Goal: Task Accomplishment & Management: Complete application form

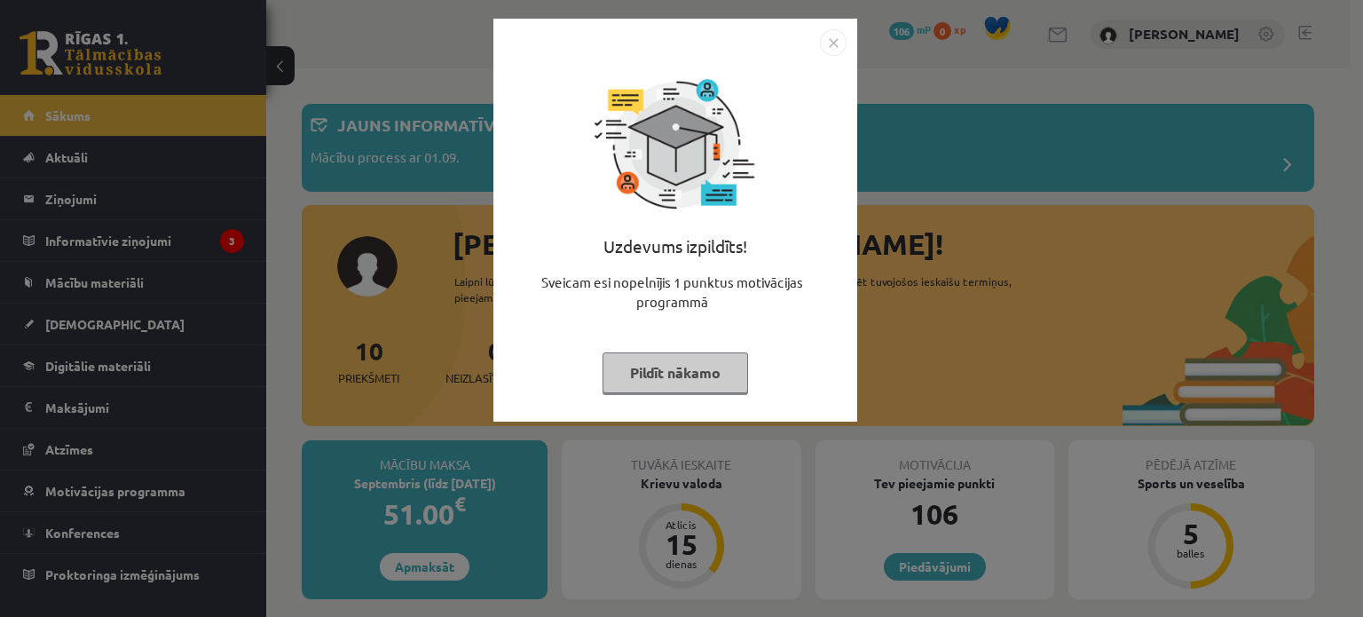
click at [675, 373] on button "Pildīt nākamo" at bounding box center [676, 372] width 146 height 41
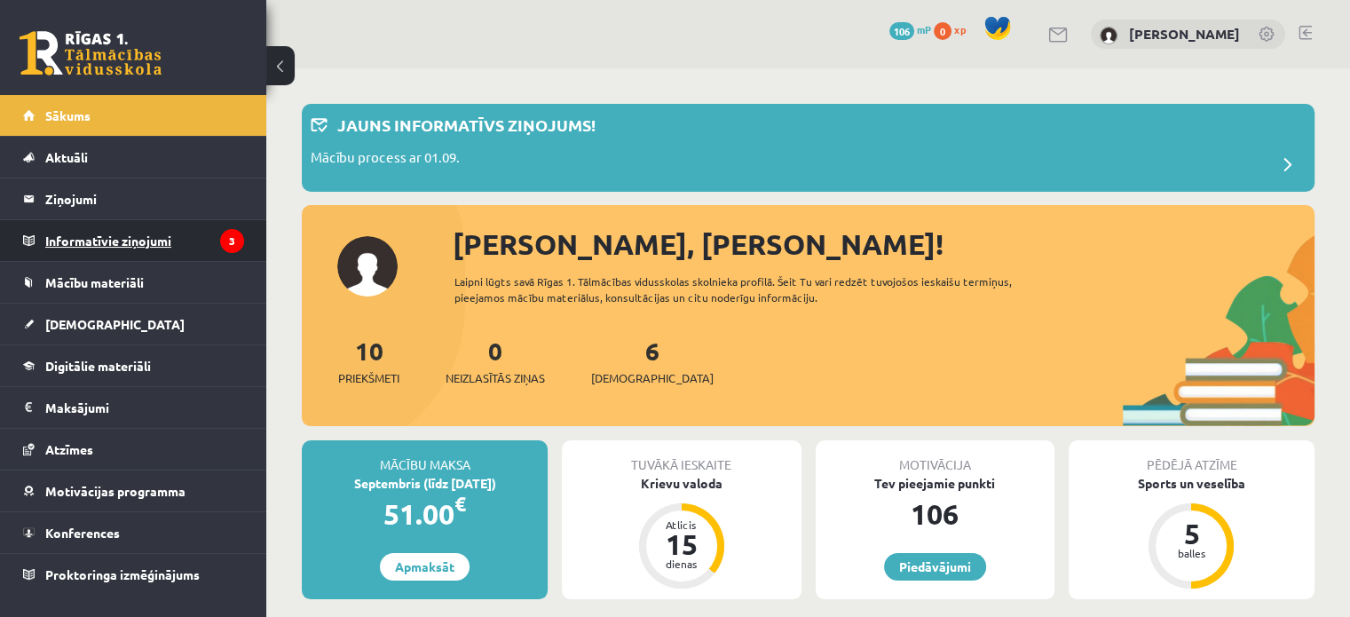
click at [146, 238] on legend "Informatīvie ziņojumi 3" at bounding box center [144, 240] width 199 height 41
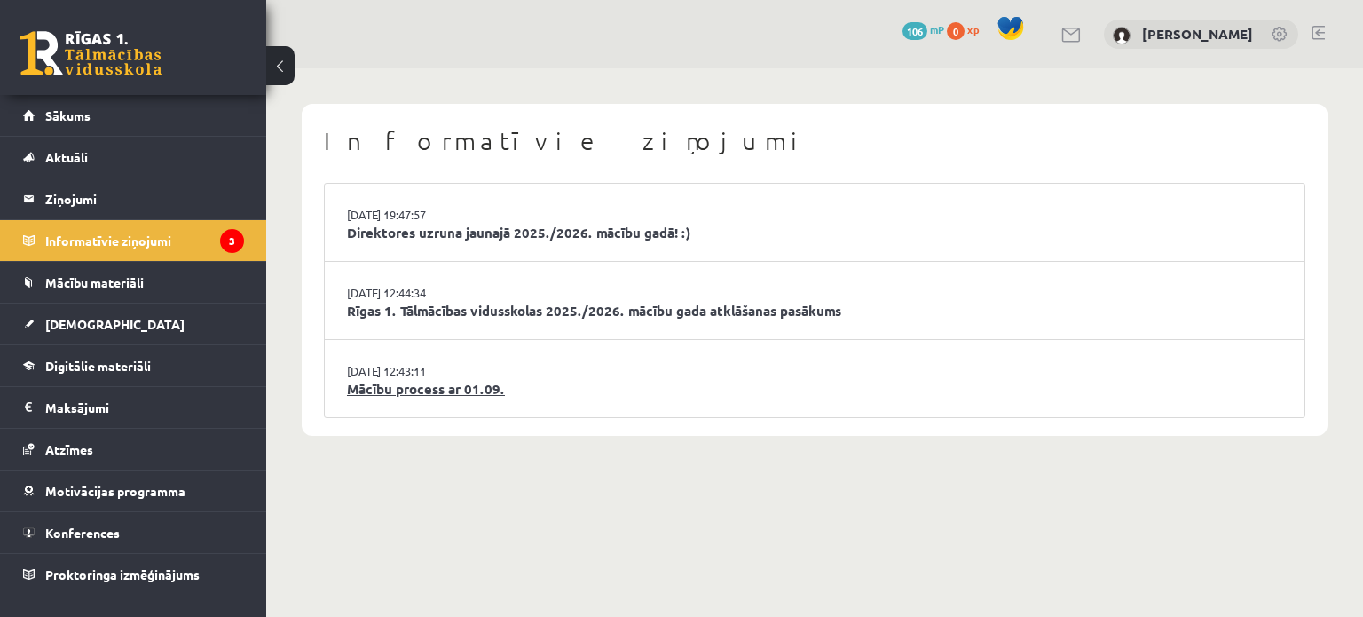
click at [430, 390] on link "Mācību process ar 01.09." at bounding box center [814, 389] width 935 height 20
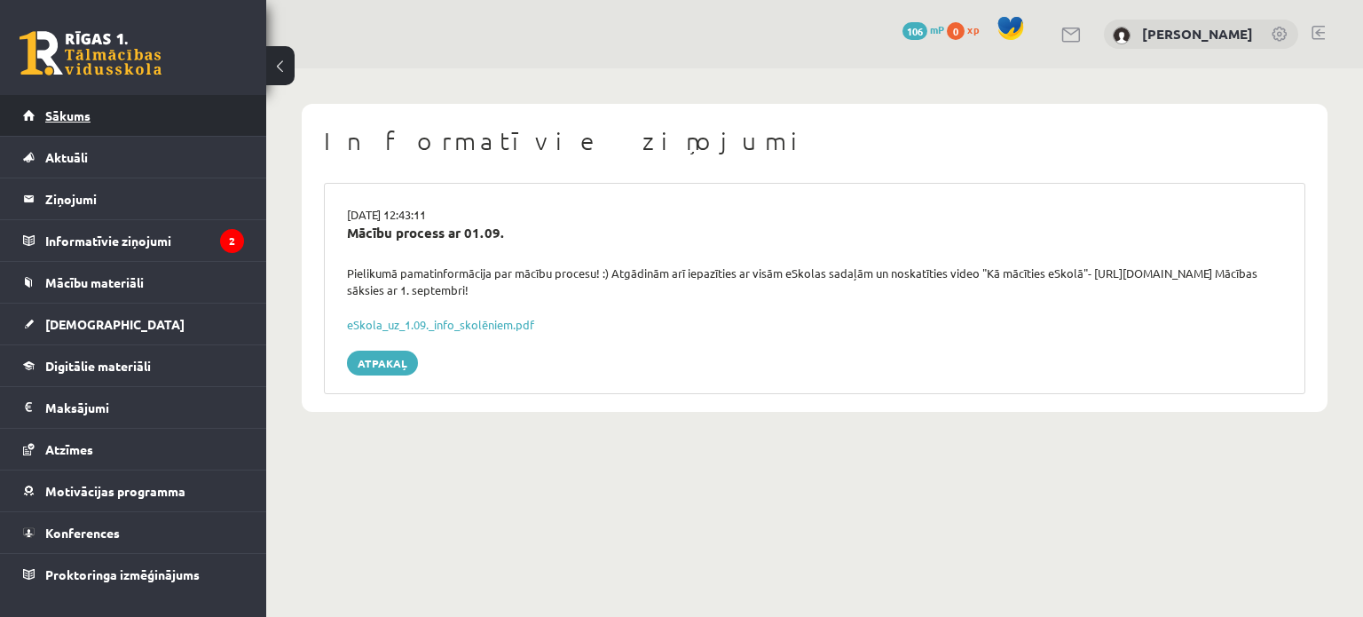
click at [67, 117] on span "Sākums" at bounding box center [67, 115] width 45 height 16
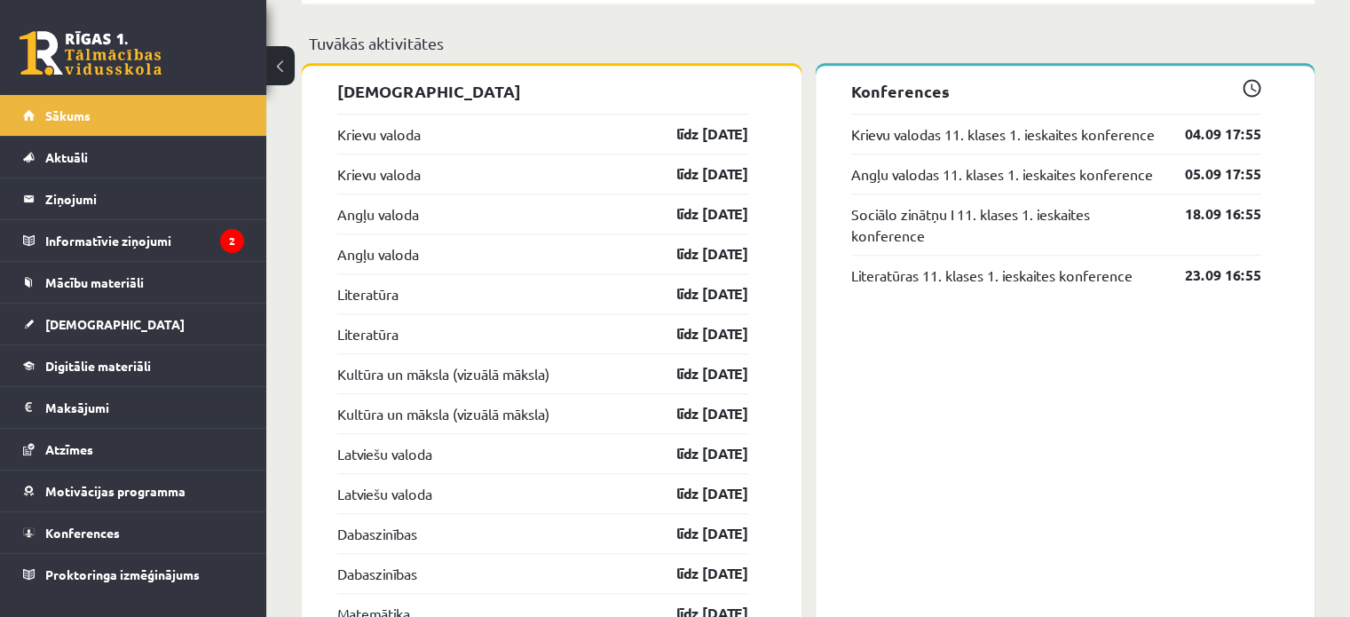
scroll to position [1463, 0]
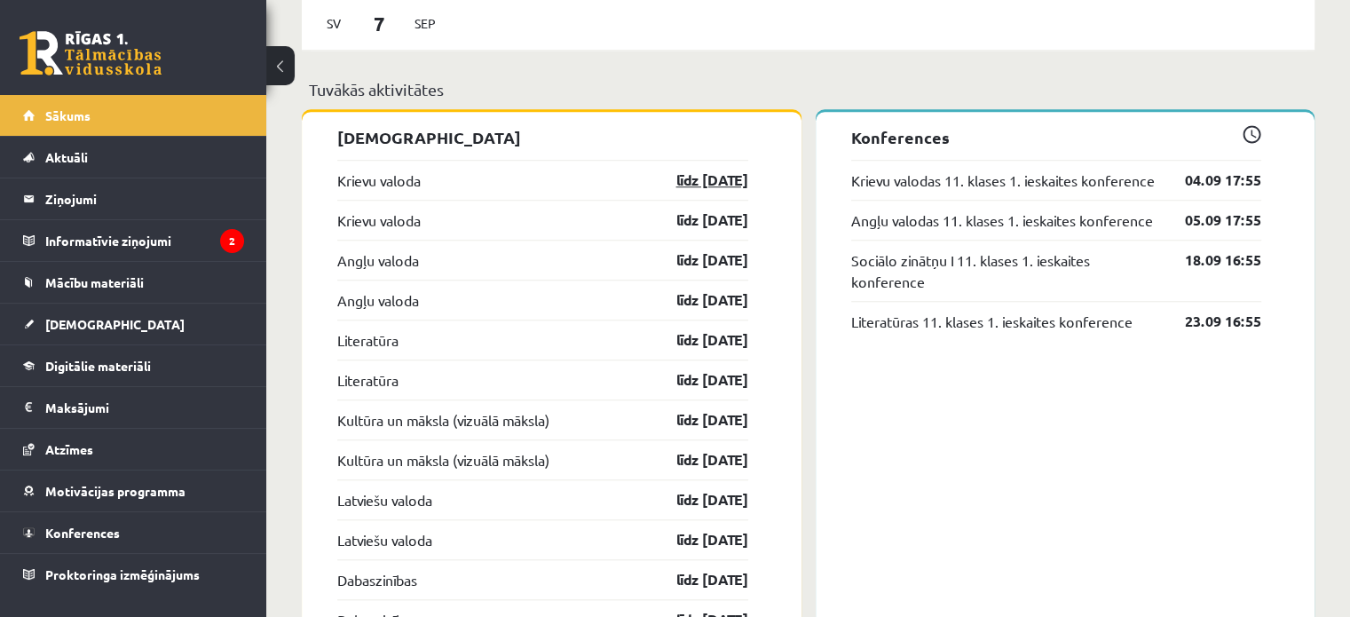
click at [691, 178] on link "līdz 15.09.25" at bounding box center [696, 179] width 103 height 21
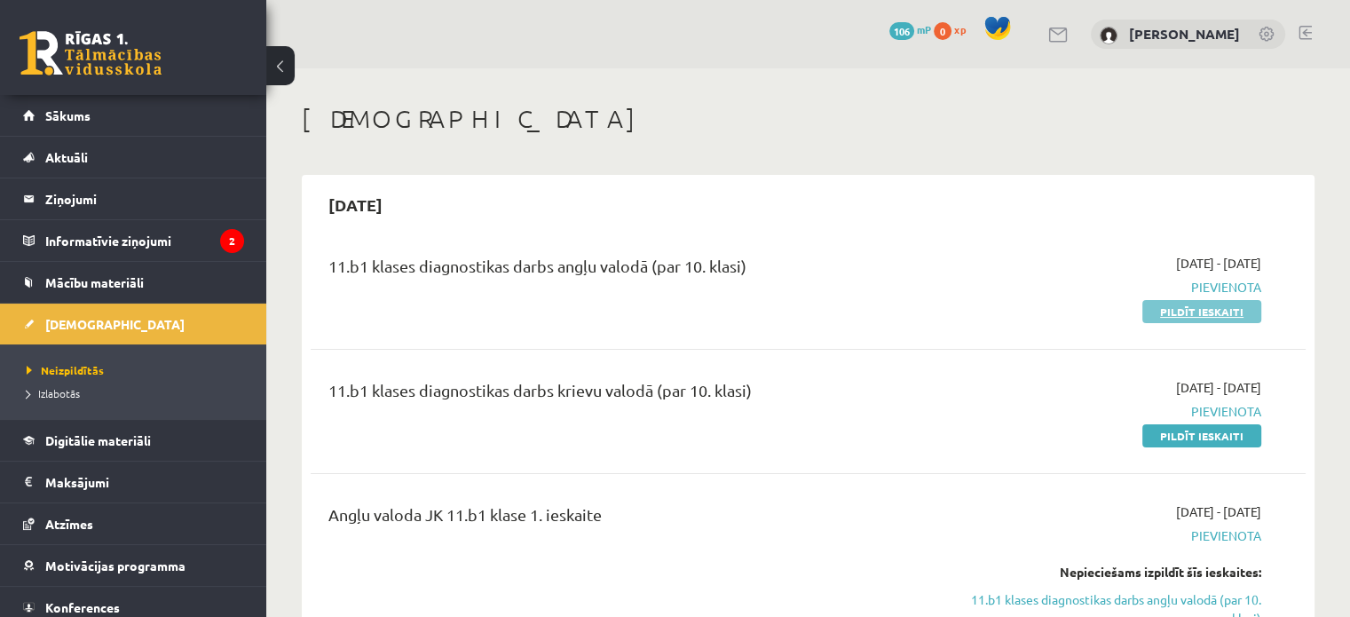
click at [1195, 311] on link "Pildīt ieskaiti" at bounding box center [1201, 311] width 119 height 23
click at [1203, 313] on link "Pildīt ieskaiti" at bounding box center [1201, 311] width 119 height 23
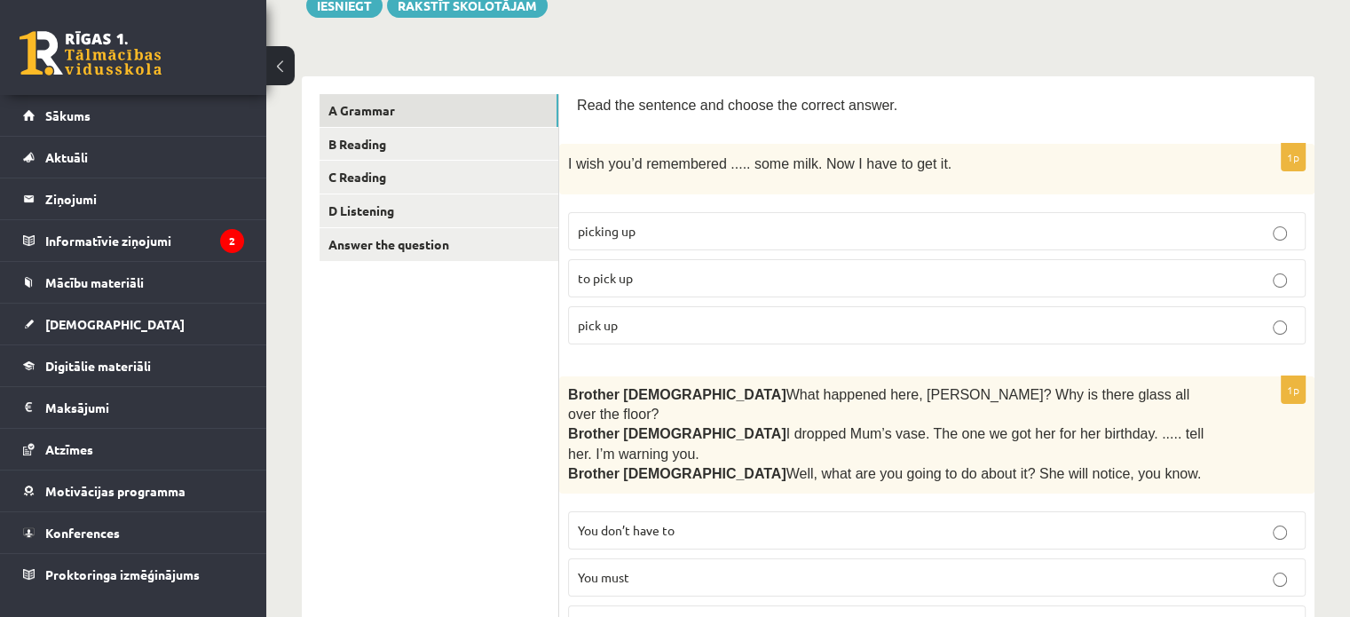
scroll to position [213, 0]
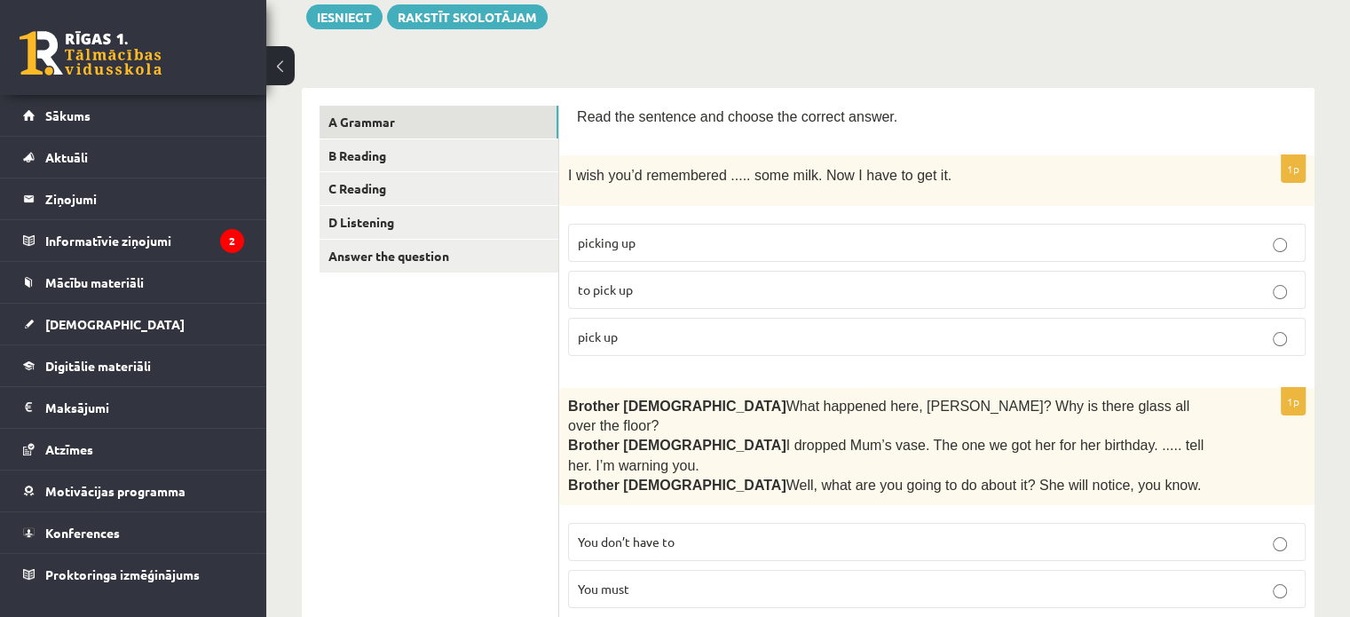
click at [1052, 280] on p "to pick up" at bounding box center [937, 289] width 718 height 19
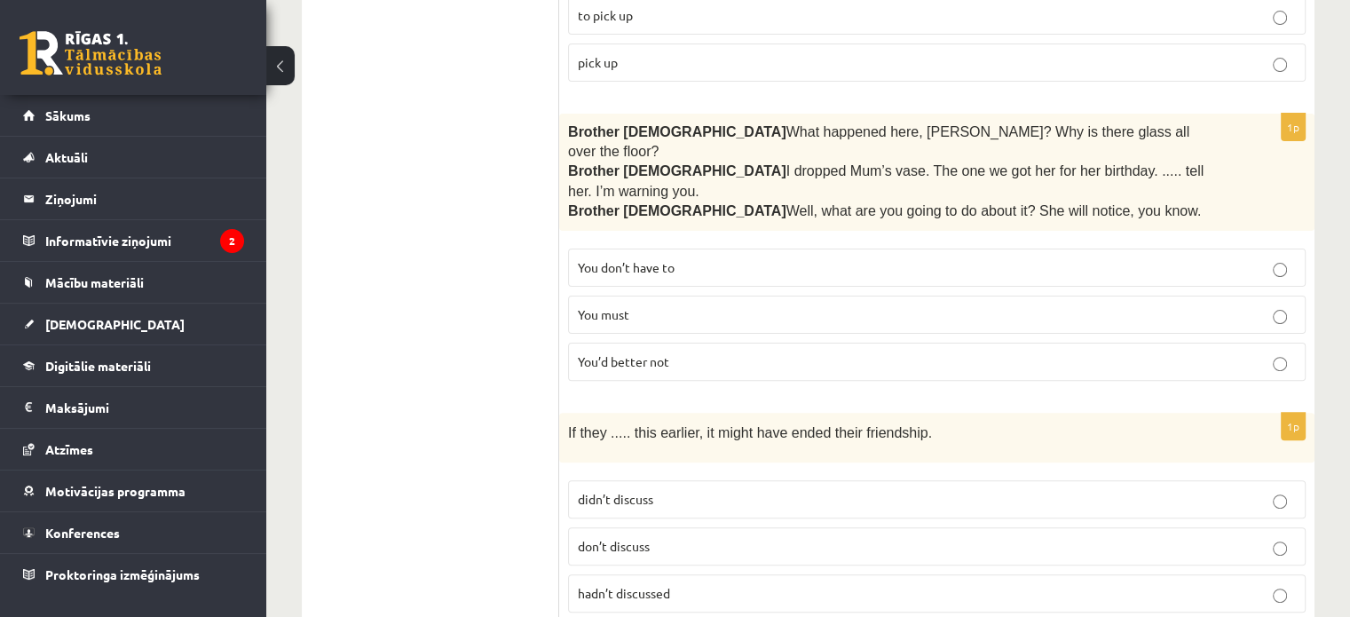
scroll to position [562, 0]
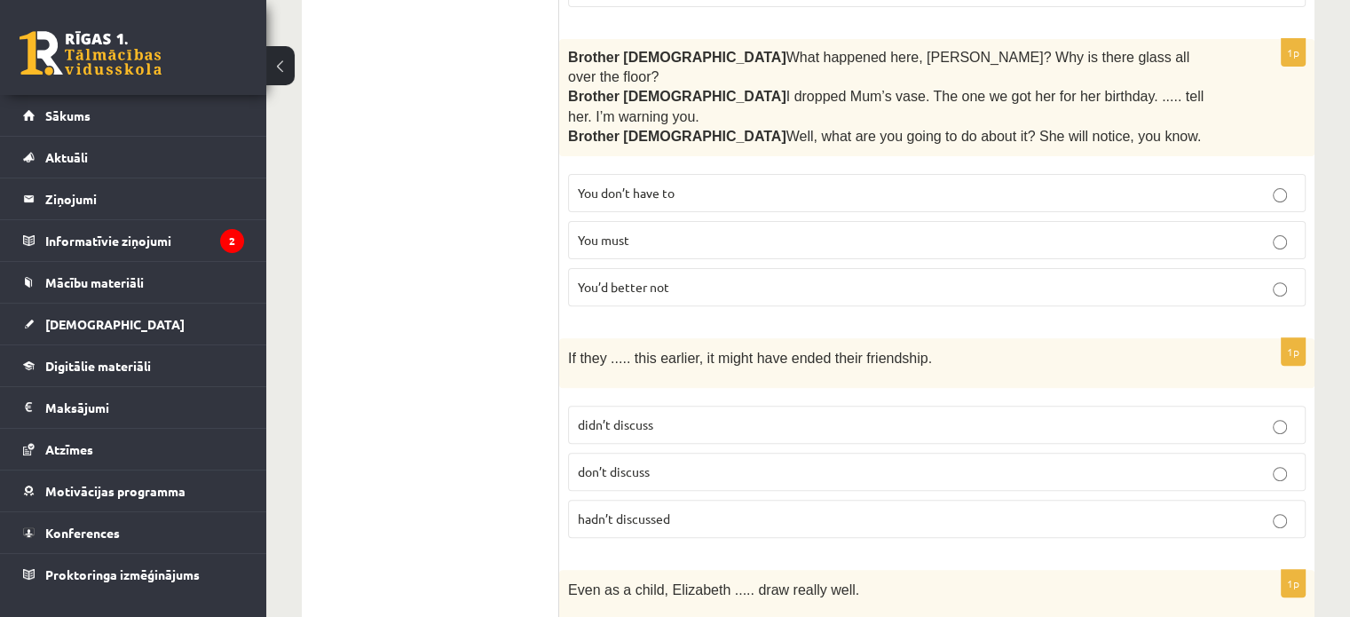
click at [985, 278] on p "You’d better not" at bounding box center [937, 287] width 718 height 19
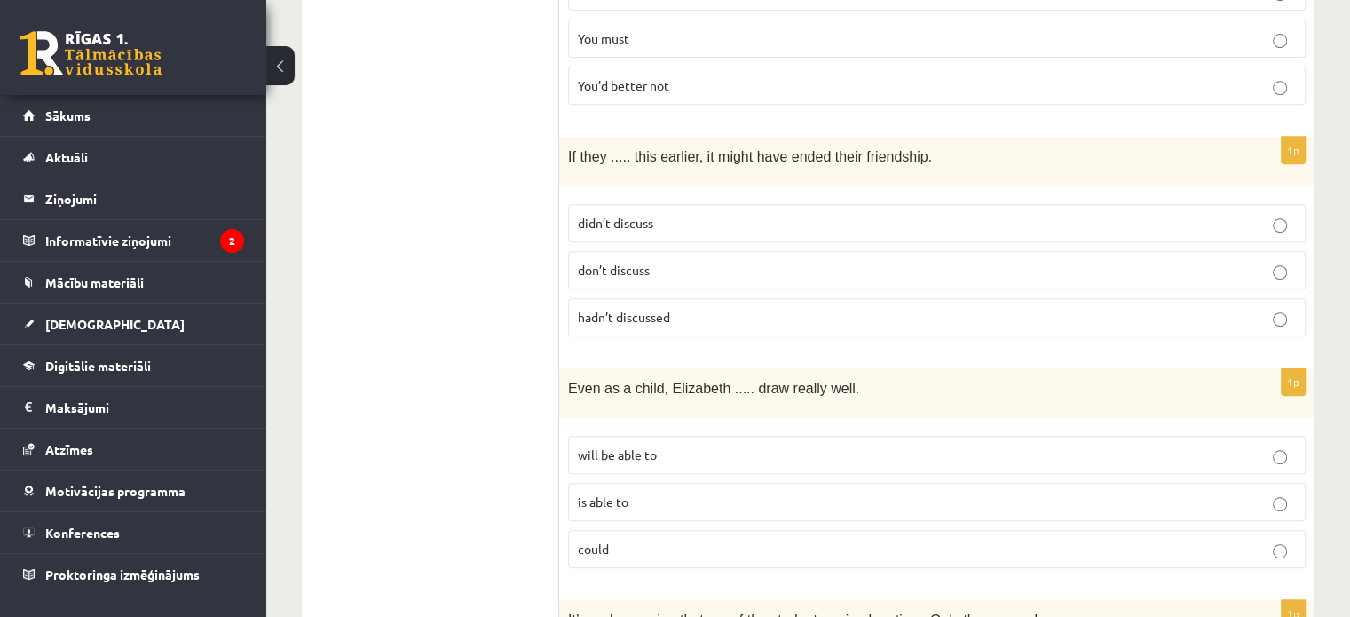
scroll to position [781, 0]
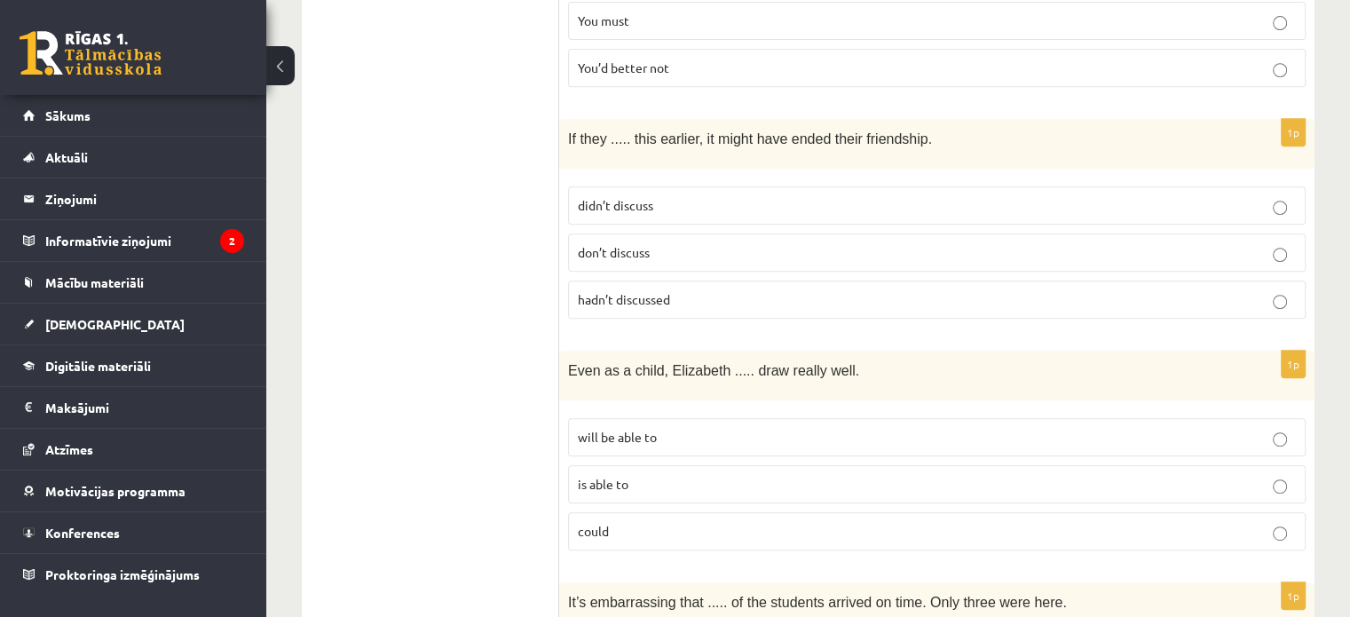
click at [1055, 290] on p "hadn’t discussed" at bounding box center [937, 299] width 718 height 19
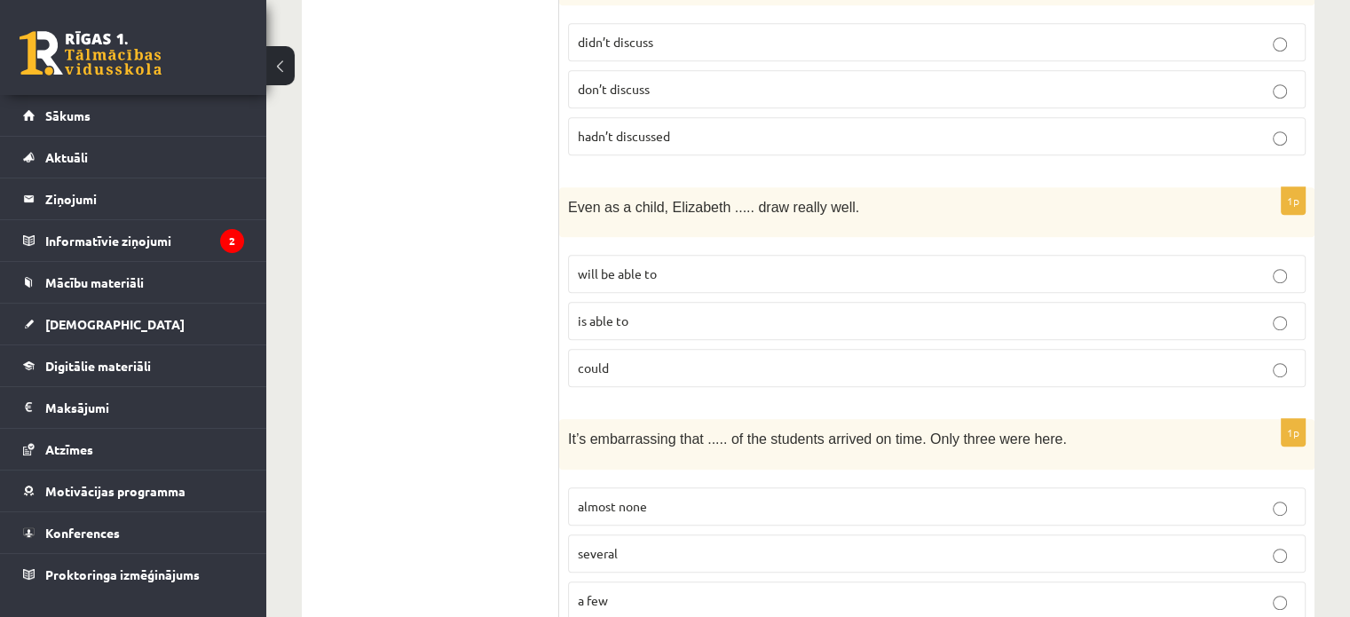
scroll to position [957, 0]
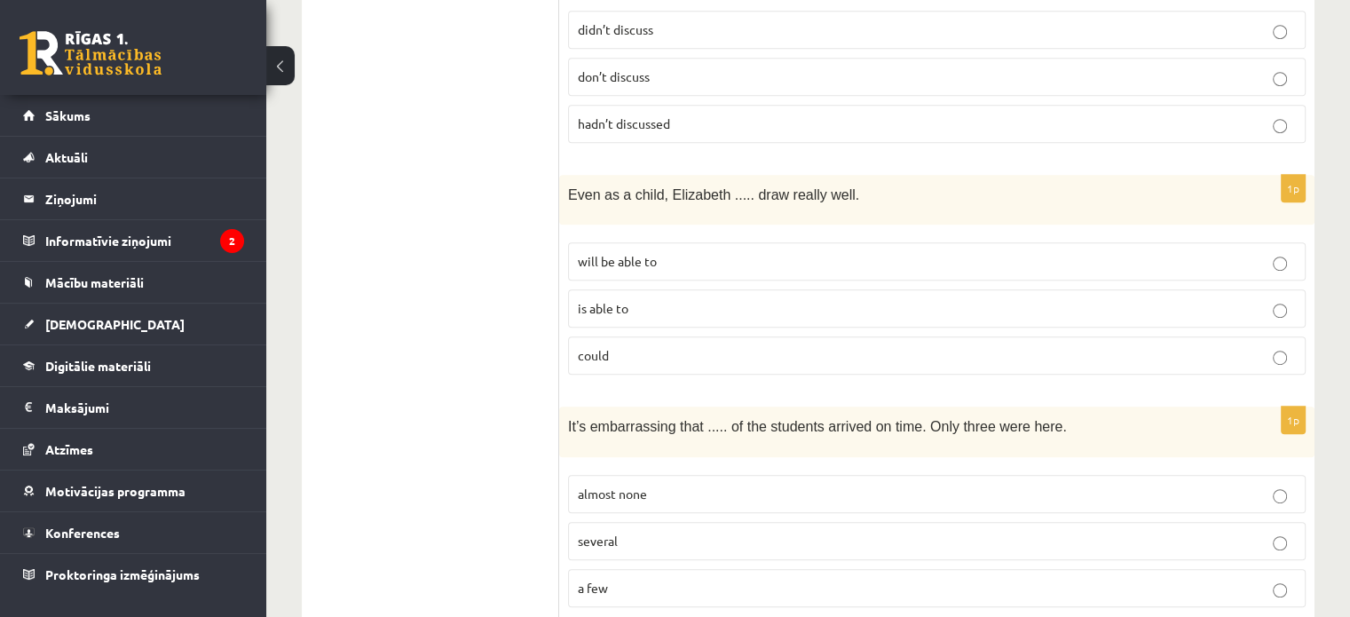
click at [884, 299] on p "is able to" at bounding box center [937, 308] width 718 height 19
drag, startPoint x: 1342, startPoint y: 178, endPoint x: 1362, endPoint y: 171, distance: 21.6
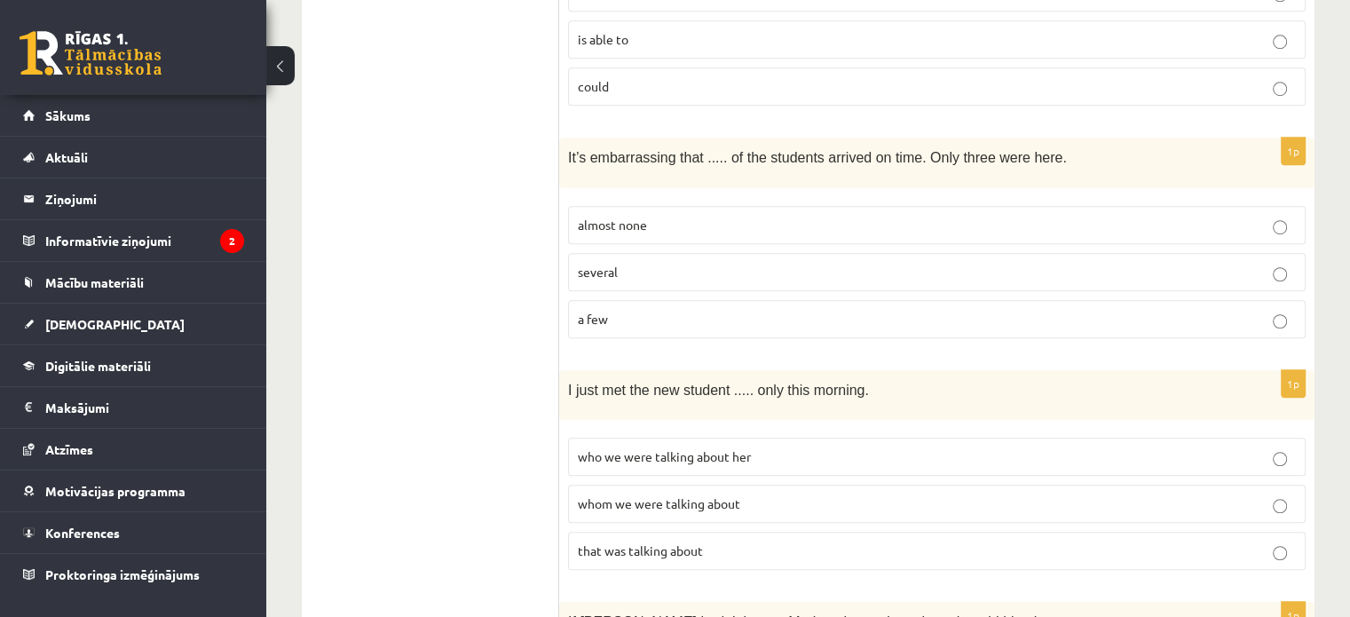
scroll to position [1244, 0]
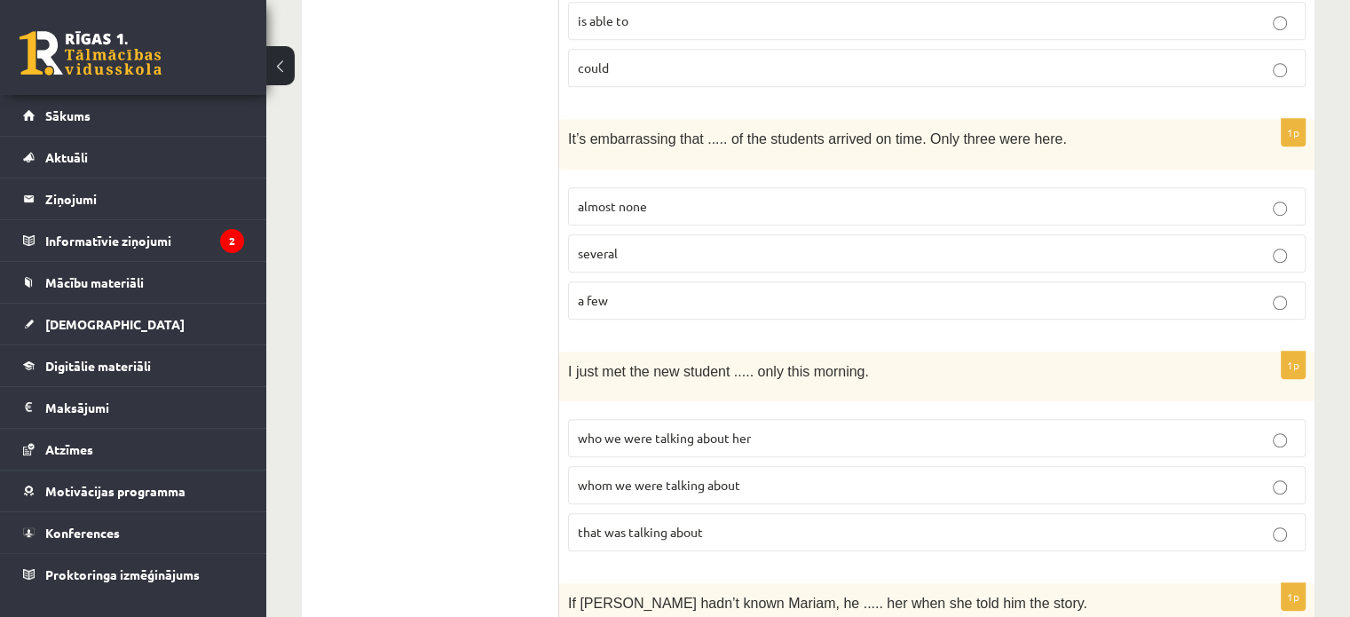
click at [972, 197] on p "almost none" at bounding box center [937, 206] width 718 height 19
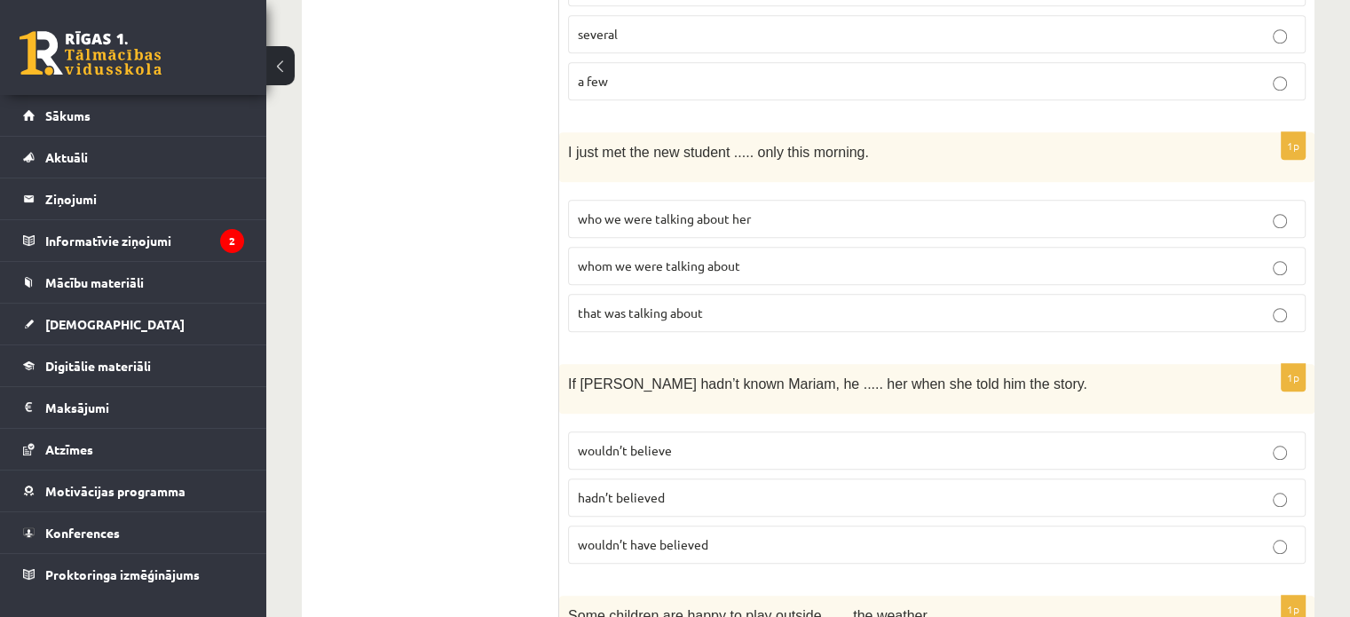
scroll to position [1476, 0]
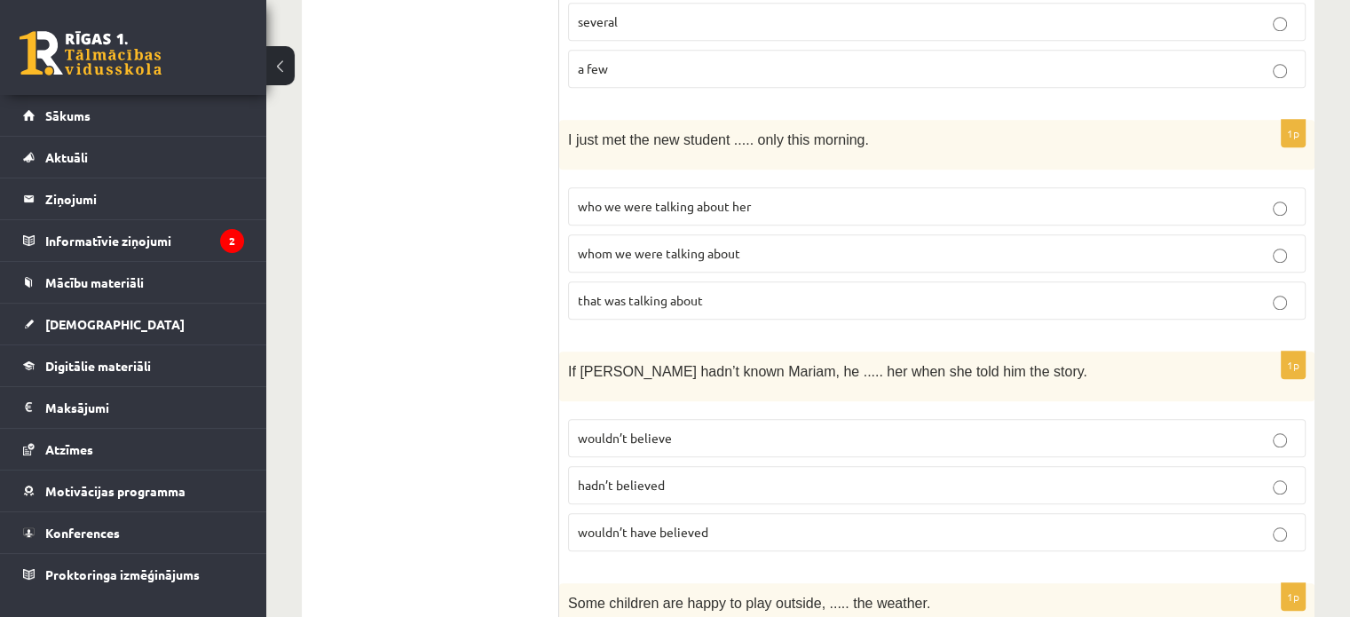
click at [867, 234] on label "whom we were talking about" at bounding box center [936, 253] width 737 height 38
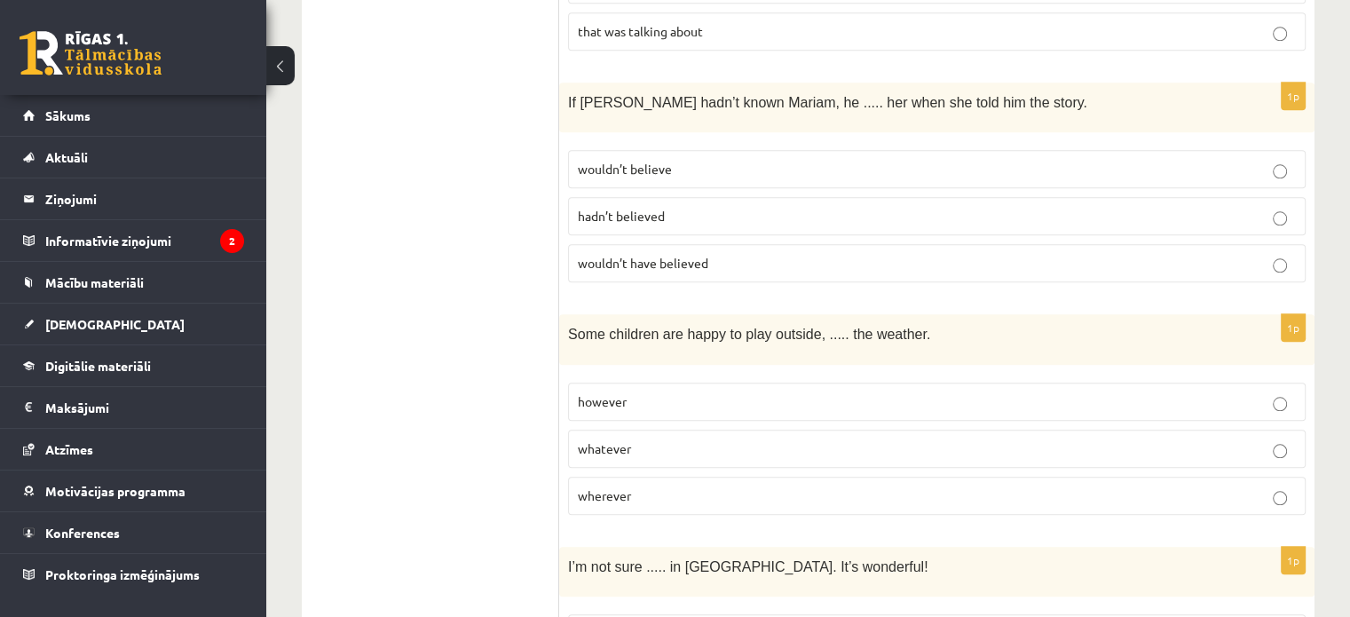
scroll to position [1732, 0]
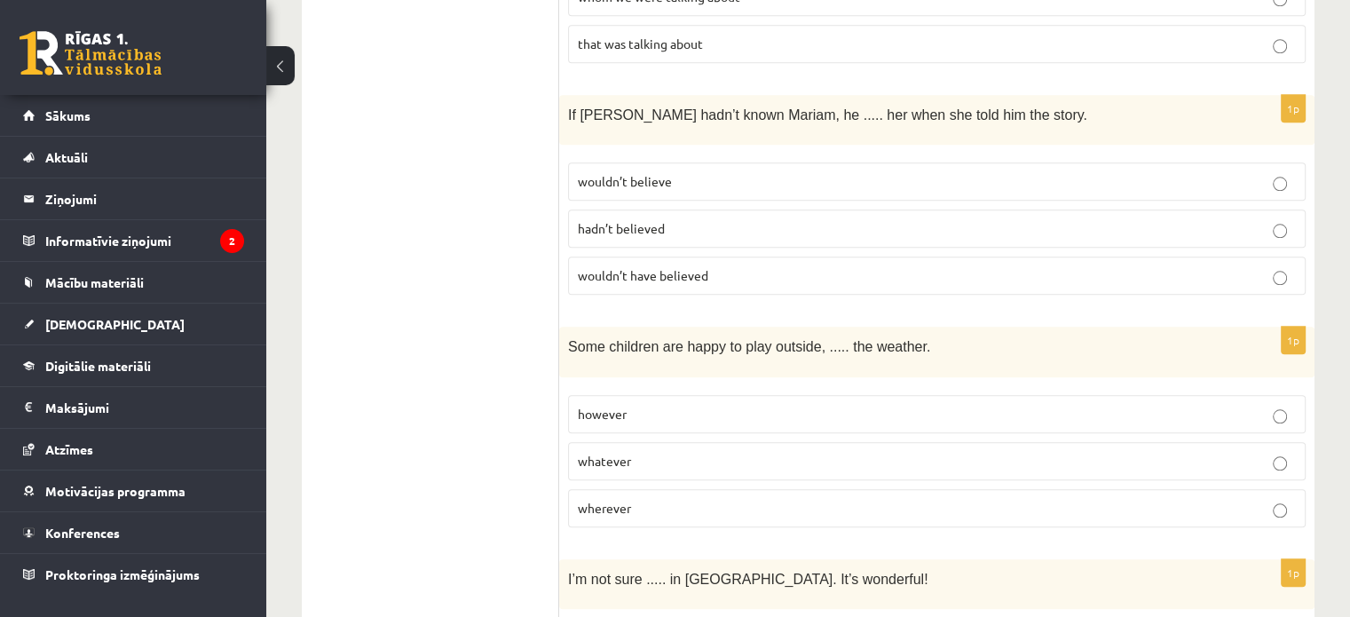
click at [898, 256] on label "wouldn’t have believed" at bounding box center [936, 275] width 737 height 38
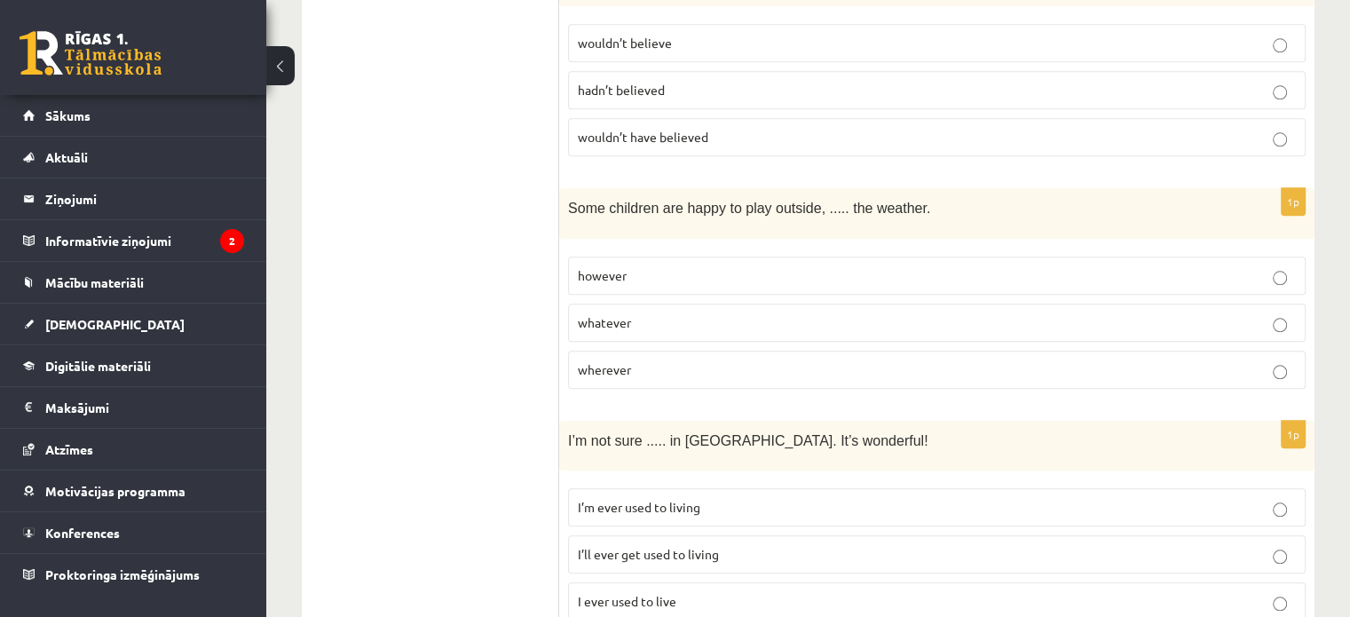
scroll to position [1877, 0]
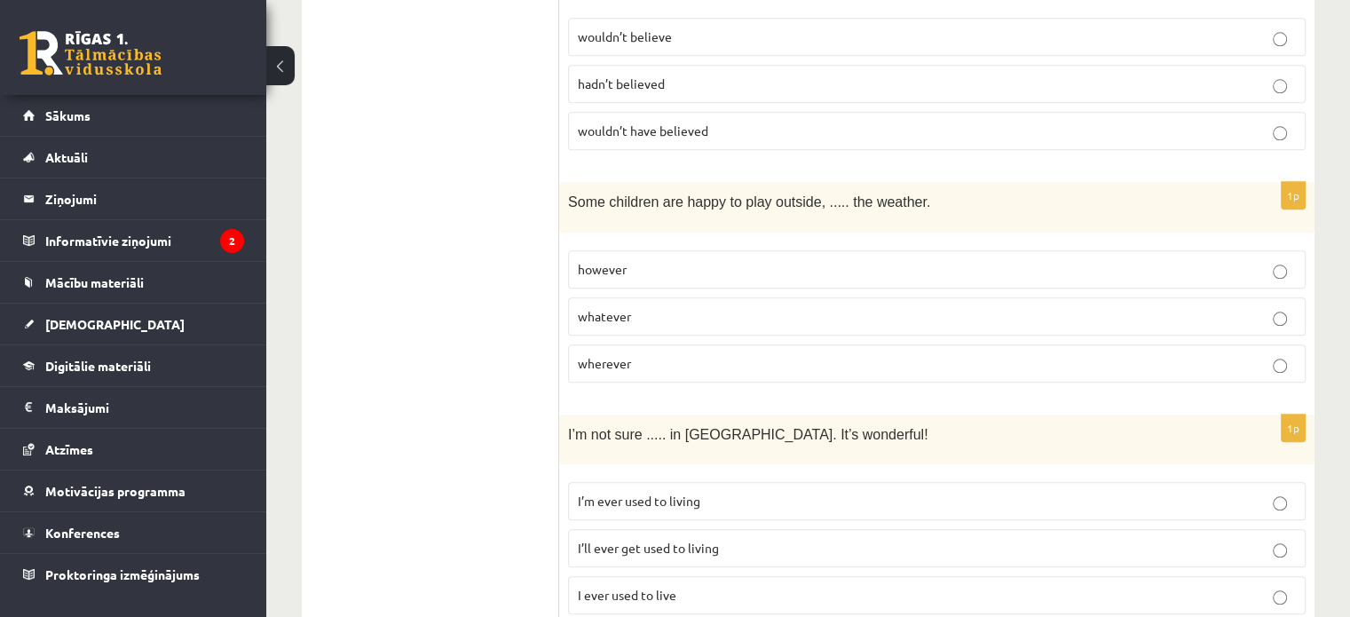
click at [997, 260] on p "however" at bounding box center [937, 269] width 718 height 19
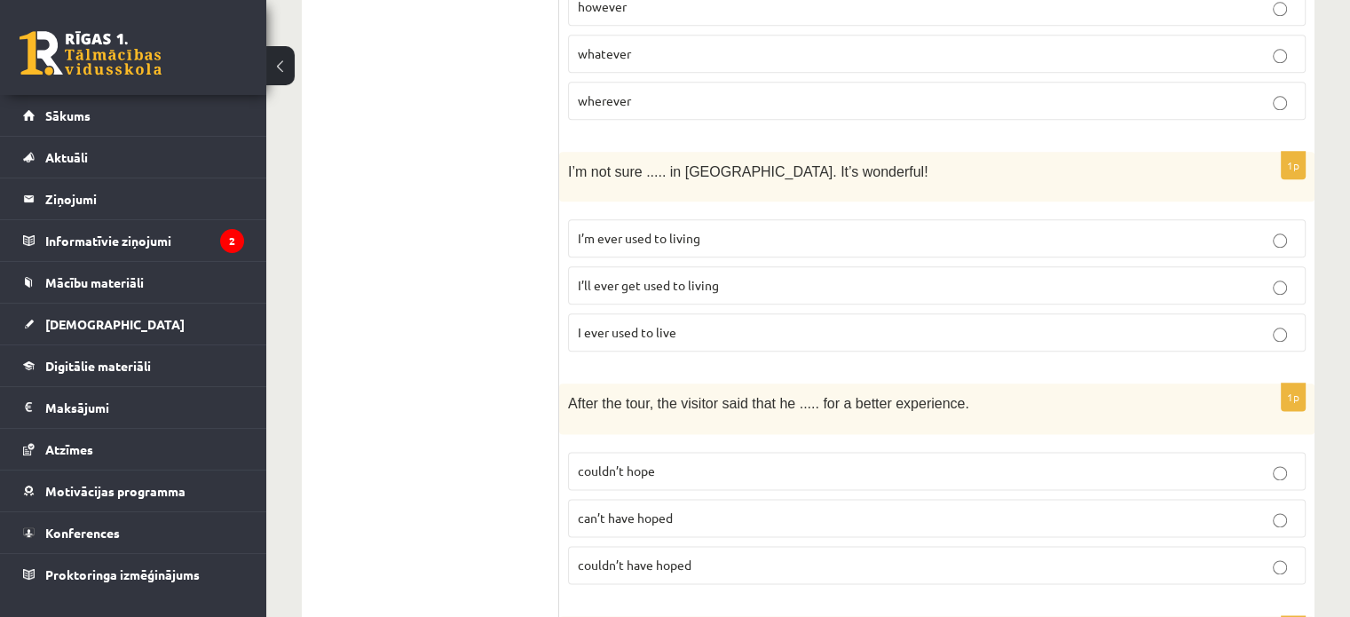
scroll to position [2146, 0]
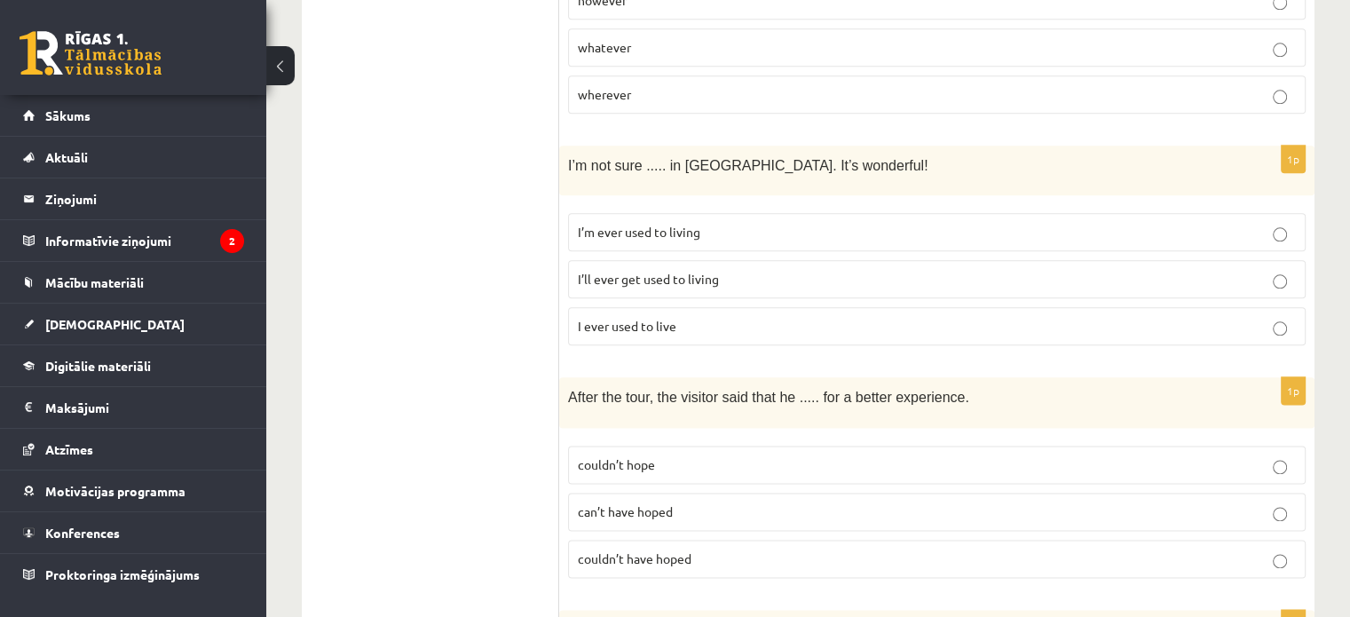
click at [908, 260] on label "I’ll ever get used to living" at bounding box center [936, 279] width 737 height 38
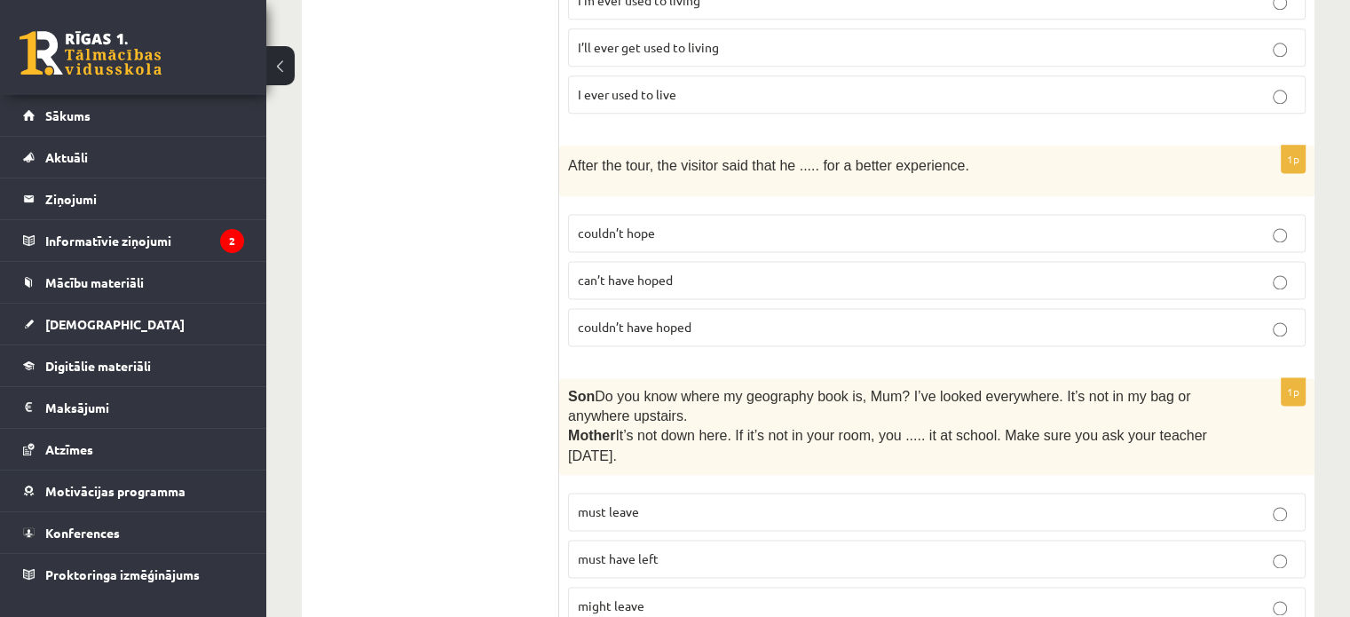
scroll to position [2384, 0]
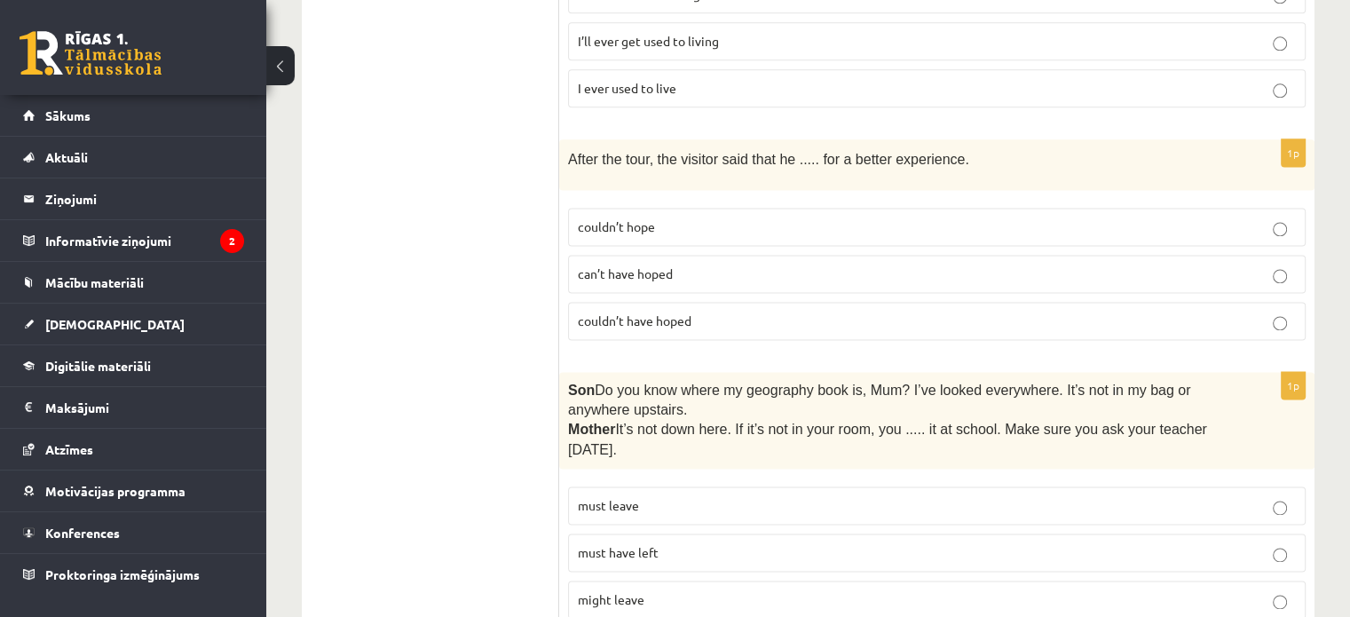
click at [966, 302] on label "couldn’t have hoped" at bounding box center [936, 321] width 737 height 38
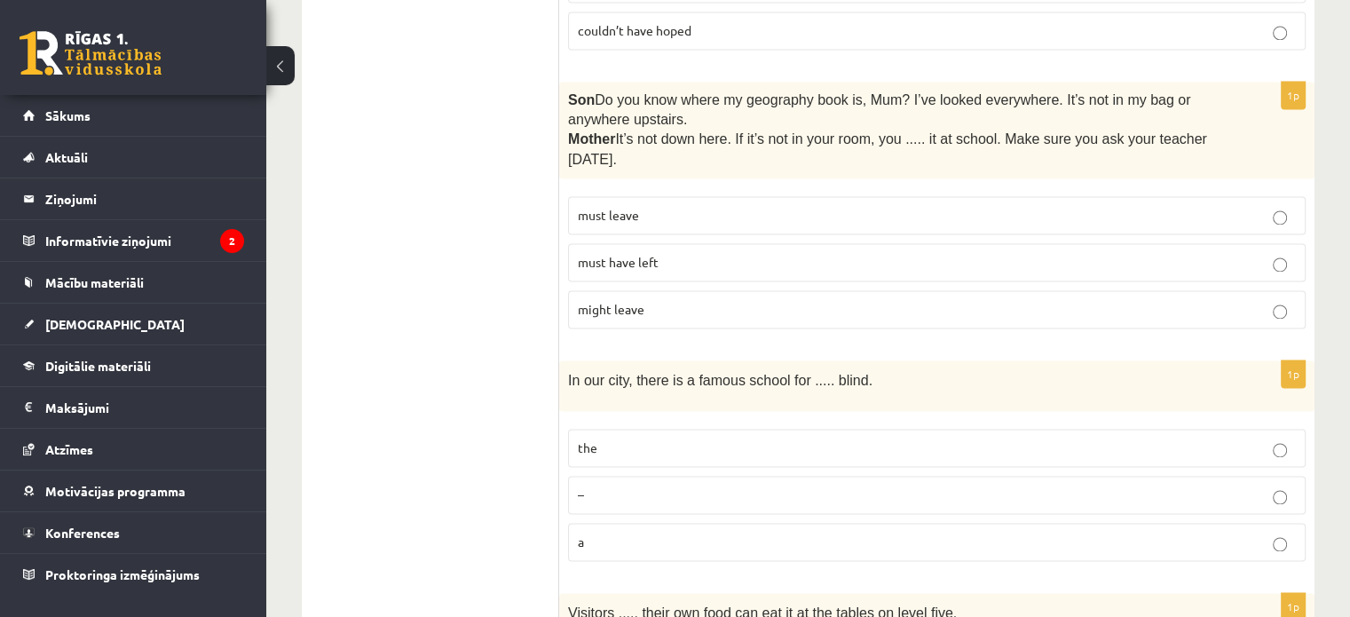
scroll to position [2667, 0]
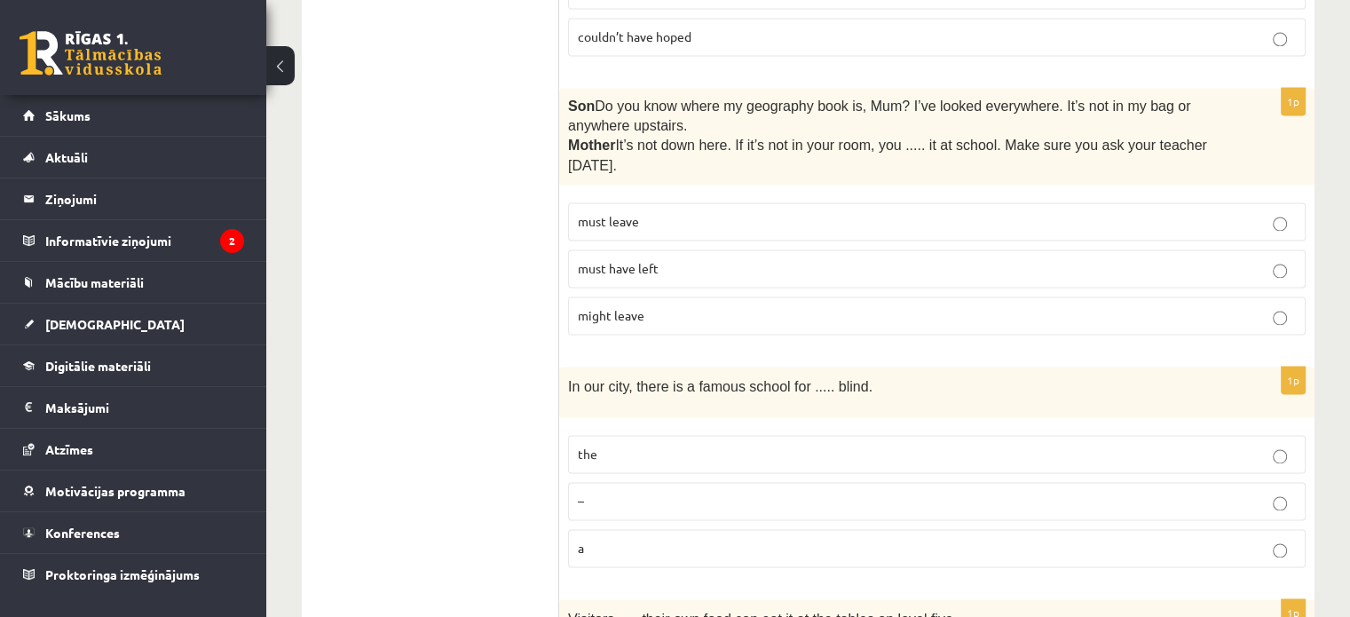
click at [941, 259] on p "must have left" at bounding box center [937, 268] width 718 height 19
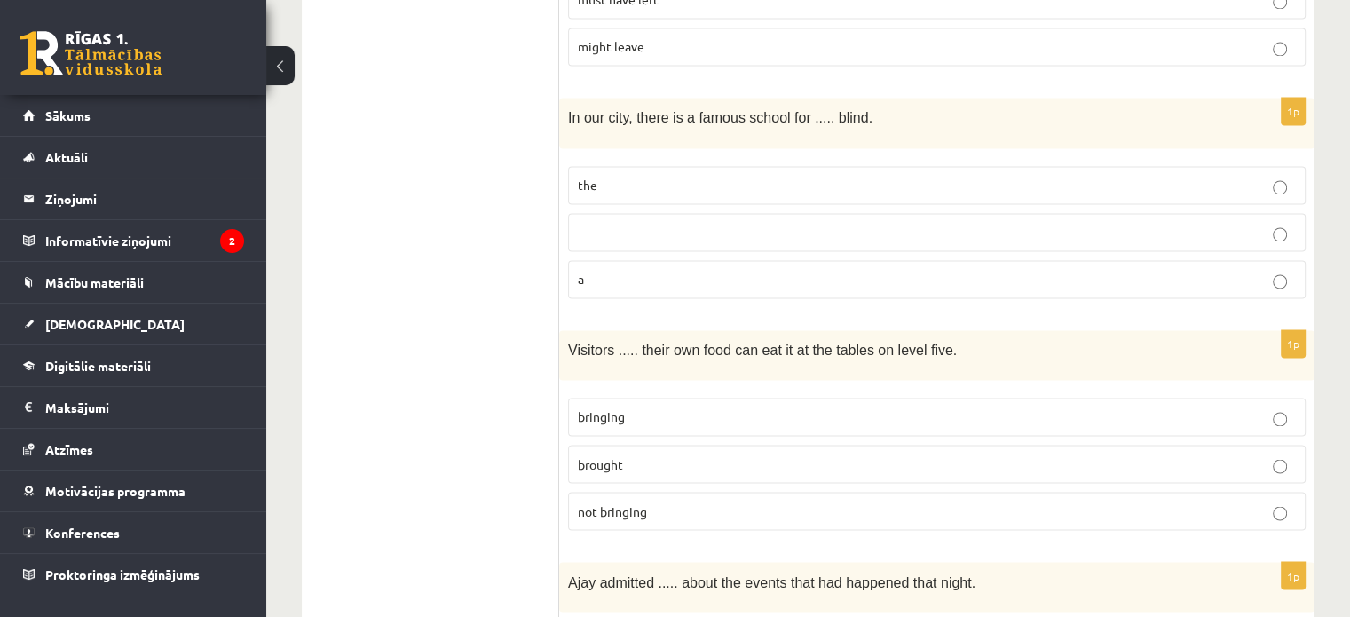
scroll to position [2930, 0]
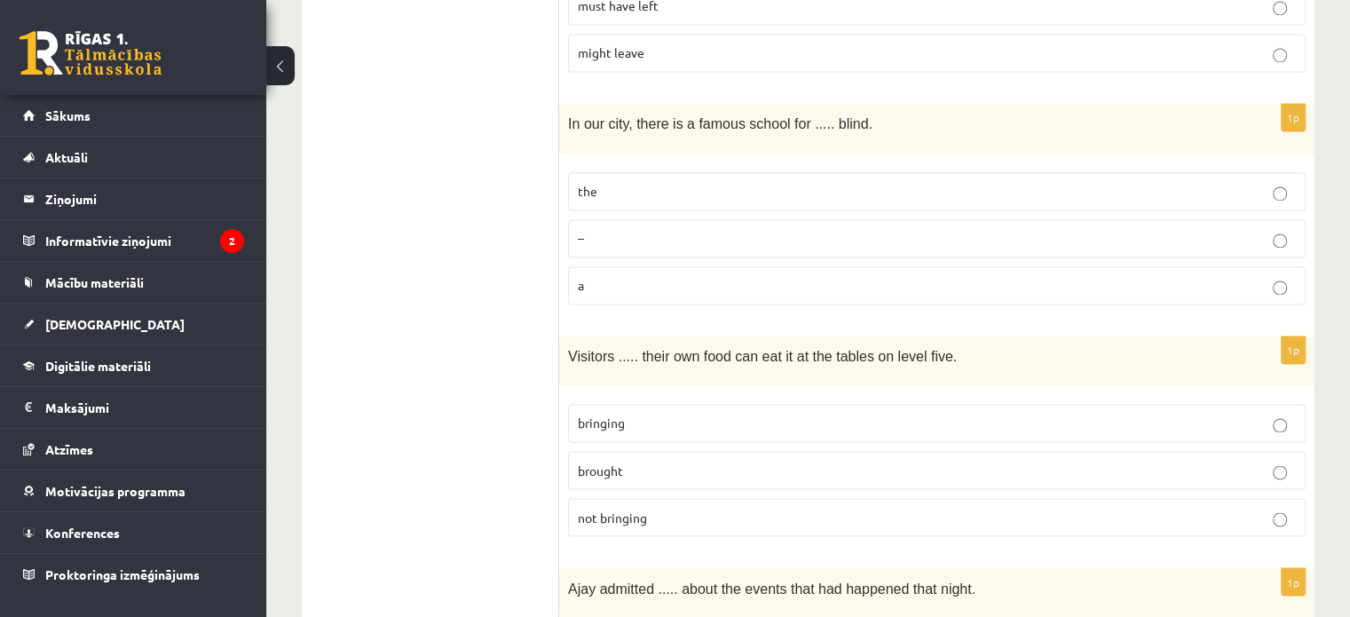
click at [1005, 182] on p "the" at bounding box center [937, 191] width 718 height 19
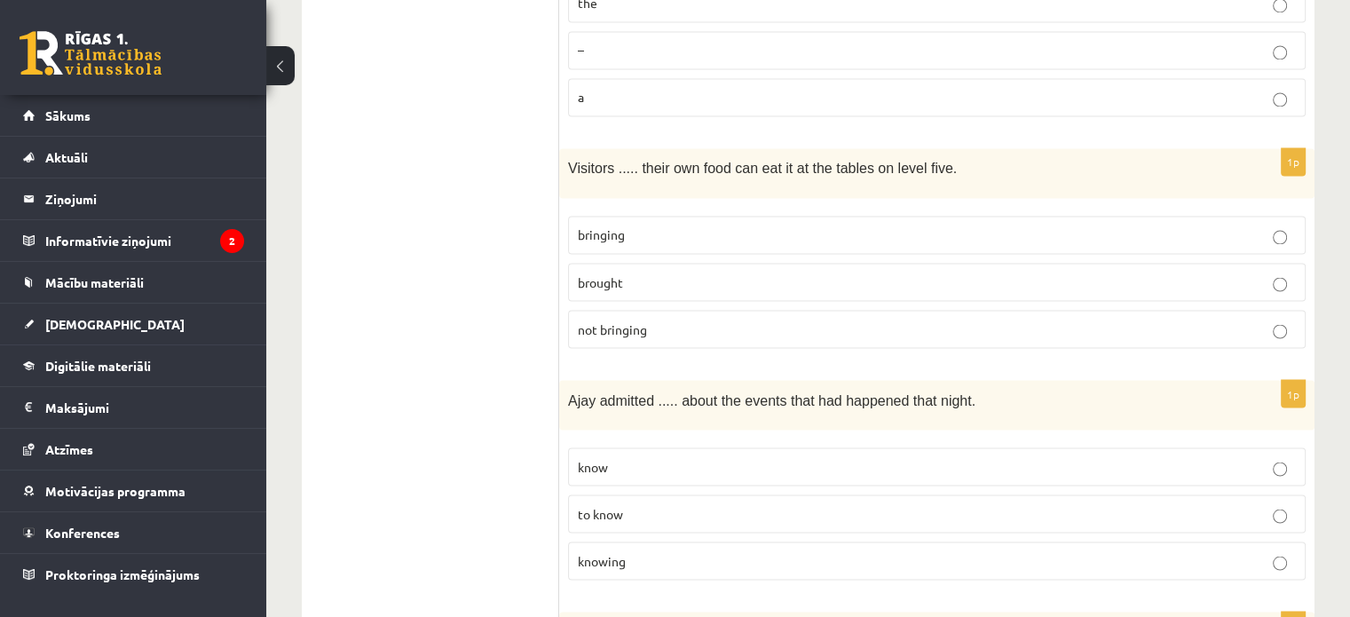
scroll to position [3156, 0]
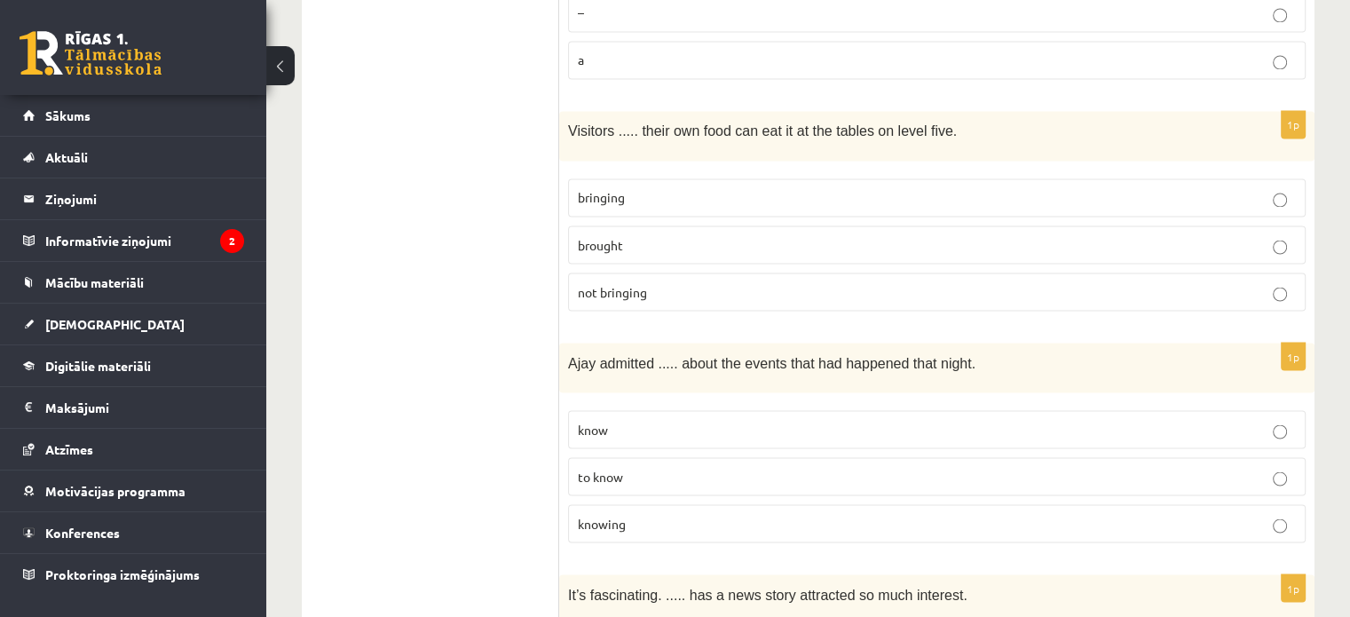
click at [970, 188] on p "bringing" at bounding box center [937, 197] width 718 height 19
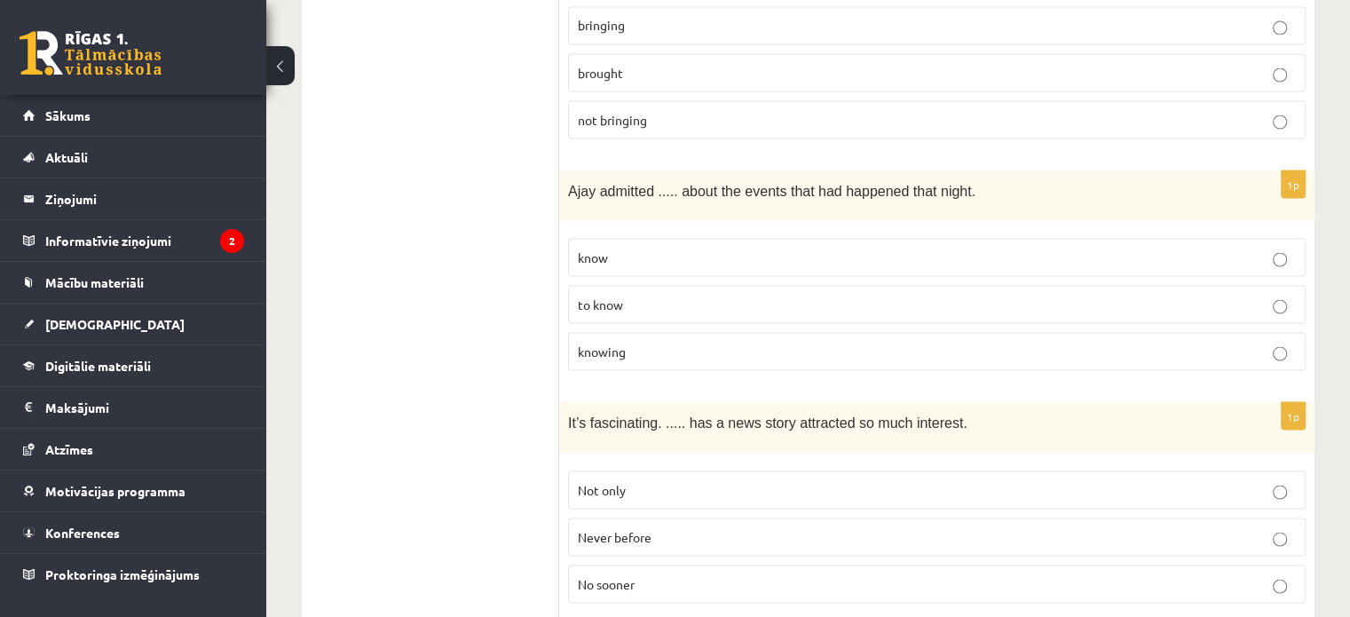
scroll to position [3340, 0]
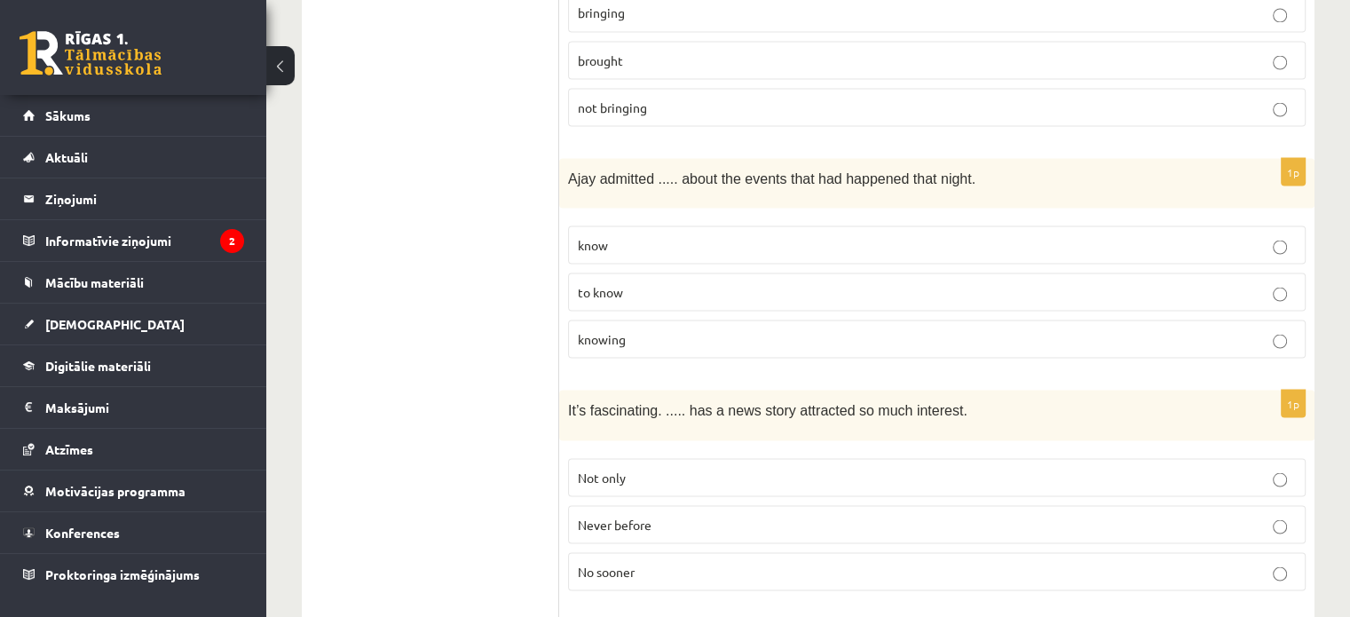
click at [979, 272] on label "to know" at bounding box center [936, 291] width 737 height 38
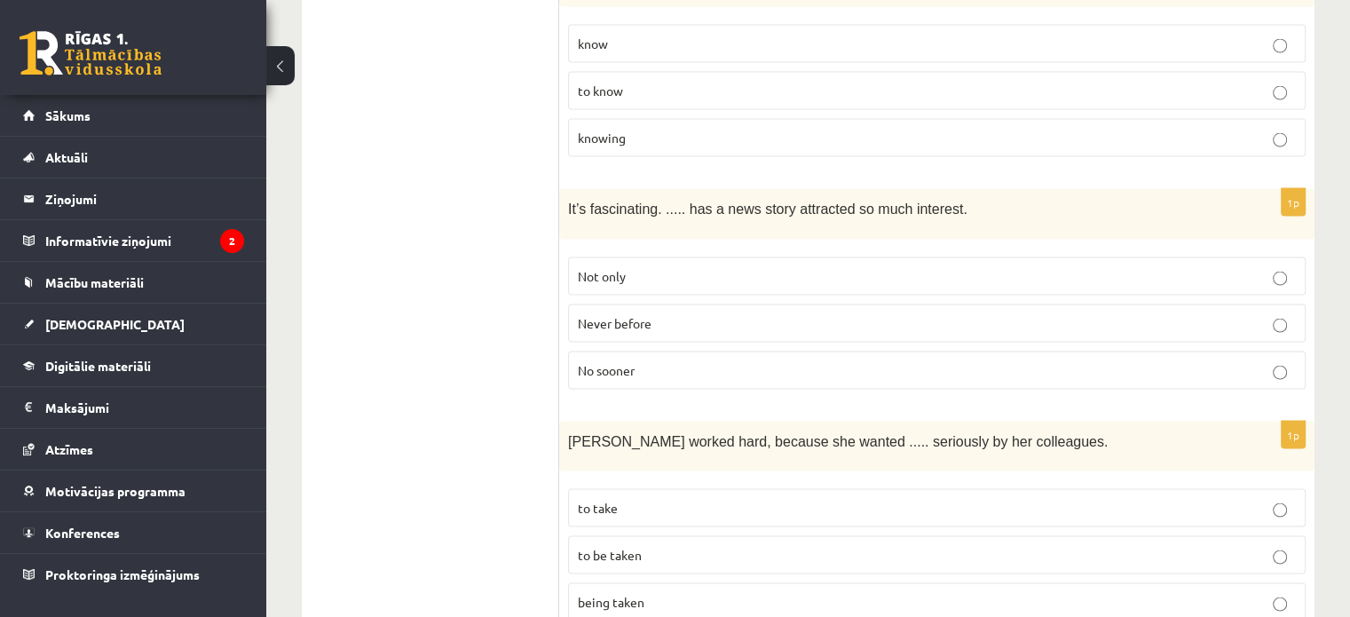
scroll to position [3547, 0]
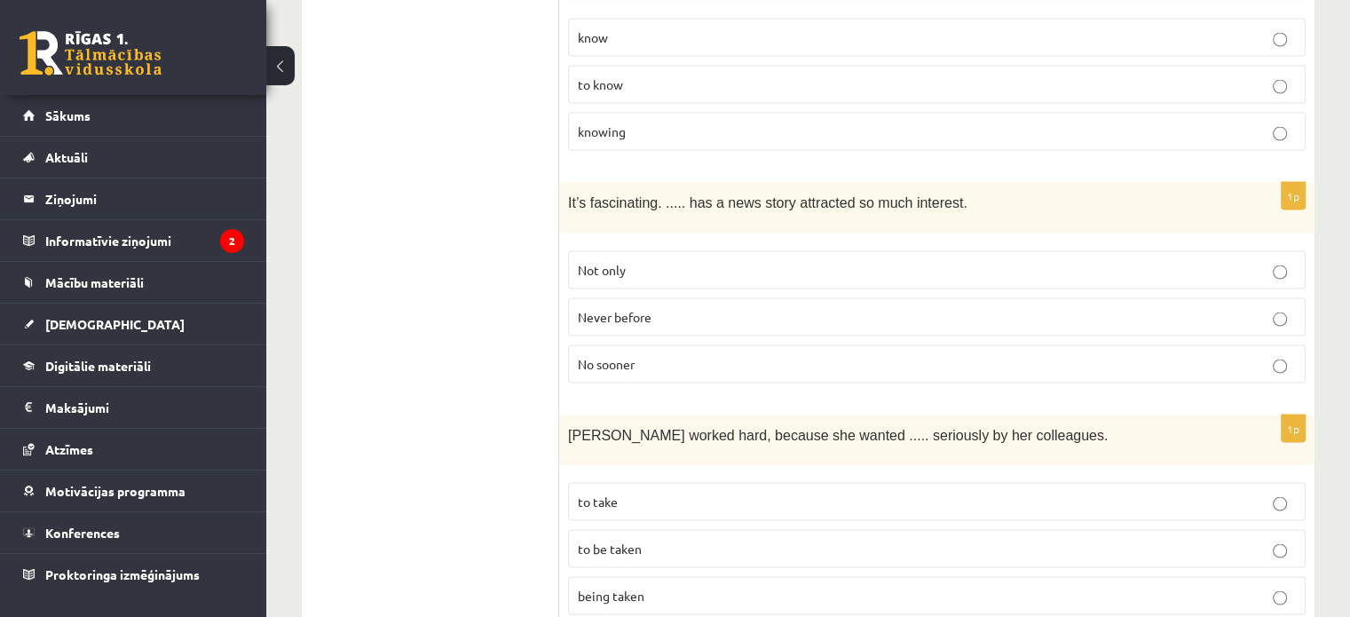
drag, startPoint x: 964, startPoint y: 238, endPoint x: 942, endPoint y: 233, distance: 22.6
click at [942, 308] on p "Never before" at bounding box center [937, 317] width 718 height 19
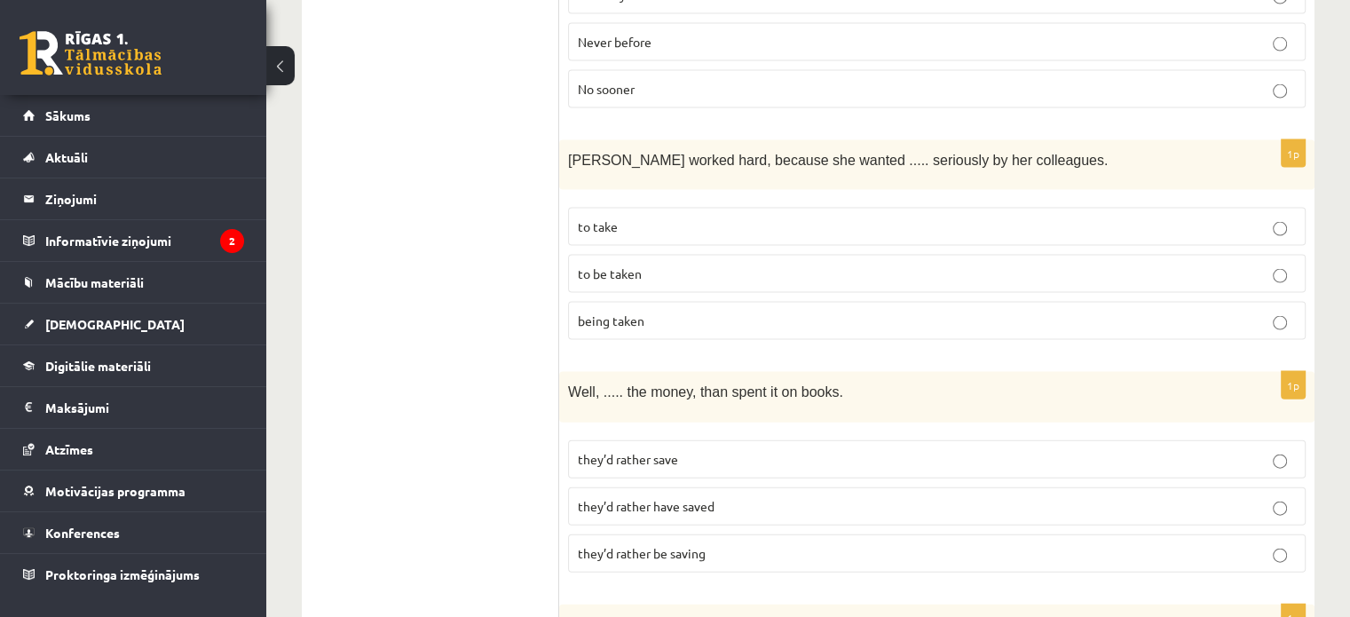
scroll to position [3828, 0]
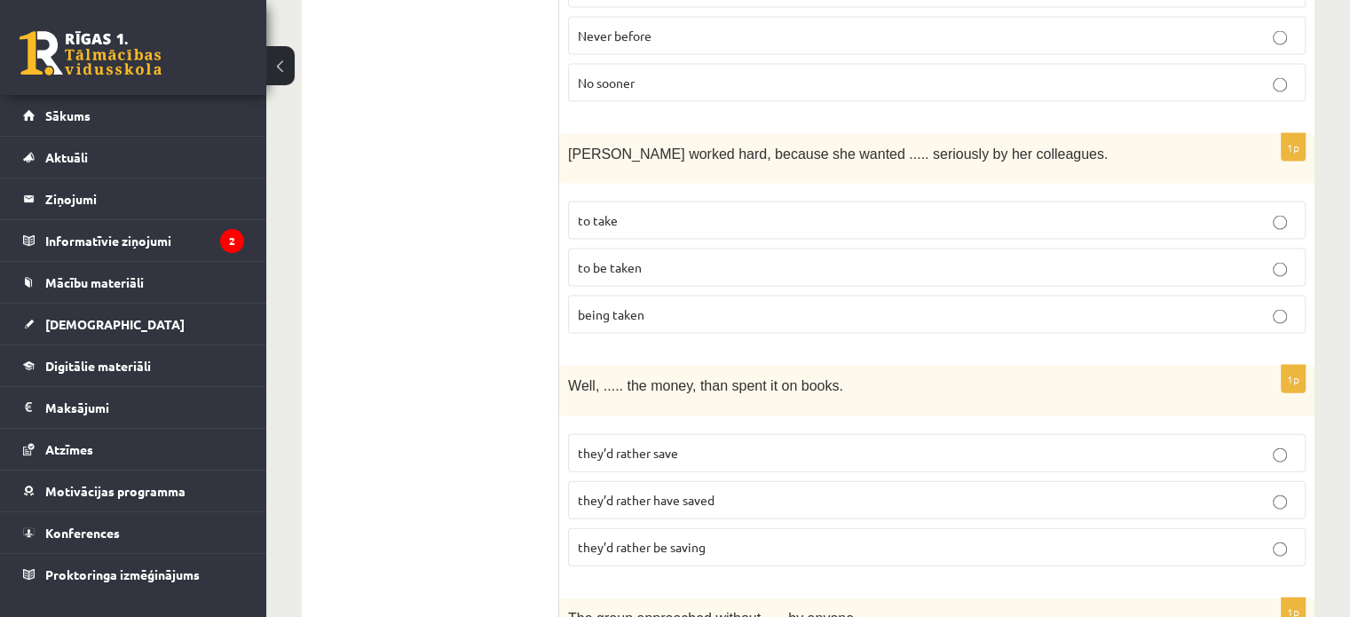
click at [893, 258] on p "to be taken" at bounding box center [937, 267] width 718 height 19
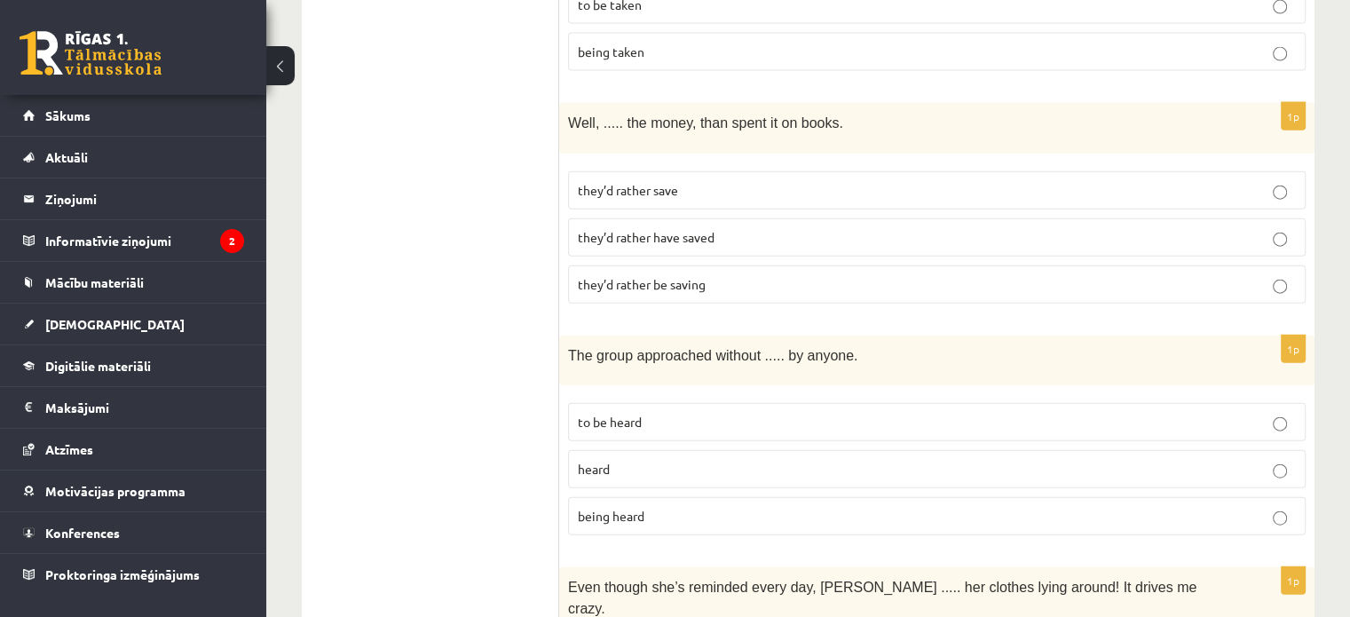
scroll to position [4097, 0]
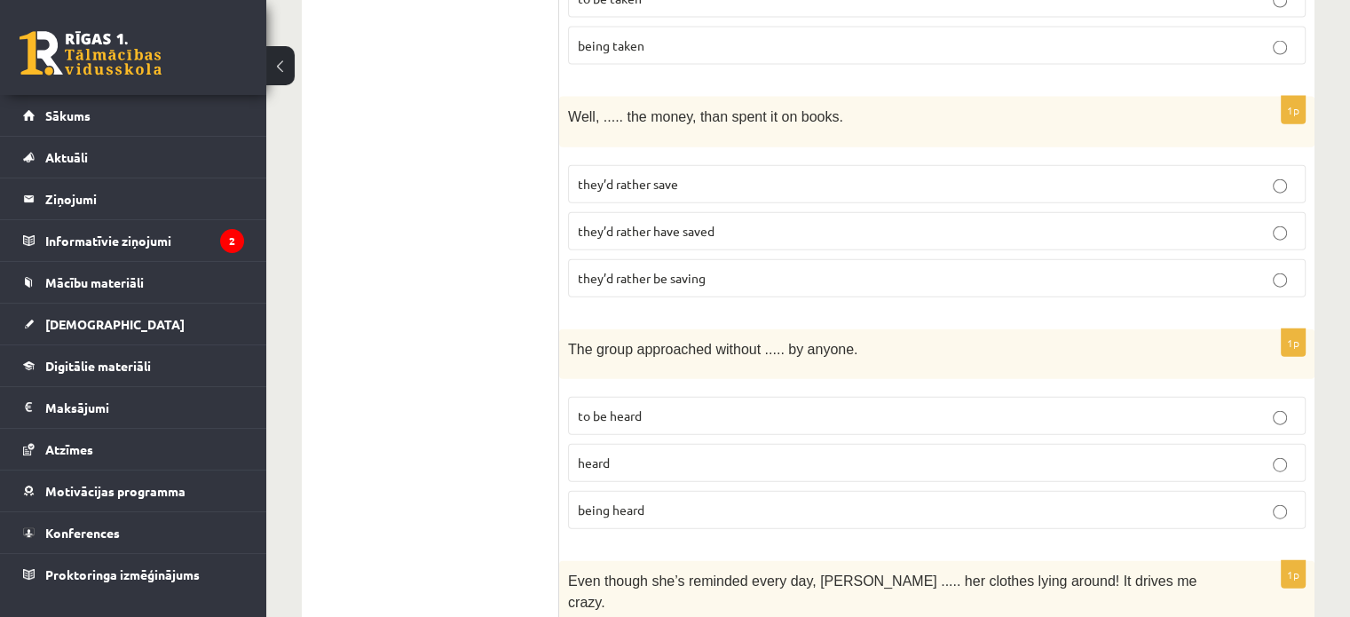
click at [831, 222] on p "they’d rather have saved" at bounding box center [937, 231] width 718 height 19
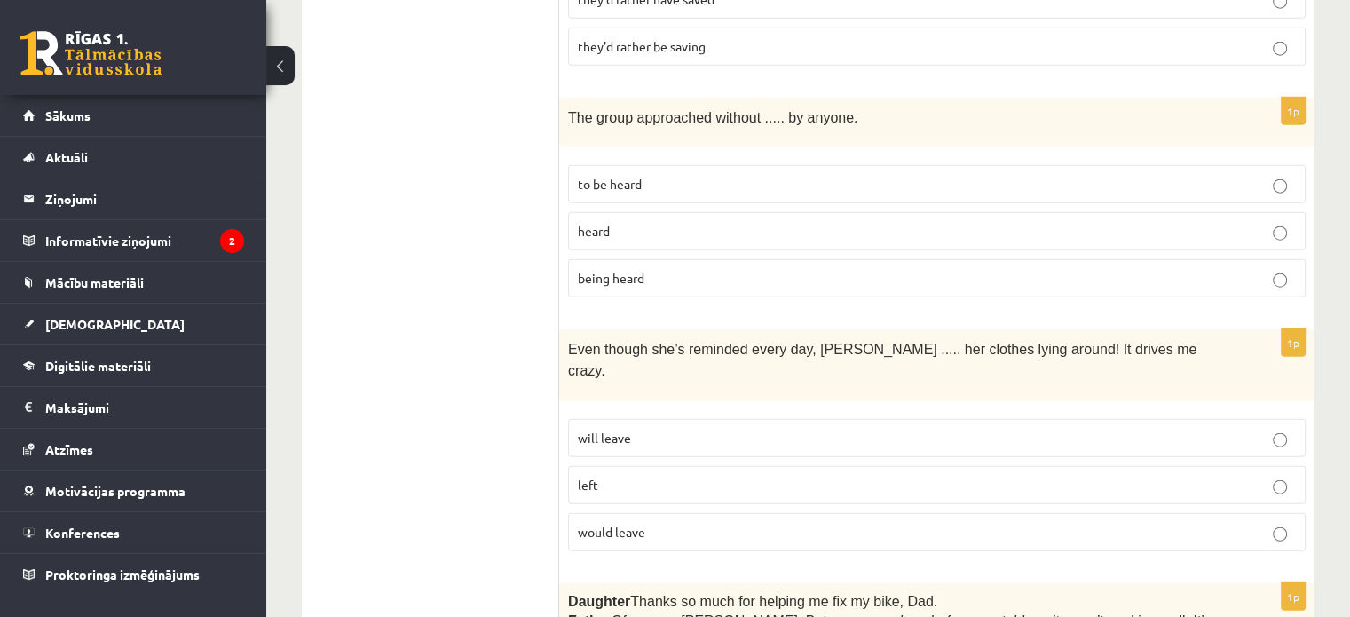
scroll to position [4335, 0]
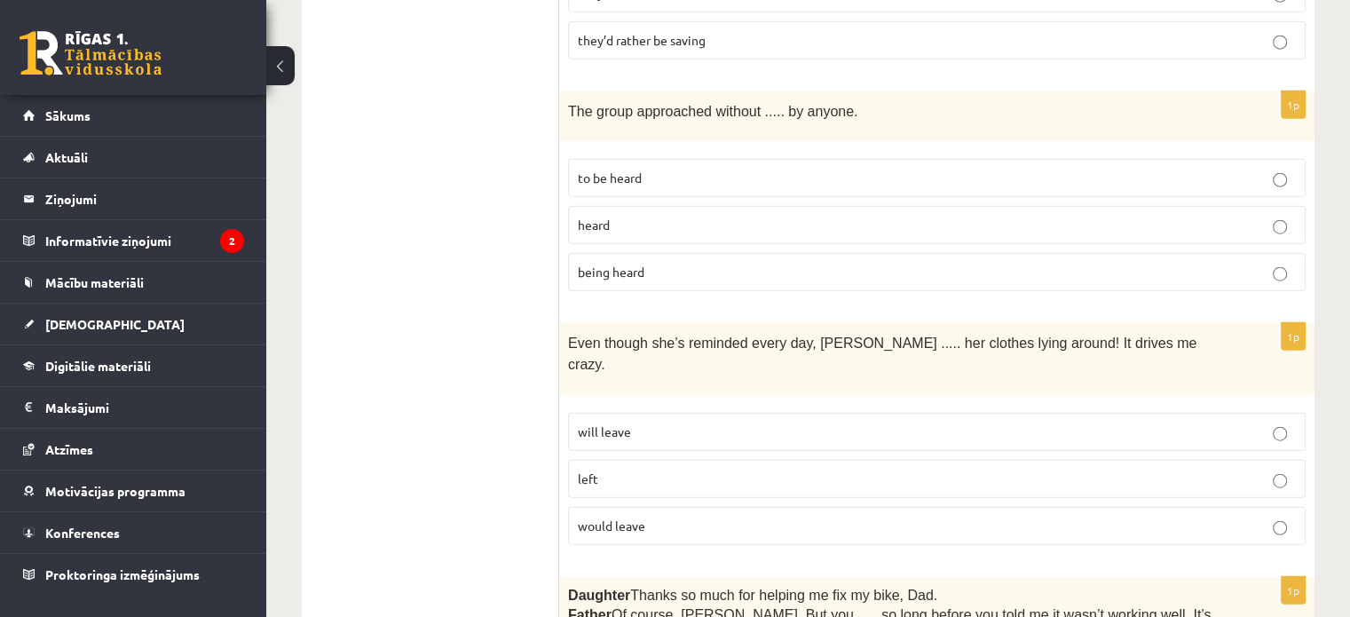
click at [717, 263] on p "being heard" at bounding box center [937, 272] width 718 height 19
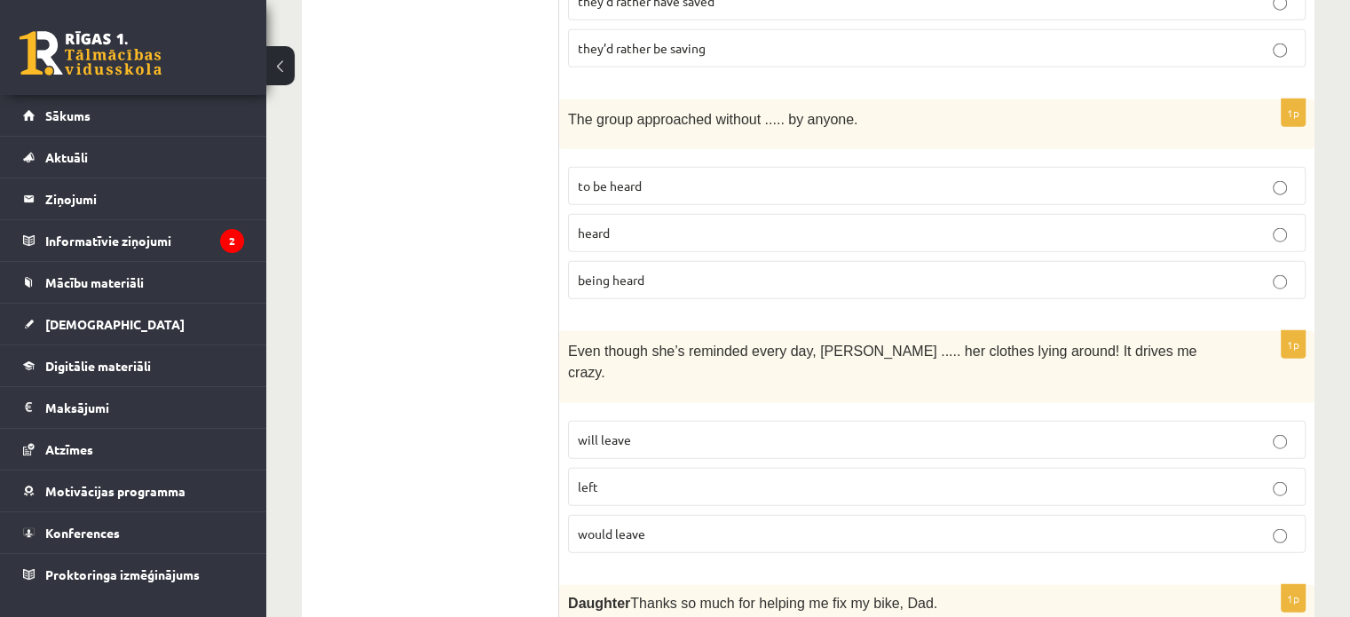
scroll to position [4500, 0]
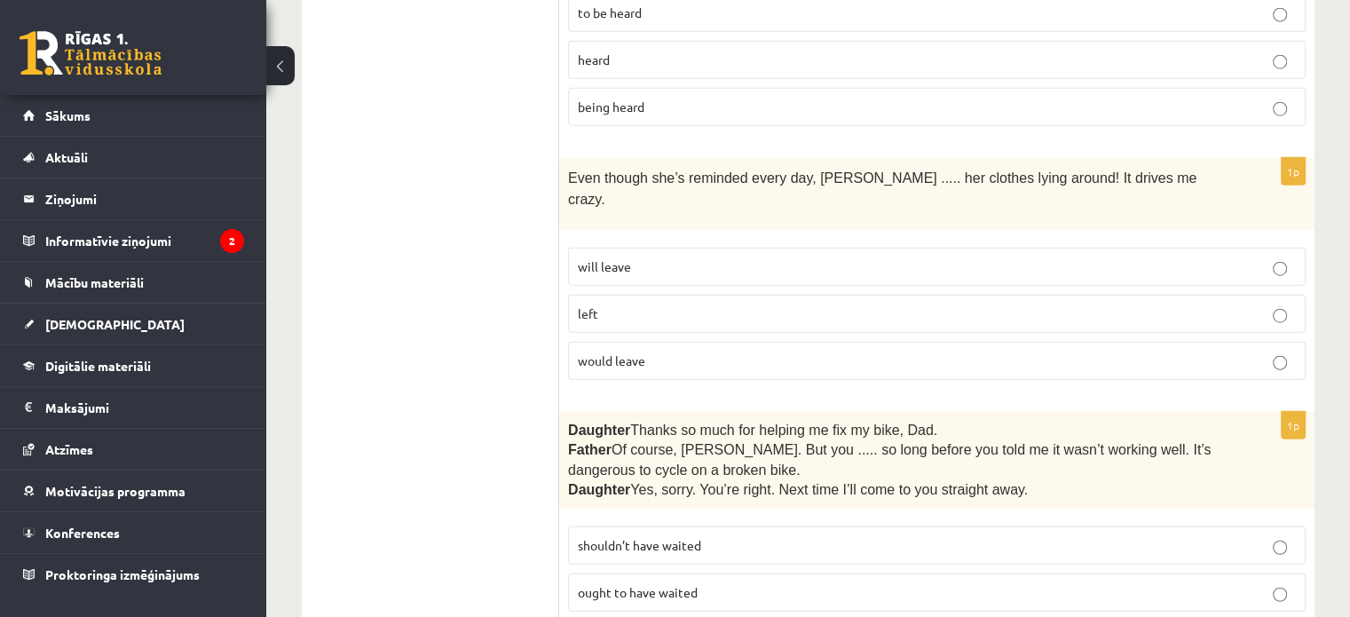
click at [1129, 248] on label "will leave" at bounding box center [936, 267] width 737 height 38
click at [1051, 536] on p "shouldn’t have waited" at bounding box center [937, 545] width 718 height 19
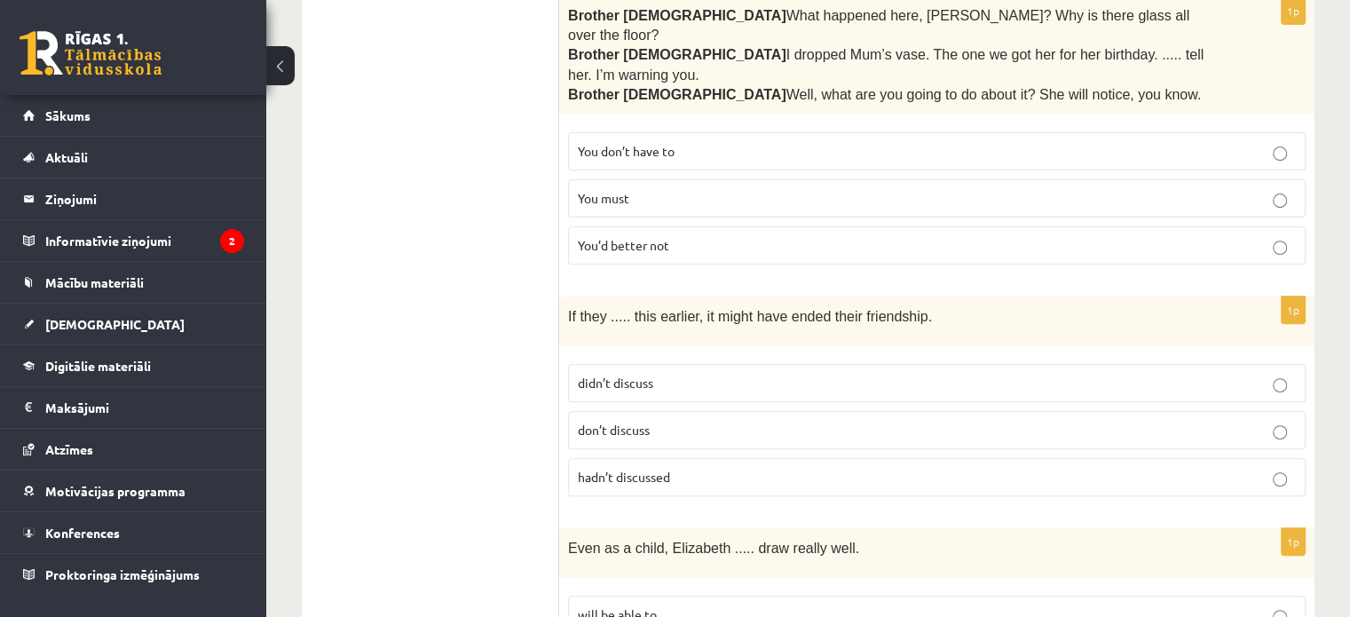
scroll to position [0, 0]
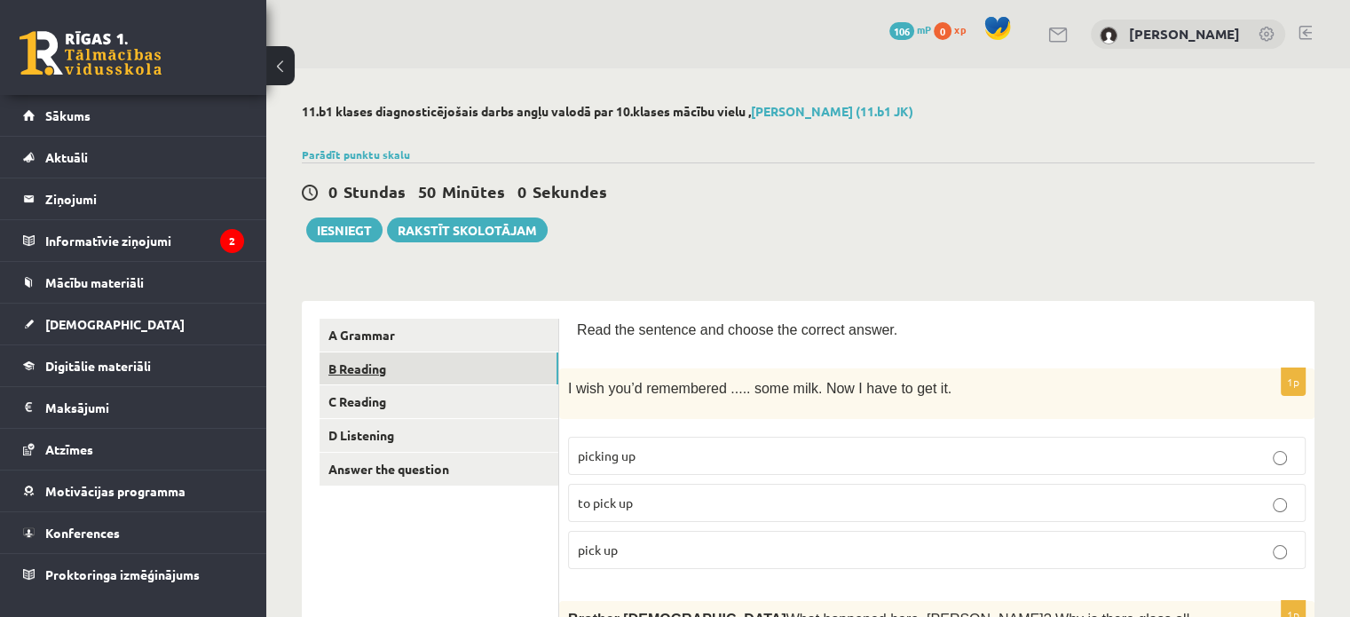
click at [383, 382] on link "B Reading" at bounding box center [438, 368] width 239 height 33
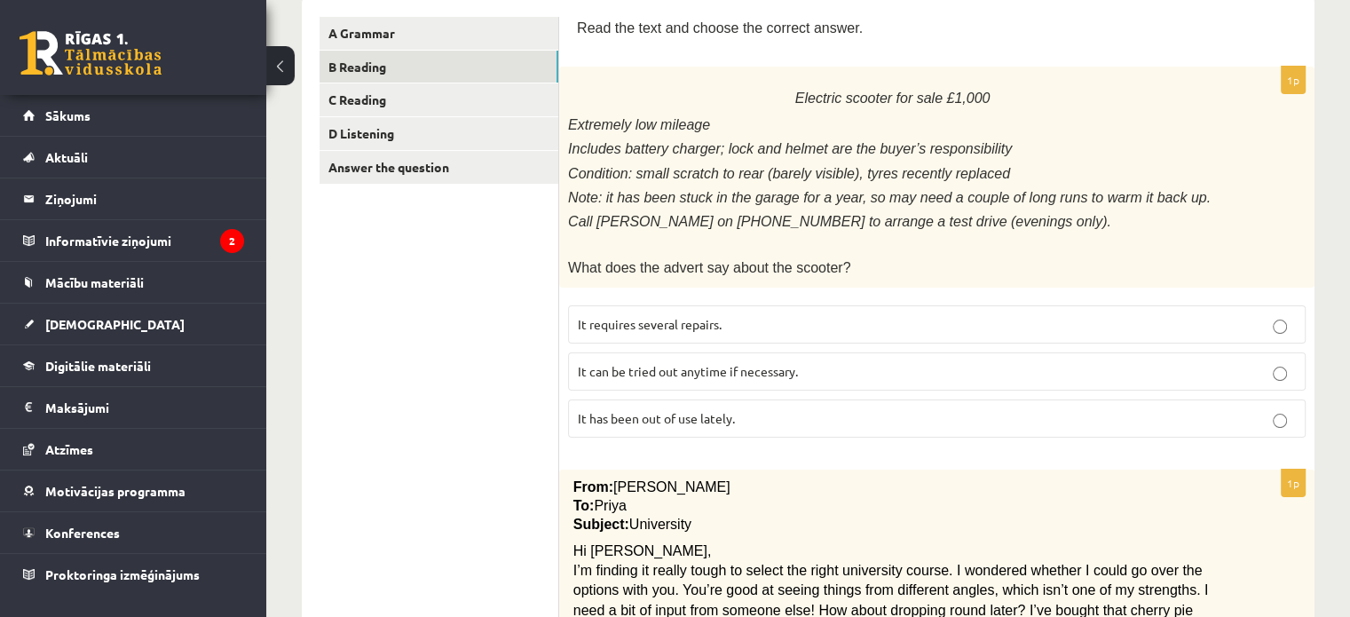
scroll to position [305, 0]
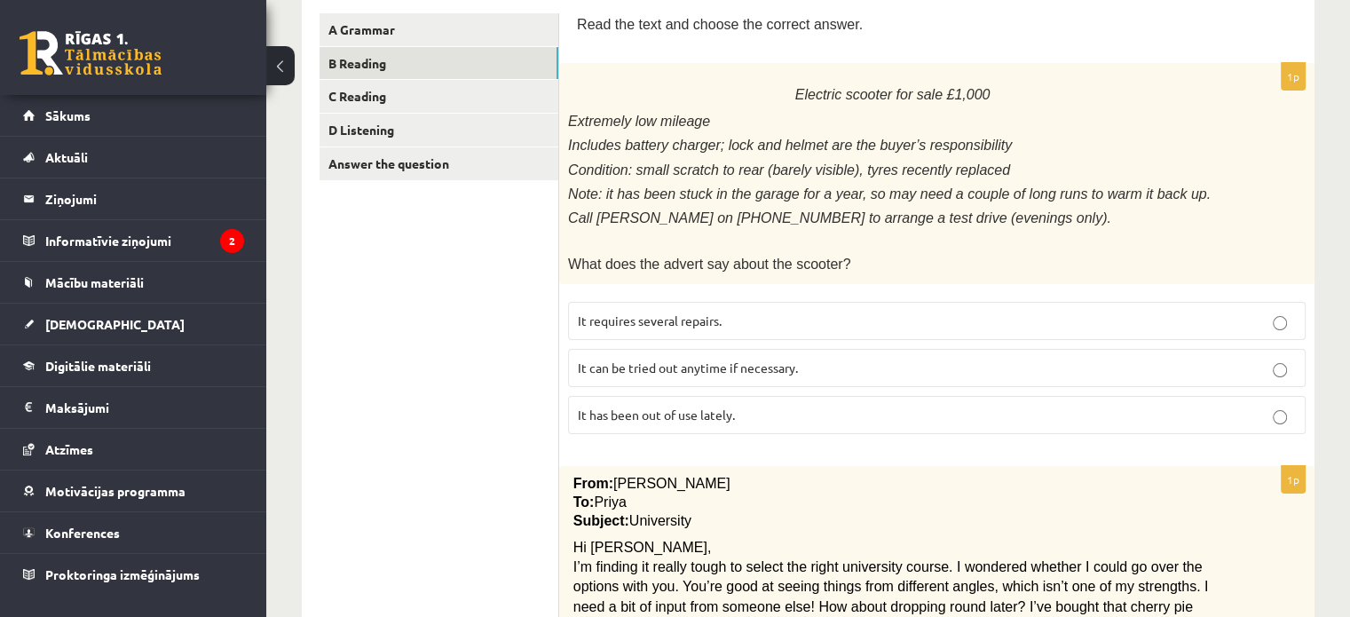
click at [970, 406] on p "It has been out of use lately." at bounding box center [937, 415] width 718 height 19
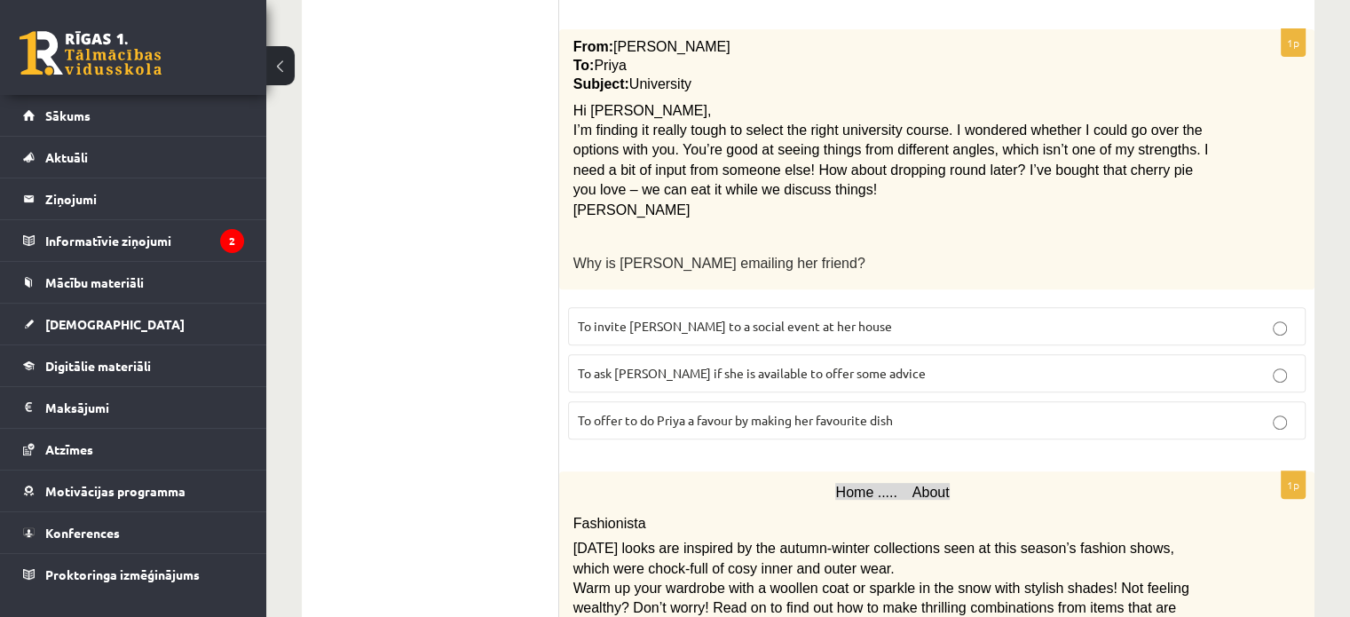
scroll to position [745, 0]
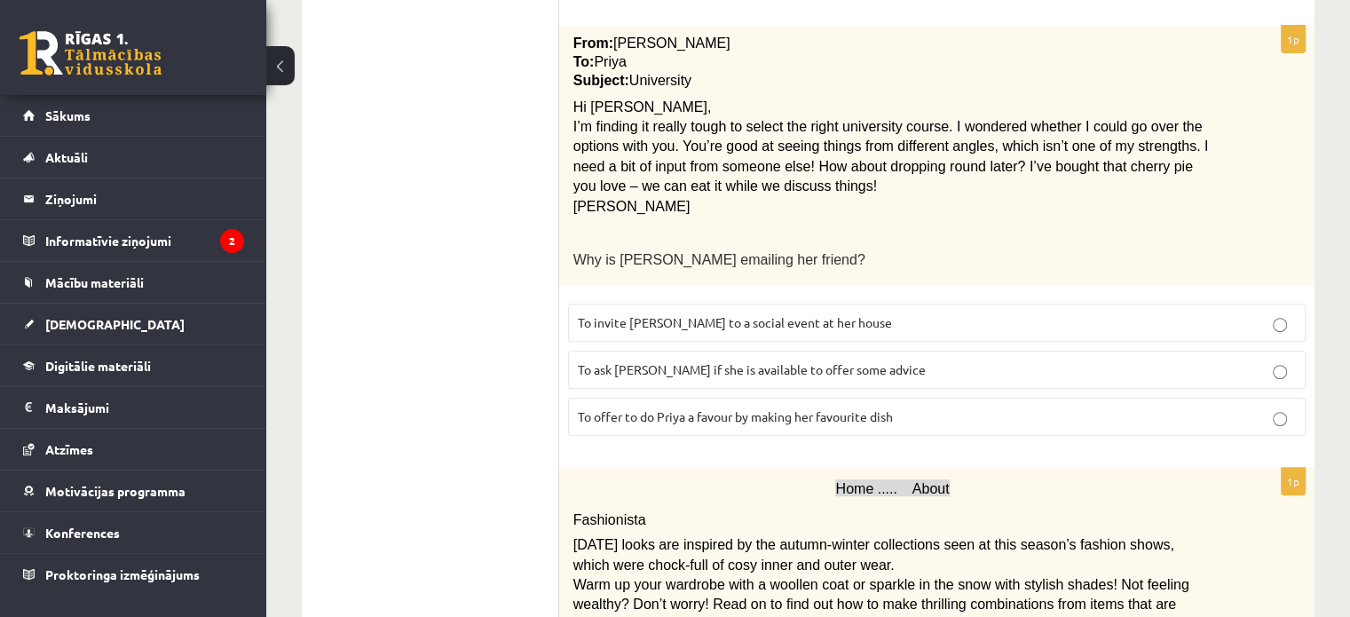
click at [1184, 360] on p "To ask Priya if she is available to offer some advice" at bounding box center [937, 369] width 718 height 19
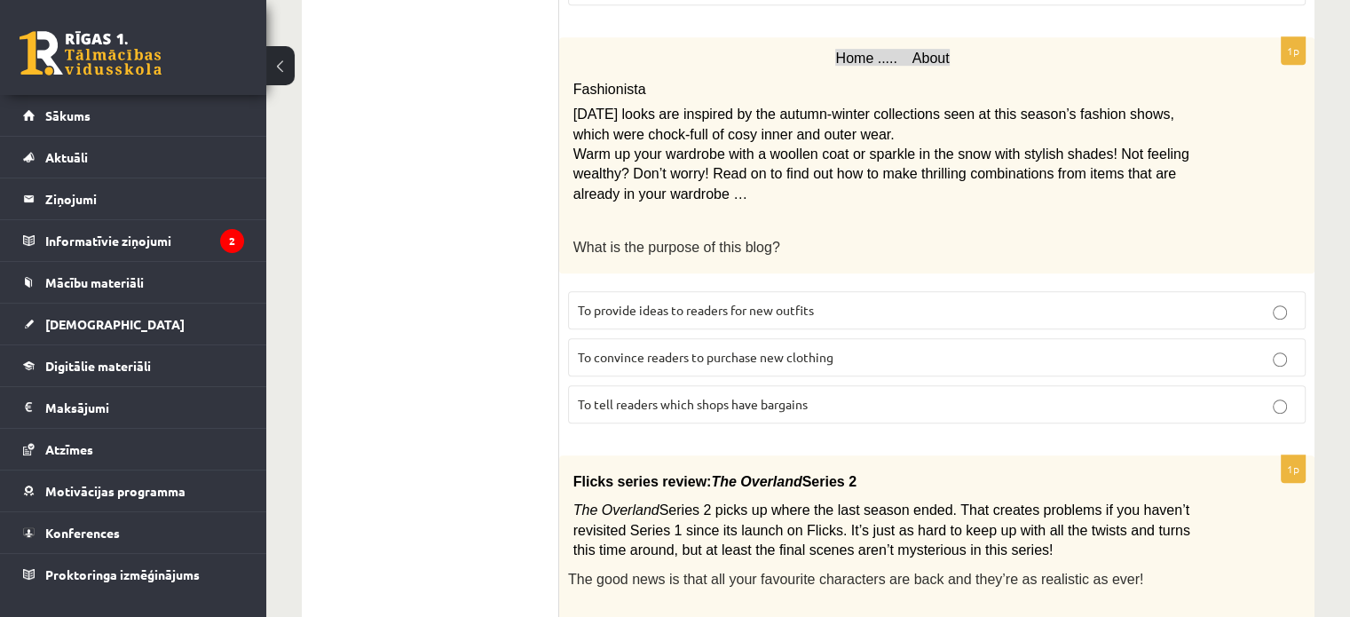
scroll to position [1162, 0]
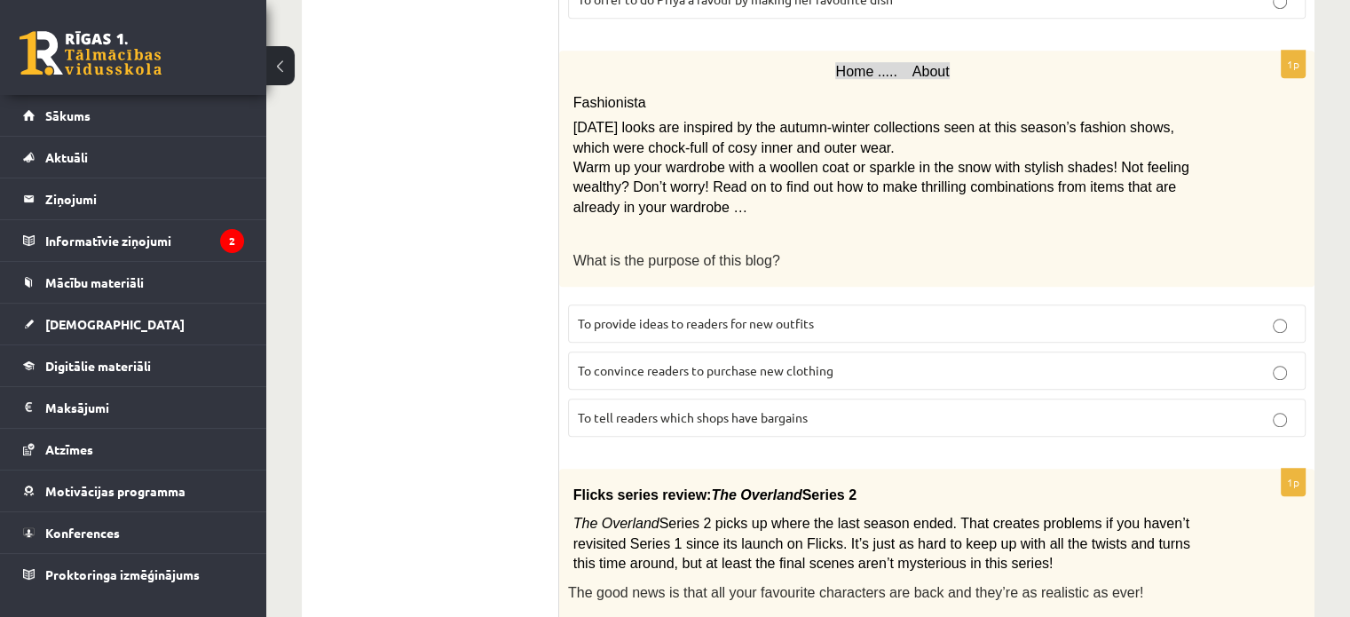
click at [1104, 361] on p "To convince readers to purchase new clothing" at bounding box center [937, 370] width 718 height 19
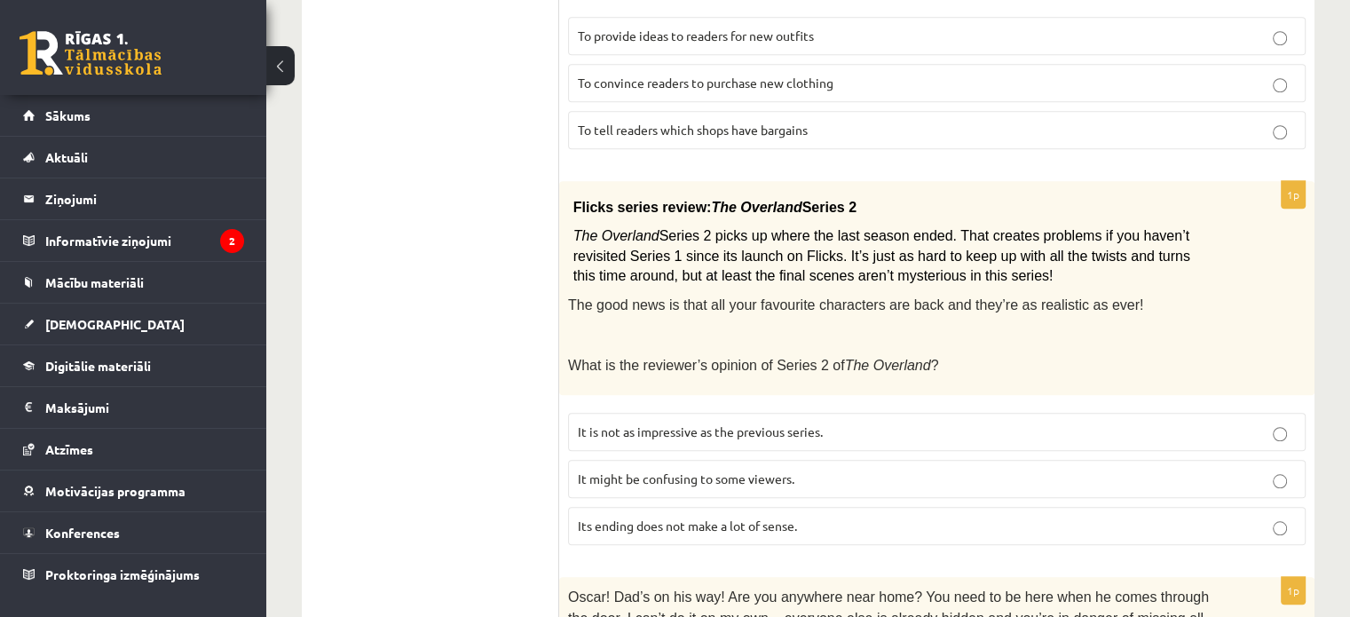
scroll to position [1497, 0]
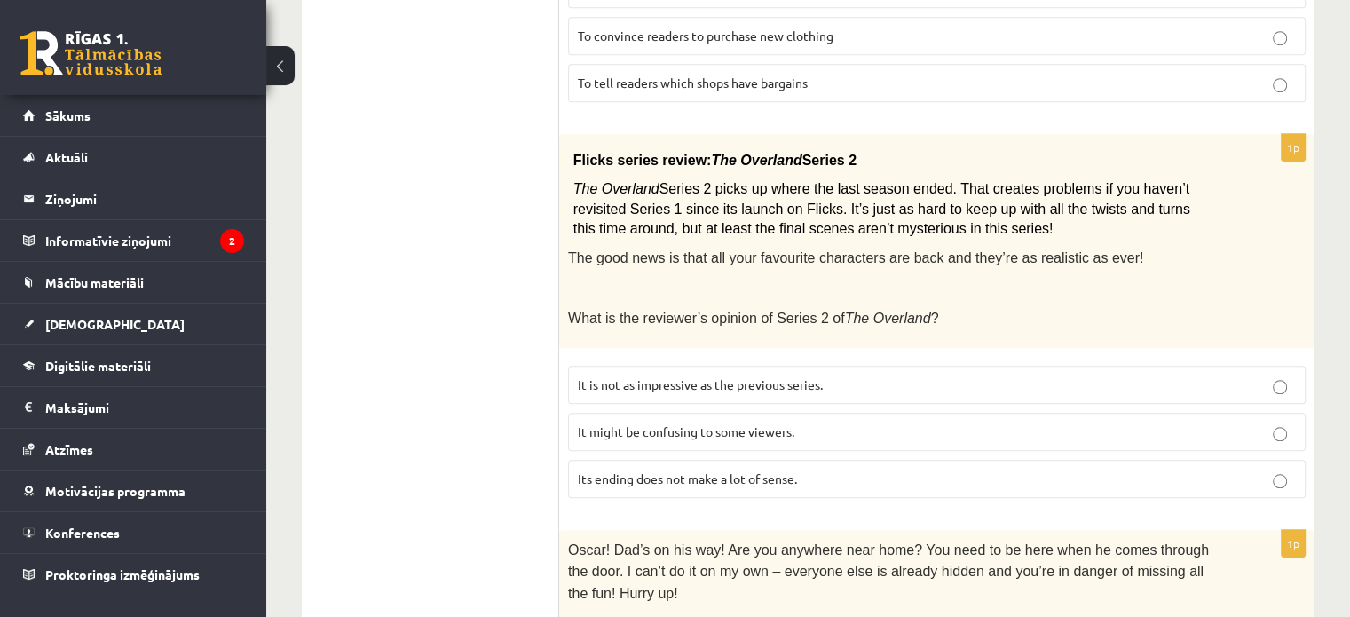
click at [1267, 422] on p "It might be confusing to some viewers." at bounding box center [937, 431] width 718 height 19
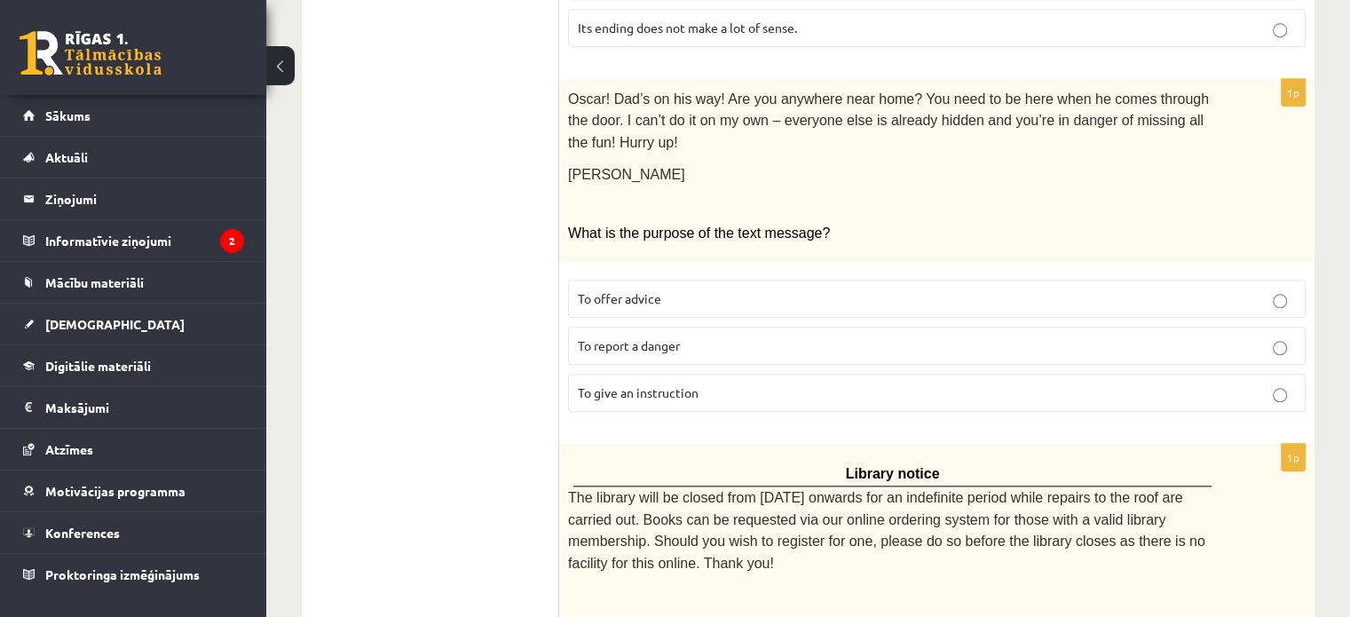
scroll to position [1944, 0]
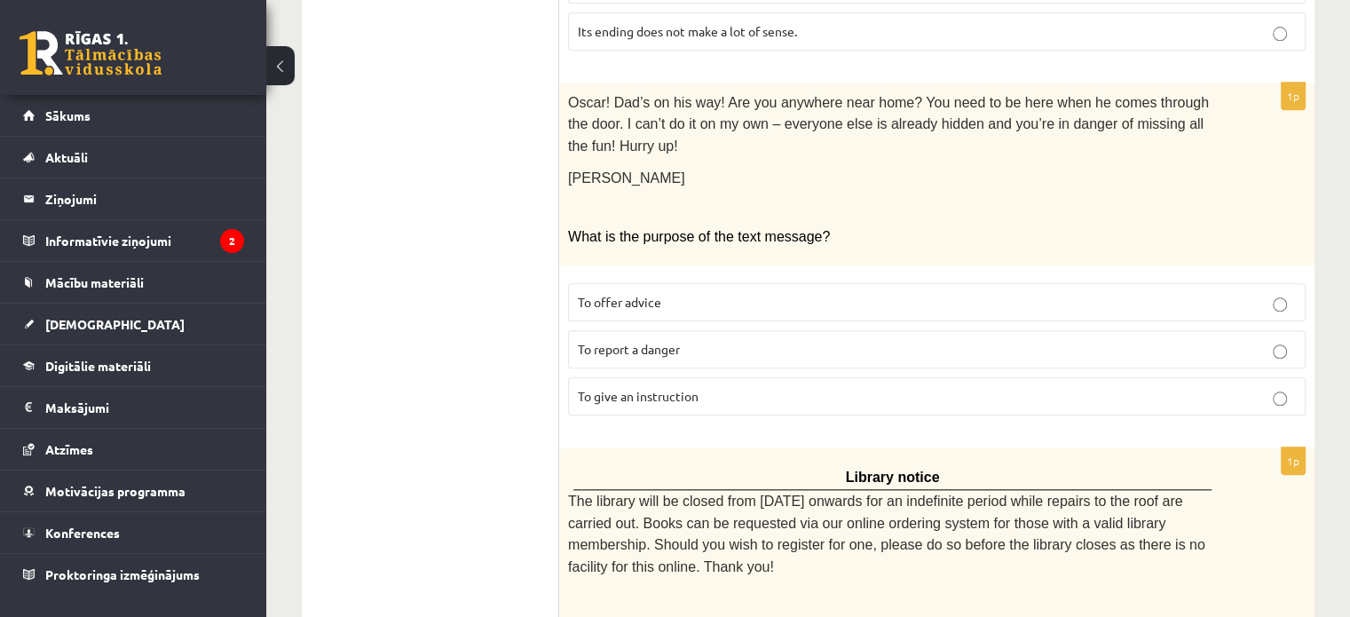
click at [985, 387] on p "To give an instruction" at bounding box center [937, 396] width 718 height 19
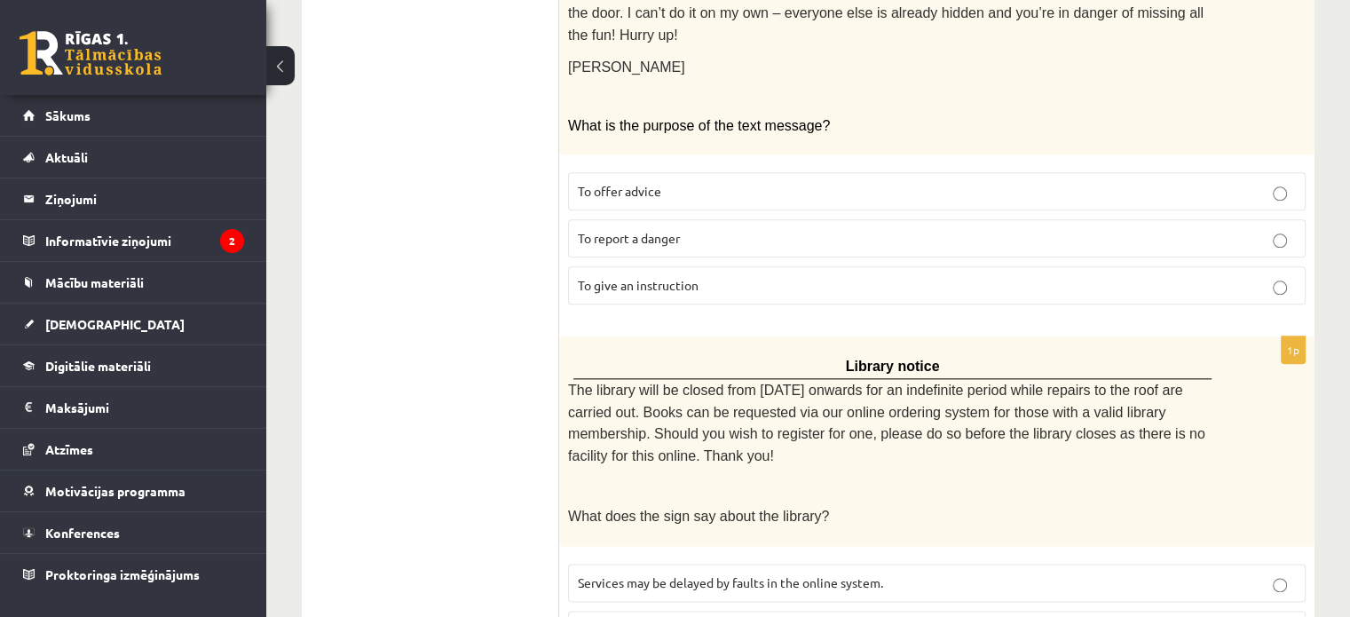
scroll to position [2119, 0]
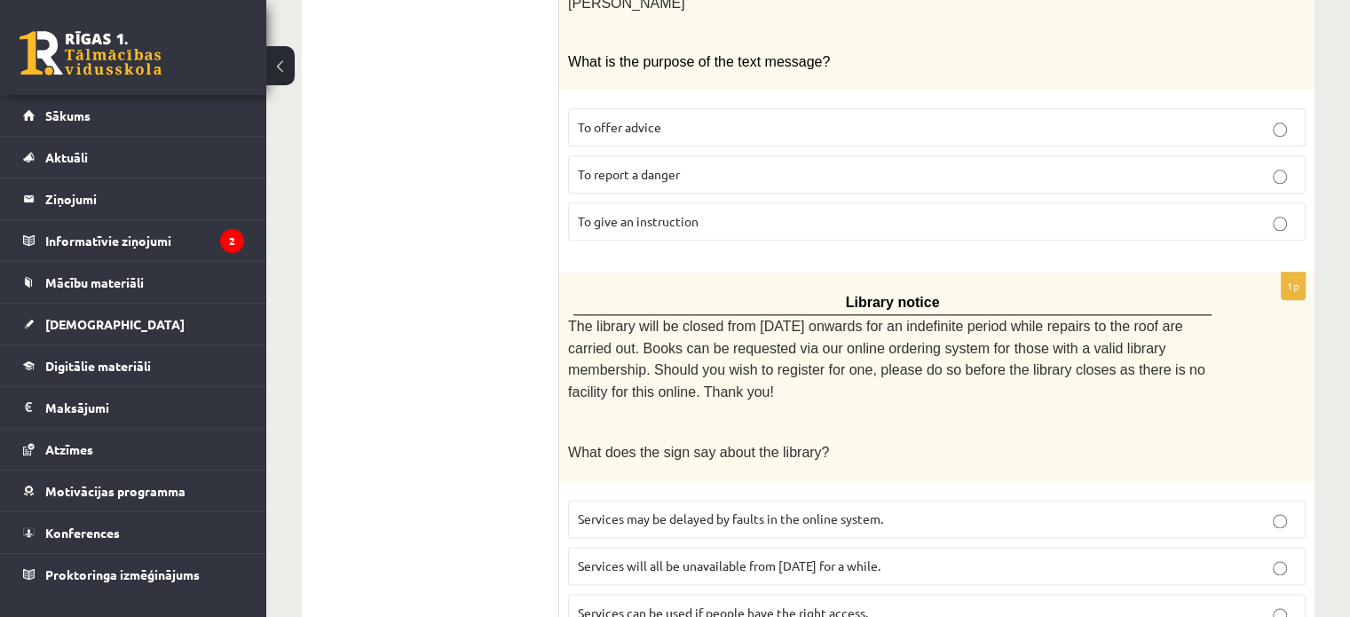
click at [997, 556] on p "Services will all be unavailable from Monday for a while." at bounding box center [937, 565] width 718 height 19
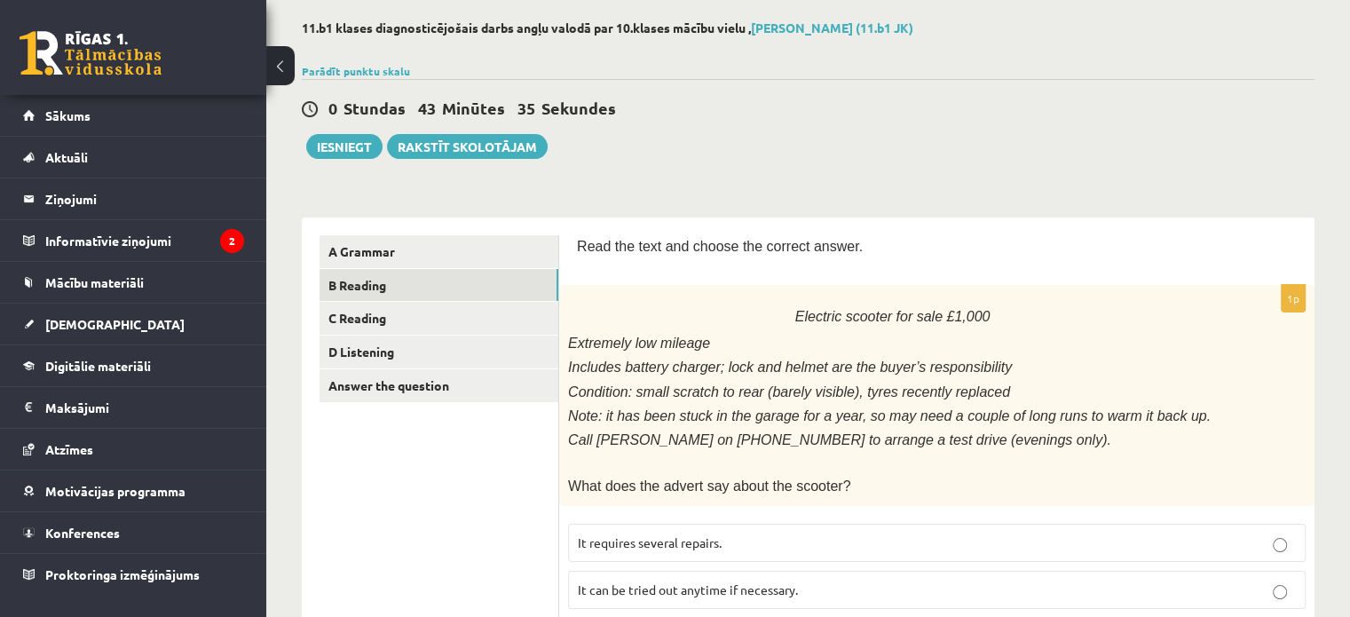
scroll to position [0, 0]
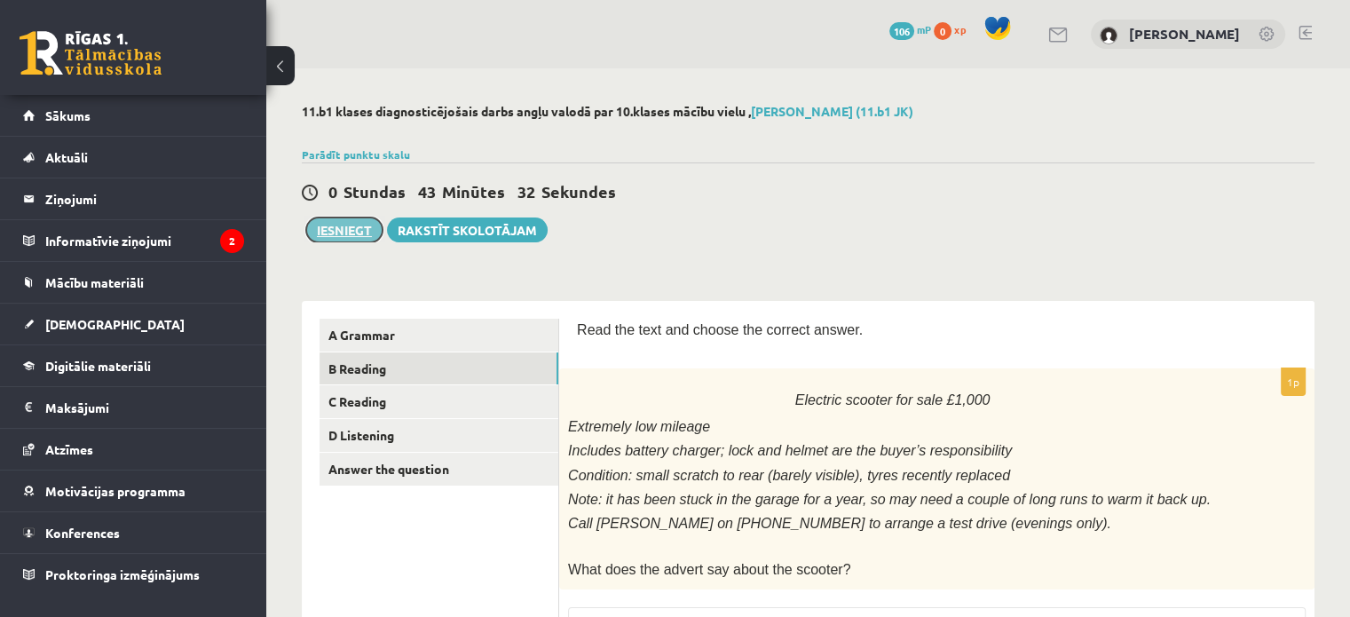
click at [323, 223] on button "Iesniegt" at bounding box center [344, 229] width 76 height 25
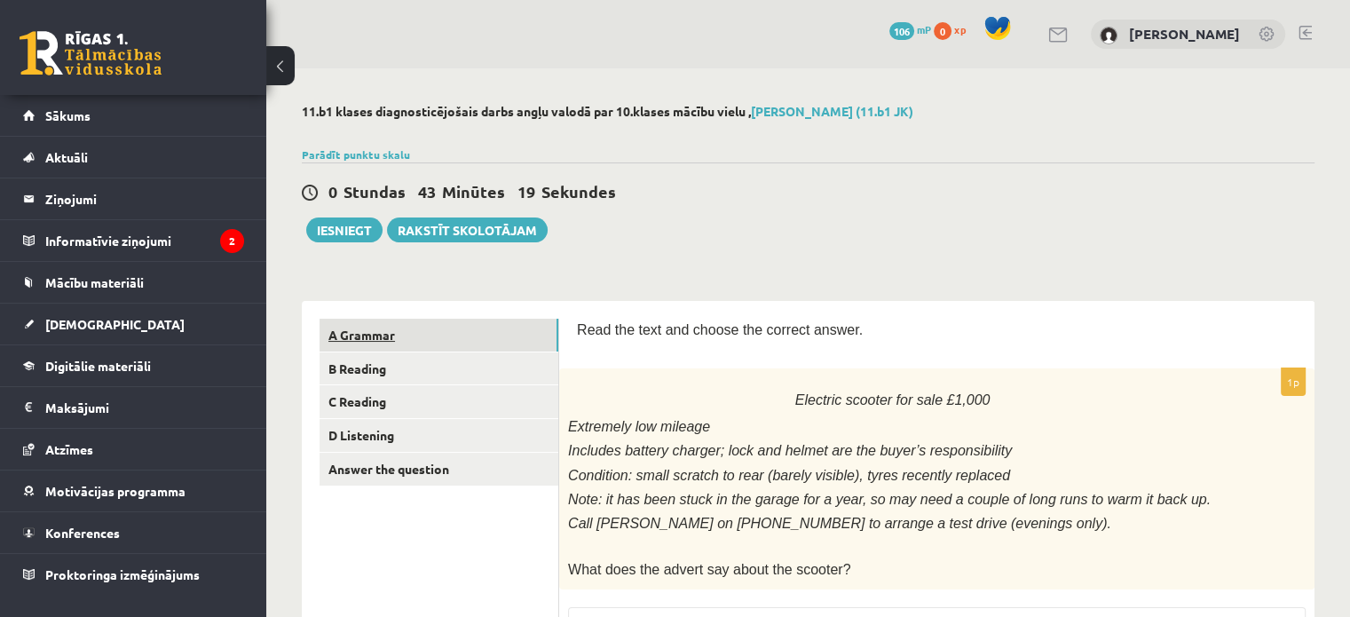
click at [454, 335] on link "A Grammar" at bounding box center [438, 335] width 239 height 33
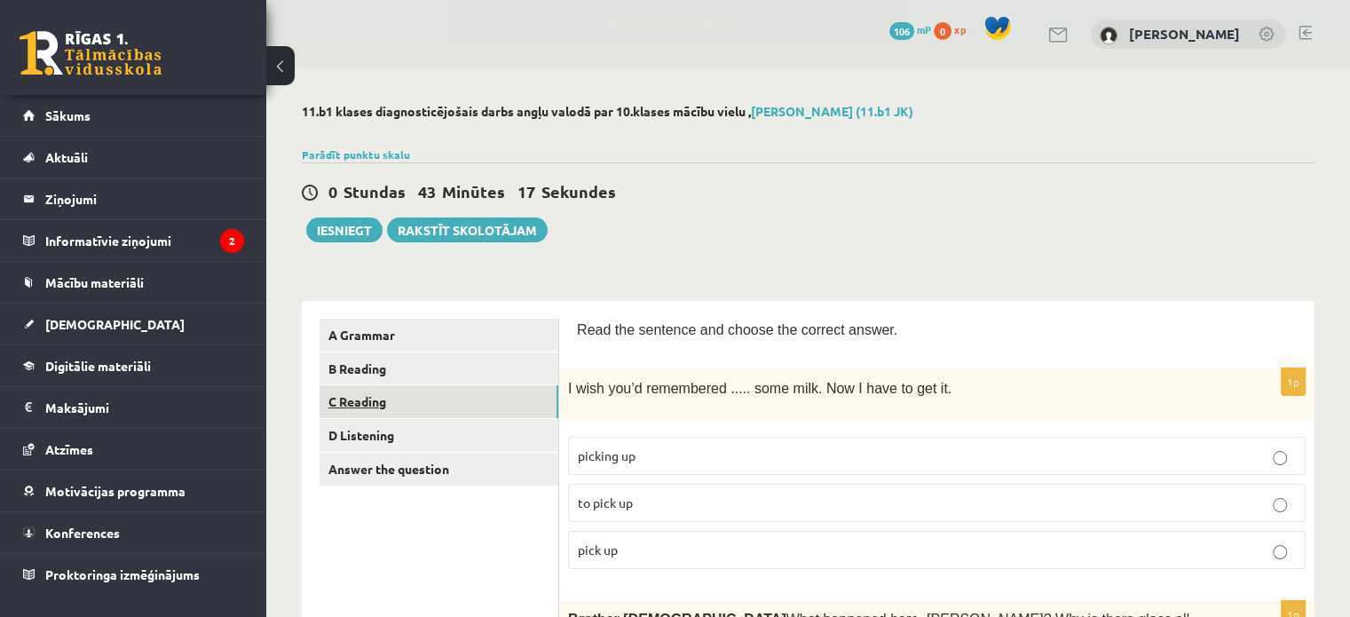
click at [446, 391] on link "C Reading" at bounding box center [438, 401] width 239 height 33
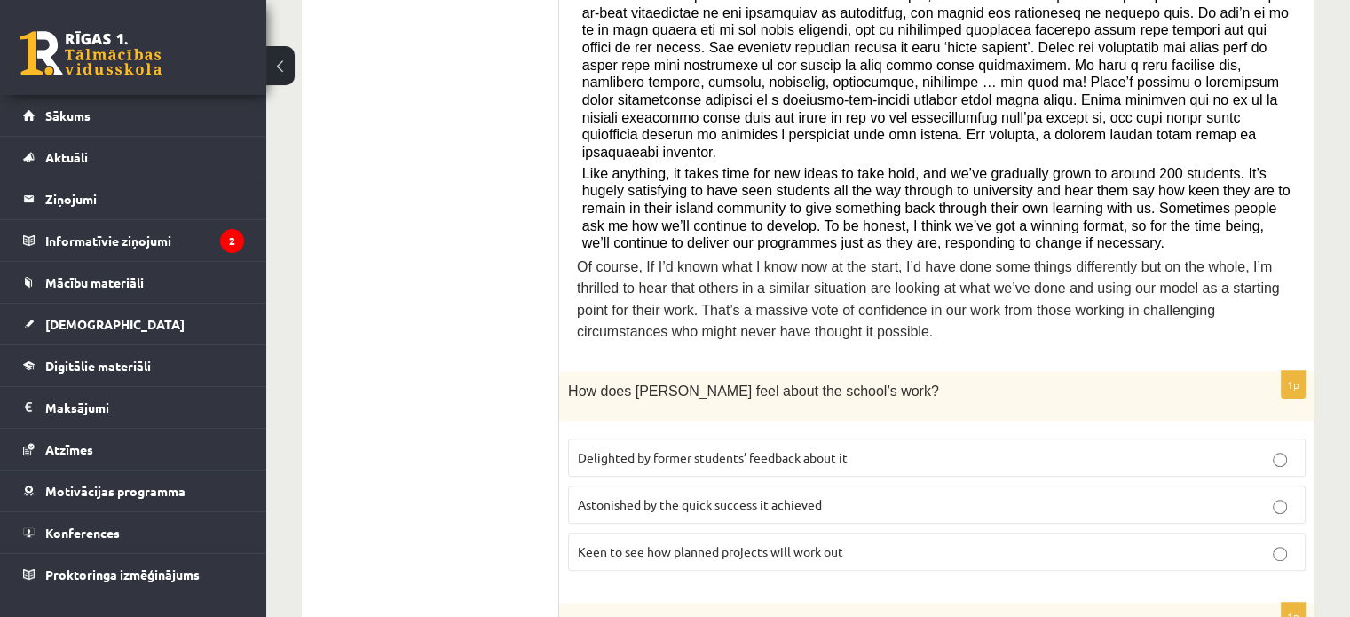
scroll to position [664, 0]
click at [1015, 540] on p "Keen to see how planned projects will work out" at bounding box center [937, 549] width 718 height 19
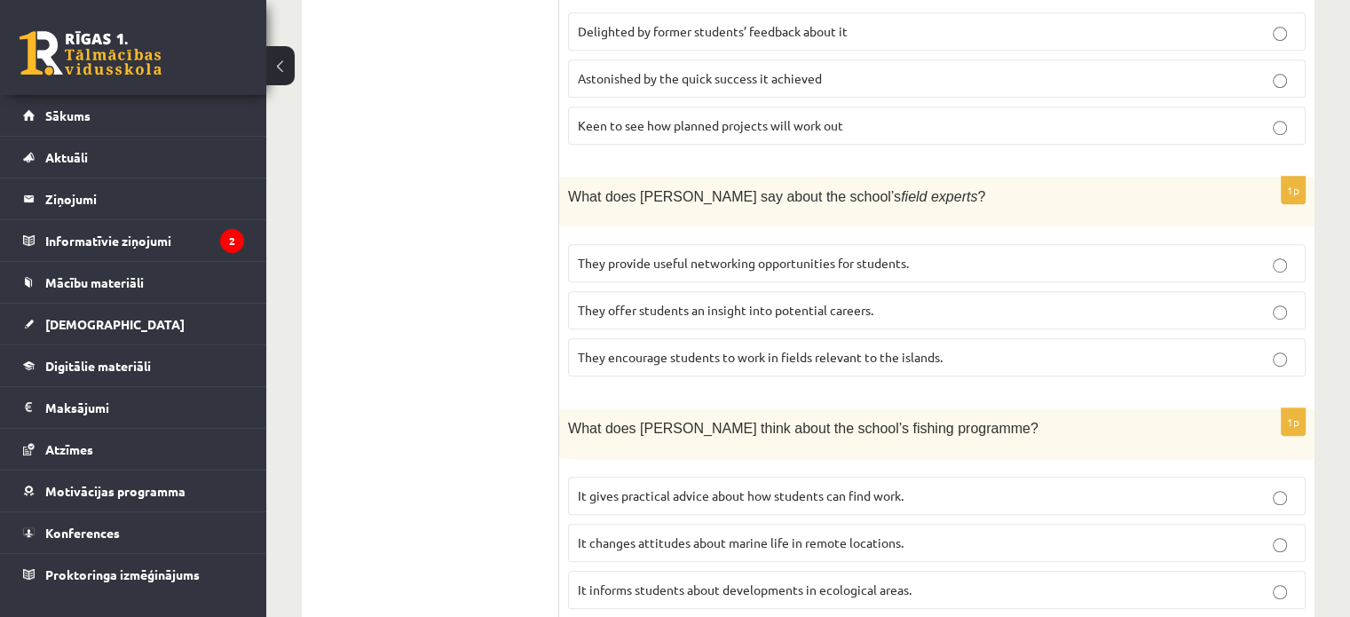
scroll to position [1090, 0]
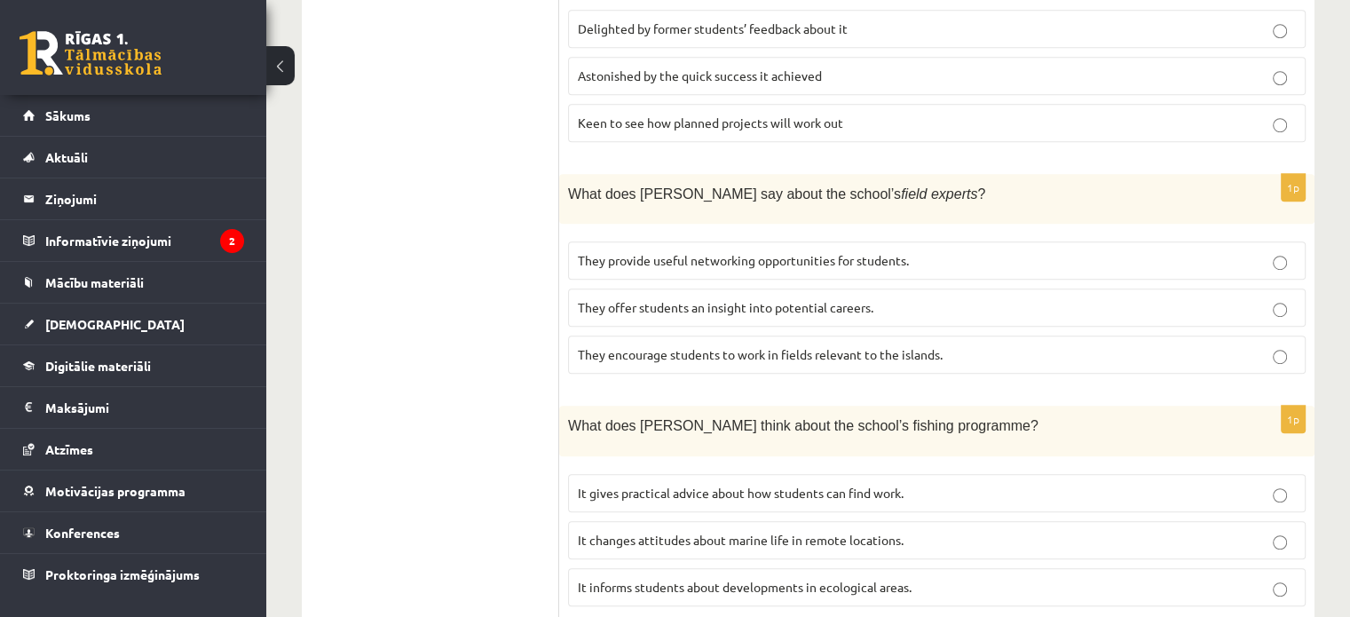
click at [1170, 298] on p "They offer students an insight into potential careers." at bounding box center [937, 307] width 718 height 19
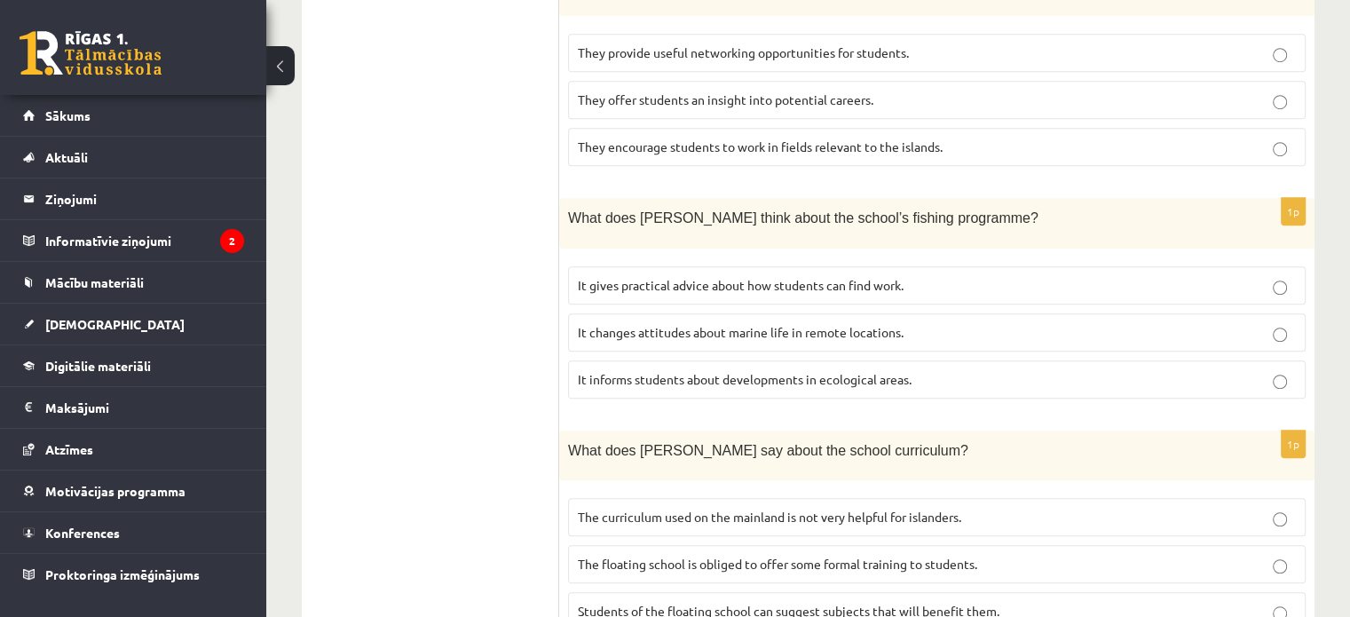
scroll to position [1300, 0]
click at [1065, 320] on p "It changes attitudes about marine life in remote locations." at bounding box center [937, 329] width 718 height 19
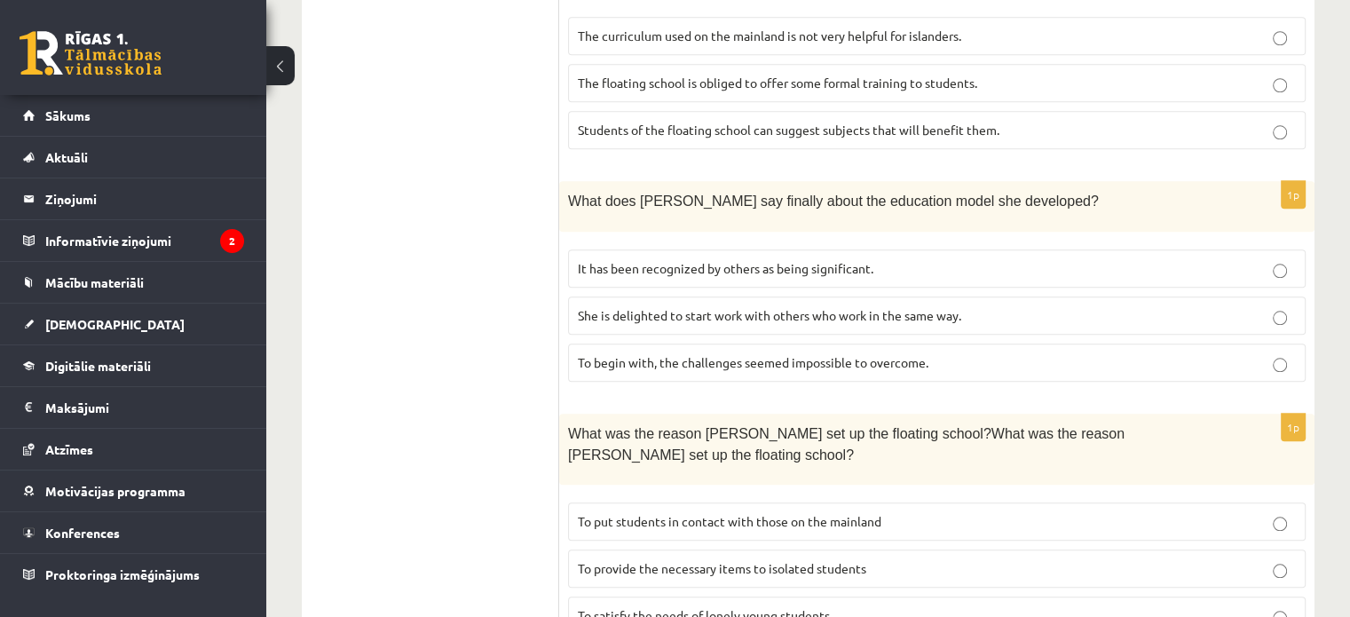
scroll to position [1796, 0]
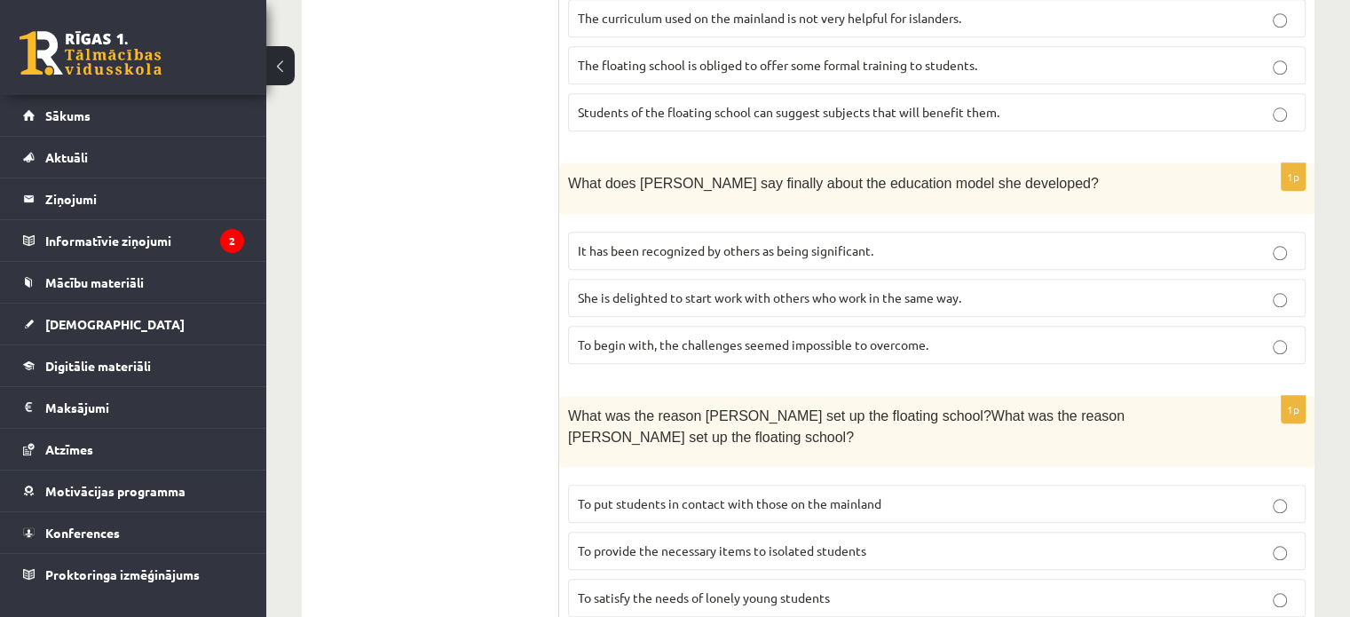
click at [1121, 541] on p "To provide the necessary items to isolated students" at bounding box center [937, 550] width 718 height 19
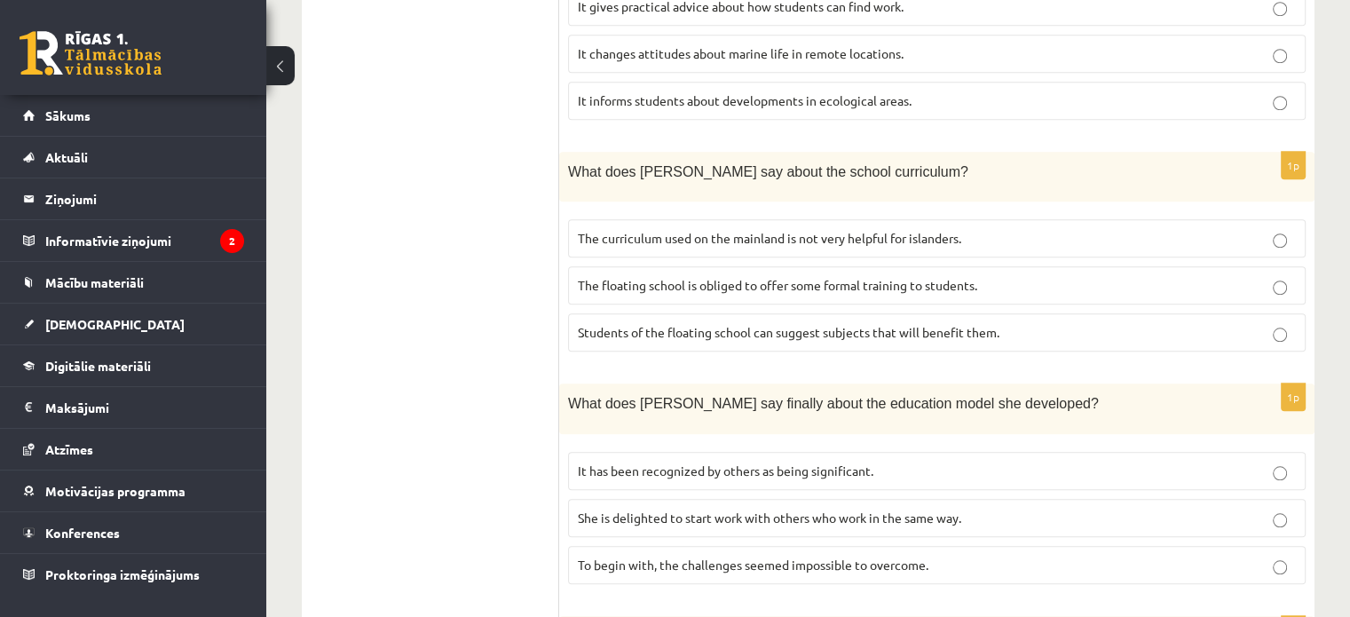
scroll to position [1579, 0]
click at [1178, 506] on p "She is delighted to start work with others who work in the same way." at bounding box center [937, 515] width 718 height 19
click at [1223, 273] on p "The floating school is obliged to offer some formal training to students." at bounding box center [937, 282] width 718 height 19
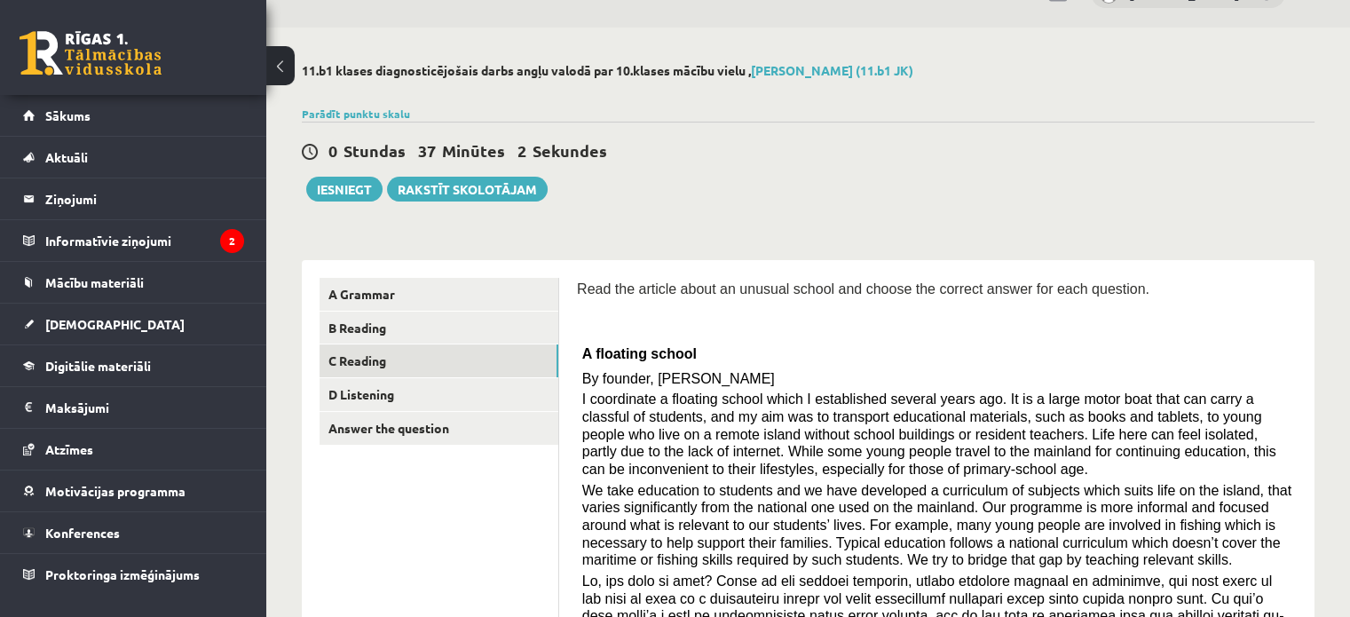
scroll to position [55, 0]
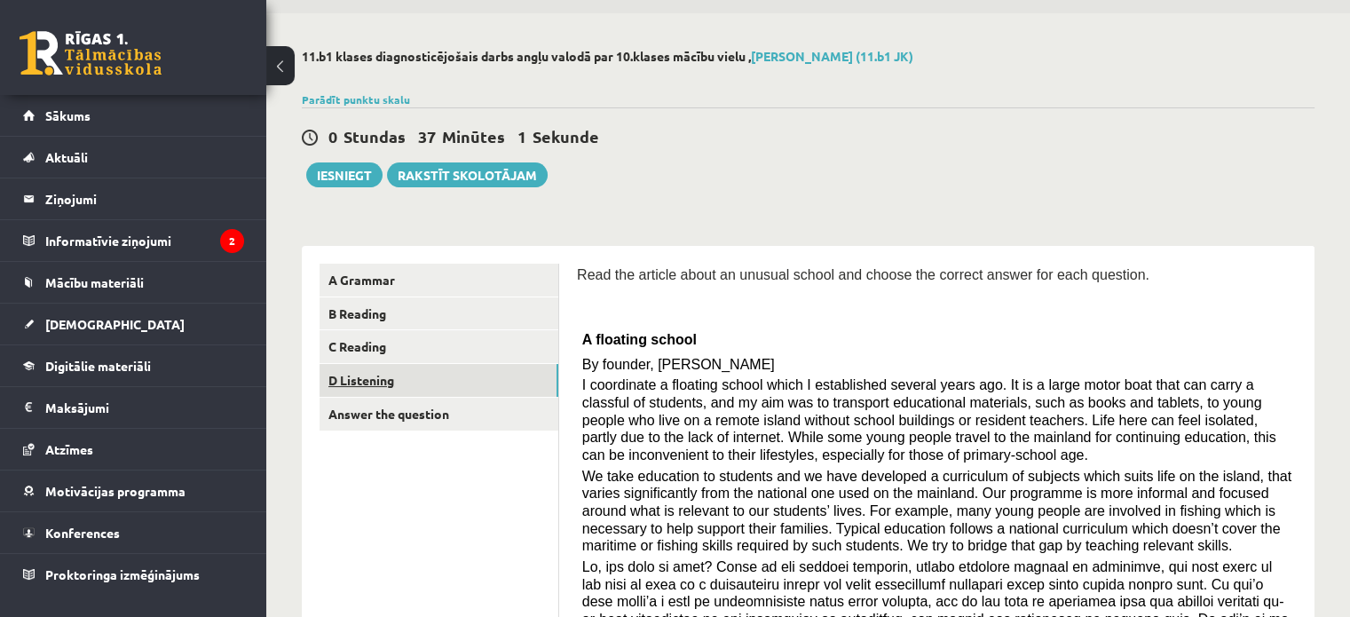
click at [444, 386] on link "D Listening" at bounding box center [438, 380] width 239 height 33
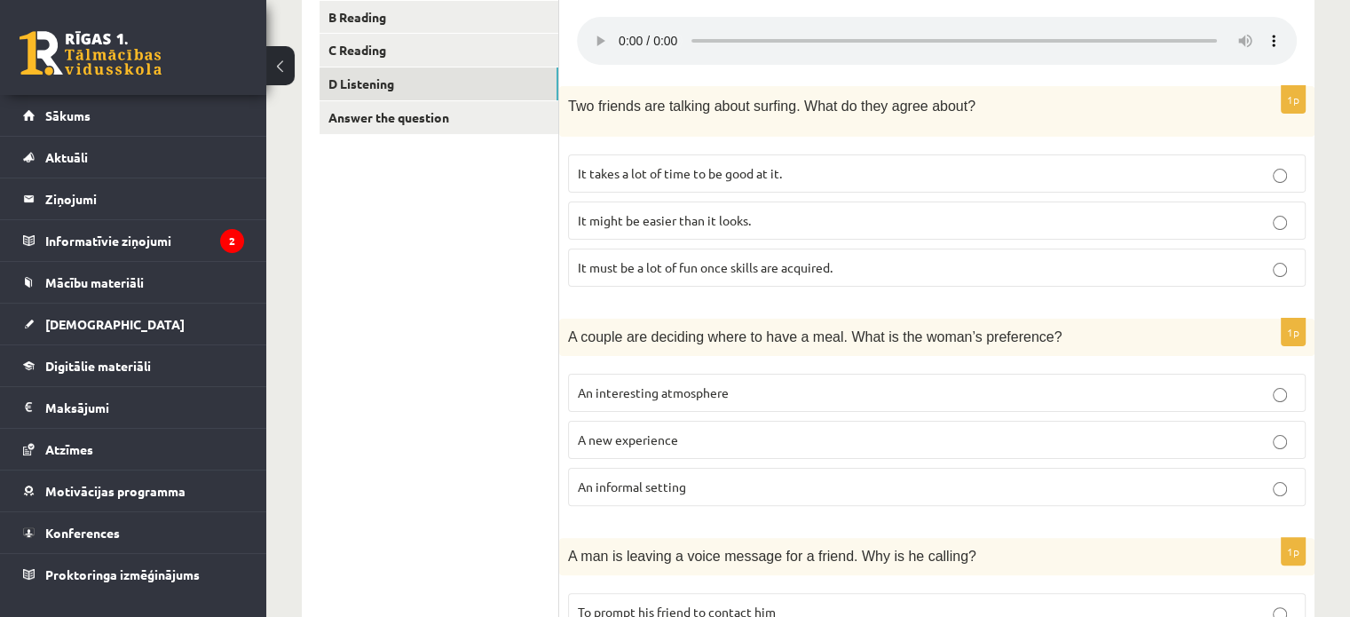
scroll to position [355, 0]
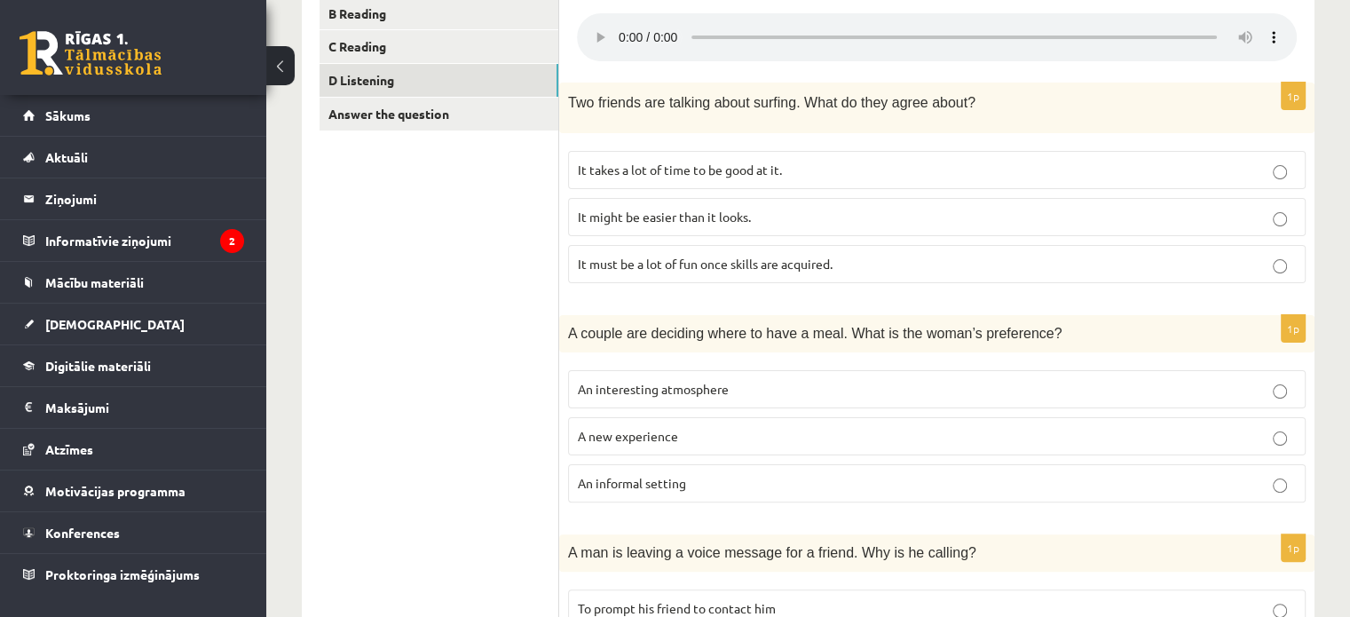
click at [818, 474] on p "An informal setting" at bounding box center [937, 483] width 718 height 19
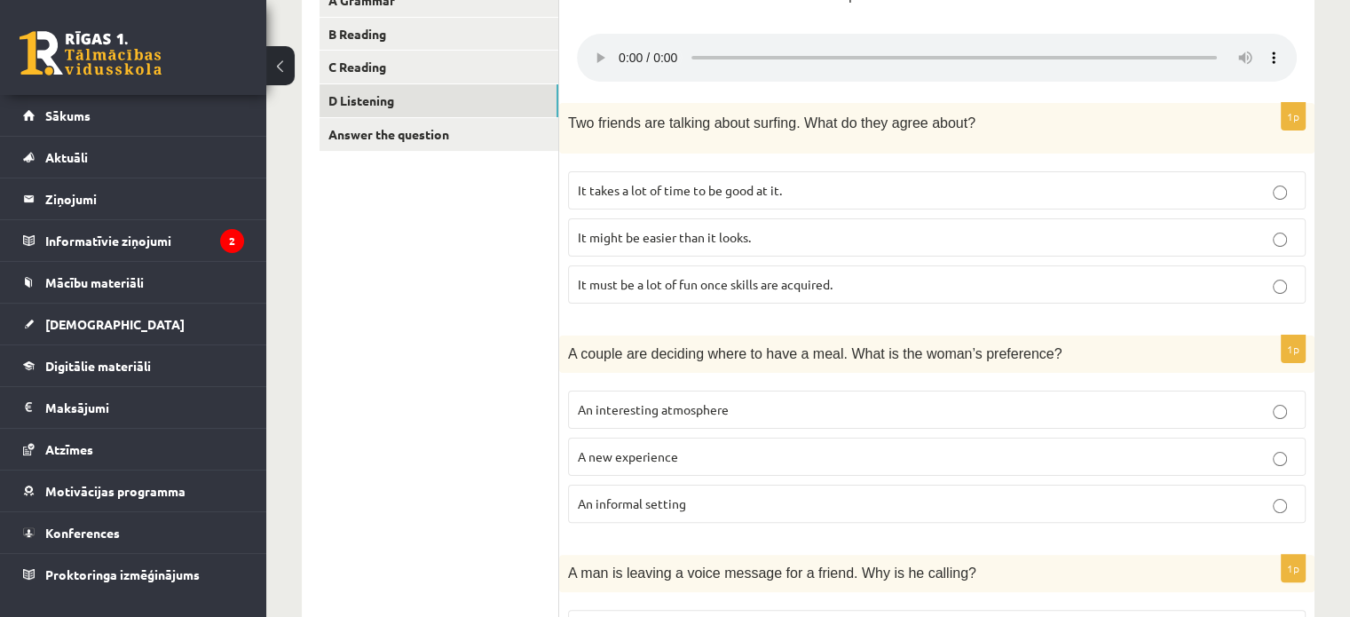
scroll to position [326, 0]
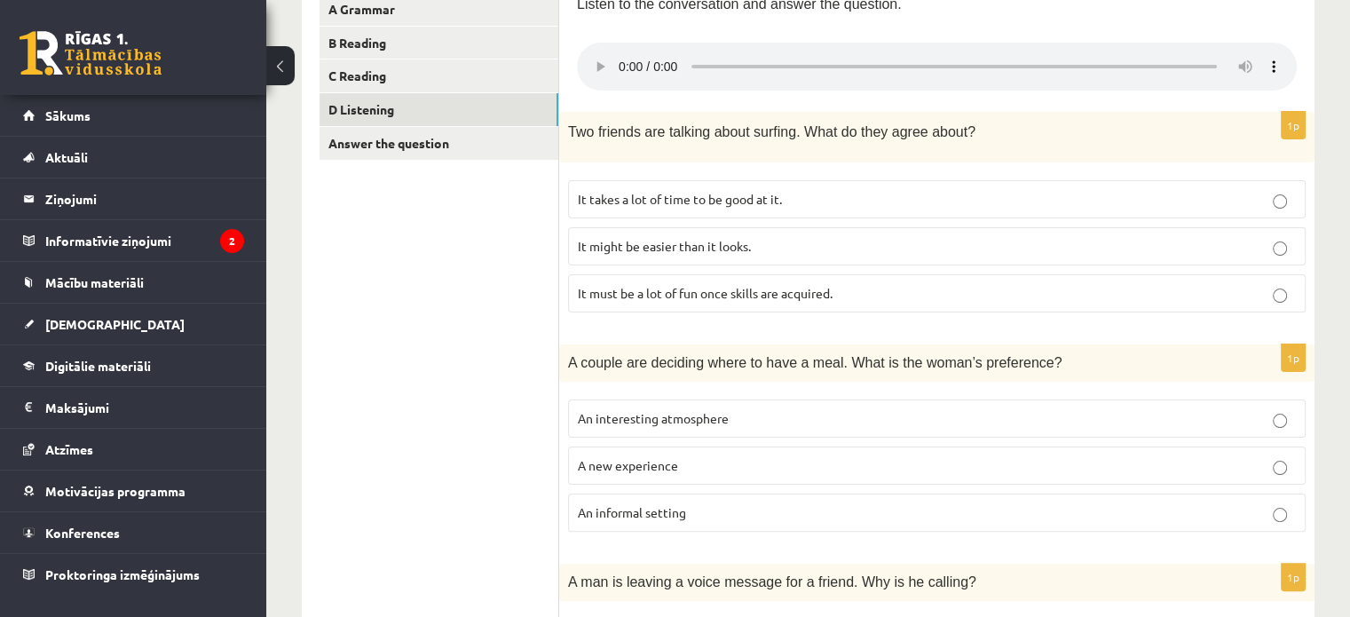
click at [718, 199] on span "It takes a lot of time to be good at it." at bounding box center [680, 199] width 204 height 16
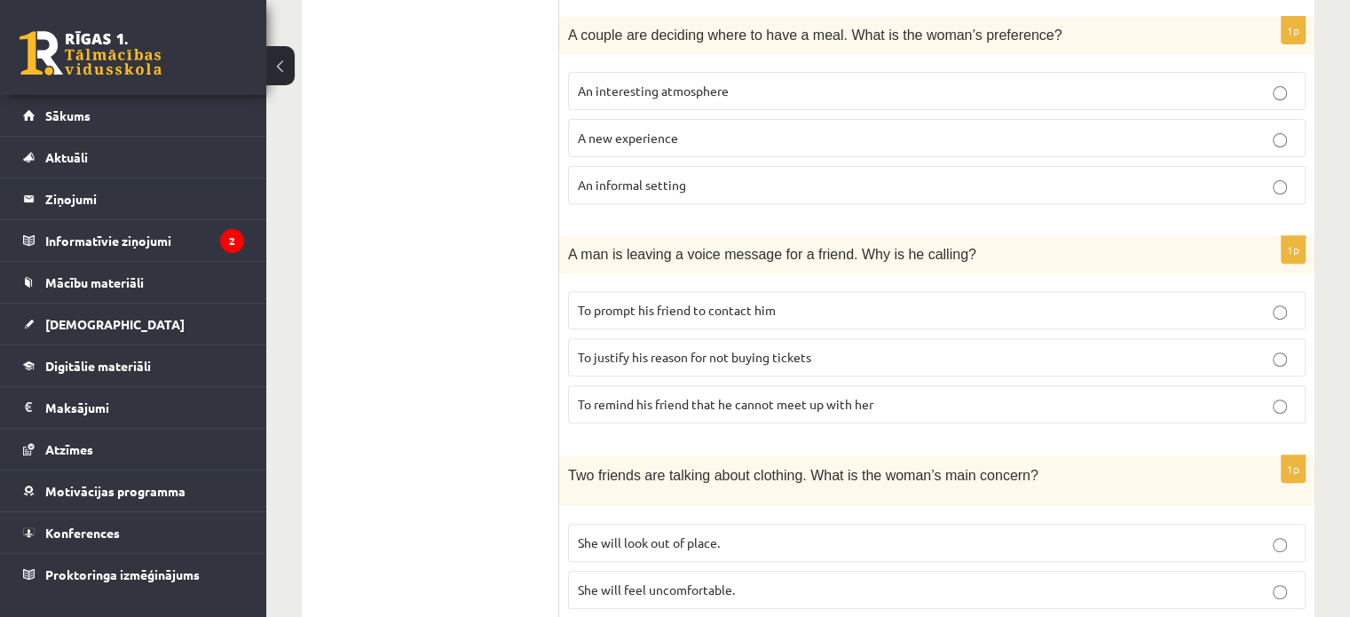
scroll to position [650, 0]
click at [927, 317] on p "To prompt his friend to contact him" at bounding box center [937, 312] width 718 height 19
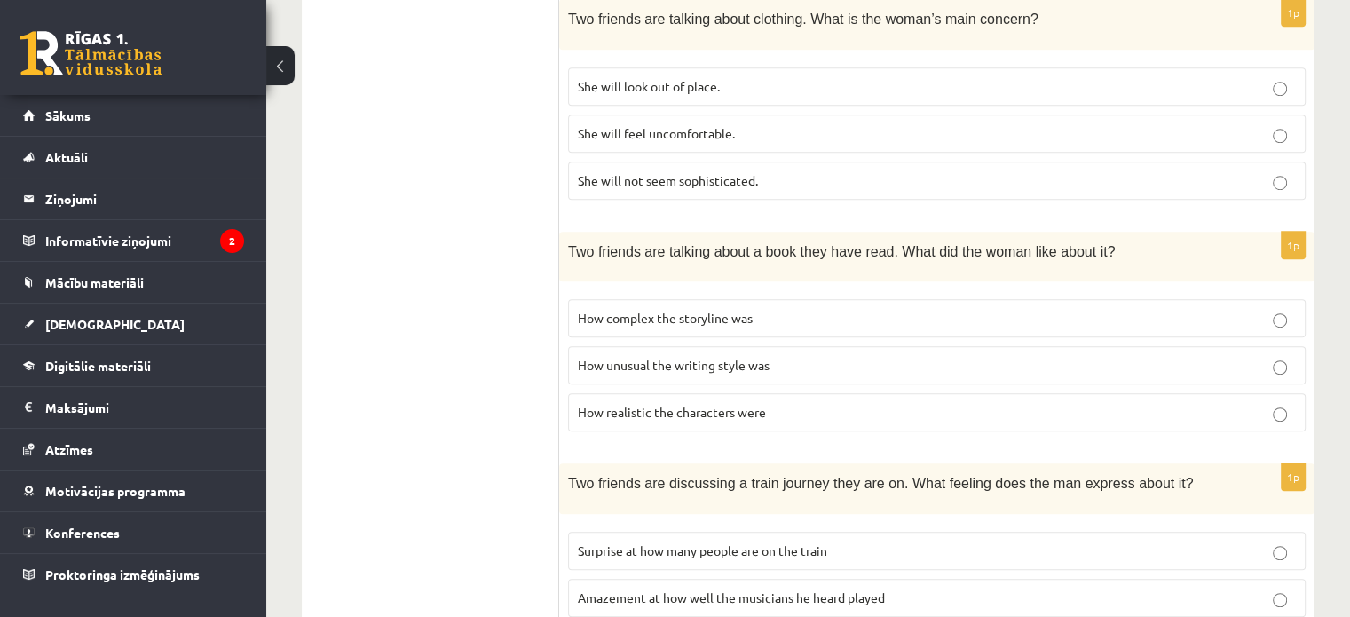
scroll to position [1115, 0]
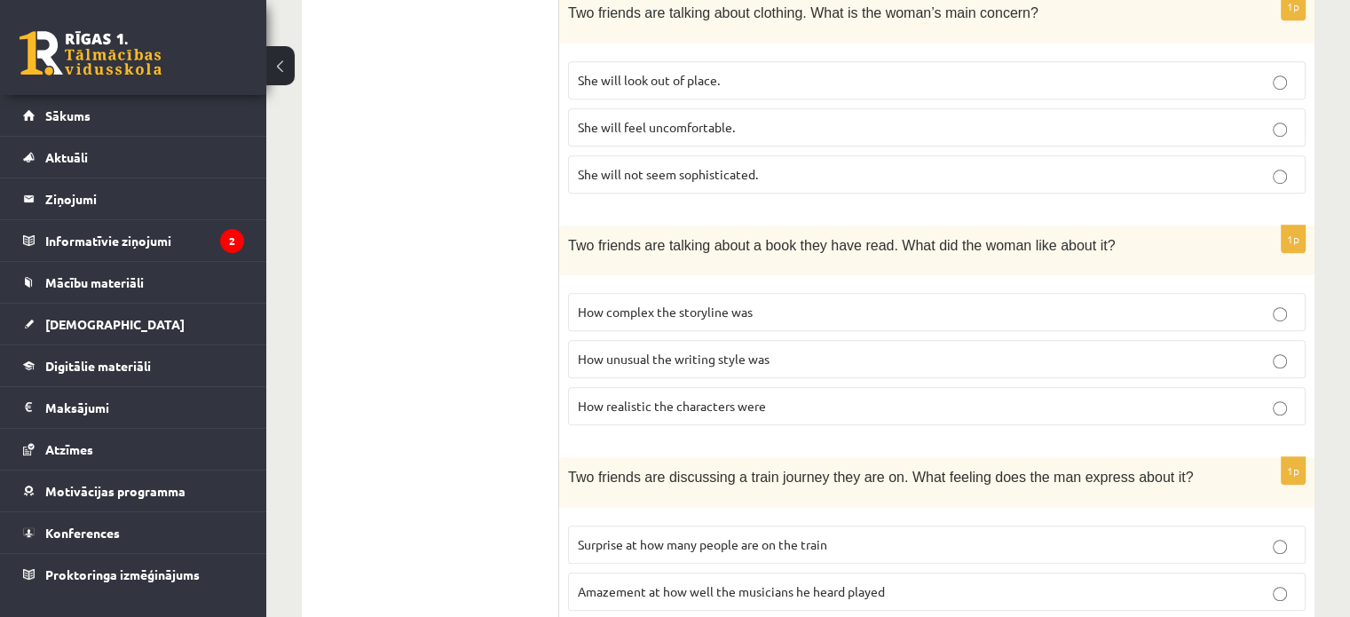
click at [1193, 352] on p "How unusual the writing style was" at bounding box center [937, 359] width 718 height 19
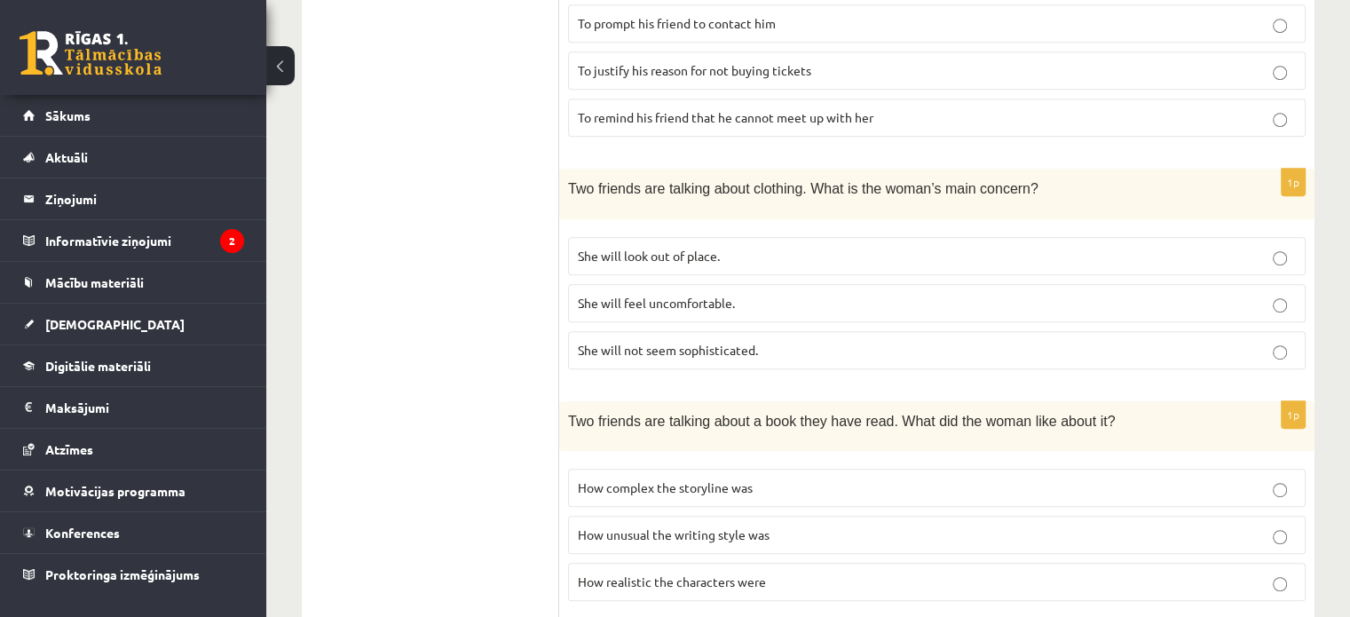
scroll to position [935, 0]
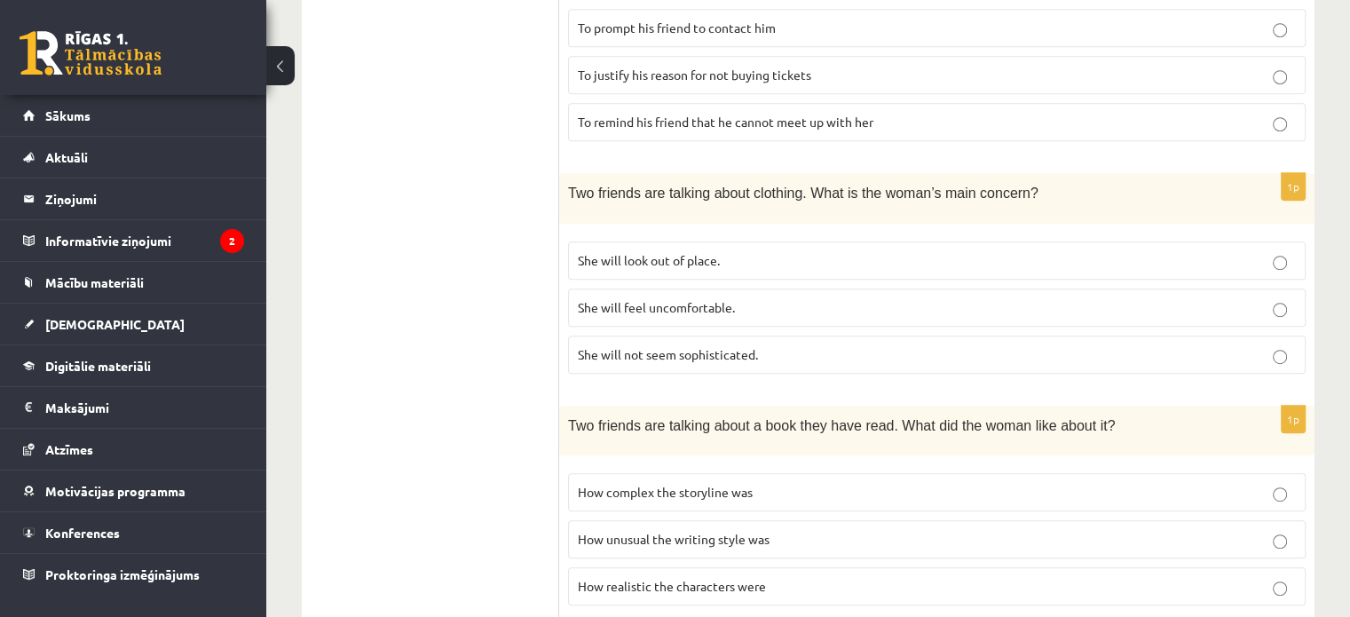
click at [1019, 257] on p "She will look out of place." at bounding box center [937, 260] width 718 height 19
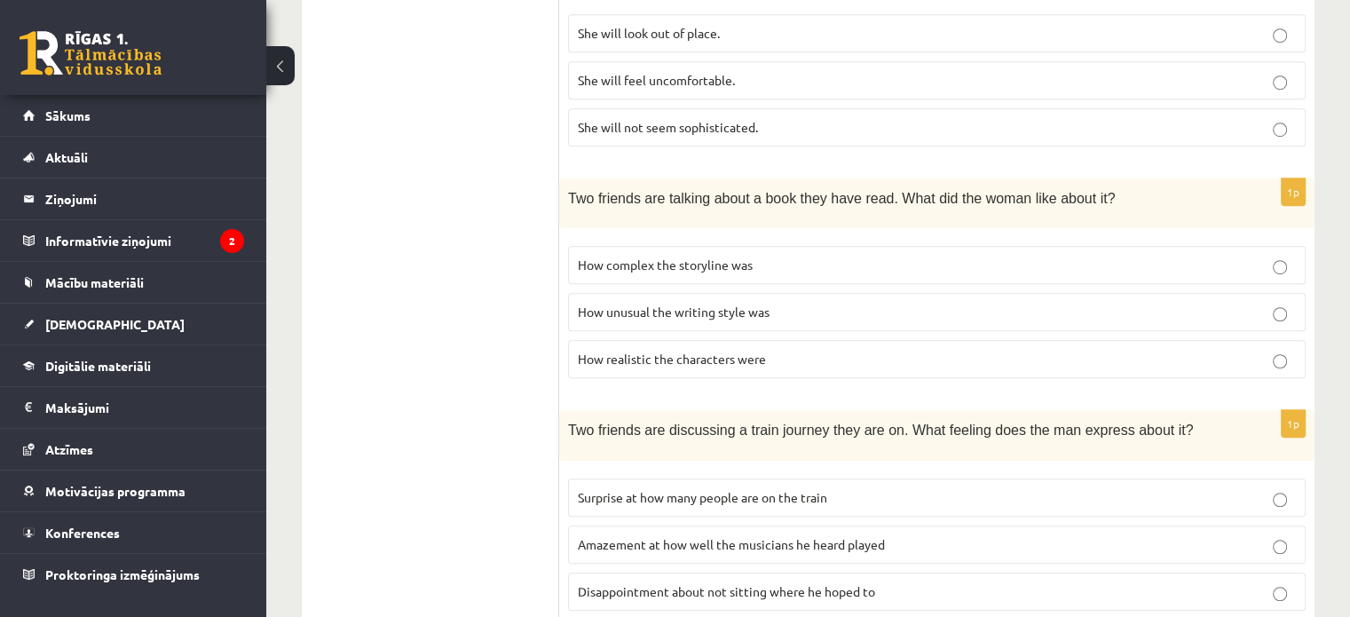
scroll to position [1210, 0]
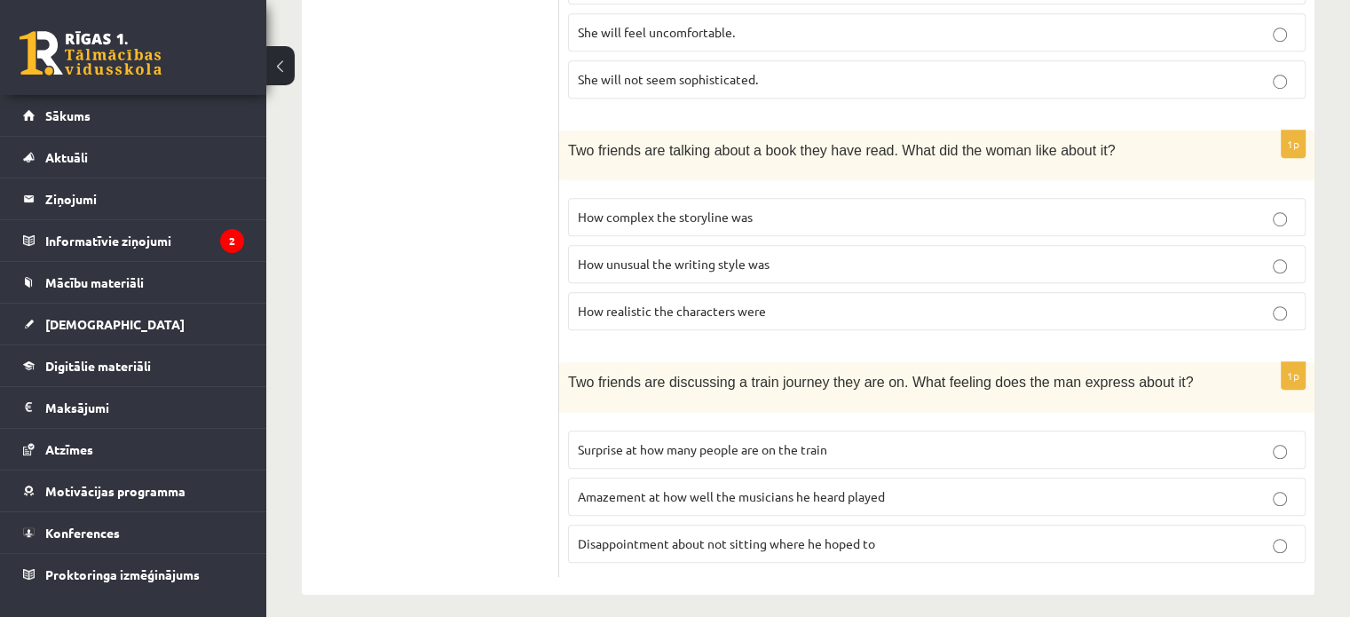
click at [1222, 540] on label "Disappointment about not sitting where he hoped to" at bounding box center [936, 543] width 737 height 38
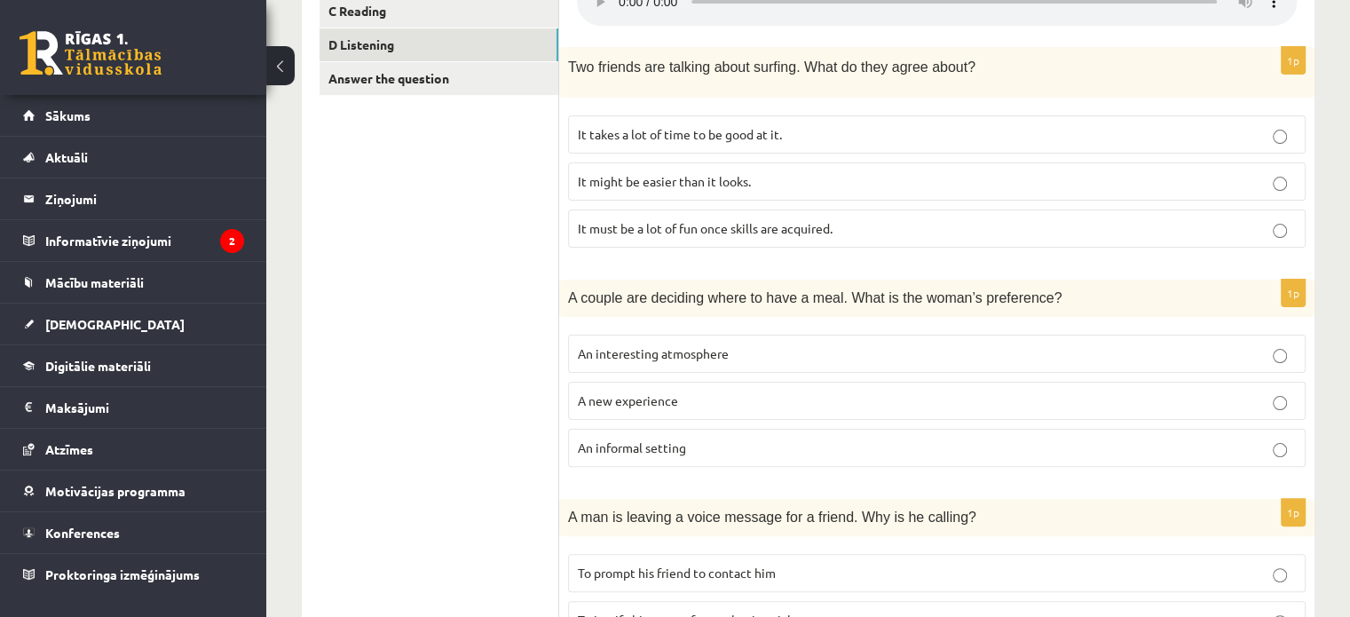
scroll to position [3, 0]
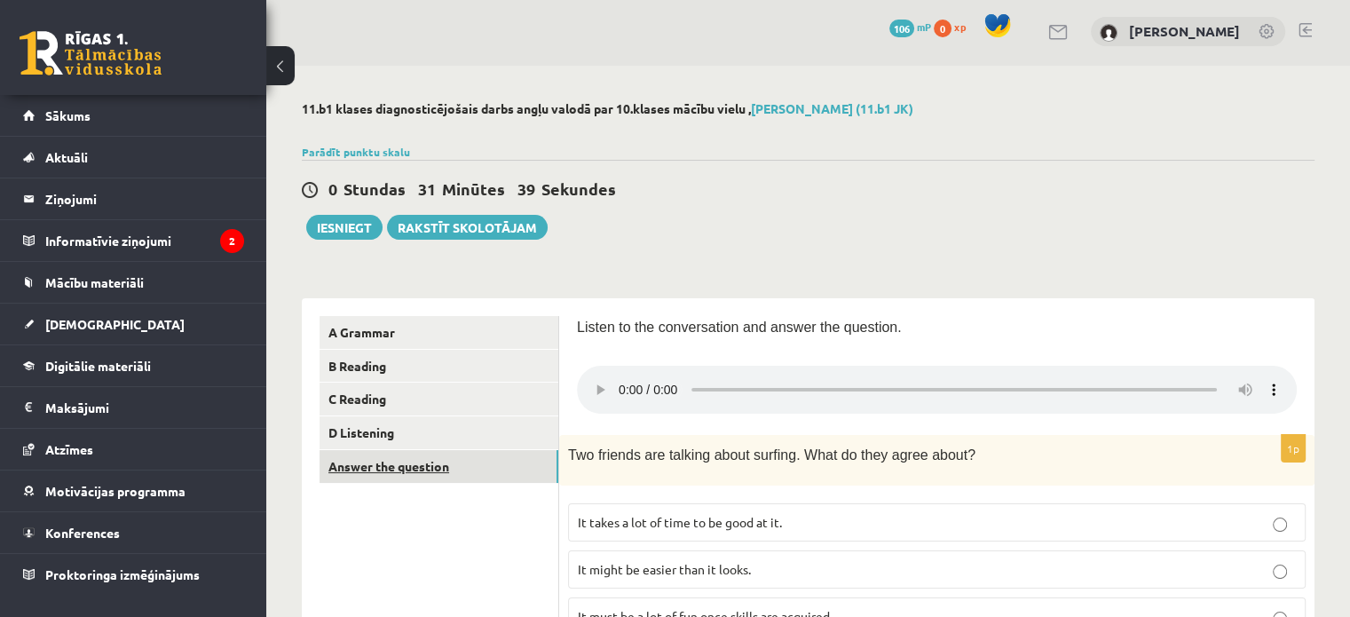
click at [477, 461] on link "Answer the question" at bounding box center [438, 466] width 239 height 33
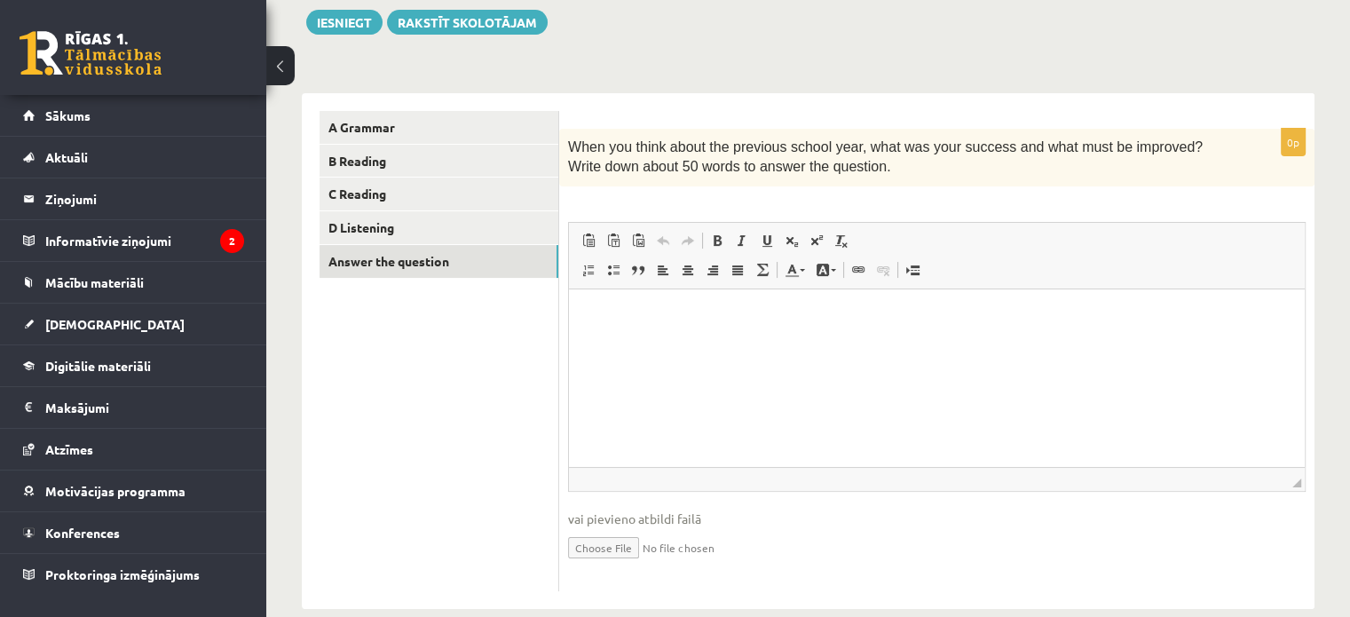
scroll to position [234, 0]
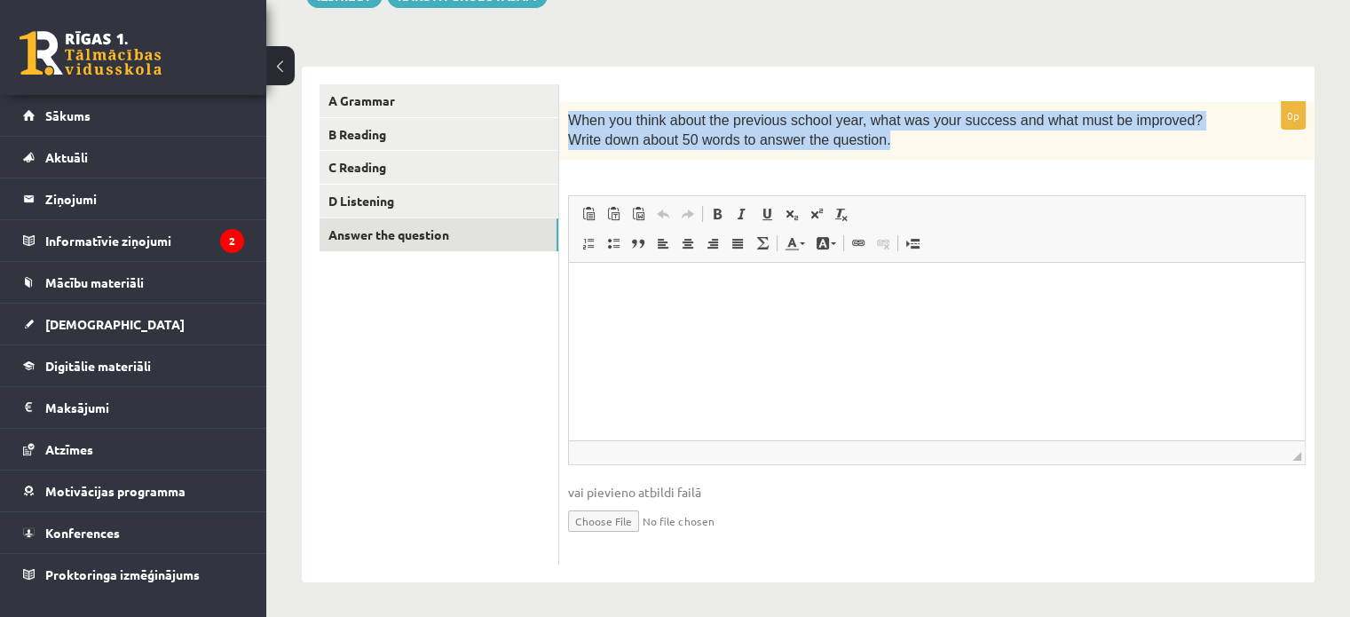
drag, startPoint x: 570, startPoint y: 116, endPoint x: 838, endPoint y: 143, distance: 269.3
click at [838, 143] on p "When you think about the previous school year, what was your success and what m…" at bounding box center [892, 131] width 649 height 40
copy span "When you think about the previous school year, what was your success and what m…"
click at [859, 155] on div "When you think about the previous school year, what was your success and what m…" at bounding box center [936, 131] width 755 height 58
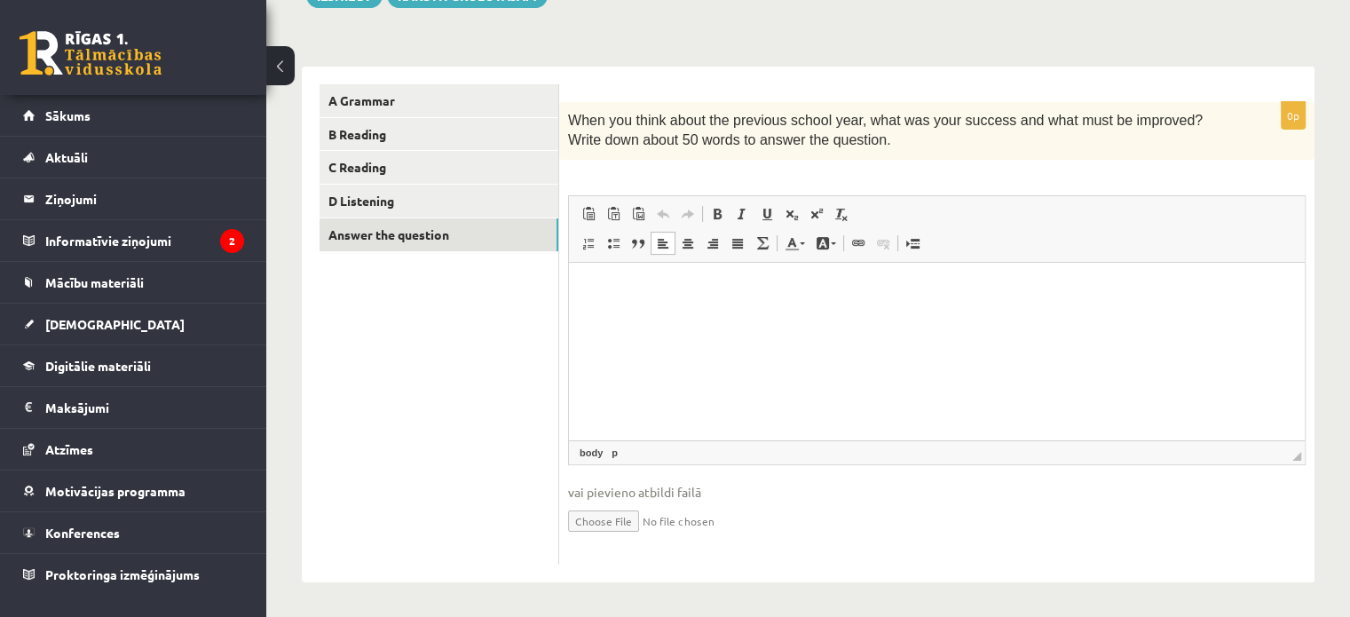
click at [705, 282] on p "Bagātinātā teksta redaktors, wiswyg-editor-user-answer-47363686425160" at bounding box center [937, 289] width 700 height 19
click at [745, 296] on span "Ielīmēt" at bounding box center [754, 298] width 50 height 26
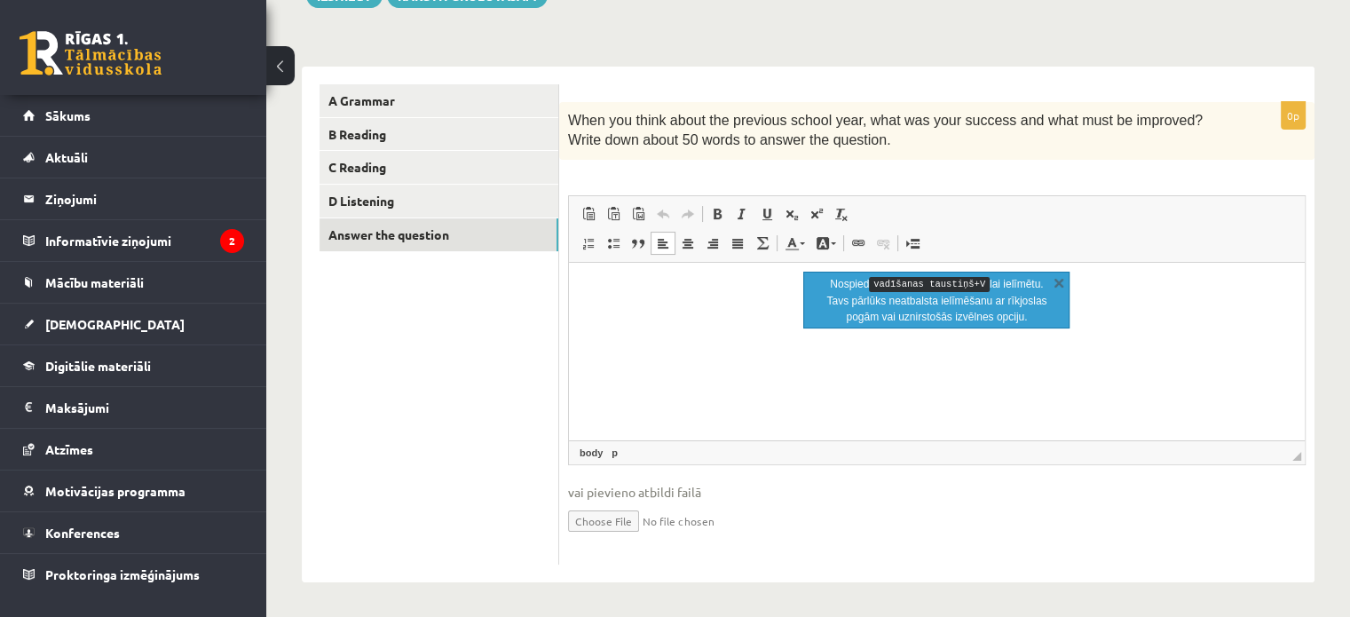
click at [879, 316] on html at bounding box center [937, 289] width 736 height 54
click at [786, 283] on p "Bagātinātā teksta redaktors, wiswyg-editor-user-answer-47363686425160" at bounding box center [937, 289] width 700 height 19
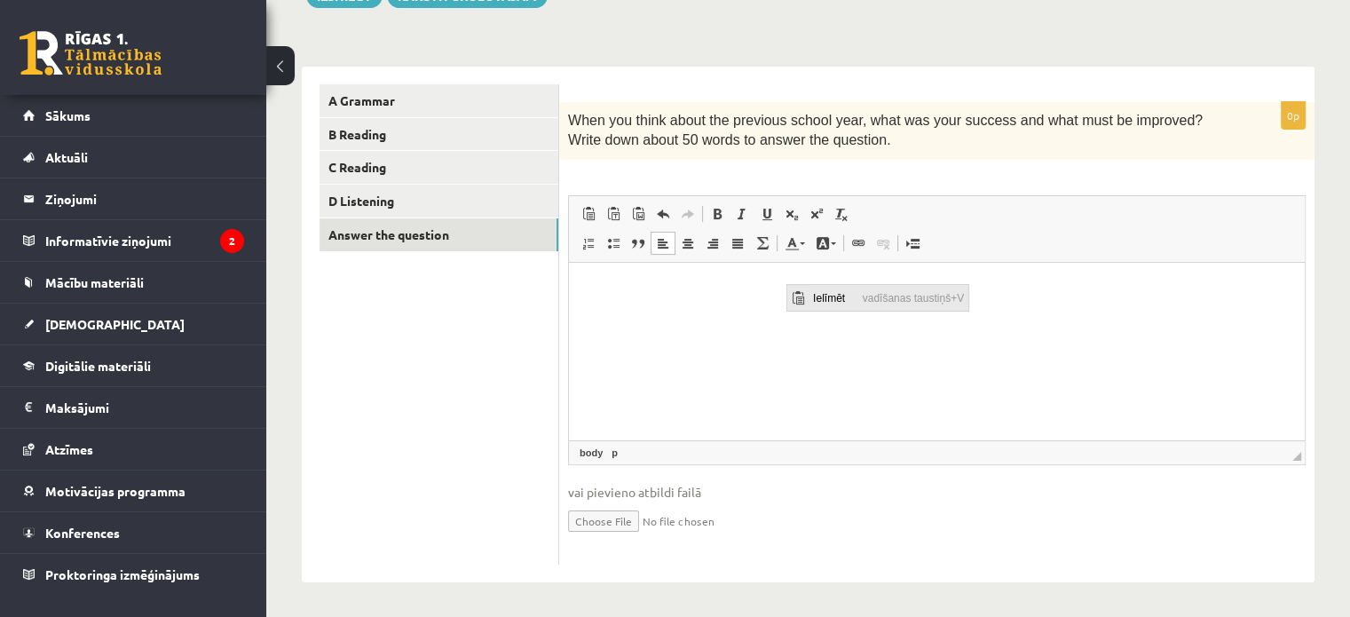
click at [799, 296] on span "Ielīmēt" at bounding box center [797, 298] width 14 height 14
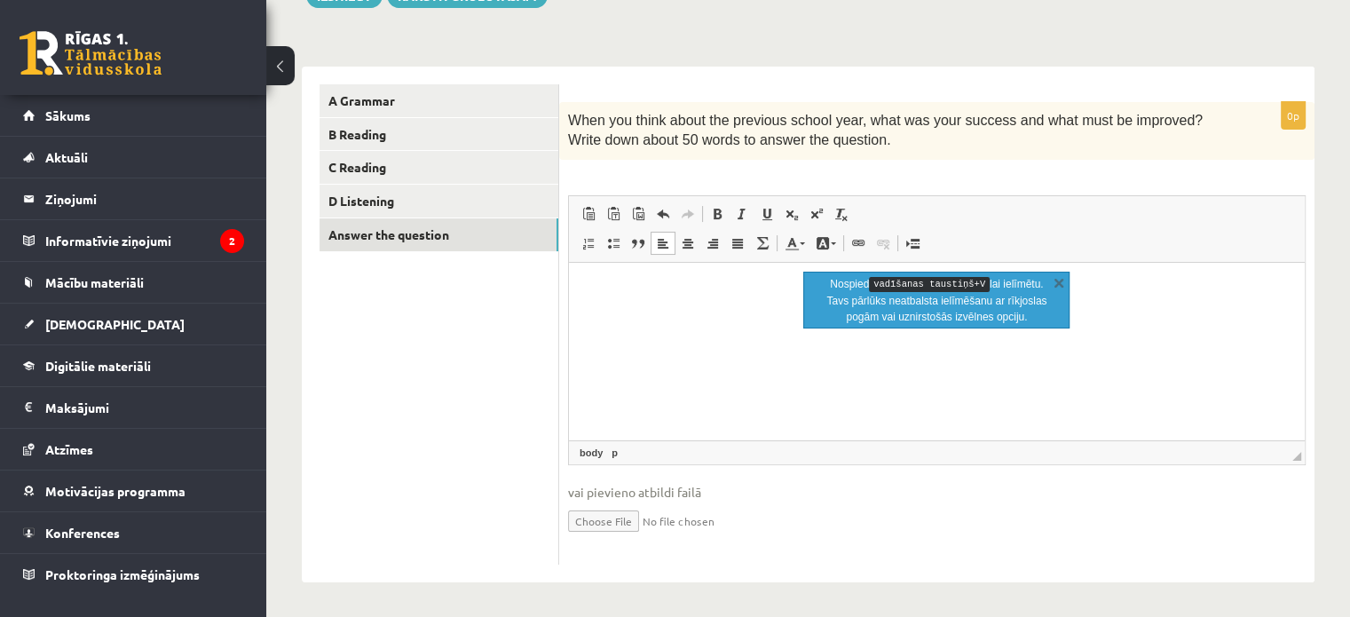
click at [789, 288] on p "Bagātinātā teksta redaktors, wiswyg-editor-user-answer-47363686425160" at bounding box center [937, 289] width 701 height 19
click at [665, 303] on html at bounding box center [937, 289] width 736 height 54
click at [871, 316] on html "****" at bounding box center [937, 289] width 736 height 54
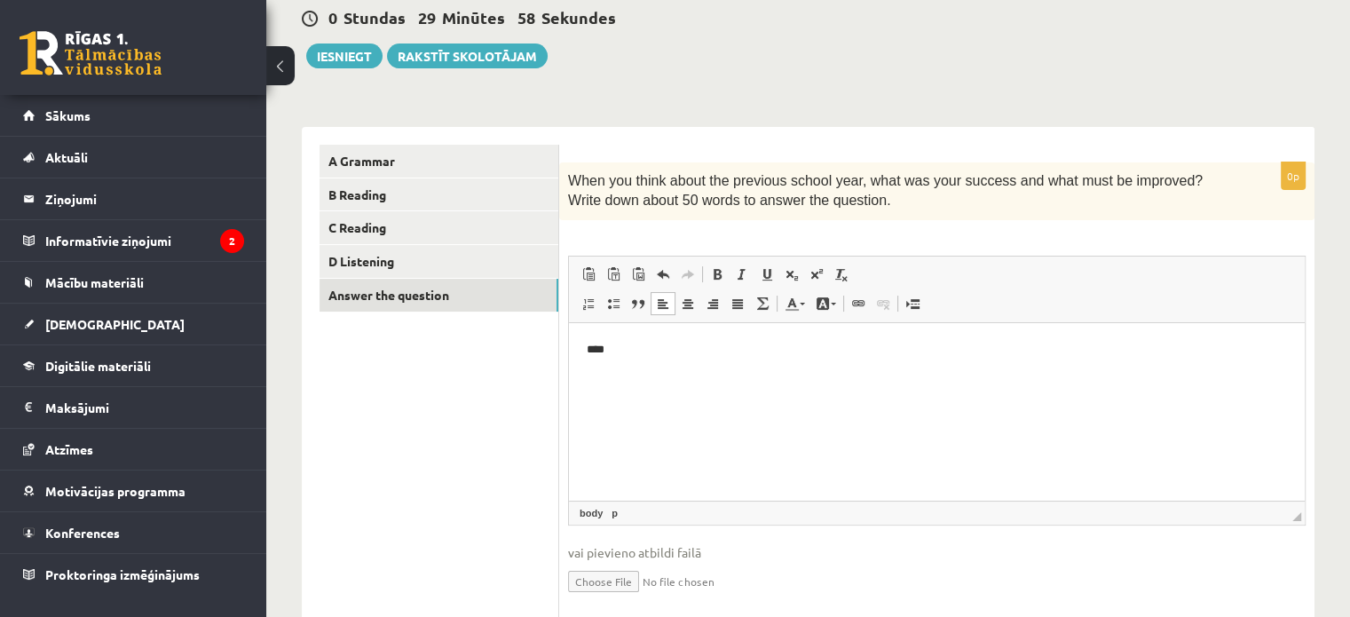
scroll to position [177, 0]
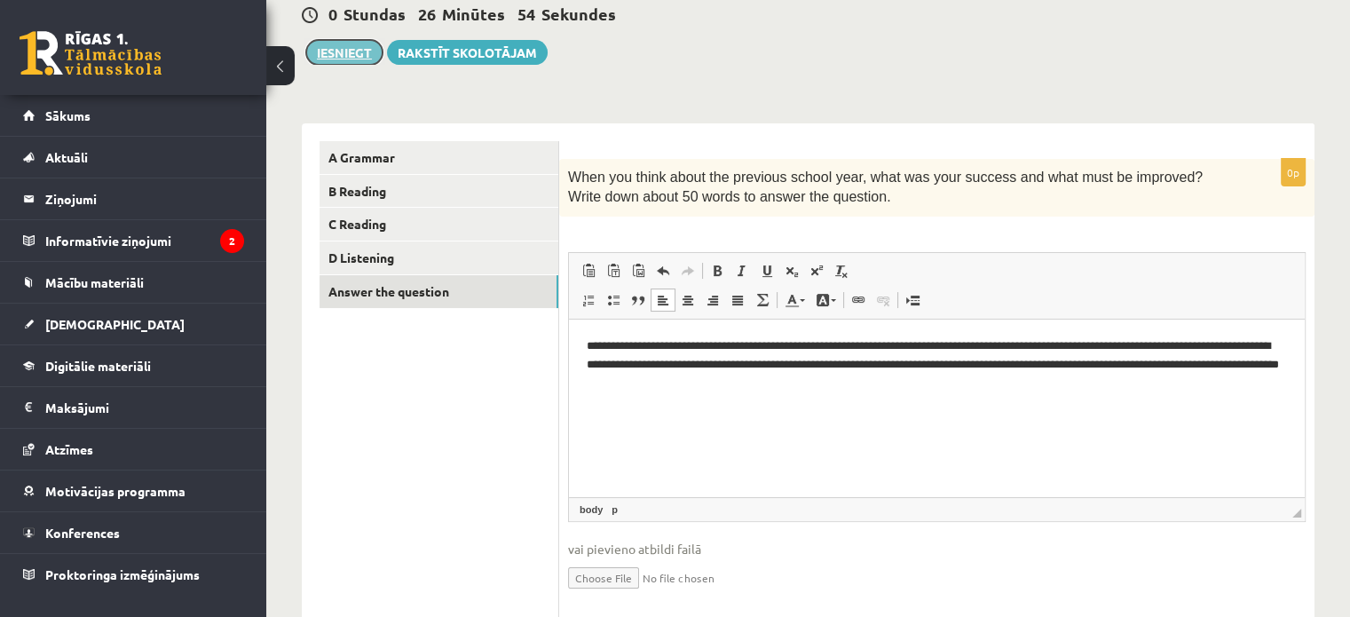
click at [354, 45] on button "Iesniegt" at bounding box center [344, 52] width 76 height 25
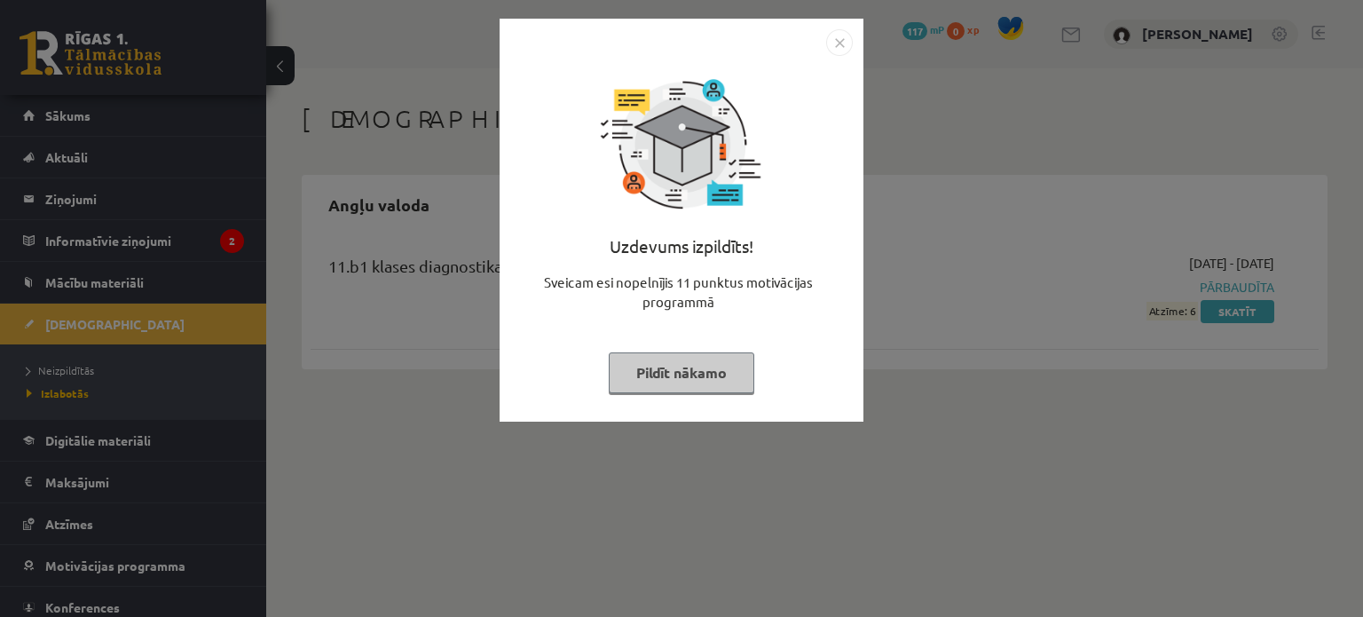
click at [838, 42] on img "Close" at bounding box center [839, 42] width 27 height 27
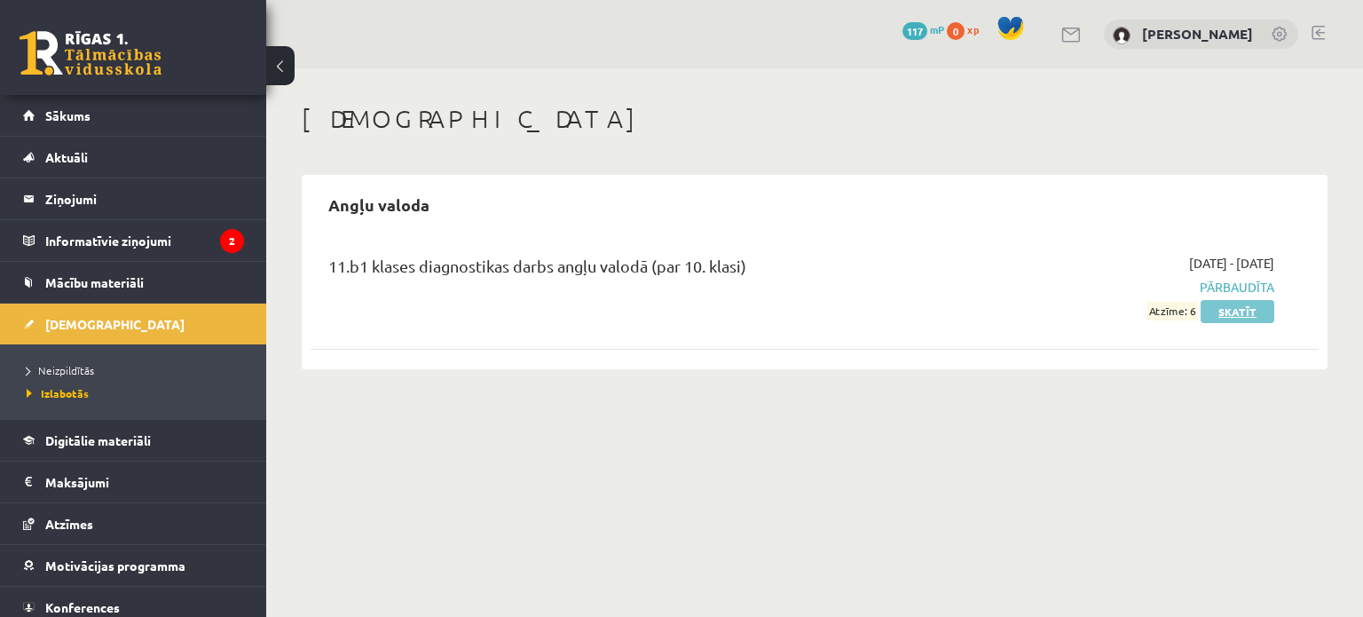
click at [1235, 308] on link "Skatīt" at bounding box center [1238, 311] width 74 height 23
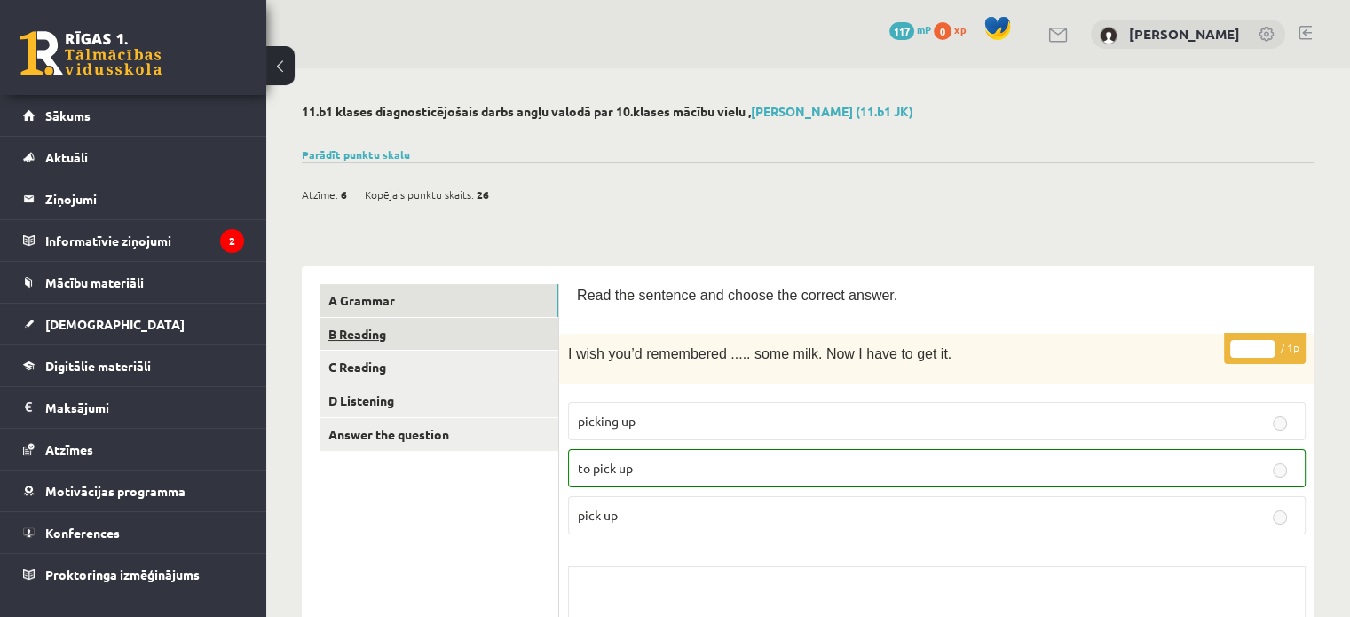
click at [486, 328] on link "B Reading" at bounding box center [438, 334] width 239 height 33
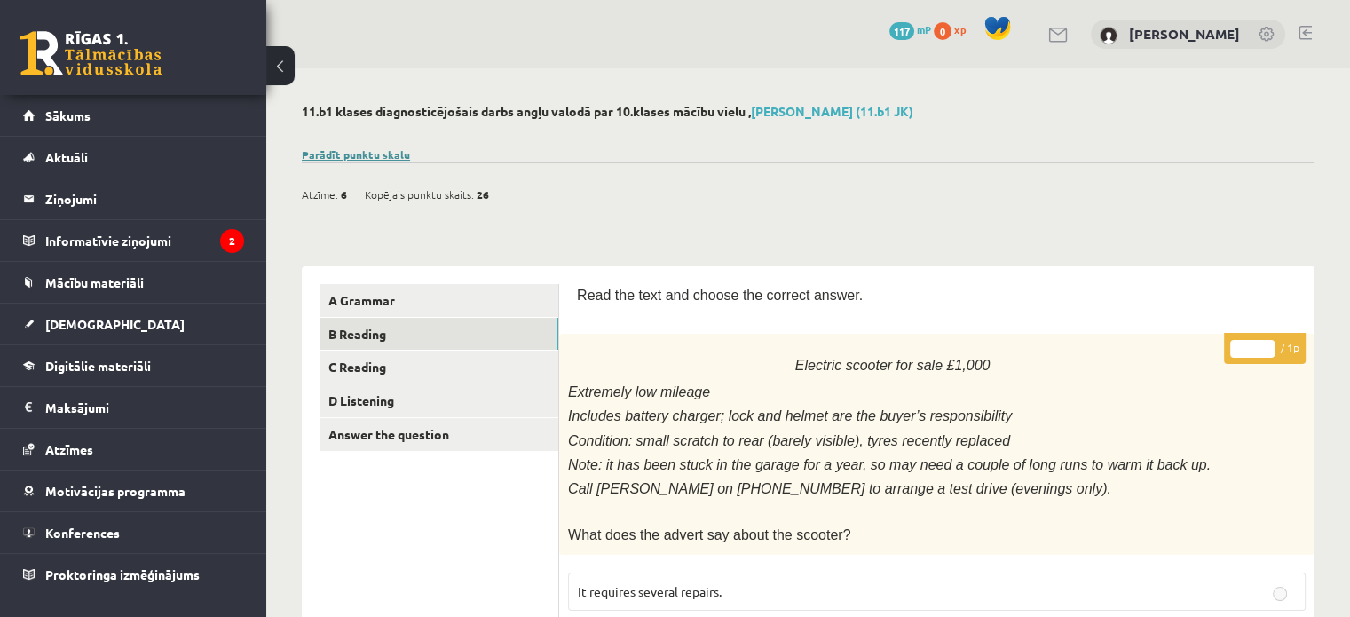
click at [376, 149] on link "Parādīt punktu skalu" at bounding box center [356, 154] width 108 height 14
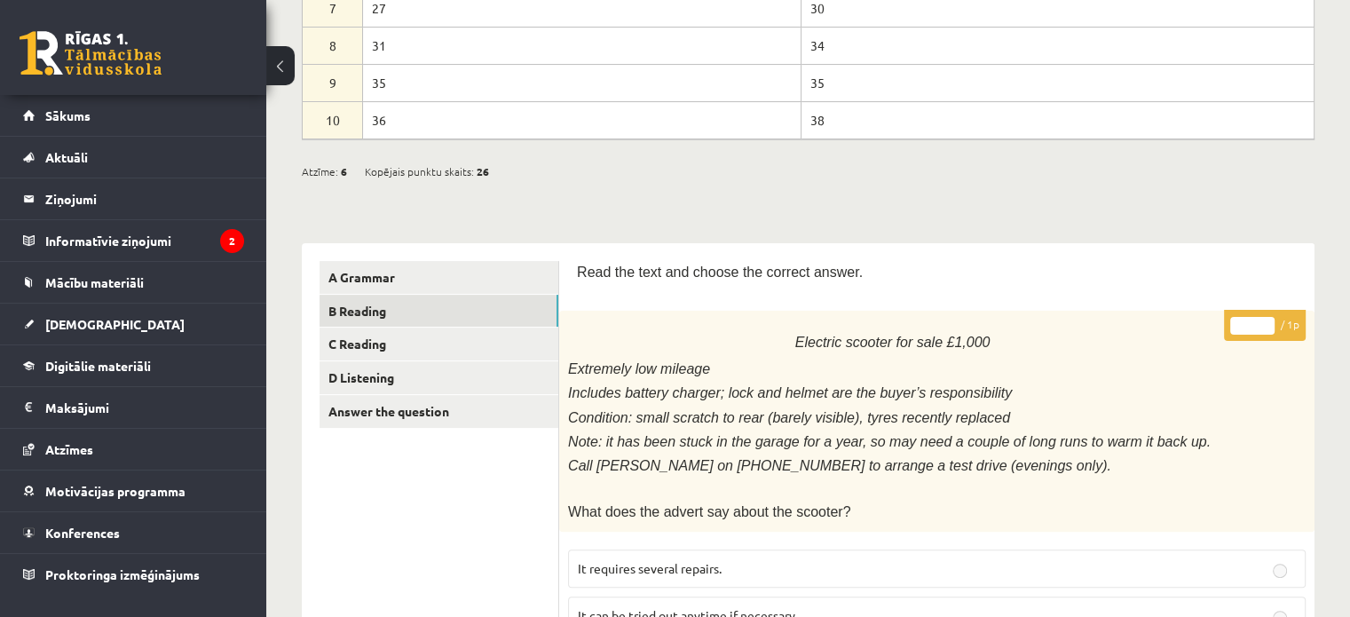
scroll to position [428, 0]
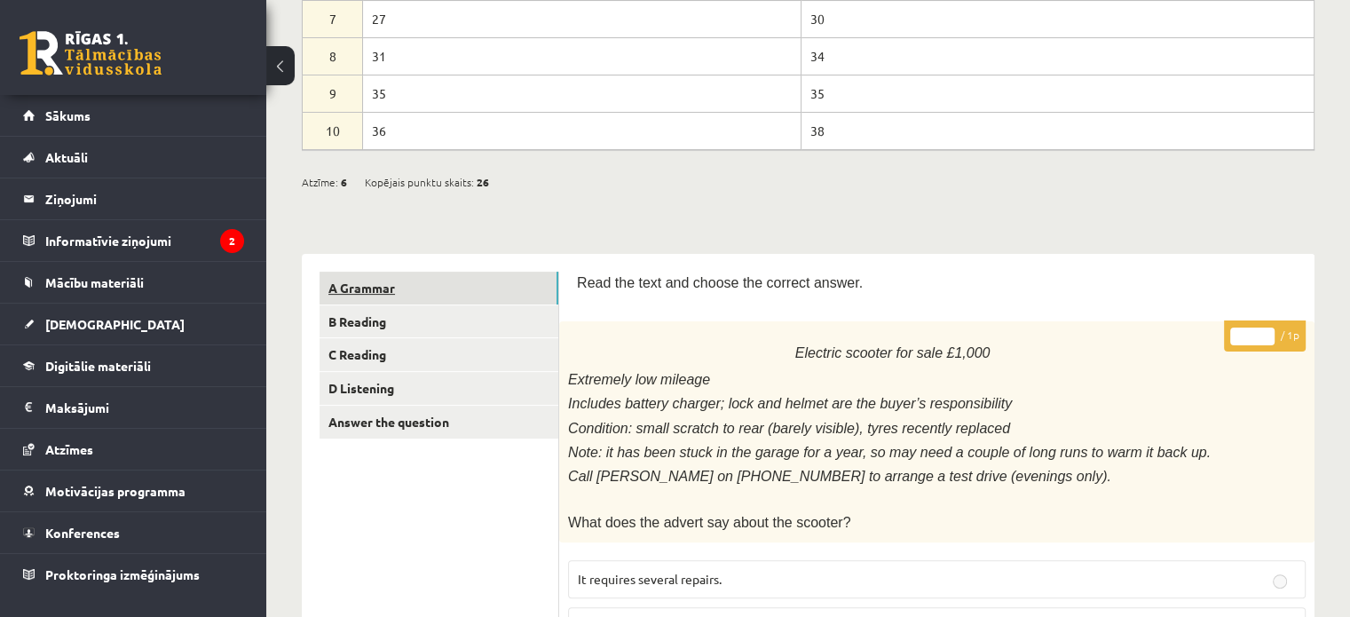
click at [514, 279] on link "A Grammar" at bounding box center [438, 288] width 239 height 33
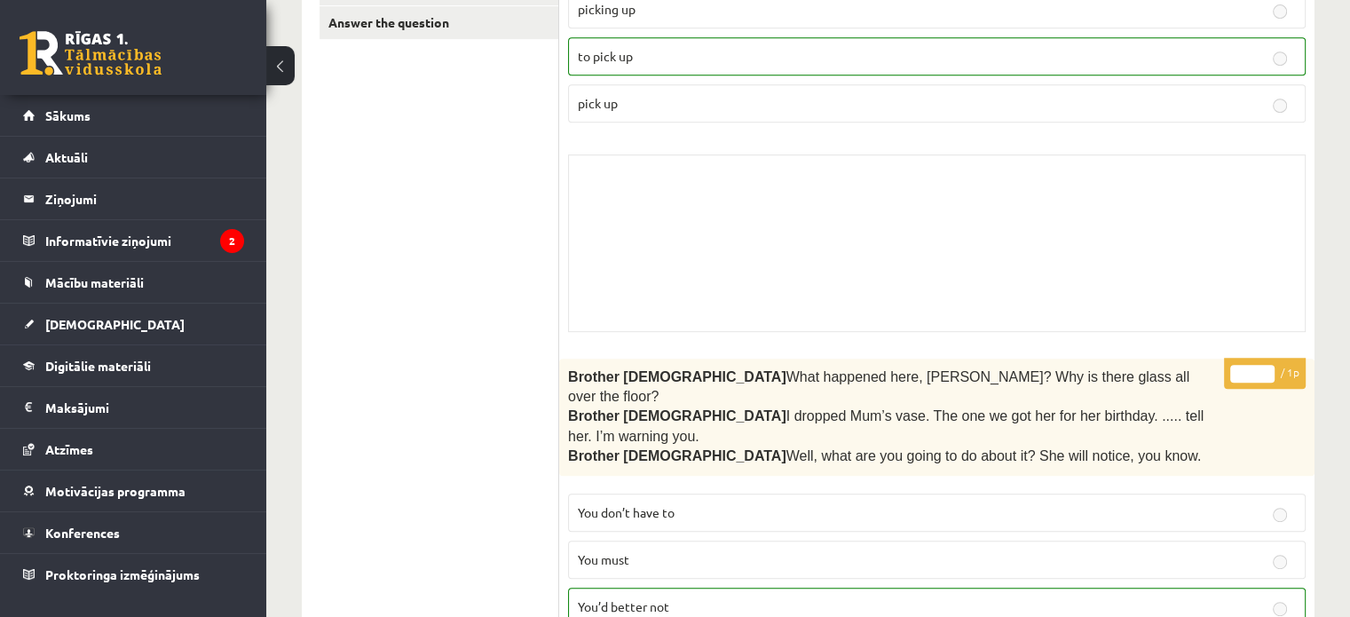
scroll to position [0, 0]
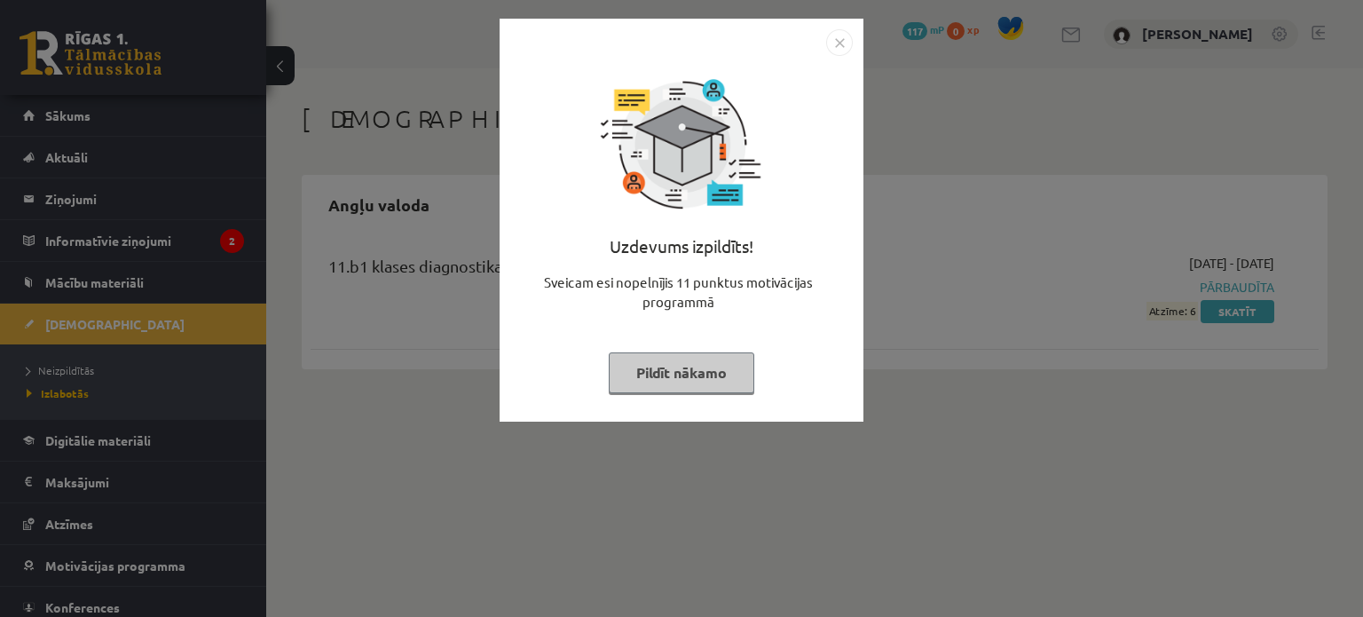
click at [650, 358] on button "Pildīt nākamo" at bounding box center [682, 372] width 146 height 41
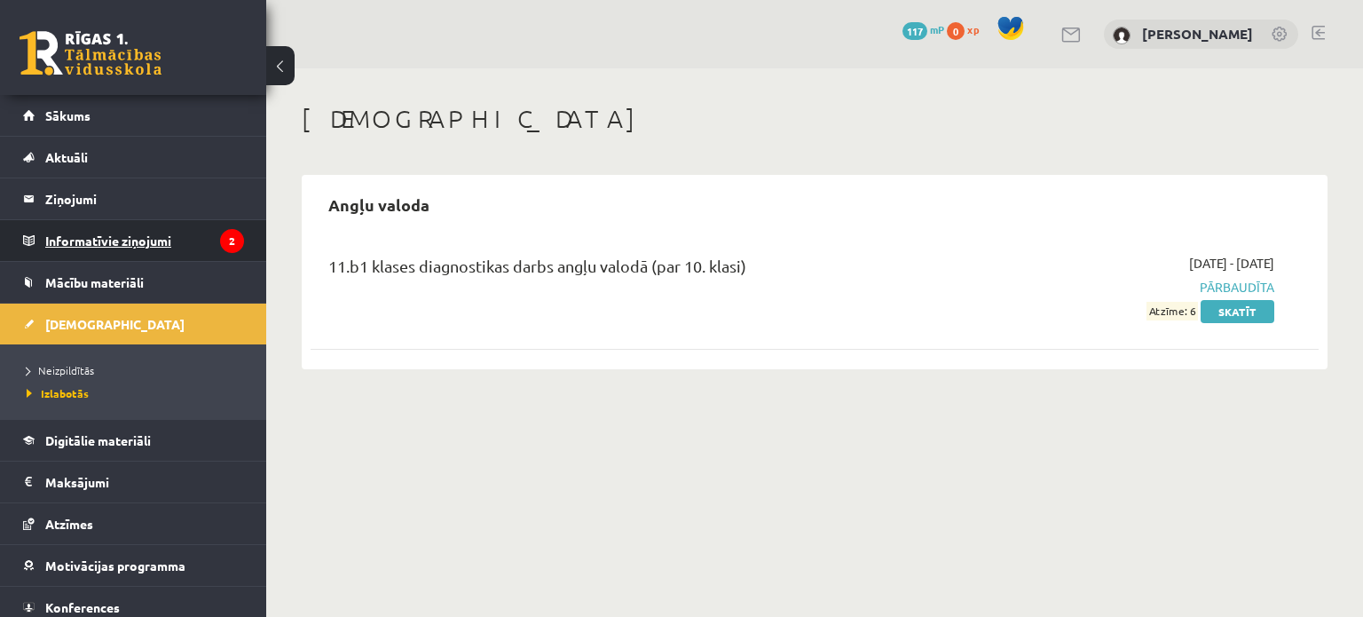
click at [207, 248] on legend "Informatīvie ziņojumi 2" at bounding box center [144, 240] width 199 height 41
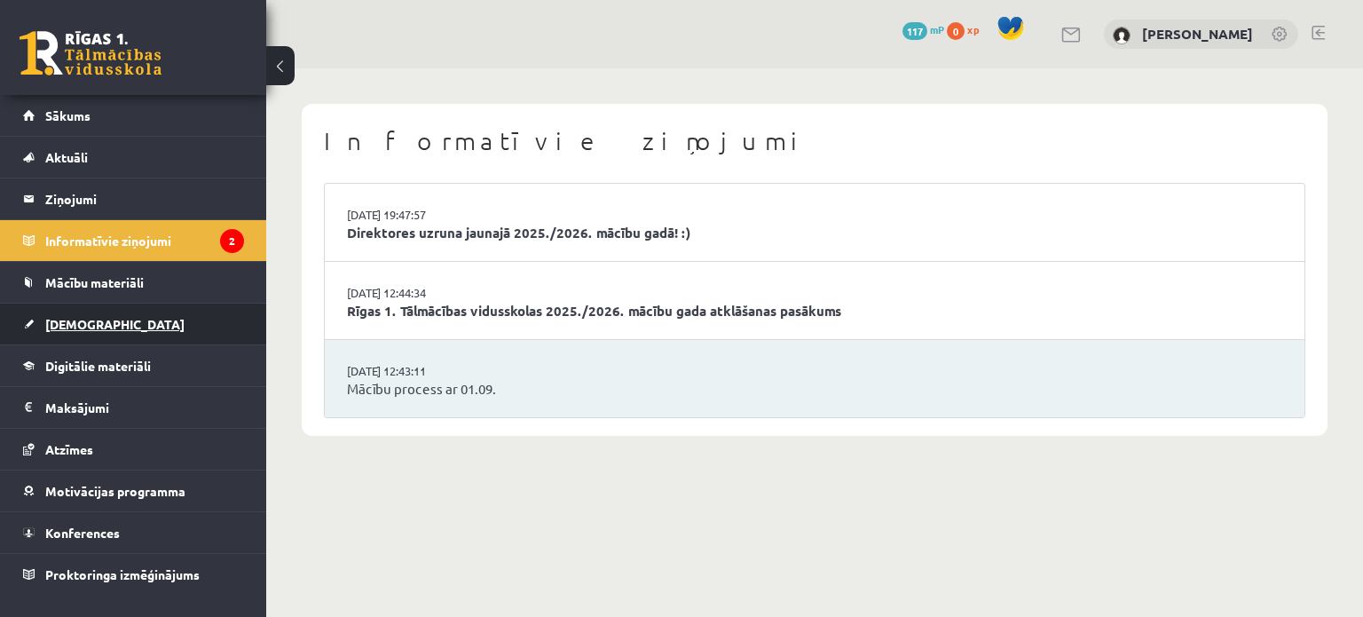
click at [185, 309] on link "[DEMOGRAPHIC_DATA]" at bounding box center [133, 323] width 221 height 41
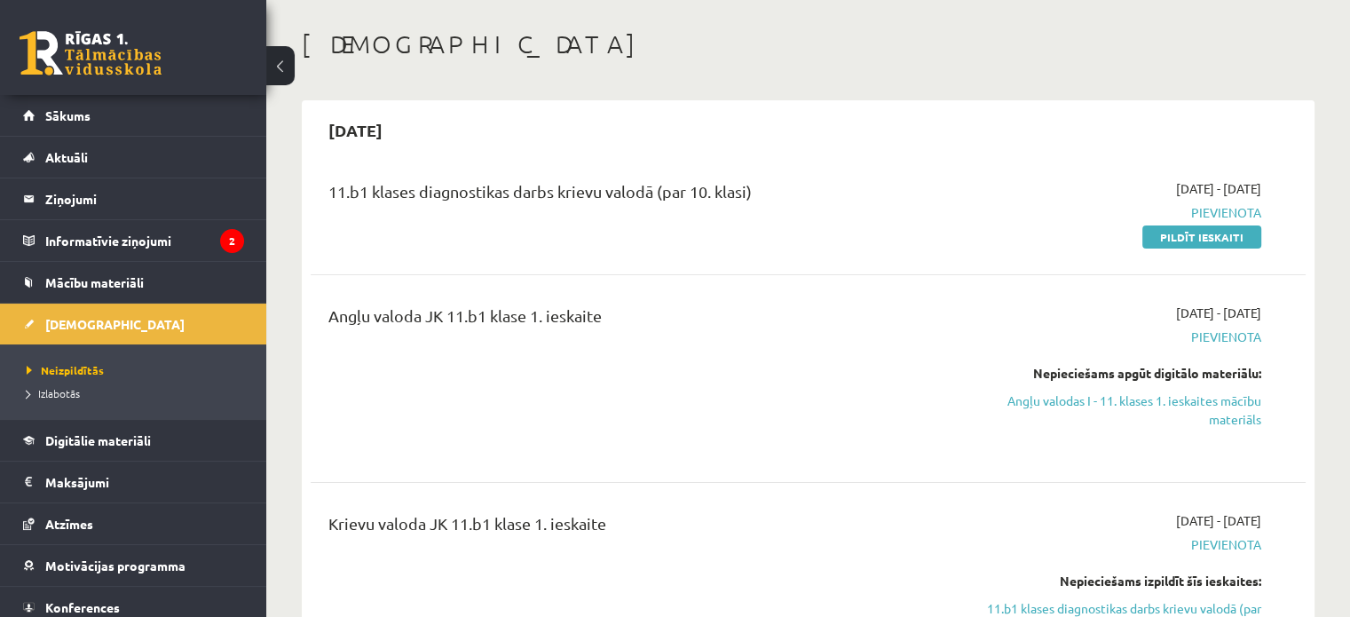
scroll to position [89, 0]
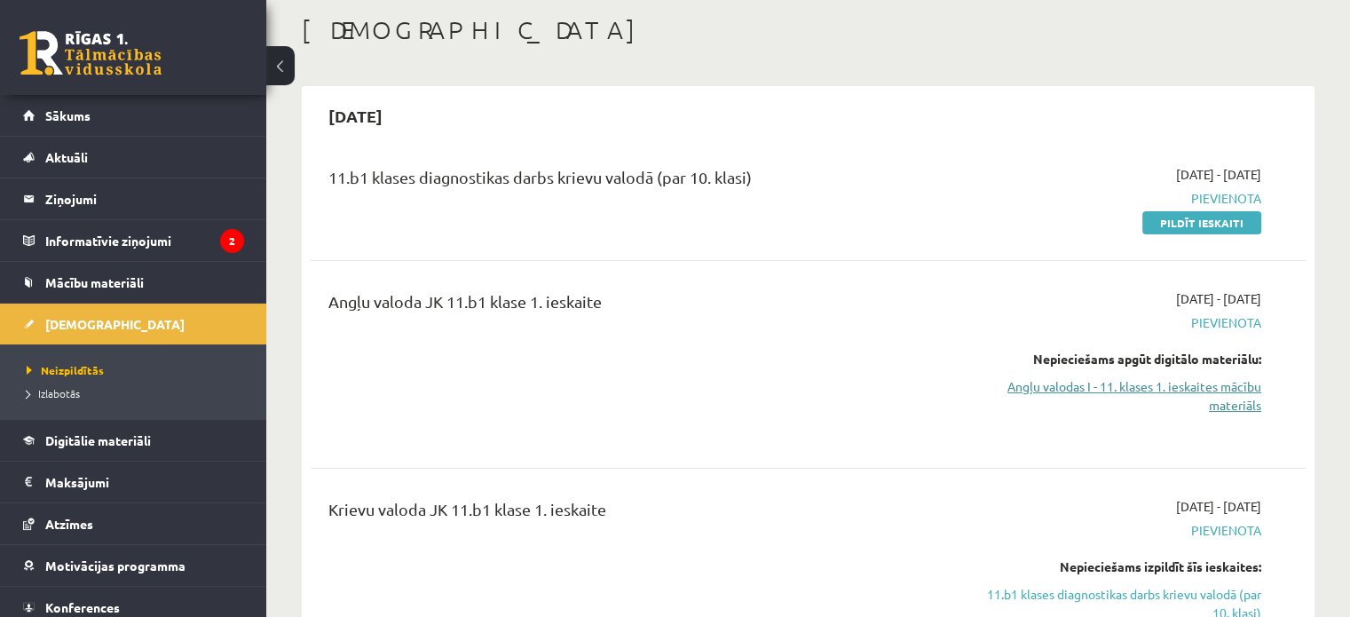
click at [1223, 390] on link "Angļu valodas I - 11. klases 1. ieskaites mācību materiāls" at bounding box center [1114, 395] width 293 height 37
click at [183, 271] on link "Mācību materiāli" at bounding box center [133, 282] width 221 height 41
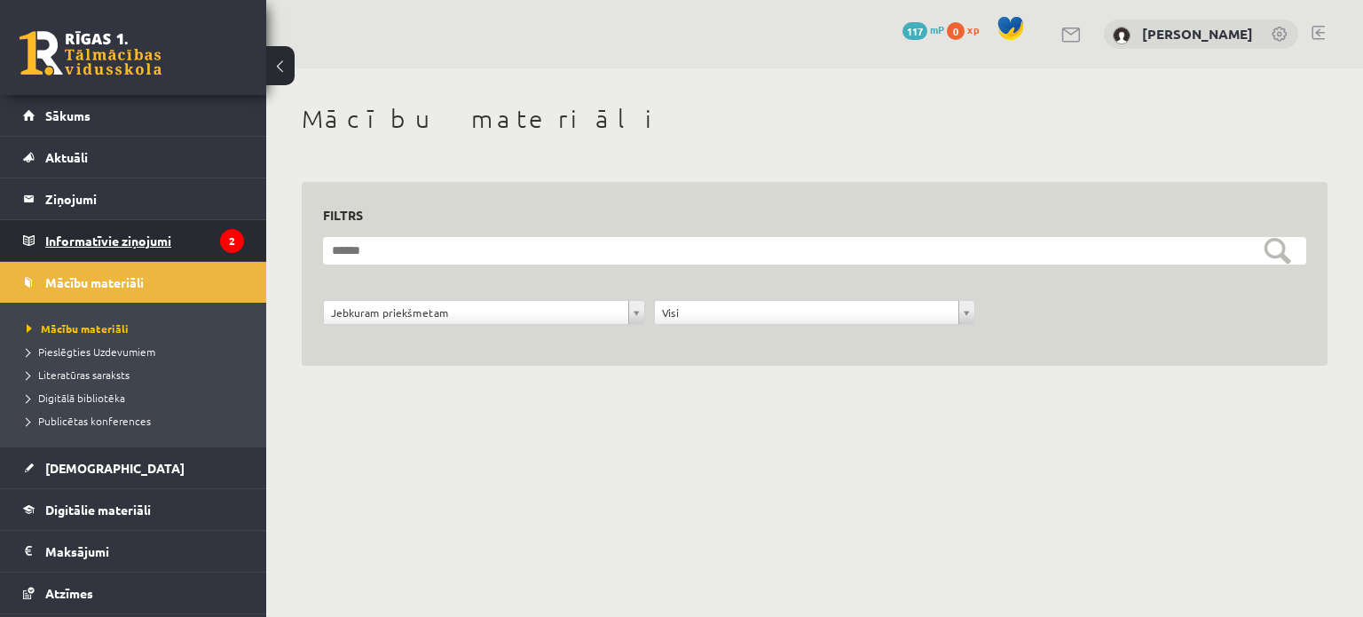
click at [179, 246] on legend "Informatīvie ziņojumi 2" at bounding box center [144, 240] width 199 height 41
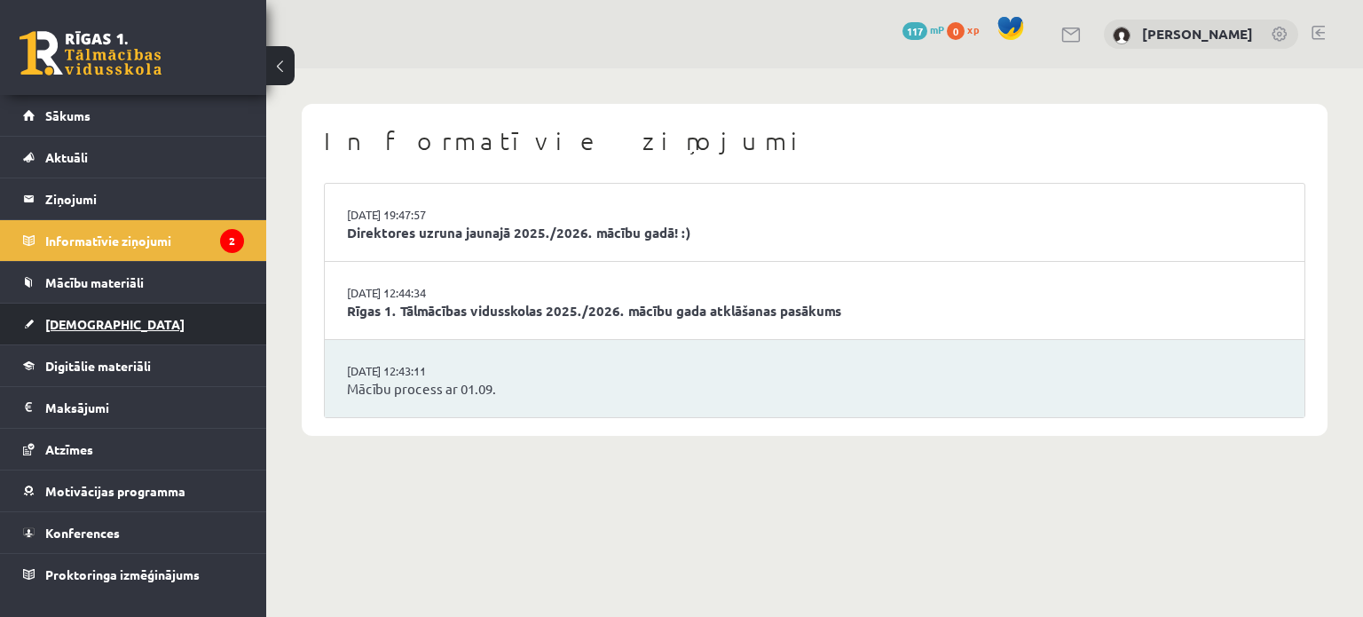
click at [180, 316] on link "[DEMOGRAPHIC_DATA]" at bounding box center [133, 323] width 221 height 41
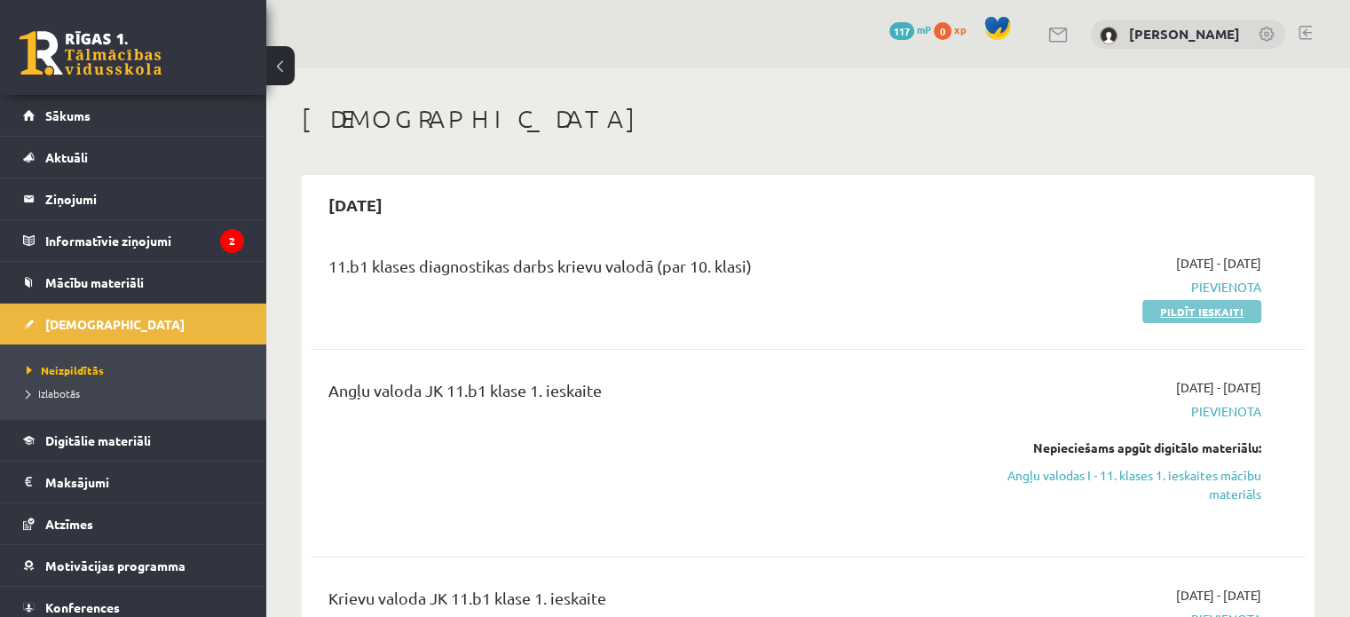
click at [1185, 319] on link "Pildīt ieskaiti" at bounding box center [1201, 311] width 119 height 23
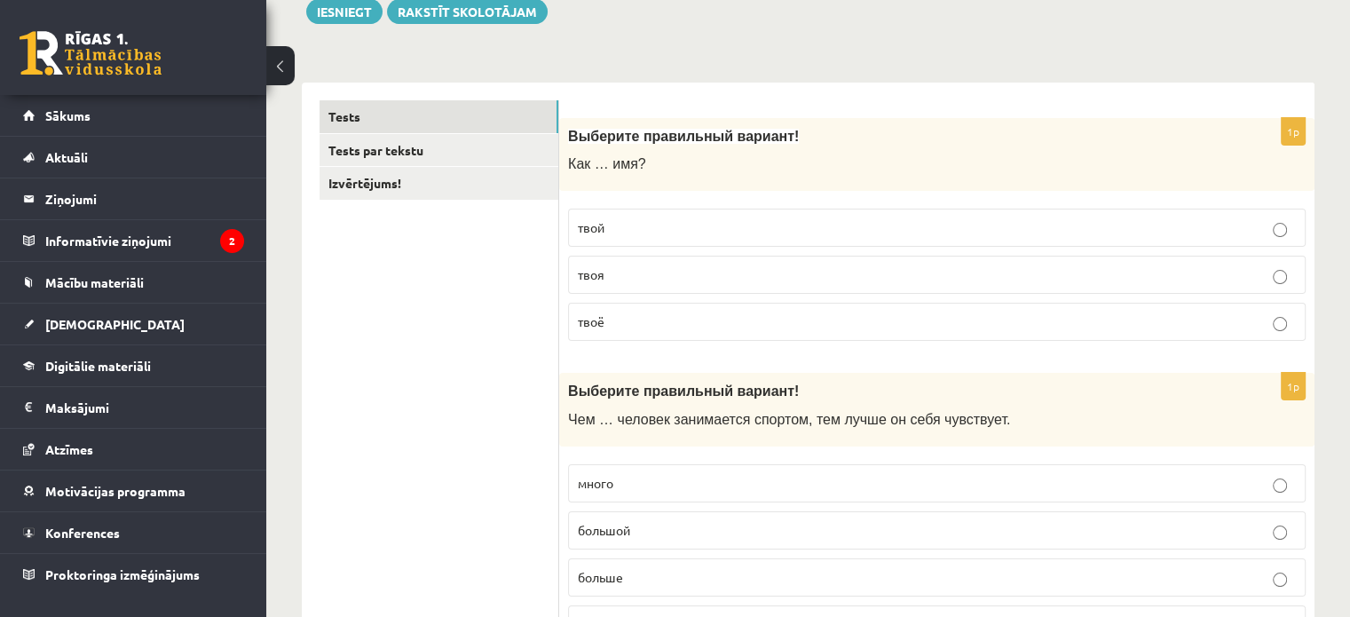
scroll to position [226, 0]
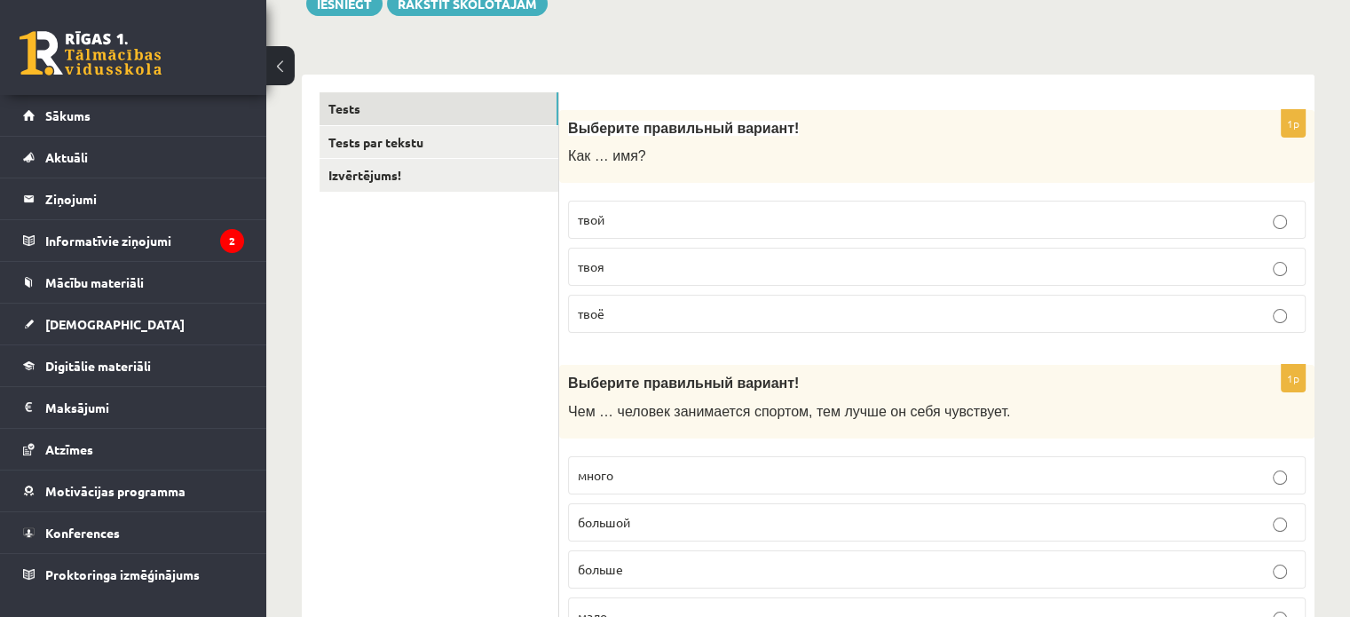
click at [817, 311] on p "твоё" at bounding box center [937, 313] width 718 height 19
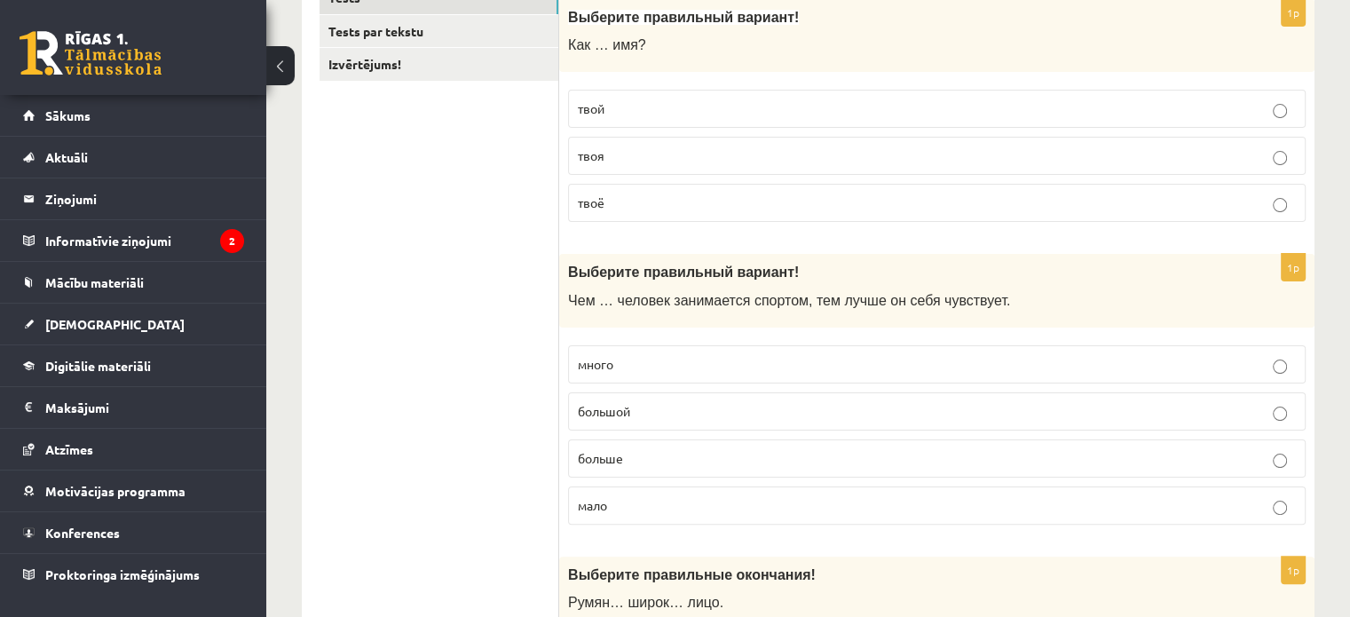
scroll to position [344, 0]
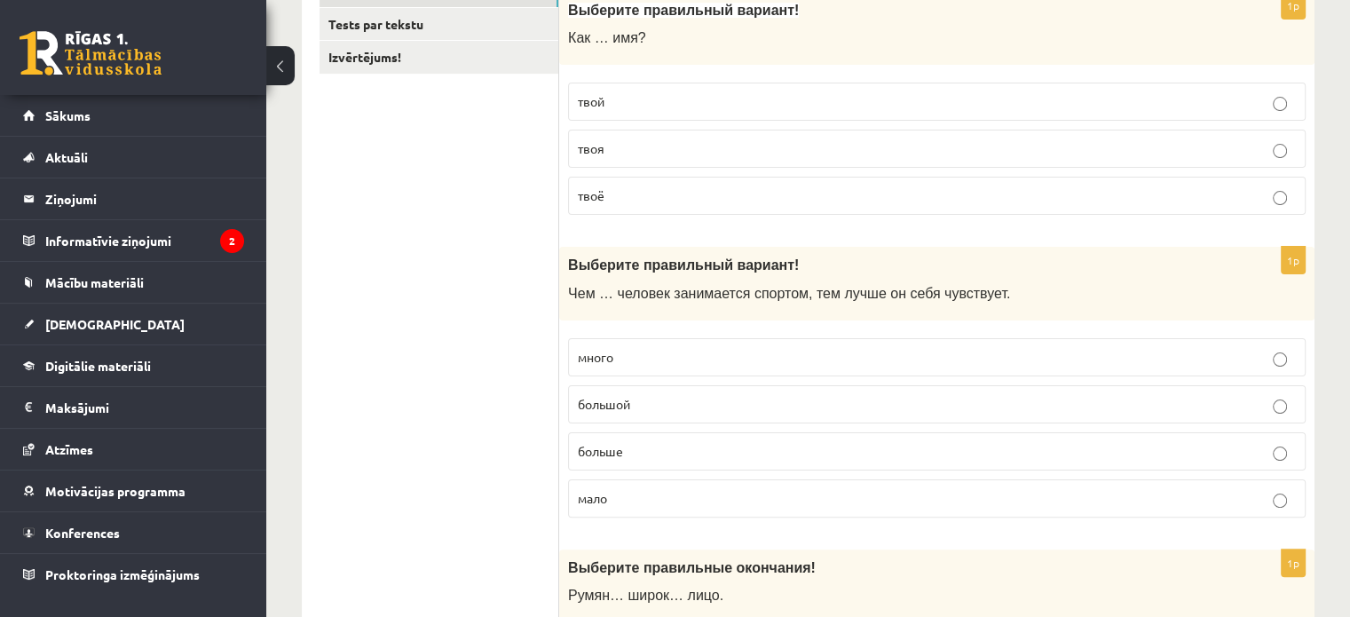
click at [657, 442] on p "больше" at bounding box center [937, 451] width 718 height 19
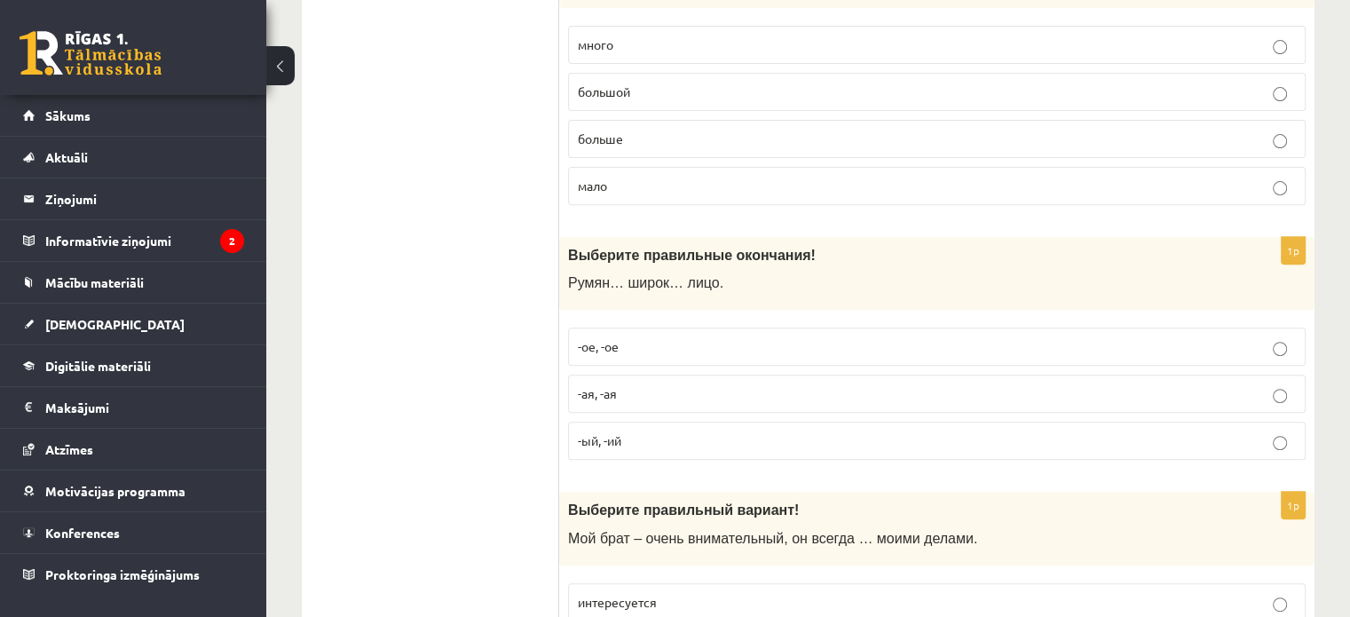
scroll to position [680, 0]
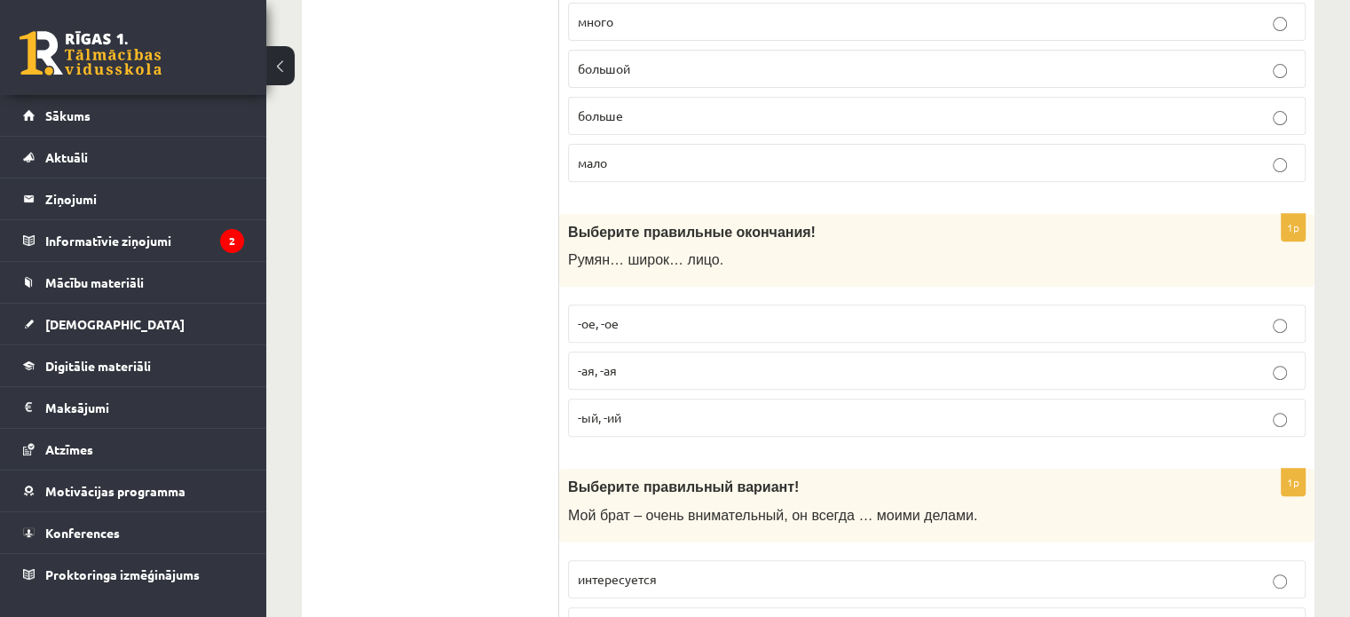
click at [616, 314] on p "-ое, -ое" at bounding box center [937, 323] width 718 height 19
drag, startPoint x: 711, startPoint y: 256, endPoint x: 564, endPoint y: 256, distance: 146.4
click at [564, 256] on div "Выберите правильные окончания! Румян… широк… лицо." at bounding box center [936, 251] width 755 height 74
copy span "Румян… широк… лицо."
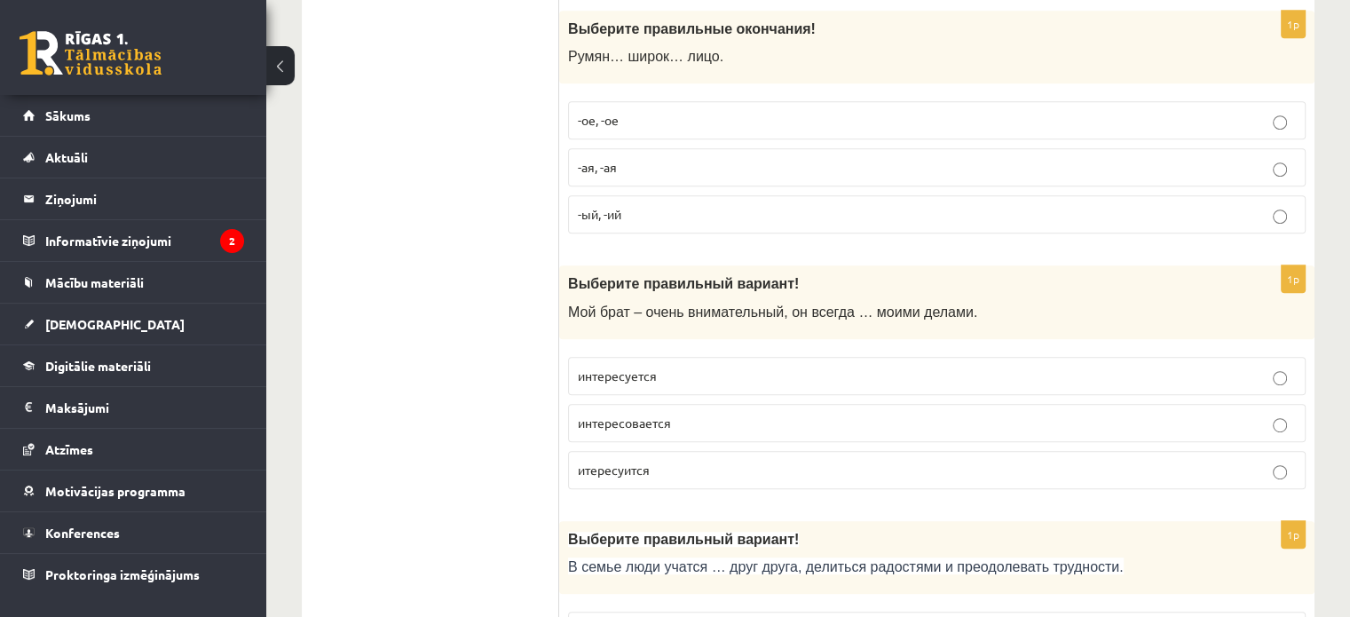
scroll to position [867, 0]
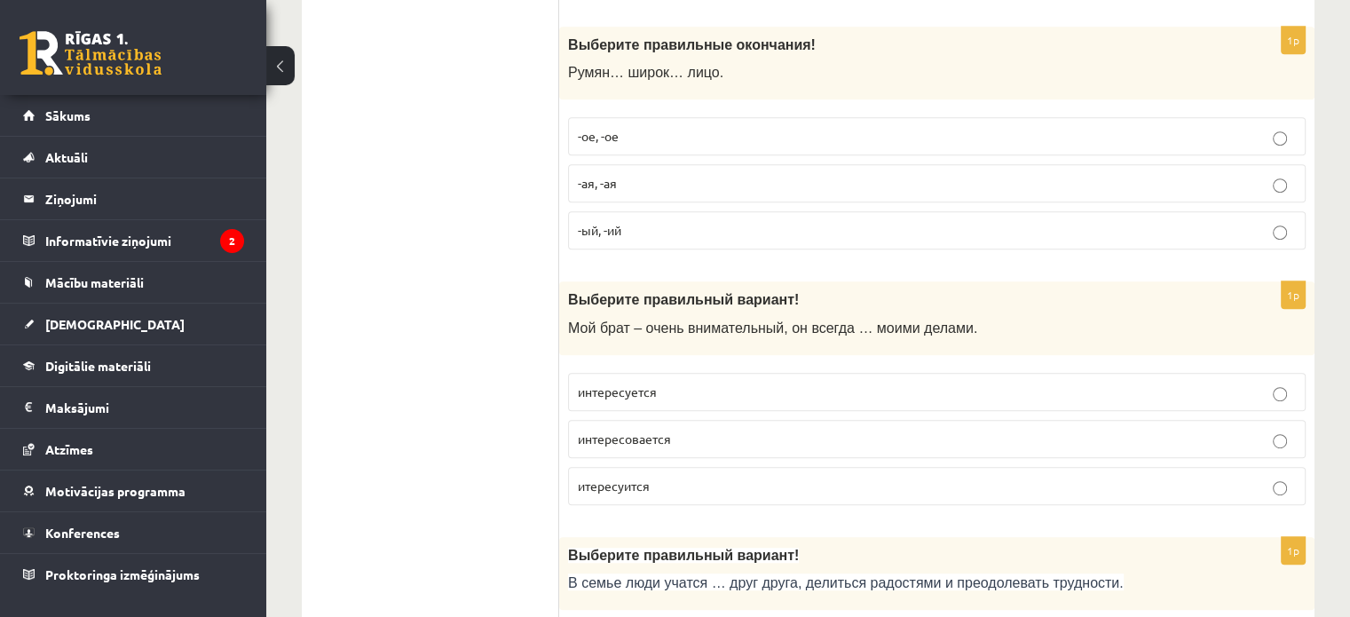
click at [971, 382] on p "интересуется" at bounding box center [937, 391] width 718 height 19
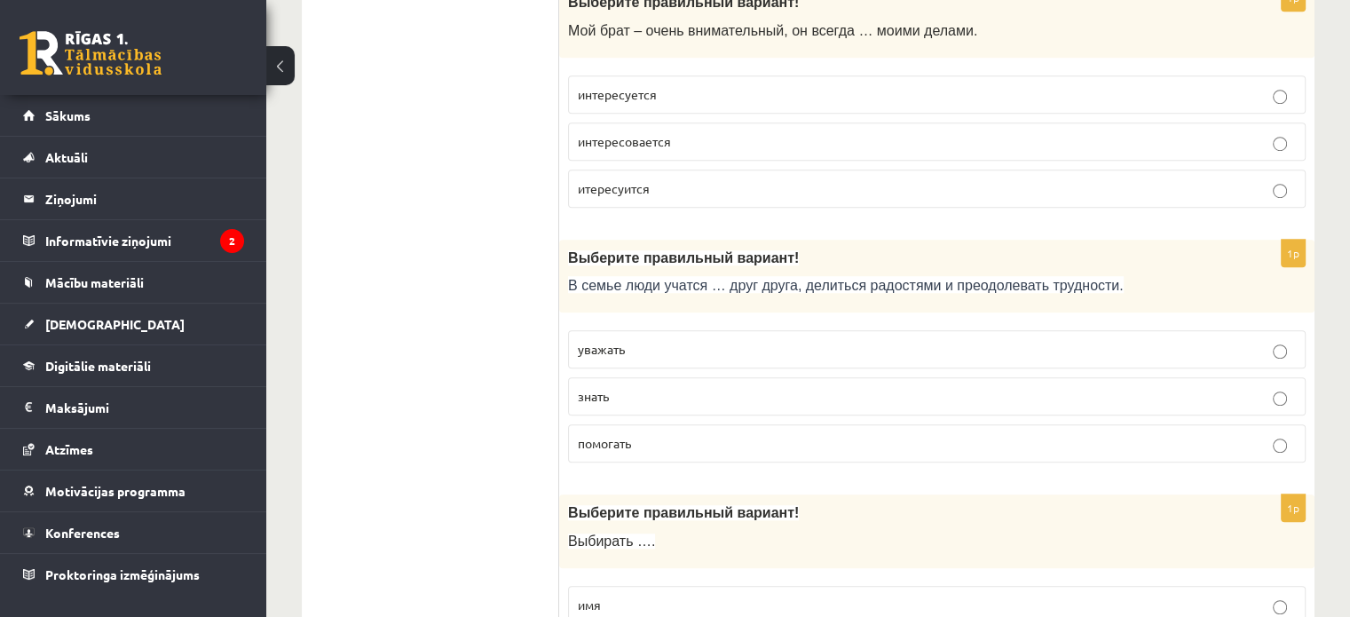
scroll to position [1210, 0]
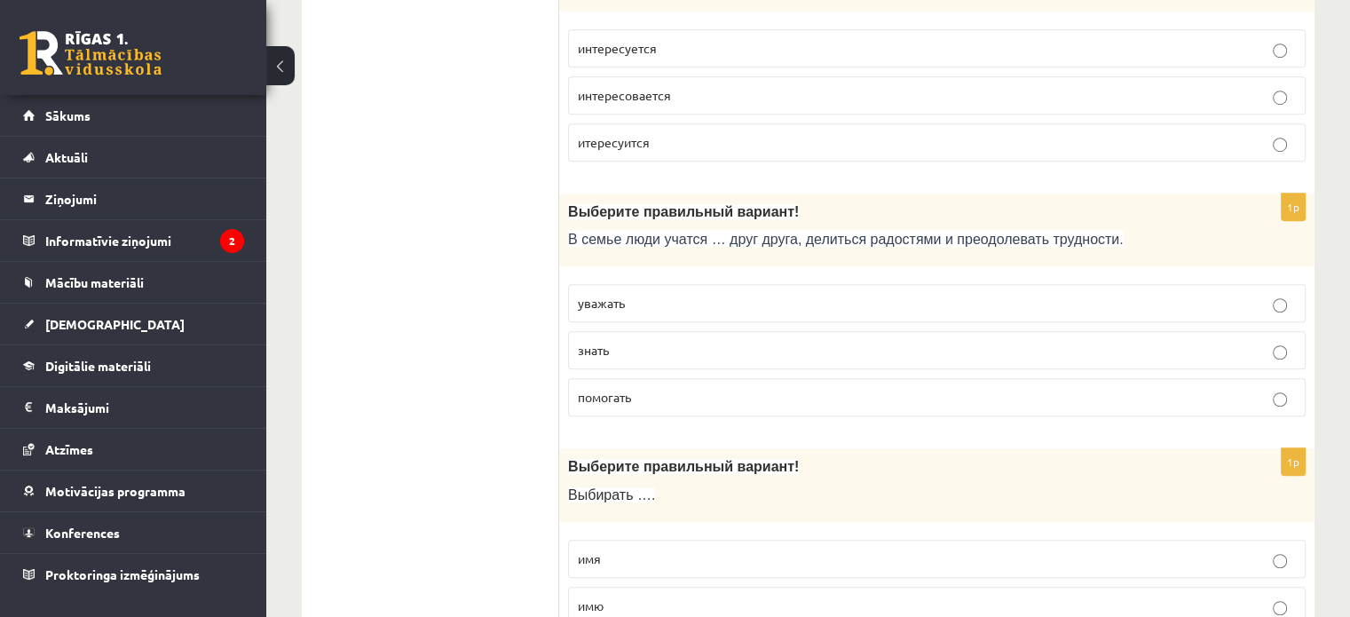
click at [741, 287] on label "уважать" at bounding box center [936, 303] width 737 height 38
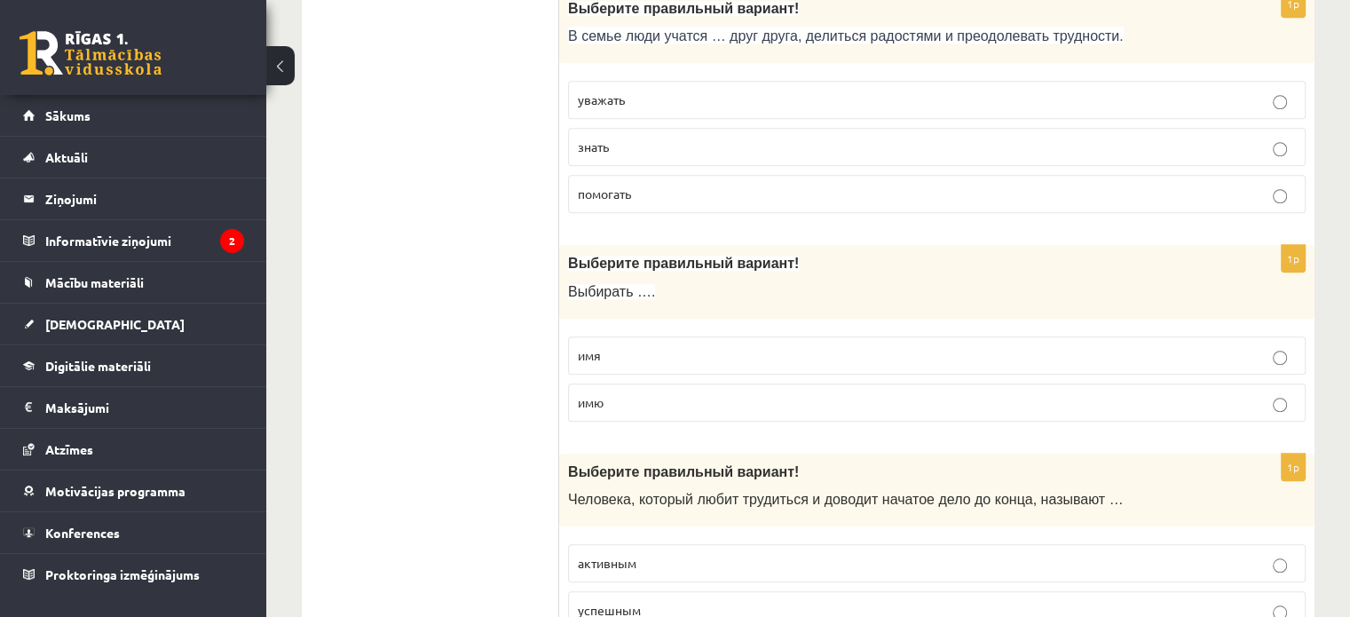
scroll to position [1468, 0]
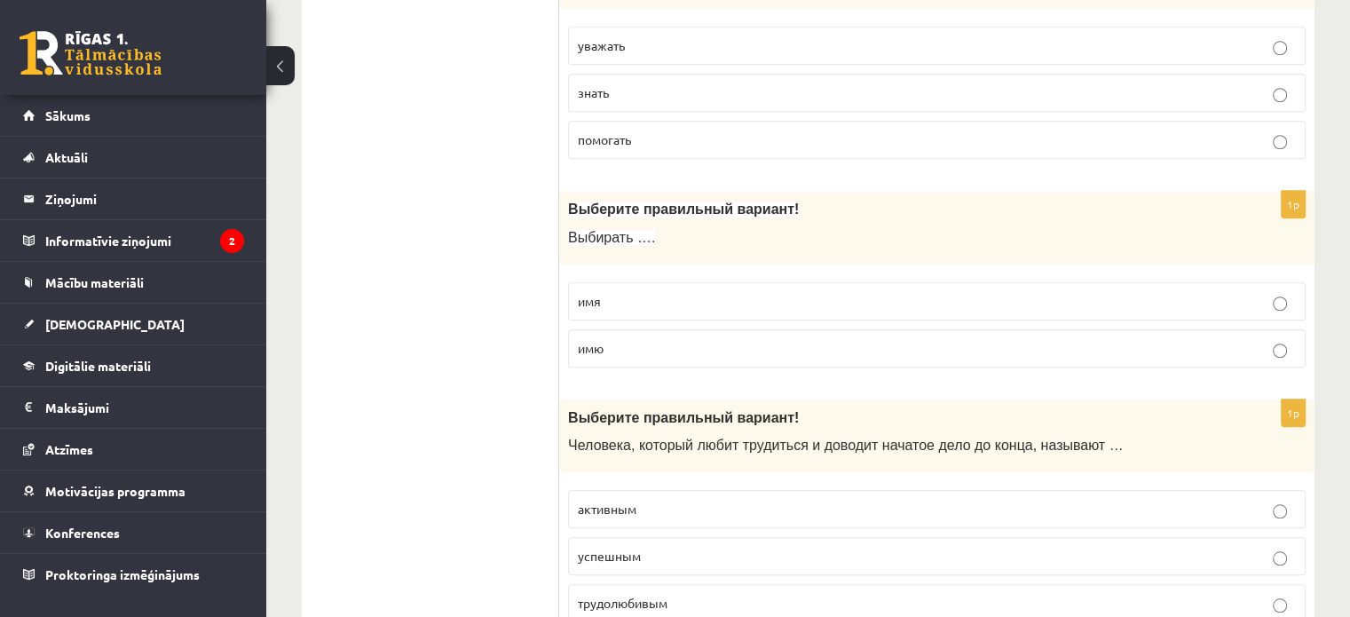
click at [852, 294] on p "имя" at bounding box center [937, 301] width 718 height 19
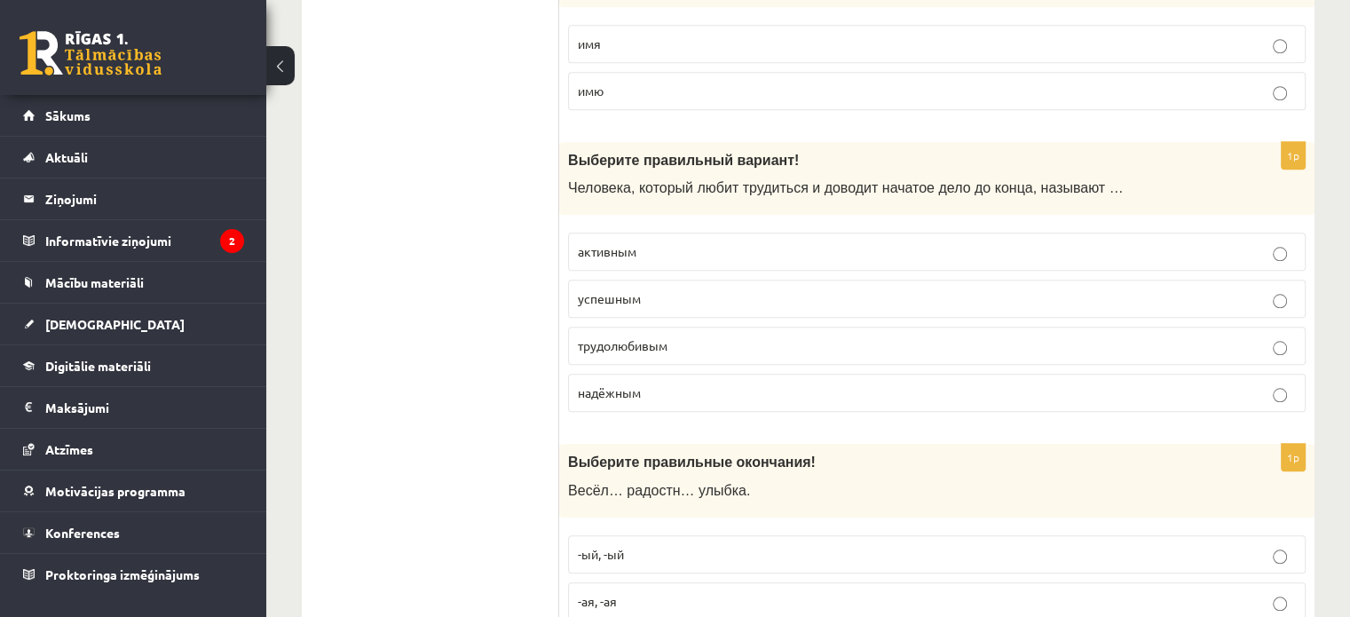
scroll to position [1718, 0]
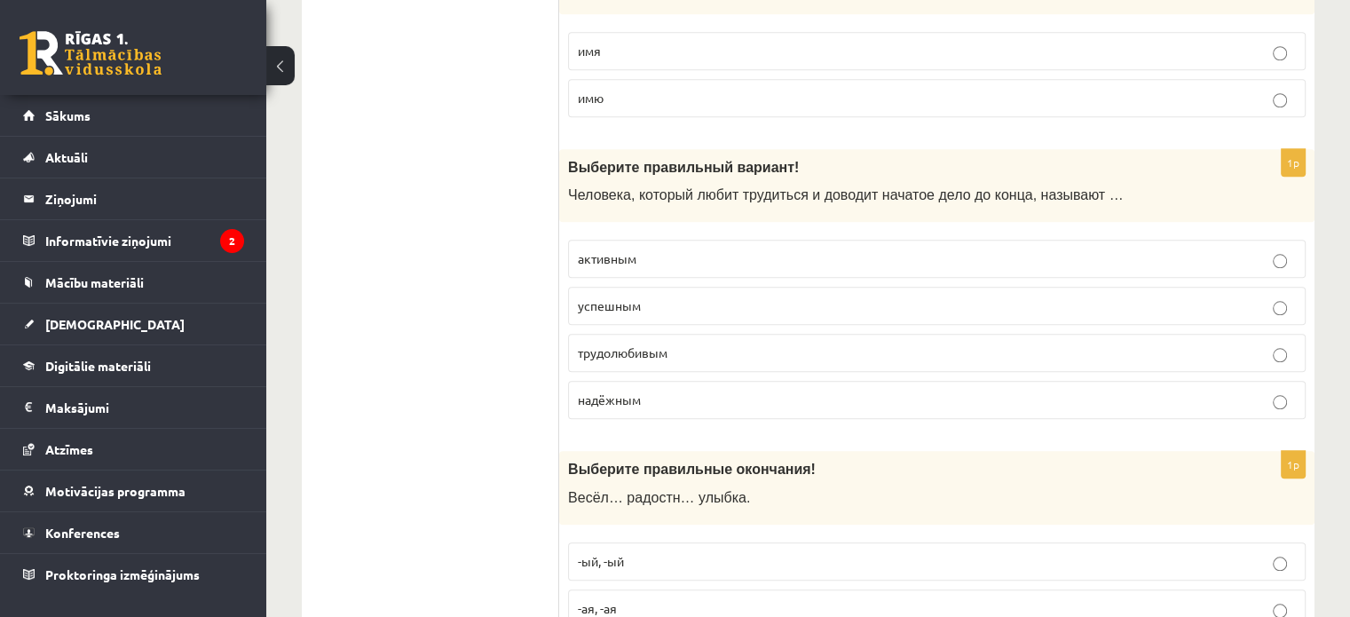
click at [905, 343] on p "трудолюбивым" at bounding box center [937, 352] width 718 height 19
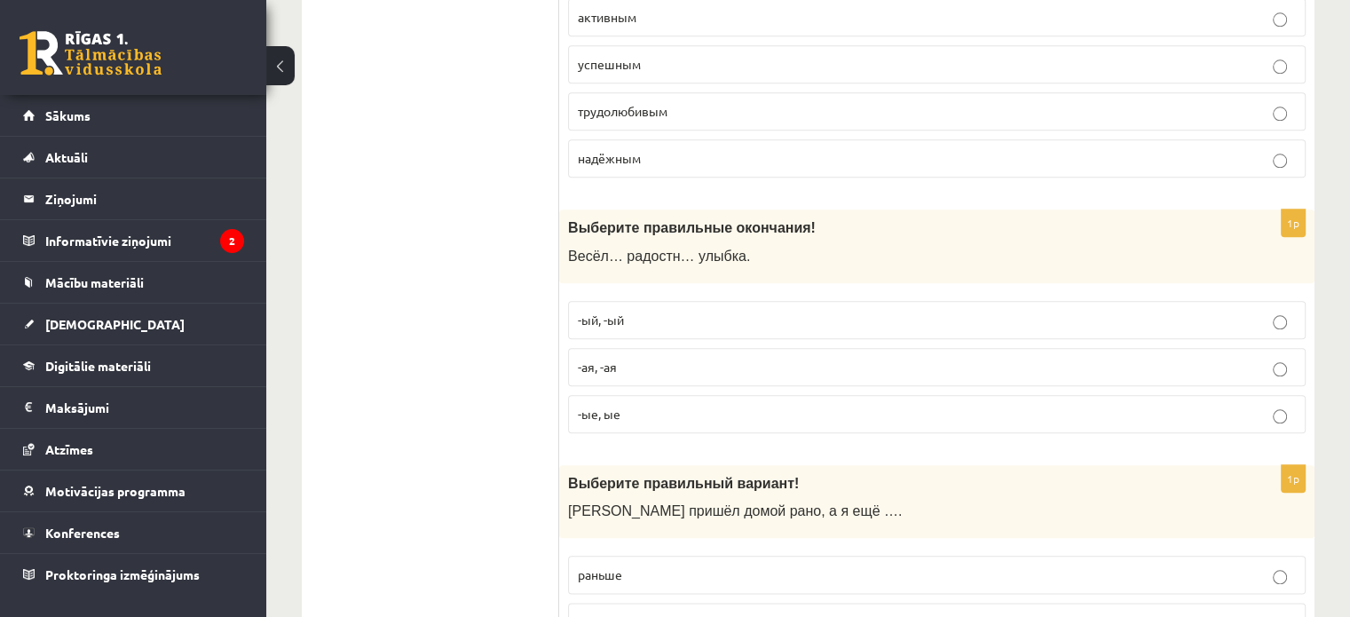
scroll to position [2053, 0]
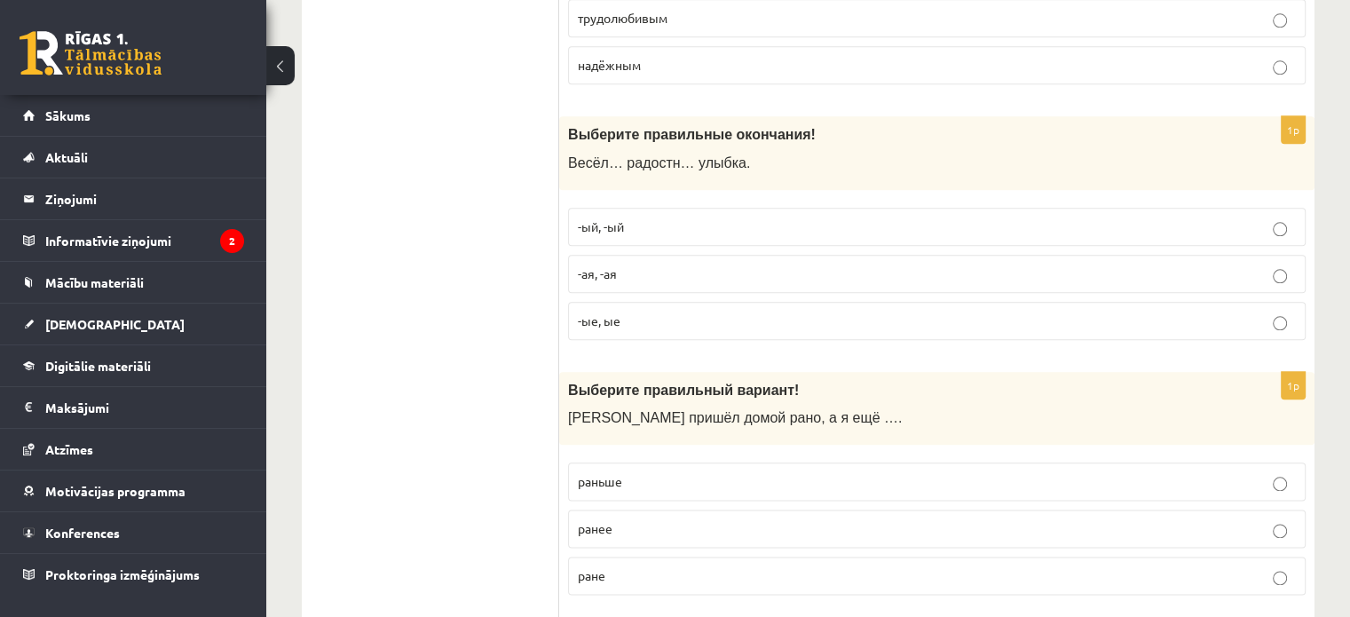
click at [733, 264] on p "-ая, -ая" at bounding box center [937, 273] width 718 height 19
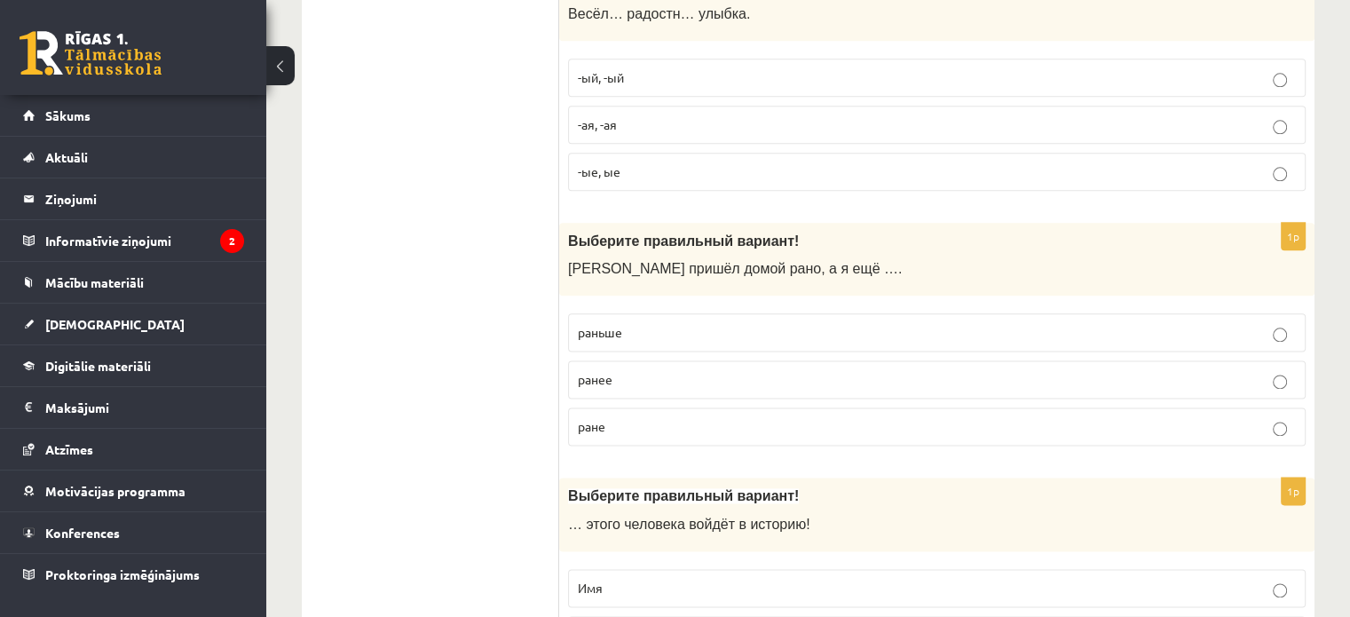
click at [883, 324] on p "раньше" at bounding box center [937, 332] width 718 height 19
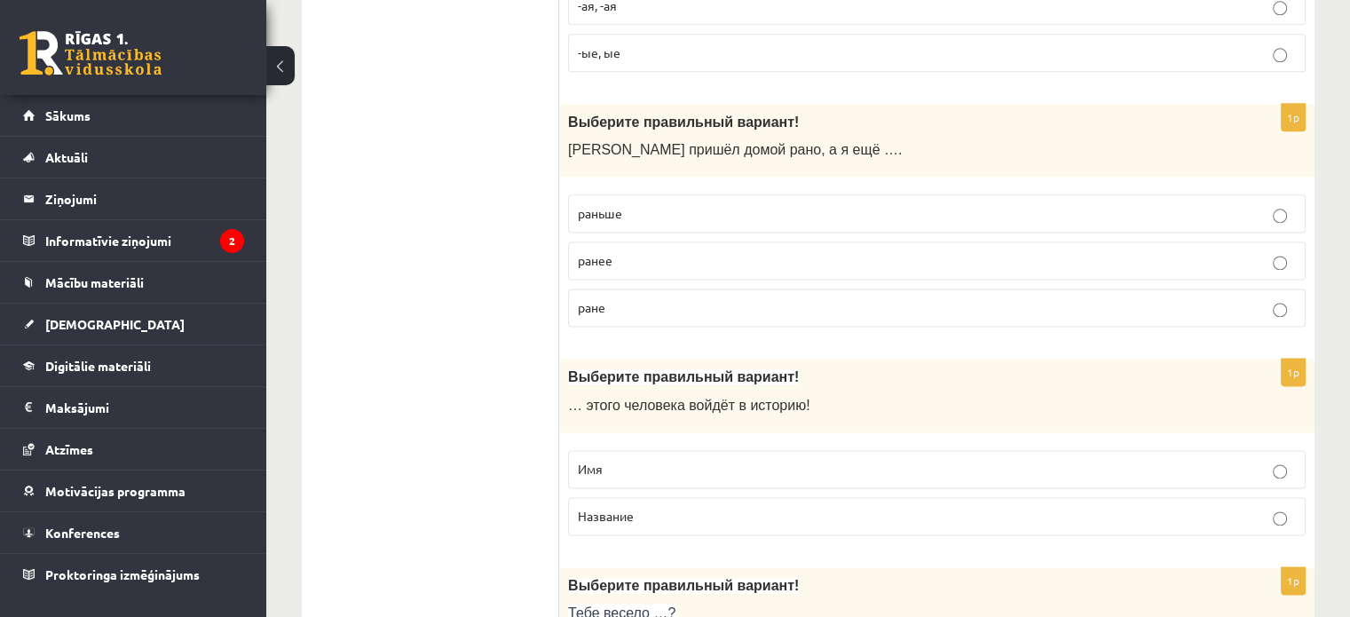
scroll to position [2514, 0]
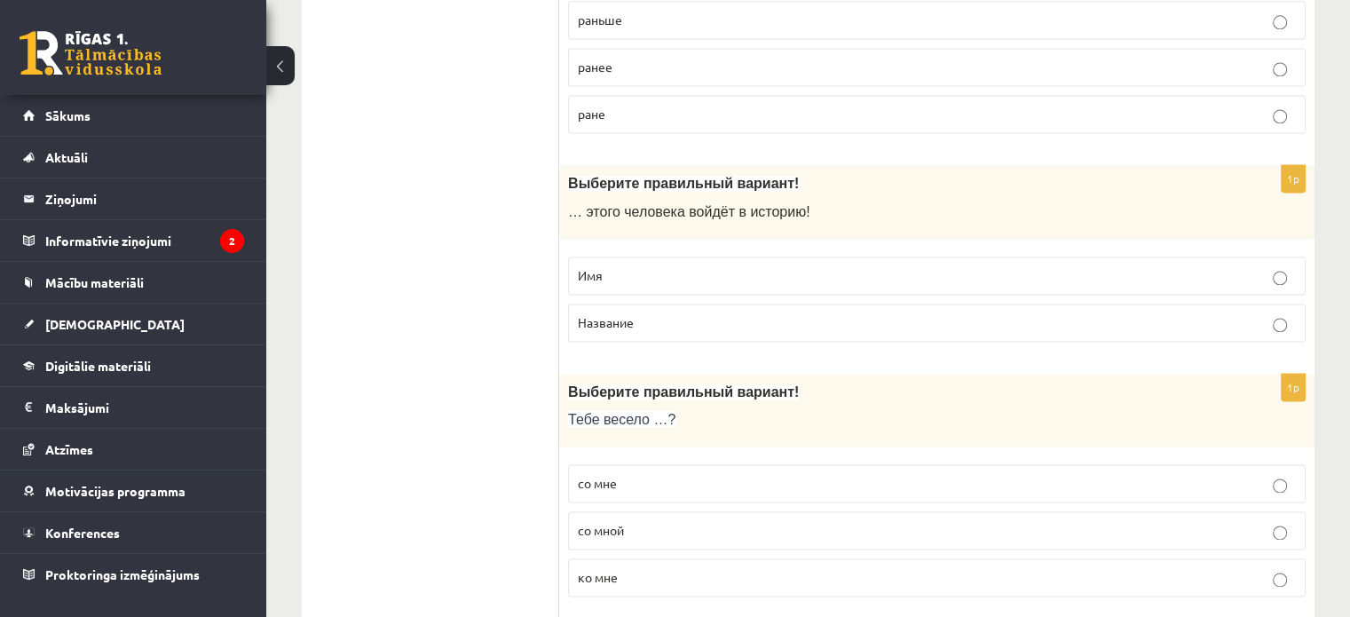
click at [1147, 266] on p "Имя" at bounding box center [937, 275] width 718 height 19
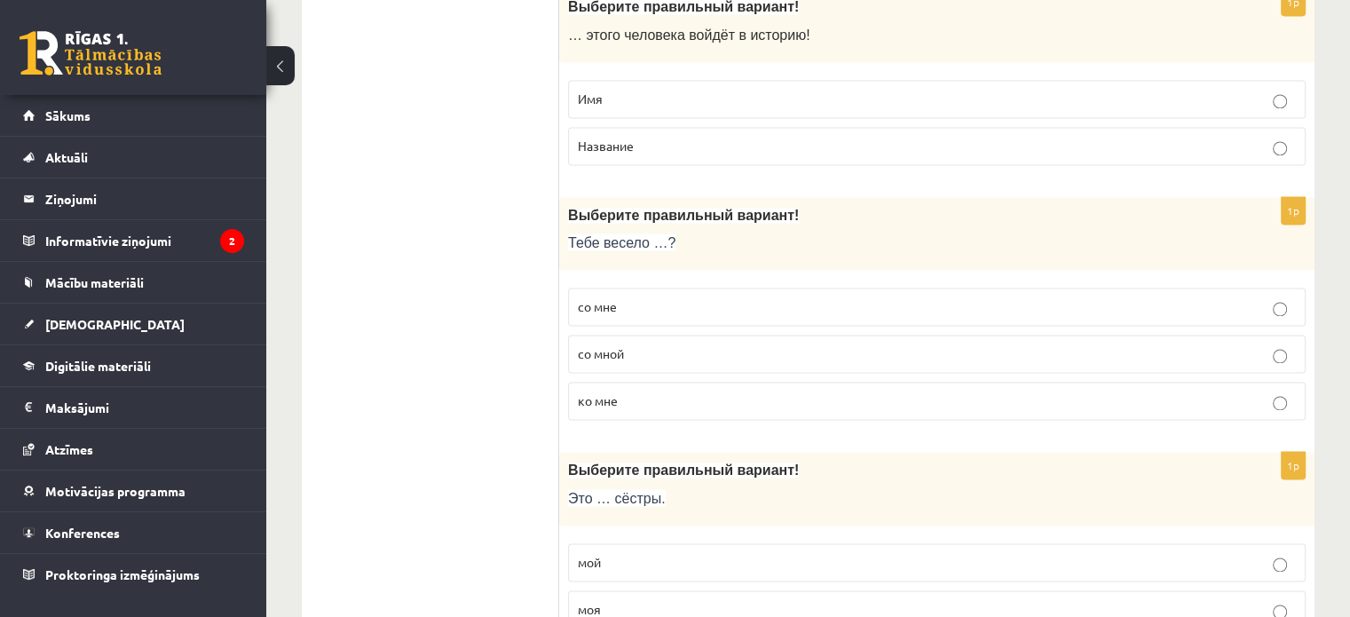
scroll to position [2675, 0]
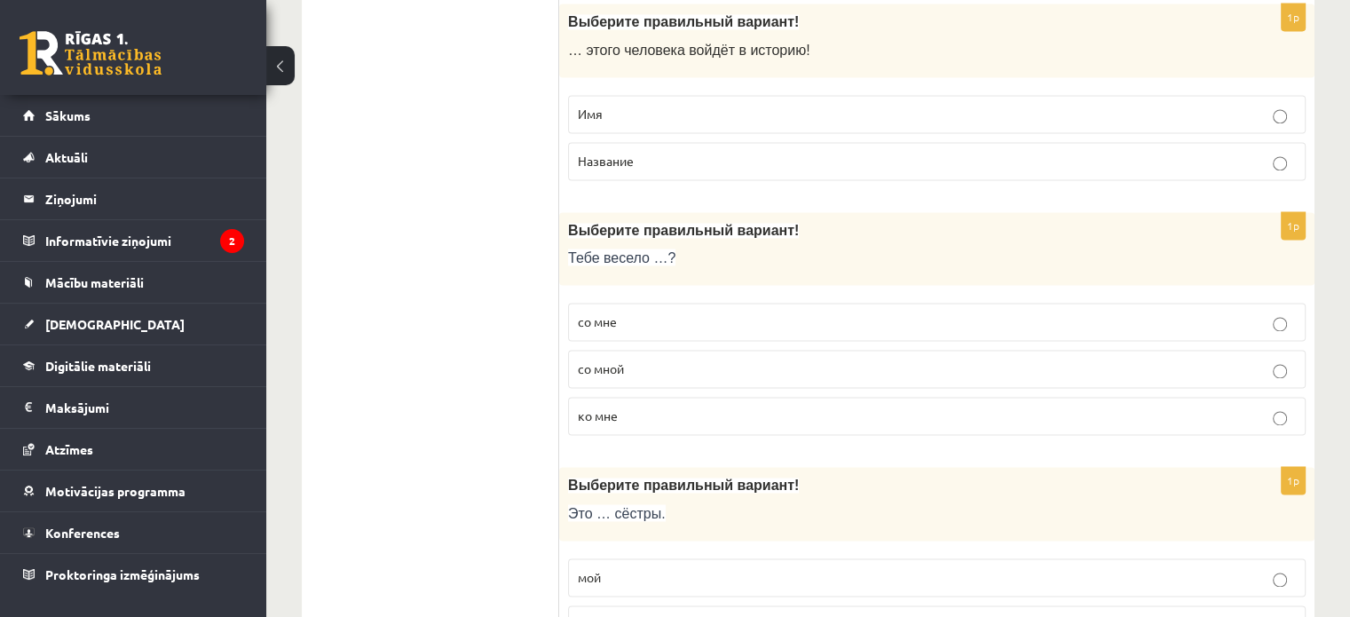
click at [1155, 359] on p "со мной" at bounding box center [937, 368] width 718 height 19
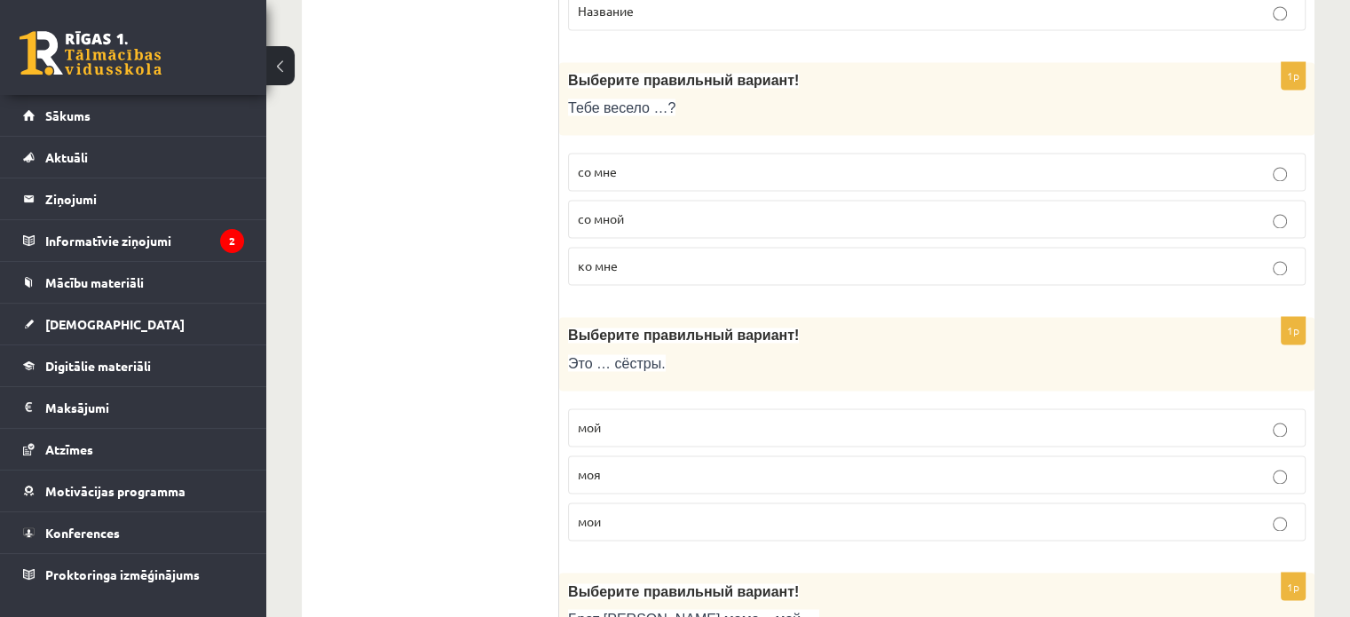
scroll to position [2887, 0]
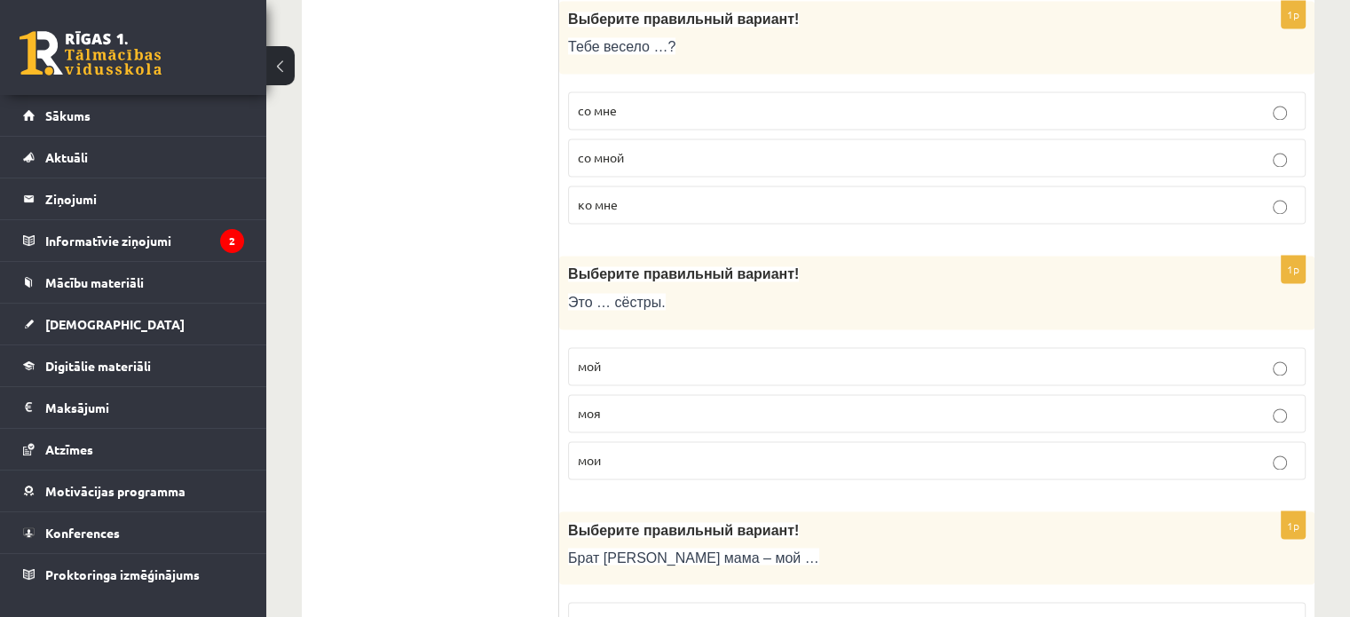
click at [903, 404] on p "моя" at bounding box center [937, 413] width 718 height 19
click at [873, 453] on p "мои" at bounding box center [937, 460] width 718 height 19
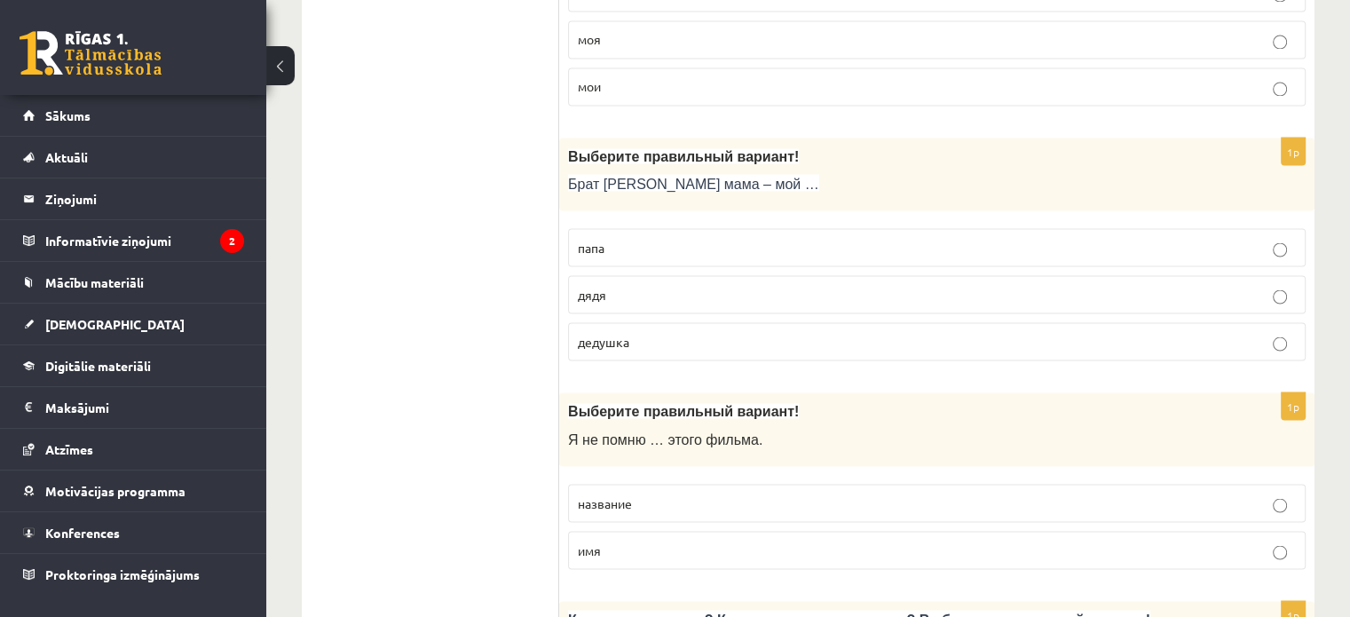
scroll to position [3268, 0]
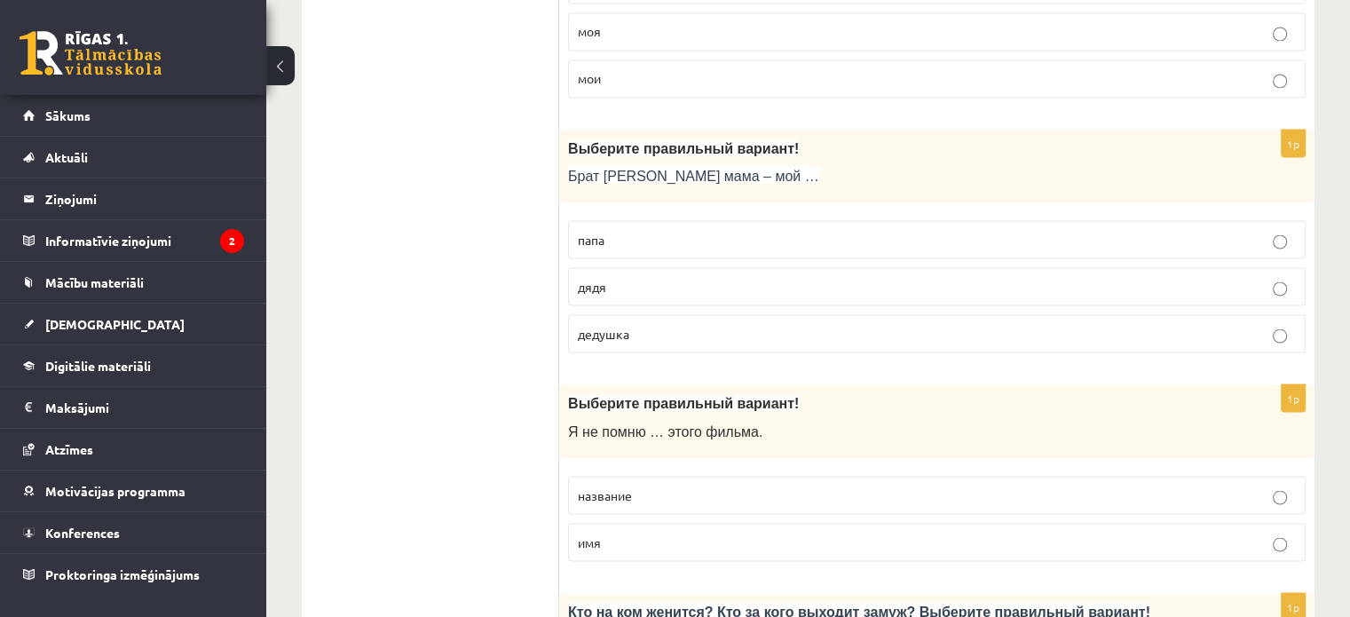
click at [1099, 277] on p "дядя" at bounding box center [937, 286] width 718 height 19
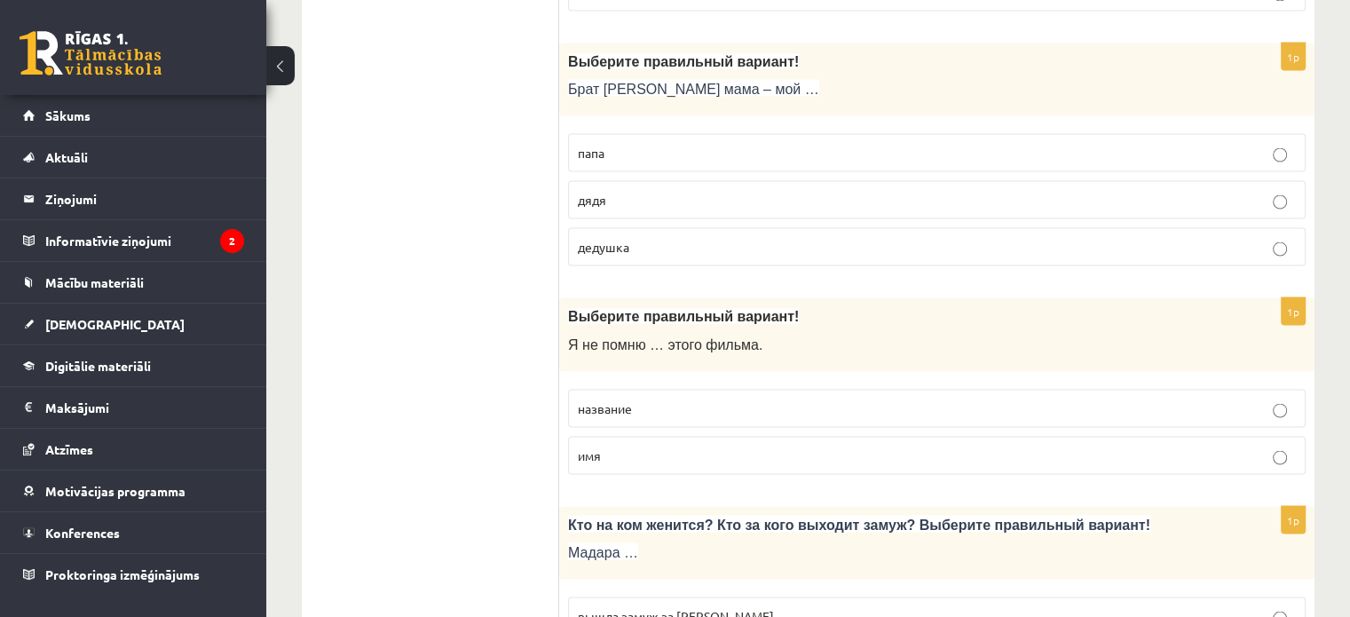
scroll to position [3363, 0]
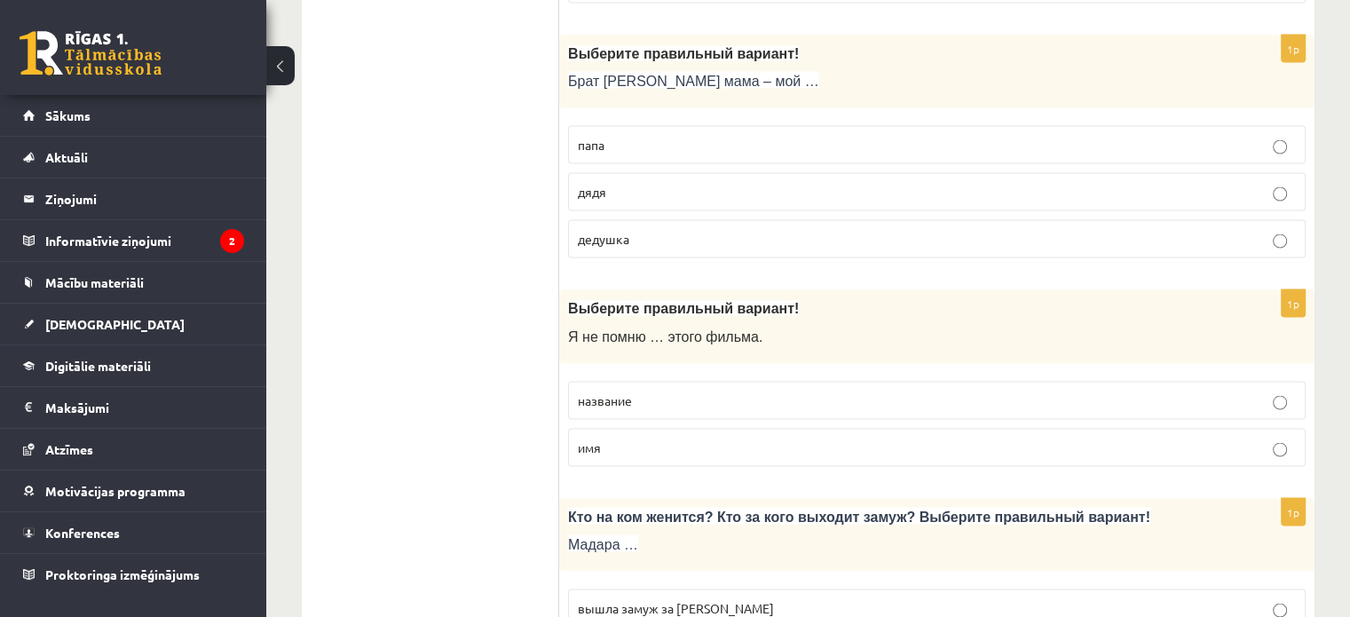
click at [1191, 390] on p "название" at bounding box center [937, 399] width 718 height 19
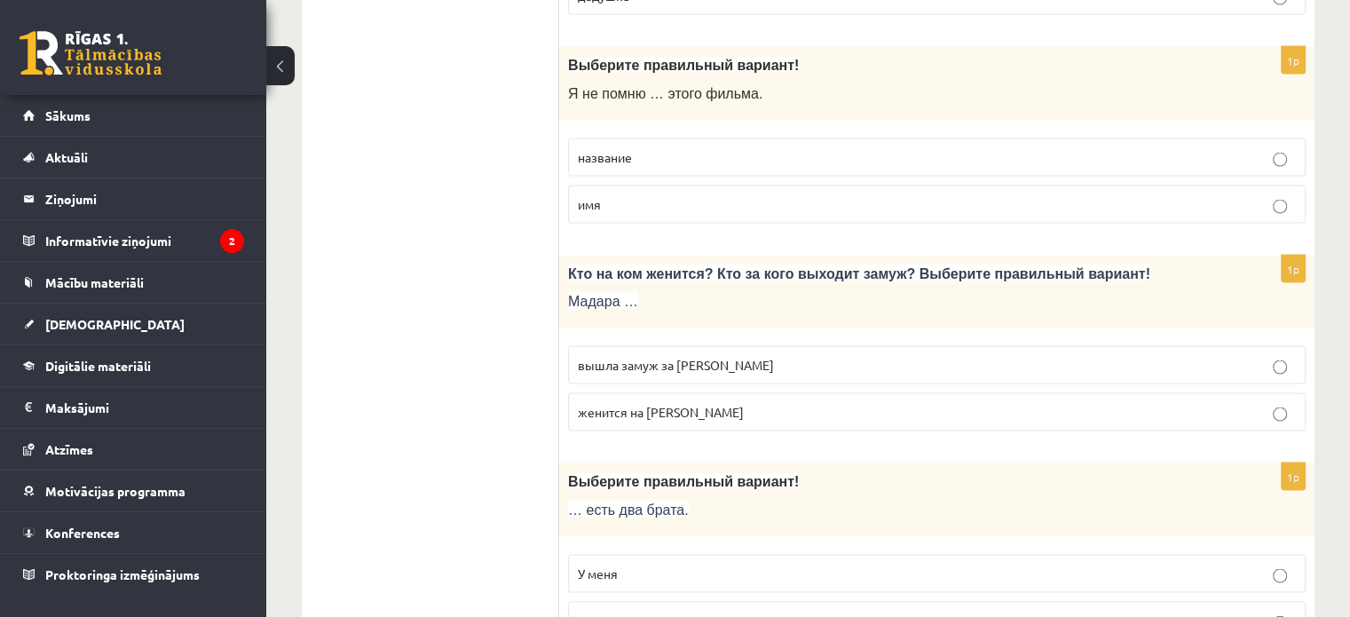
scroll to position [3613, 0]
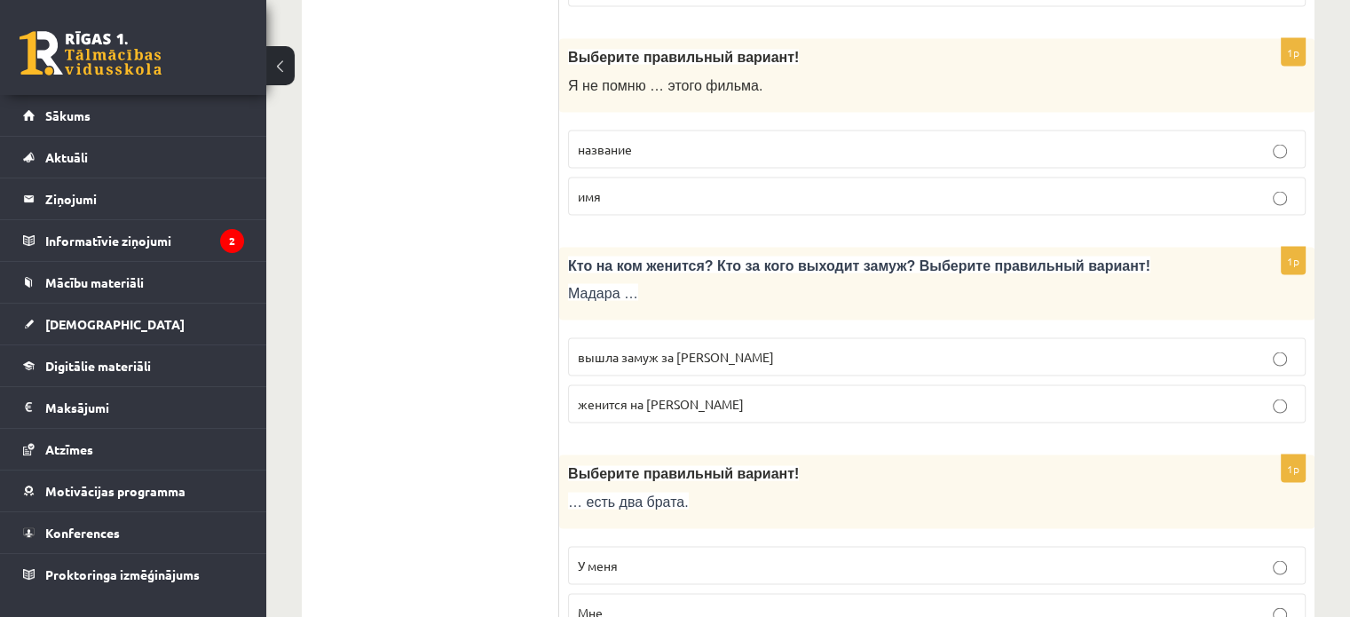
click at [1089, 348] on p "вышла замуж за Марка" at bounding box center [937, 357] width 718 height 19
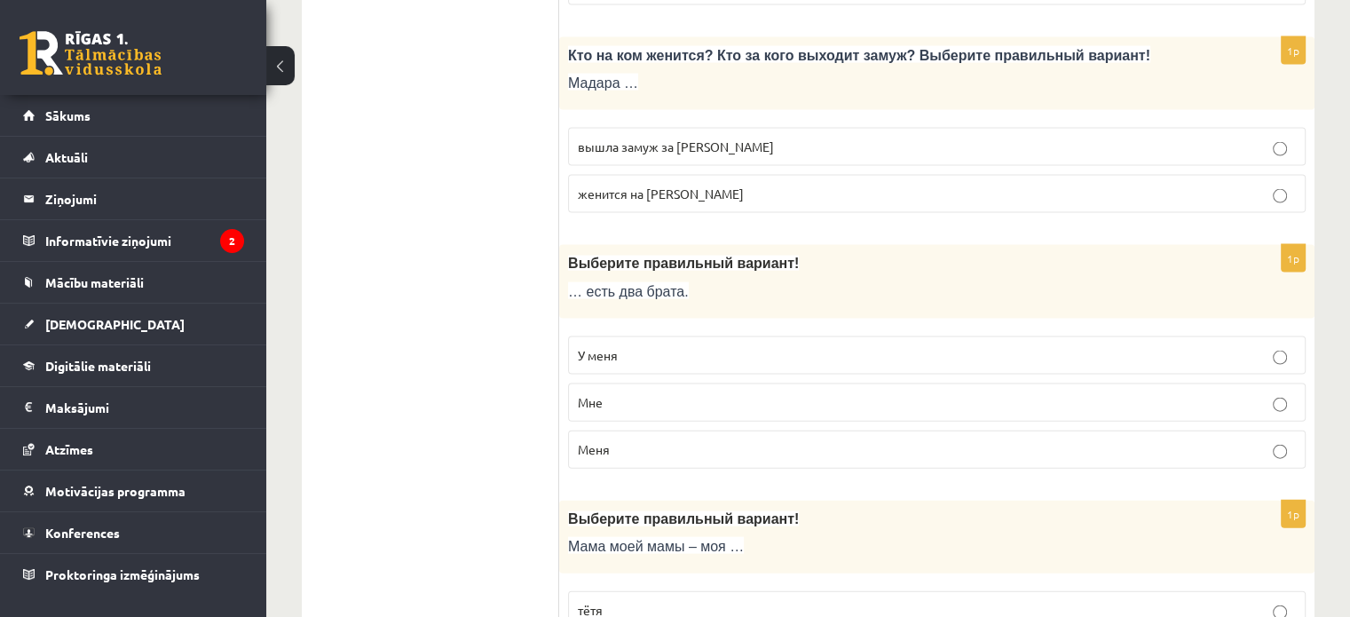
scroll to position [3840, 0]
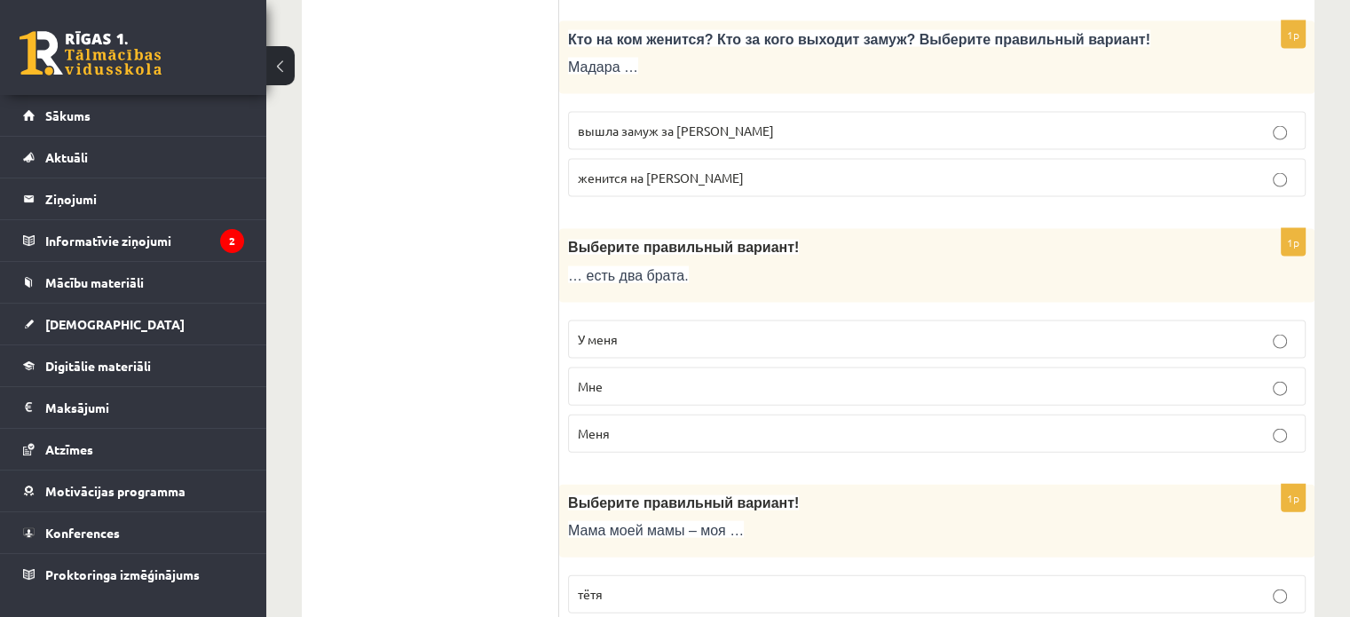
click at [1016, 330] on p "У меня" at bounding box center [937, 339] width 718 height 19
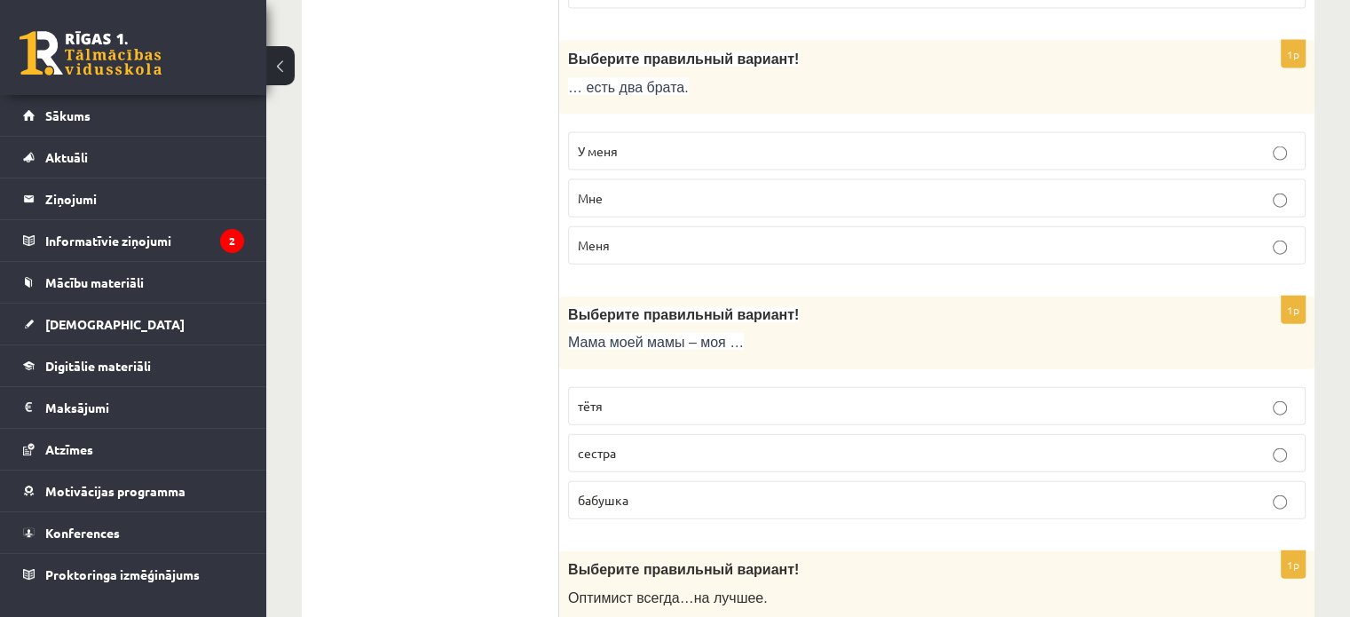
scroll to position [4051, 0]
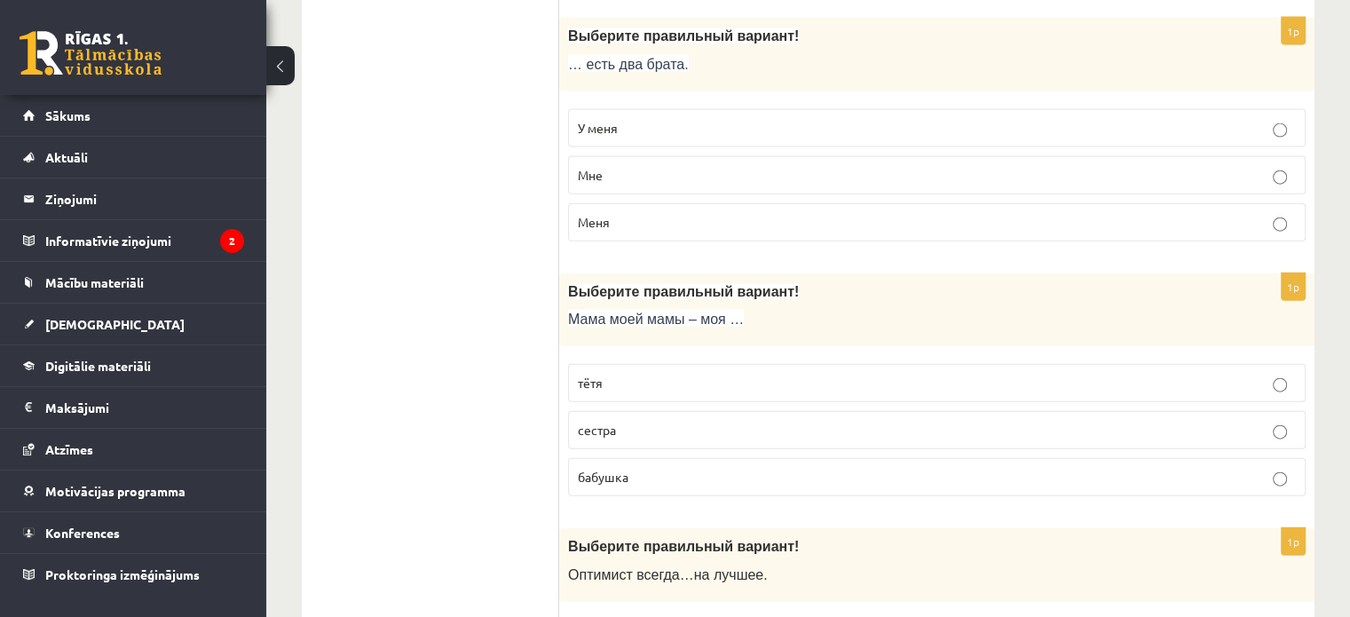
click at [1063, 468] on p "бабушка" at bounding box center [937, 477] width 718 height 19
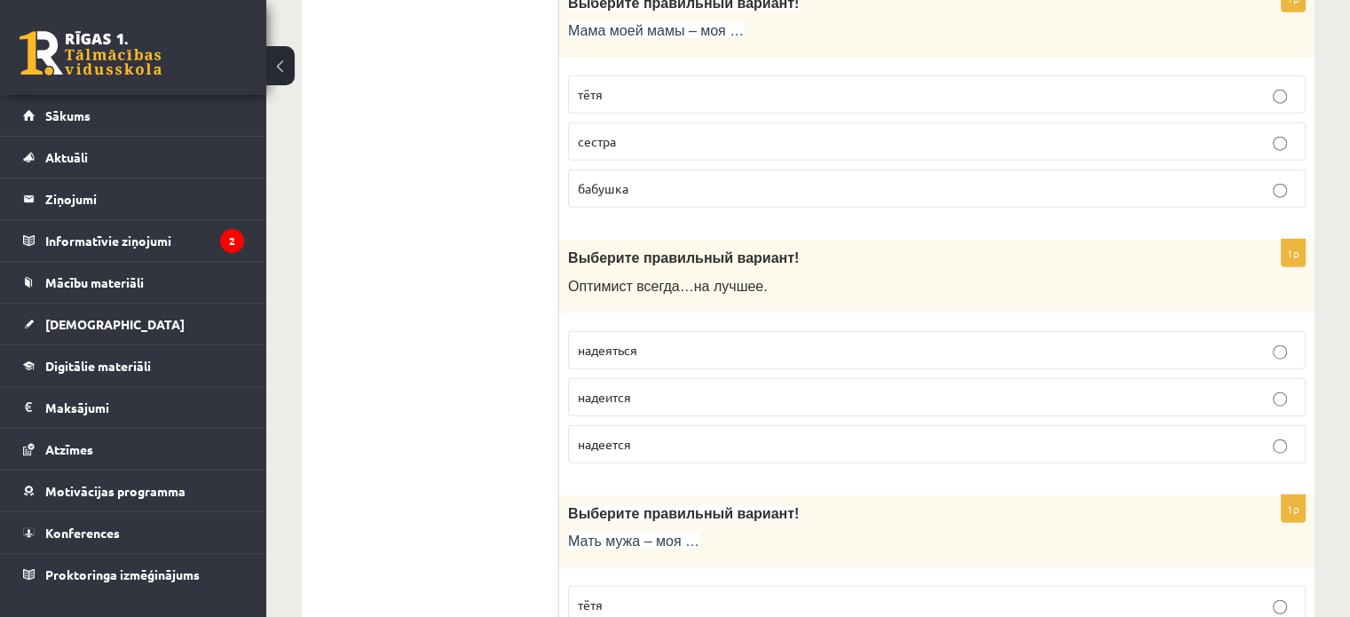
click at [719, 388] on p "надеится" at bounding box center [937, 397] width 718 height 19
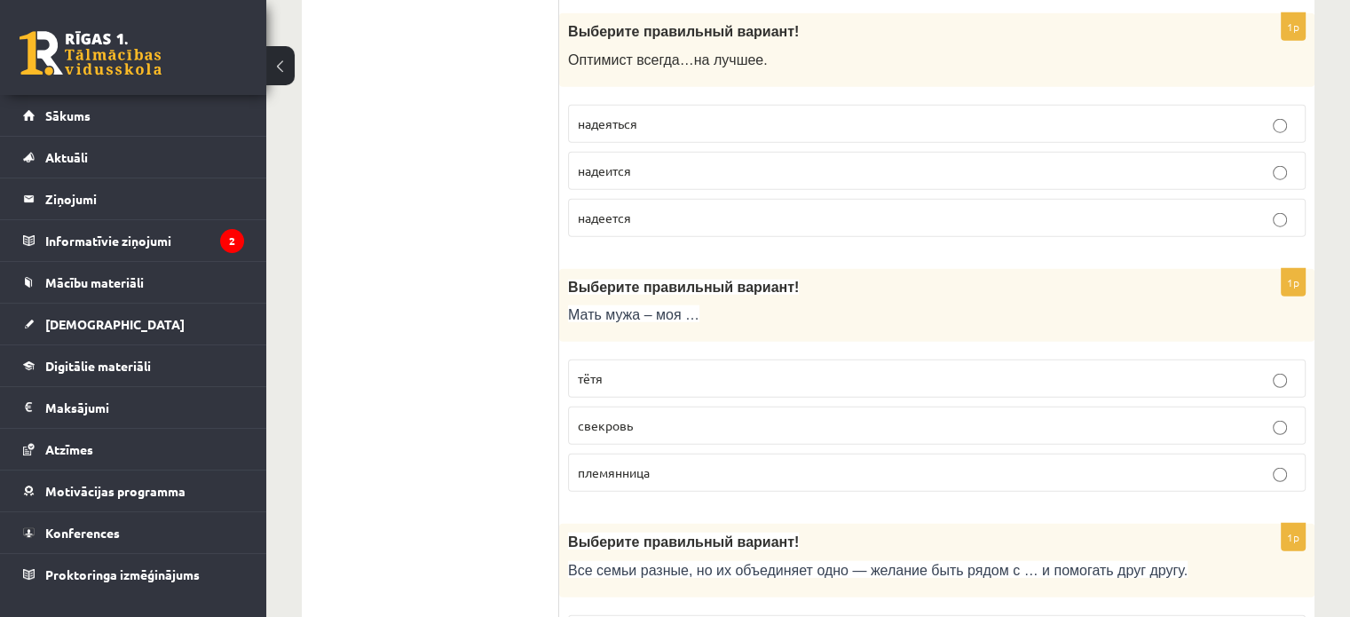
scroll to position [4582, 0]
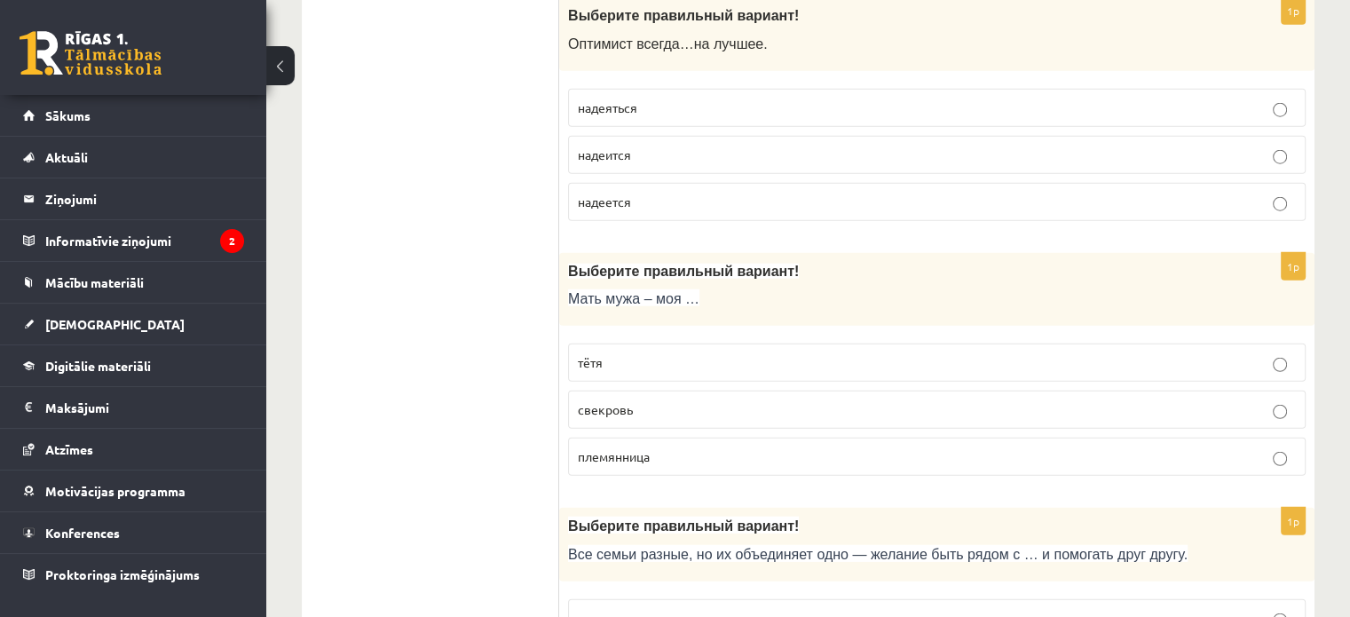
click at [1016, 400] on p "свекровь" at bounding box center [937, 409] width 718 height 19
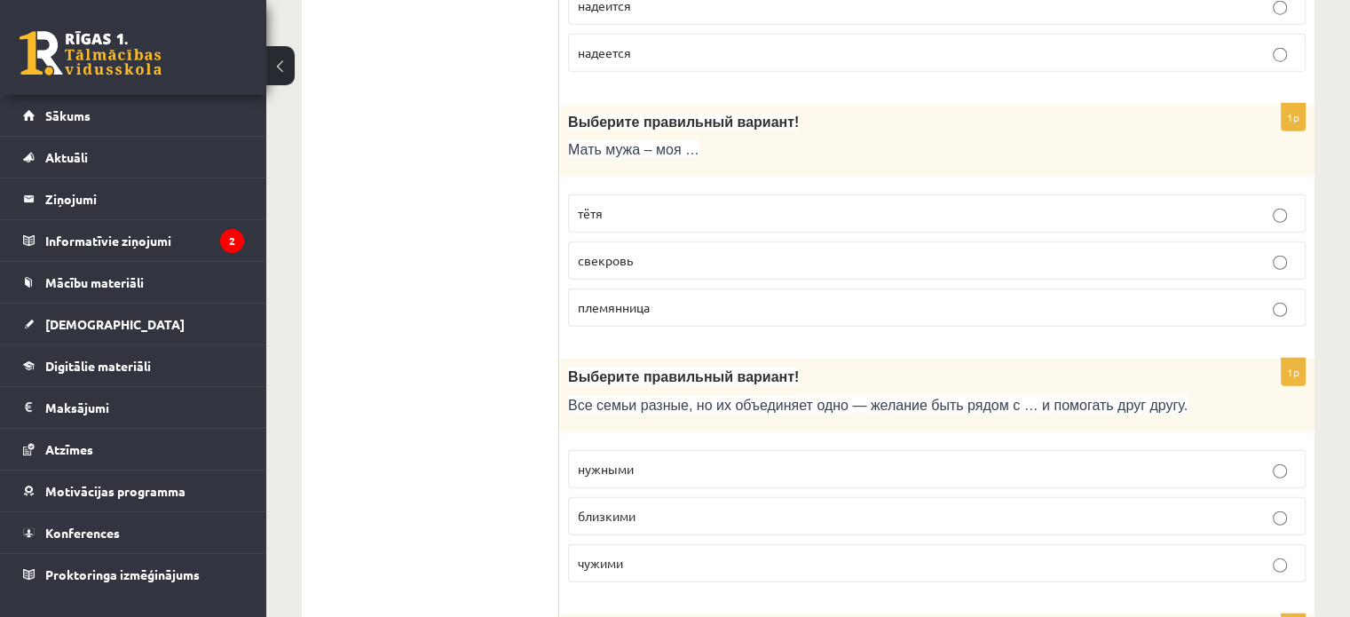
scroll to position [4932, 0]
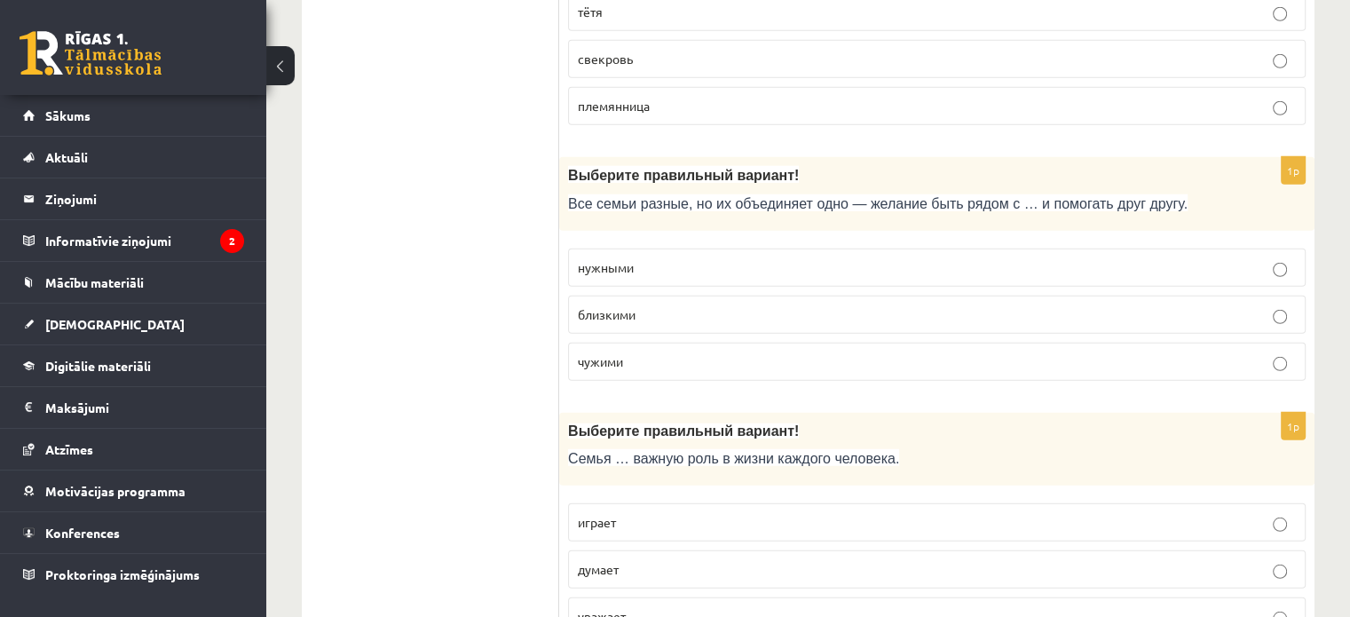
click at [1172, 305] on p "близкими" at bounding box center [937, 314] width 718 height 19
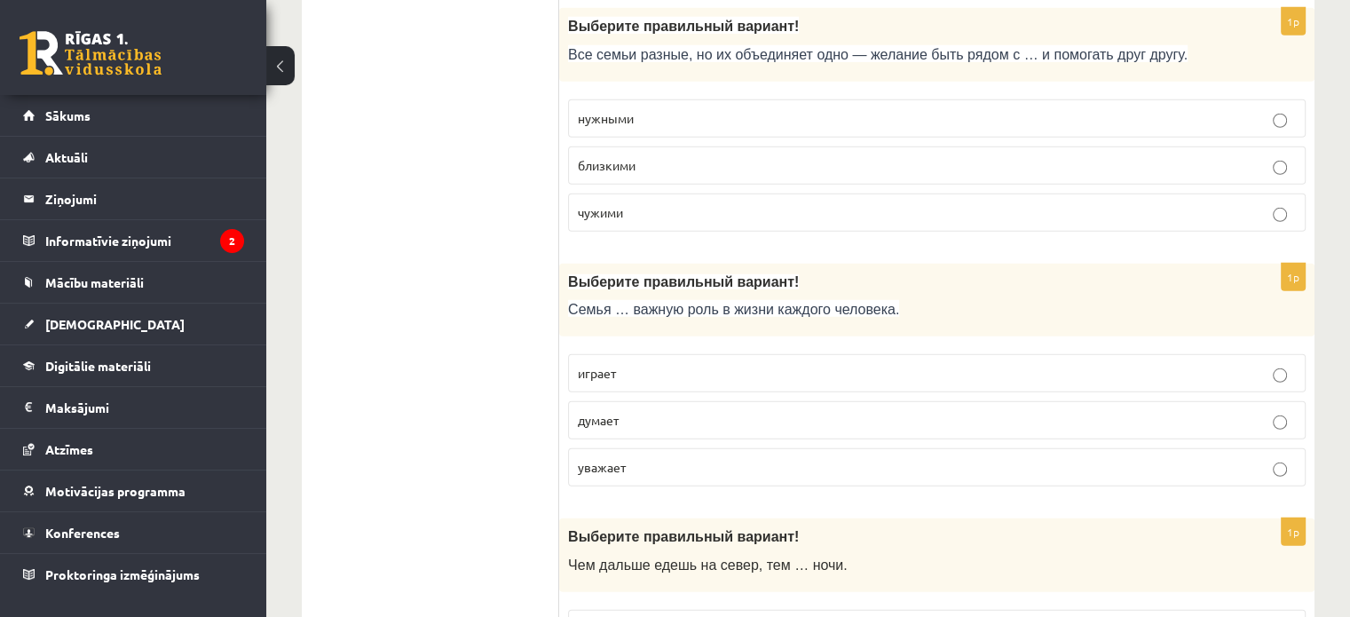
scroll to position [5097, 0]
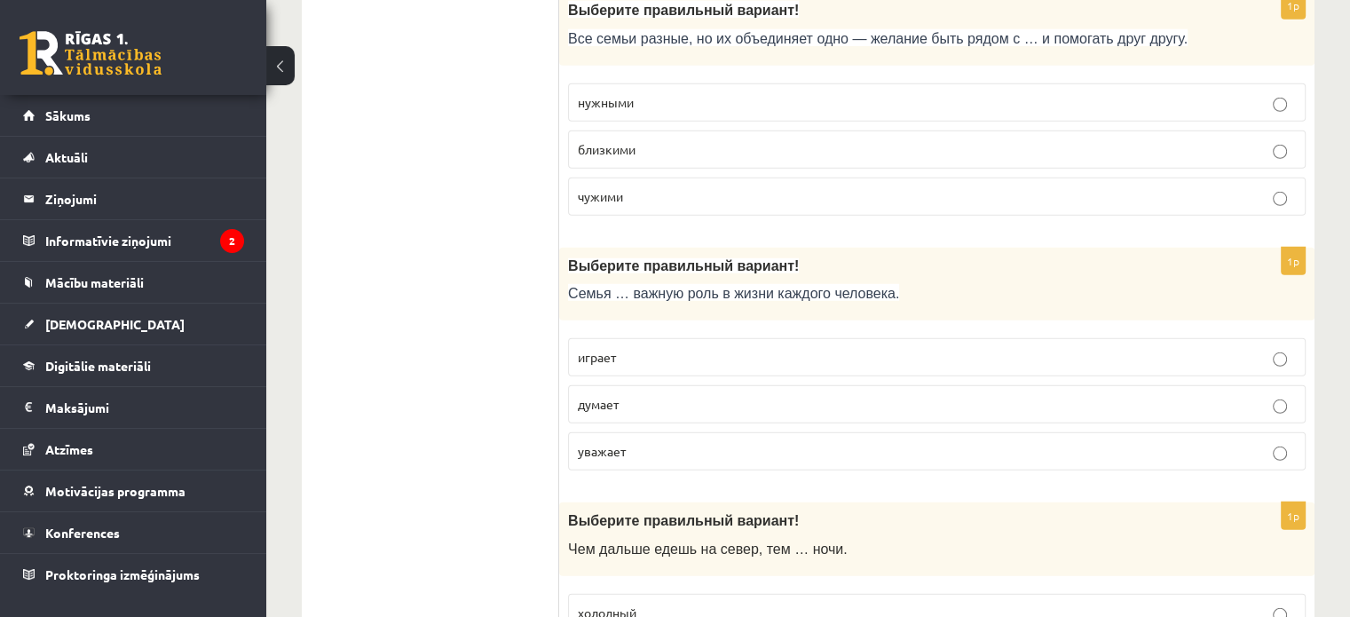
click at [1096, 338] on label "играет" at bounding box center [936, 357] width 737 height 38
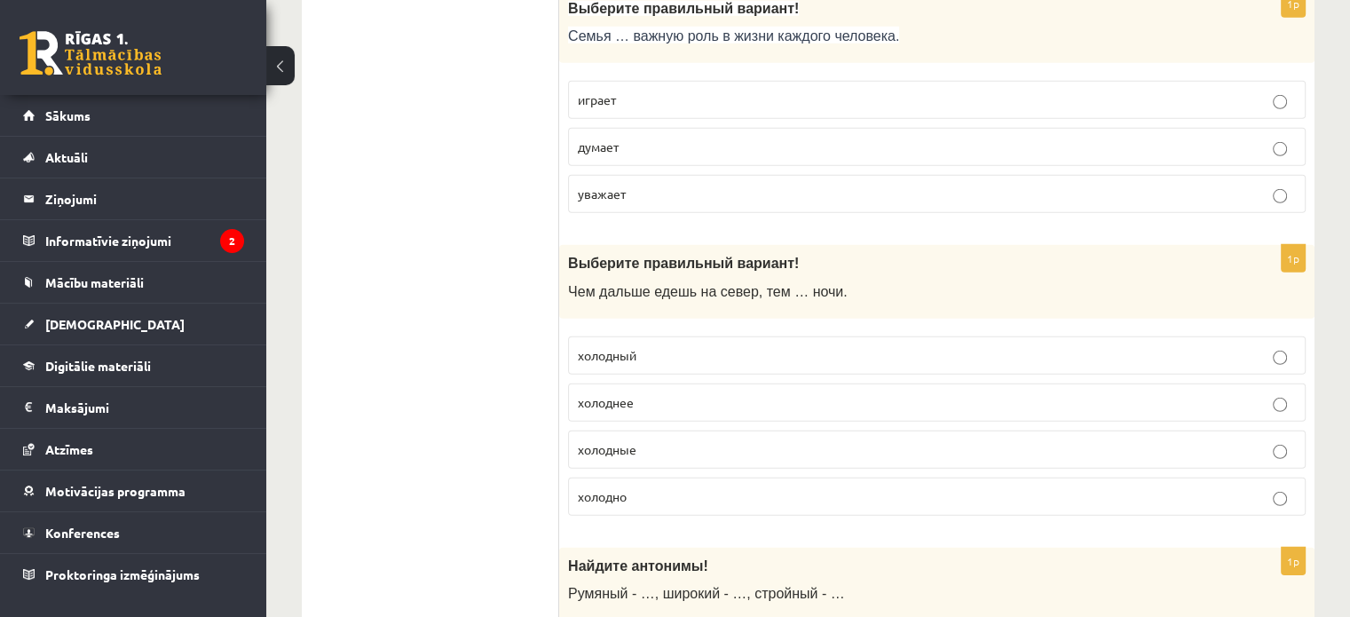
scroll to position [5370, 0]
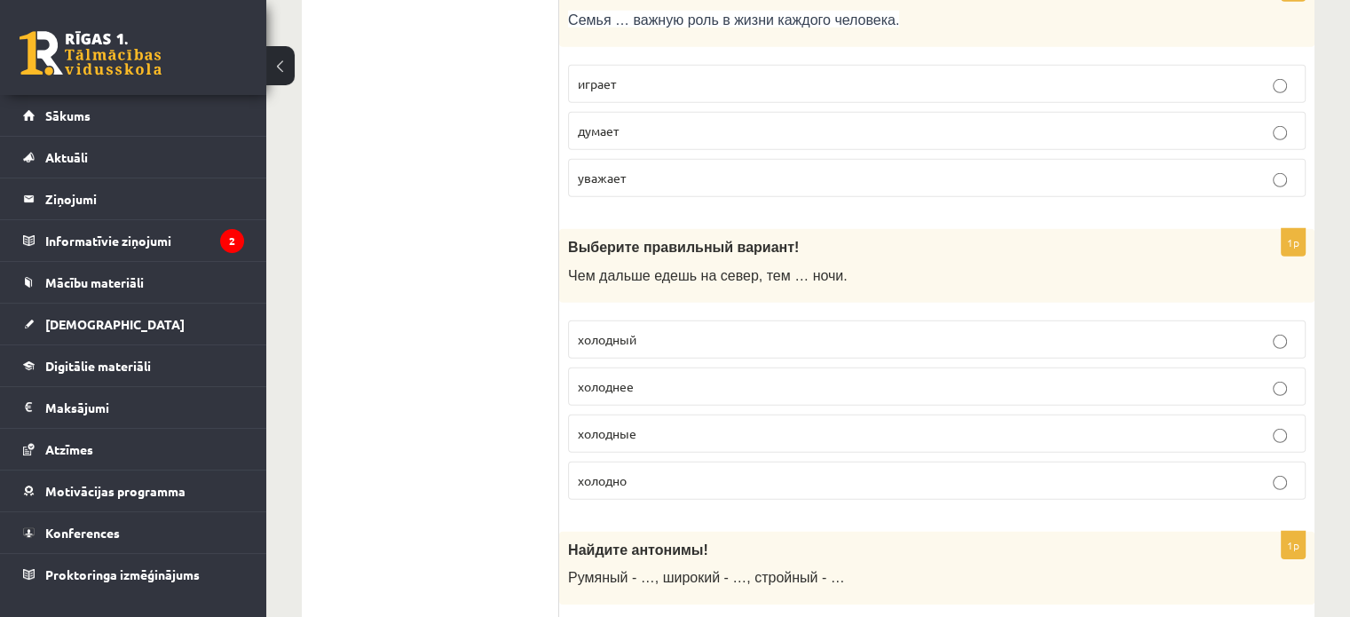
click at [805, 377] on p "холоднее" at bounding box center [937, 386] width 718 height 19
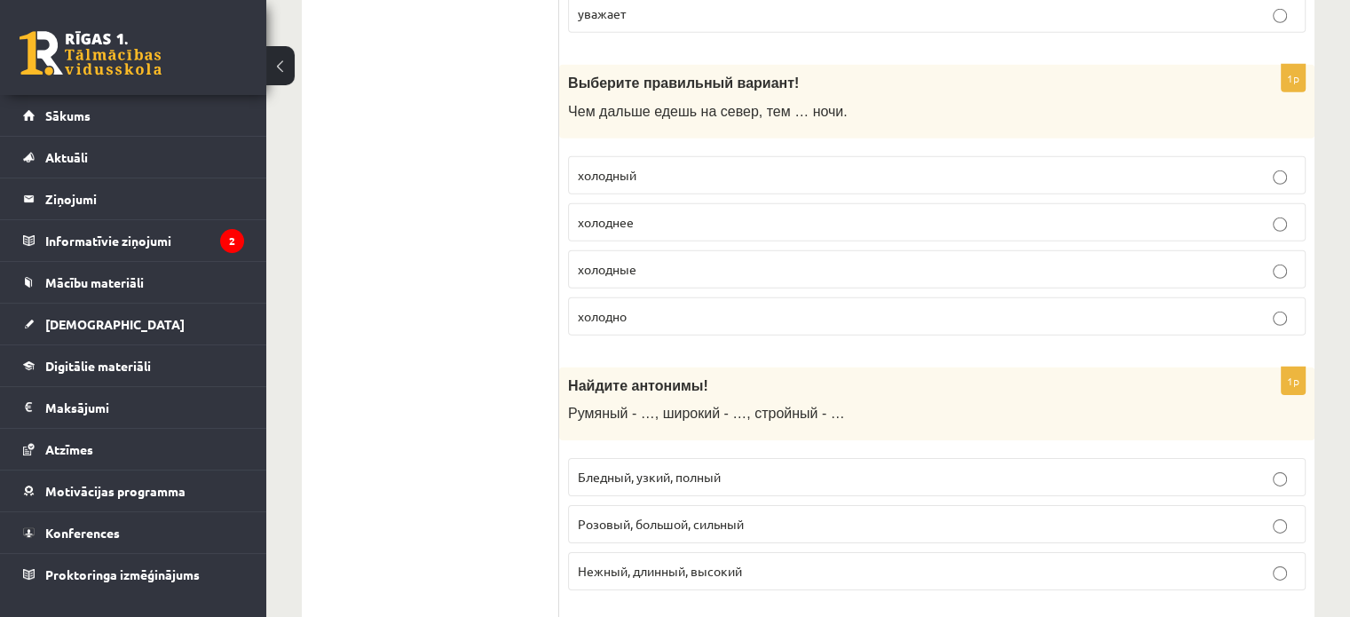
scroll to position [5589, 0]
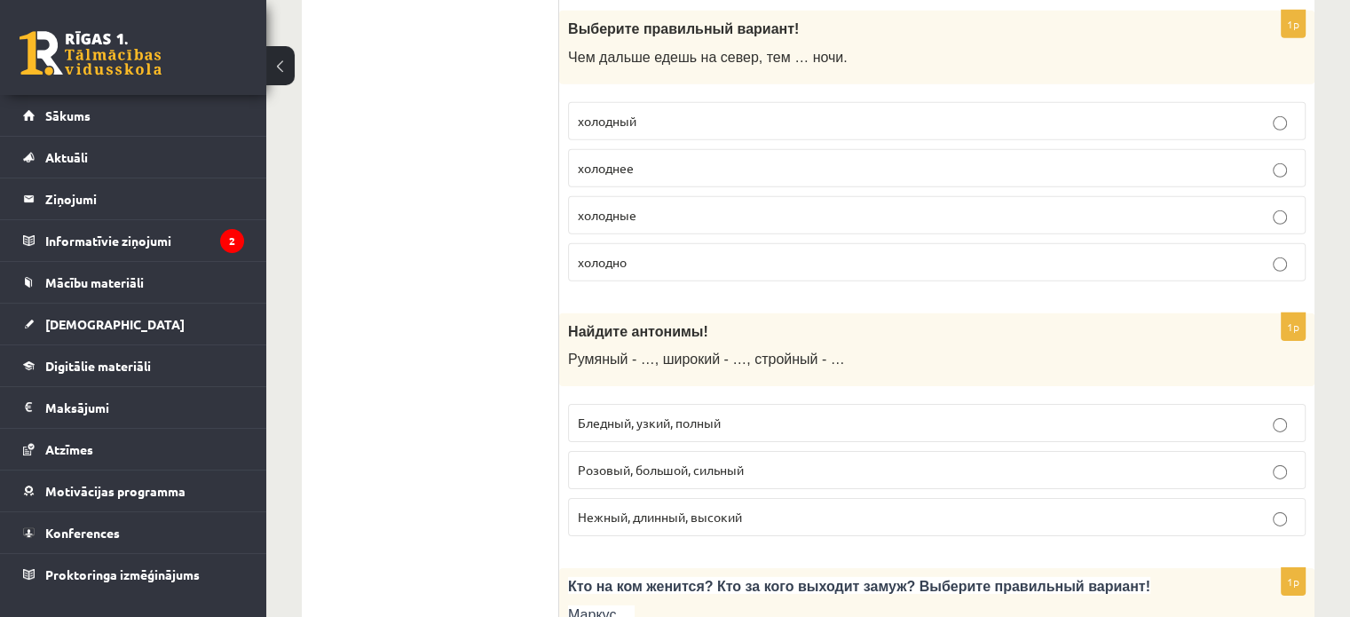
click at [832, 414] on p "Бледный, узкий, полный" at bounding box center [937, 423] width 718 height 19
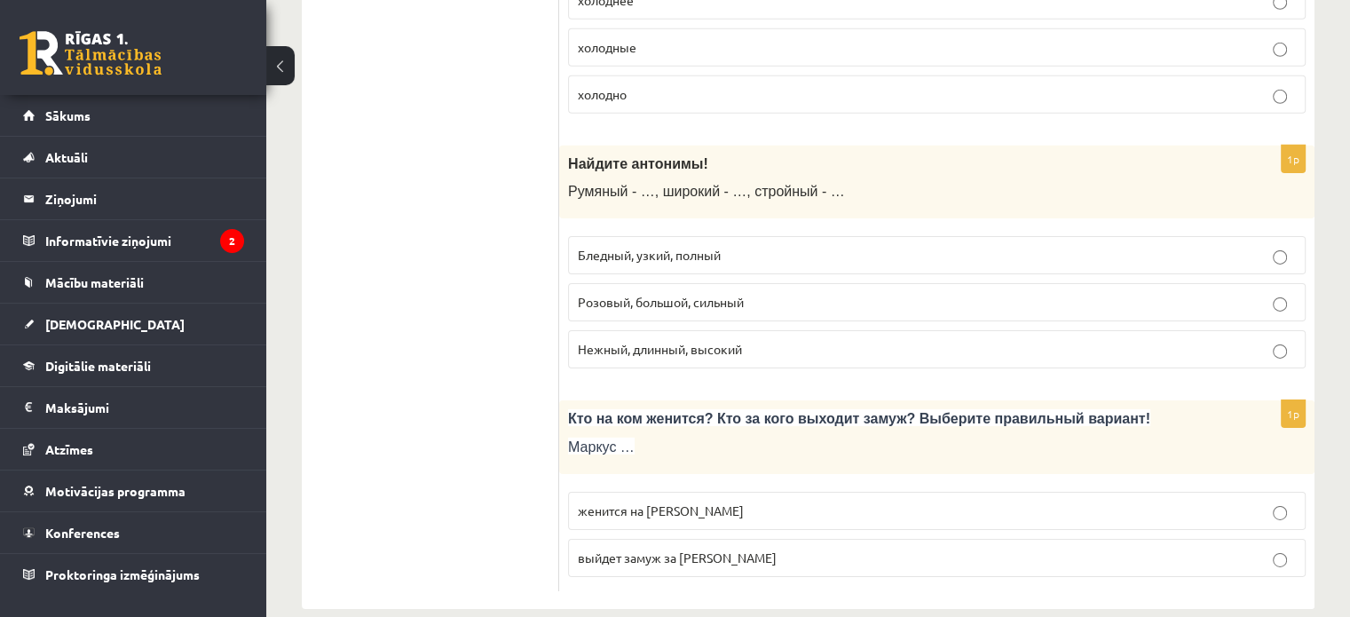
click at [750, 501] on p "женится на Агнии" at bounding box center [937, 510] width 718 height 19
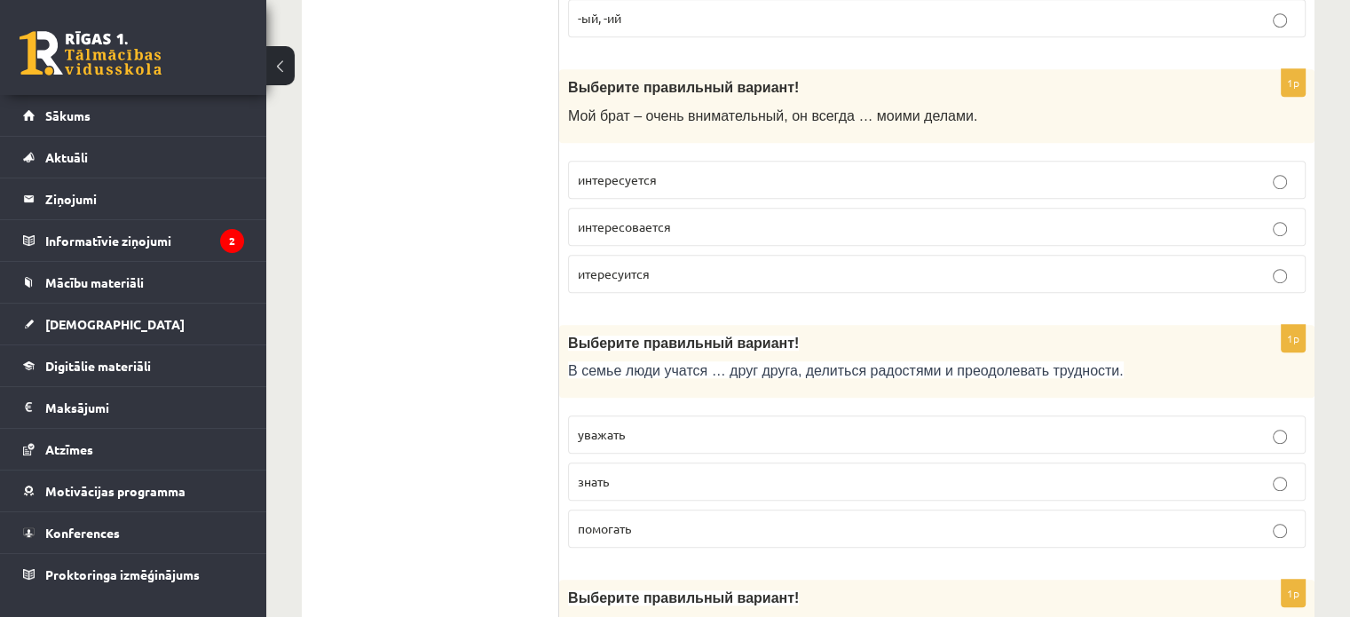
scroll to position [0, 0]
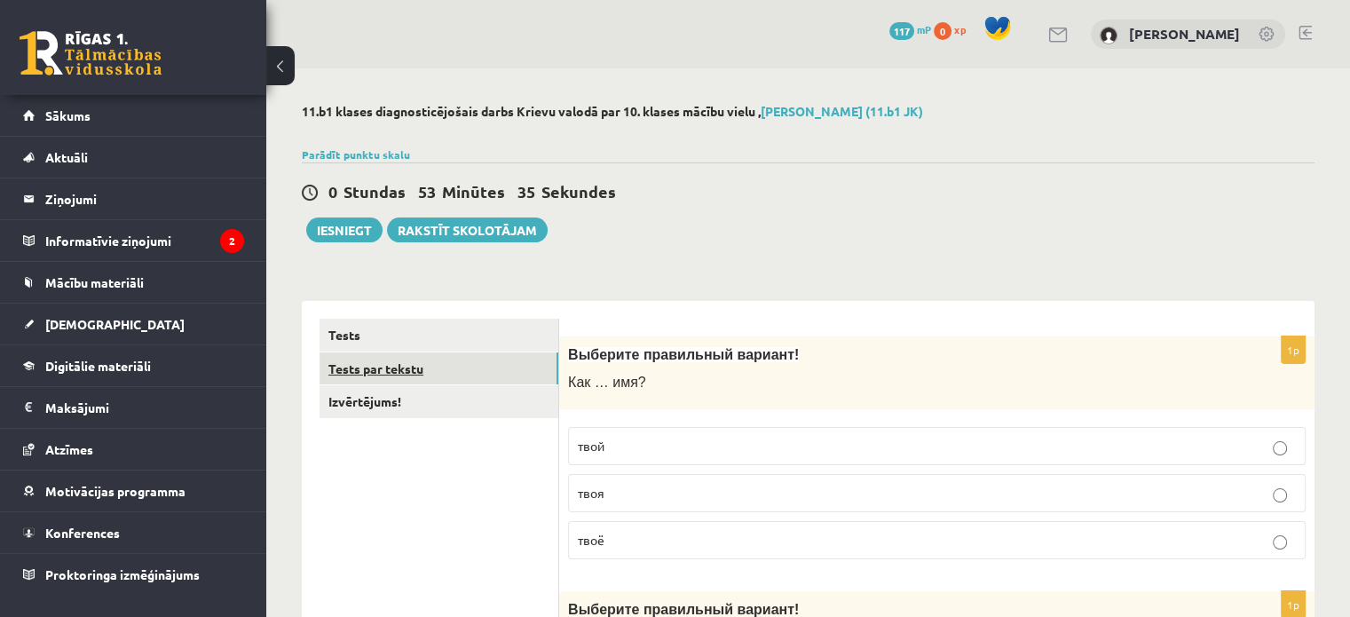
click at [382, 372] on link "Tests par tekstu" at bounding box center [438, 368] width 239 height 33
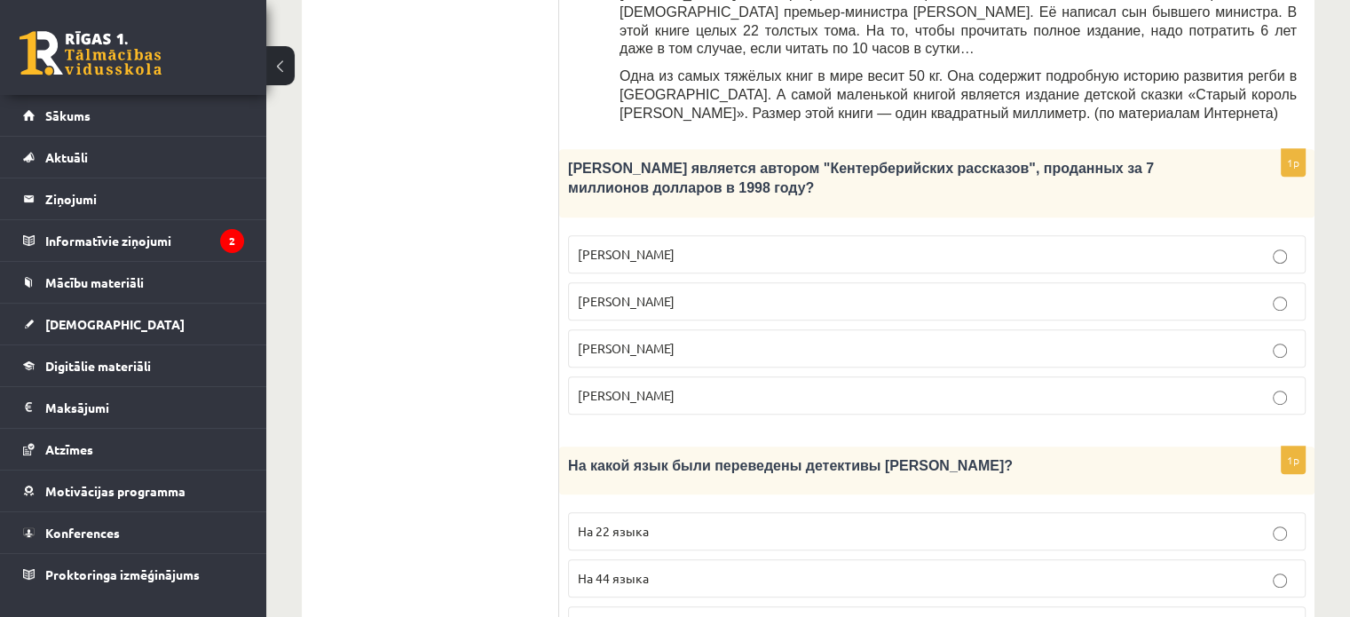
scroll to position [973, 0]
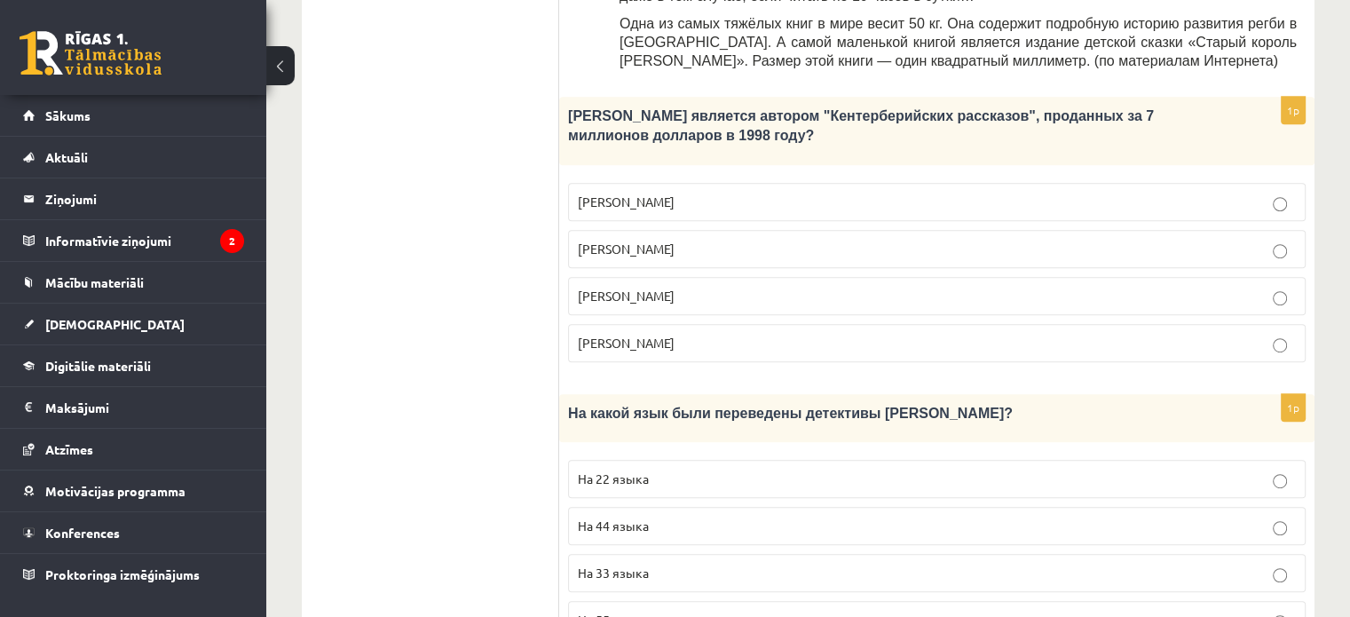
click at [1281, 451] on fieldset "На 22 языка На 44 языка На 33 языка На 55 языков" at bounding box center [936, 547] width 737 height 193
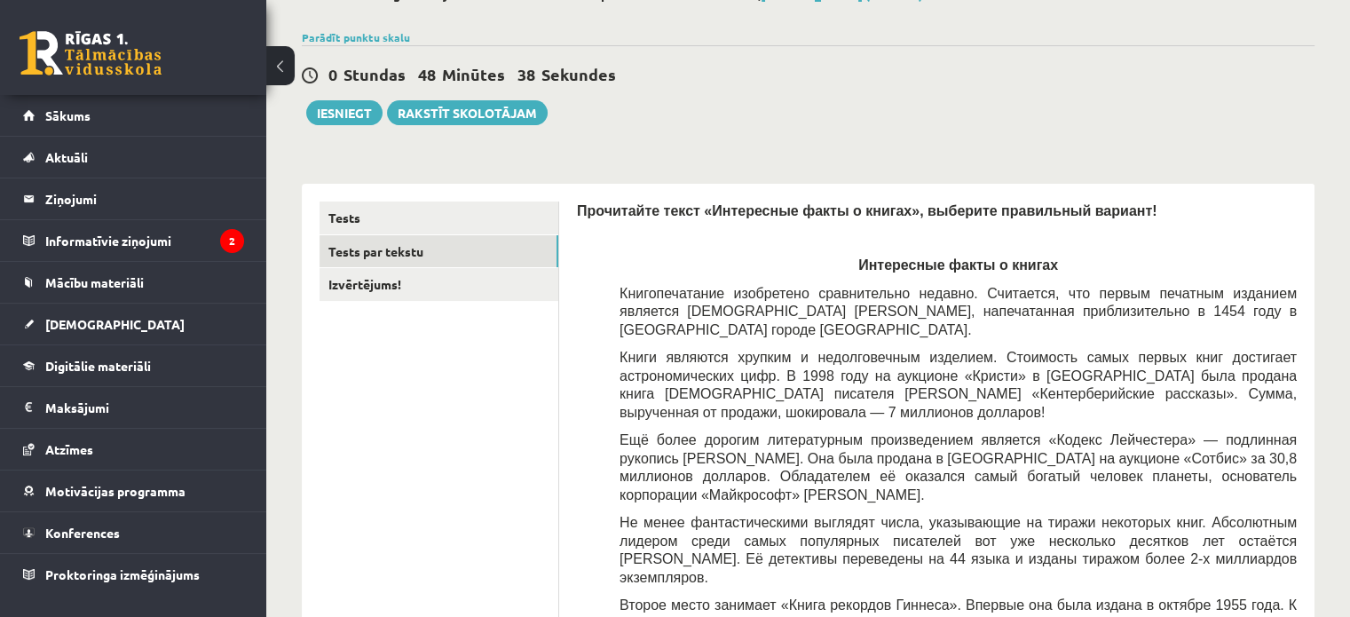
scroll to position [61, 0]
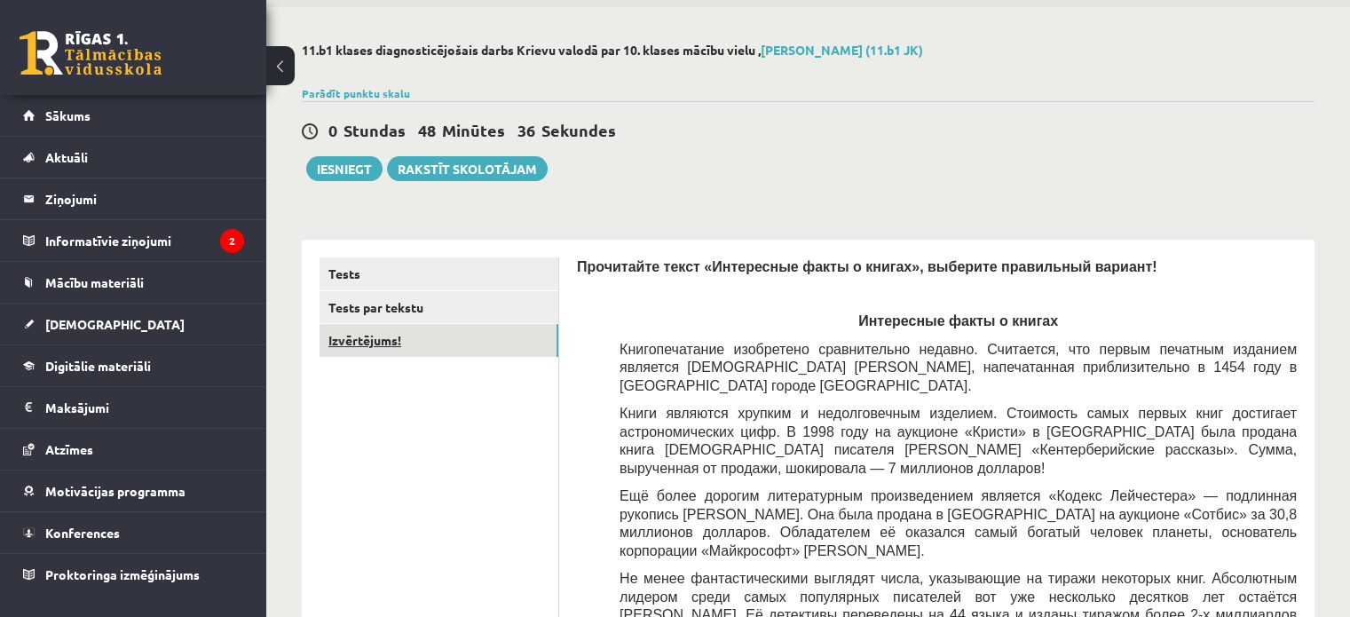
click at [381, 342] on link "Izvērtējums!" at bounding box center [438, 340] width 239 height 33
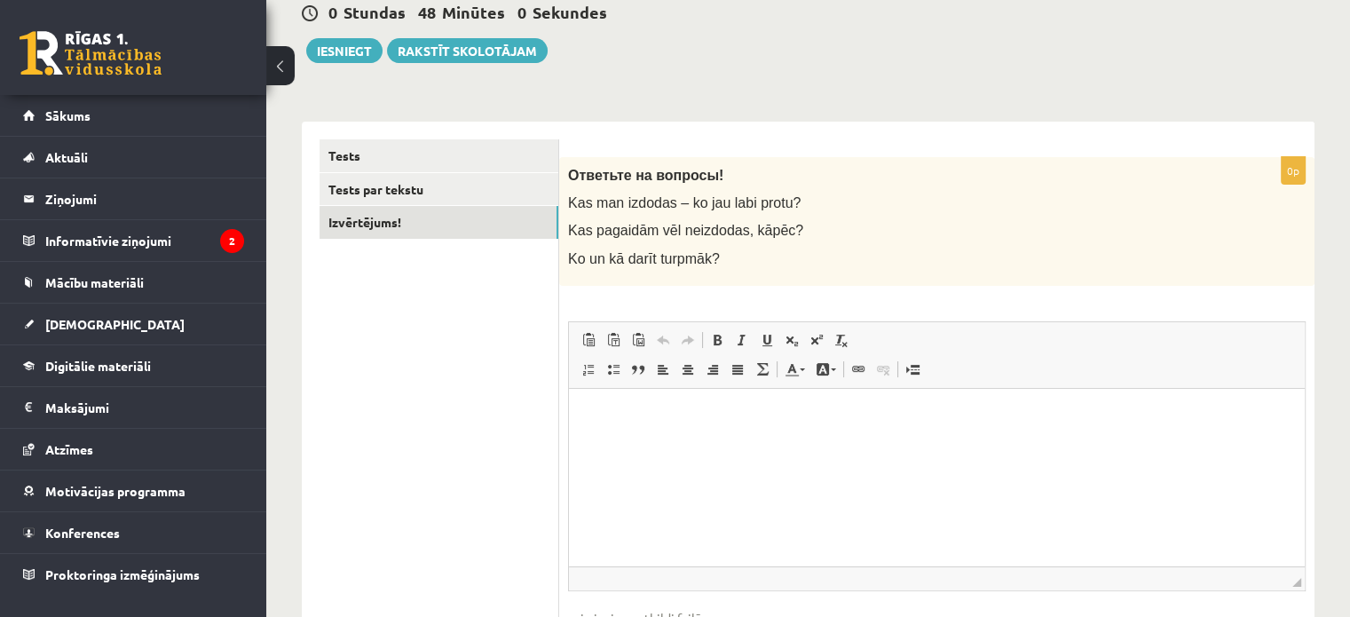
scroll to position [181, 0]
click at [603, 402] on html at bounding box center [937, 413] width 736 height 54
drag, startPoint x: 603, startPoint y: 402, endPoint x: 586, endPoint y: 406, distance: 18.1
click at [586, 406] on html at bounding box center [937, 413] width 736 height 54
click at [587, 408] on p "Bagātinātā teksta redaktors, wiswyg-editor-user-answer-47363957074940" at bounding box center [937, 413] width 700 height 19
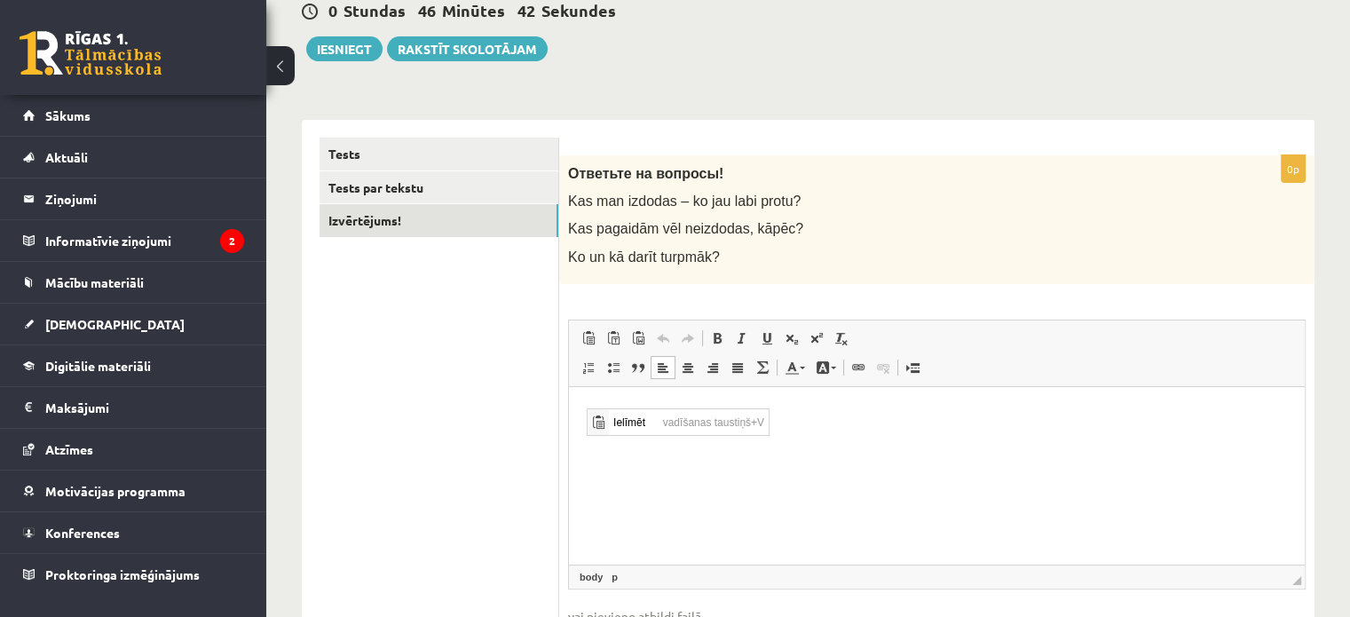
scroll to position [0, 0]
click at [611, 421] on span "Ielīmēt" at bounding box center [633, 422] width 50 height 26
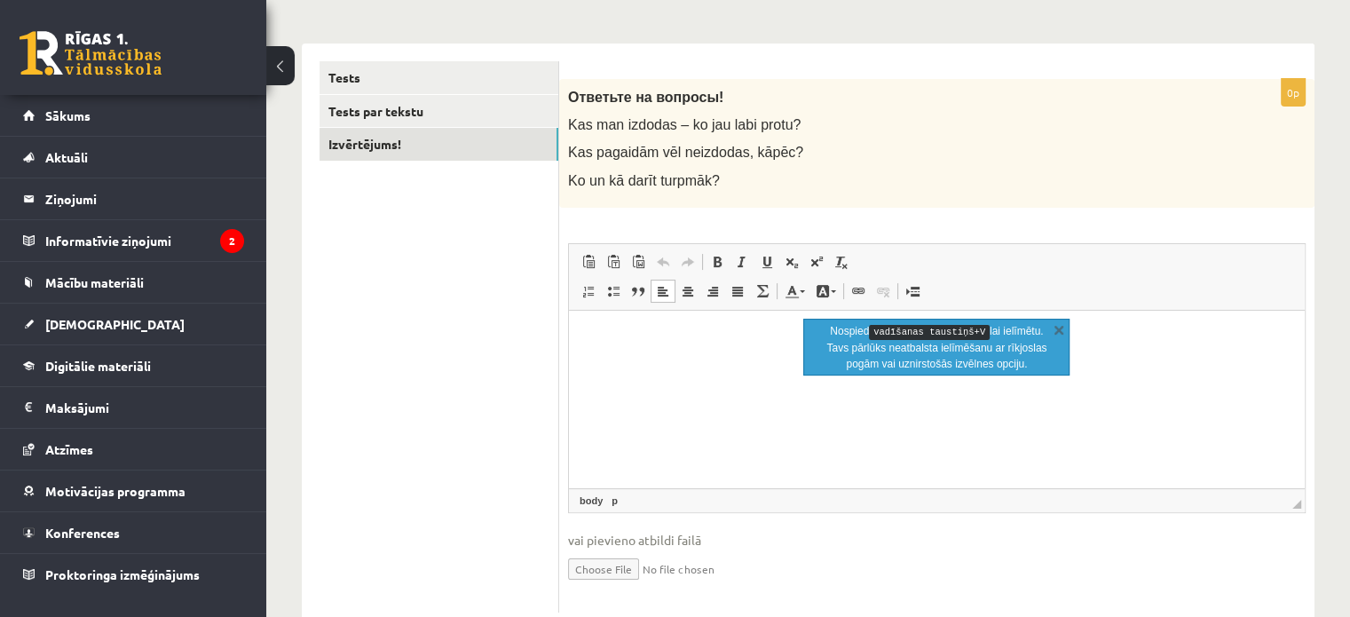
scroll to position [305, 0]
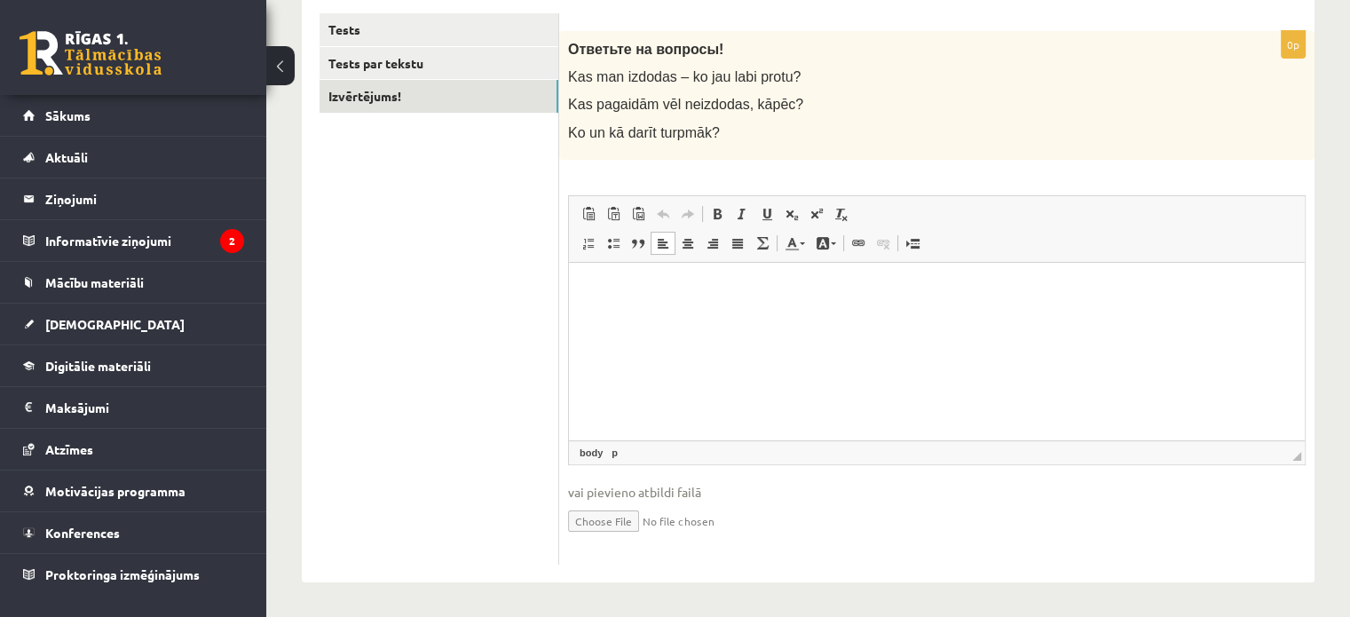
click at [587, 288] on p "Bagātinātā teksta redaktors, wiswyg-editor-user-answer-47363957074940" at bounding box center [937, 289] width 700 height 19
click at [634, 304] on span "Ielīmēt" at bounding box center [633, 302] width 50 height 26
drag, startPoint x: 875, startPoint y: 299, endPoint x: 592, endPoint y: 296, distance: 283.1
click at [592, 296] on p "Bagātinātā teksta redaktors, wiswyg-editor-user-answer-47363957074940" at bounding box center [937, 289] width 700 height 19
click at [592, 290] on p "Bagātinātā teksta redaktors, wiswyg-editor-user-answer-47363957074940" at bounding box center [937, 289] width 700 height 19
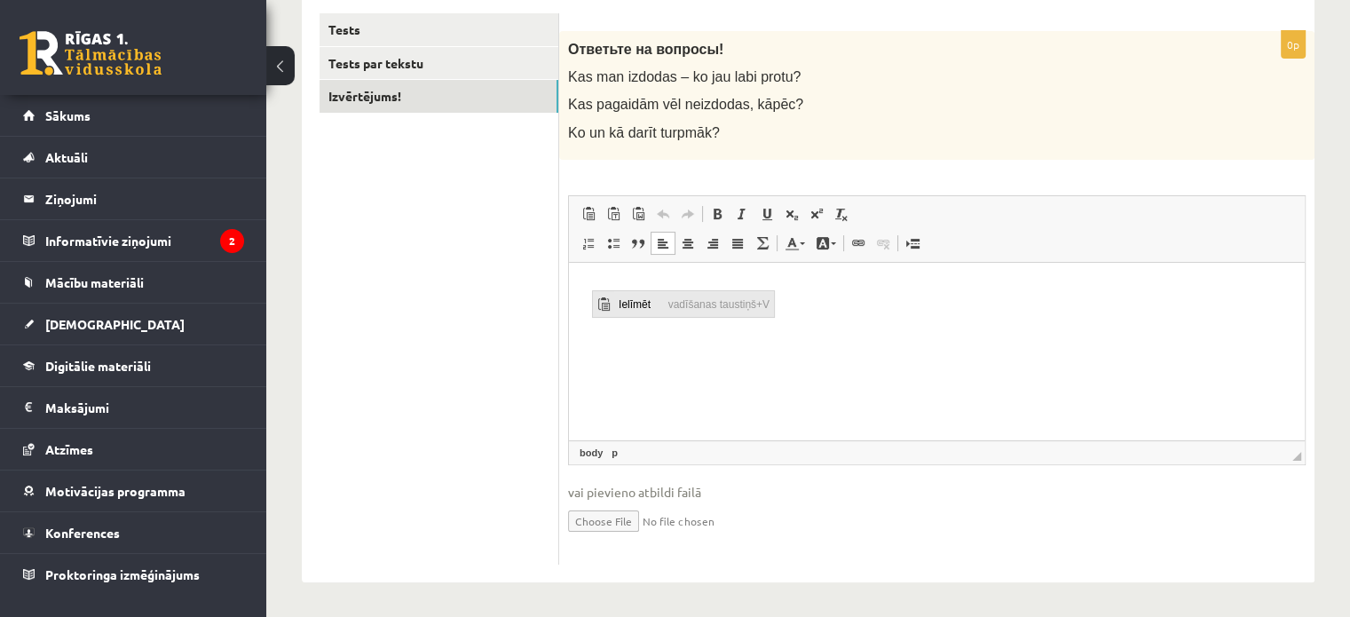
click at [621, 296] on span "Ielīmēt" at bounding box center [638, 304] width 50 height 26
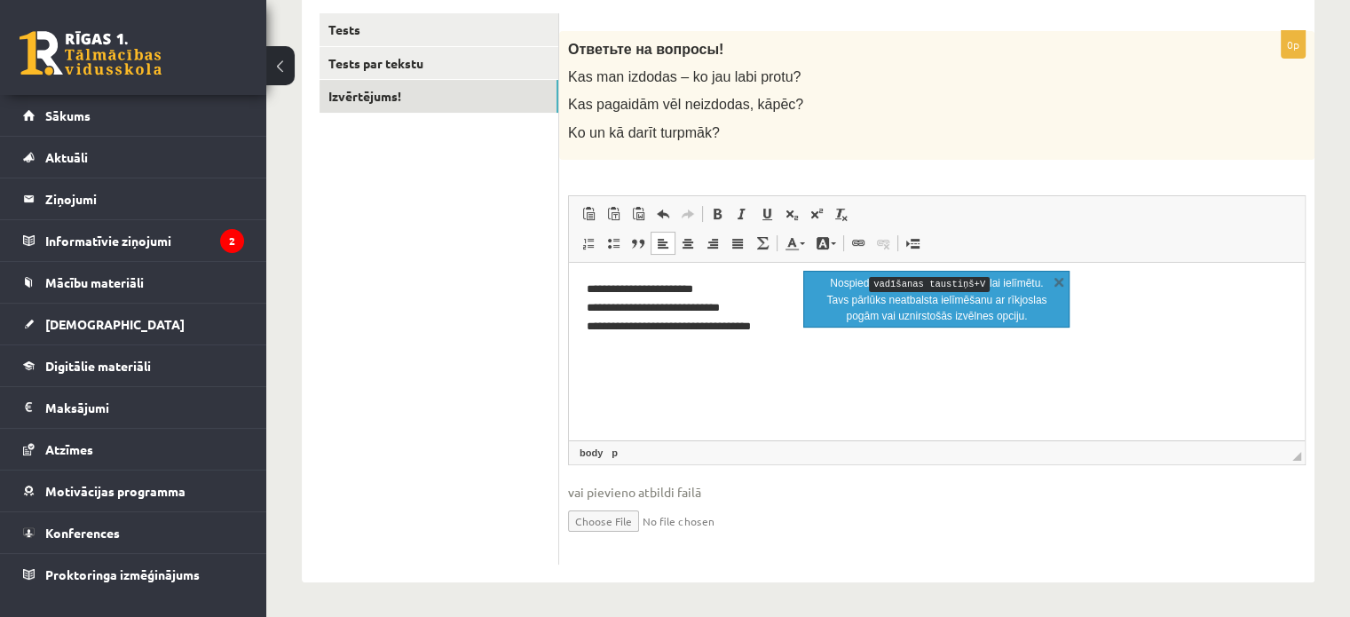
click at [889, 352] on html "**********" at bounding box center [937, 307] width 736 height 91
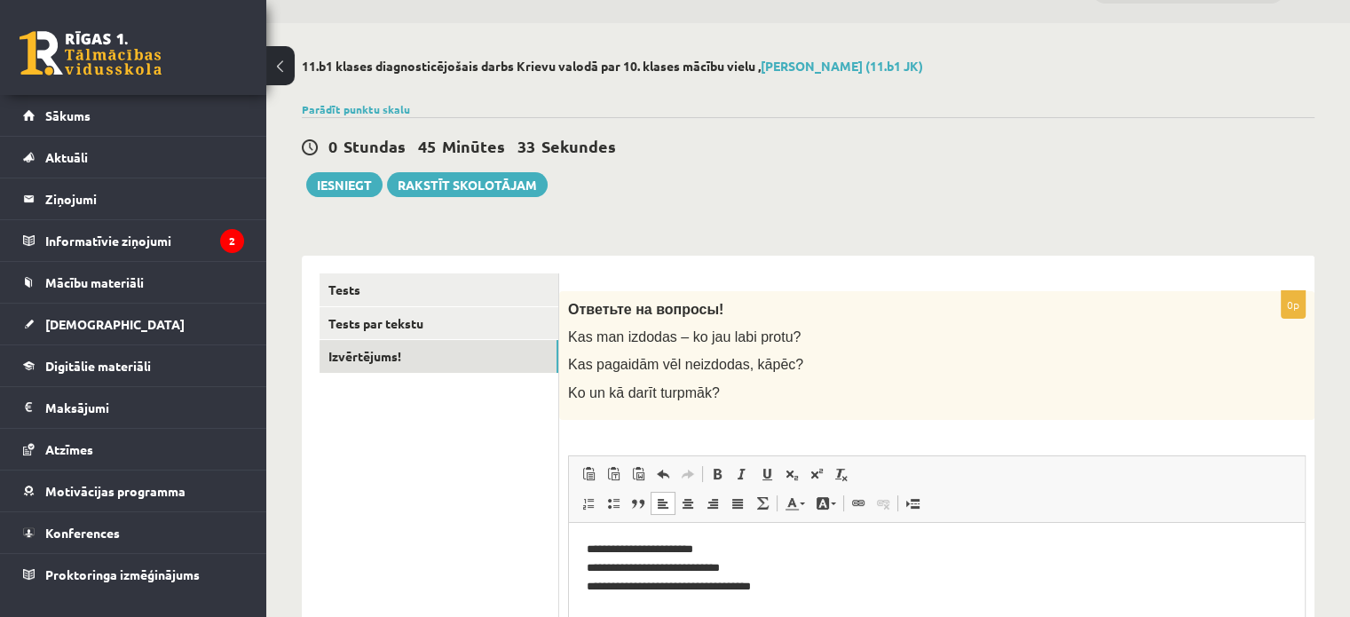
scroll to position [0, 0]
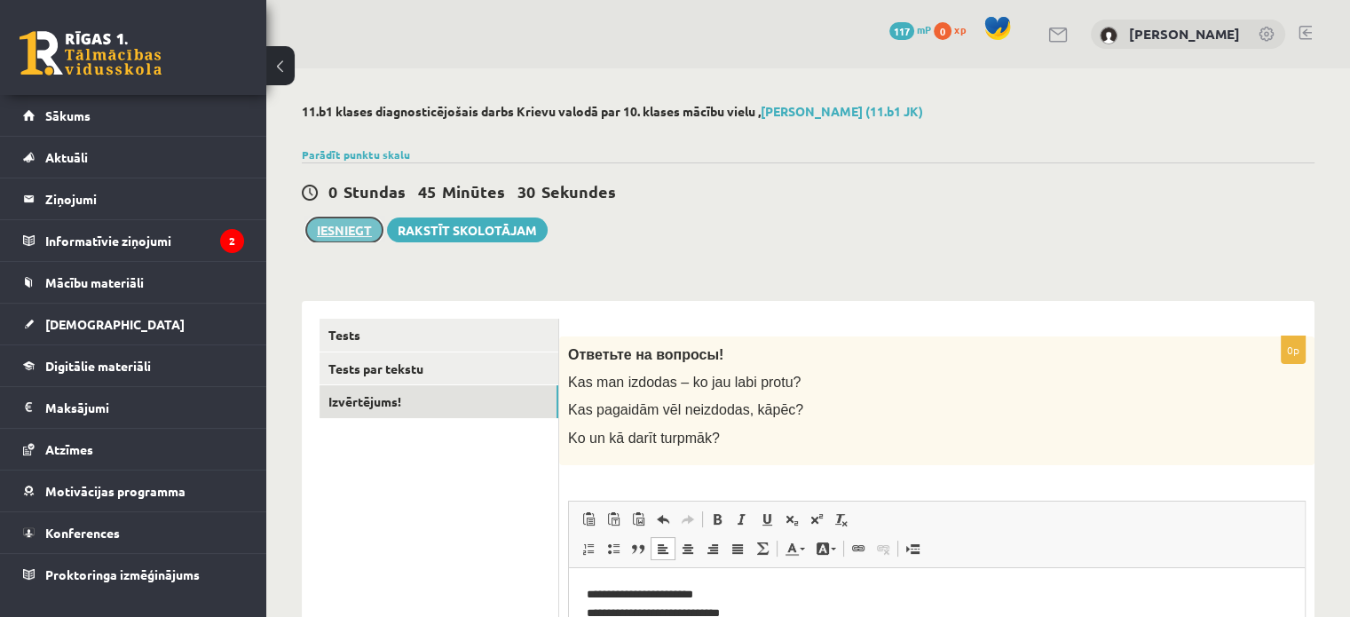
click at [348, 228] on button "Iesniegt" at bounding box center [344, 229] width 76 height 25
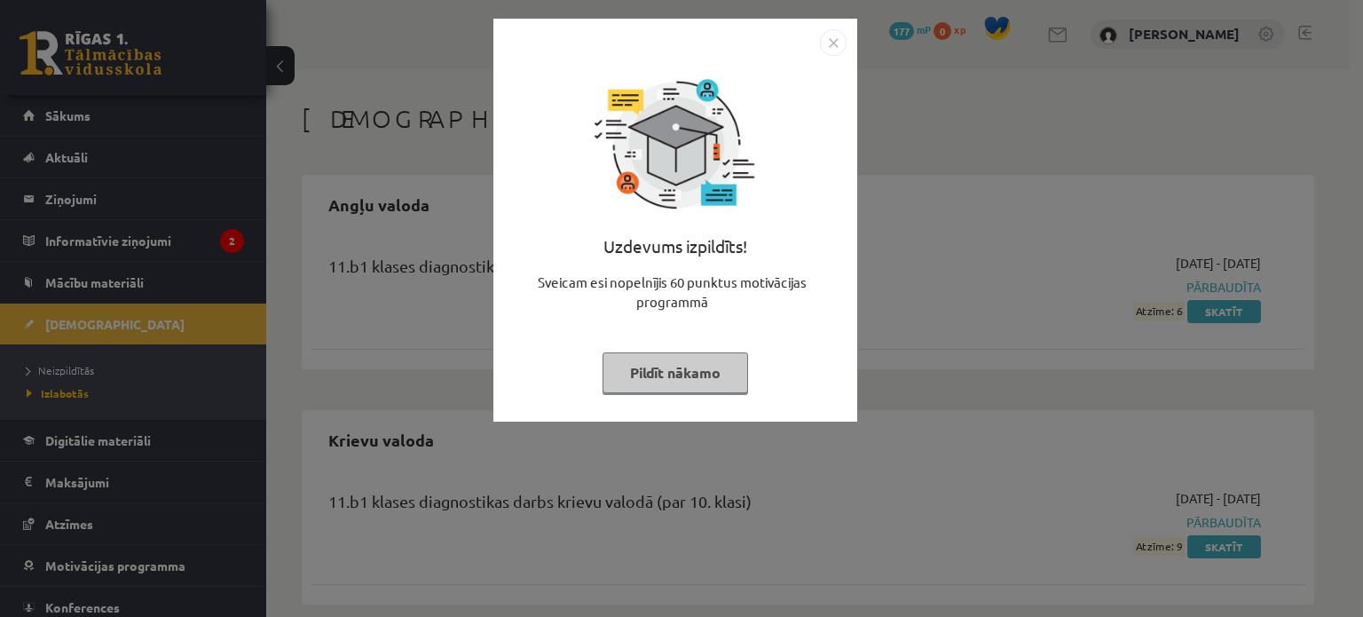
click at [666, 369] on button "Pildīt nākamo" at bounding box center [676, 372] width 146 height 41
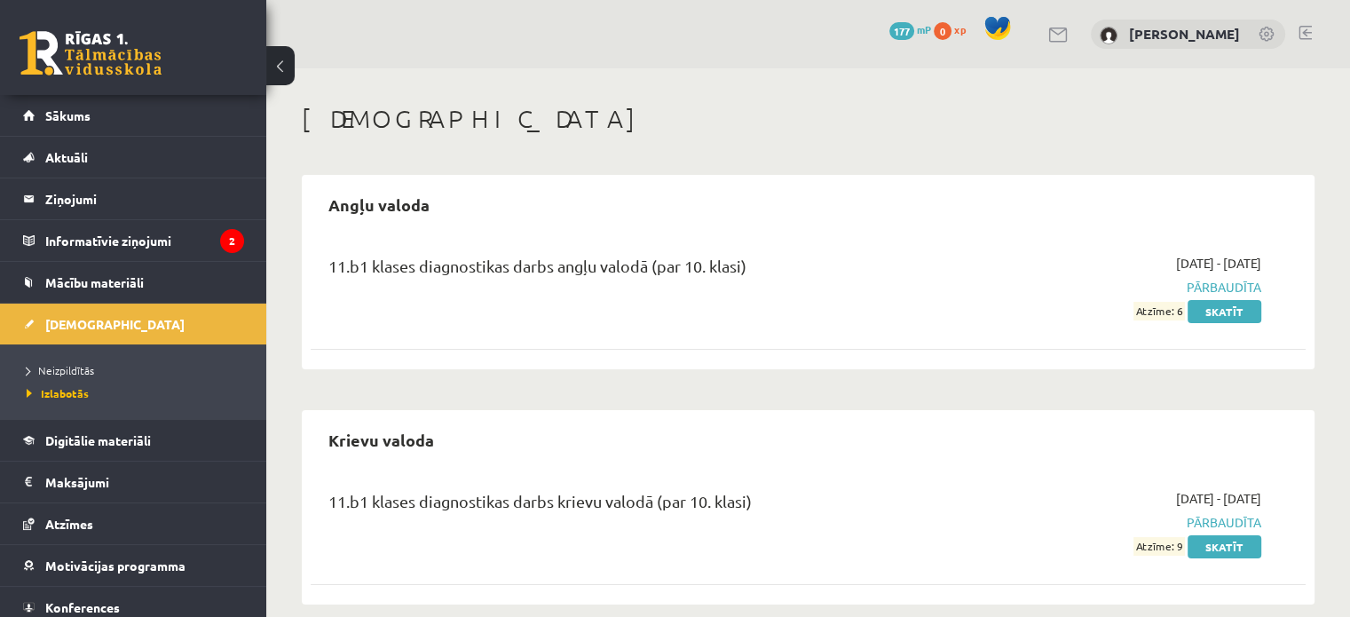
scroll to position [21, 0]
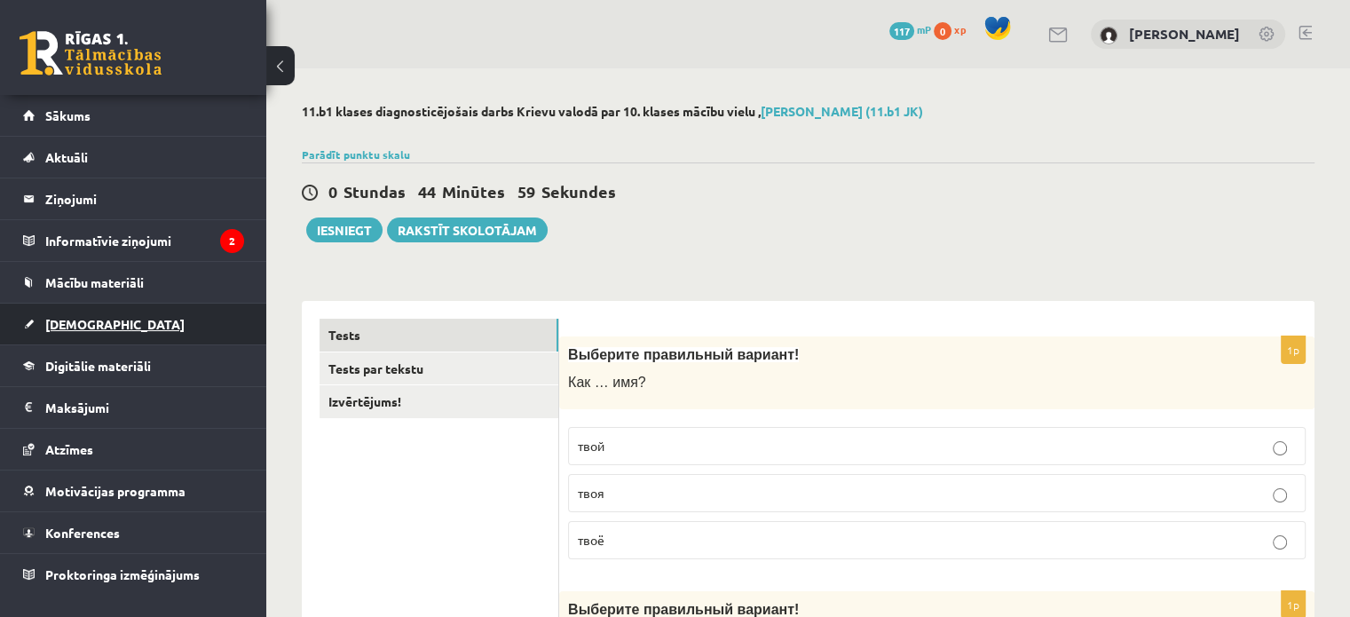
click at [114, 311] on link "[DEMOGRAPHIC_DATA]" at bounding box center [133, 323] width 221 height 41
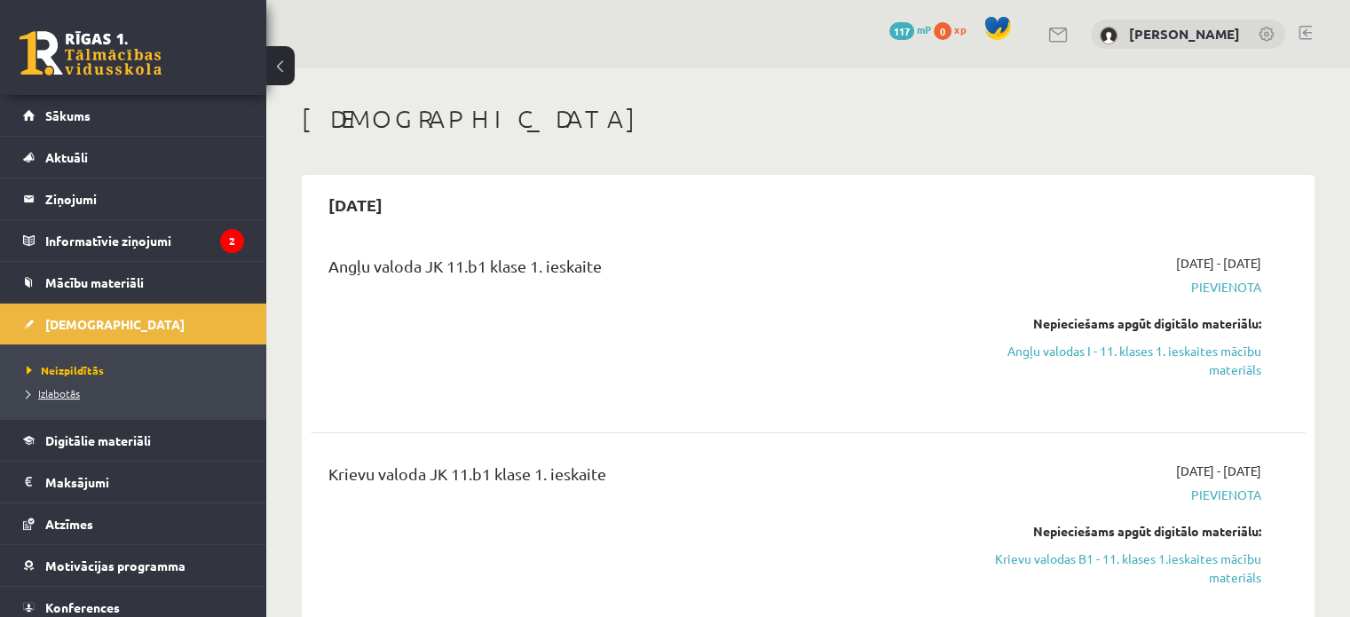
click at [51, 390] on span "Izlabotās" at bounding box center [53, 393] width 53 height 14
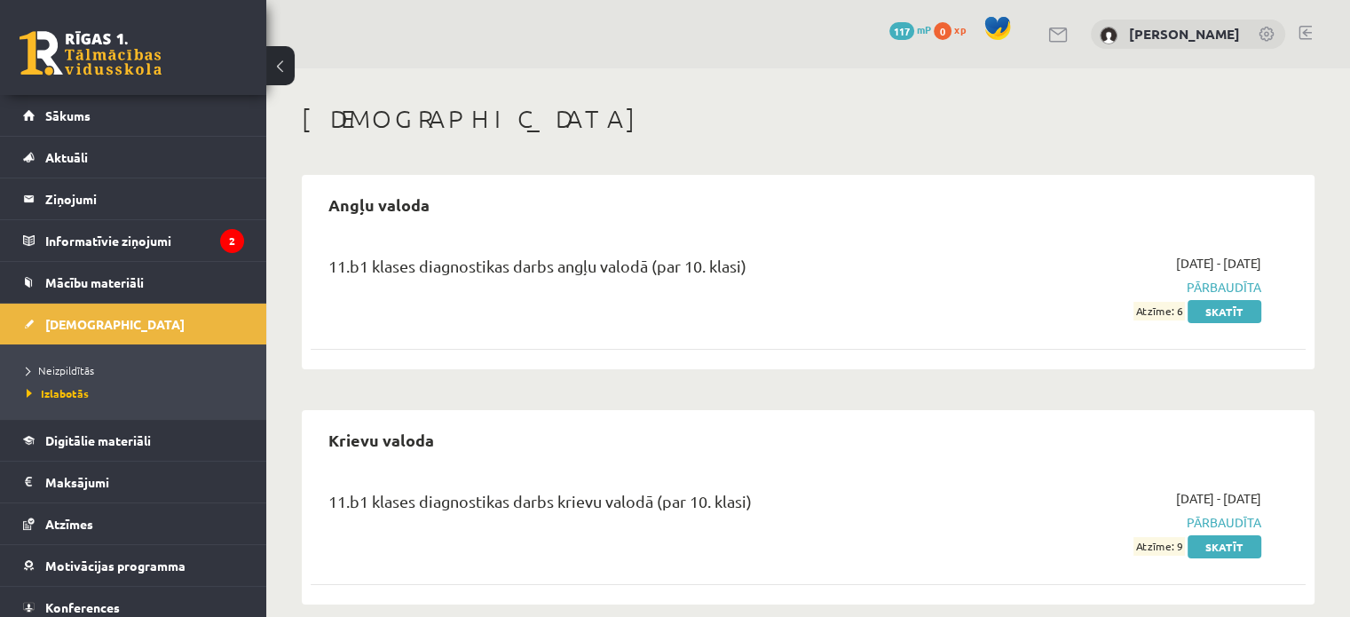
scroll to position [21, 0]
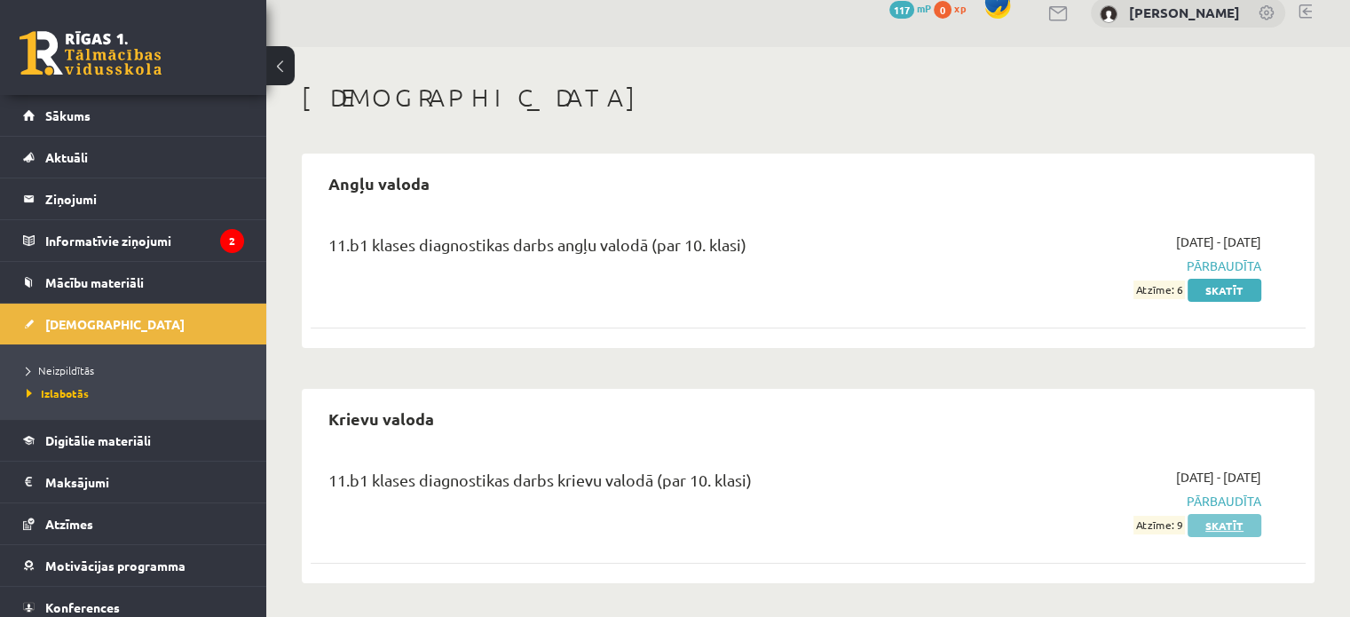
click at [1217, 522] on link "Skatīt" at bounding box center [1224, 525] width 74 height 23
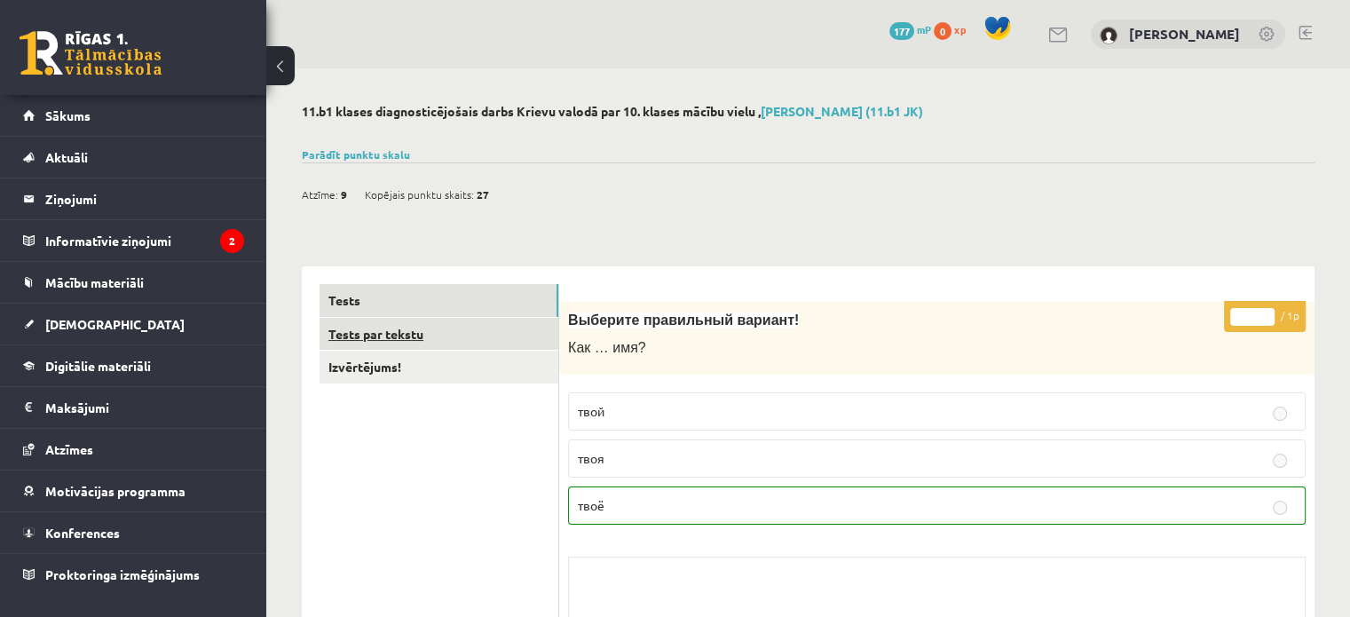
click at [437, 336] on link "Tests par tekstu" at bounding box center [438, 334] width 239 height 33
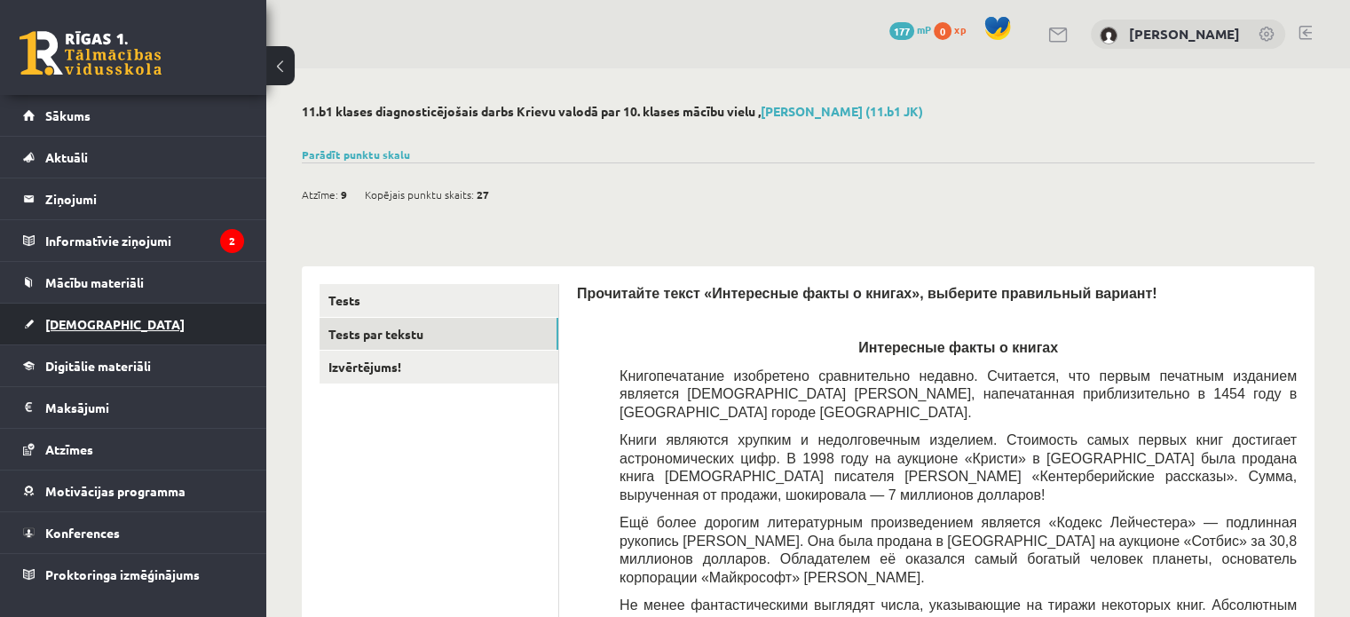
click at [76, 316] on span "[DEMOGRAPHIC_DATA]" at bounding box center [114, 324] width 139 height 16
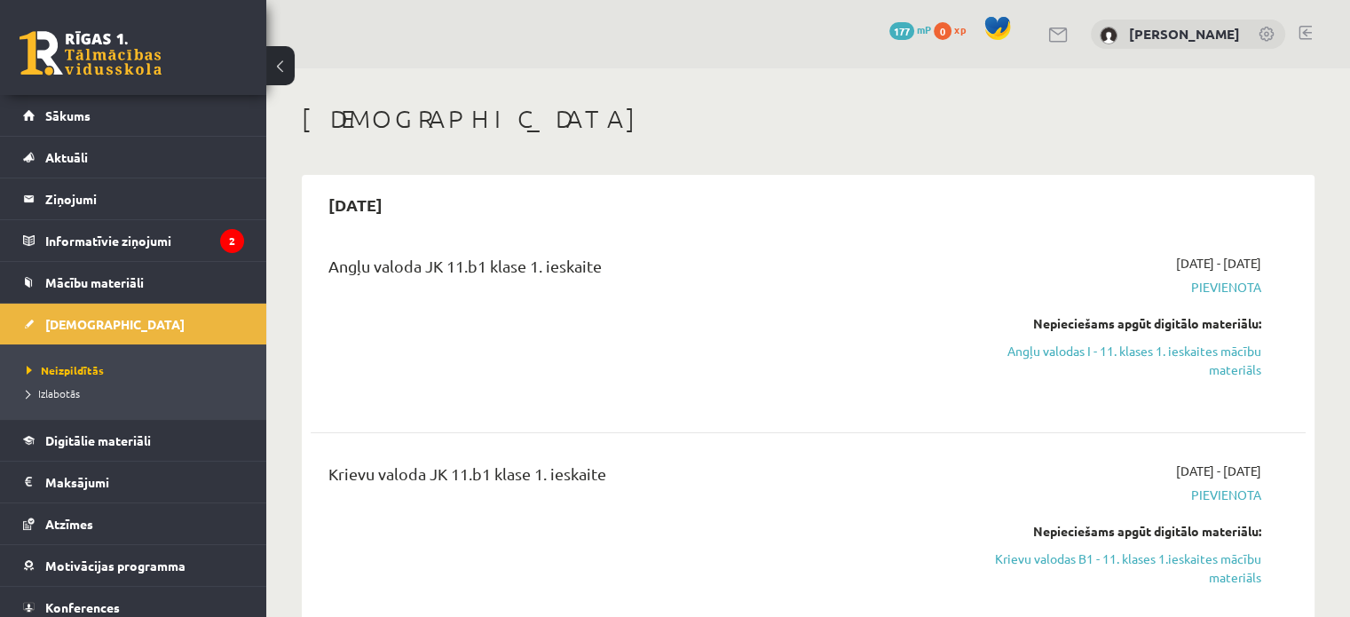
drag, startPoint x: 1361, startPoint y: 107, endPoint x: 877, endPoint y: 84, distance: 485.1
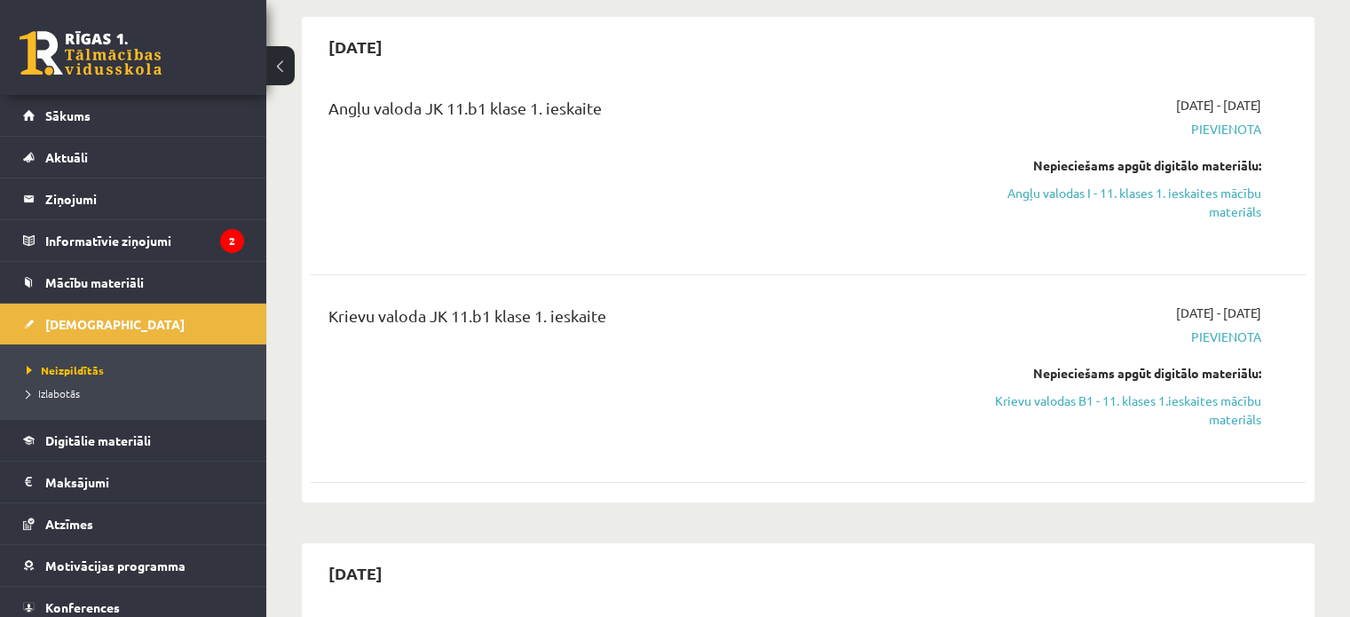
scroll to position [171, 0]
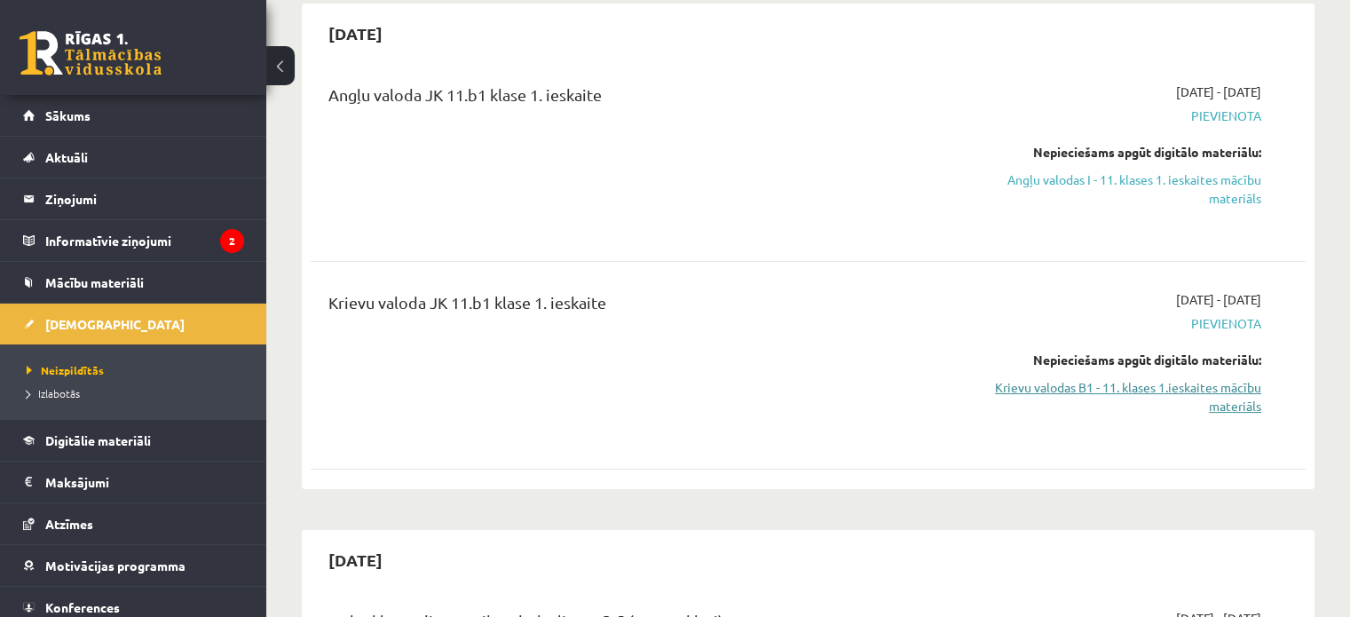
click at [1171, 393] on link "Krievu valodas B1 - 11. klases 1.ieskaites mācību materiāls" at bounding box center [1114, 396] width 293 height 37
click at [85, 114] on span "Sākums" at bounding box center [67, 115] width 45 height 16
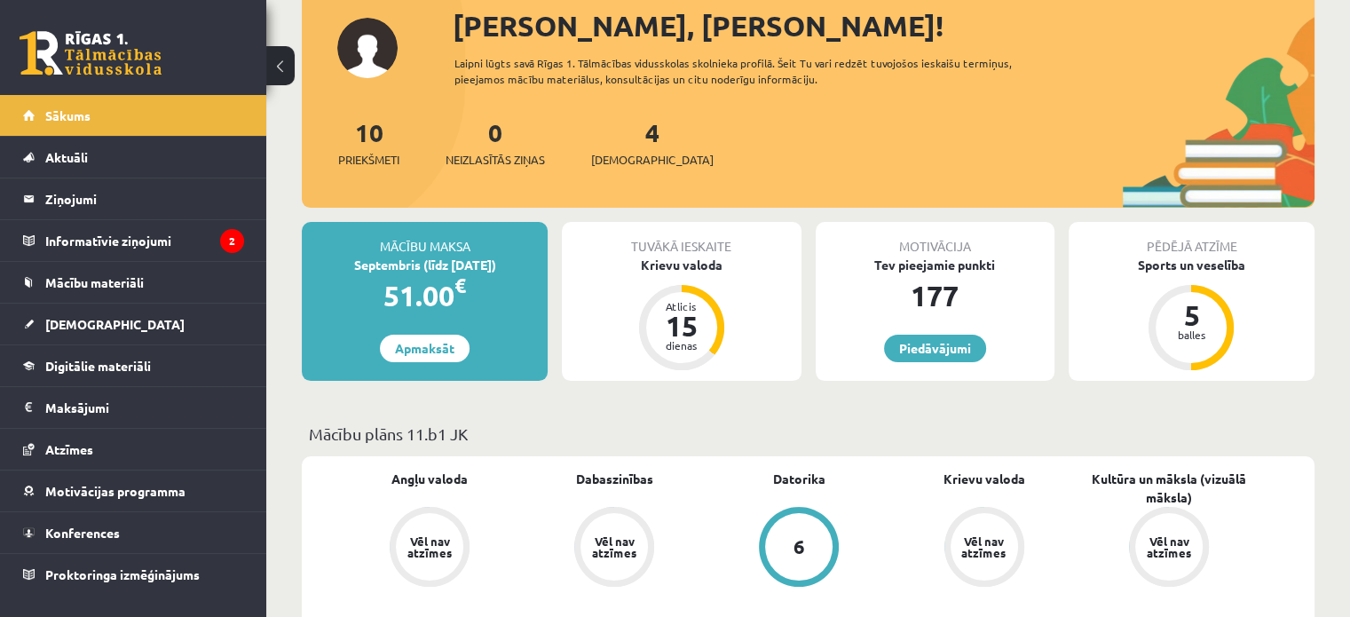
scroll to position [117, 0]
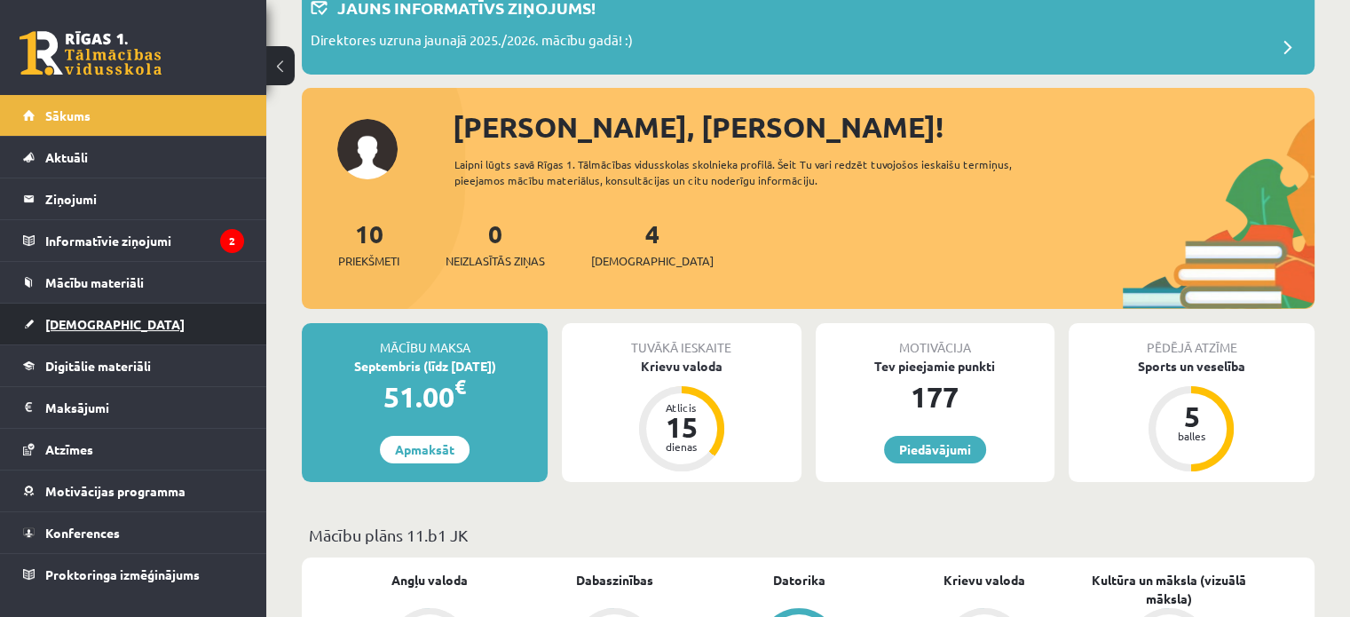
click at [75, 316] on span "[DEMOGRAPHIC_DATA]" at bounding box center [114, 324] width 139 height 16
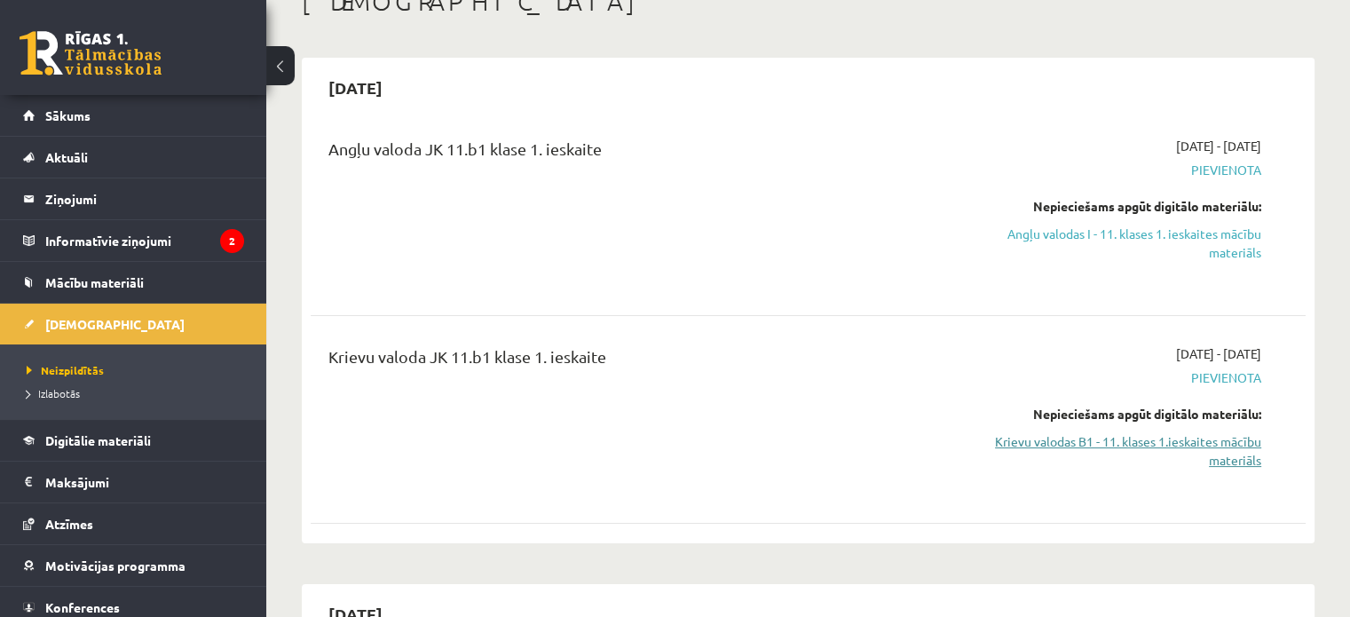
click at [1139, 445] on link "Krievu valodas B1 - 11. klases 1.ieskaites mācību materiāls" at bounding box center [1114, 450] width 293 height 37
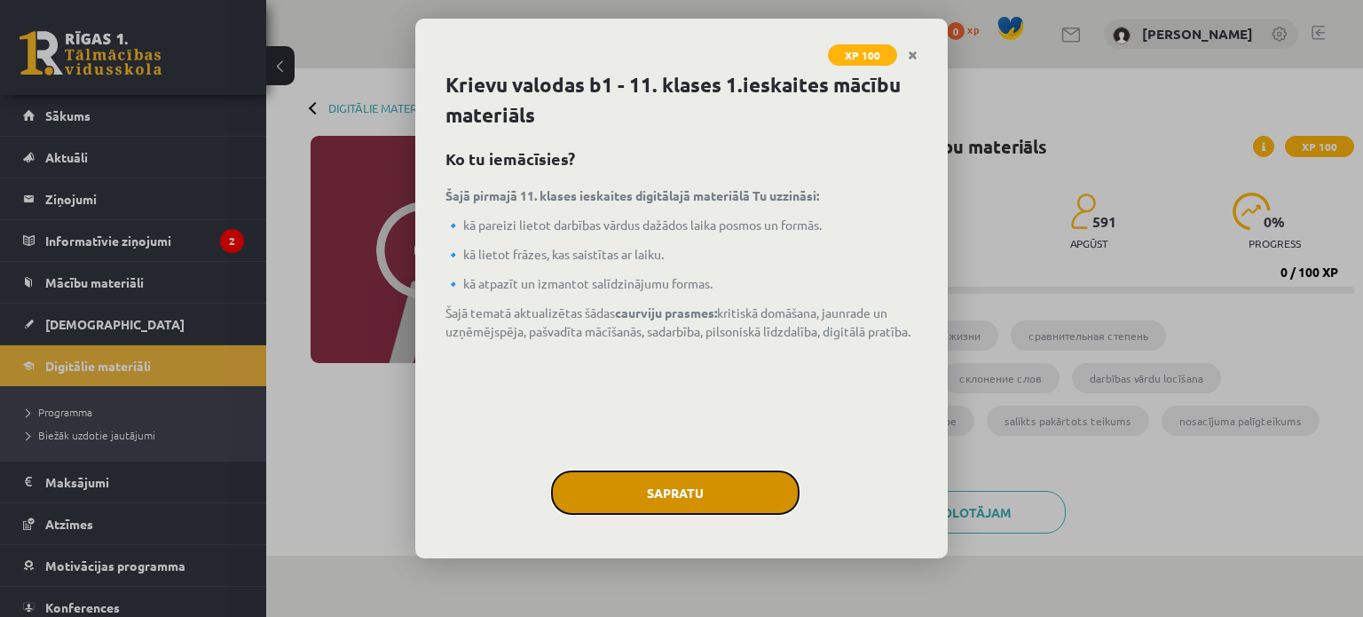
click at [652, 488] on button "Sapratu" at bounding box center [675, 492] width 248 height 44
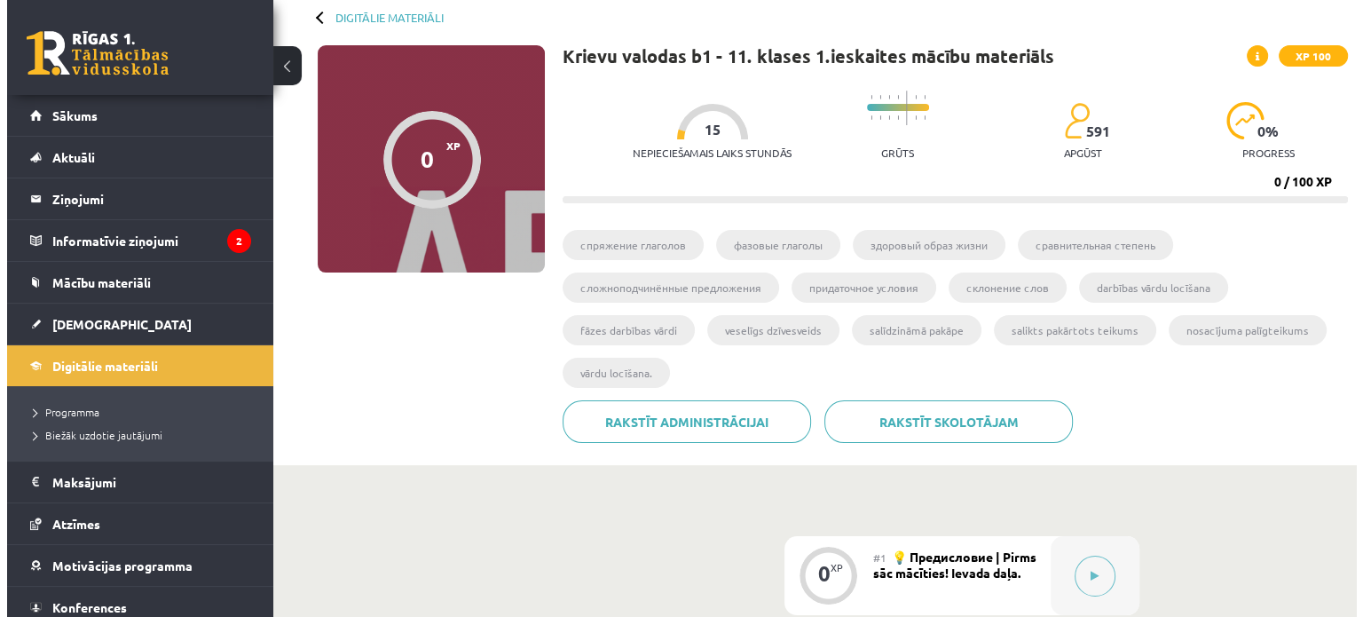
scroll to position [332, 0]
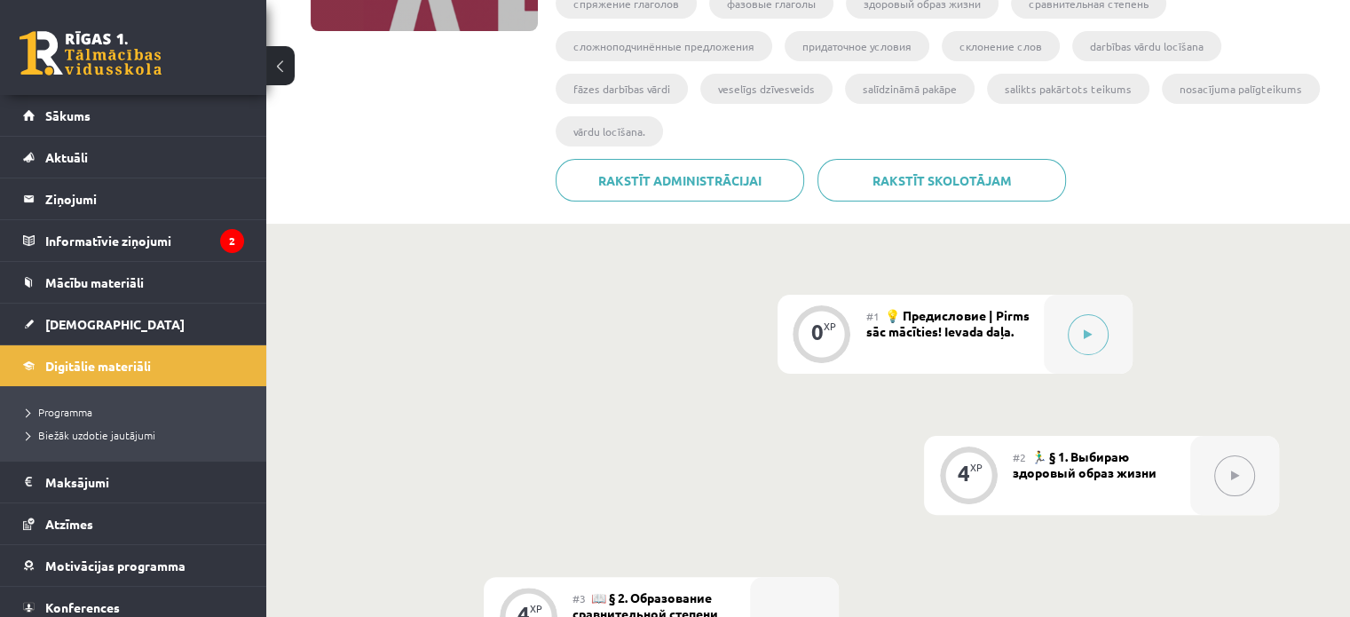
click at [1231, 473] on icon at bounding box center [1235, 475] width 8 height 11
click at [1084, 325] on button at bounding box center [1088, 334] width 41 height 41
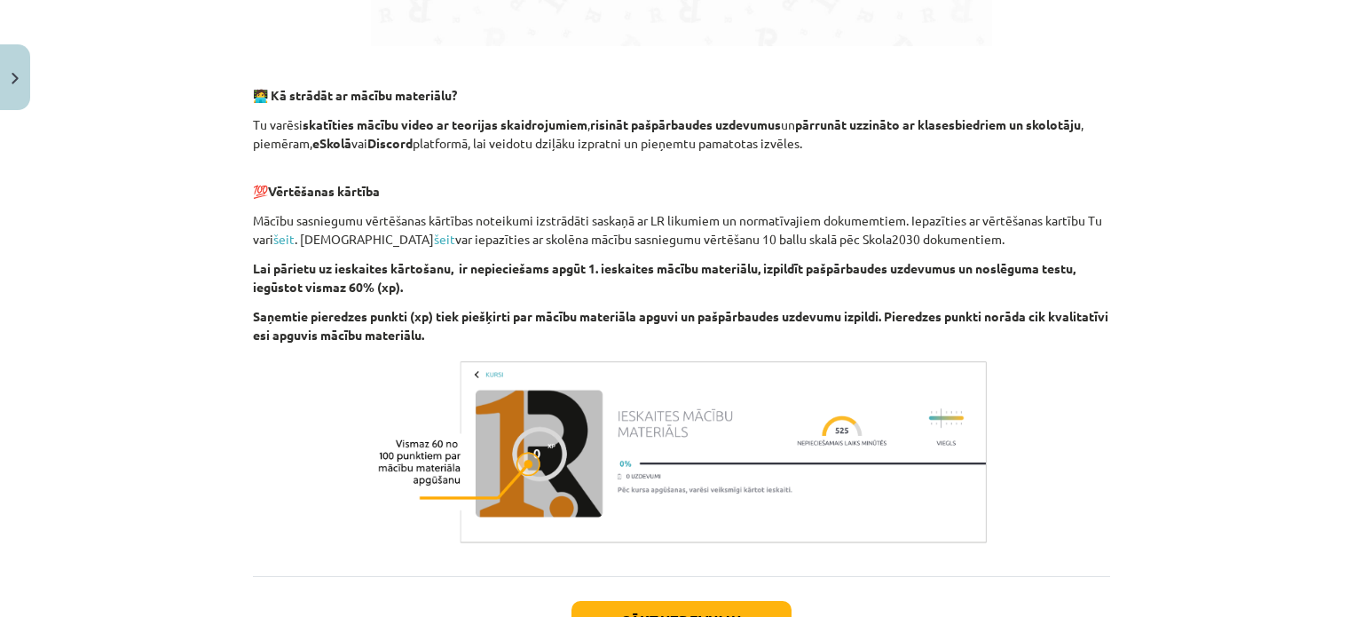
scroll to position [1194, 0]
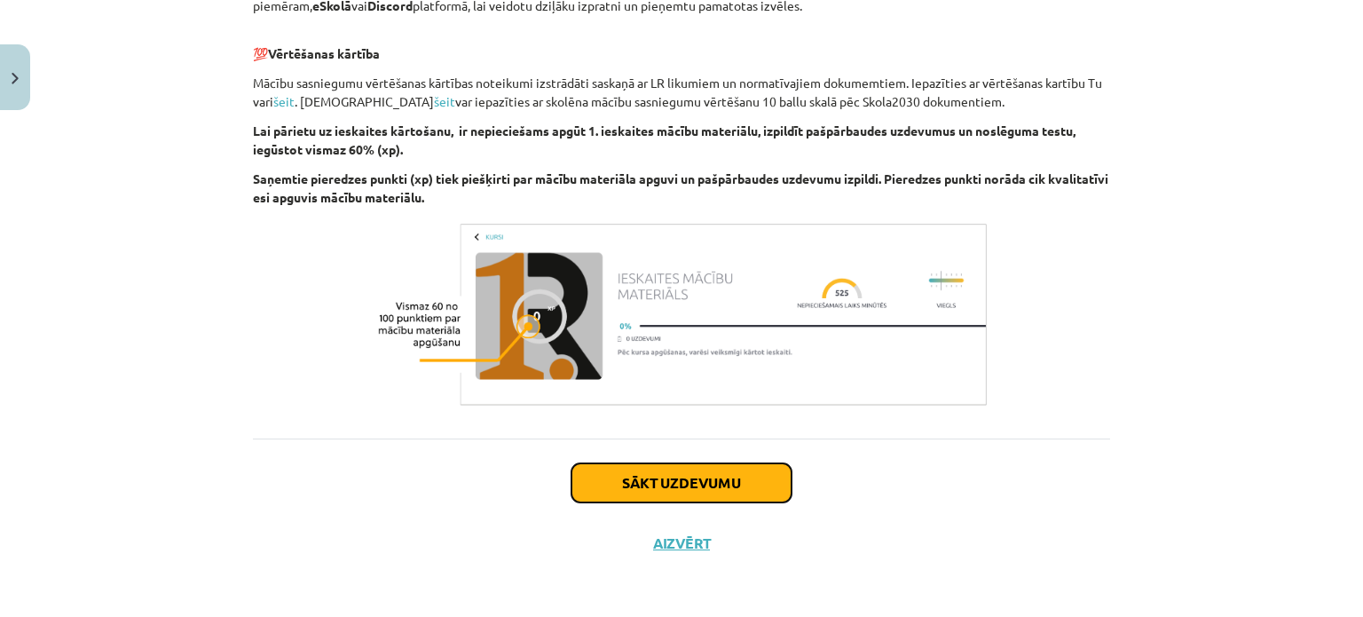
click at [690, 480] on button "Sākt uzdevumu" at bounding box center [681, 482] width 220 height 39
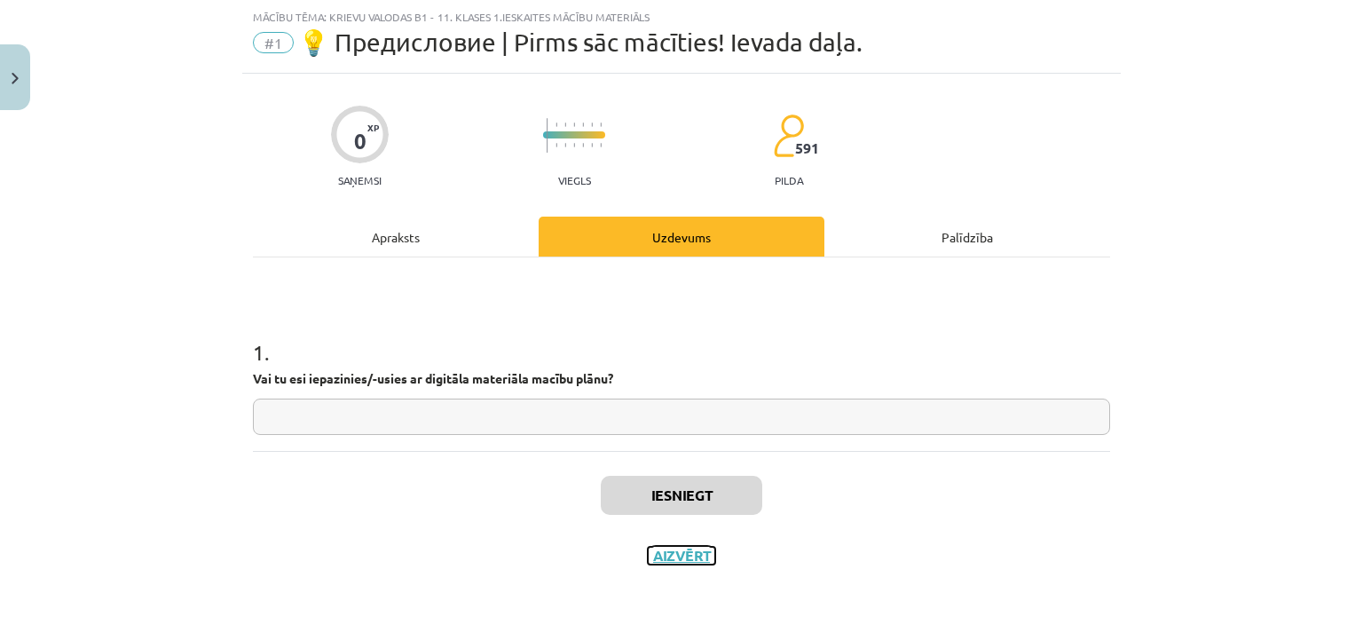
click at [671, 553] on button "Aizvērt" at bounding box center [681, 556] width 67 height 18
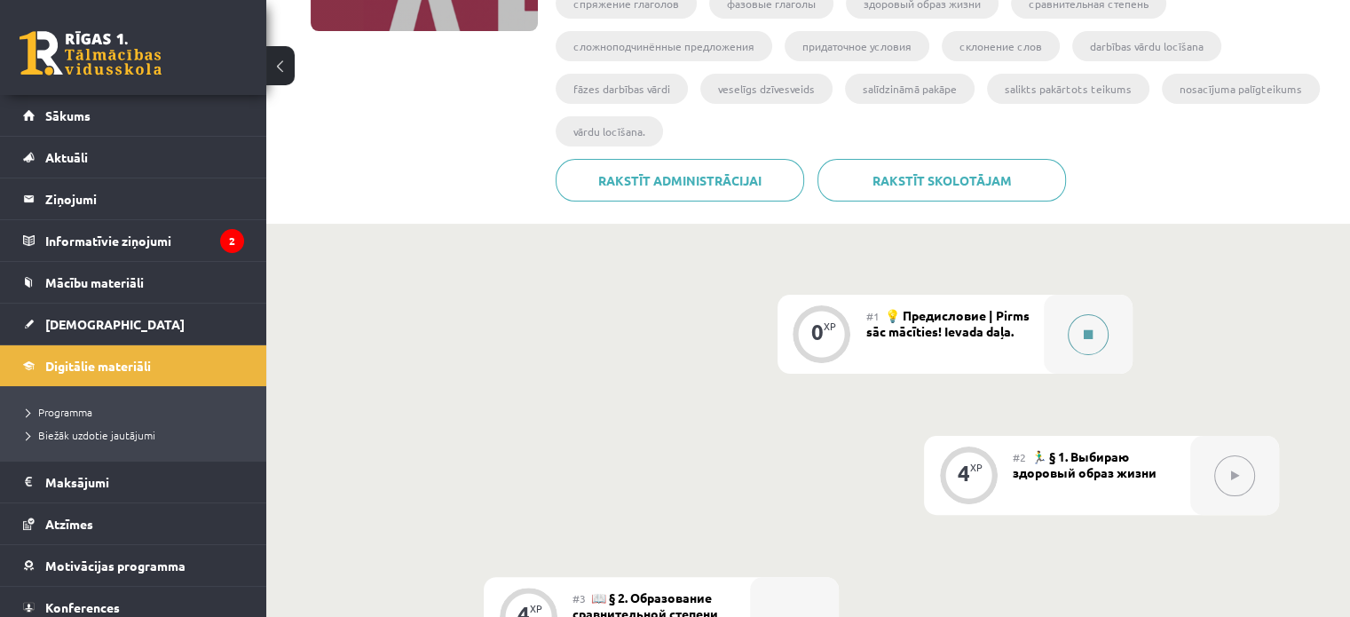
click at [1091, 333] on icon at bounding box center [1088, 334] width 9 height 11
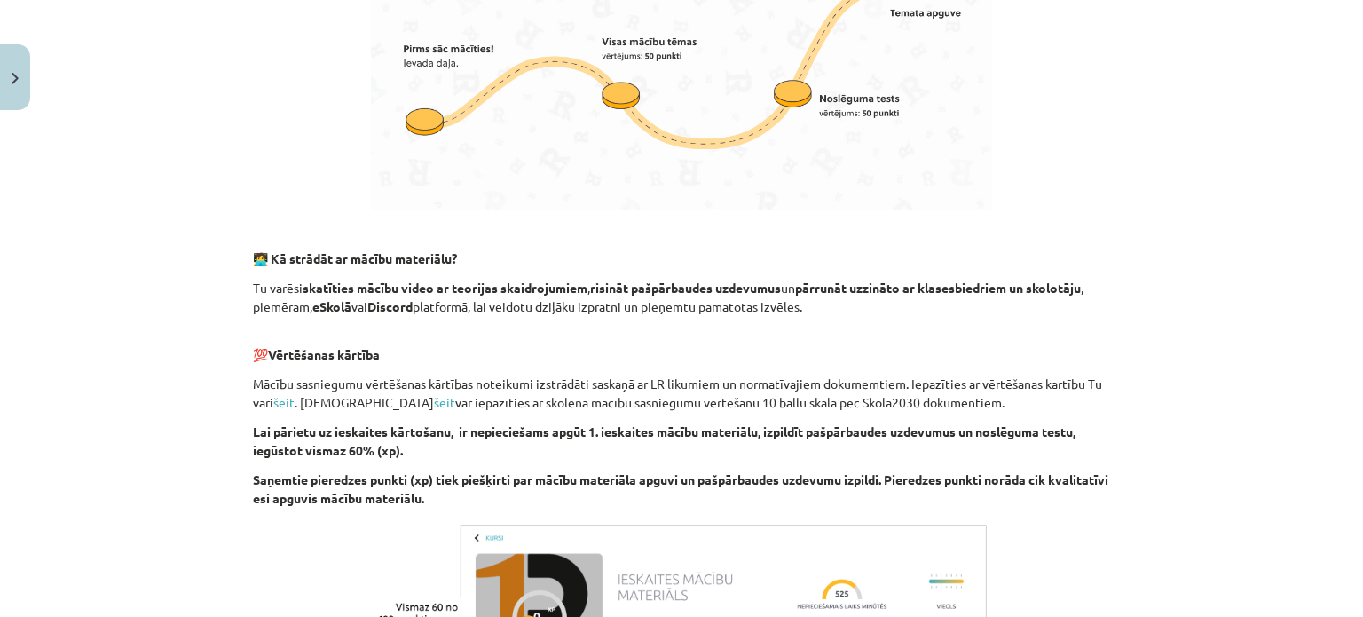
scroll to position [1194, 0]
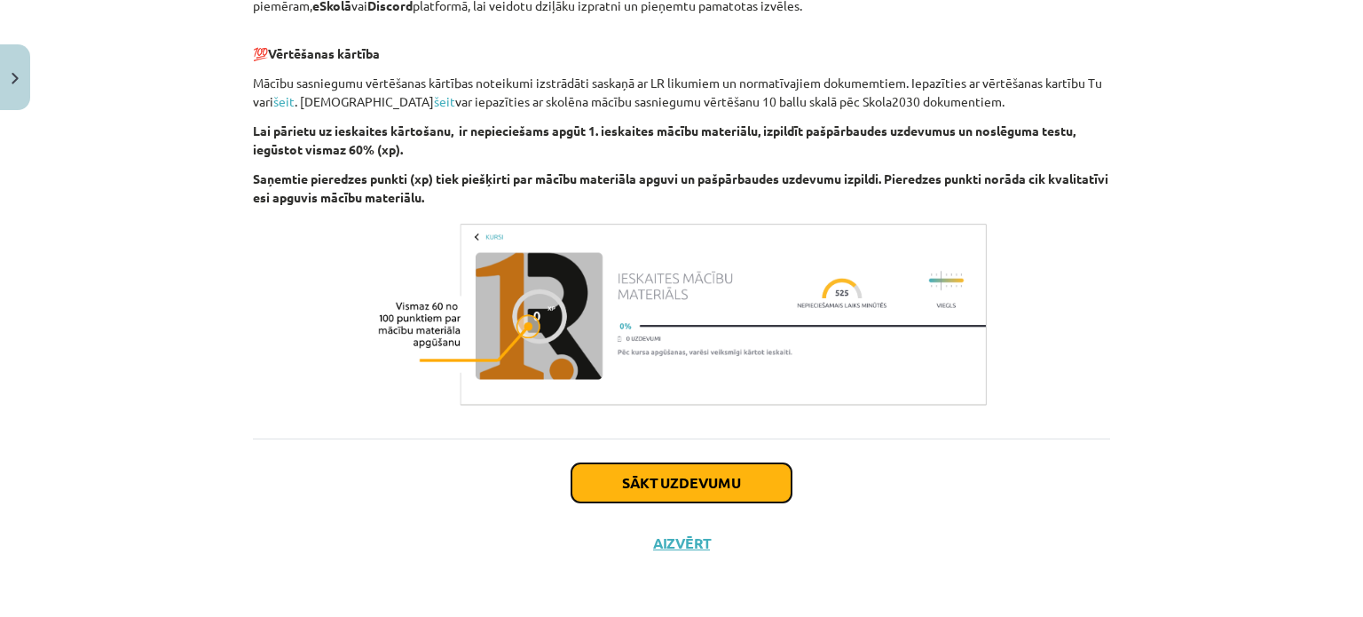
click at [678, 476] on button "Sākt uzdevumu" at bounding box center [681, 482] width 220 height 39
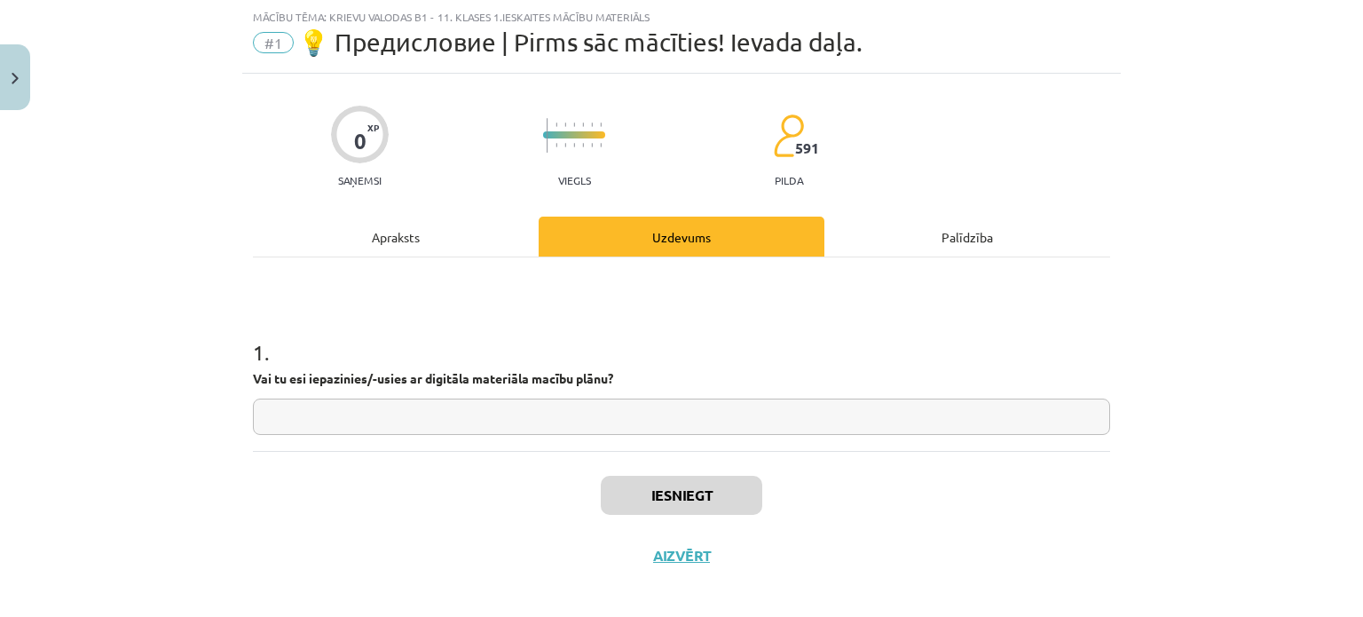
click at [630, 416] on input "text" at bounding box center [681, 416] width 857 height 36
type input "**"
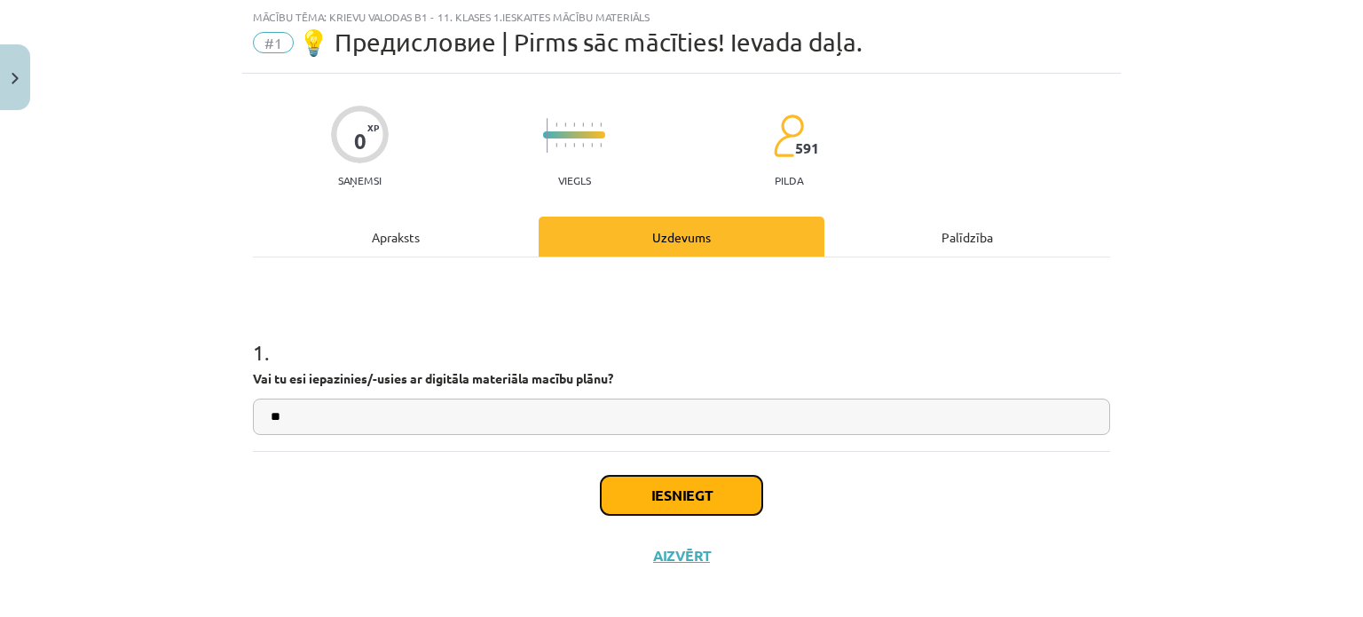
click at [690, 489] on button "Iesniegt" at bounding box center [682, 495] width 162 height 39
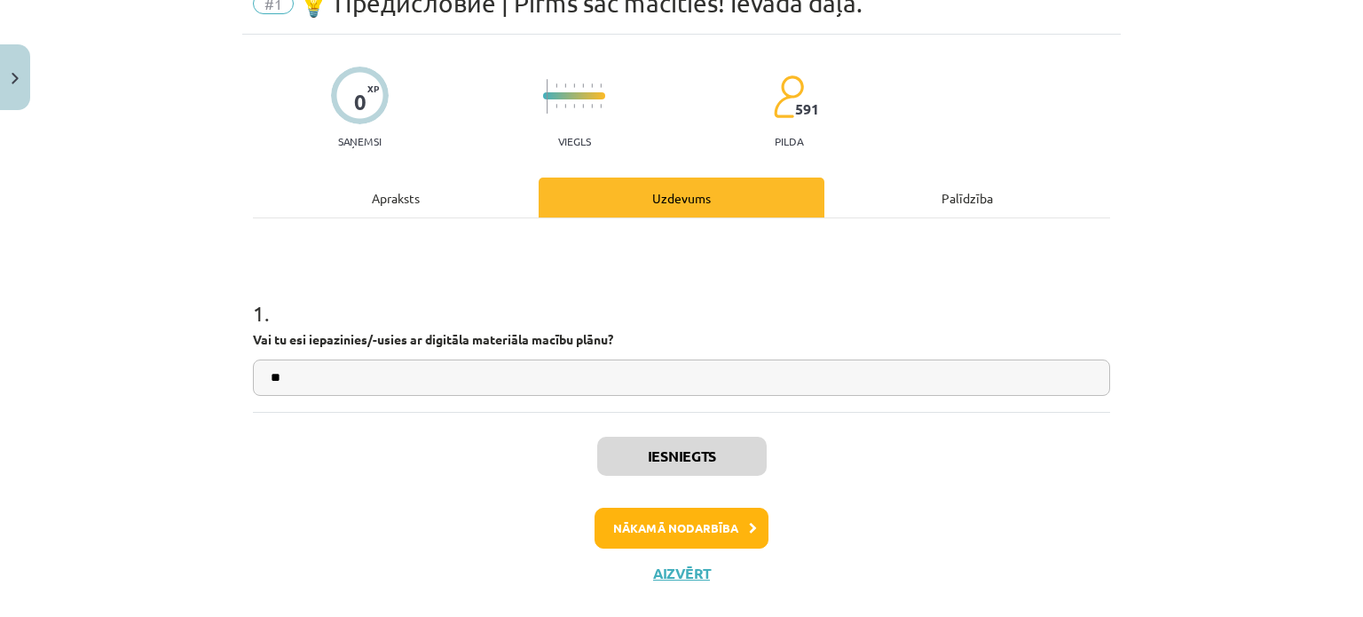
scroll to position [113, 0]
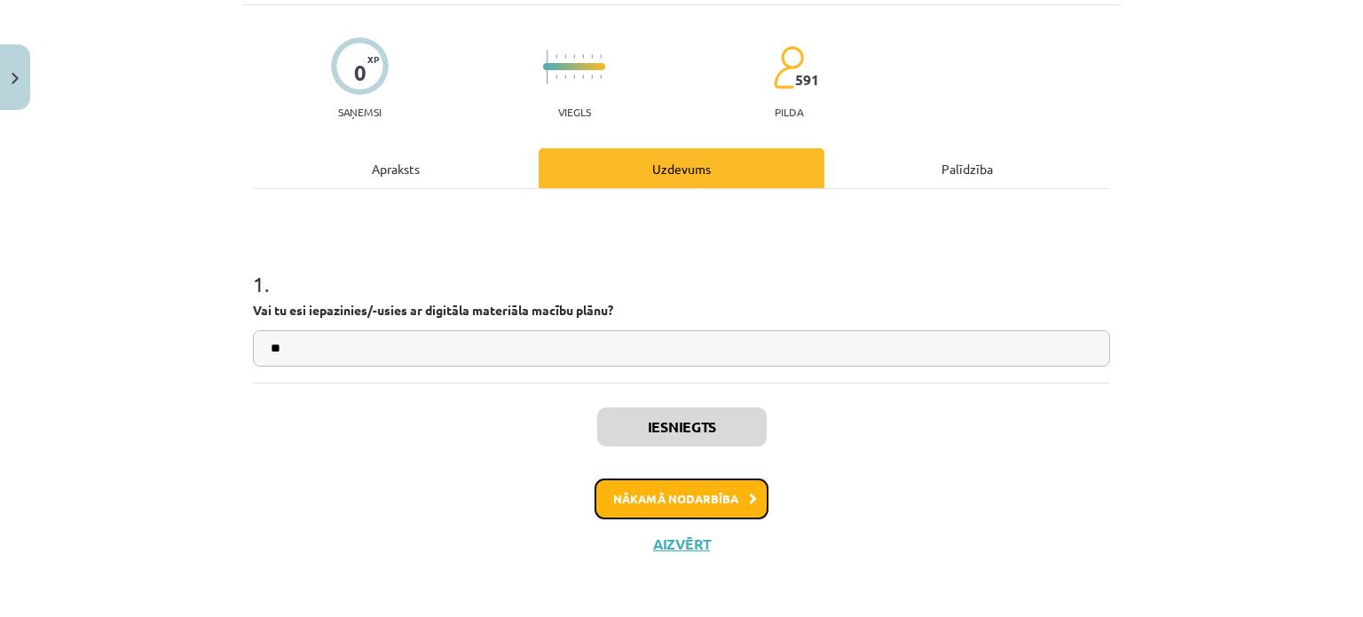
click at [688, 504] on button "Nākamā nodarbība" at bounding box center [682, 498] width 174 height 41
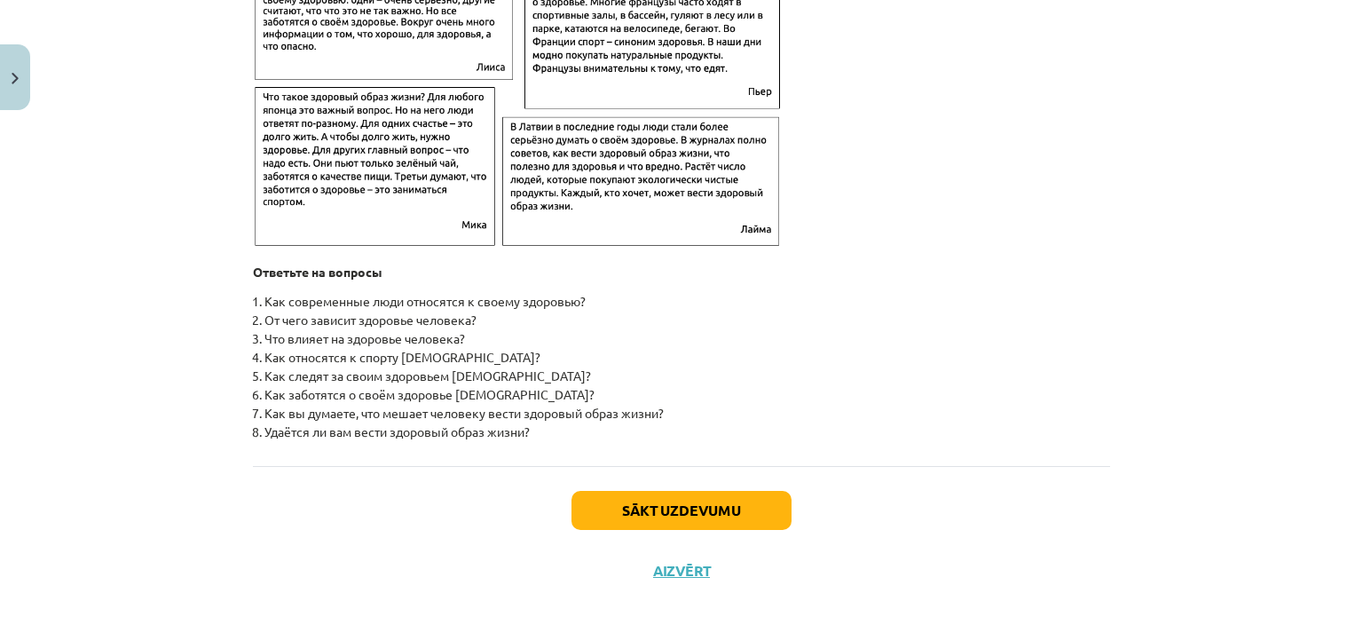
scroll to position [2880, 0]
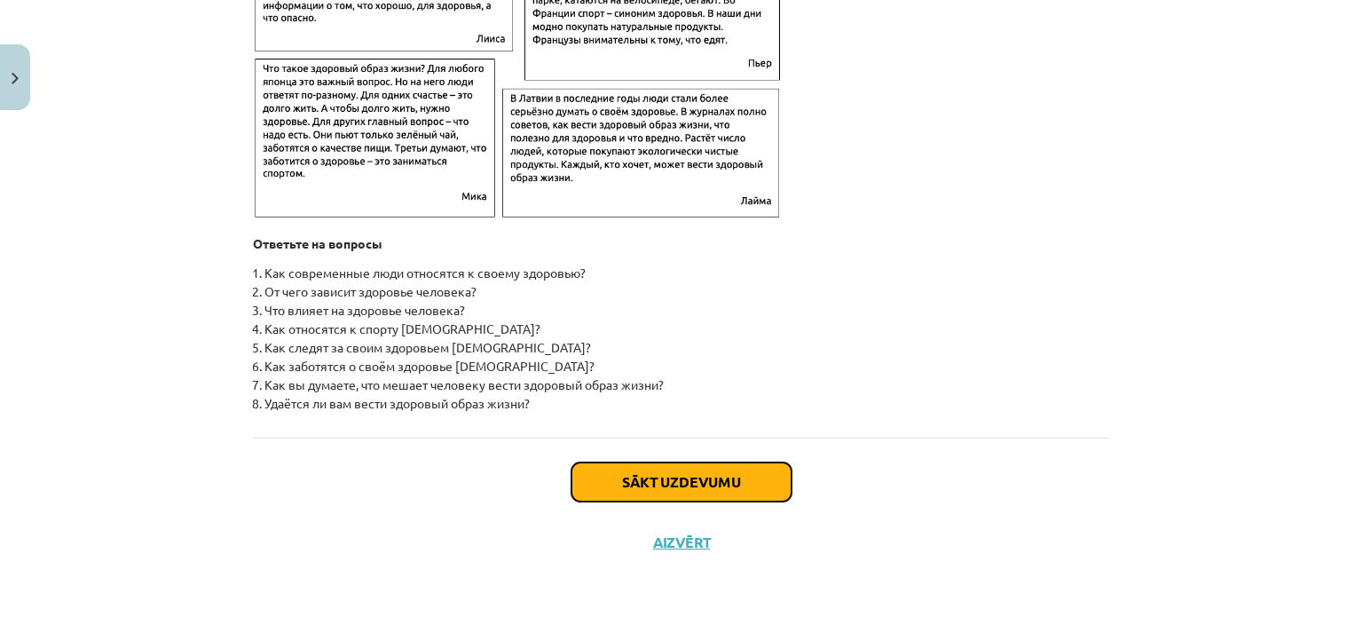
click at [710, 482] on button "Sākt uzdevumu" at bounding box center [681, 481] width 220 height 39
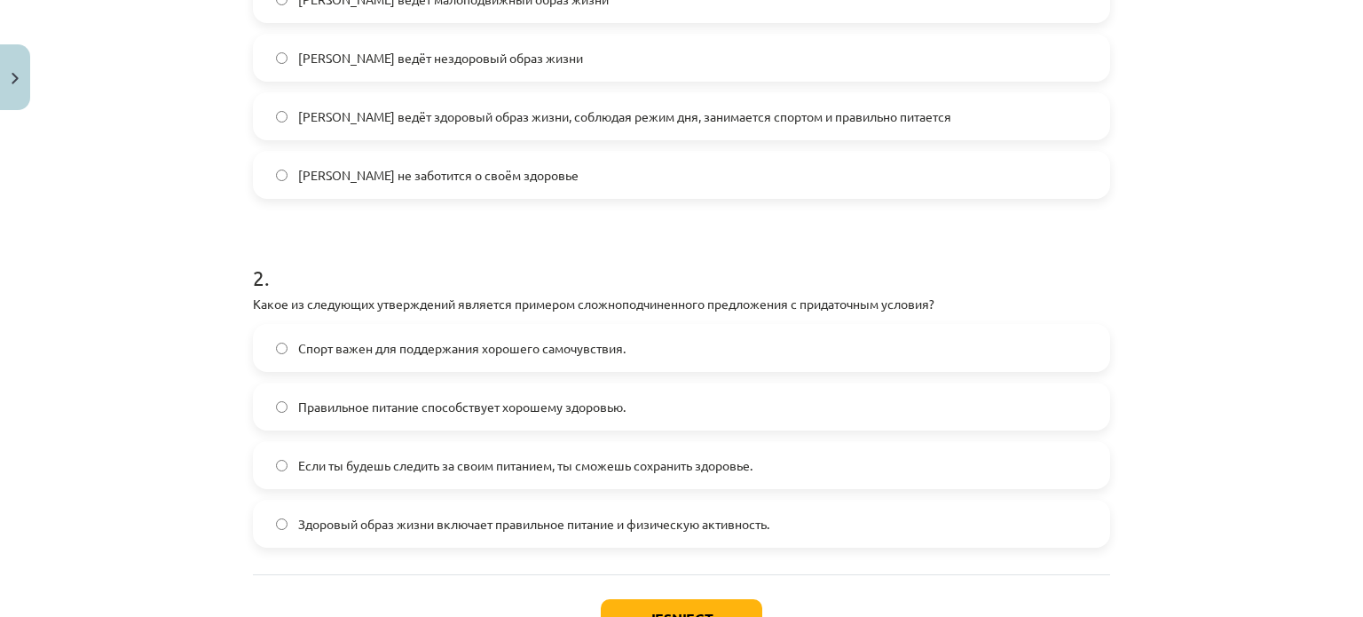
scroll to position [573, 0]
click at [667, 604] on button "Iesniegt" at bounding box center [682, 616] width 162 height 39
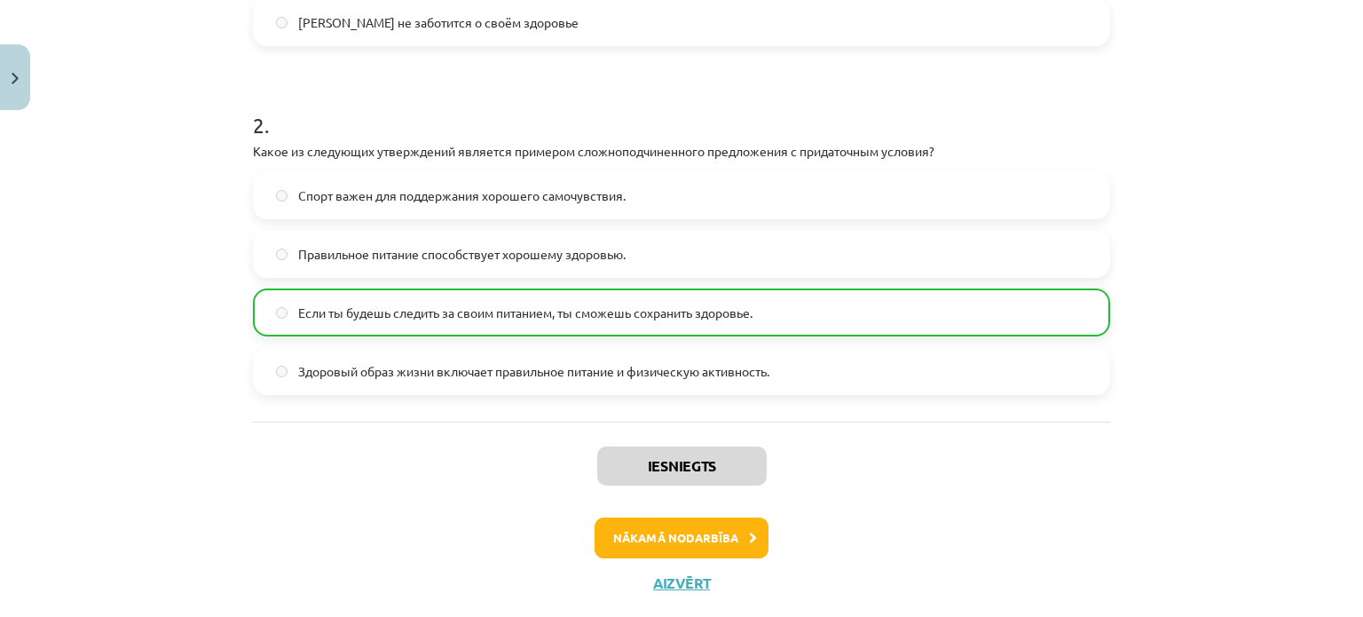
scroll to position [763, 0]
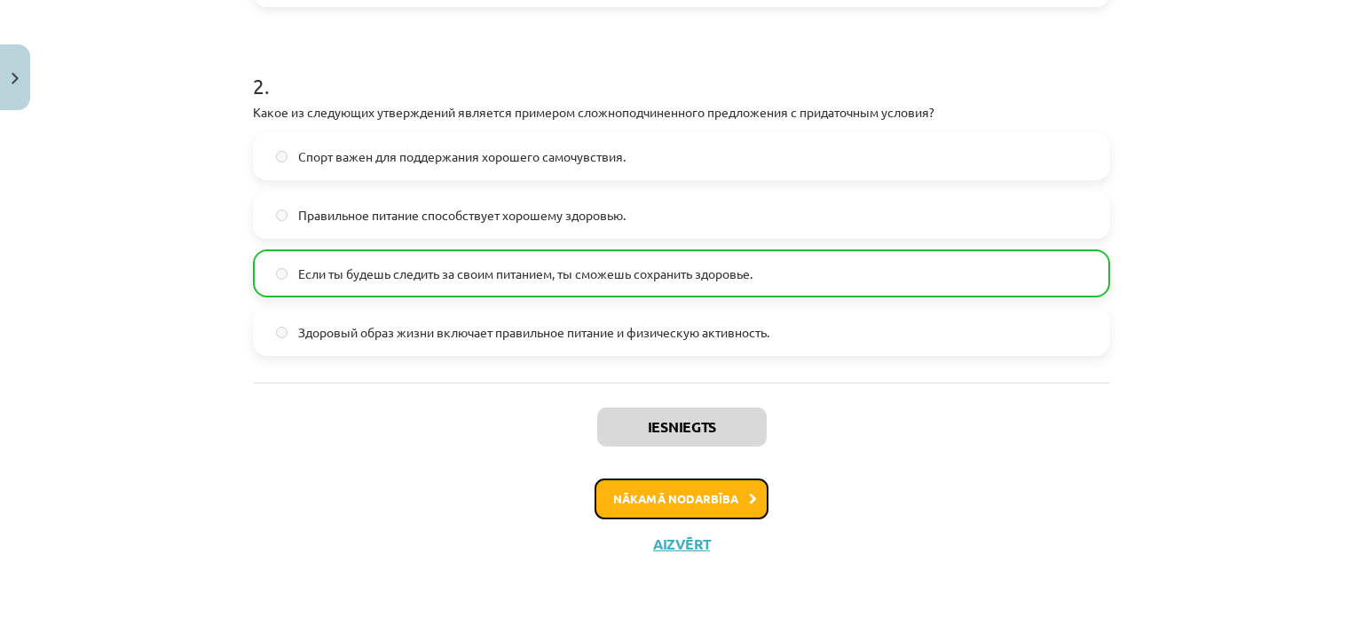
click at [684, 500] on button "Nākamā nodarbība" at bounding box center [682, 498] width 174 height 41
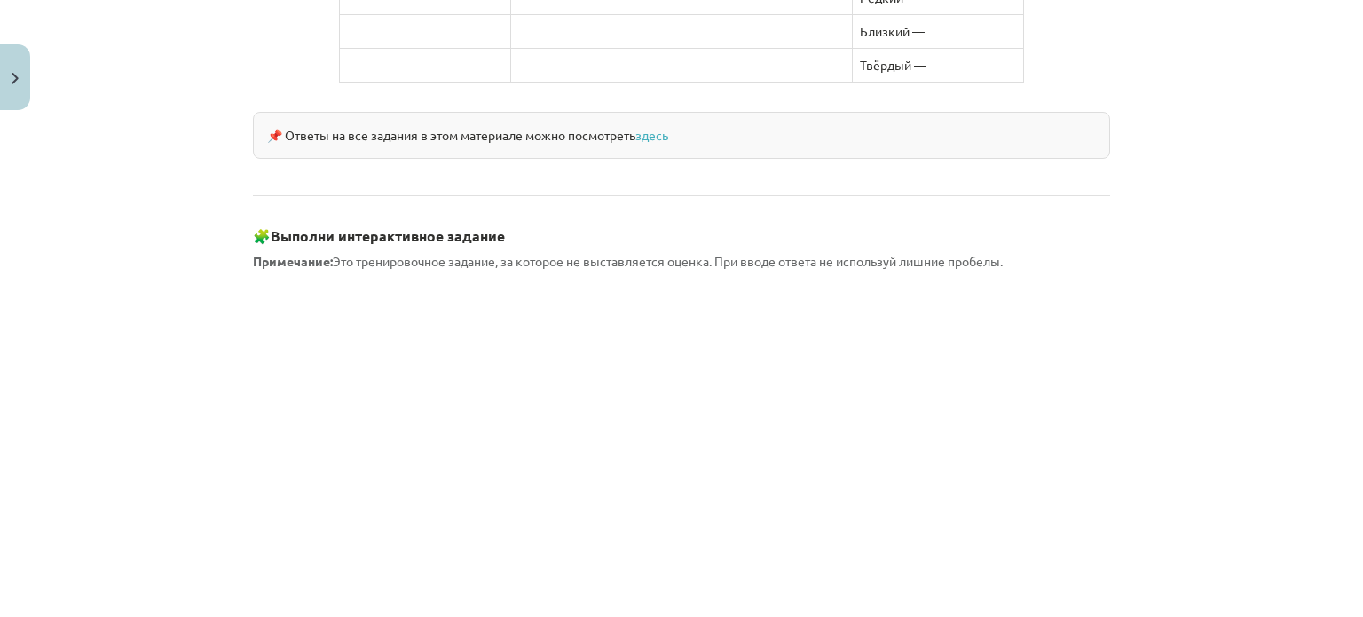
scroll to position [1629, 0]
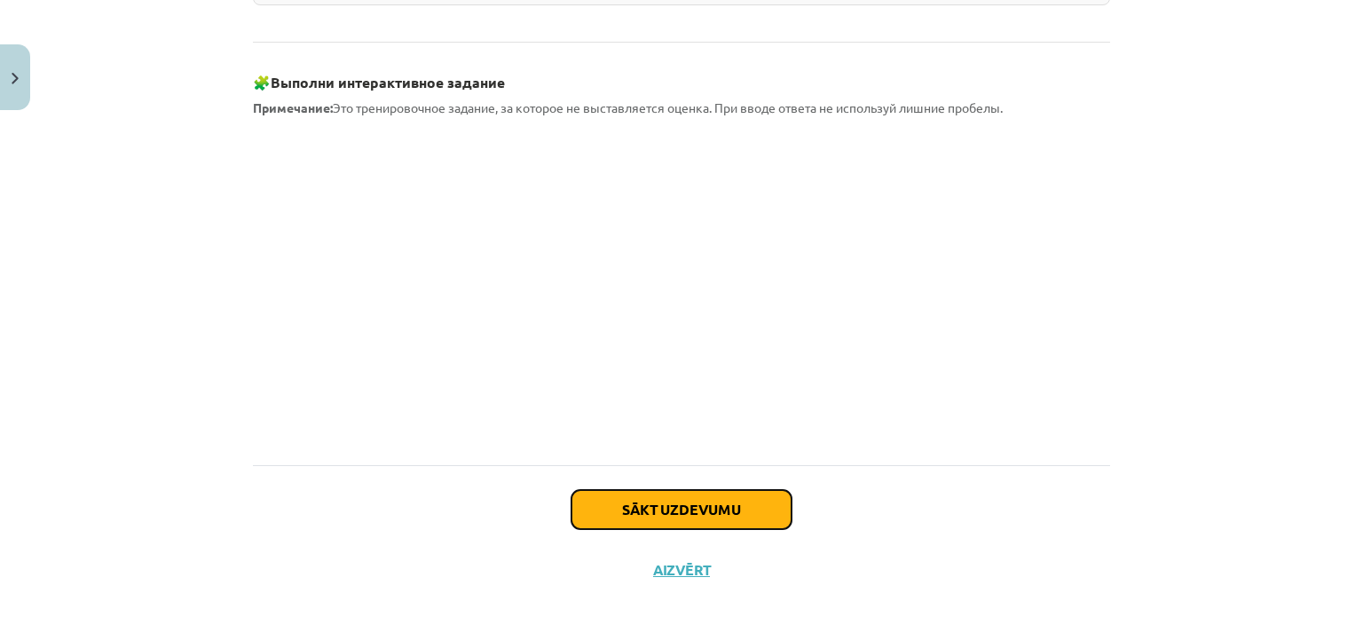
click at [668, 490] on button "Sākt uzdevumu" at bounding box center [681, 509] width 220 height 39
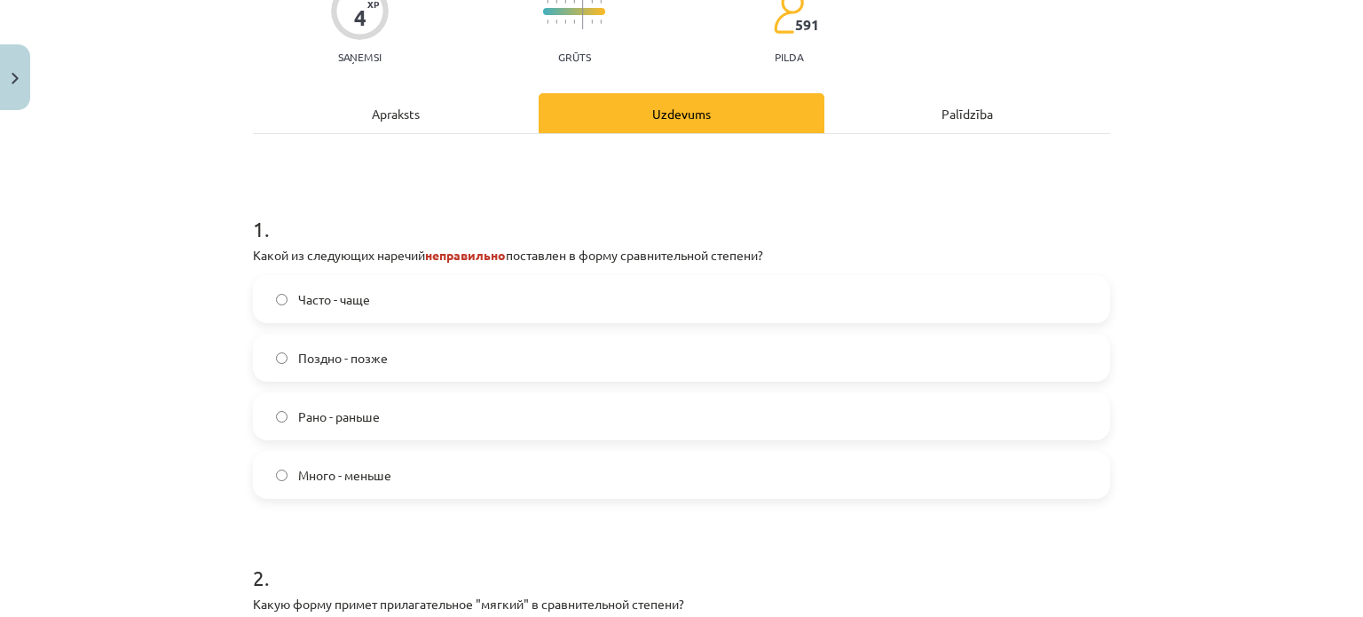
scroll to position [227, 0]
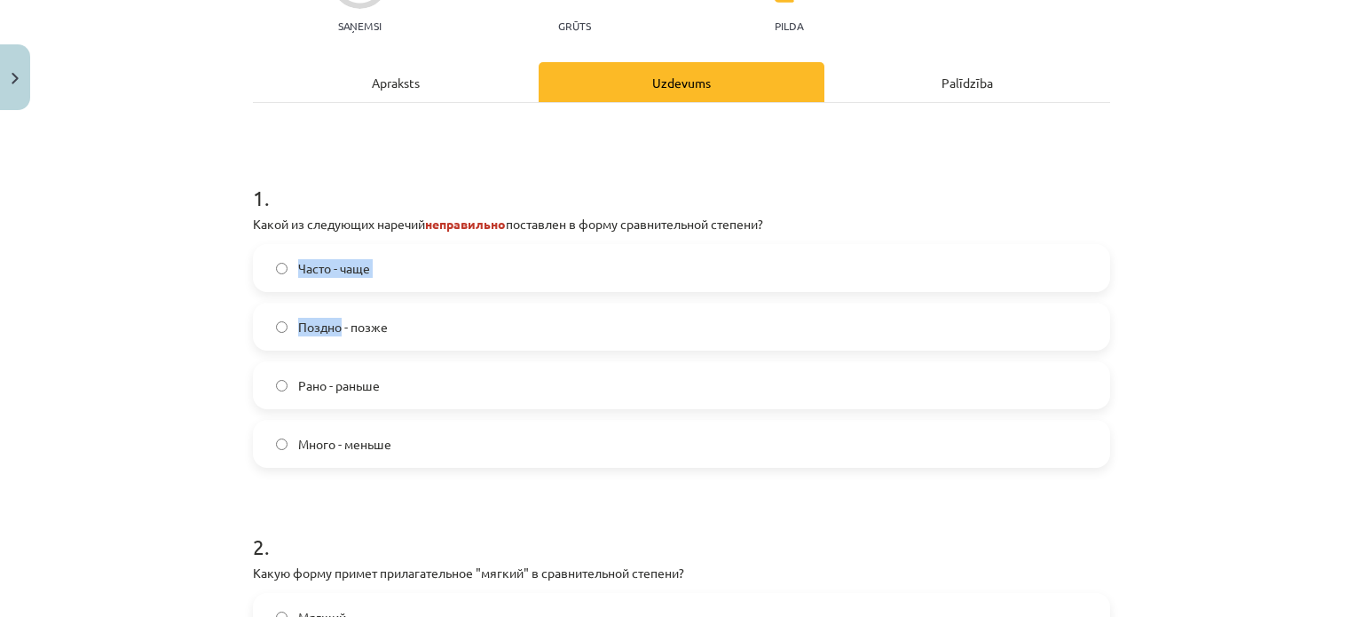
drag, startPoint x: 233, startPoint y: 263, endPoint x: 357, endPoint y: 370, distance: 163.5
click at [357, 370] on div "Mācību tēma: Krievu valodas b1 - 11. klases 1.ieskaites mācību materiāls #3 📖 §…" at bounding box center [681, 308] width 1363 height 617
click at [429, 506] on h1 "2 ." at bounding box center [681, 530] width 857 height 55
drag, startPoint x: 405, startPoint y: 450, endPoint x: 294, endPoint y: 263, distance: 217.6
click at [294, 263] on div "Часто - чаще Поздно - позже Рано - раньше Много - меньше" at bounding box center [681, 356] width 857 height 224
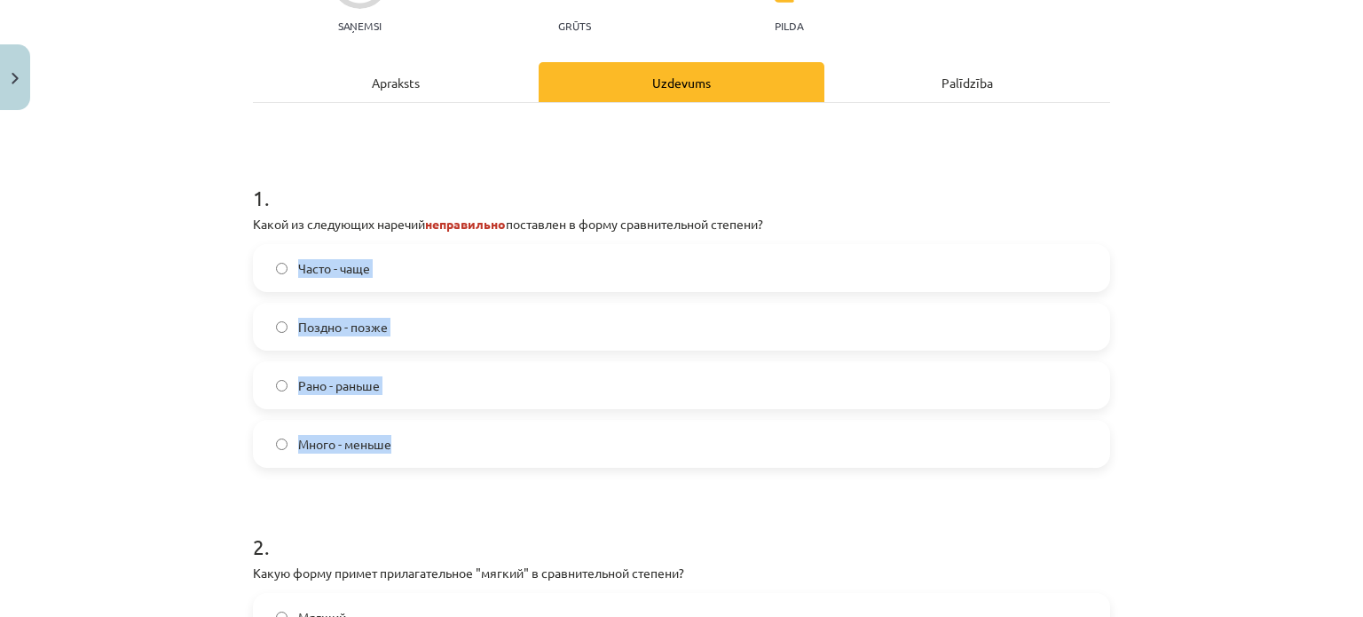
copy div "Часто - чаще Поздно - позже Рано - раньше Много - меньше"
click at [141, 237] on div "Mācību tēma: Krievu valodas b1 - 11. klases 1.ieskaites mācību materiāls #3 📖 §…" at bounding box center [681, 308] width 1363 height 617
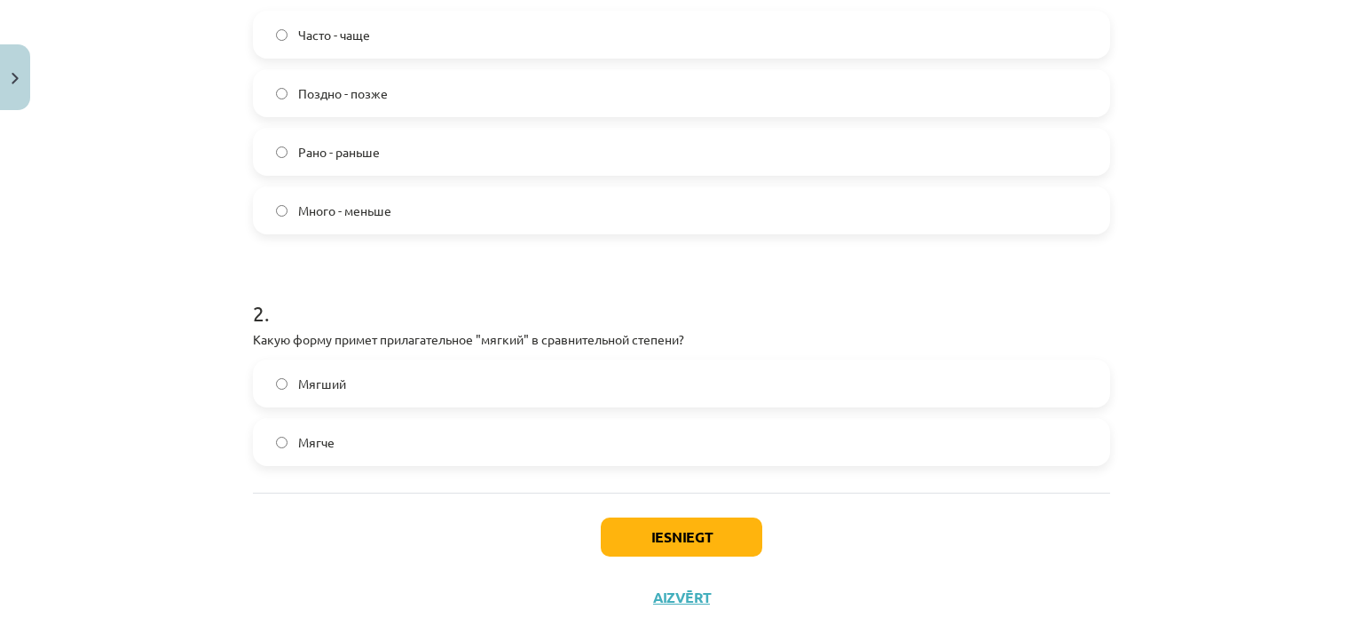
scroll to position [486, 0]
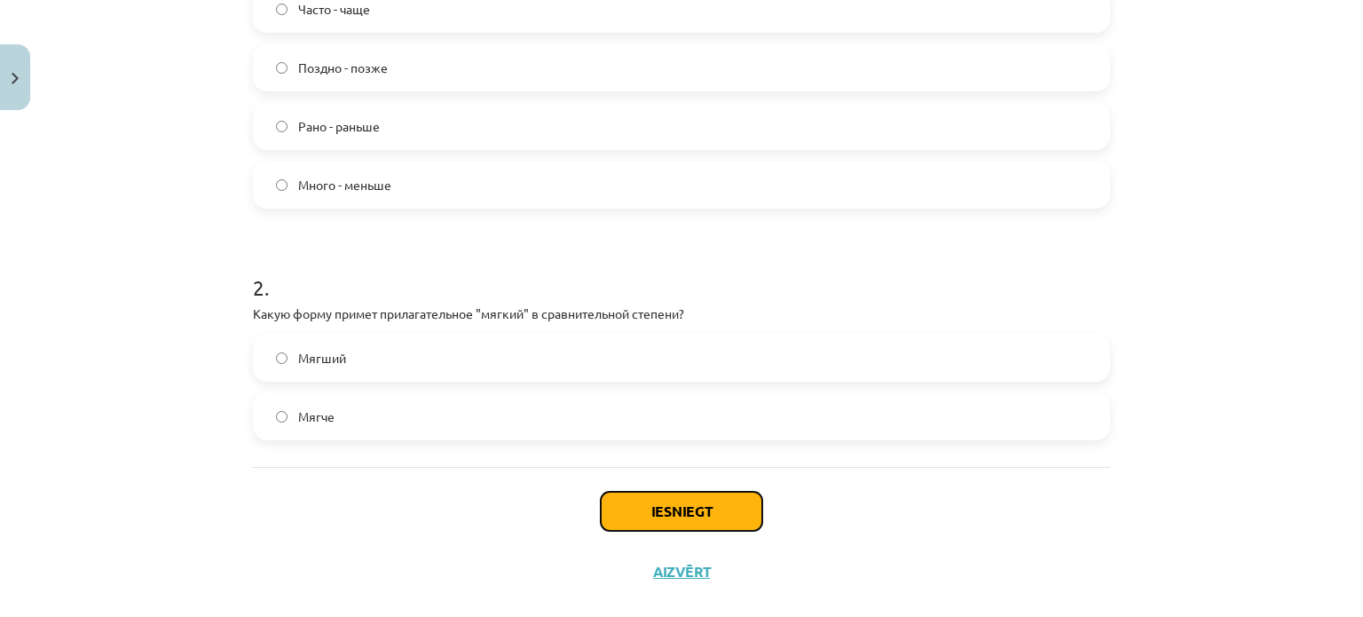
click at [683, 511] on button "Iesniegt" at bounding box center [682, 511] width 162 height 39
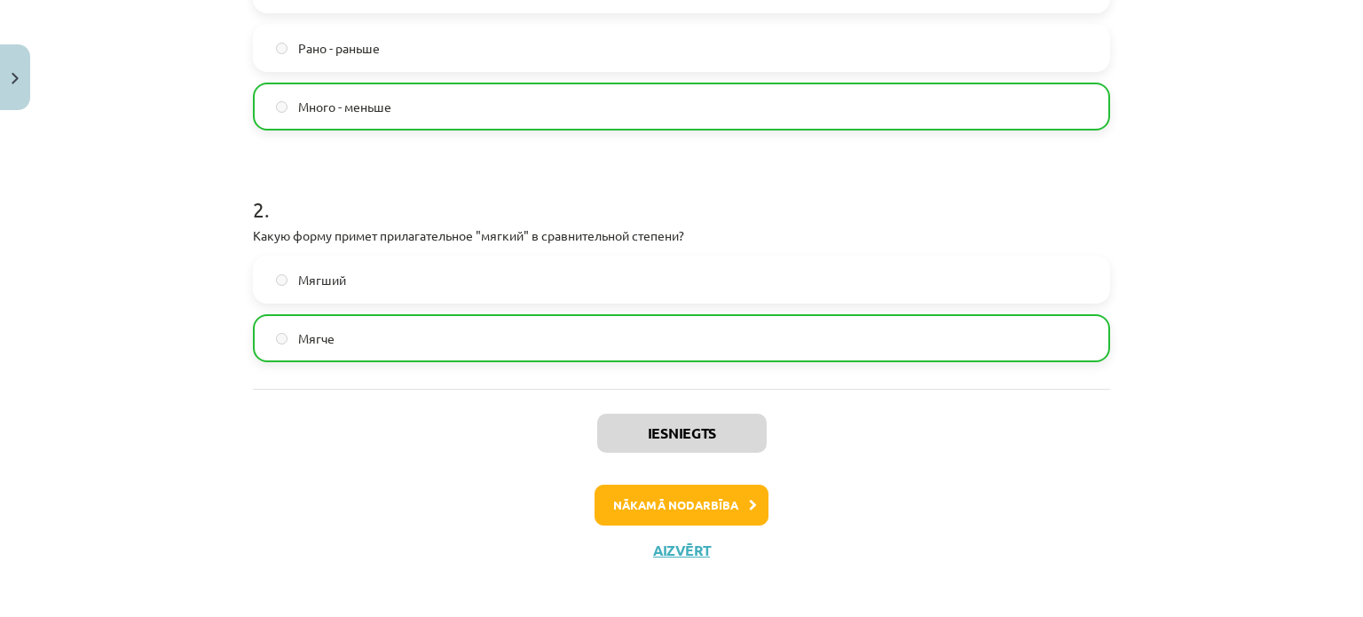
scroll to position [571, 0]
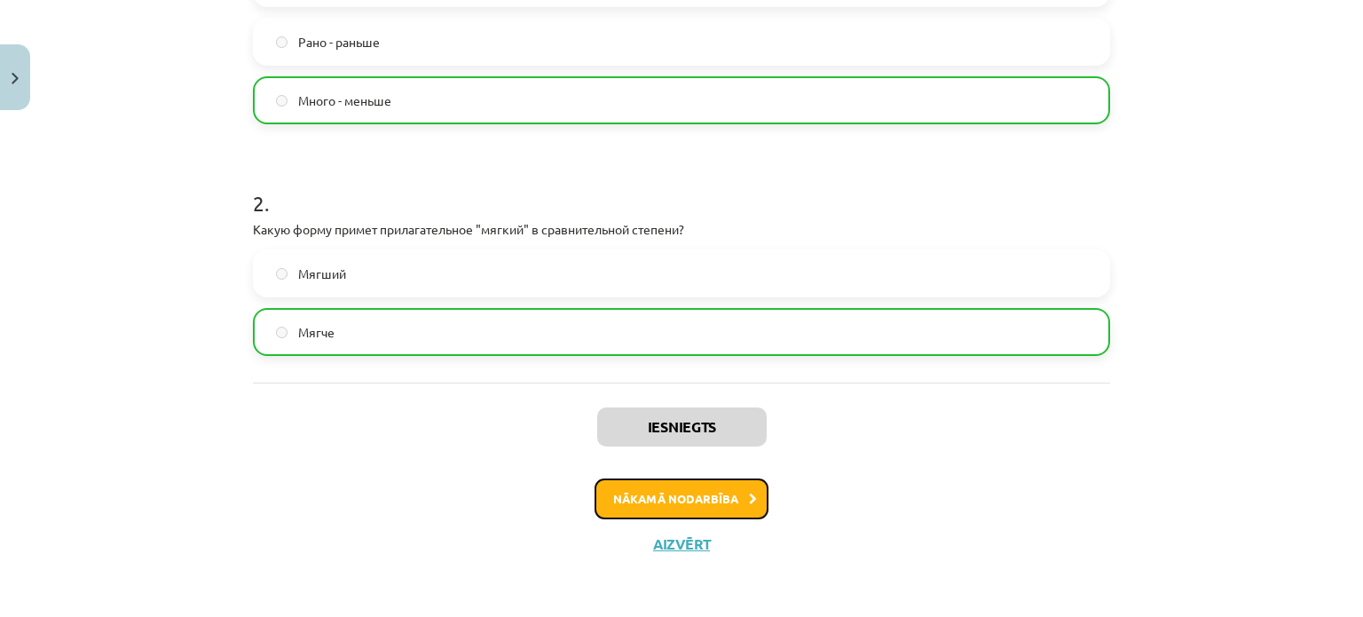
click at [694, 496] on button "Nākamā nodarbība" at bounding box center [682, 498] width 174 height 41
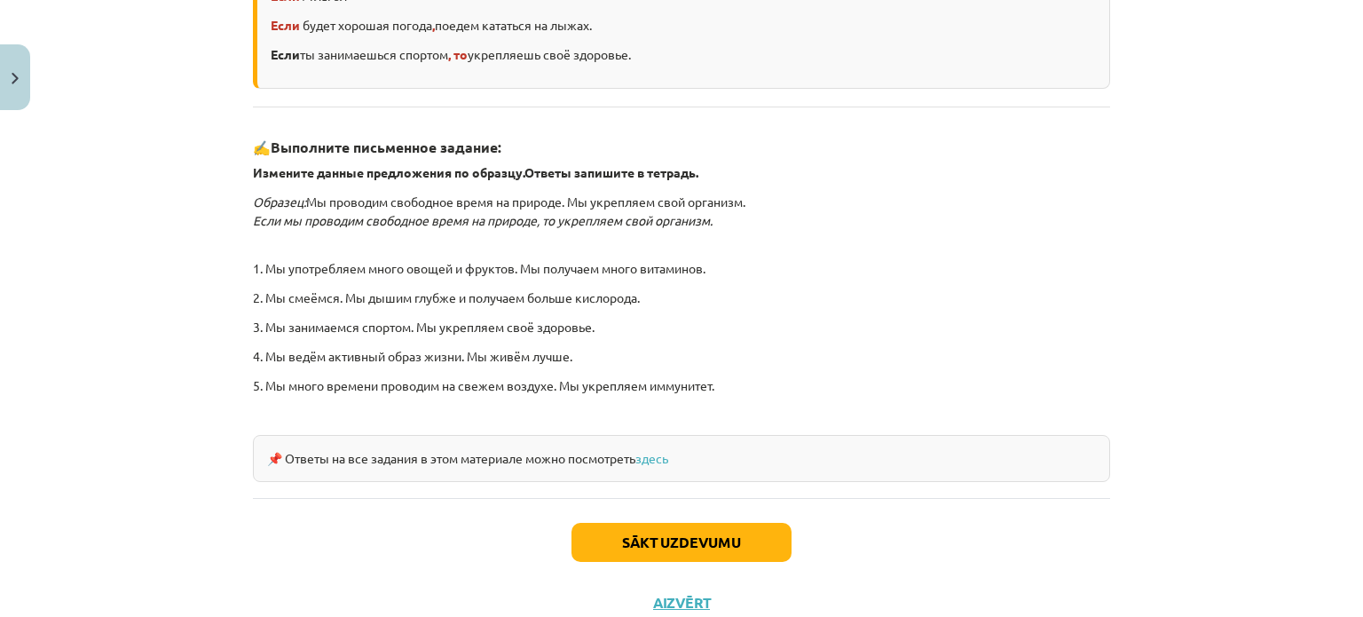
scroll to position [557, 0]
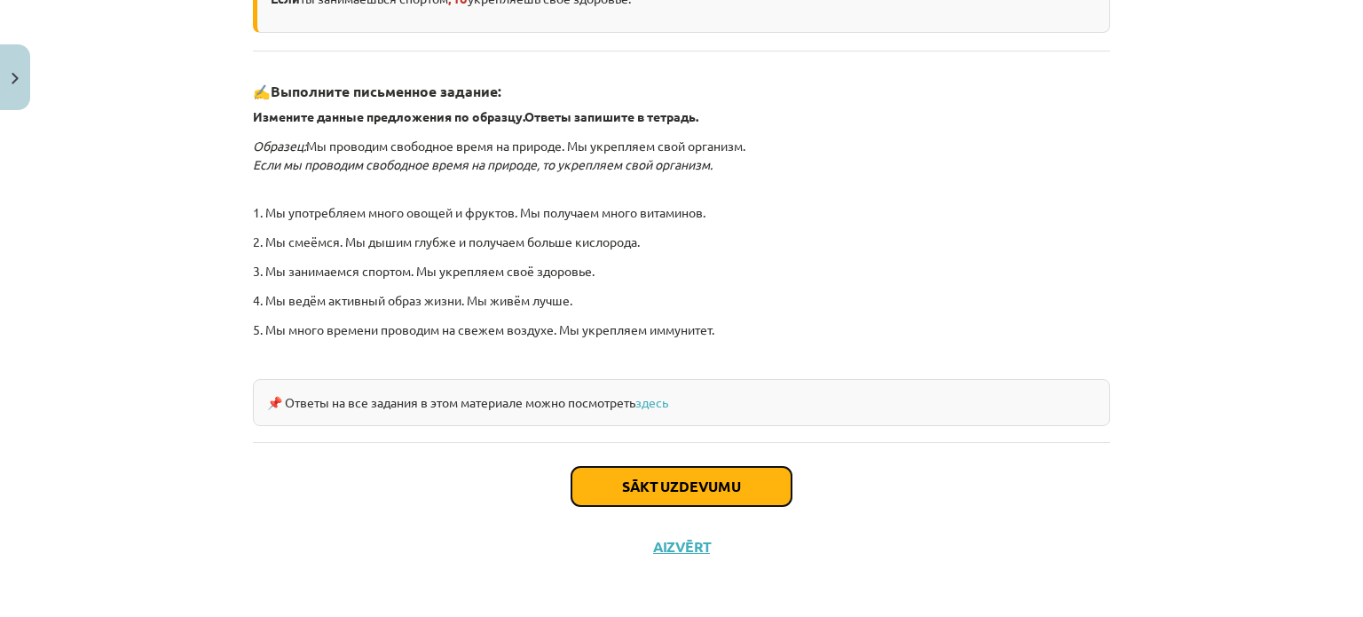
click at [692, 474] on button "Sākt uzdevumu" at bounding box center [681, 486] width 220 height 39
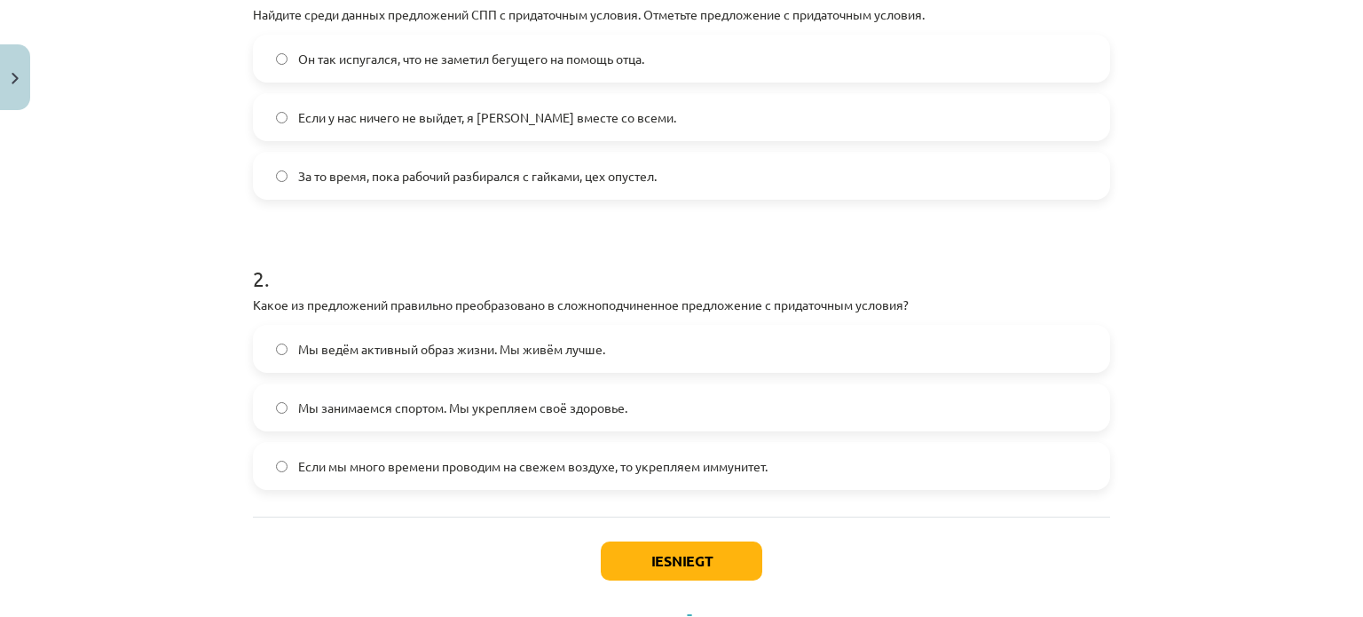
scroll to position [414, 0]
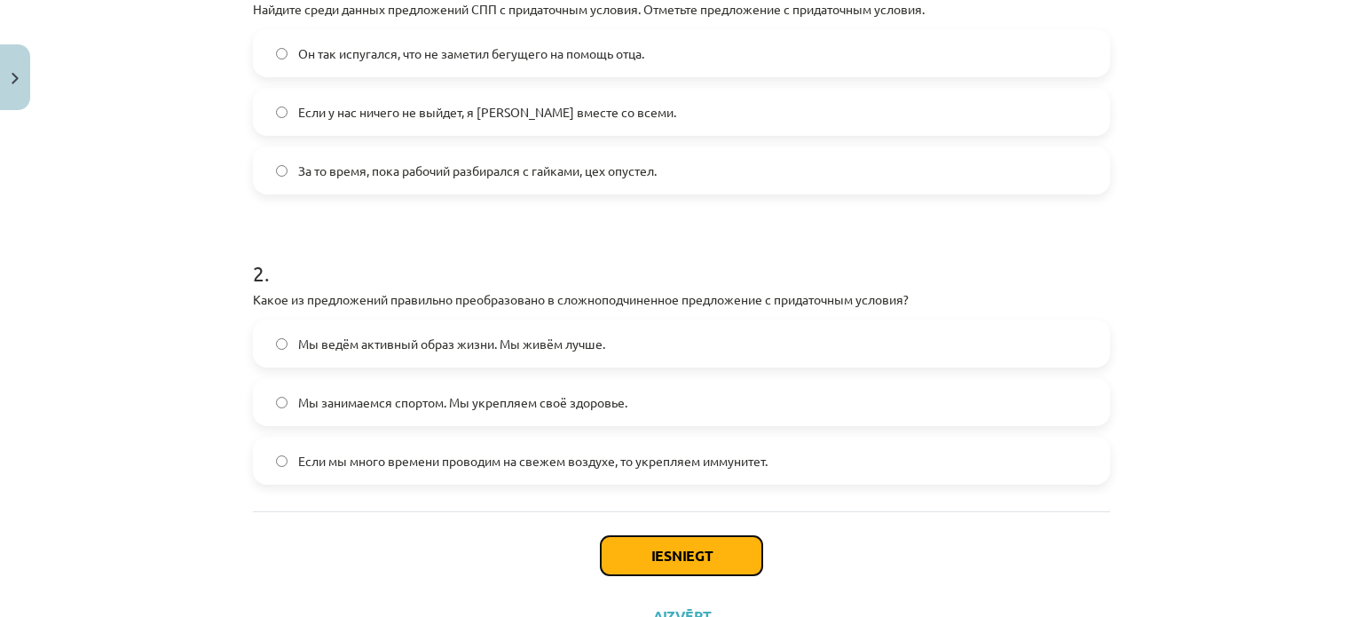
click at [674, 556] on button "Iesniegt" at bounding box center [682, 555] width 162 height 39
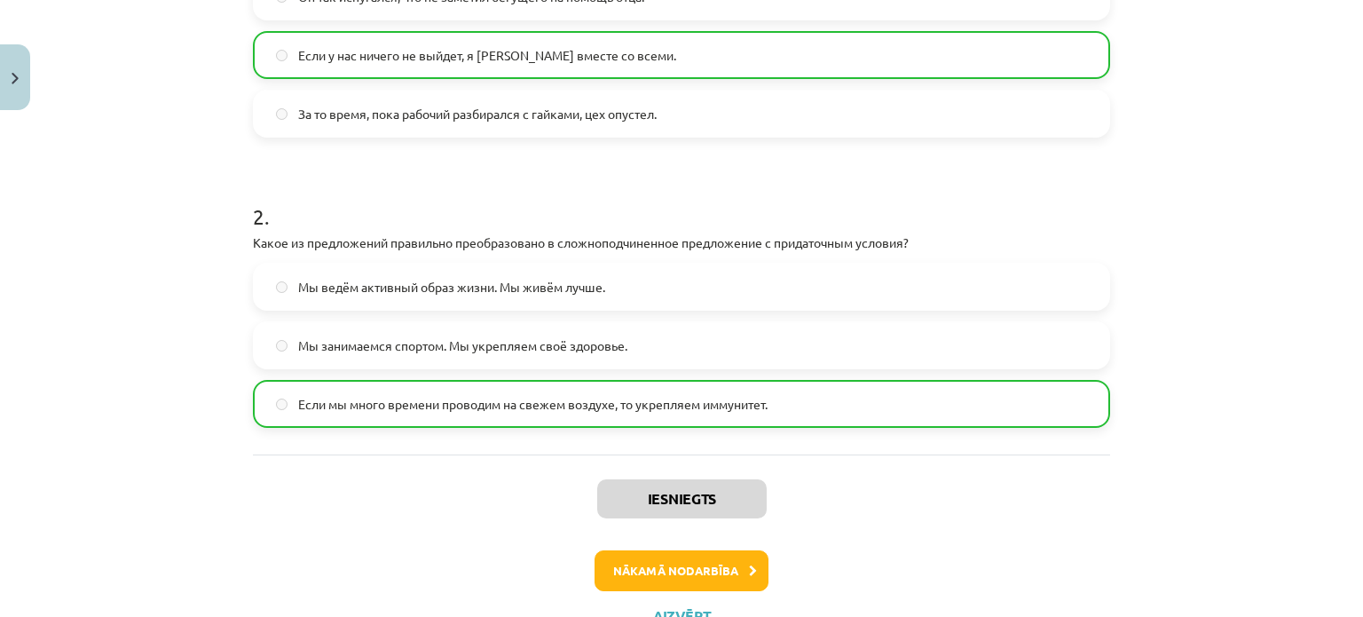
scroll to position [542, 0]
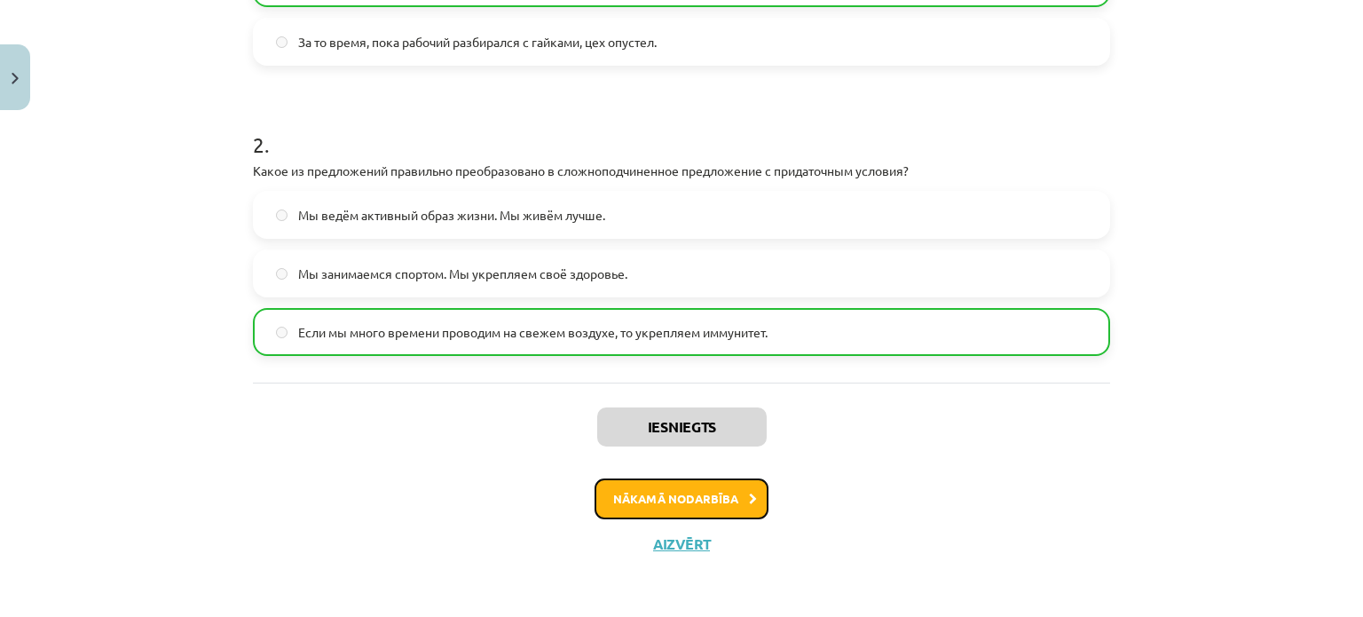
click at [703, 491] on button "Nākamā nodarbība" at bounding box center [682, 498] width 174 height 41
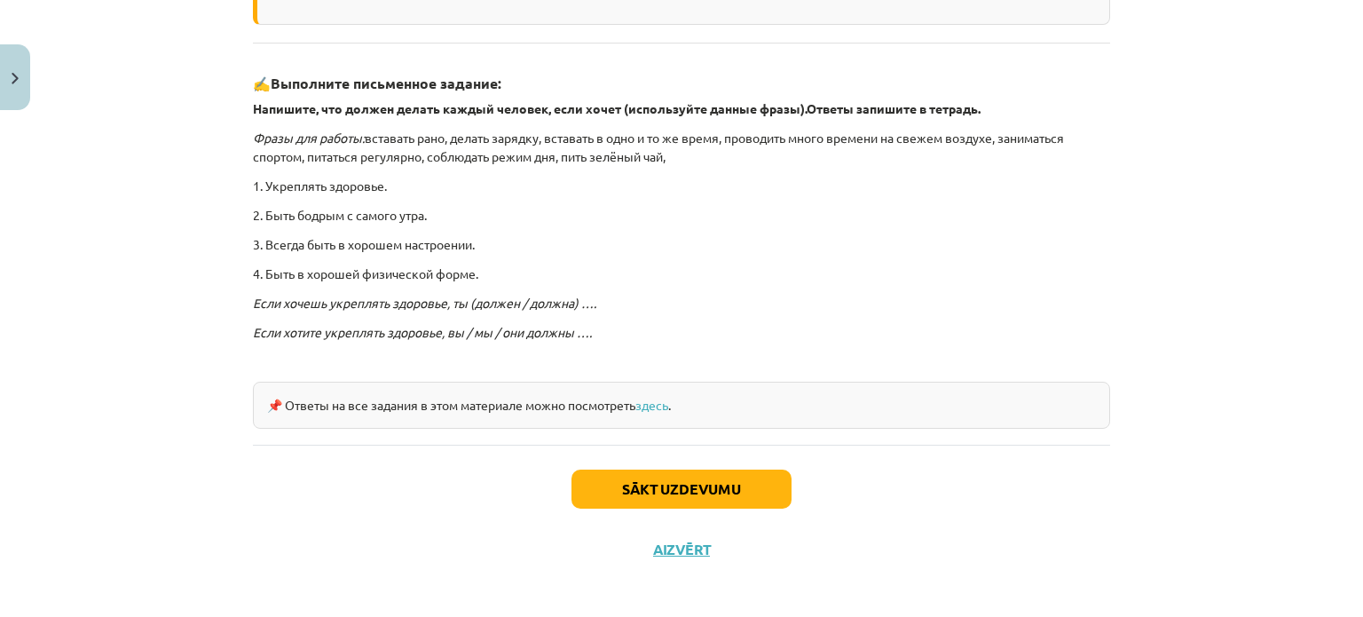
scroll to position [486, 0]
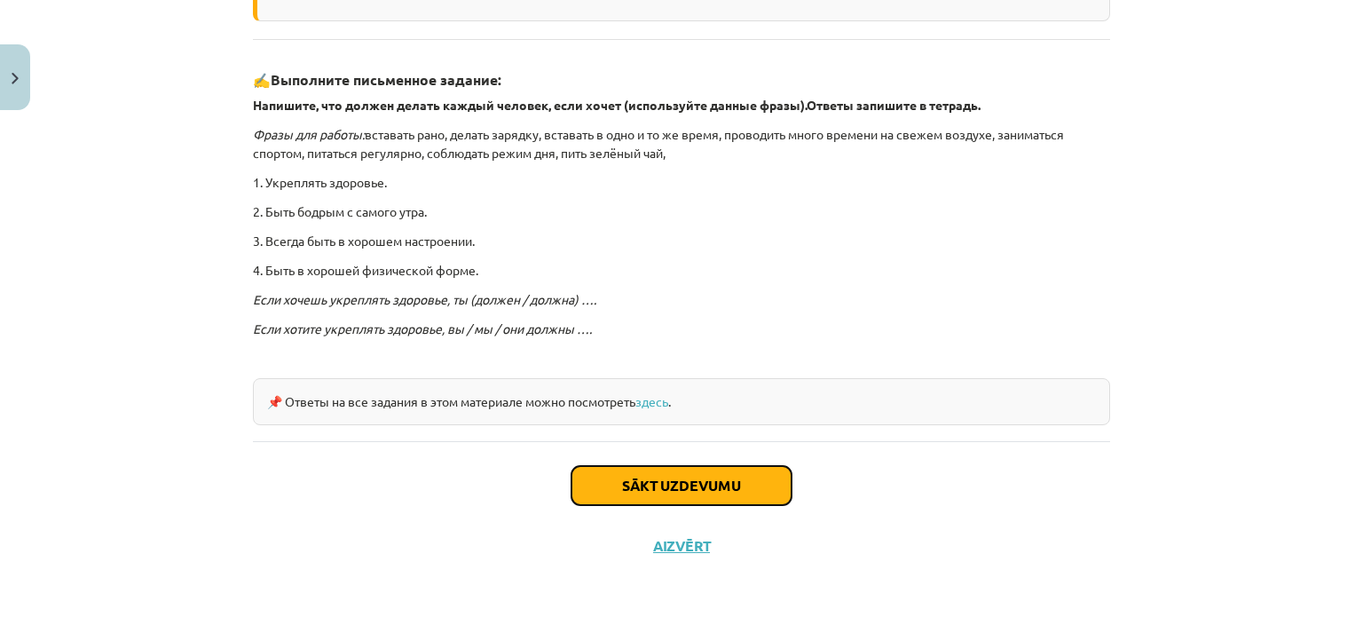
click at [665, 489] on button "Sākt uzdevumu" at bounding box center [681, 485] width 220 height 39
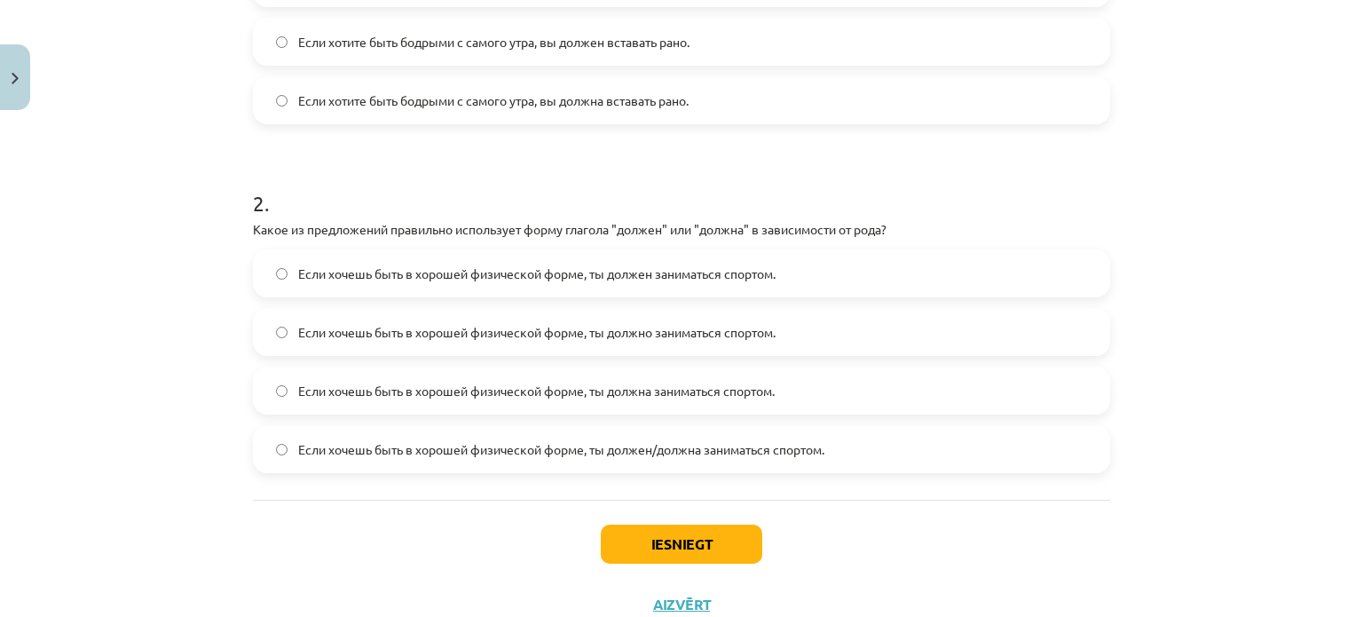
scroll to position [603, 0]
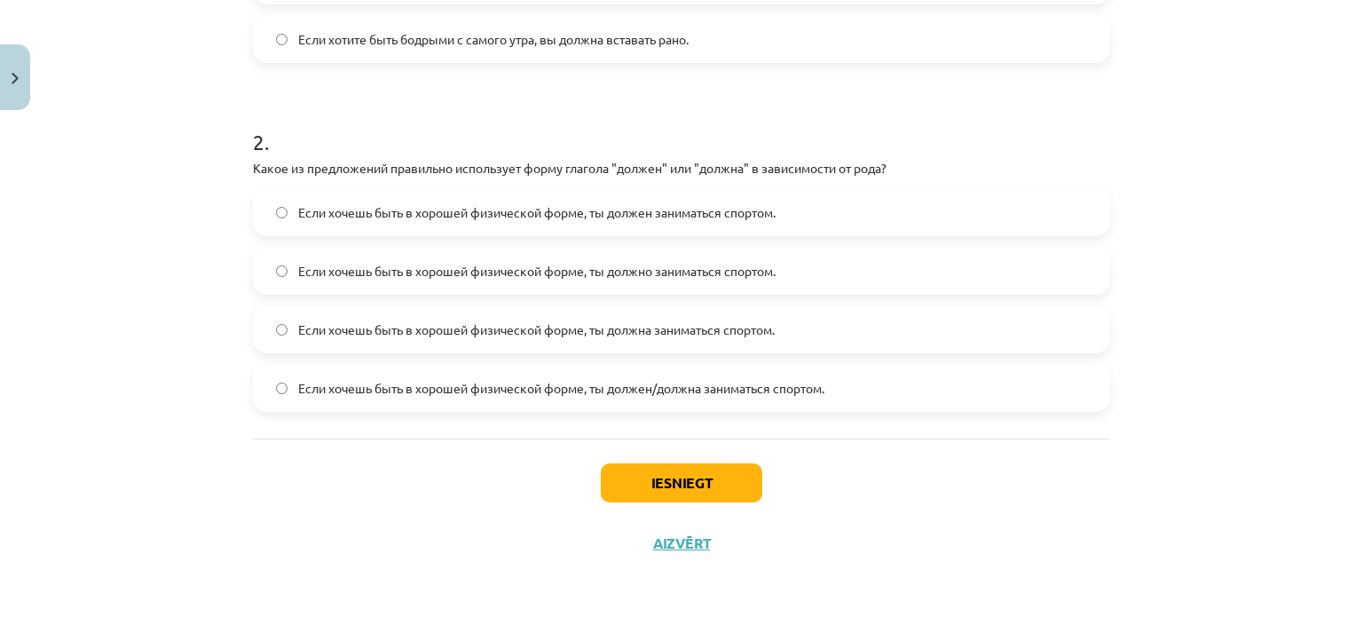
click at [277, 321] on label "Если хочешь быть в хорошей физической форме, ты должна заниматься спортом." at bounding box center [682, 329] width 854 height 44
click at [674, 477] on button "Iesniegt" at bounding box center [682, 482] width 162 height 39
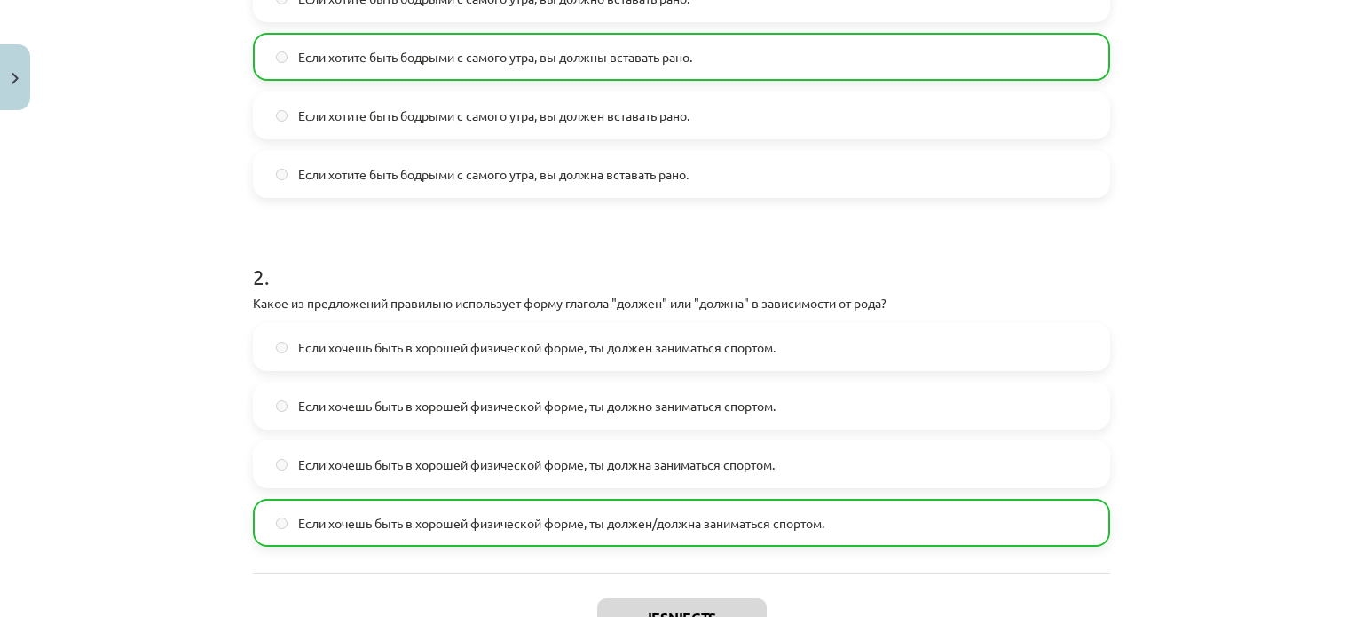
scroll to position [659, 0]
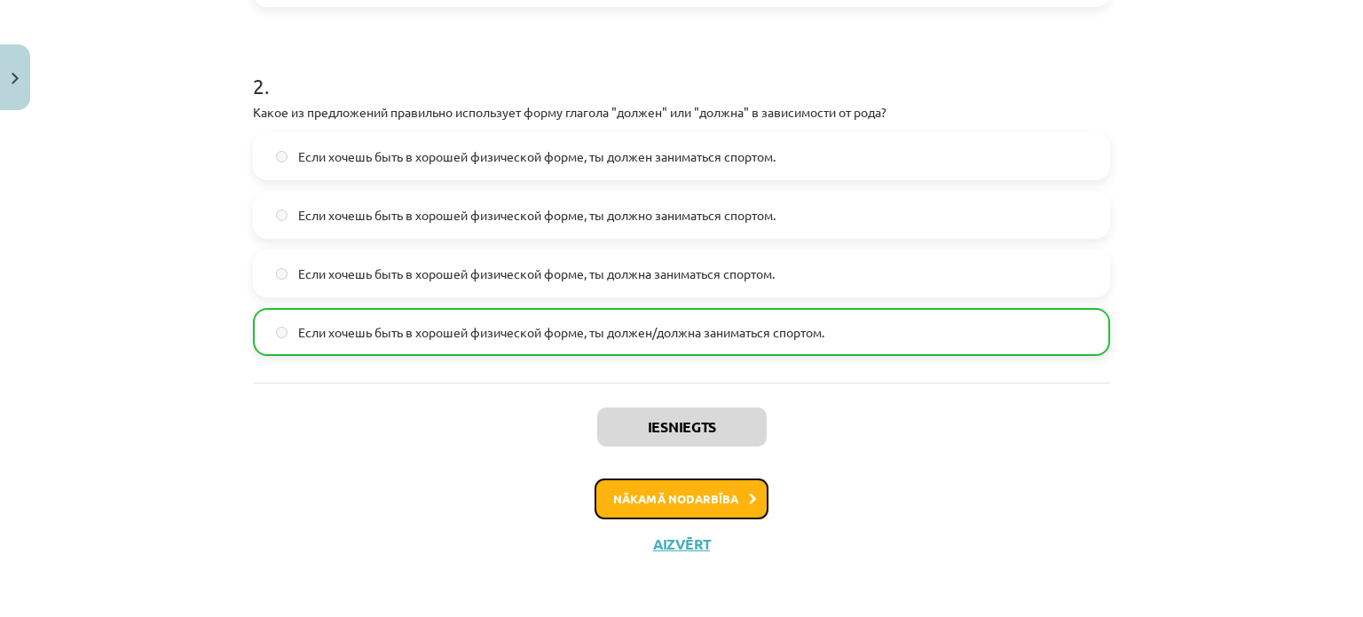
click at [655, 489] on button "Nākamā nodarbība" at bounding box center [682, 498] width 174 height 41
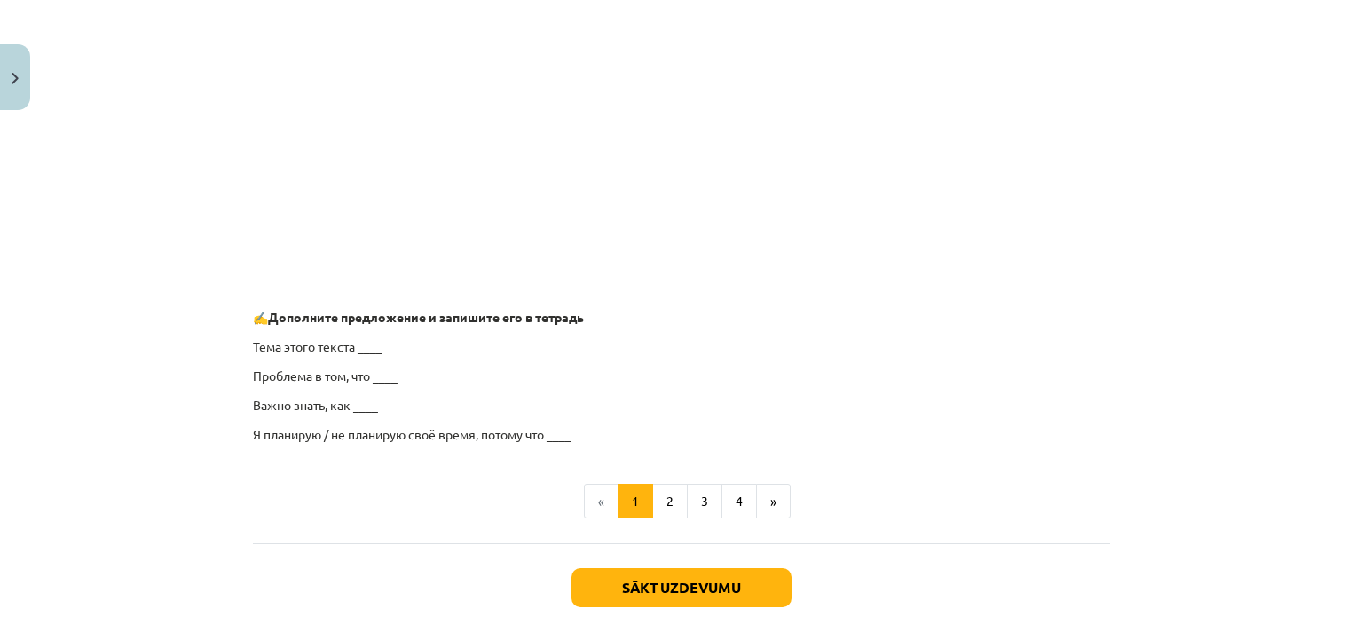
scroll to position [1427, 0]
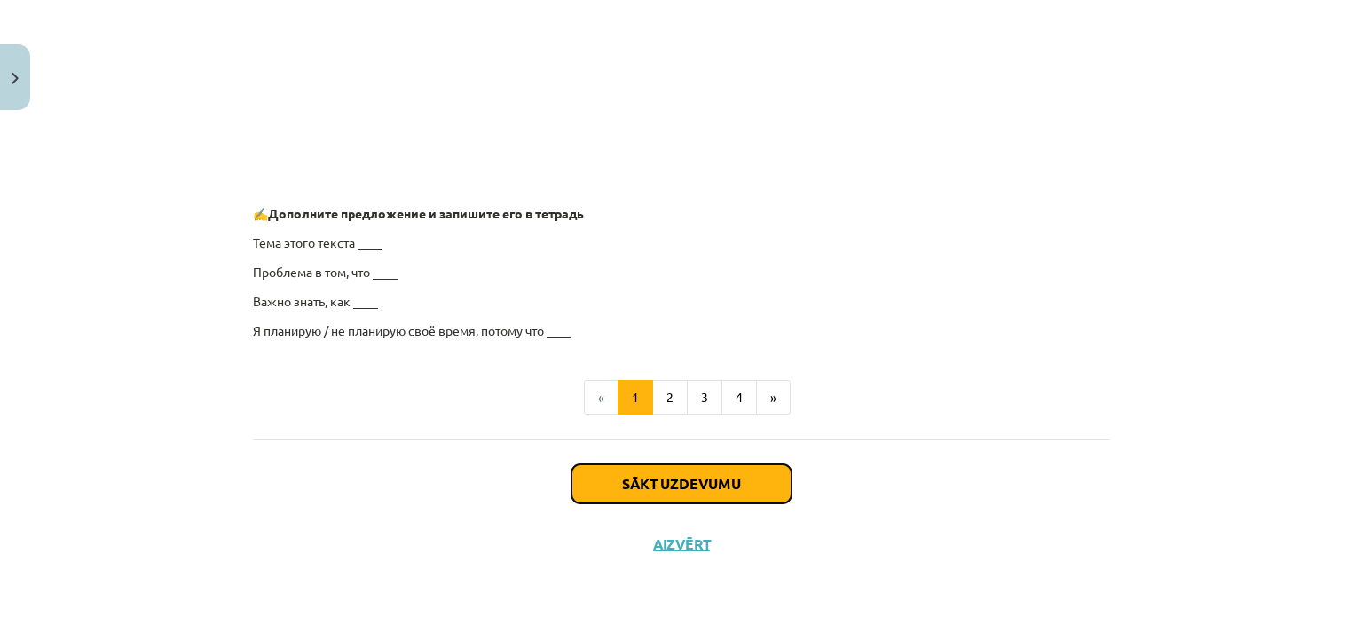
click at [636, 479] on button "Sākt uzdevumu" at bounding box center [681, 483] width 220 height 39
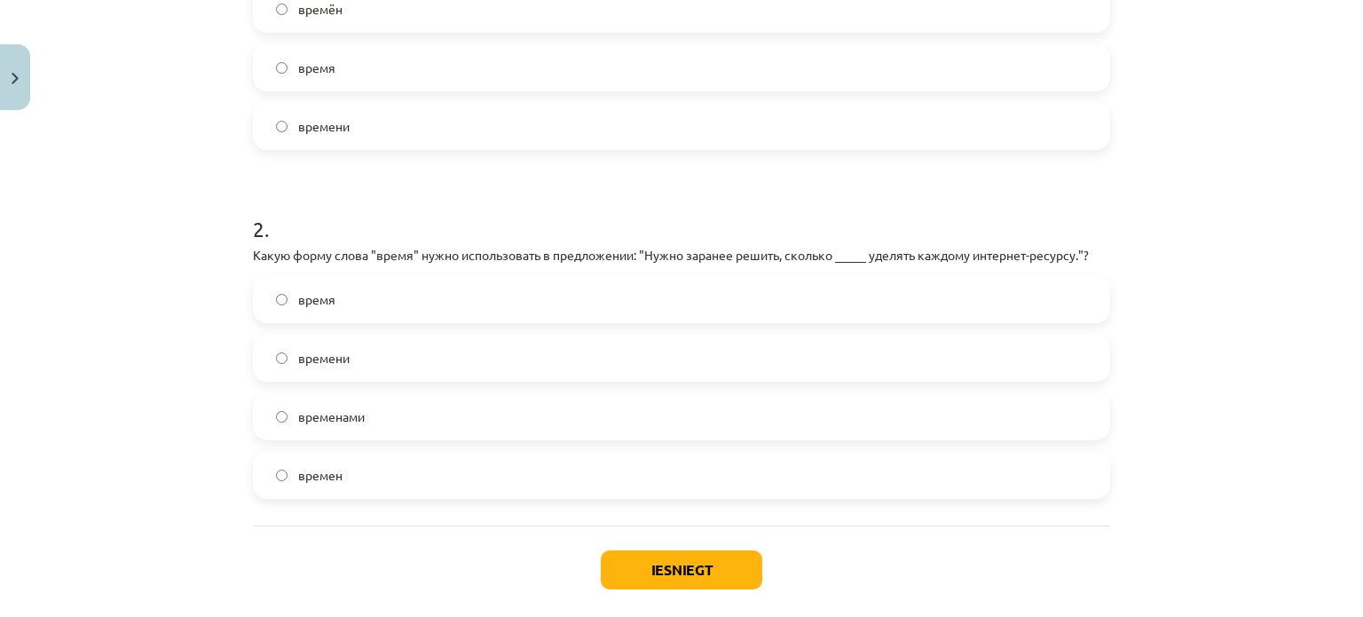
scroll to position [536, 0]
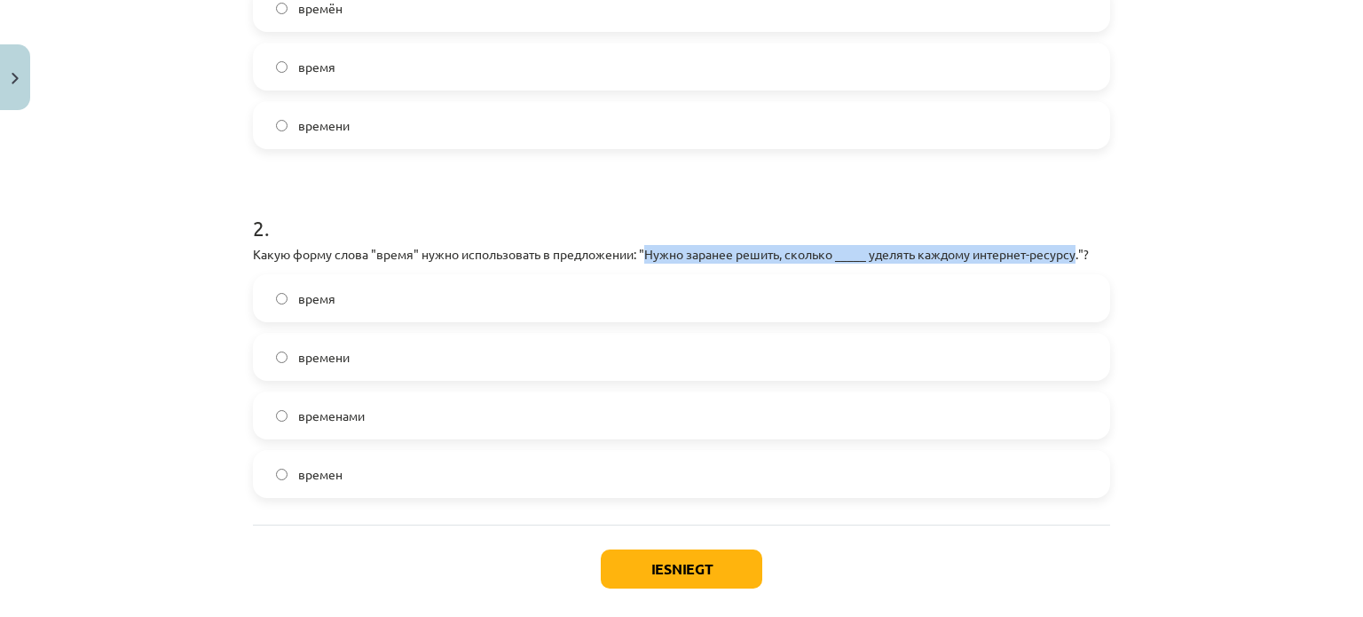
drag, startPoint x: 642, startPoint y: 249, endPoint x: 1077, endPoint y: 256, distance: 434.9
click at [1077, 256] on p "Какую форму слова "время" нужно использовать в предложении: "Нужно заранее реши…" at bounding box center [681, 254] width 857 height 19
copy p "Нужно заранее решить, сколько _____ уделять каждому интернет-ресурсу"
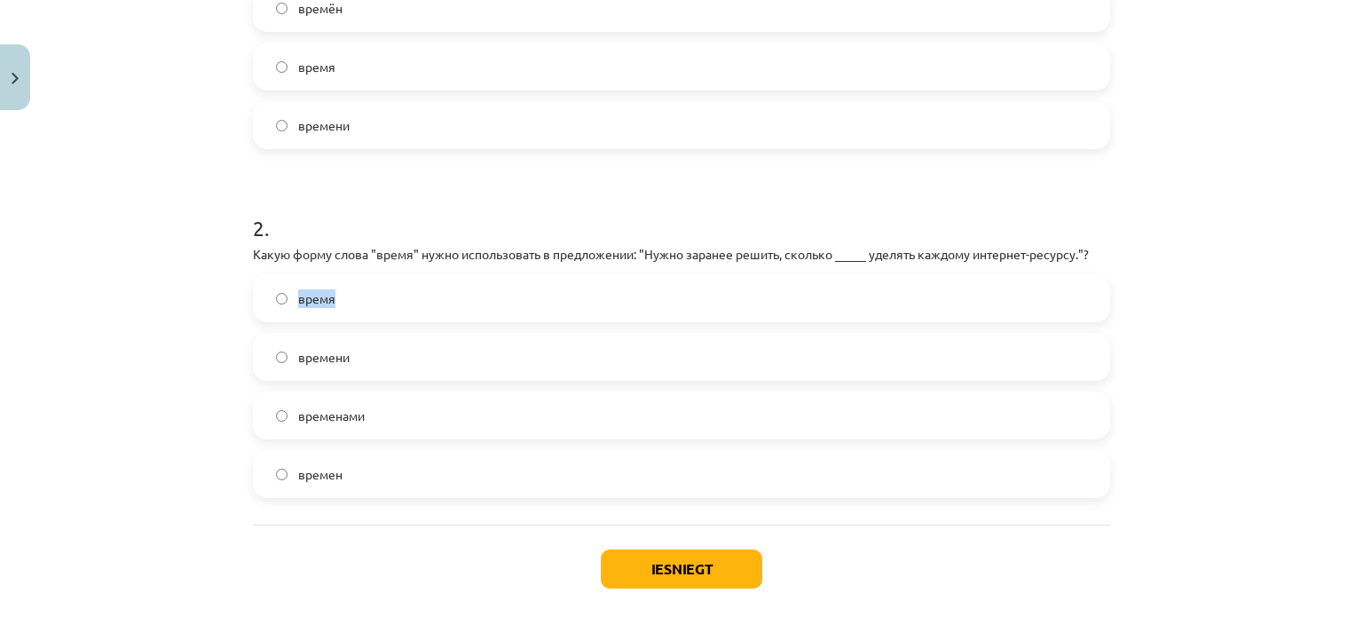
drag, startPoint x: 340, startPoint y: 296, endPoint x: 291, endPoint y: 296, distance: 48.8
click at [291, 296] on label "время" at bounding box center [682, 298] width 854 height 44
copy span "время"
drag, startPoint x: 354, startPoint y: 353, endPoint x: 291, endPoint y: 354, distance: 63.0
click at [291, 354] on label "времени" at bounding box center [682, 357] width 854 height 44
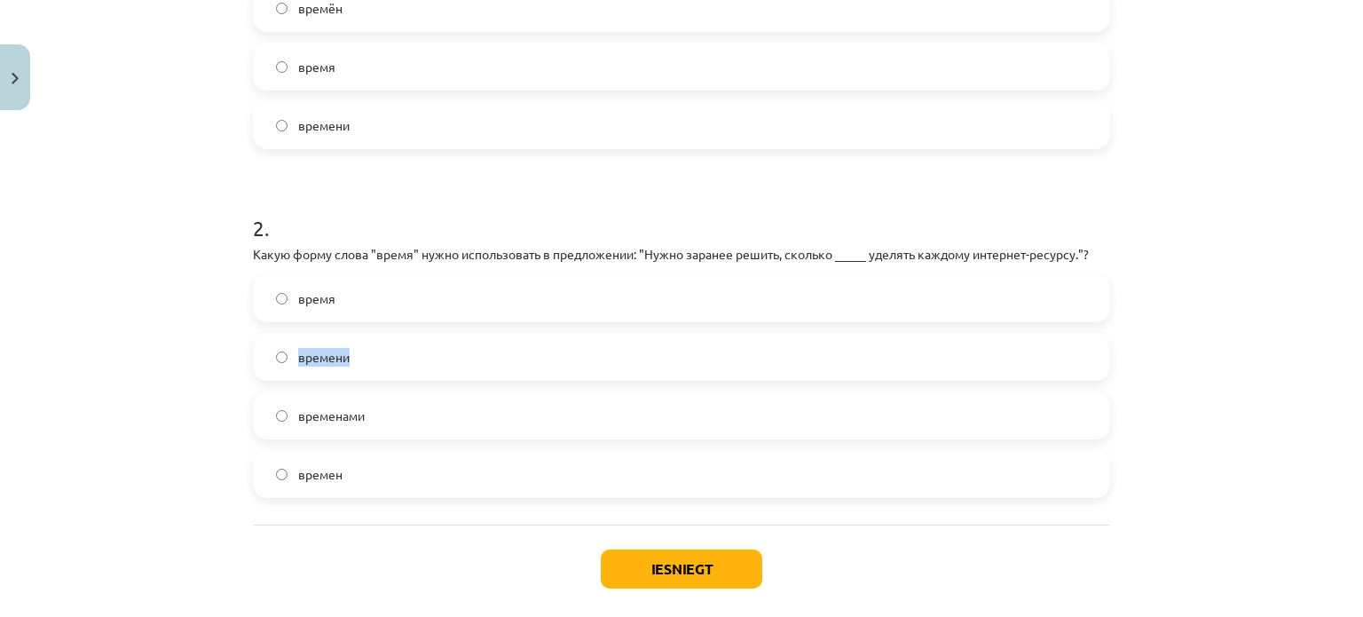
copy span "времени"
click at [89, 436] on div "Mācību tēma: Krievu valodas b1 - 11. klases 1.ieskaites mācību materiāls #6 ⏳ §…" at bounding box center [681, 308] width 1363 height 617
click at [686, 565] on button "Iesniegt" at bounding box center [682, 568] width 162 height 39
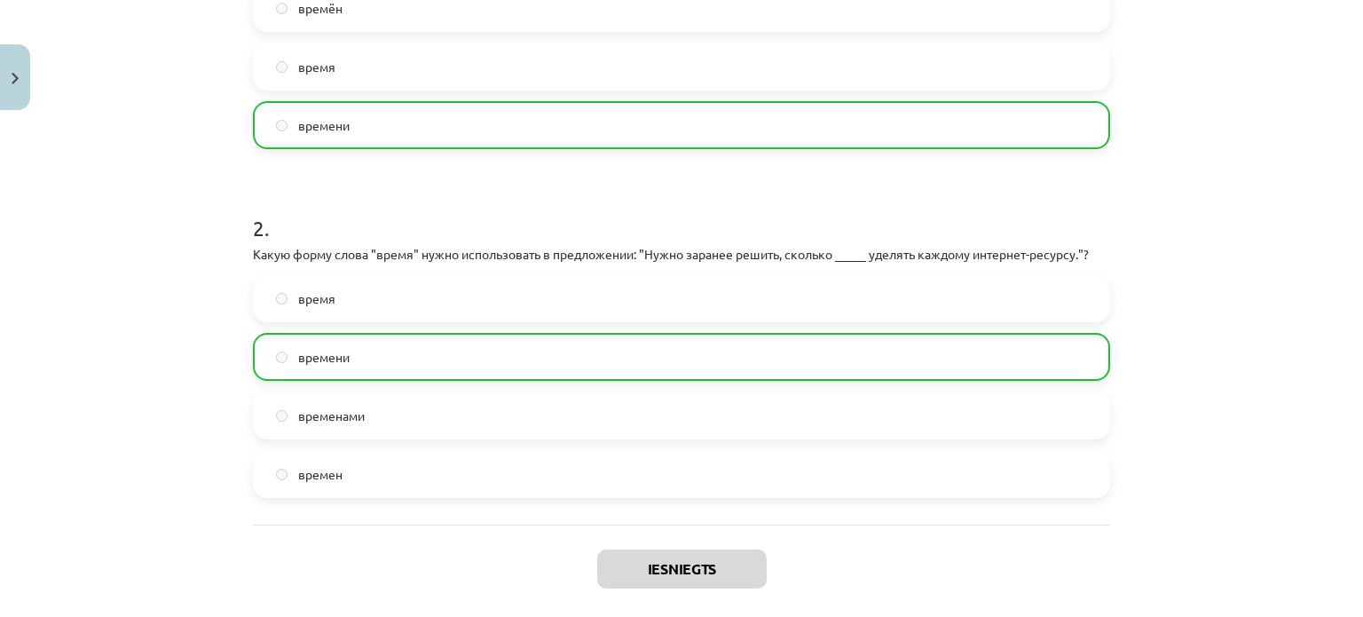
scroll to position [678, 0]
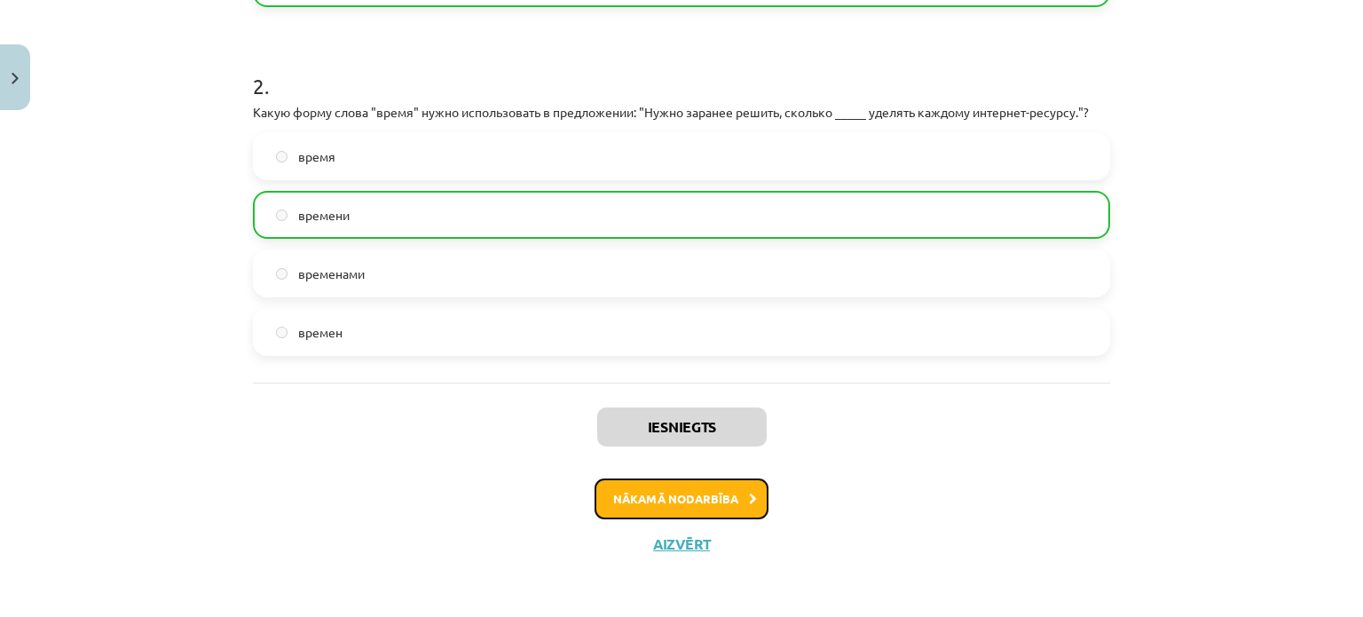
click at [664, 485] on button "Nākamā nodarbība" at bounding box center [682, 498] width 174 height 41
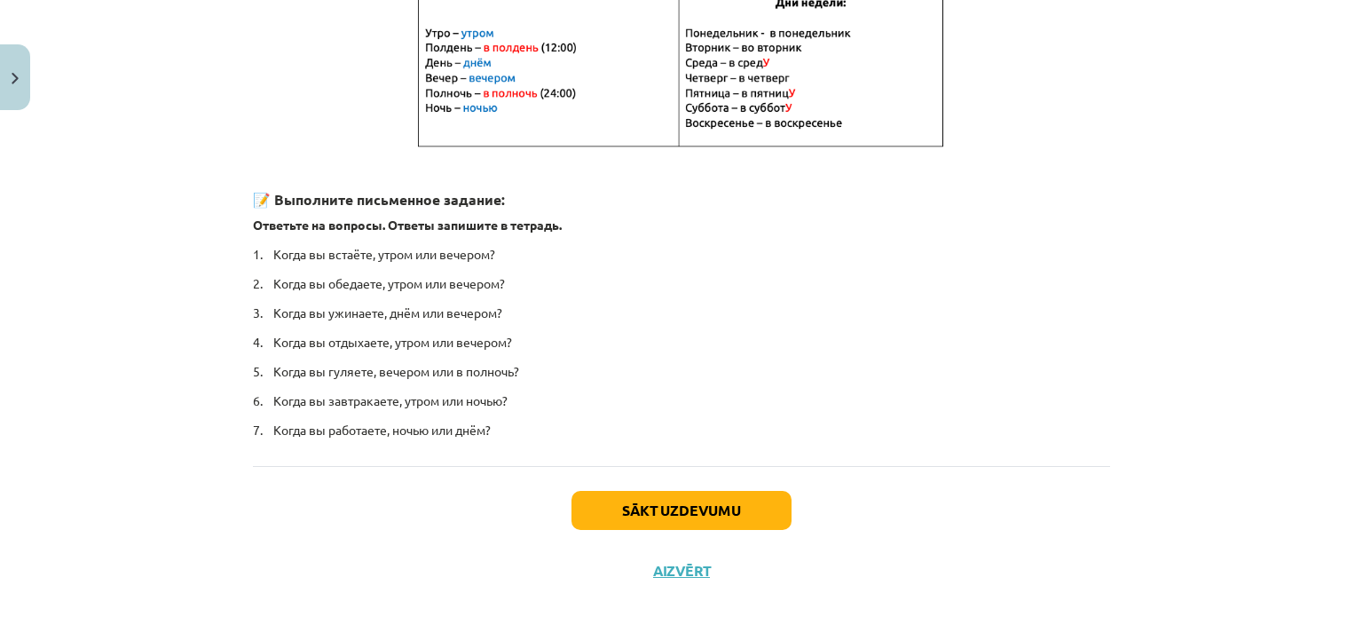
scroll to position [421, 0]
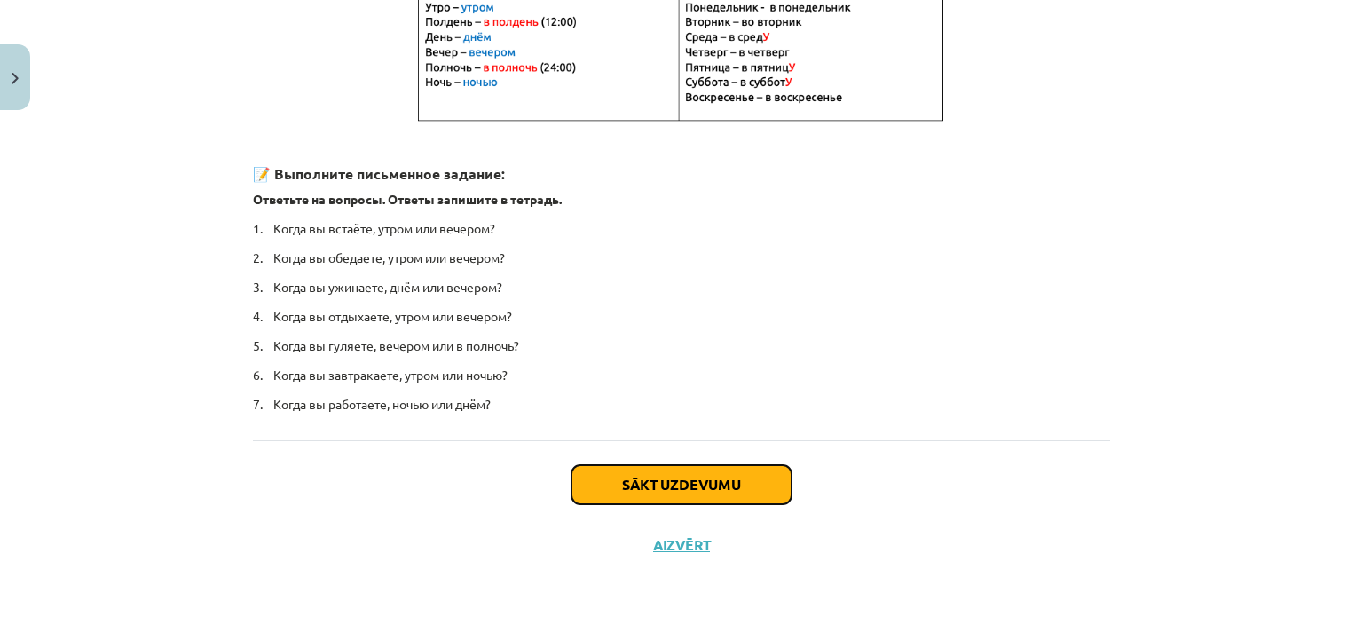
click at [666, 465] on button "Sākt uzdevumu" at bounding box center [681, 484] width 220 height 39
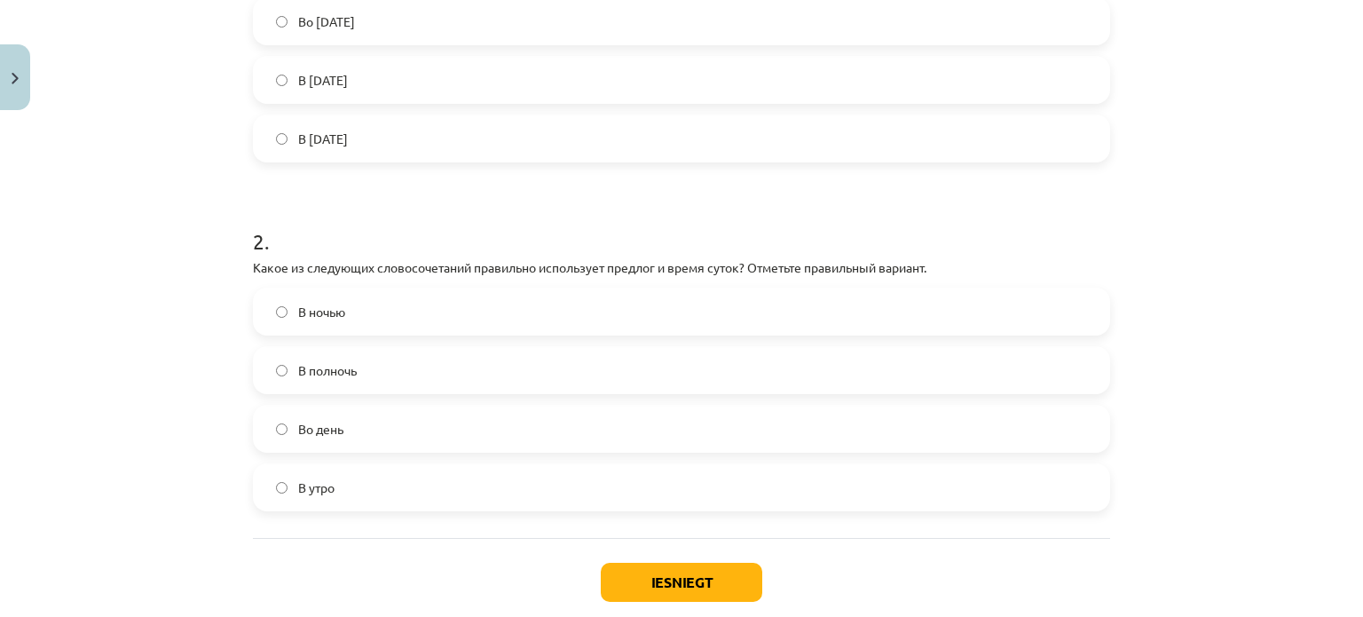
scroll to position [507, 0]
click at [653, 571] on button "Iesniegt" at bounding box center [682, 579] width 162 height 39
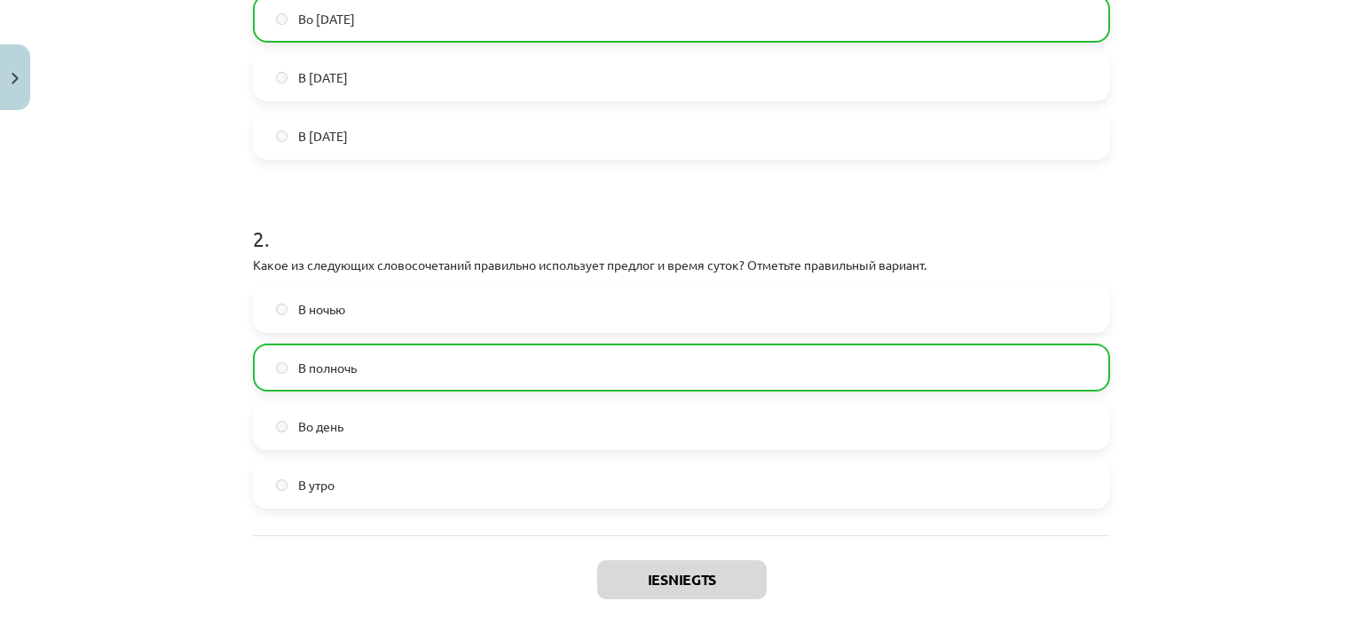
scroll to position [659, 0]
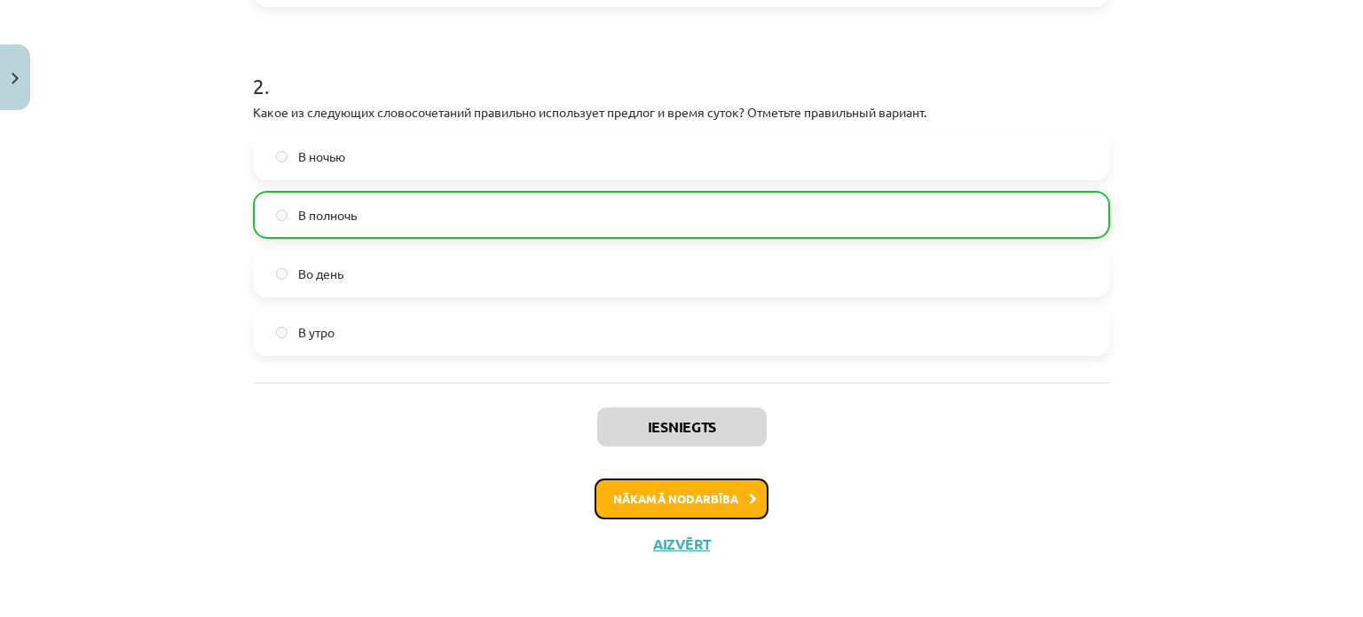
click at [685, 500] on button "Nākamā nodarbība" at bounding box center [682, 498] width 174 height 41
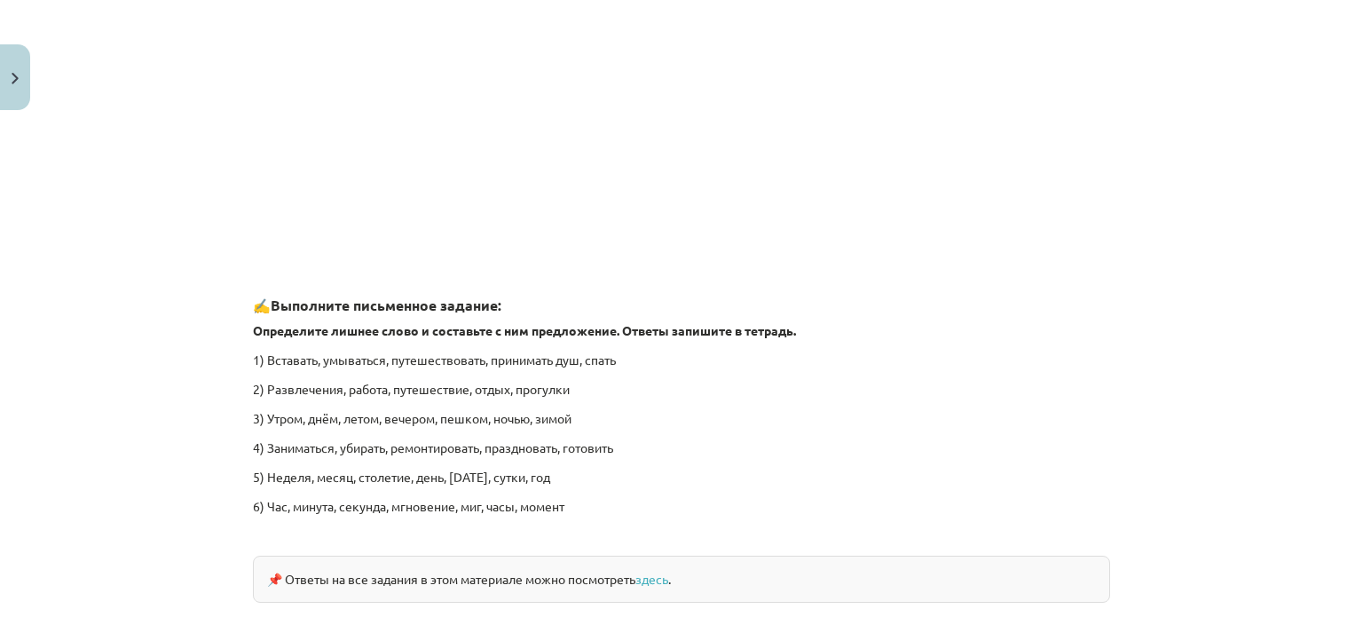
scroll to position [2695, 0]
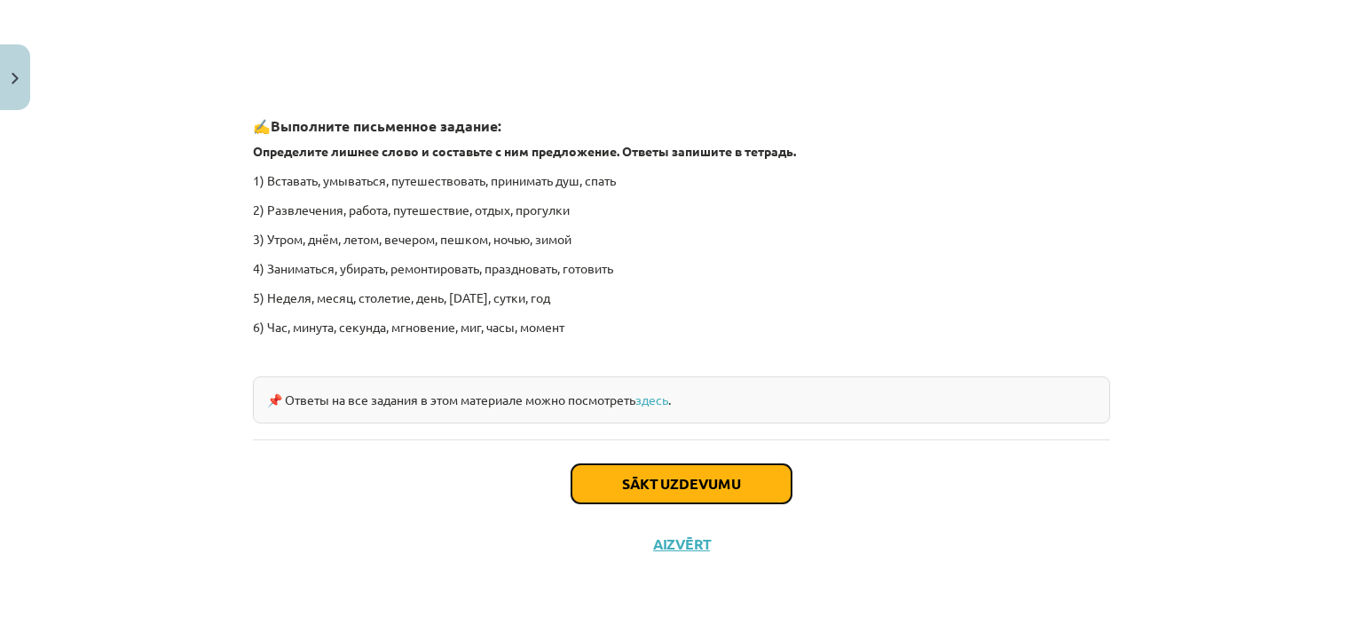
click at [690, 493] on button "Sākt uzdevumu" at bounding box center [681, 483] width 220 height 39
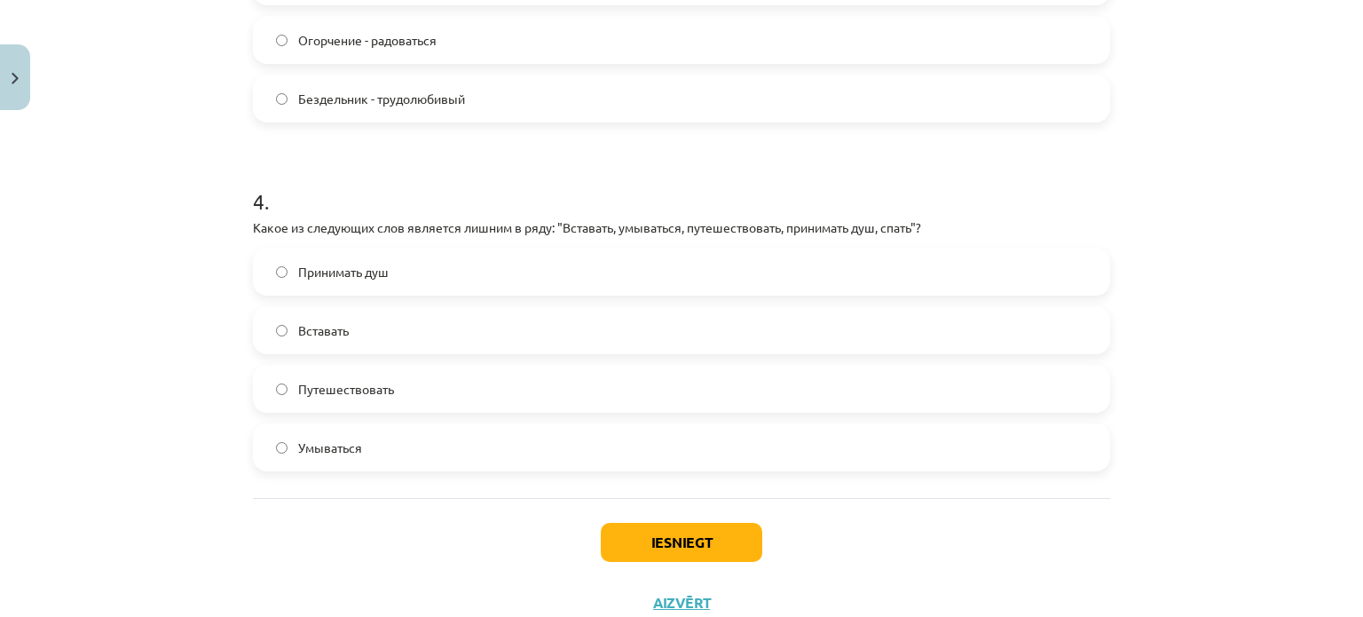
scroll to position [1187, 0]
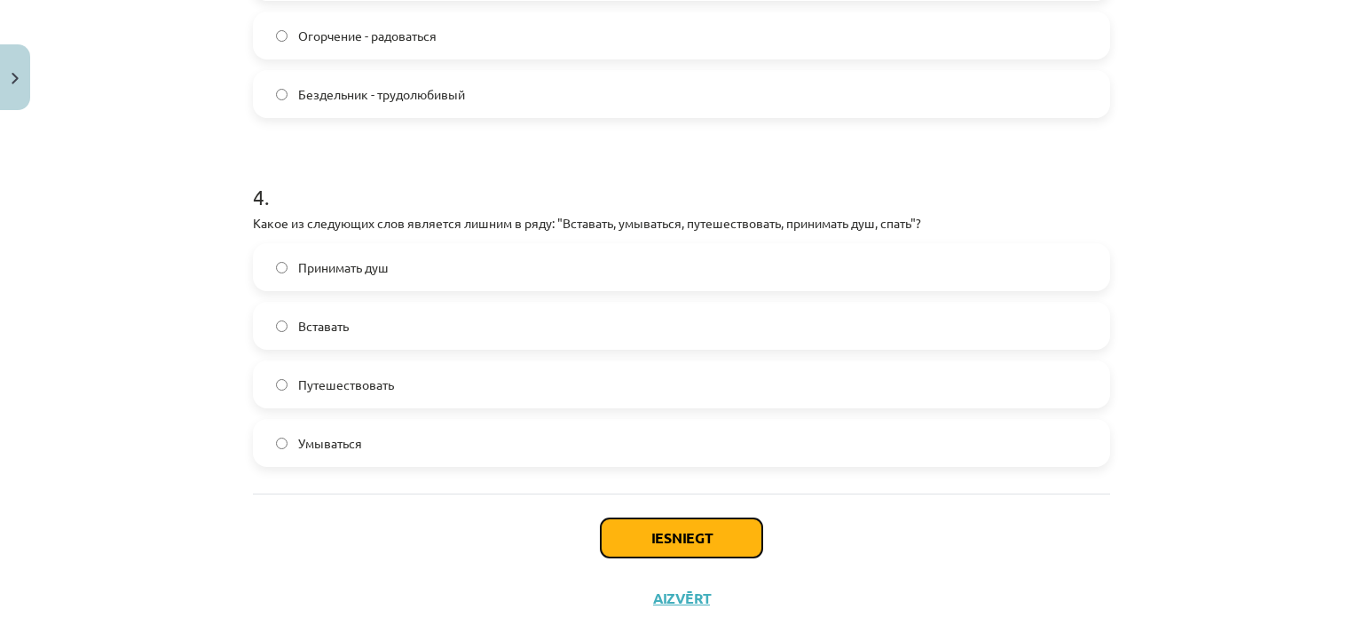
click at [684, 528] on button "Iesniegt" at bounding box center [682, 537] width 162 height 39
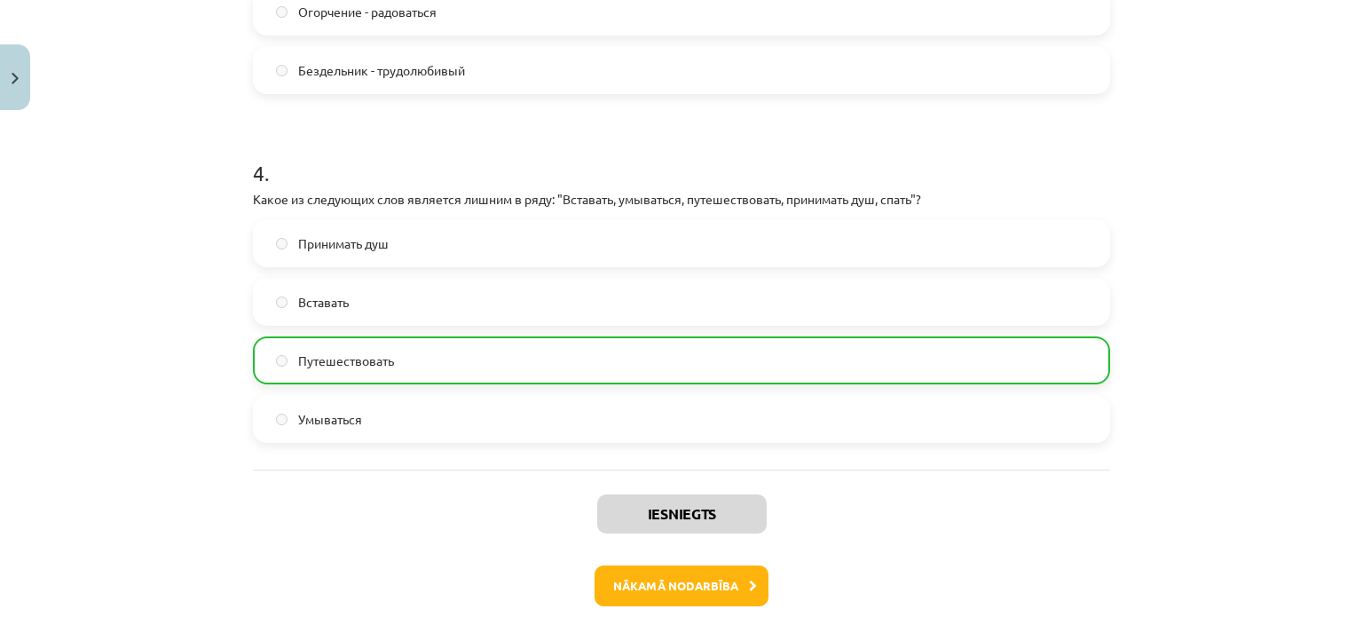
scroll to position [1298, 0]
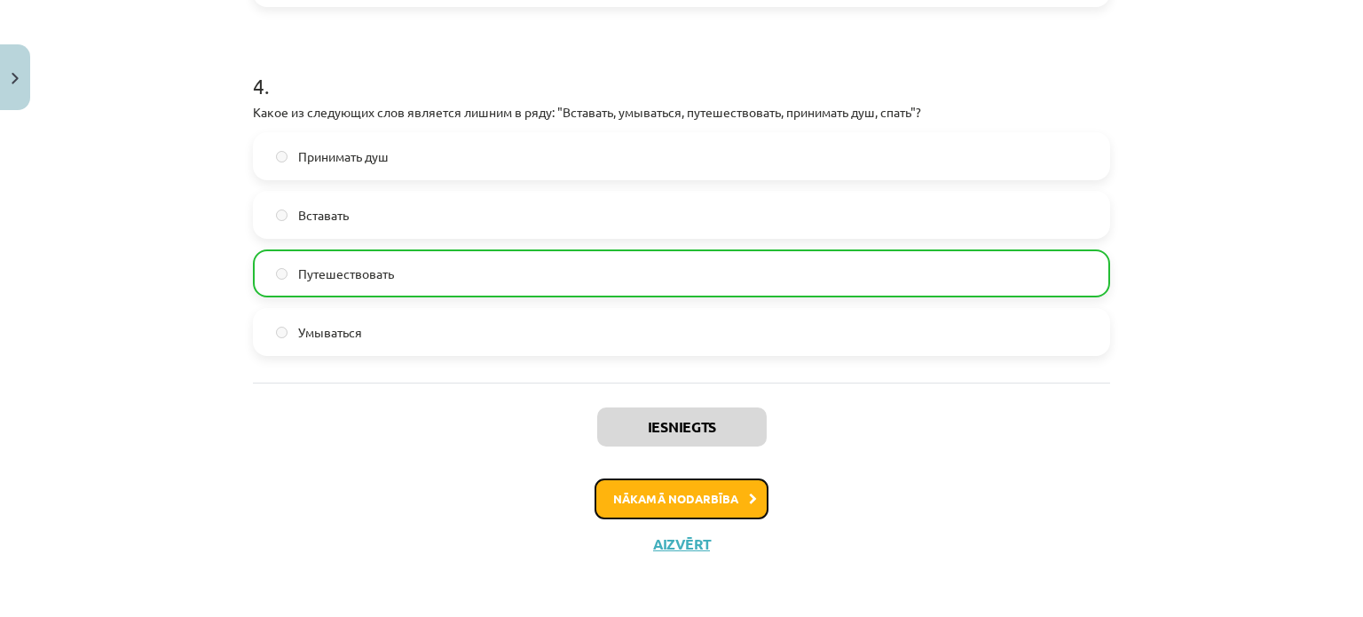
click at [710, 496] on button "Nākamā nodarbība" at bounding box center [682, 498] width 174 height 41
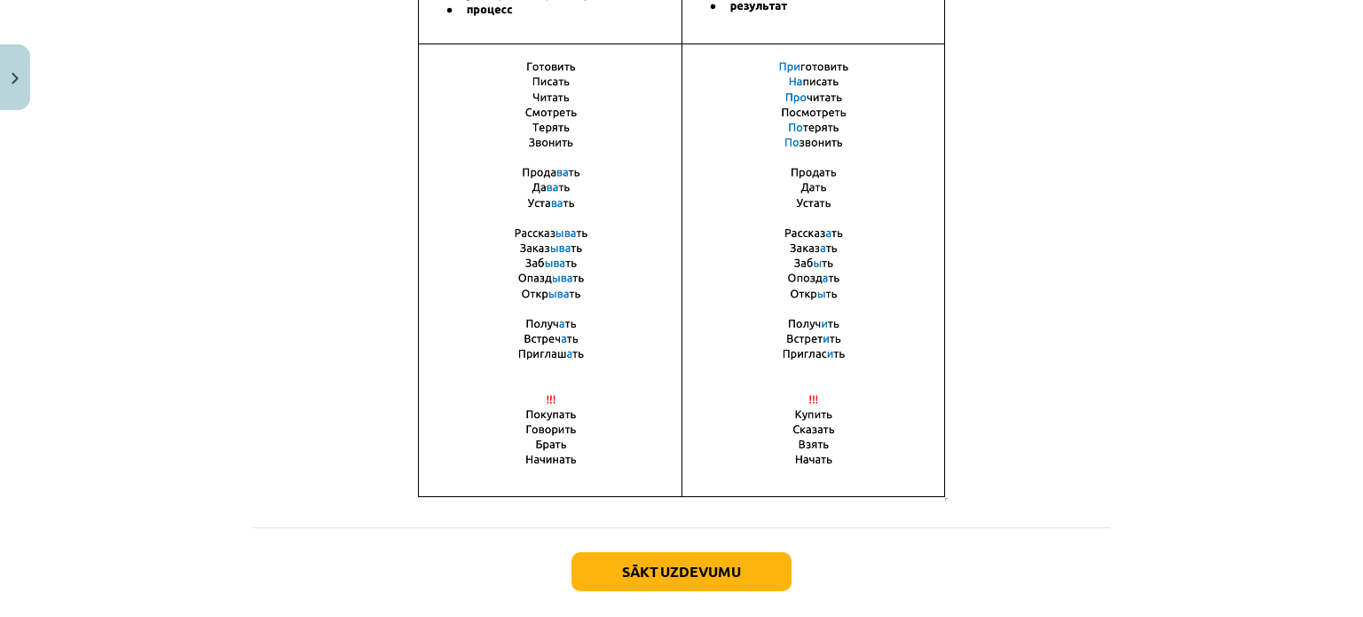
scroll to position [1288, 0]
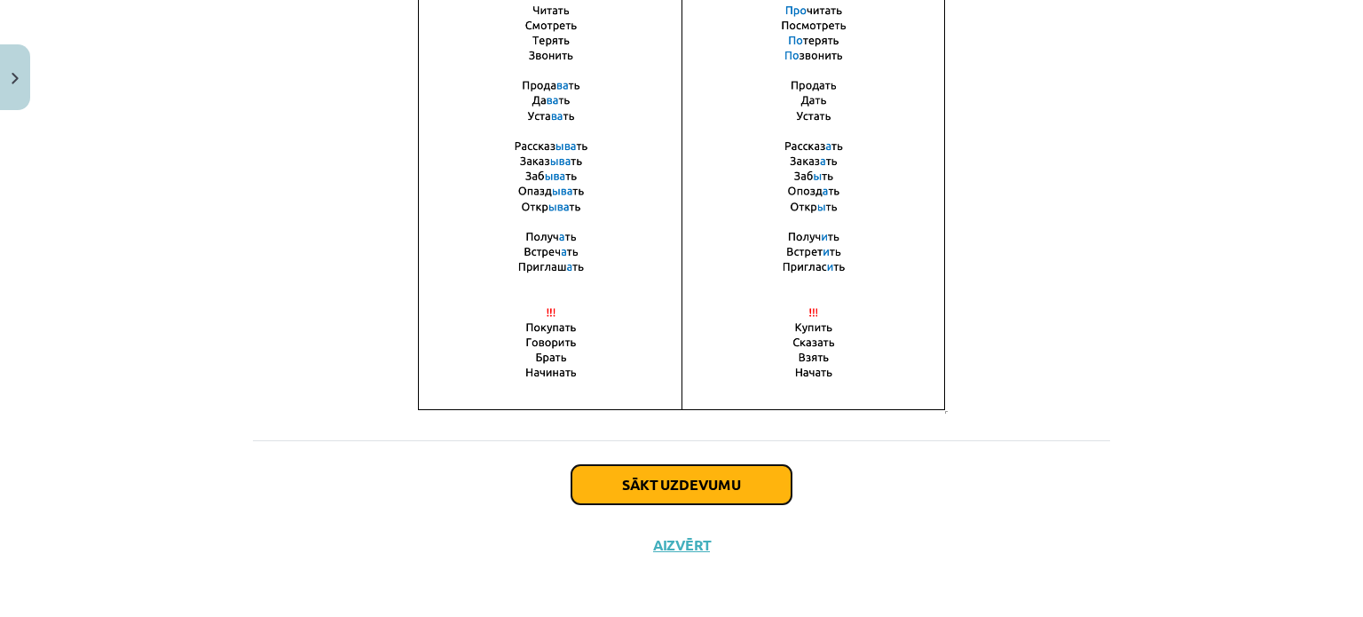
click at [703, 489] on button "Sākt uzdevumu" at bounding box center [681, 484] width 220 height 39
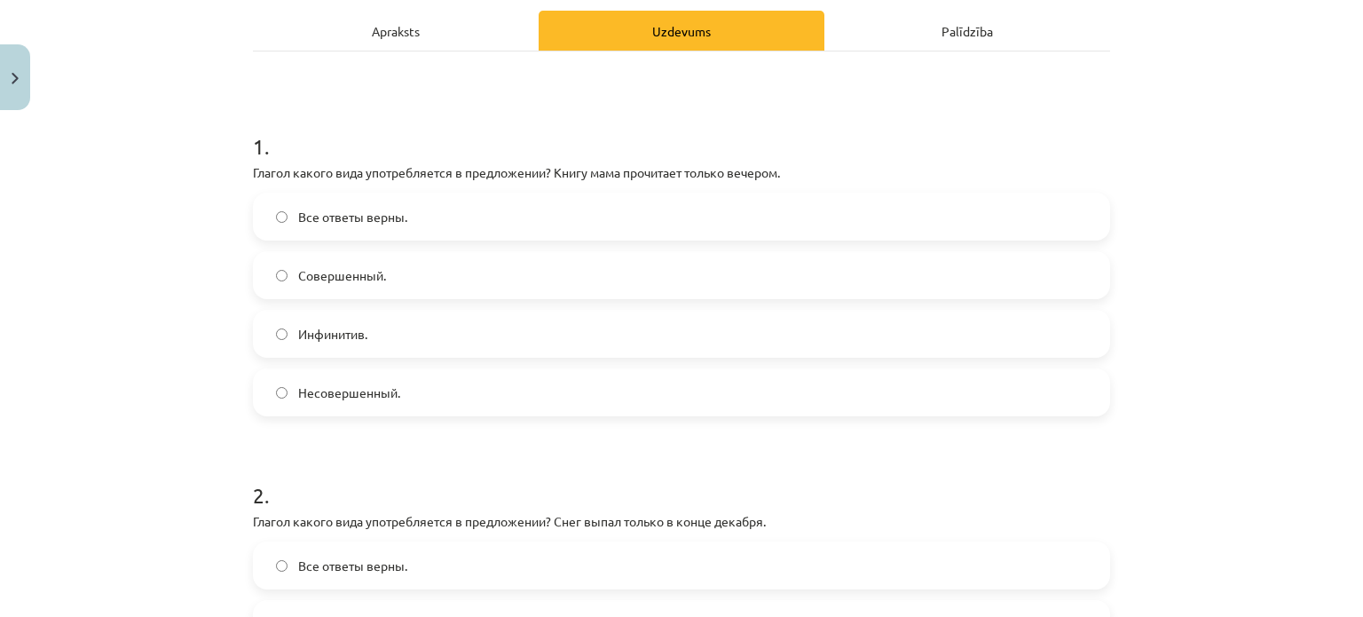
scroll to position [269, 0]
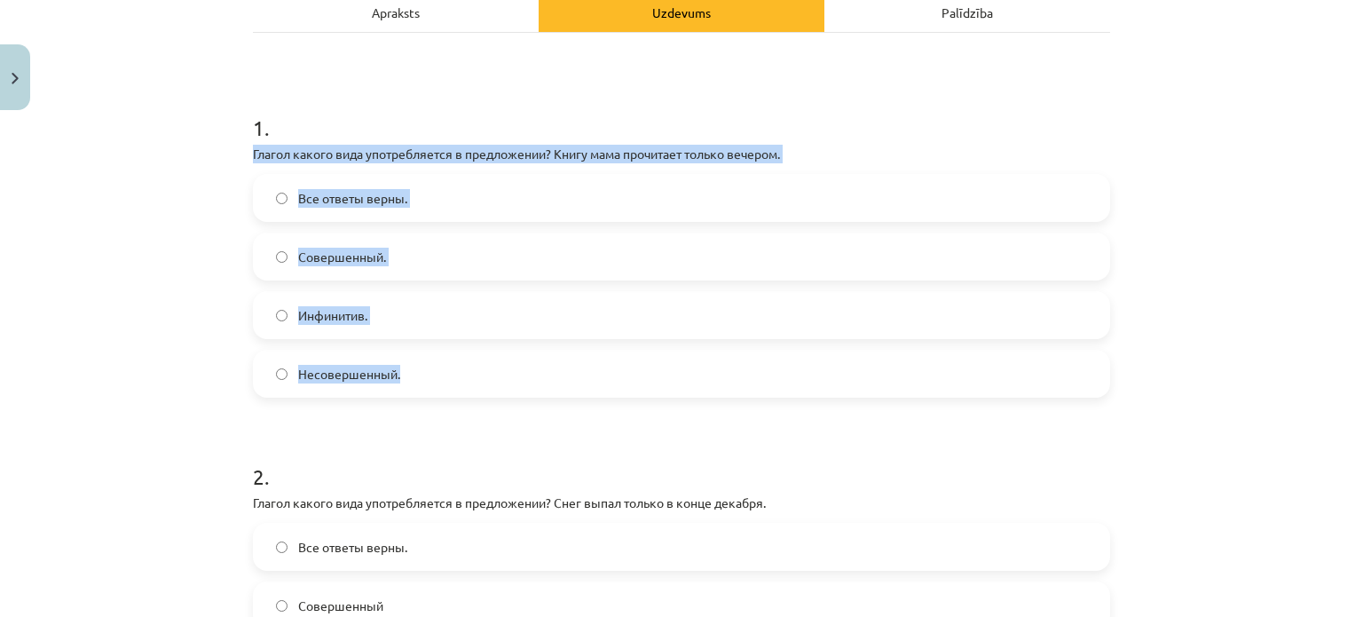
drag, startPoint x: 237, startPoint y: 154, endPoint x: 413, endPoint y: 361, distance: 271.3
copy div "Глагол какого вида употребляется в предложении? Книгу мама прочитает только веч…"
click at [182, 219] on div "Mācību tēma: Krievu valodas b1 - 11. klases 1.ieskaites mācību materiāls #9 📖 §…" at bounding box center [681, 308] width 1363 height 617
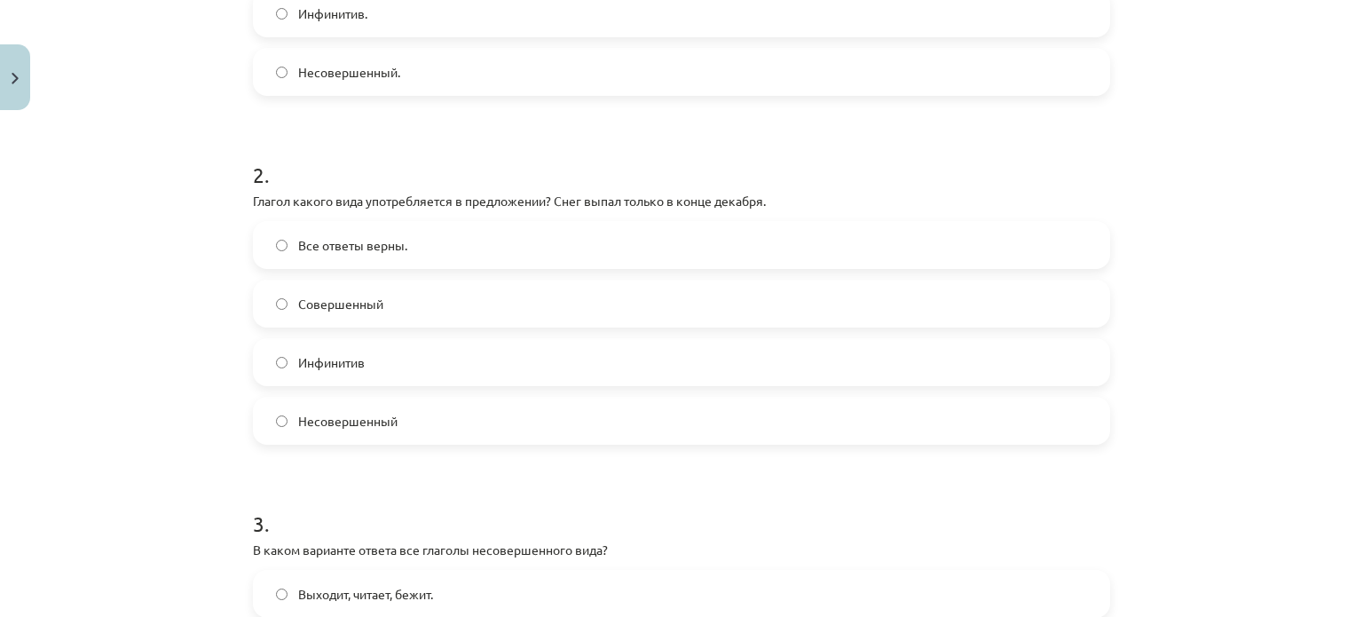
scroll to position [689, 0]
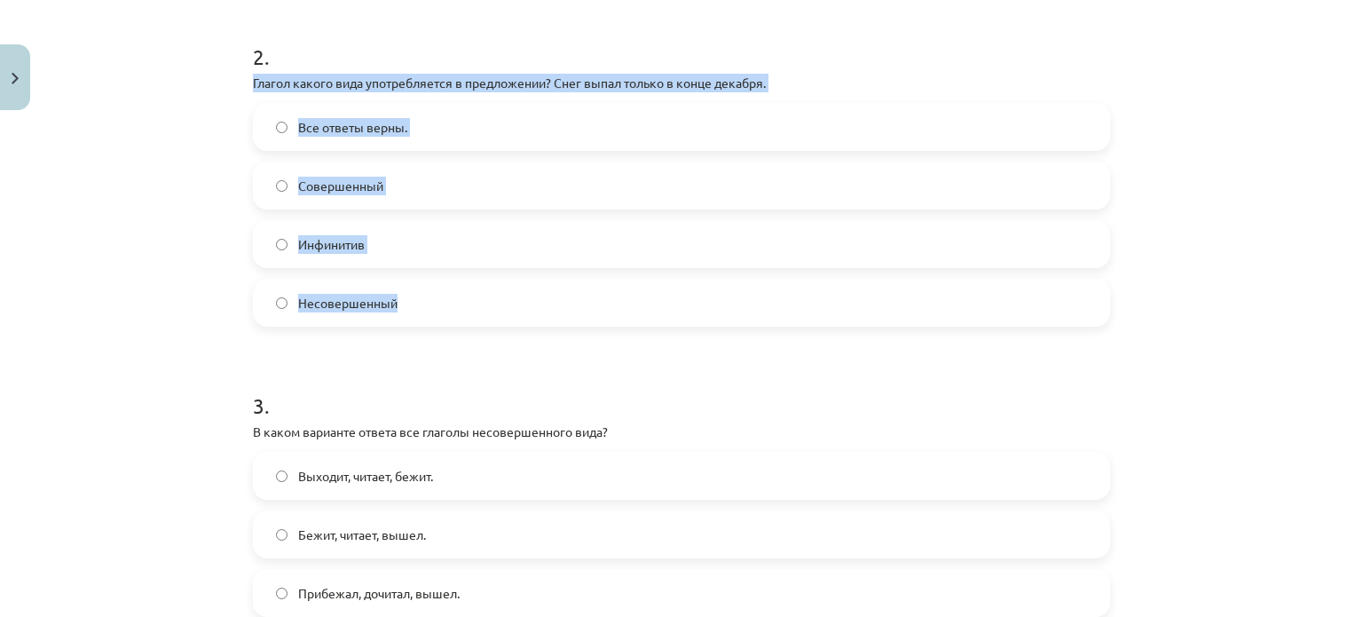
drag, startPoint x: 245, startPoint y: 83, endPoint x: 420, endPoint y: 291, distance: 272.1
click at [420, 291] on div "4 XP Saņemsi Grūts 589 pilda Apraksts Uzdevums Palīdzība 1 . Глагол какого вида…" at bounding box center [681, 307] width 879 height 1756
copy div "Глагол какого вида употребляется в предложении? Снег выпал только в конце декаб…"
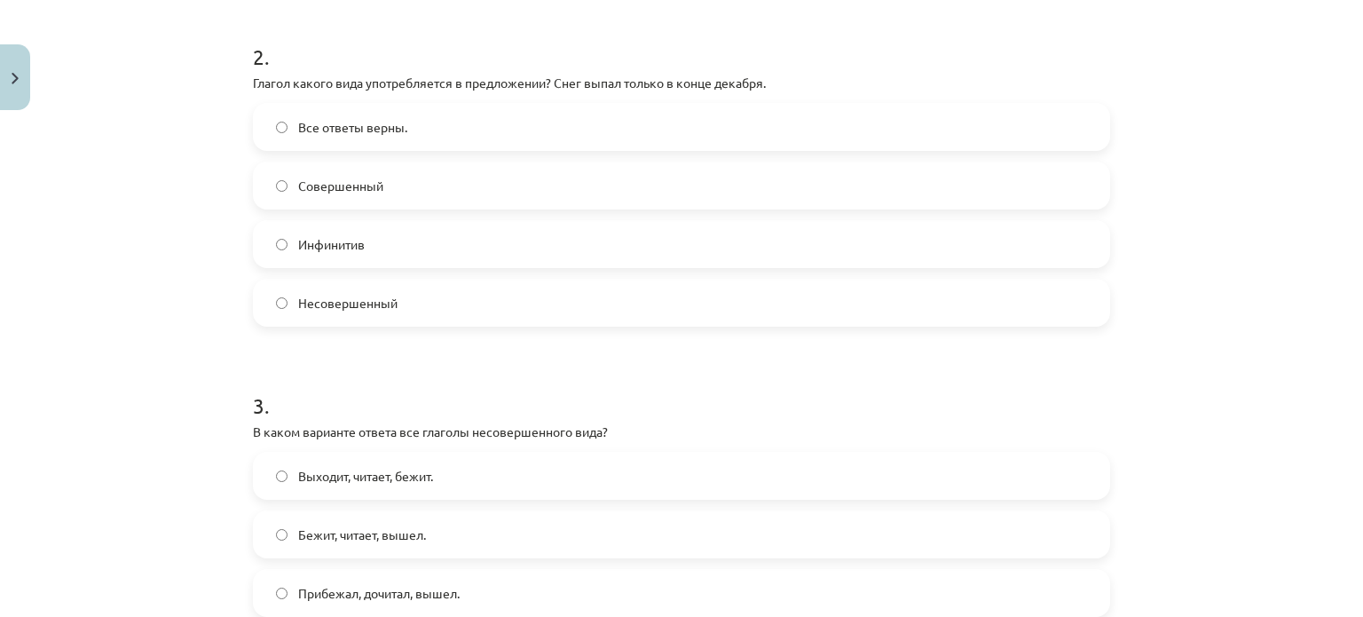
click at [190, 335] on div "Mācību tēma: Krievu valodas b1 - 11. klases 1.ieskaites mācību materiāls #9 📖 §…" at bounding box center [681, 308] width 1363 height 617
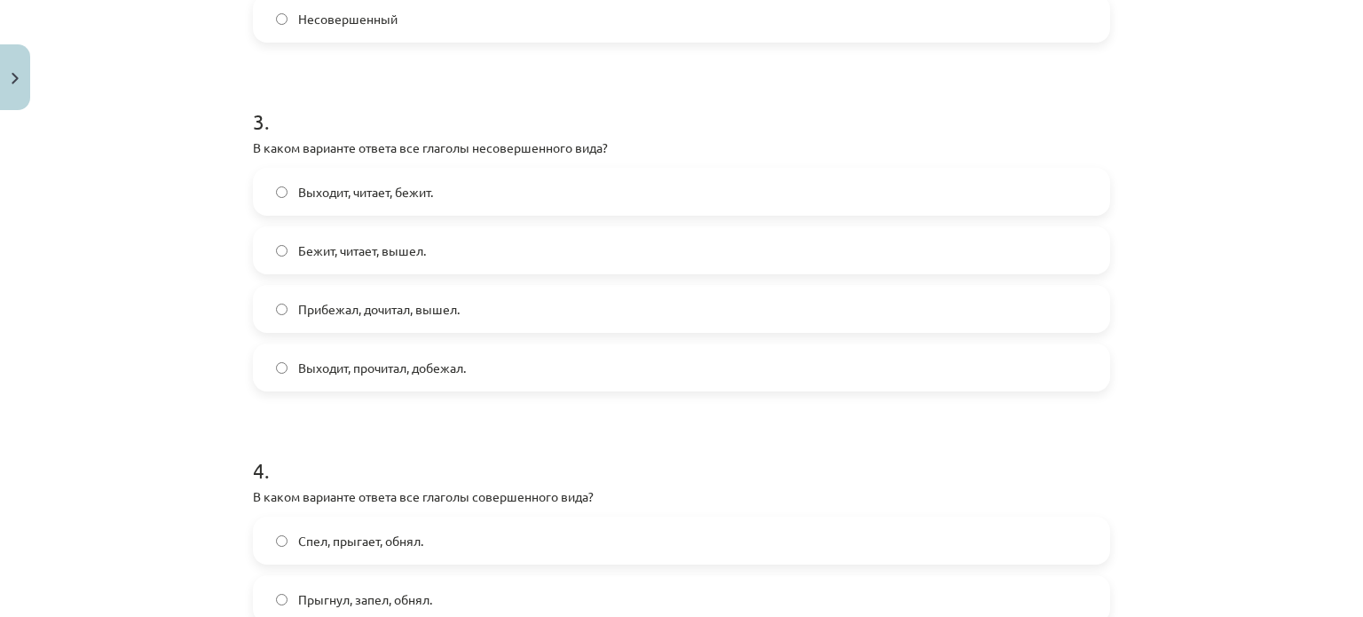
scroll to position [1007, 0]
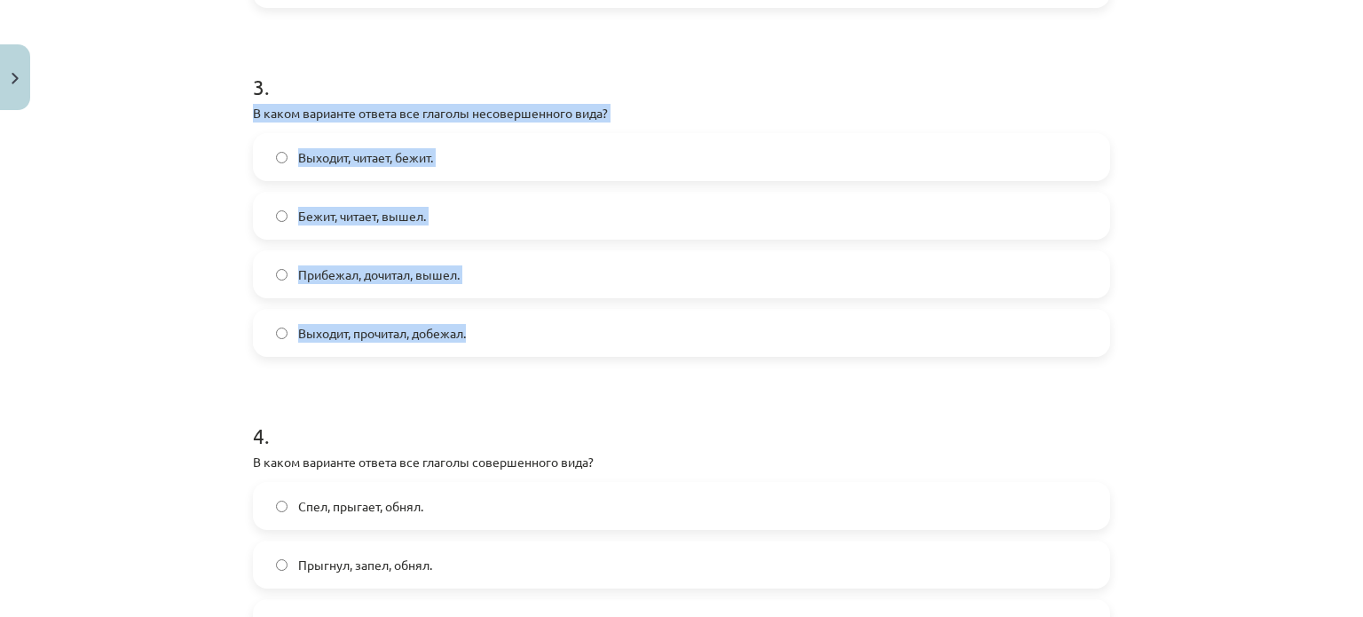
drag, startPoint x: 238, startPoint y: 113, endPoint x: 493, endPoint y: 331, distance: 336.1
copy div "В каком варианте ответа все глаголы несовершенного вида? Выходит, читает, бежит…"
click at [122, 275] on div "Mācību tēma: Krievu valodas b1 - 11. klases 1.ieskaites mācību materiāls #9 📖 §…" at bounding box center [681, 308] width 1363 height 617
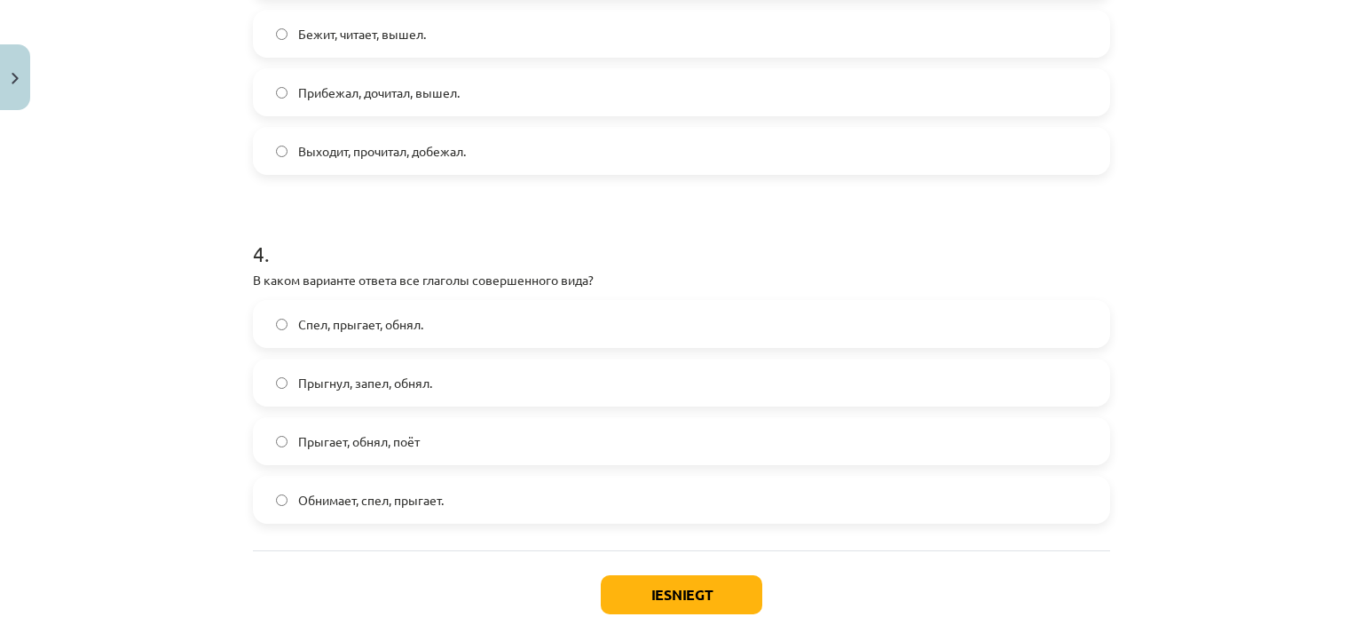
scroll to position [1301, 0]
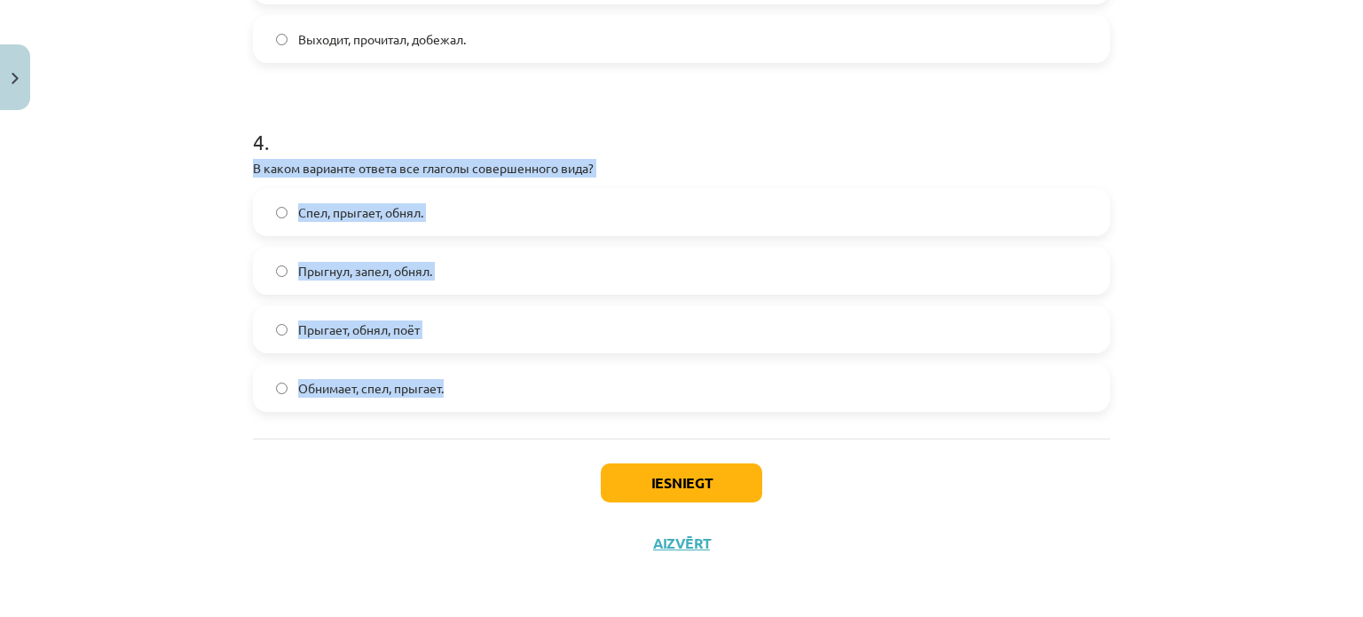
drag, startPoint x: 245, startPoint y: 158, endPoint x: 463, endPoint y: 382, distance: 312.5
copy div "В каком варианте ответа все глаголы совершенного вида? Спел, прыгает, обнял. Пр…"
click at [185, 287] on div "Mācību tēma: Krievu valodas b1 - 11. klases 1.ieskaites mācību materiāls #9 📖 §…" at bounding box center [681, 308] width 1363 height 617
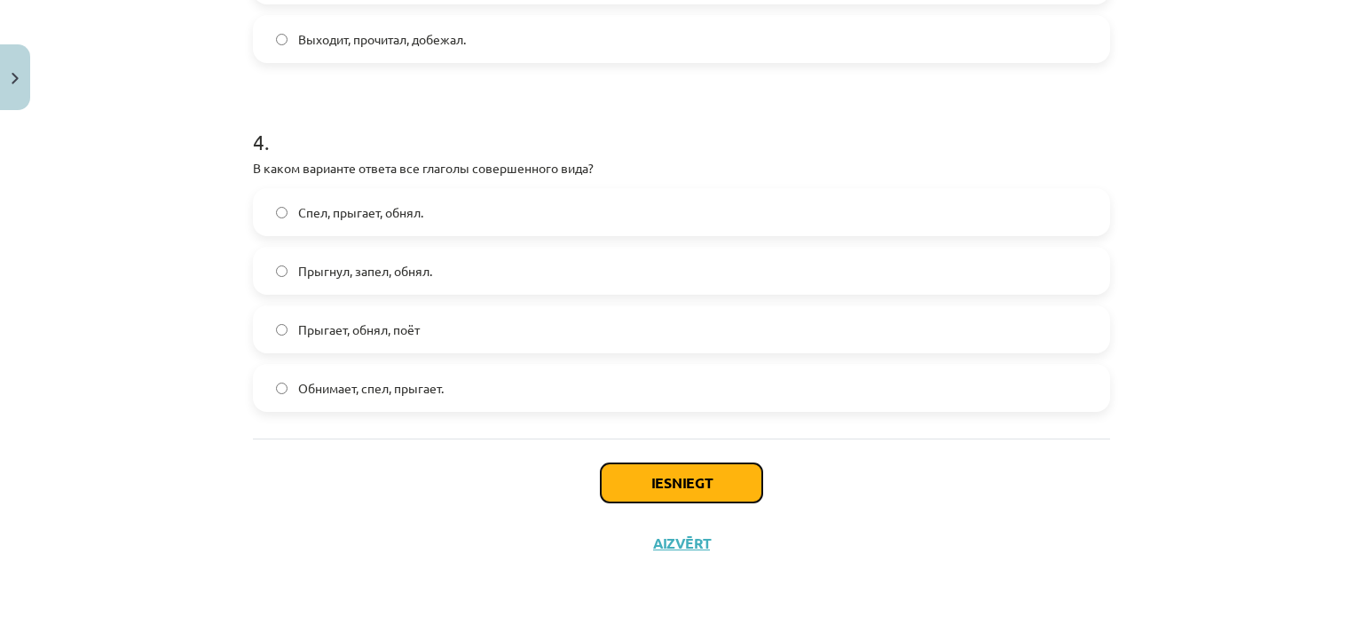
click at [639, 484] on button "Iesniegt" at bounding box center [682, 482] width 162 height 39
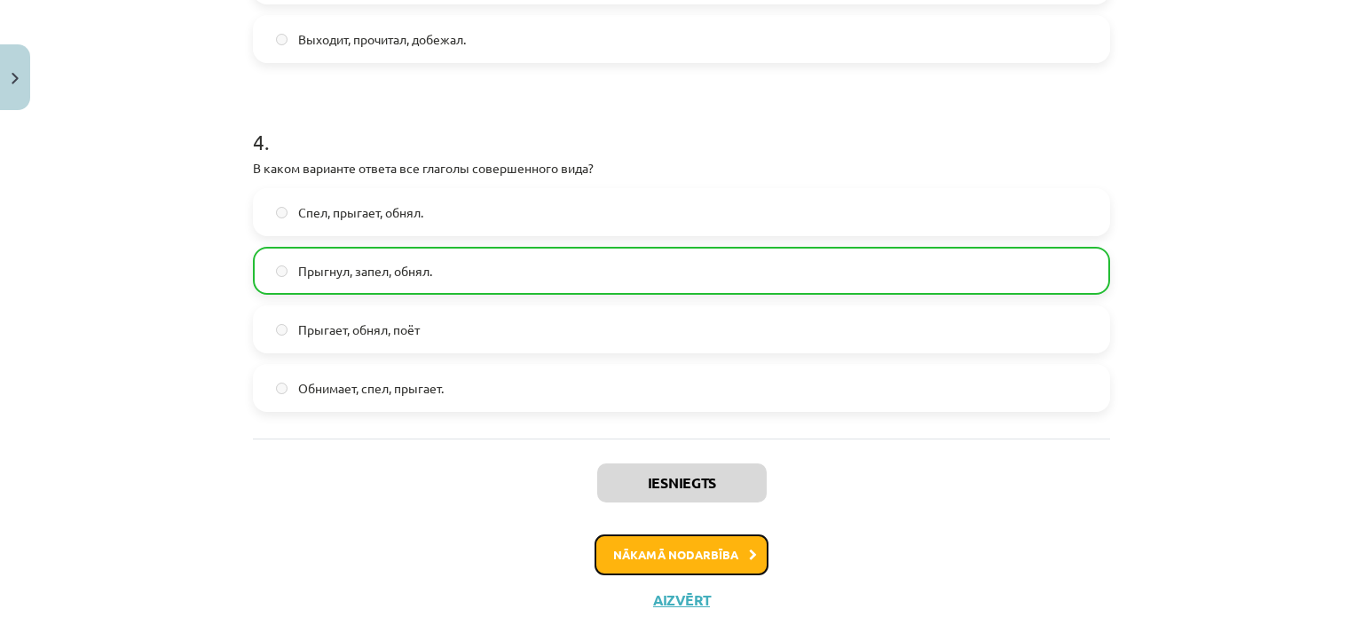
click at [661, 550] on button "Nākamā nodarbība" at bounding box center [682, 554] width 174 height 41
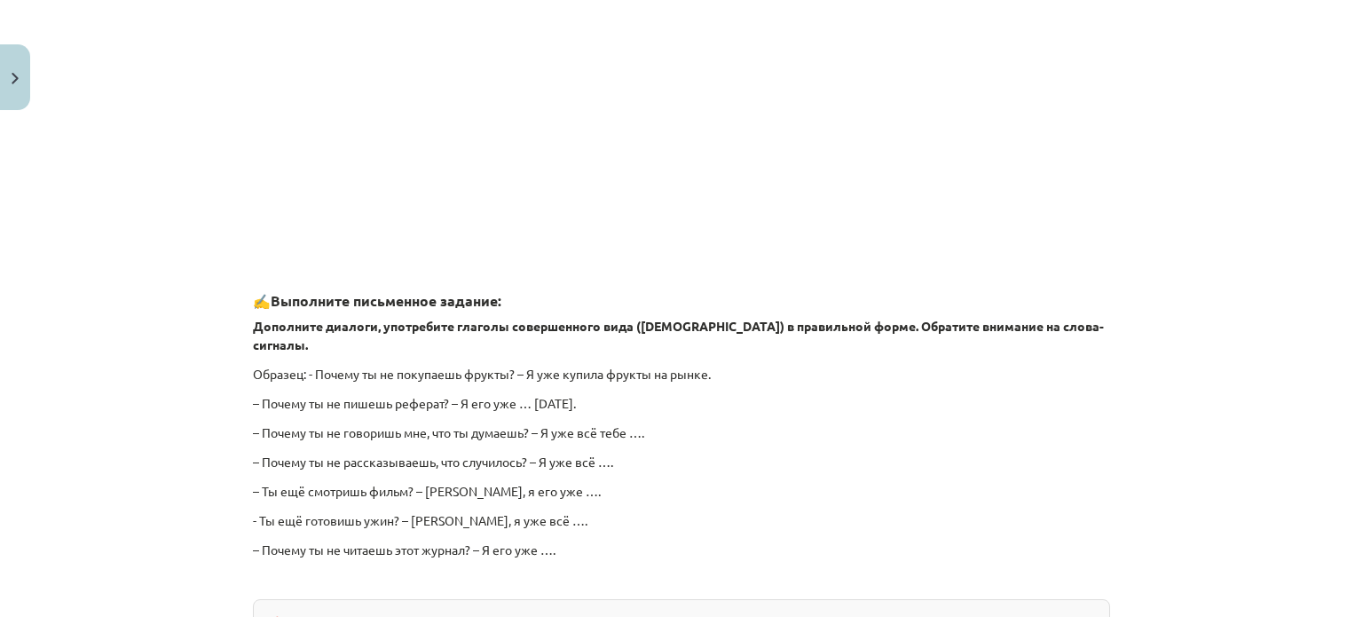
scroll to position [1619, 0]
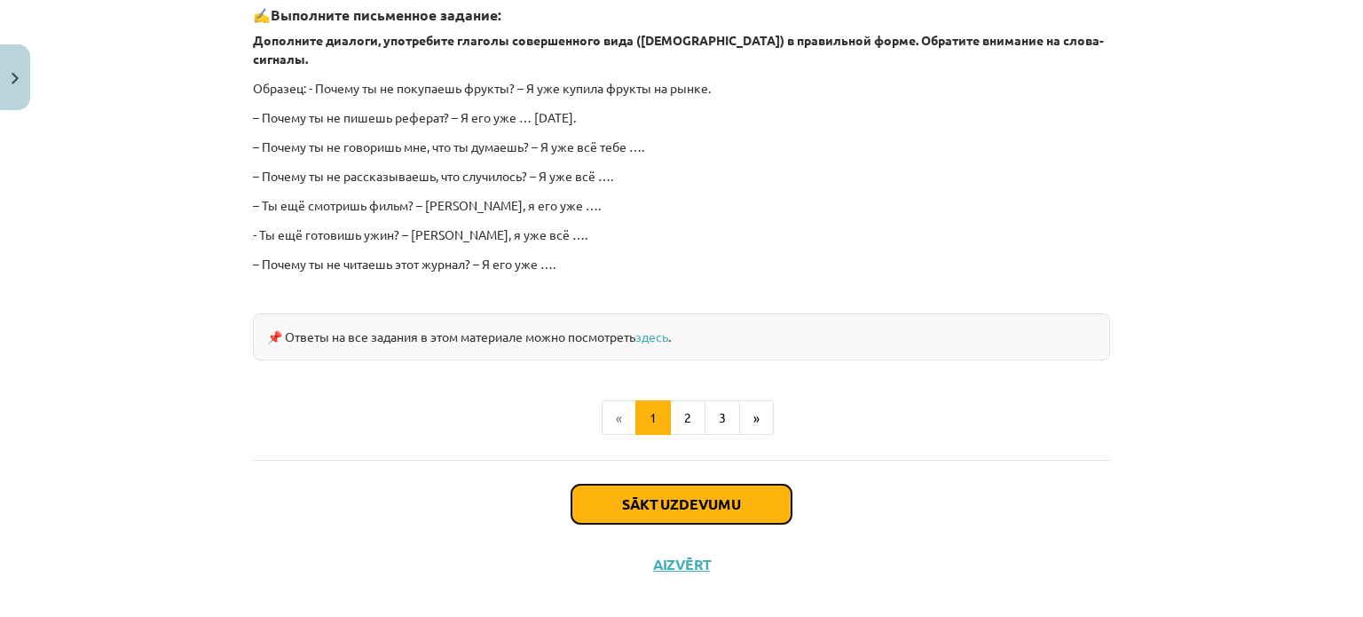
click at [735, 485] on button "Sākt uzdevumu" at bounding box center [681, 504] width 220 height 39
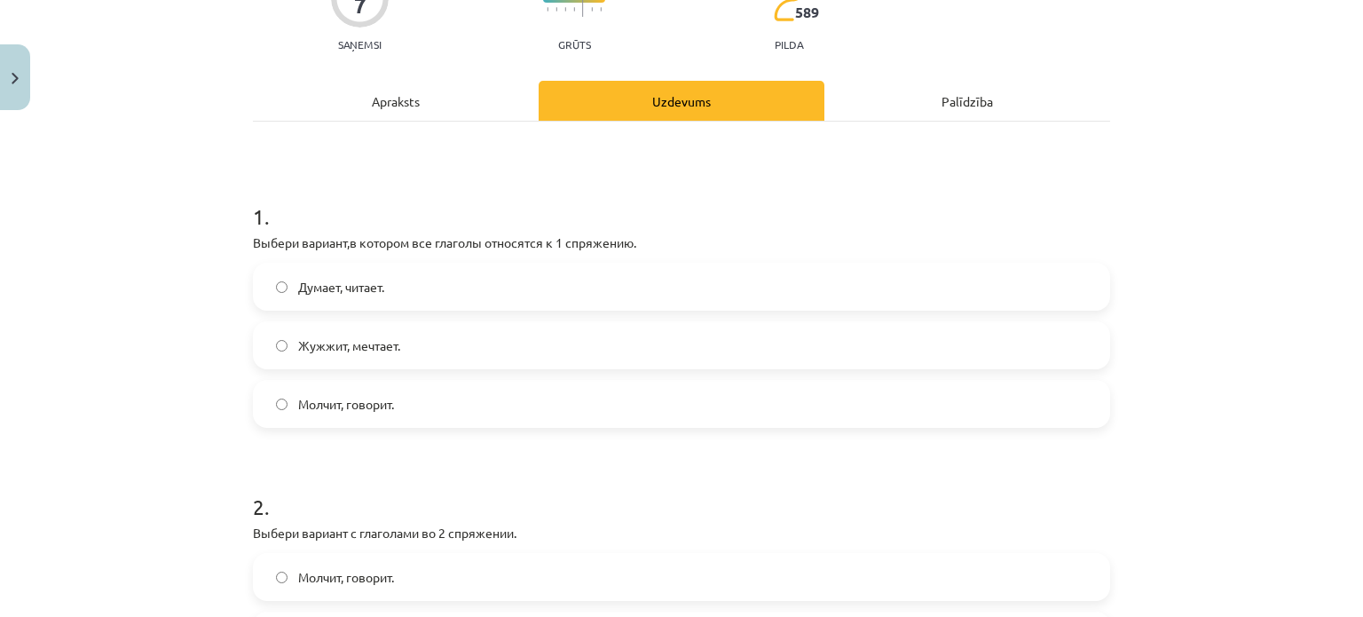
scroll to position [199, 0]
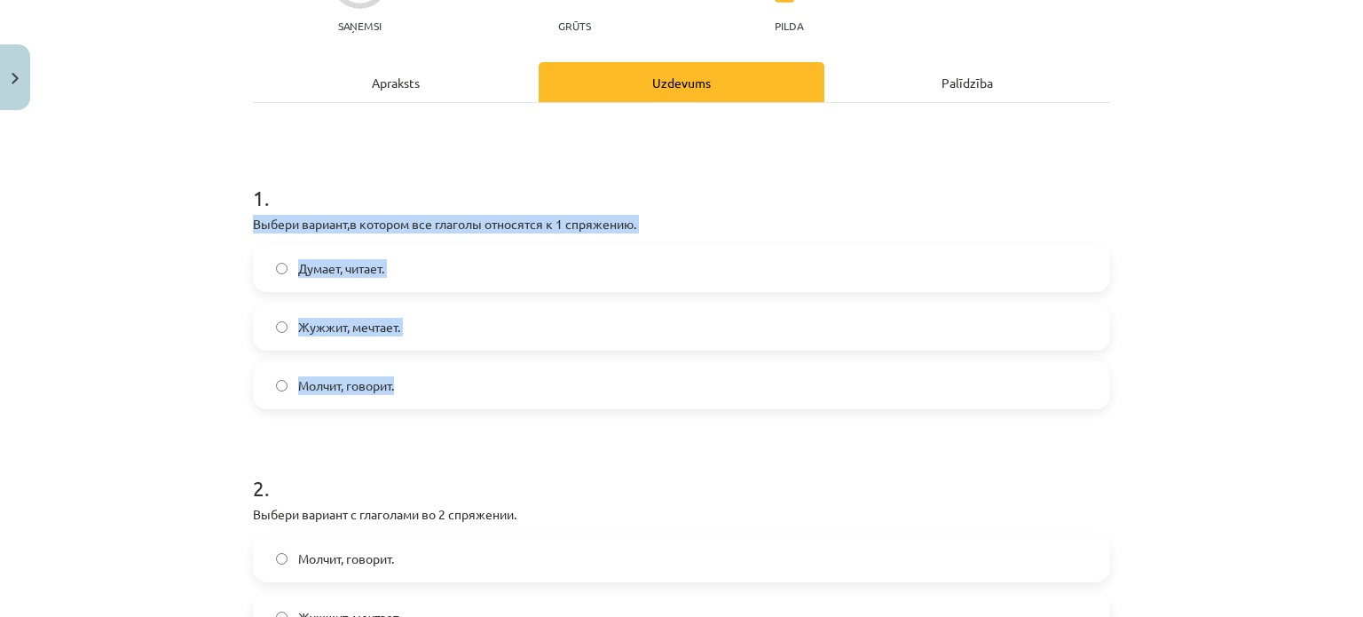
drag, startPoint x: 232, startPoint y: 219, endPoint x: 417, endPoint y: 383, distance: 247.7
click at [417, 383] on div "Mācību tēma: Krievu valodas b1 - 11. klases 1.ieskaites mācību materiāls #10 📖 …" at bounding box center [681, 308] width 1363 height 617
copy div "Выбери вариант,в котором все глаголы относятся к 1 спряжению. Думает, читает. Ж…"
click at [119, 319] on div "Mācību tēma: Krievu valodas b1 - 11. klases 1.ieskaites mācību materiāls #10 📖 …" at bounding box center [681, 308] width 1363 height 617
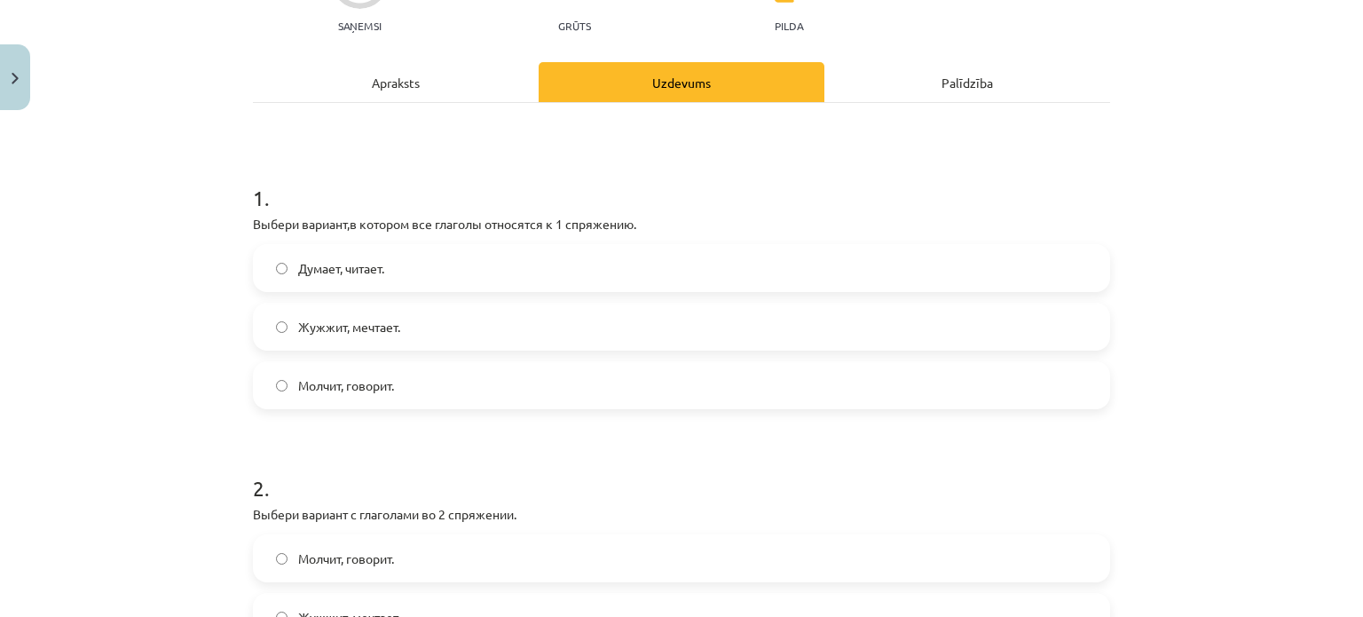
click at [129, 348] on div "Mācību tēma: Krievu valodas b1 - 11. klases 1.ieskaites mācību materiāls #10 📖 …" at bounding box center [681, 308] width 1363 height 617
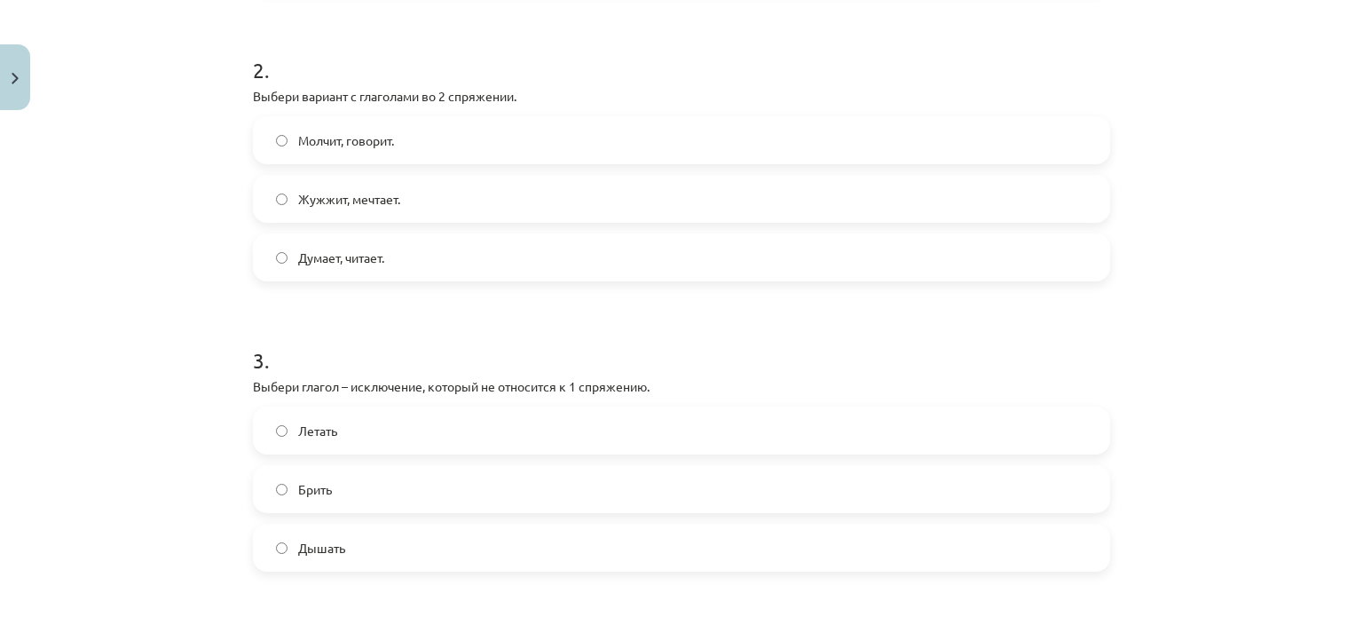
scroll to position [614, 0]
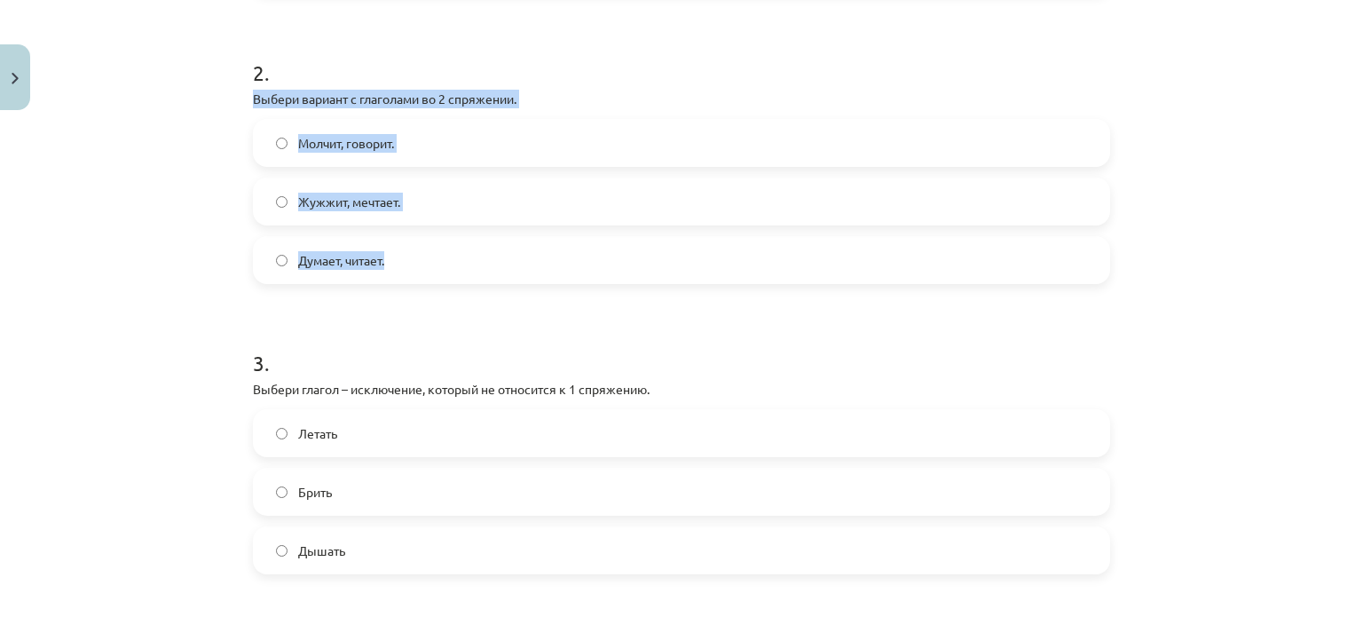
drag, startPoint x: 239, startPoint y: 99, endPoint x: 389, endPoint y: 258, distance: 219.1
click at [389, 258] on div "7 XP Saņemsi Grūts 589 pilda Apraksts Uzdevums Palīdzība 1 . Выбери вариант,в к…" at bounding box center [681, 265] width 879 height 1522
copy div "Выбери вариант с глаголами во 2 спряжении. Молчит, говорит. Жужжит, мечтает. Ду…"
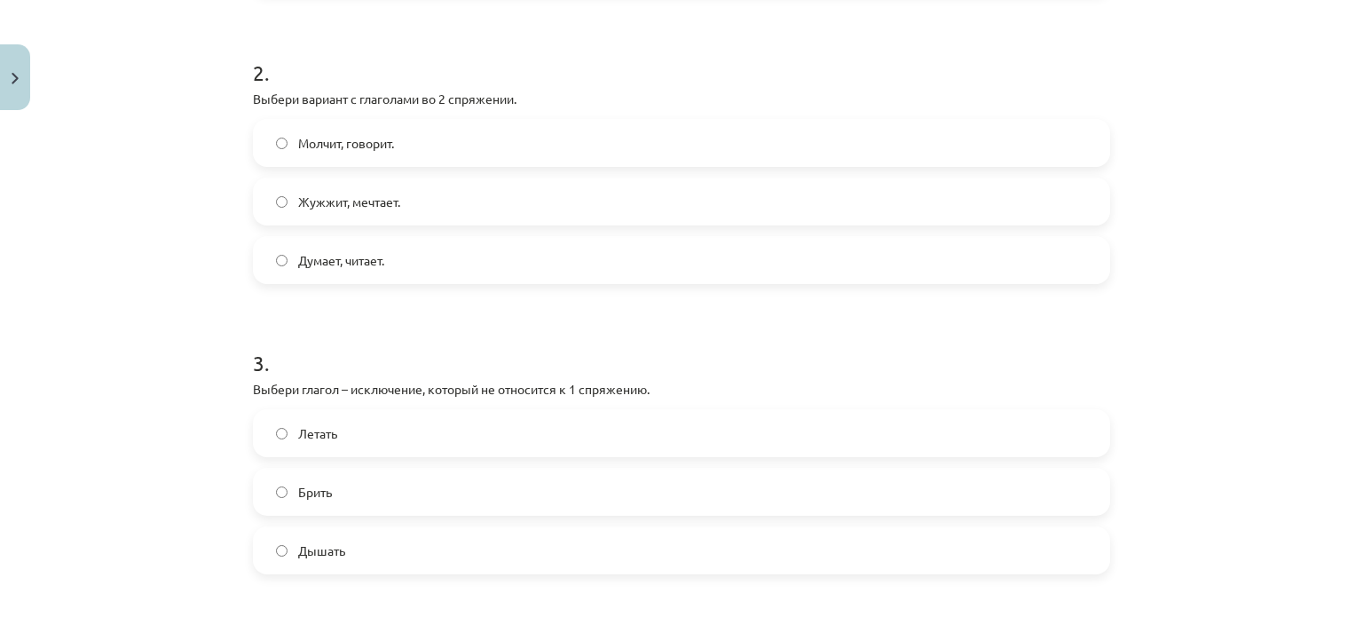
click at [121, 298] on div "Mācību tēma: Krievu valodas b1 - 11. klases 1.ieskaites mācību materiāls #10 📖 …" at bounding box center [681, 308] width 1363 height 617
click at [272, 133] on label "Молчит, говорит." at bounding box center [682, 143] width 854 height 44
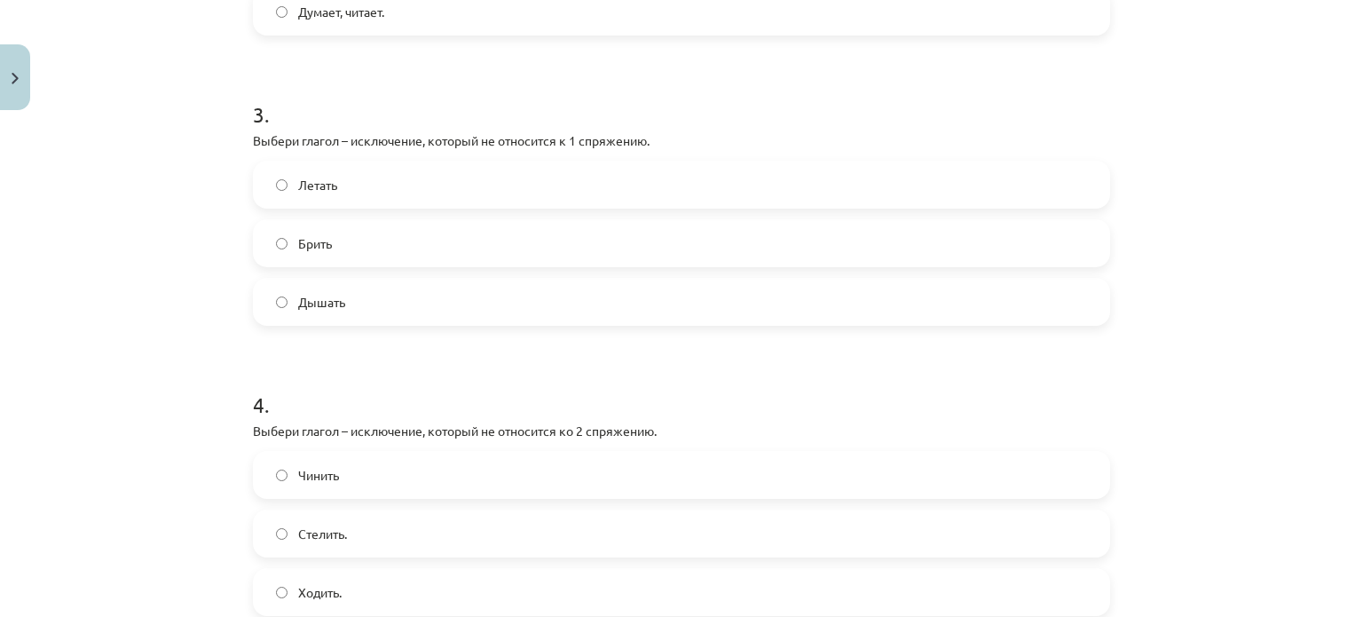
scroll to position [890, 0]
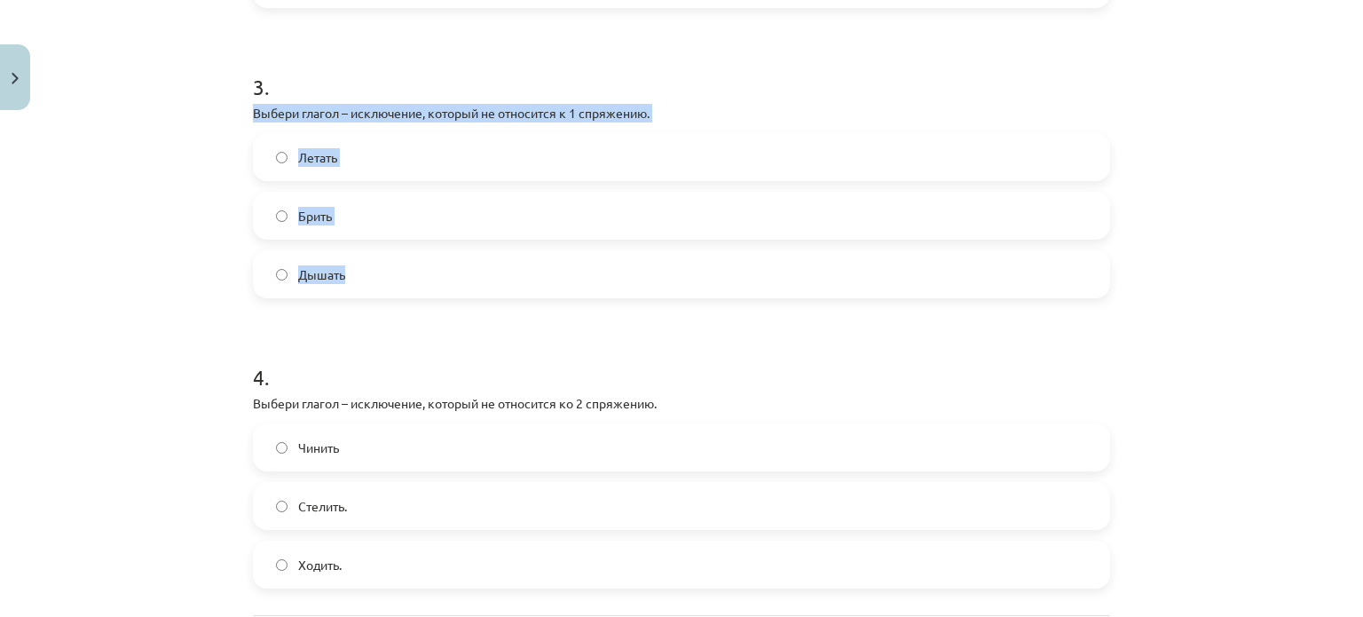
drag, startPoint x: 243, startPoint y: 115, endPoint x: 351, endPoint y: 270, distance: 188.6
click at [160, 274] on div "Mācību tēma: Krievu valodas b1 - 11. klases 1.ieskaites mācību materiāls #10 📖 …" at bounding box center [681, 308] width 1363 height 617
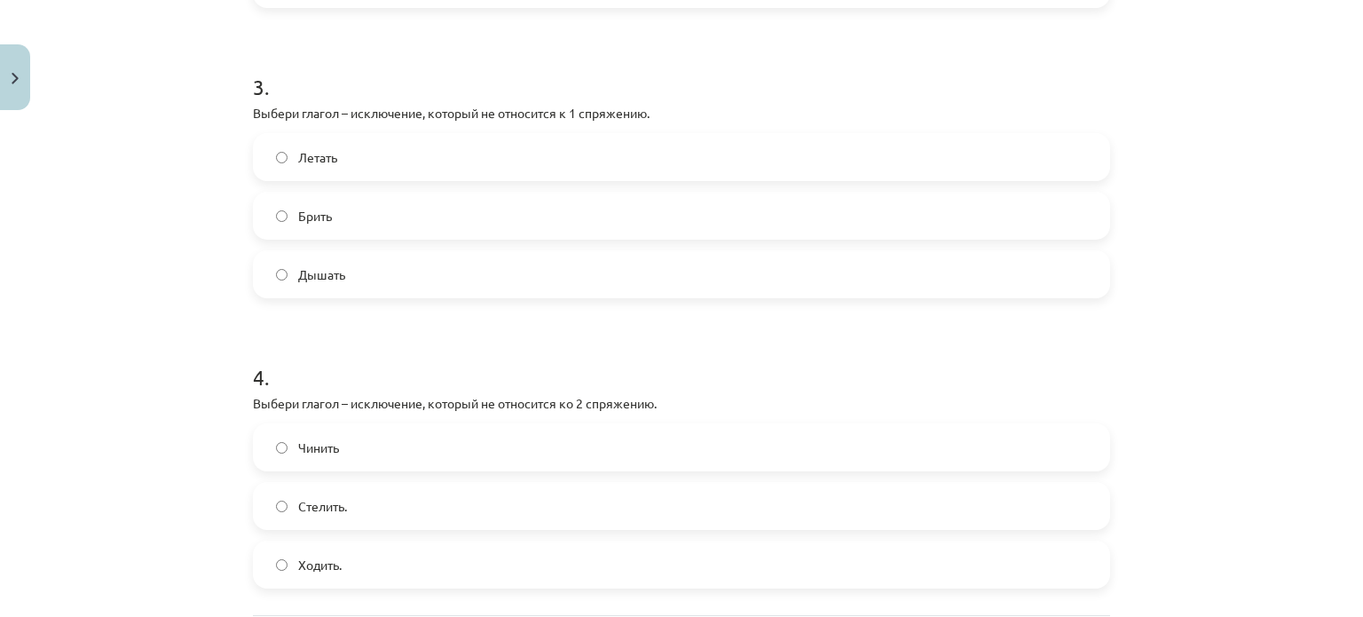
click at [284, 273] on label "Дышать" at bounding box center [682, 274] width 854 height 44
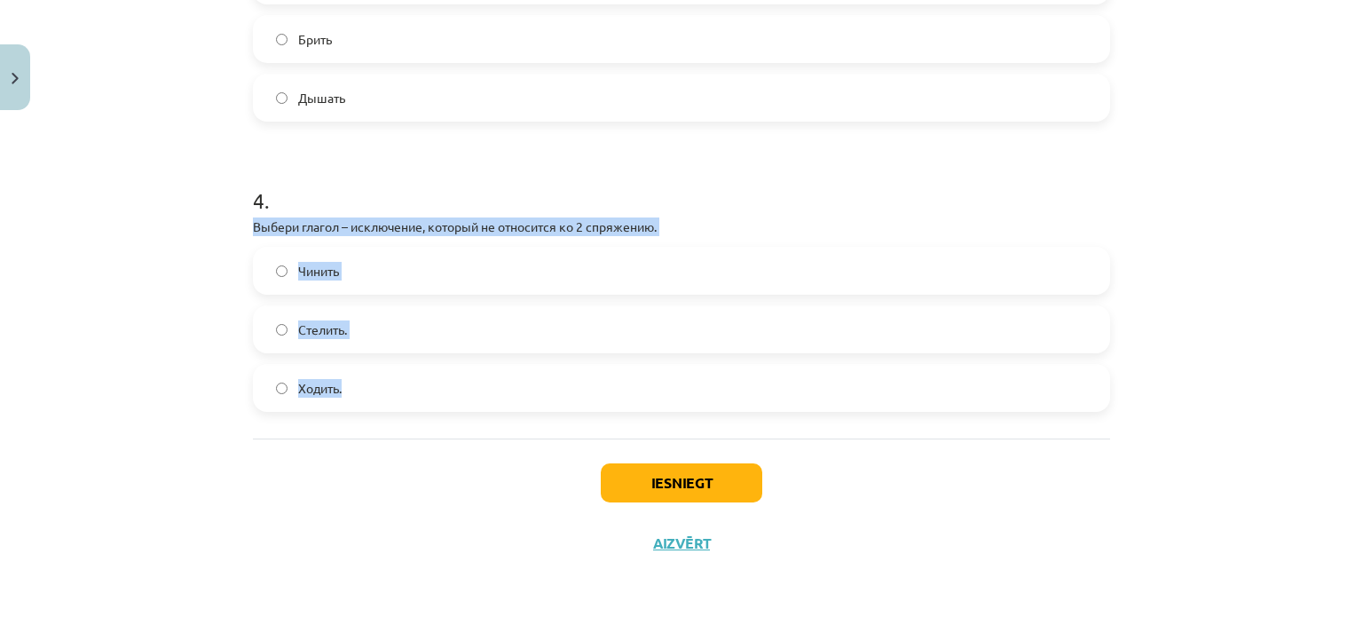
drag, startPoint x: 244, startPoint y: 226, endPoint x: 366, endPoint y: 391, distance: 205.0
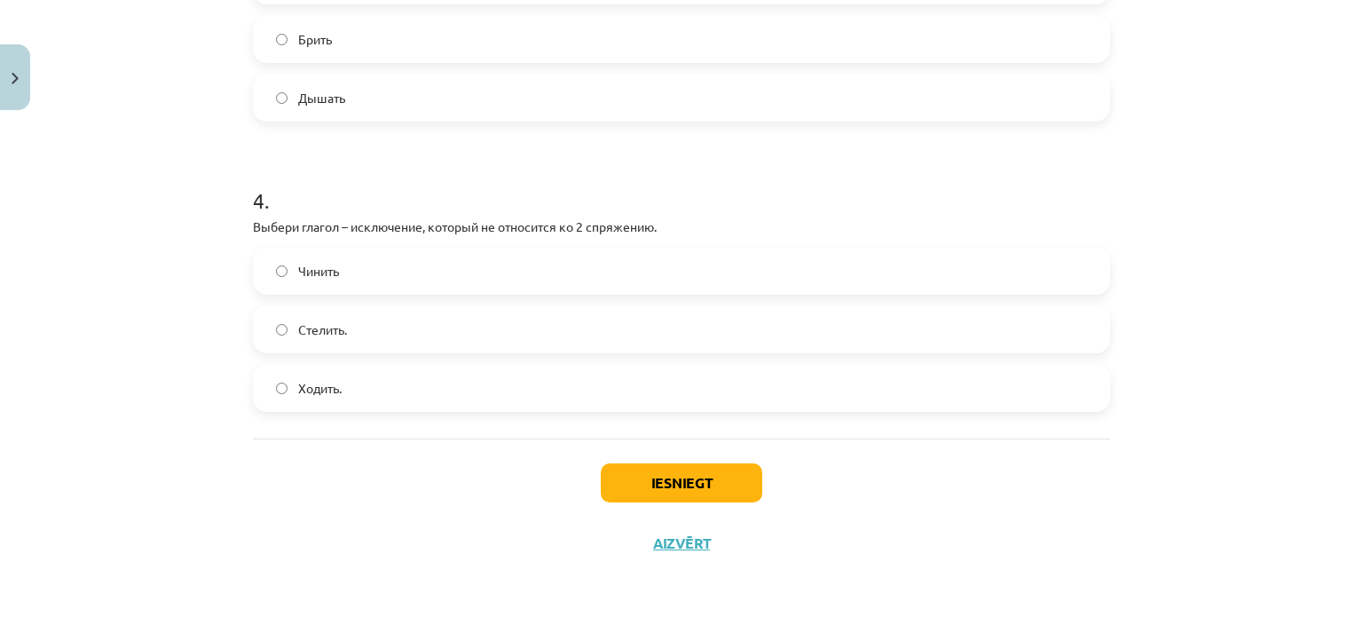
click at [164, 452] on div "Mācību tēma: Krievu valodas b1 - 11. klases 1.ieskaites mācību materiāls #10 📖 …" at bounding box center [681, 308] width 1363 height 617
click at [644, 489] on button "Iesniegt" at bounding box center [682, 482] width 162 height 39
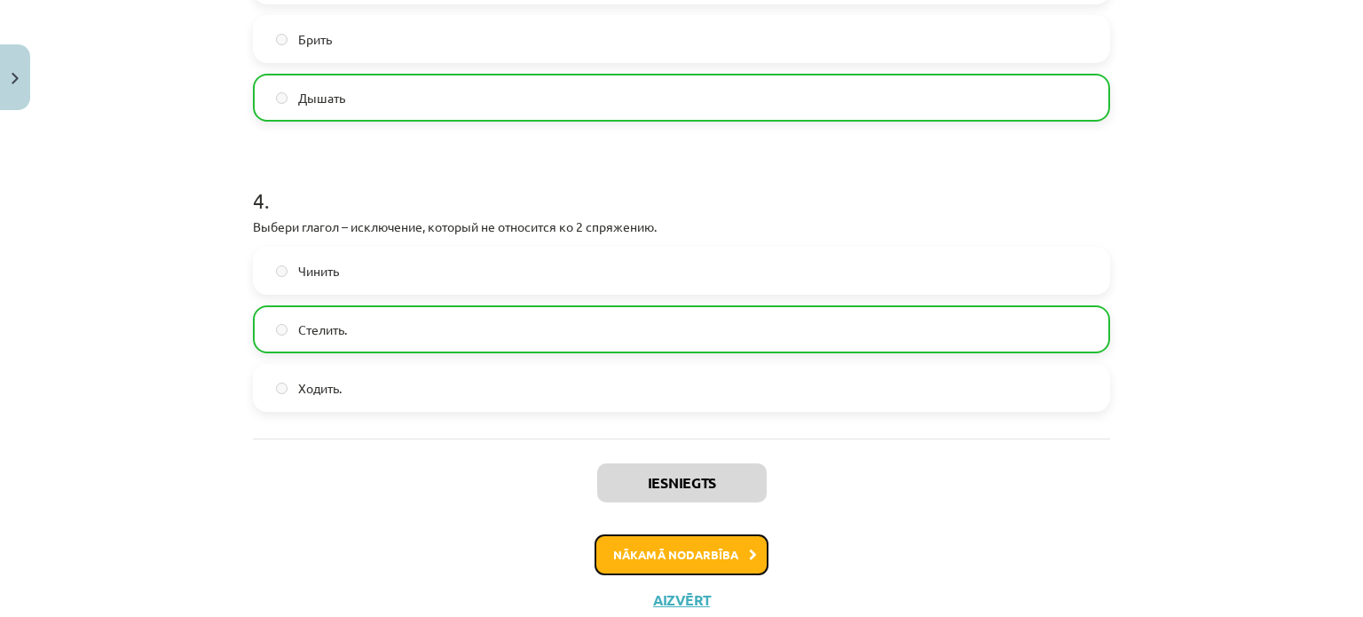
click at [677, 553] on button "Nākamā nodarbība" at bounding box center [682, 554] width 174 height 41
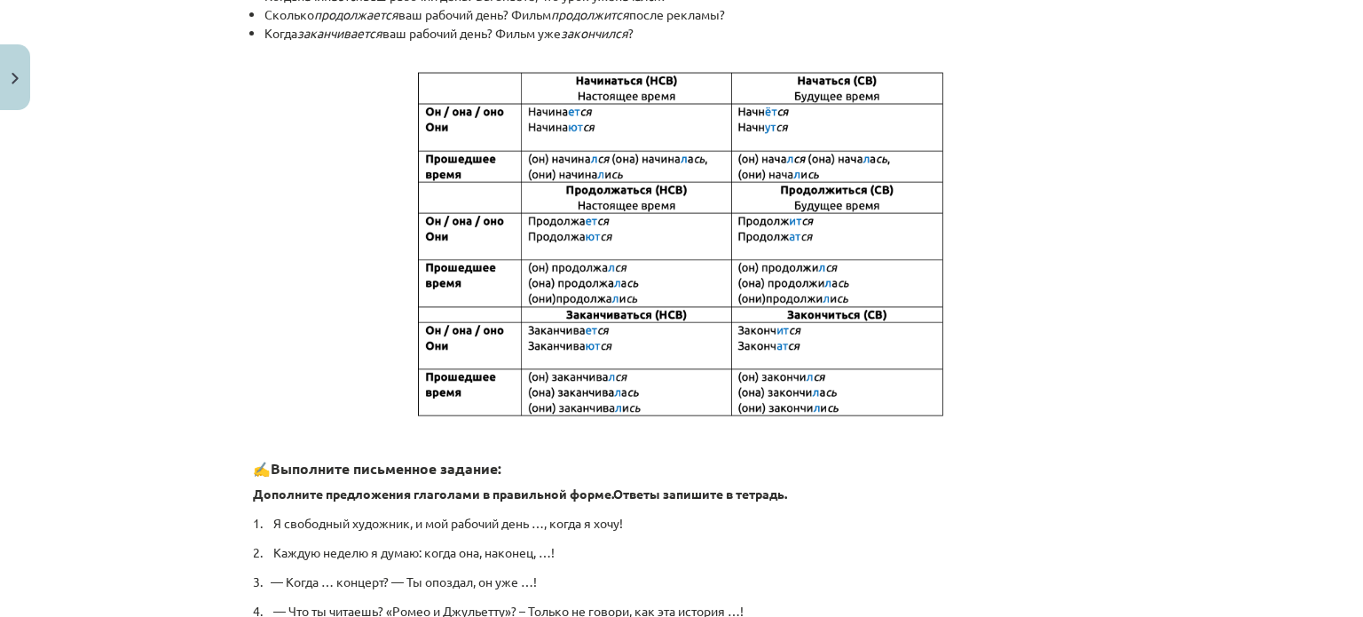
scroll to position [958, 0]
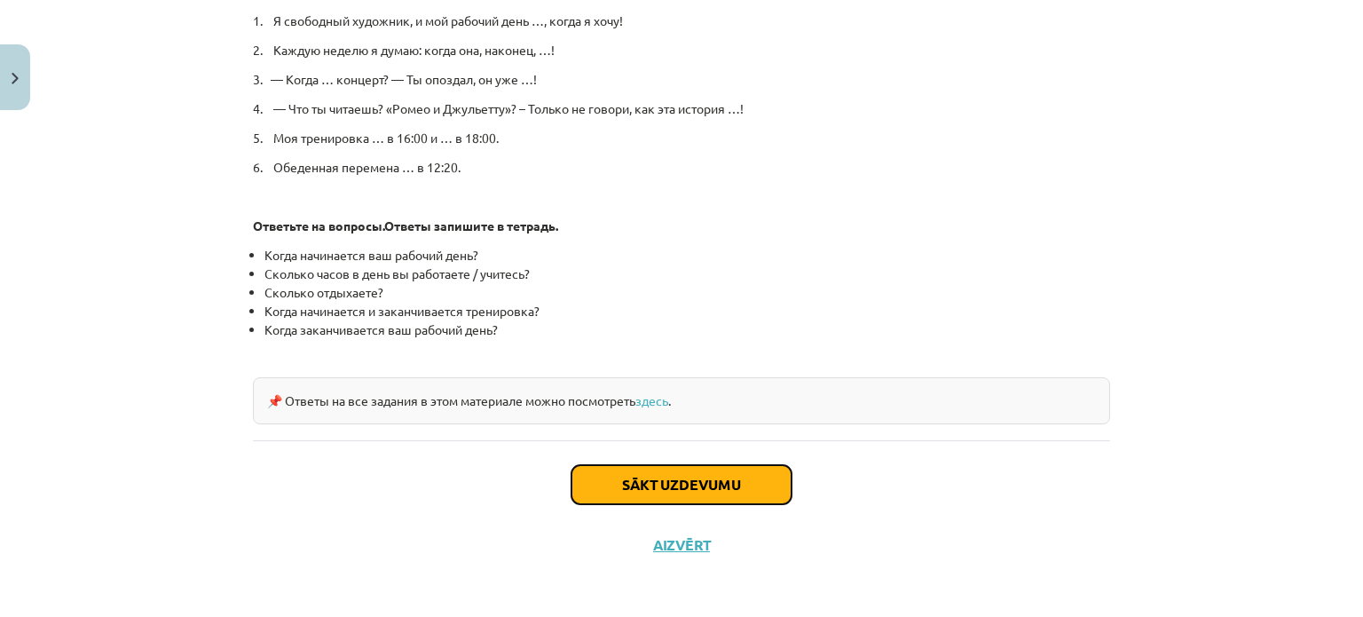
click at [658, 473] on button "Sākt uzdevumu" at bounding box center [681, 484] width 220 height 39
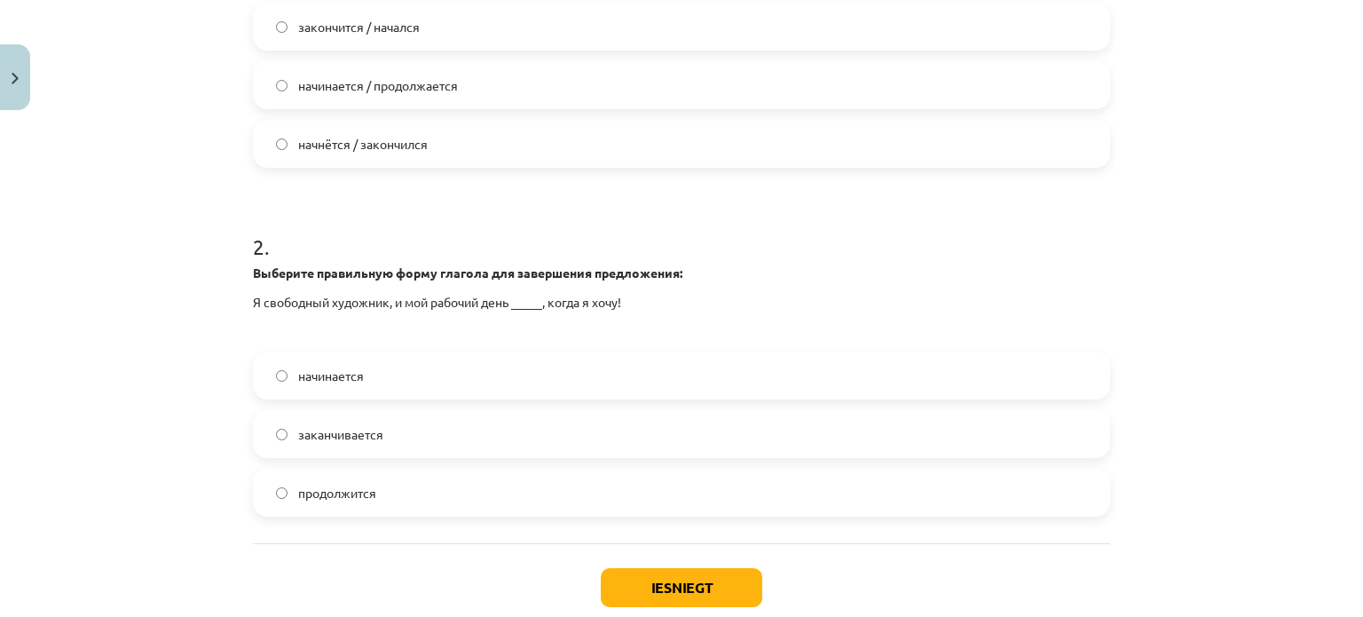
scroll to position [524, 0]
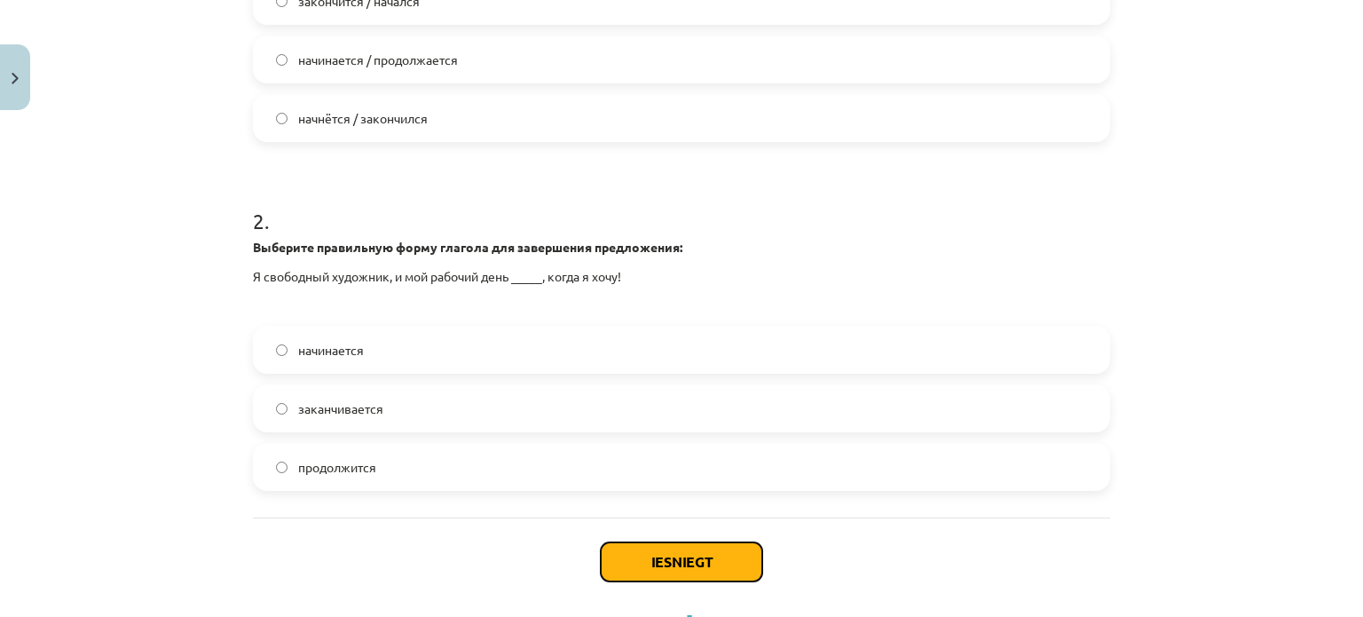
click at [658, 568] on button "Iesniegt" at bounding box center [682, 561] width 162 height 39
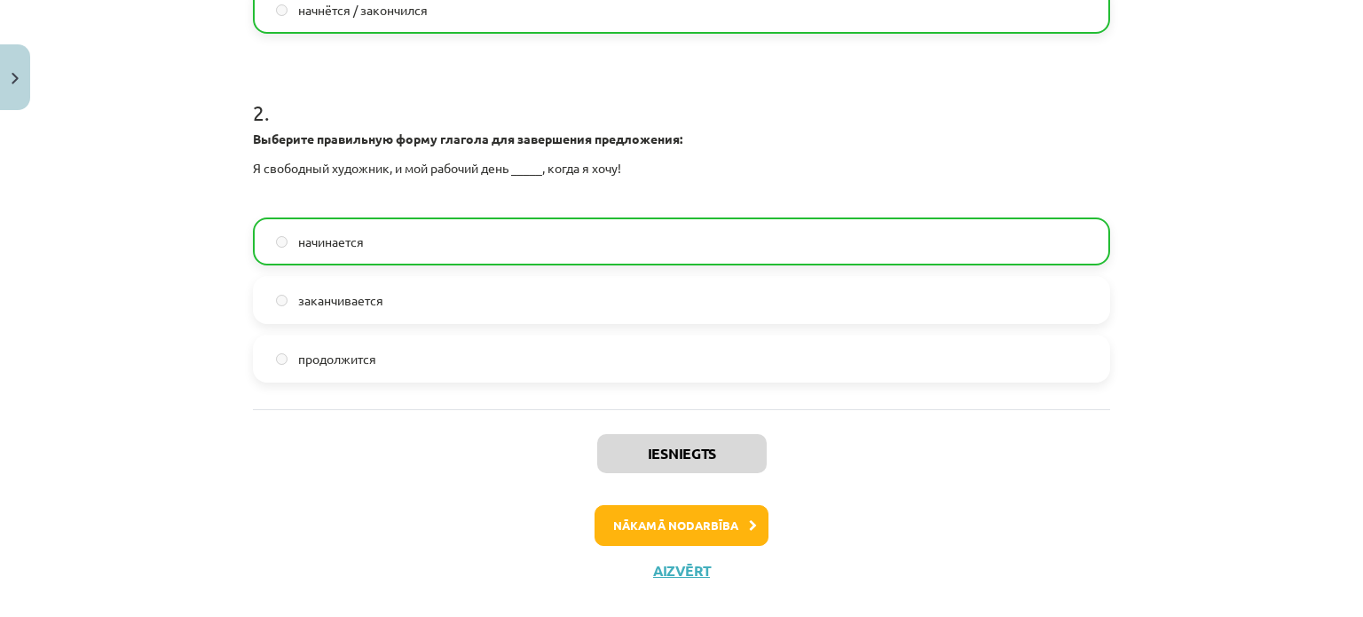
scroll to position [658, 0]
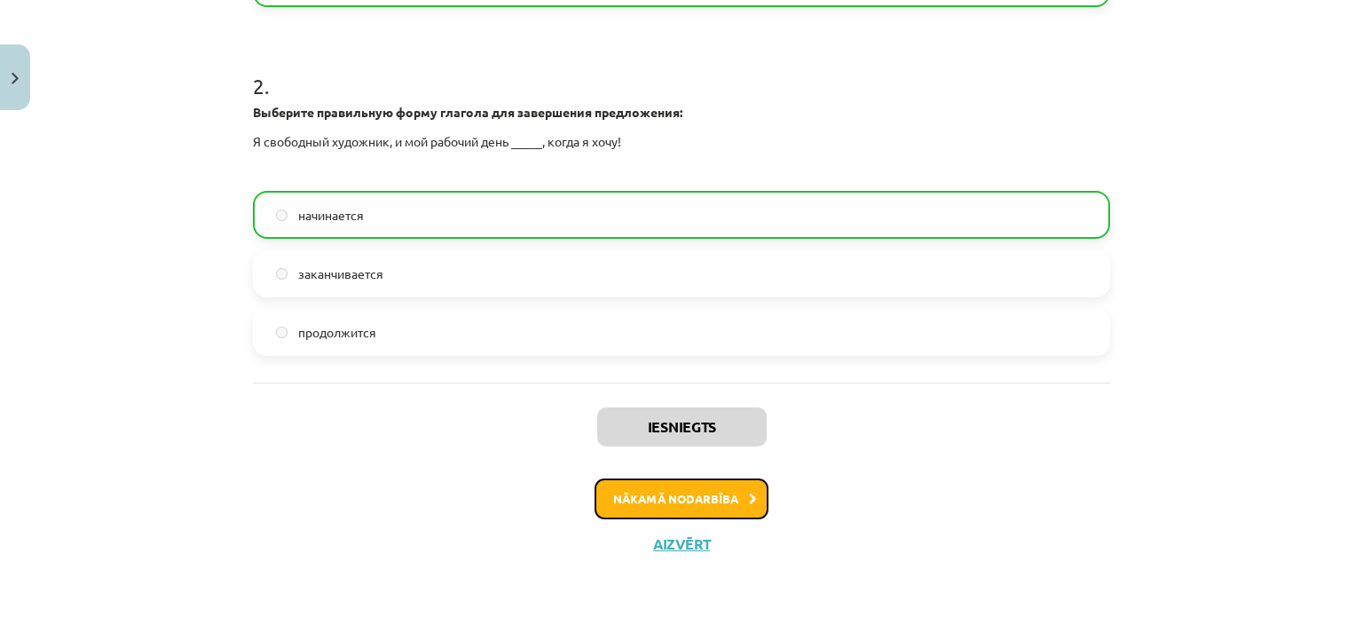
click at [713, 509] on button "Nākamā nodarbība" at bounding box center [682, 498] width 174 height 41
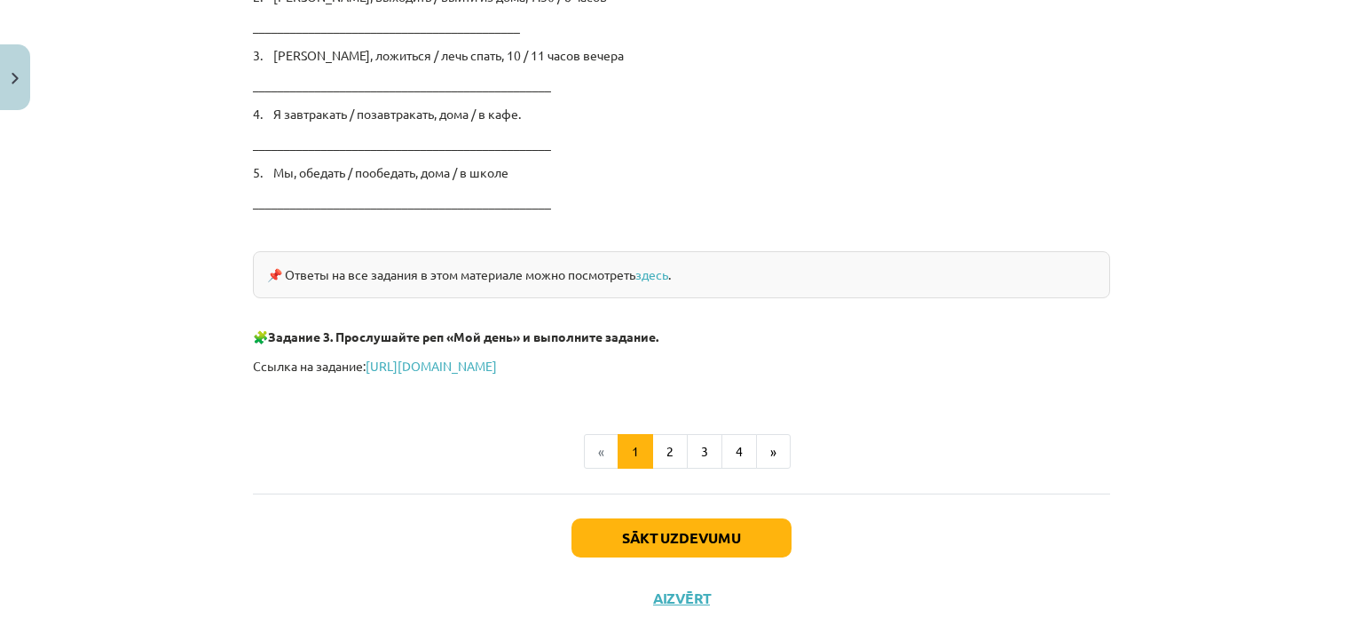
scroll to position [3042, 0]
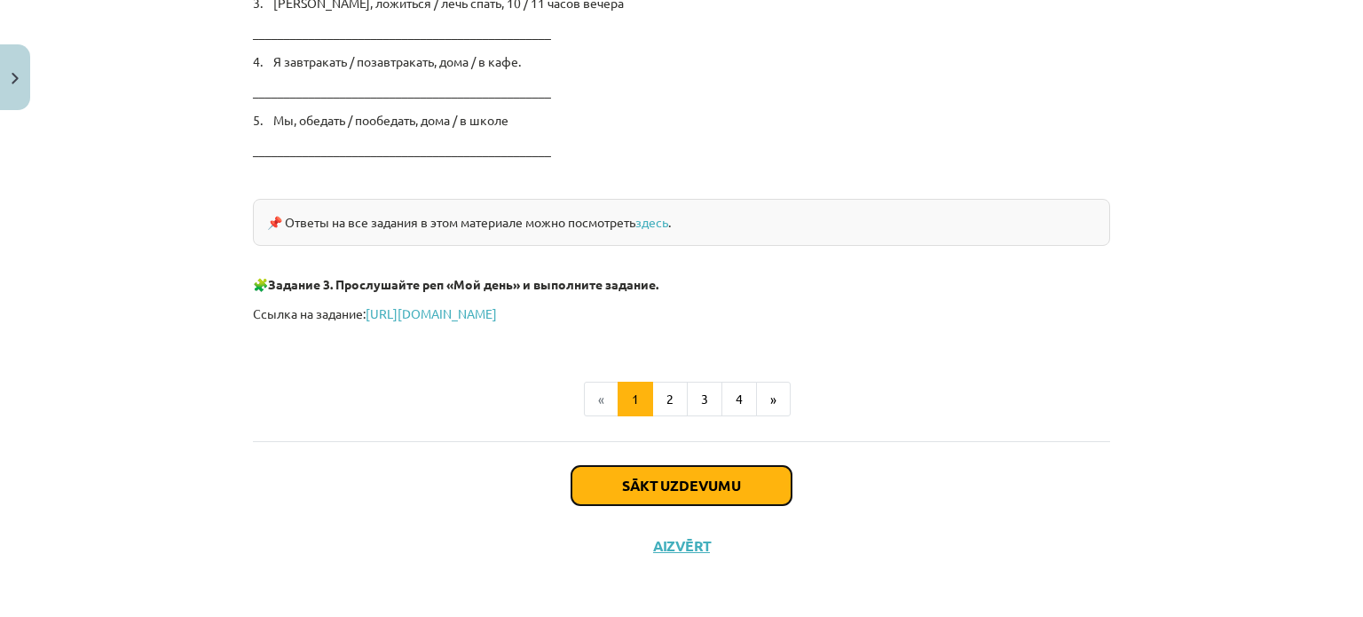
click at [641, 477] on button "Sākt uzdevumu" at bounding box center [681, 485] width 220 height 39
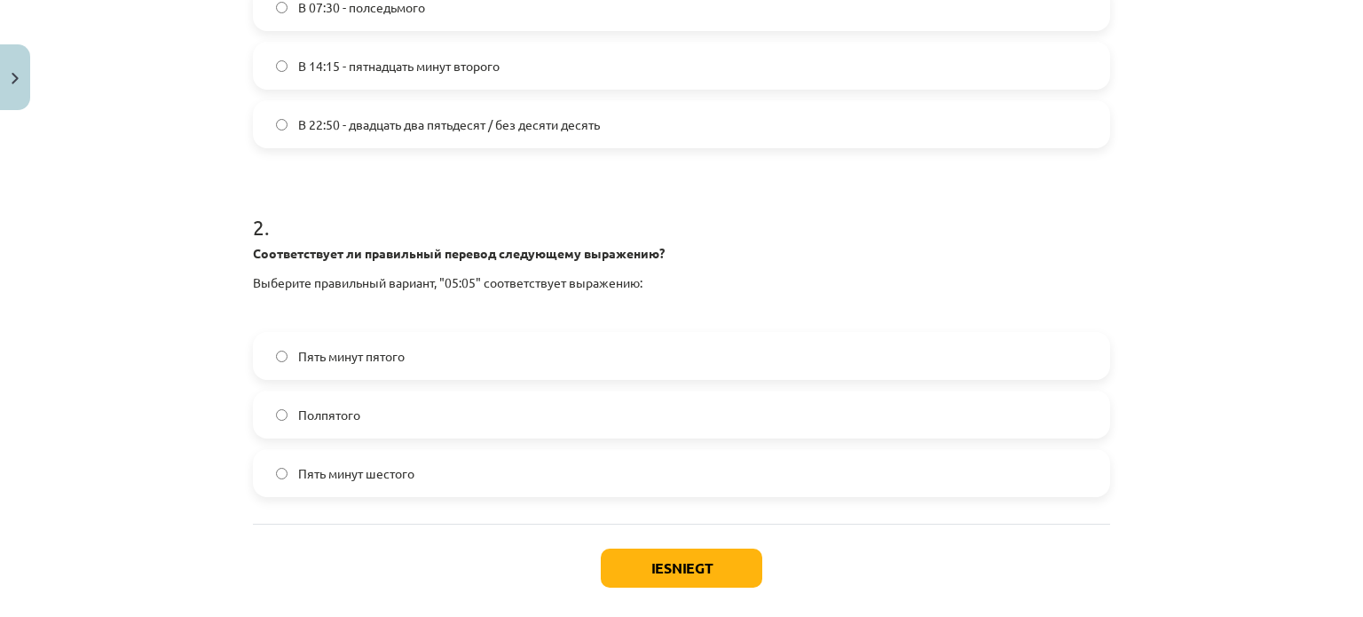
scroll to position [525, 0]
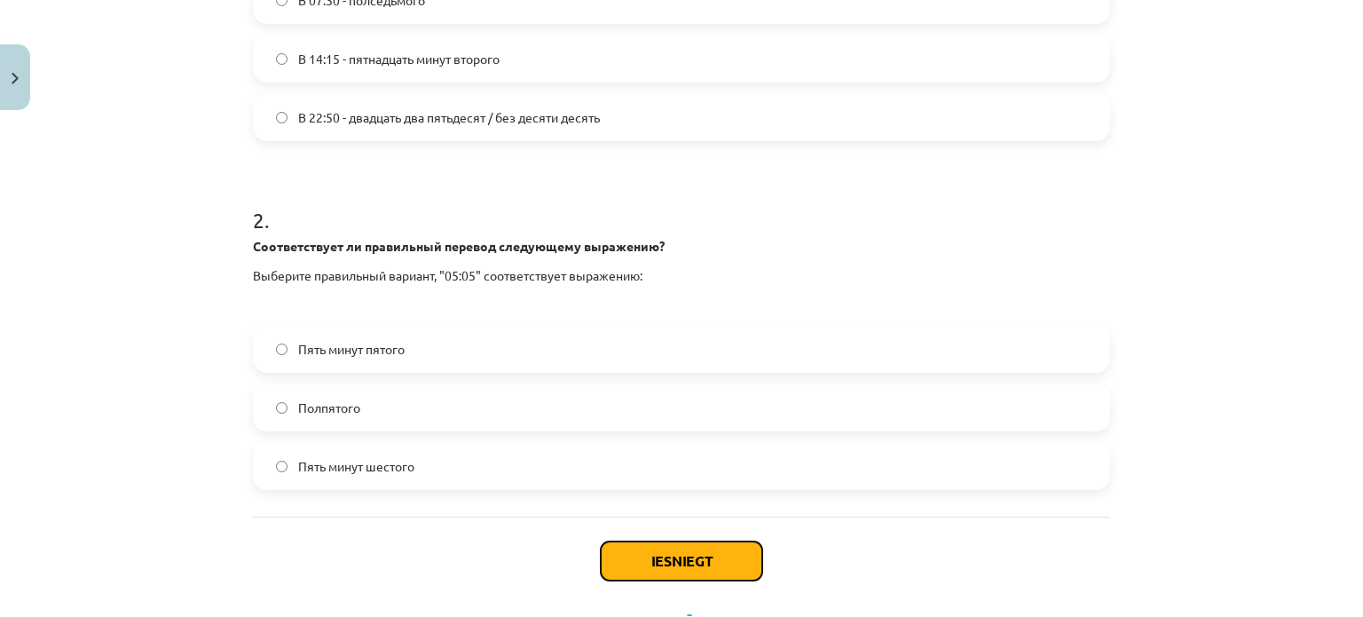
click at [662, 571] on button "Iesniegt" at bounding box center [682, 560] width 162 height 39
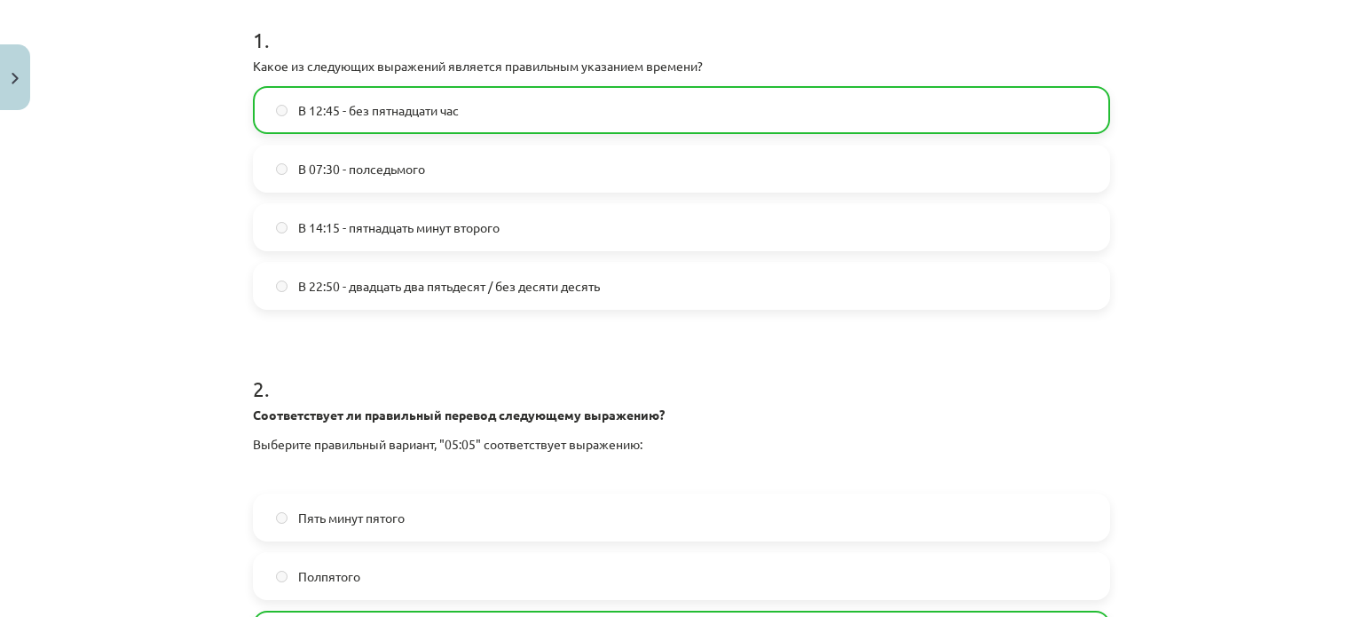
scroll to position [659, 0]
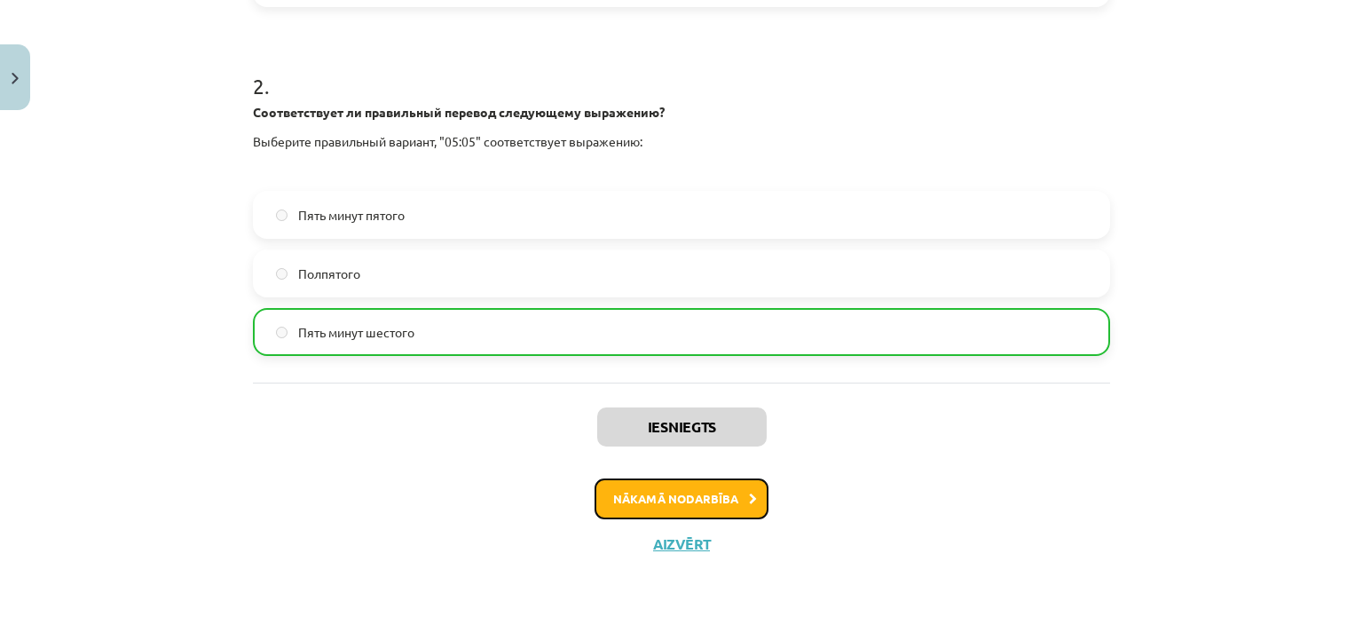
click at [696, 493] on button "Nākamā nodarbība" at bounding box center [682, 498] width 174 height 41
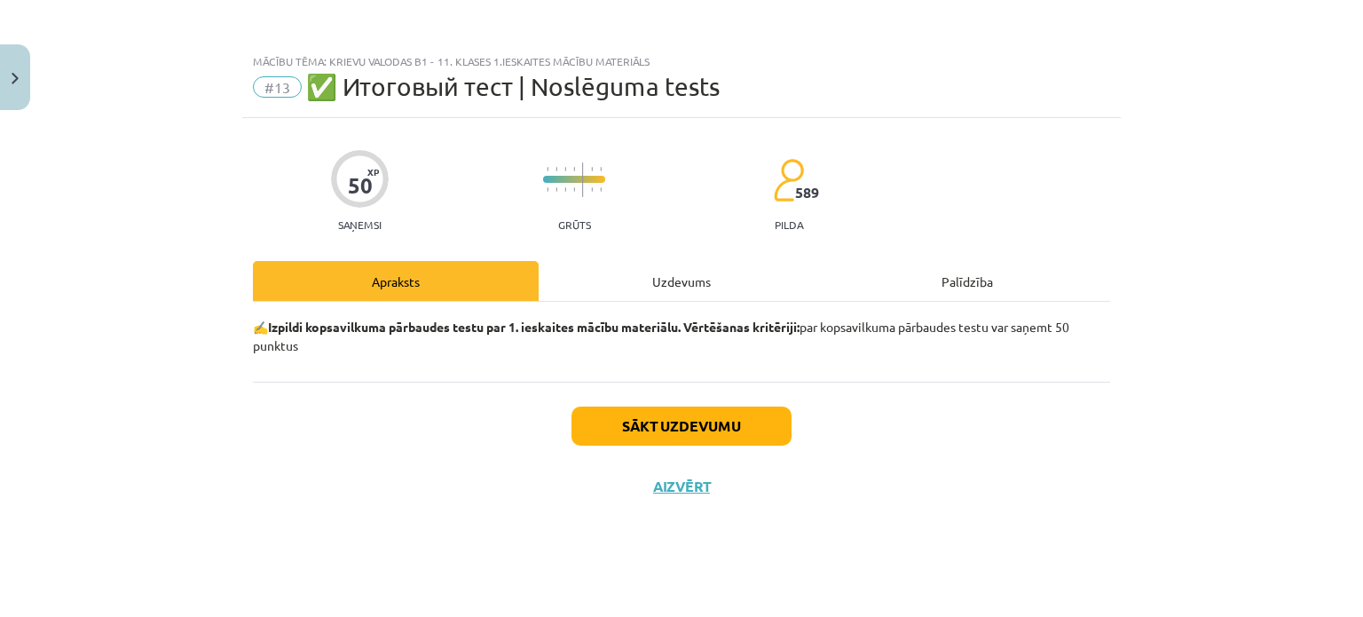
scroll to position [0, 0]
click at [659, 430] on button "Sākt uzdevumu" at bounding box center [681, 425] width 220 height 39
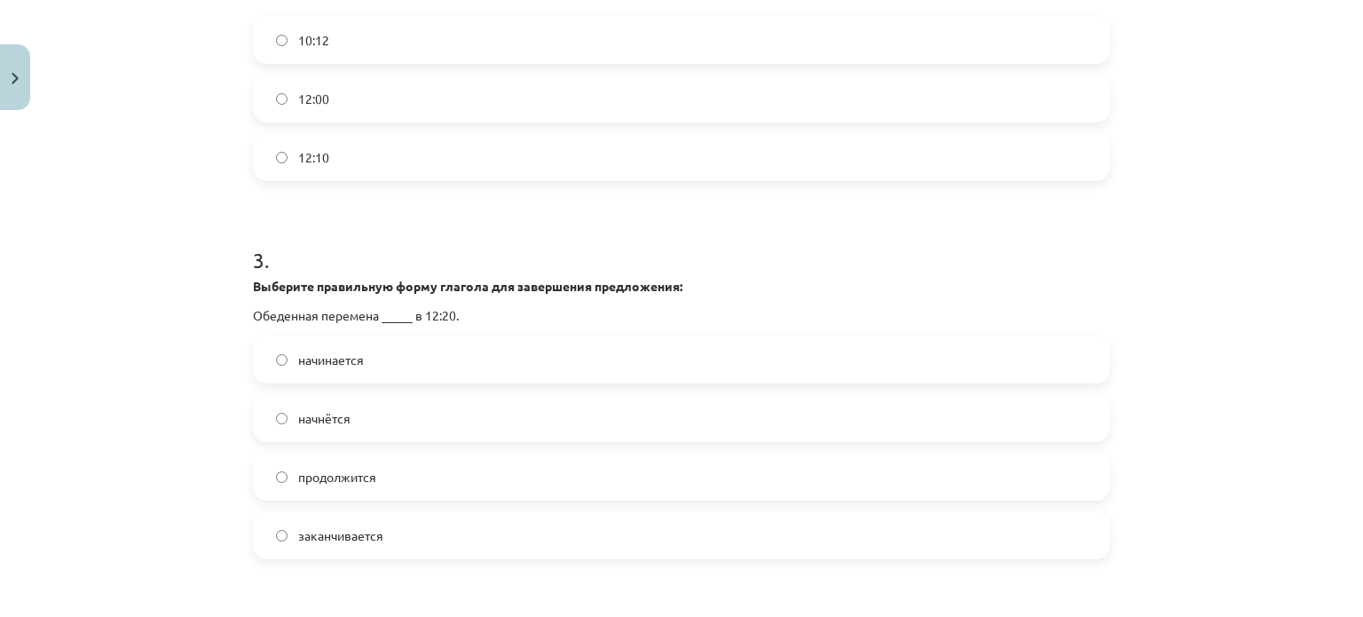
scroll to position [951, 0]
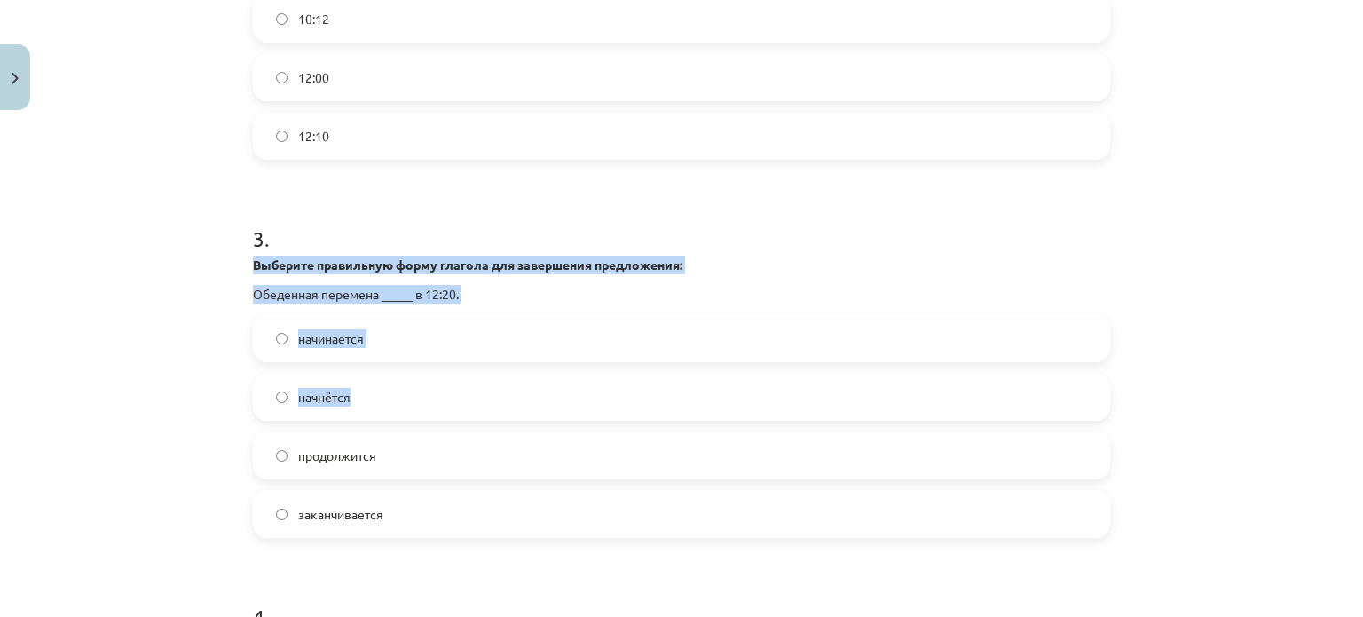
drag, startPoint x: 239, startPoint y: 258, endPoint x: 382, endPoint y: 387, distance: 192.9
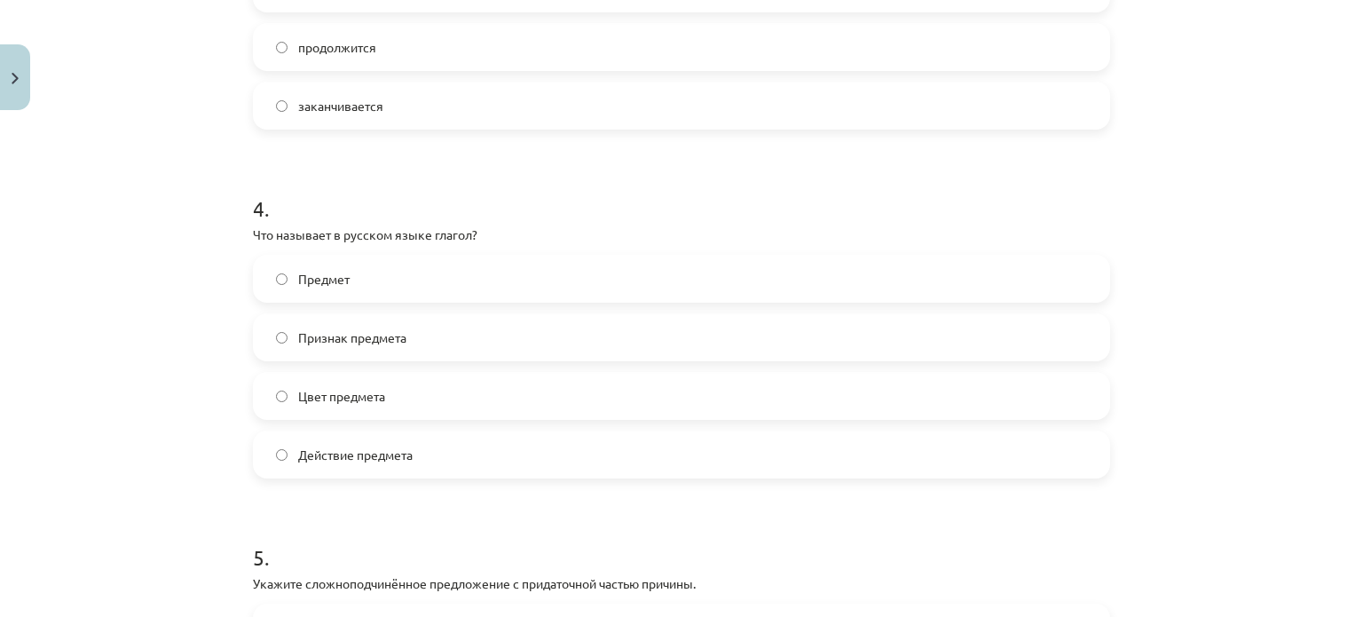
scroll to position [1365, 0]
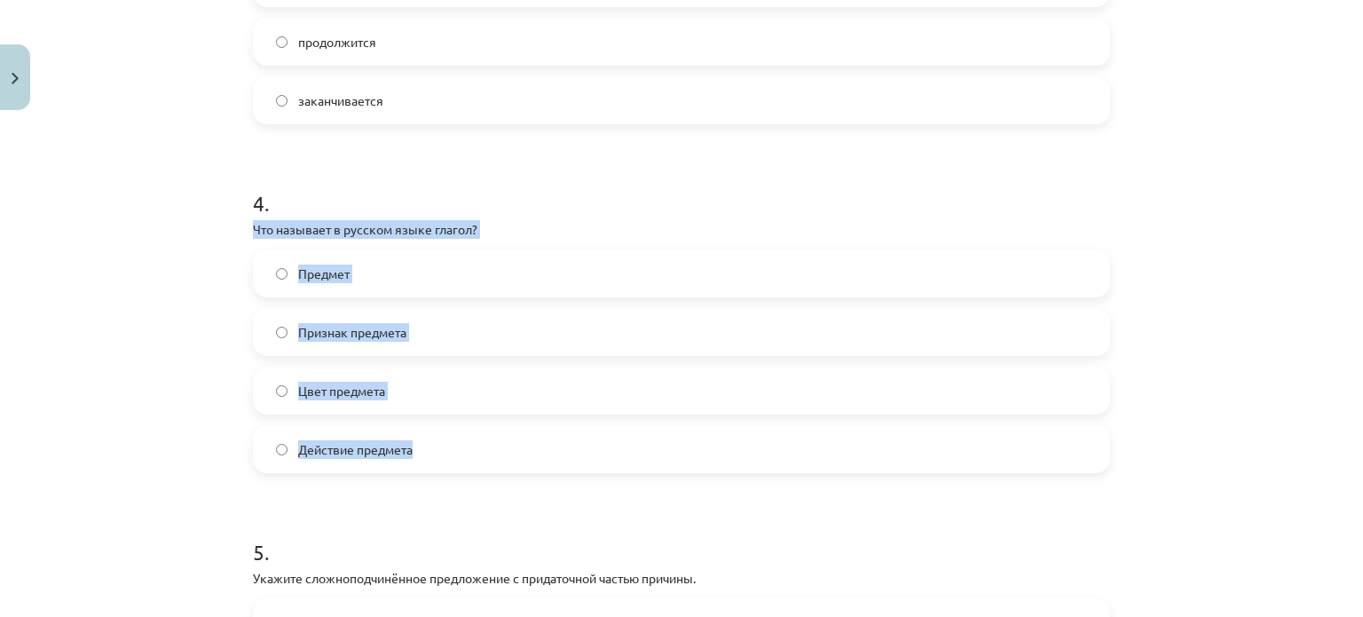
drag, startPoint x: 239, startPoint y: 230, endPoint x: 413, endPoint y: 449, distance: 279.8
click at [152, 415] on div "Mācību tēma: Krievu valodas b1 - 11. klases 1.ieskaites mācību materiāls #13 ✅ …" at bounding box center [681, 308] width 1363 height 617
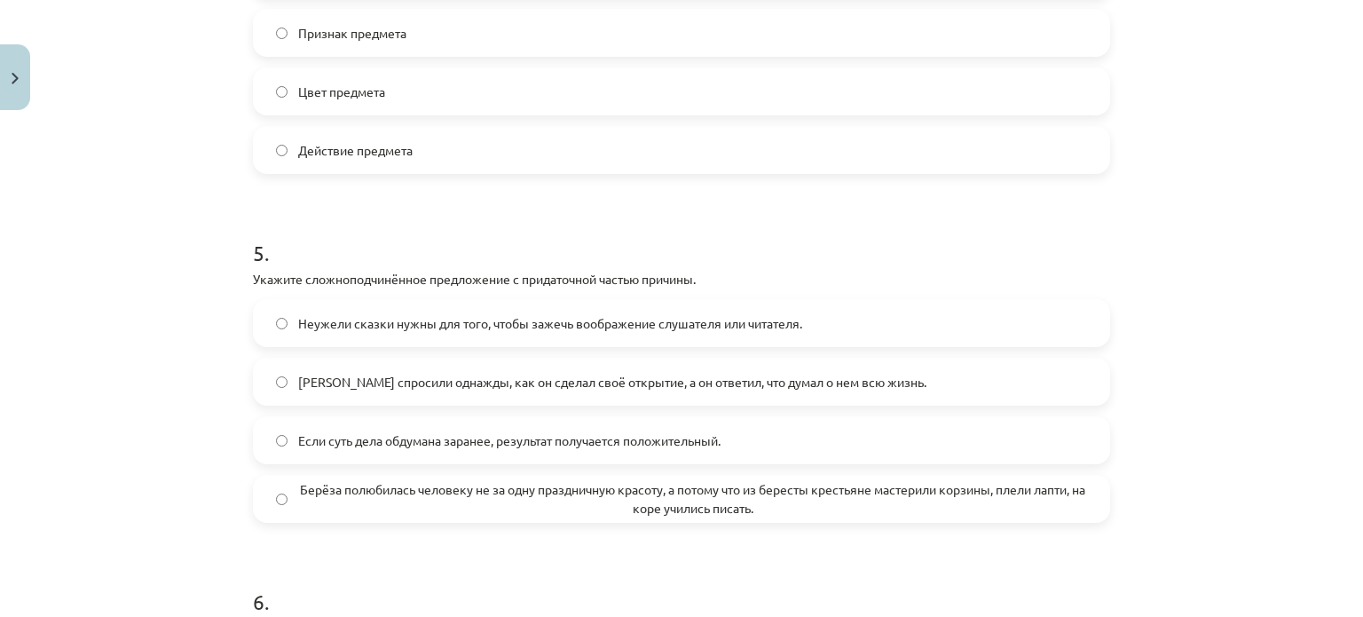
scroll to position [1800, 0]
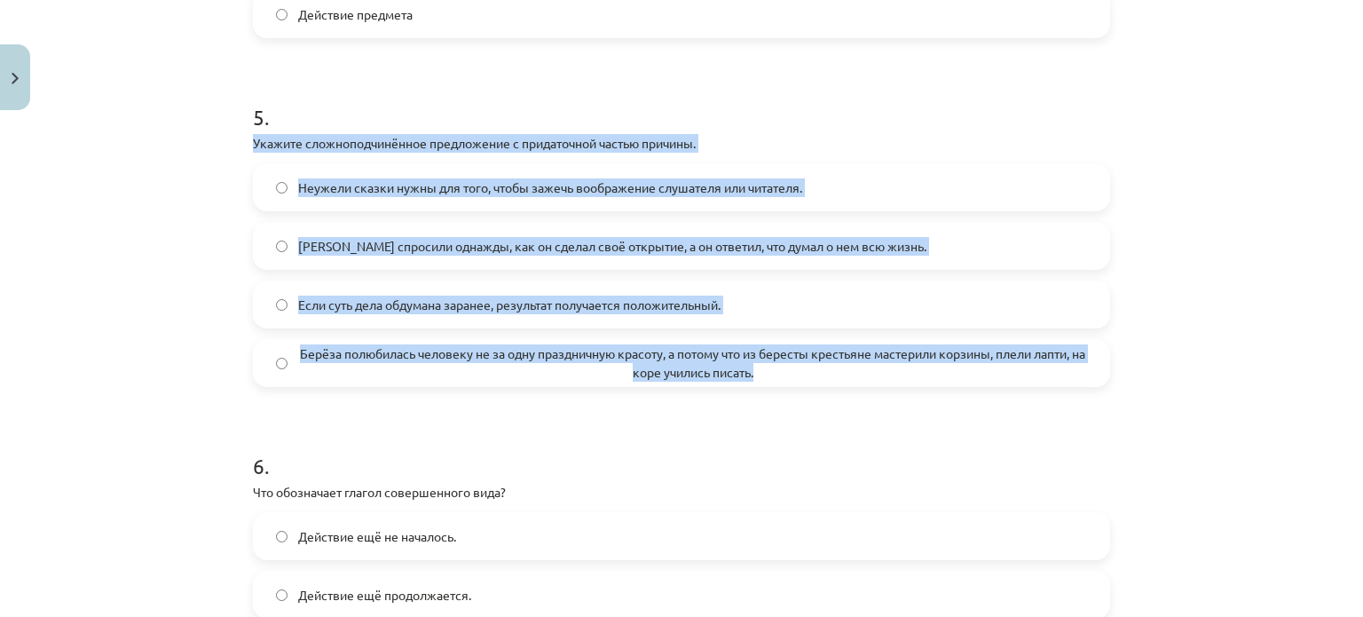
drag, startPoint x: 232, startPoint y: 141, endPoint x: 785, endPoint y: 382, distance: 602.9
click at [785, 382] on div "Mācību tēma: Krievu valodas b1 - 11. klases 1.ieskaites mācību materiāls #13 ✅ …" at bounding box center [681, 308] width 1363 height 617
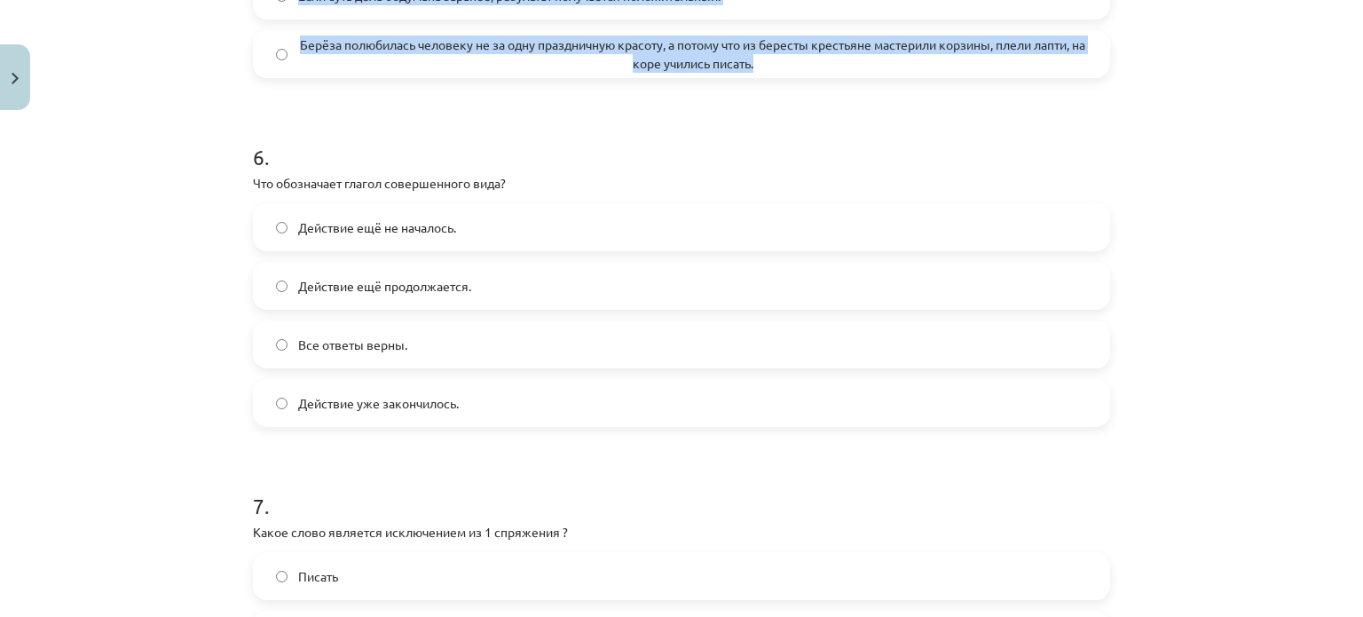
scroll to position [2118, 0]
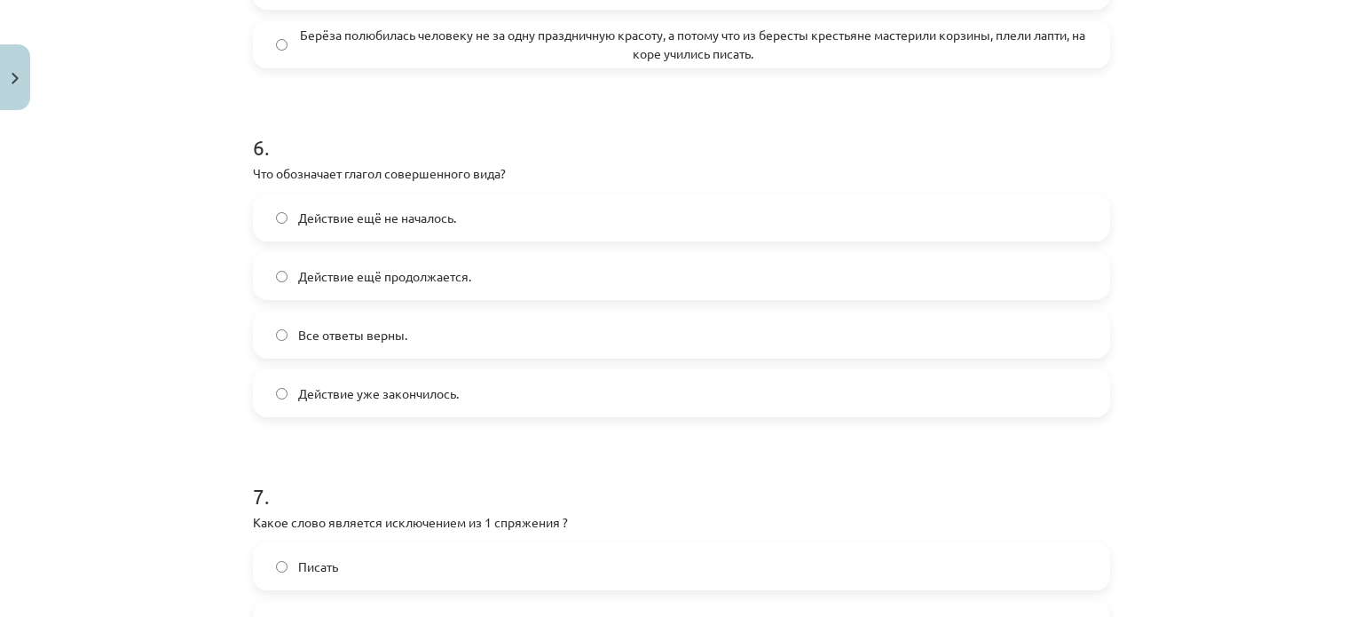
click at [62, 248] on div "Mācību tēma: Krievu valodas b1 - 11. klases 1.ieskaites mācību materiāls #13 ✅ …" at bounding box center [681, 308] width 1363 height 617
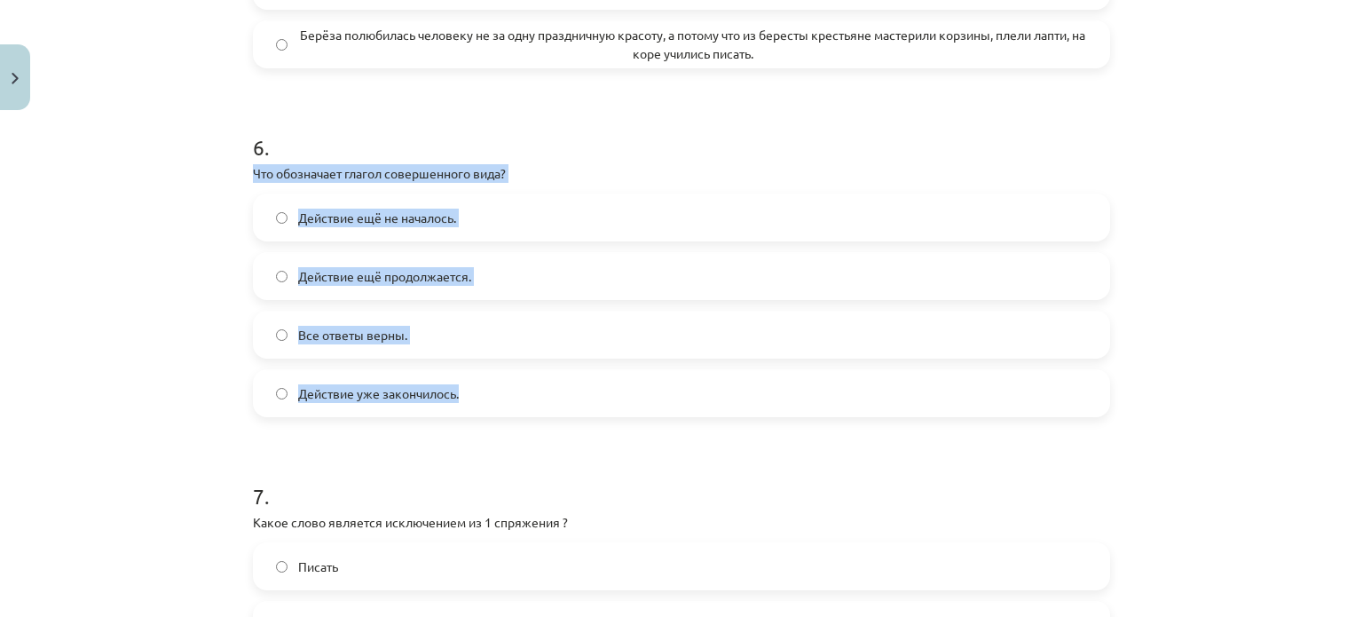
drag, startPoint x: 245, startPoint y: 167, endPoint x: 469, endPoint y: 386, distance: 313.1
click at [469, 386] on div "6 . Что обозначает глагол совершенного вида? Действие ещё не началось. Действие…" at bounding box center [681, 260] width 857 height 313
click at [149, 294] on div "Mācību tēma: Krievu valodas b1 - 11. klases 1.ieskaites mācību materiāls #13 ✅ …" at bounding box center [681, 308] width 1363 height 617
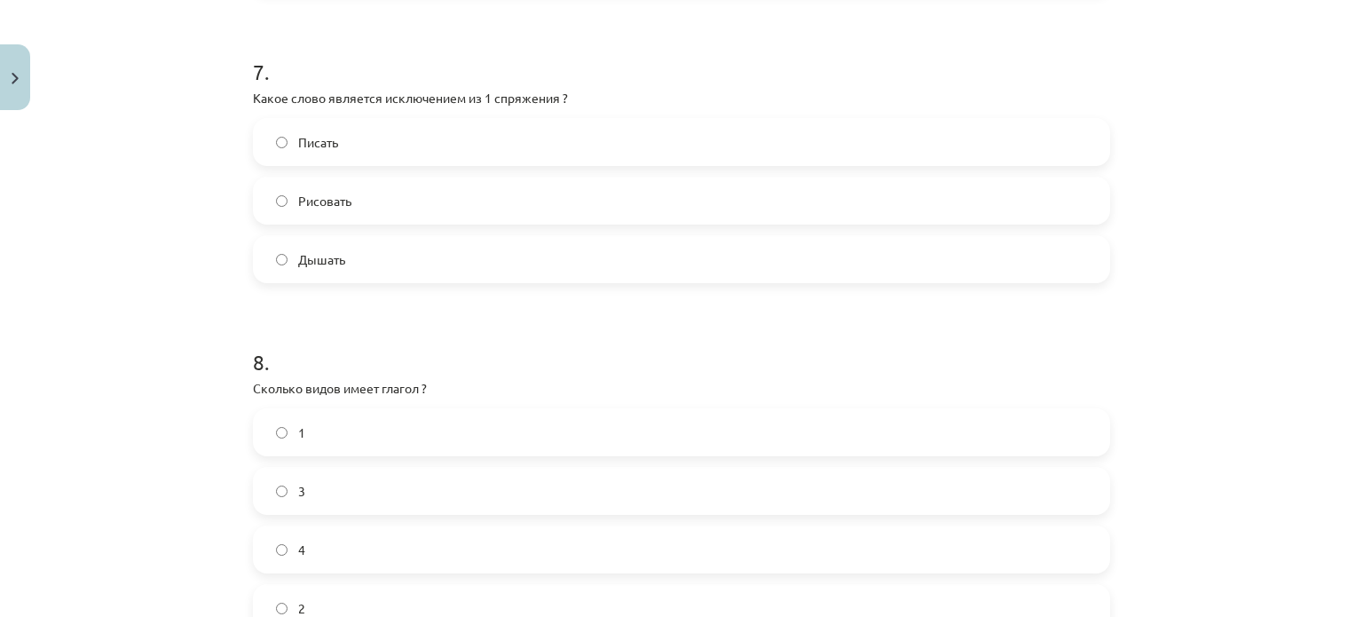
scroll to position [2548, 0]
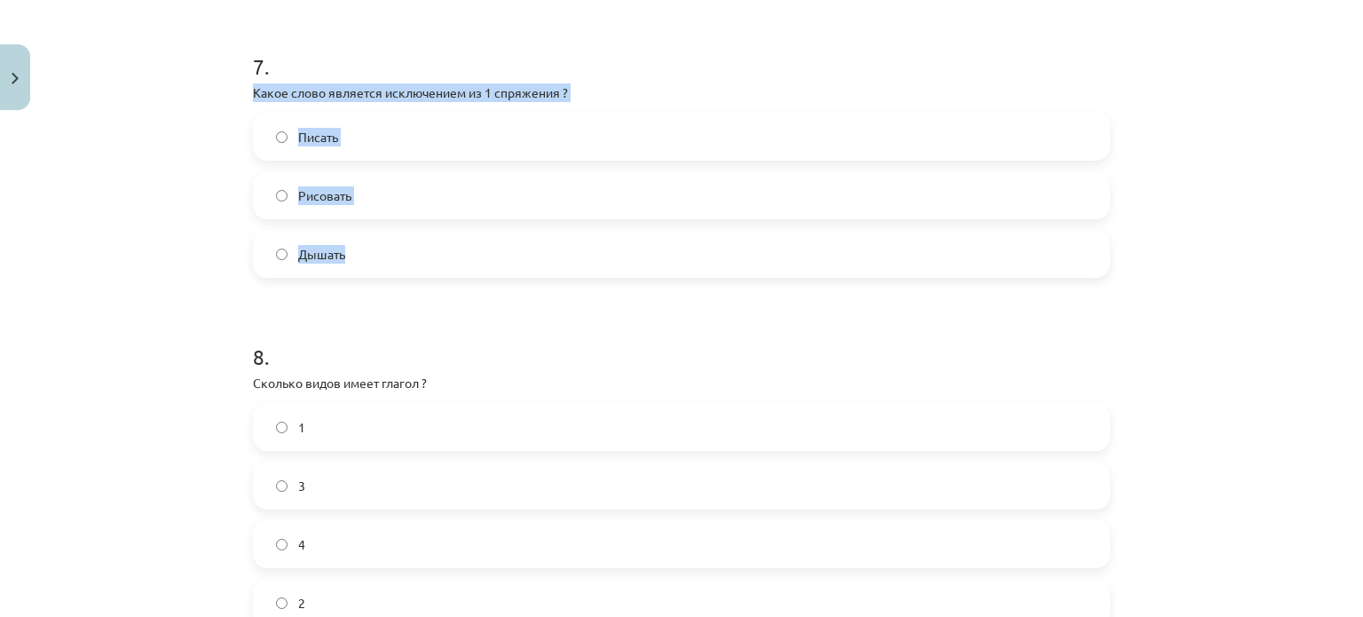
drag, startPoint x: 238, startPoint y: 96, endPoint x: 351, endPoint y: 239, distance: 182.0
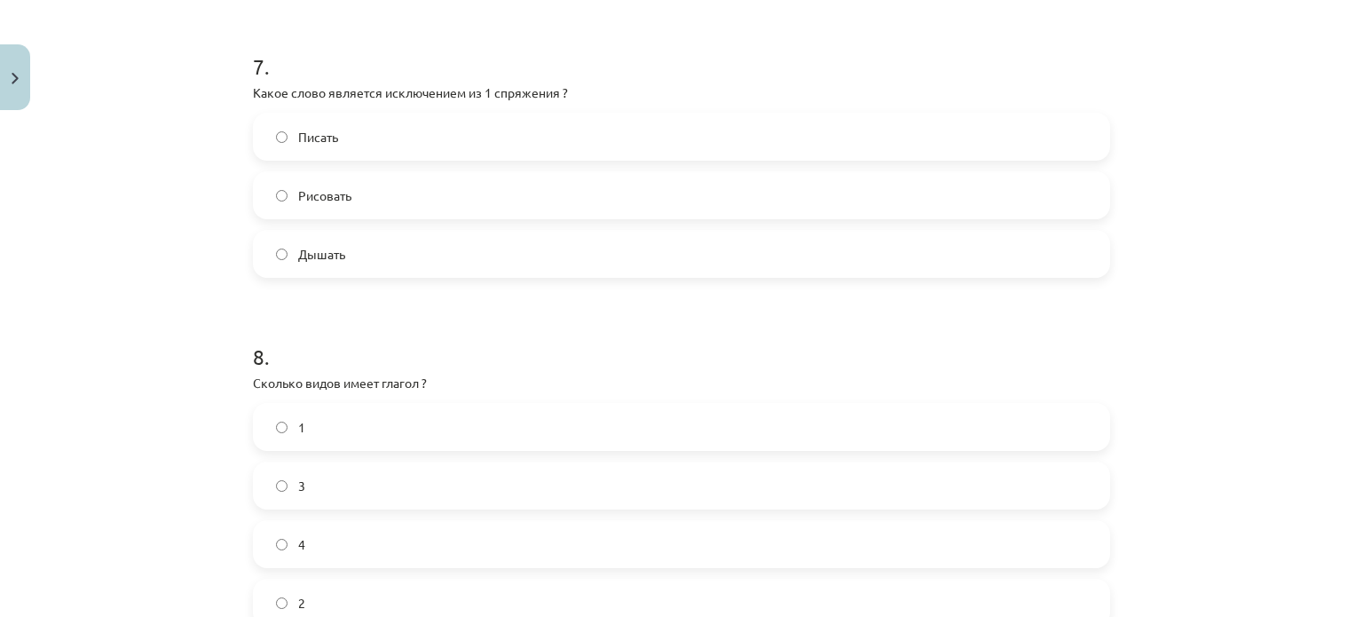
click at [356, 346] on h1 "8 ." at bounding box center [681, 340] width 857 height 55
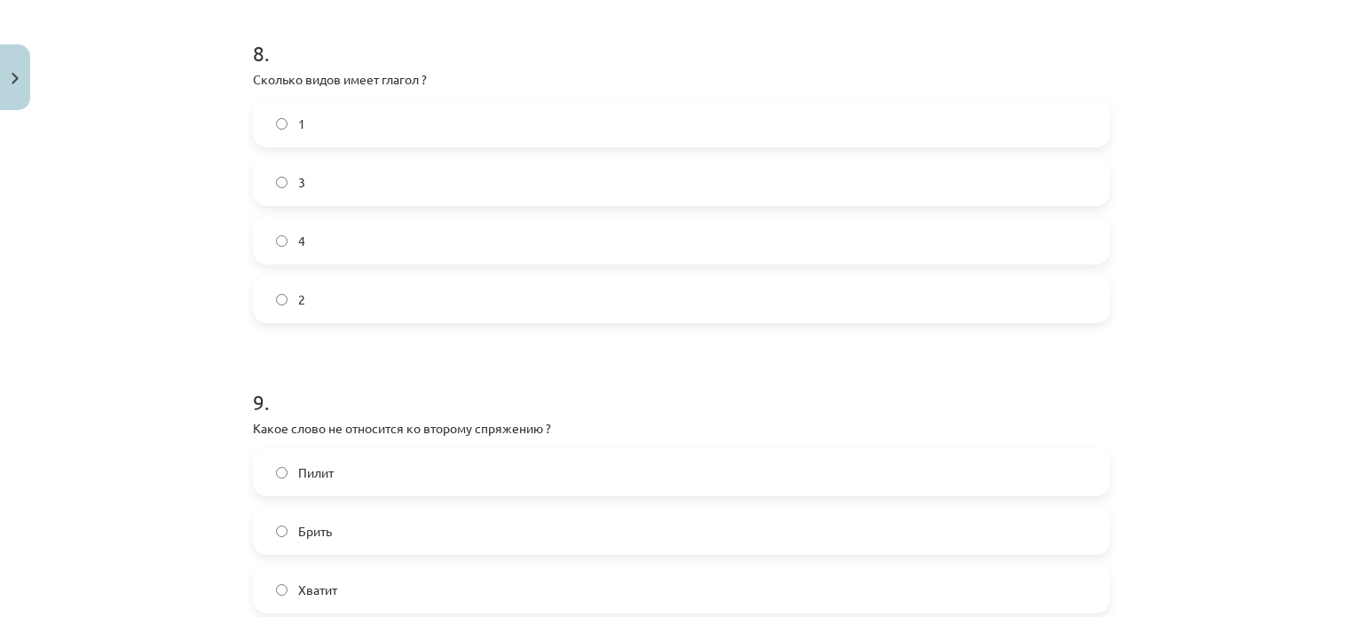
scroll to position [2876, 0]
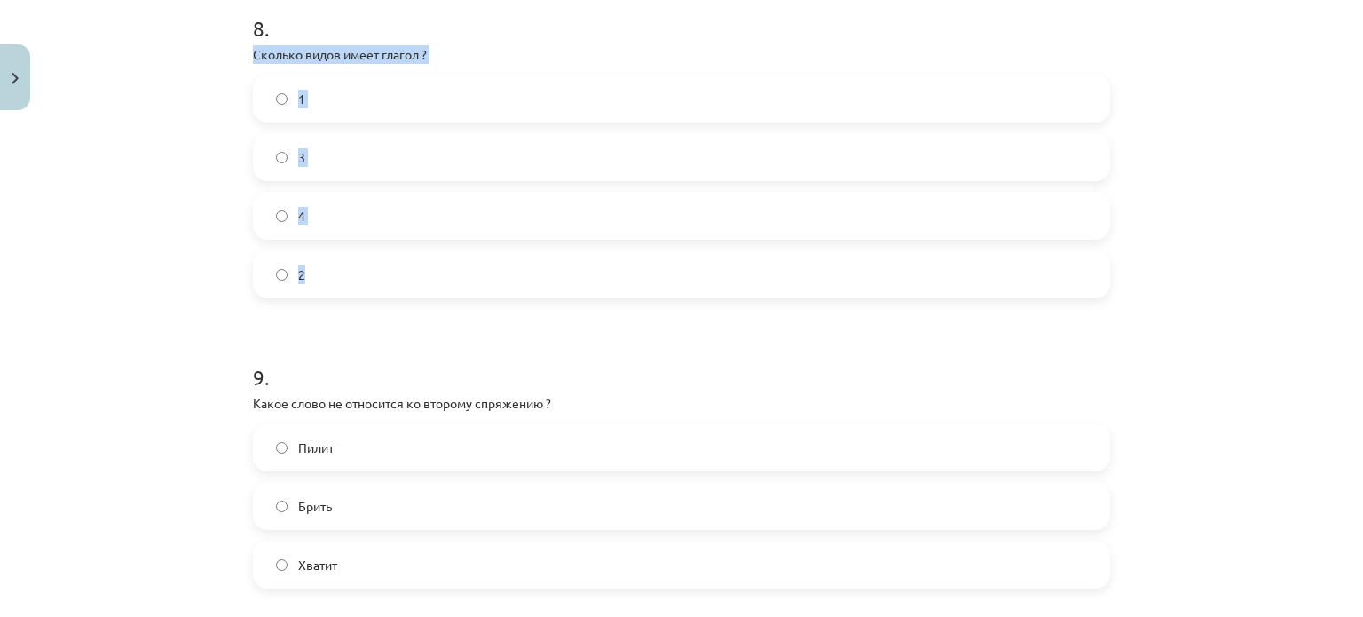
drag, startPoint x: 239, startPoint y: 50, endPoint x: 328, endPoint y: 260, distance: 228.6
click at [216, 247] on div "Mācību tēma: Krievu valodas b1 - 11. klases 1.ieskaites mācību materiāls #13 ✅ …" at bounding box center [681, 308] width 1363 height 617
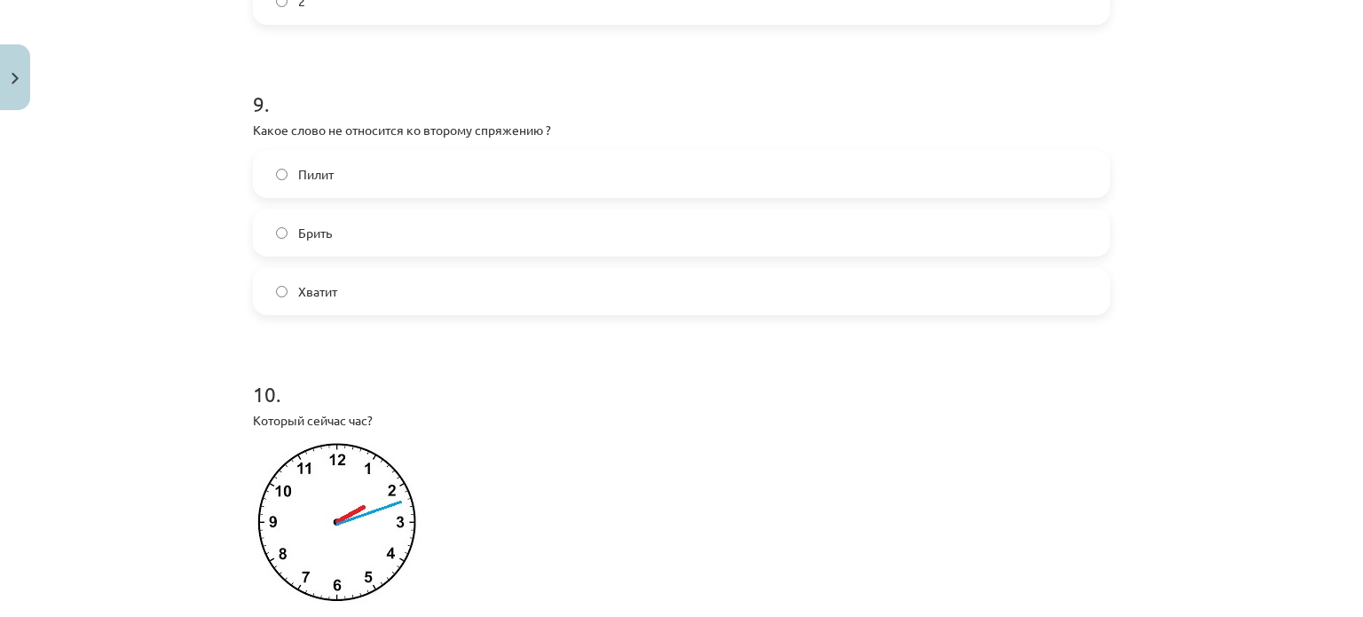
scroll to position [3180, 0]
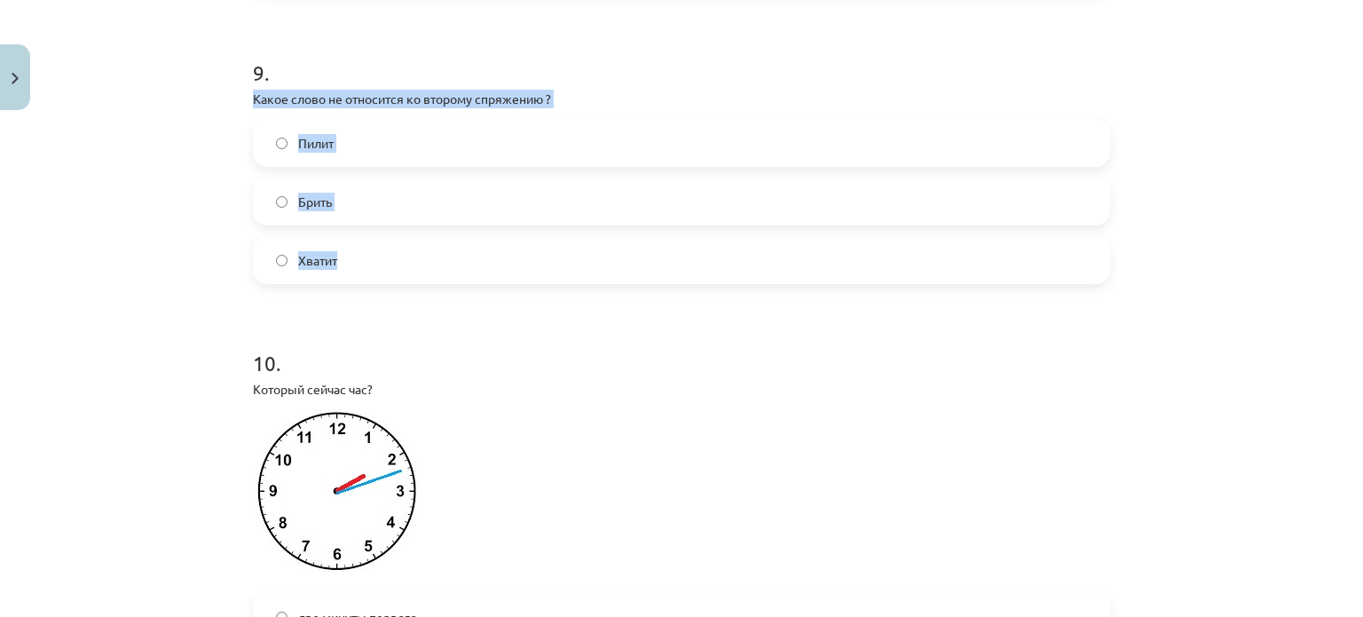
drag, startPoint x: 247, startPoint y: 98, endPoint x: 344, endPoint y: 243, distance: 175.2
click at [344, 243] on div "9 . Какое слово не относится ко второму спряжению ? Пилит Брить Хватит" at bounding box center [681, 156] width 857 height 255
click at [440, 366] on h1 "10 ." at bounding box center [681, 346] width 857 height 55
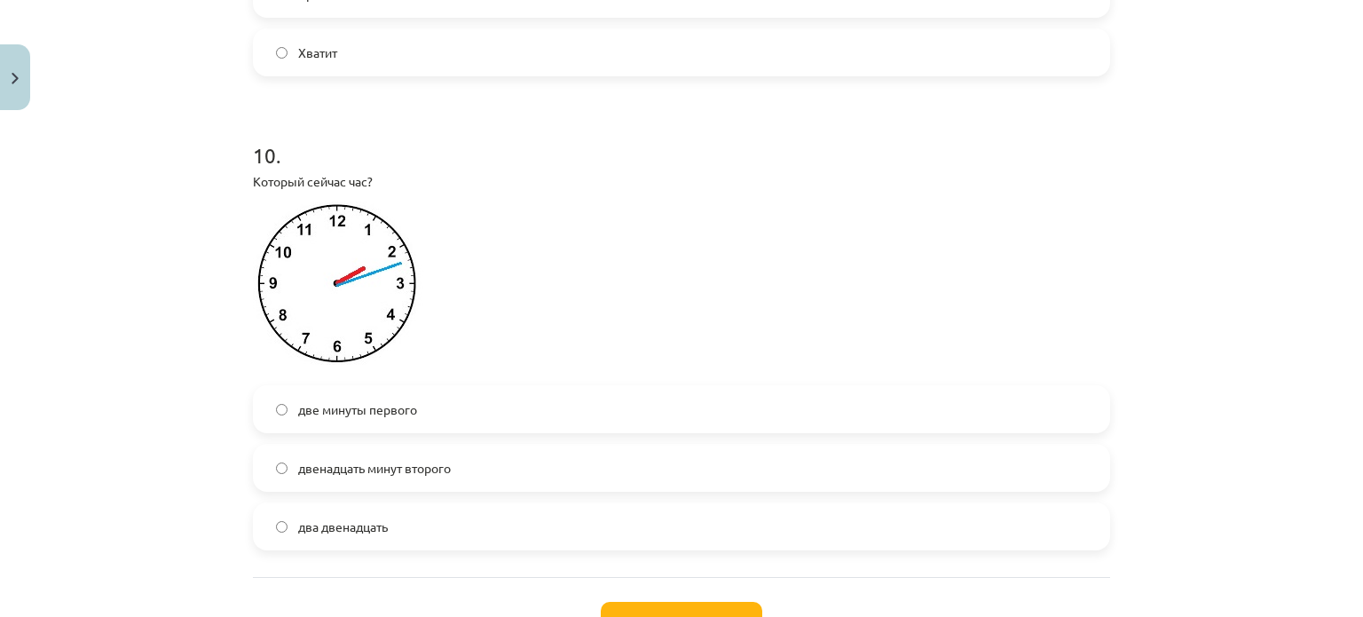
scroll to position [3393, 0]
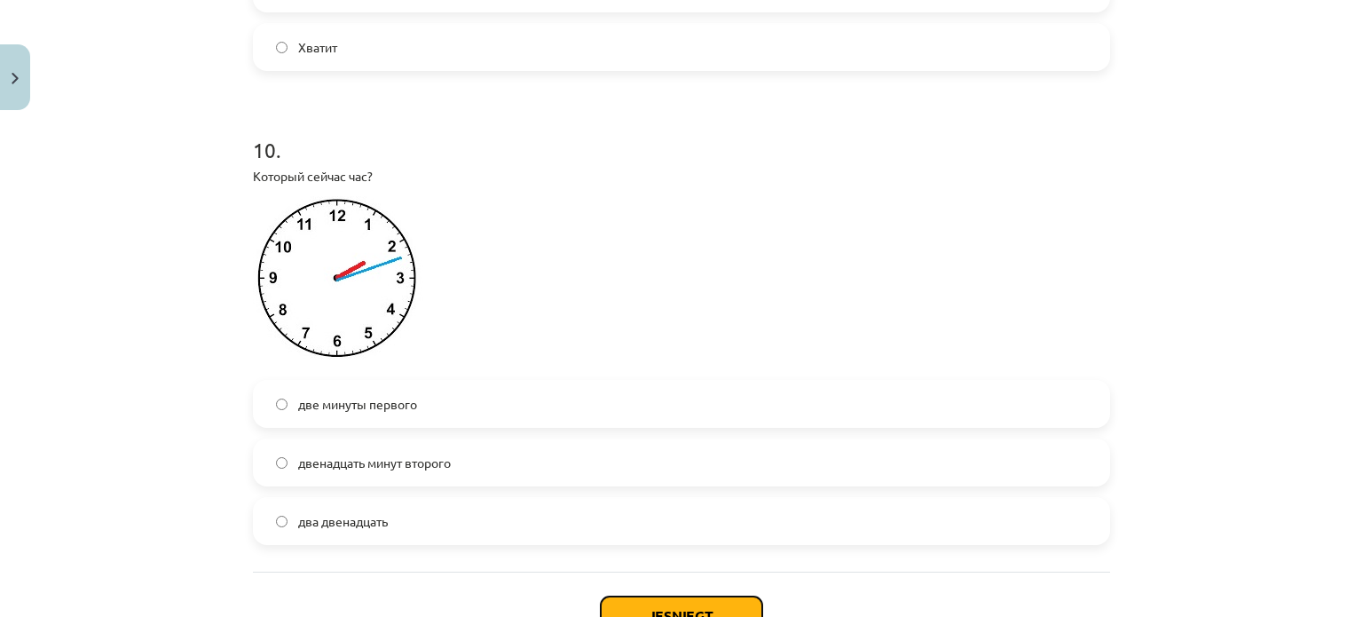
click at [684, 605] on button "Iesniegt" at bounding box center [682, 615] width 162 height 39
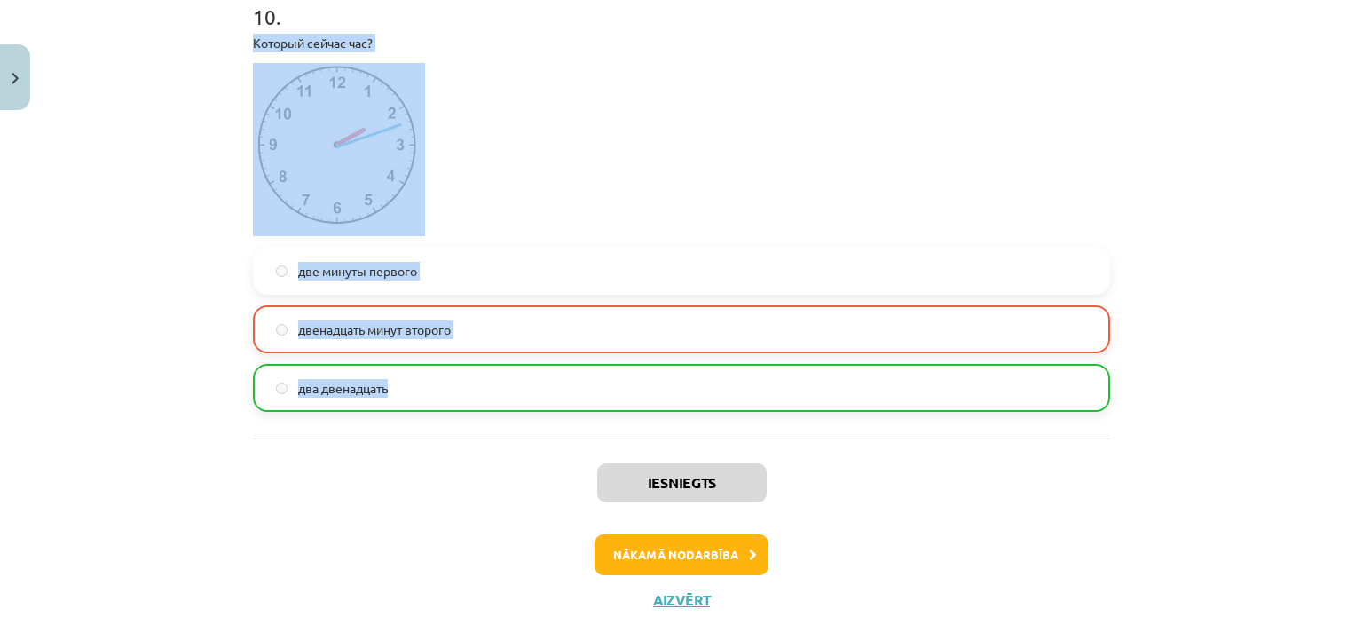
drag, startPoint x: 238, startPoint y: 35, endPoint x: 432, endPoint y: 382, distance: 397.7
click at [546, 202] on p at bounding box center [681, 149] width 857 height 173
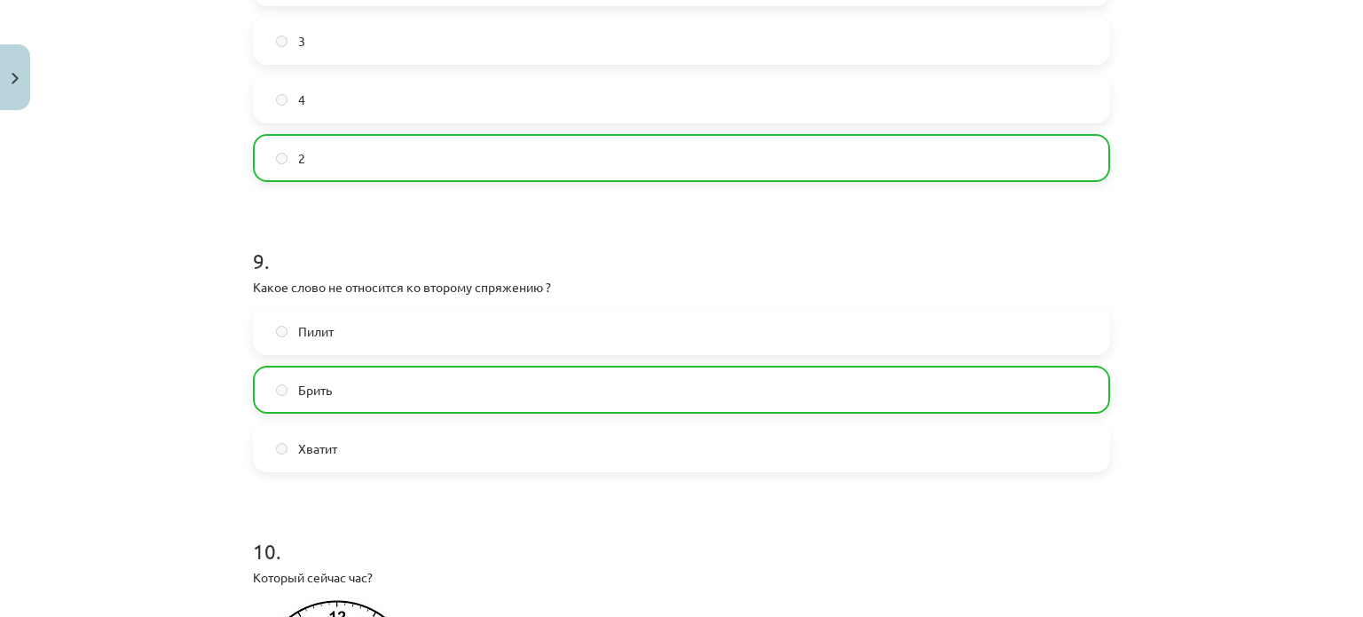
scroll to position [3582, 0]
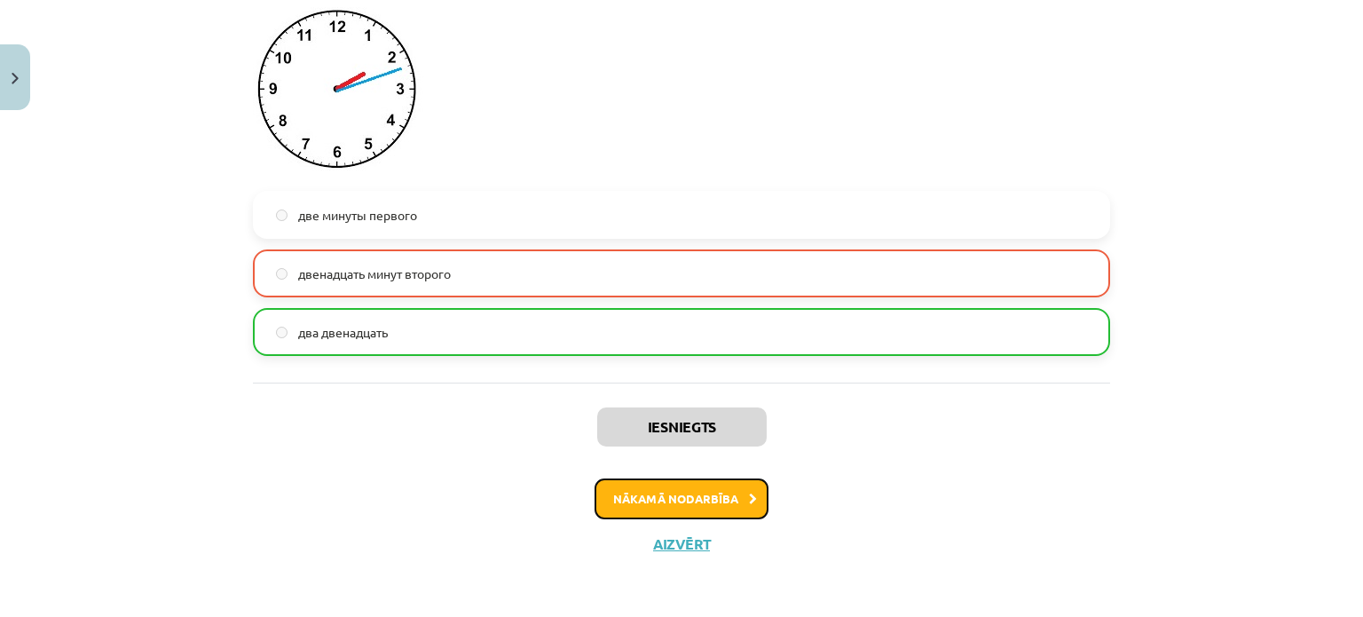
click at [649, 500] on button "Nākamā nodarbība" at bounding box center [682, 498] width 174 height 41
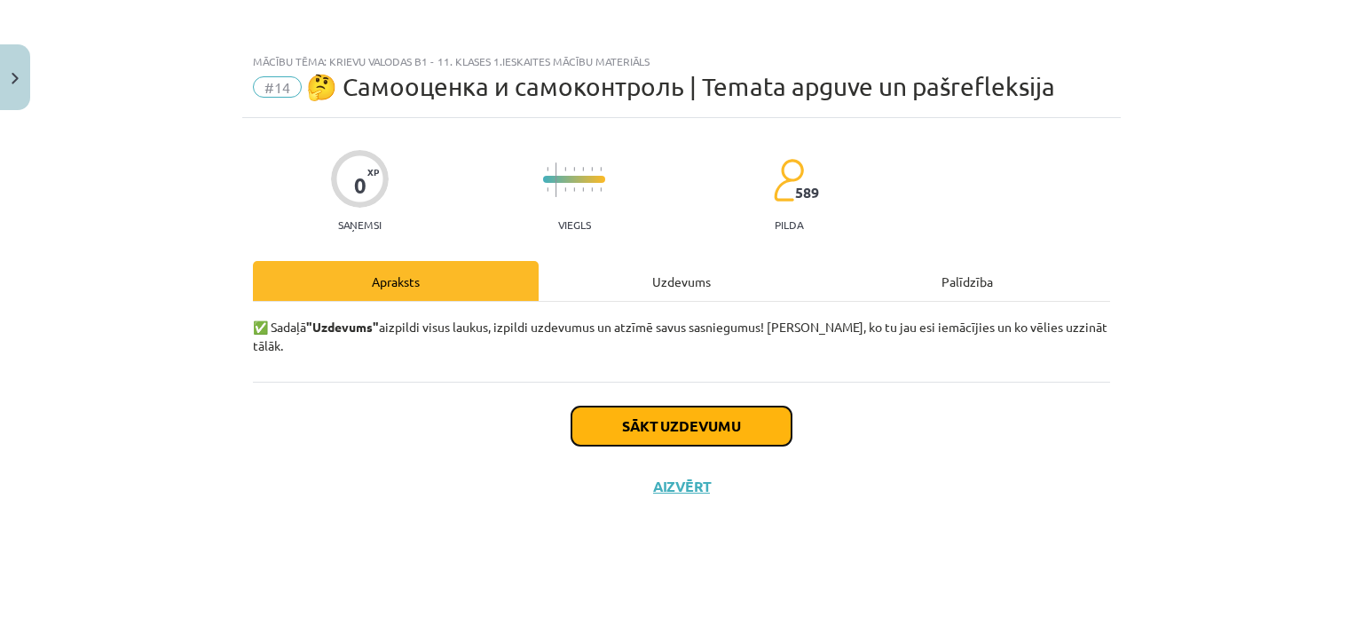
click at [700, 406] on button "Sākt uzdevumu" at bounding box center [681, 425] width 220 height 39
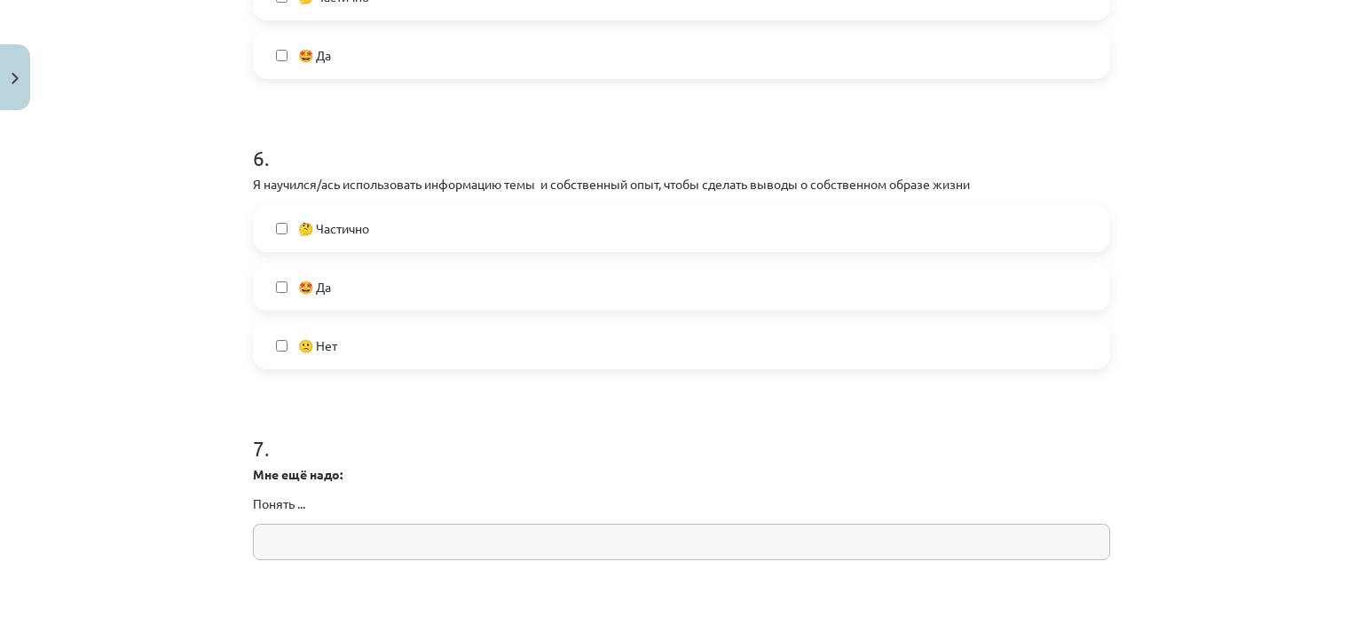
scroll to position [1850, 0]
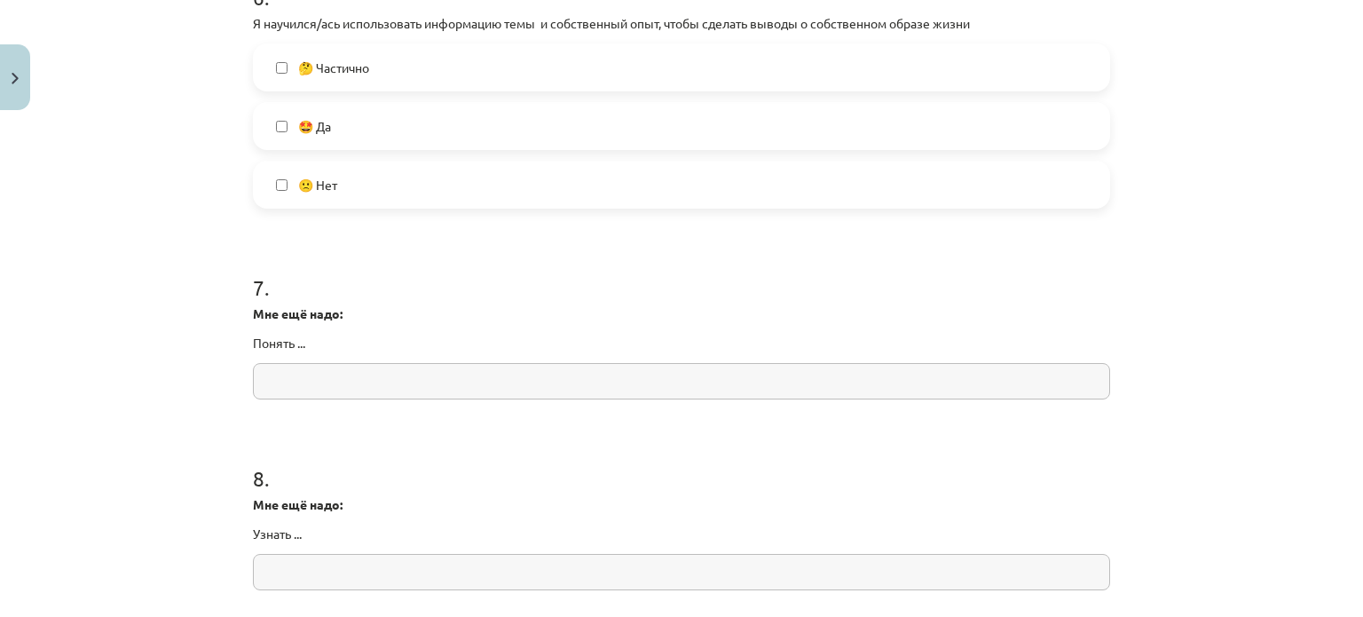
click at [282, 366] on input "text" at bounding box center [681, 381] width 857 height 36
paste input "*******"
type input "*******"
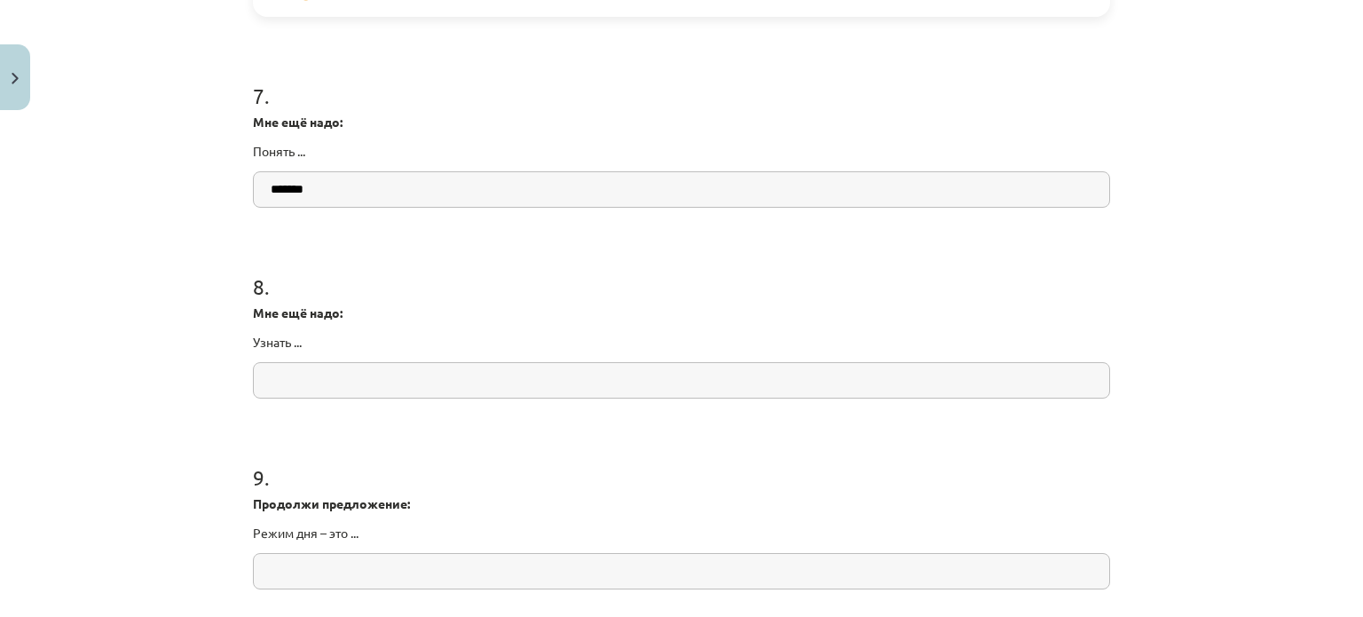
scroll to position [2133, 0]
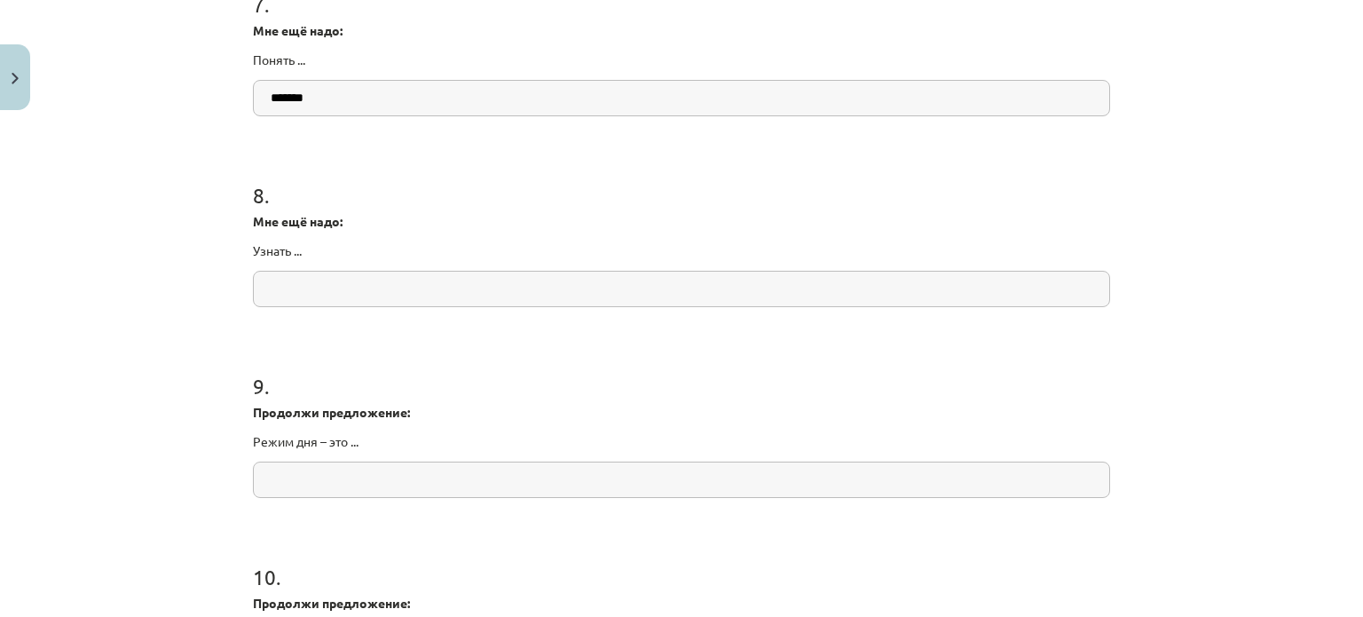
click at [285, 292] on input "text" at bounding box center [681, 289] width 857 height 36
paste input "*********"
type input "*********"
drag, startPoint x: 339, startPoint y: 289, endPoint x: 181, endPoint y: 288, distance: 158.0
click at [181, 288] on div "Mācību tēma: Krievu valodas b1 - 11. klases 1.ieskaites mācību materiāls #14 🤔 …" at bounding box center [681, 308] width 1363 height 617
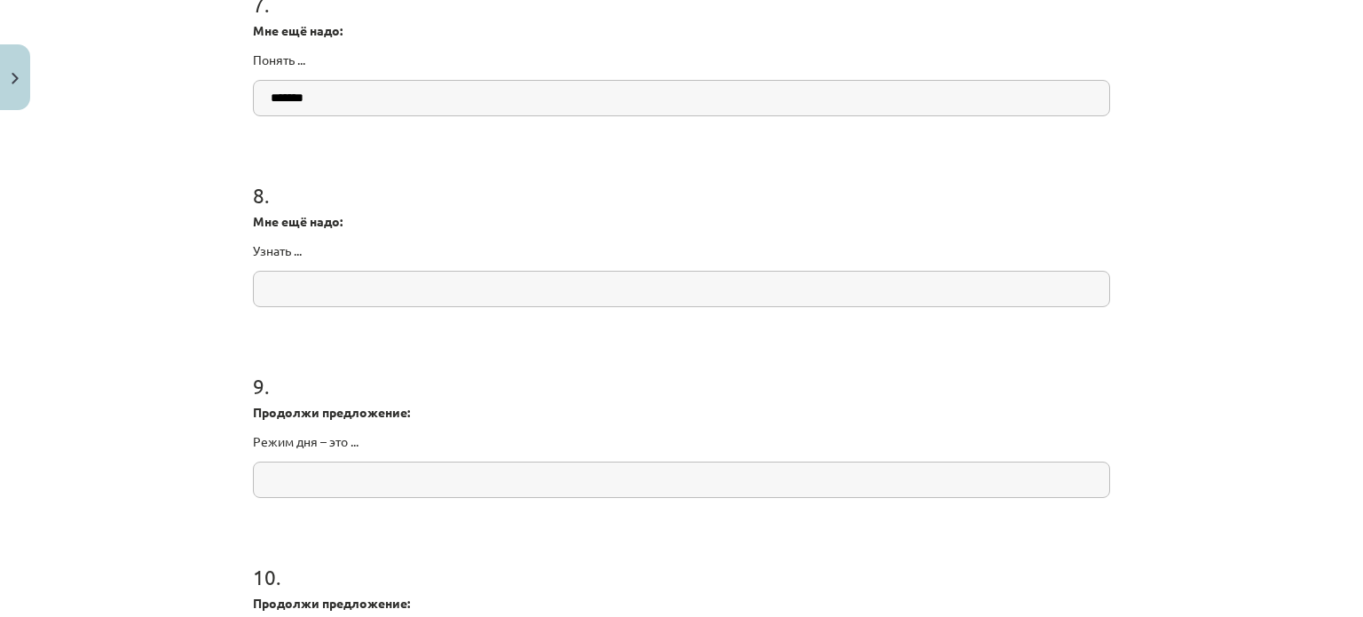
drag, startPoint x: 319, startPoint y: 287, endPoint x: 310, endPoint y: 317, distance: 31.7
drag, startPoint x: 310, startPoint y: 317, endPoint x: 287, endPoint y: 293, distance: 33.3
click at [287, 293] on input "text" at bounding box center [681, 289] width 857 height 36
paste input "*********"
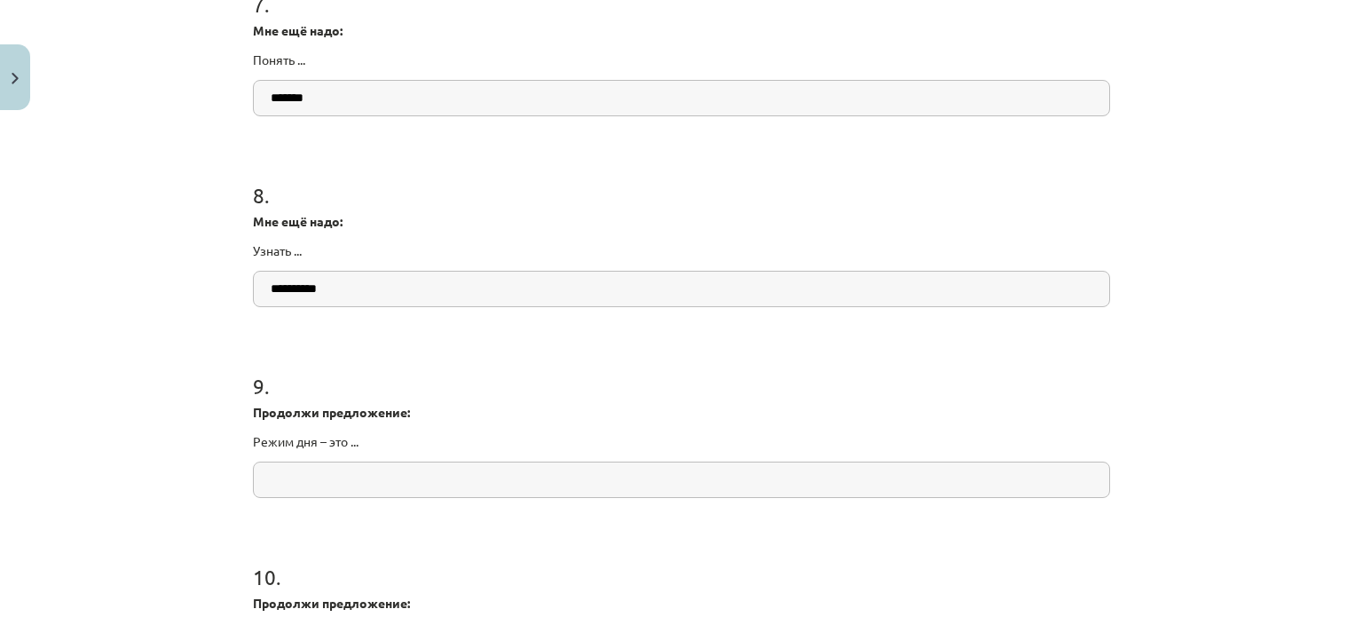
type input "*********"
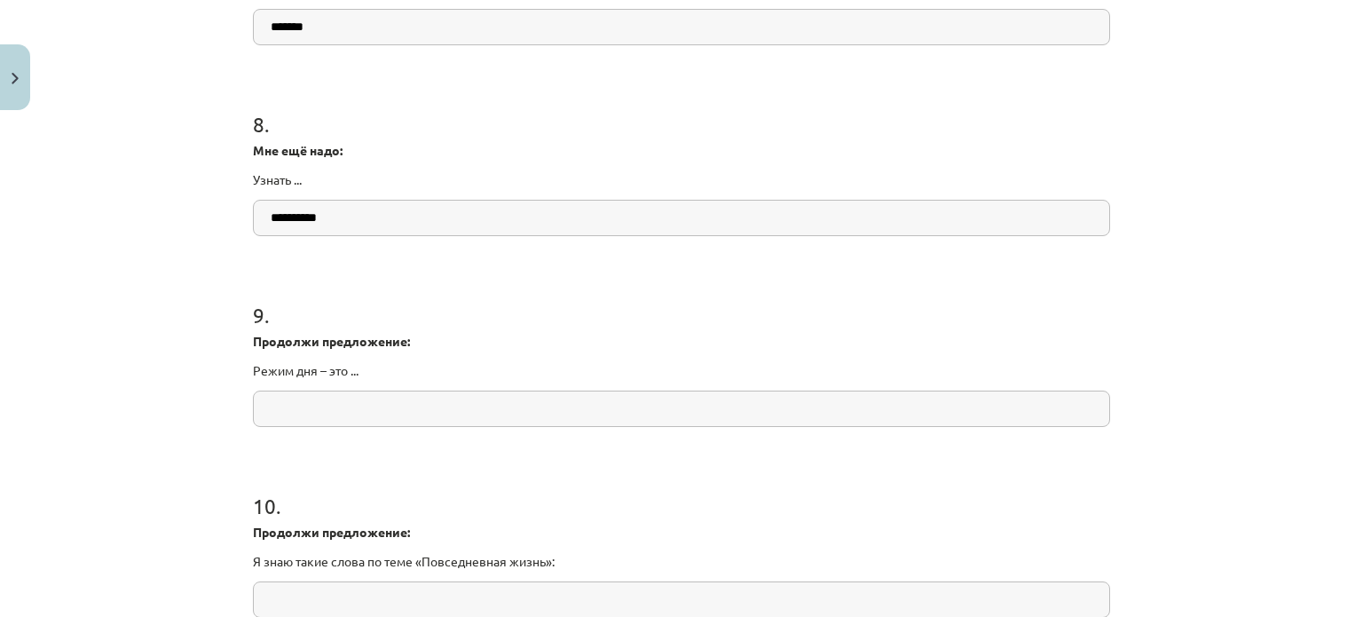
scroll to position [2259, 0]
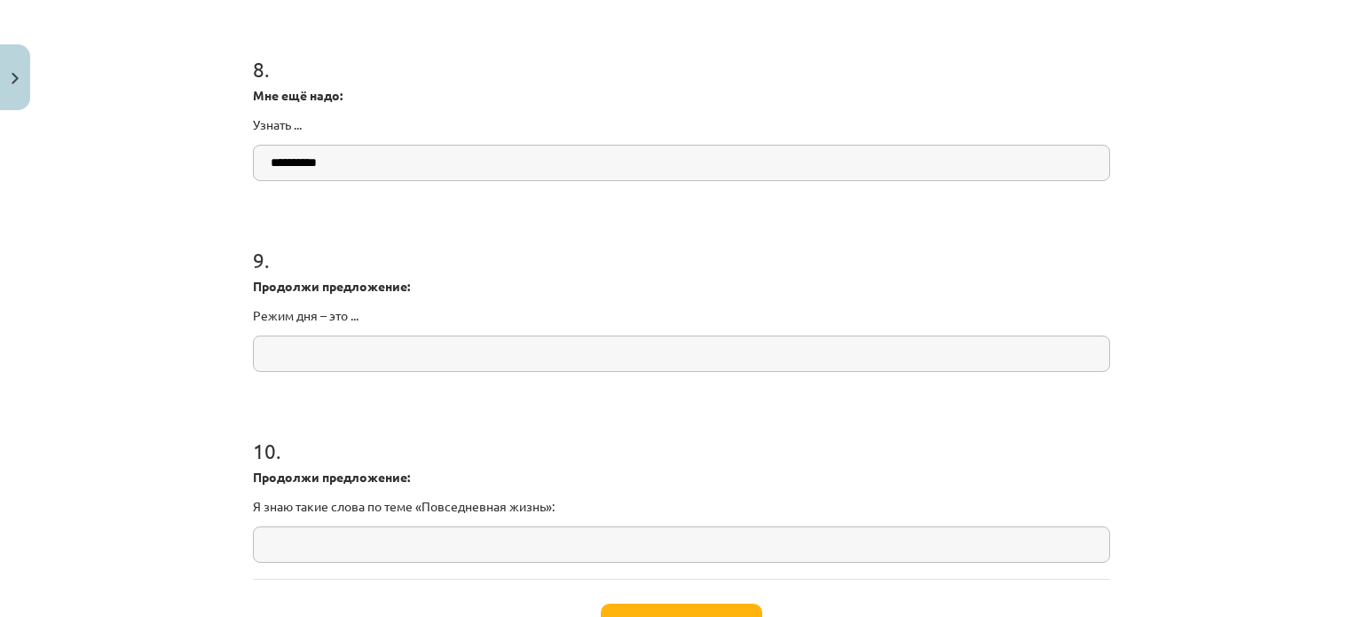
click at [288, 344] on input "text" at bounding box center [681, 353] width 857 height 36
paste input "*****"
type input "*****"
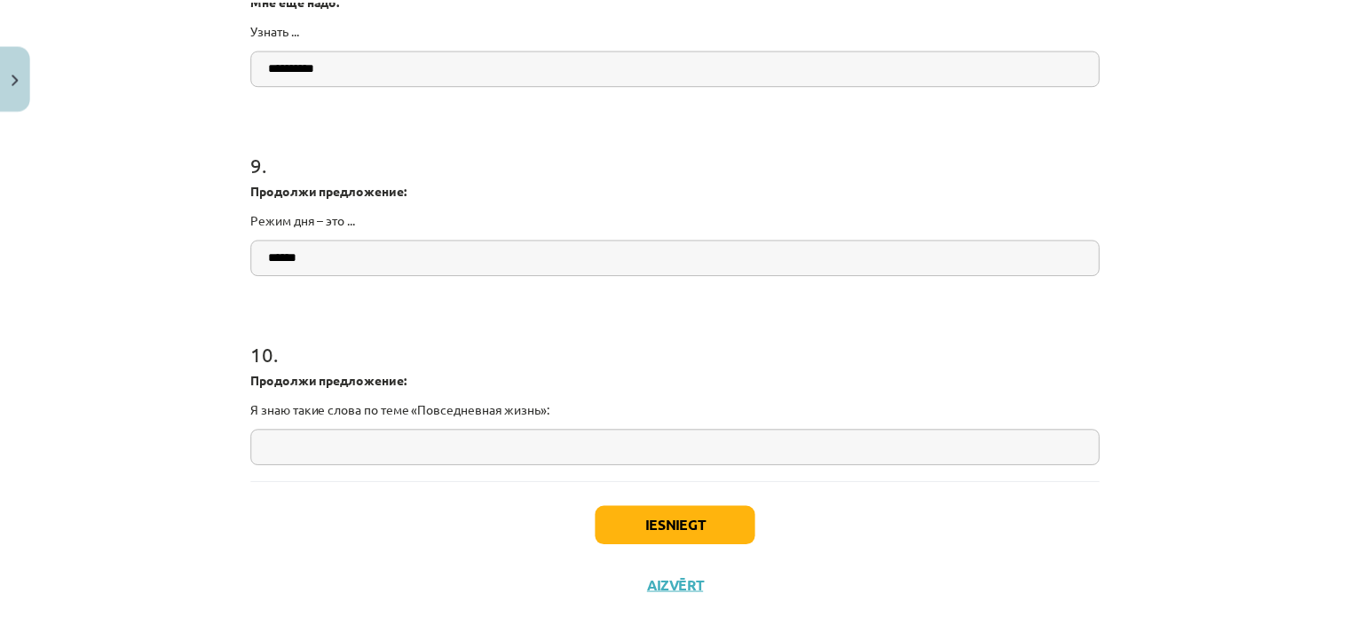
scroll to position [2400, 0]
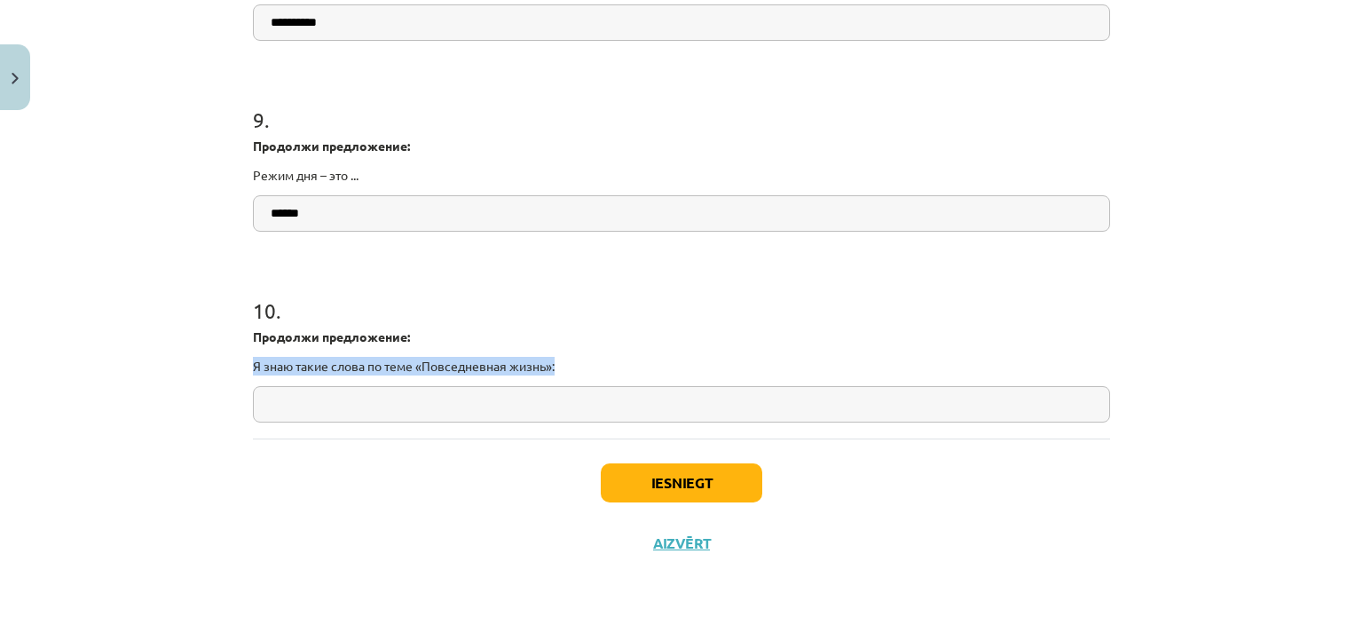
drag, startPoint x: 578, startPoint y: 370, endPoint x: 230, endPoint y: 358, distance: 348.1
click at [230, 358] on div "Mācību tēma: Krievu valodas b1 - 11. klases 1.ieskaites mācību materiāls #14 🤔 …" at bounding box center [681, 308] width 1363 height 617
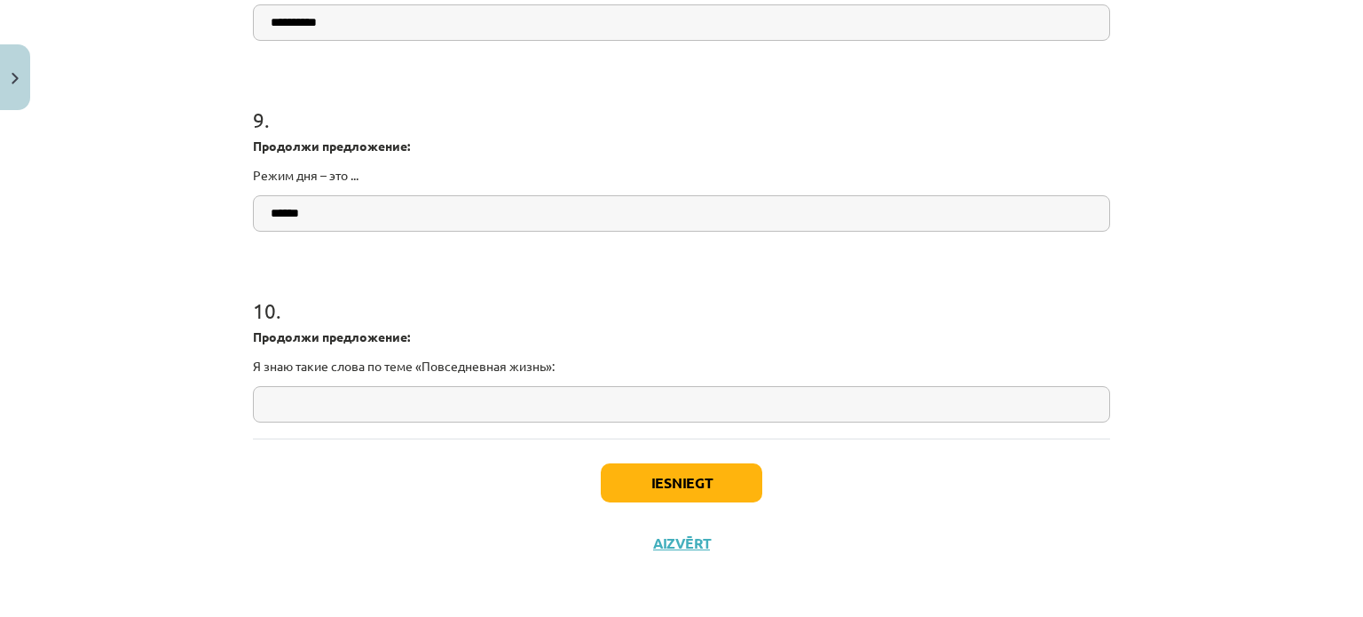
click at [317, 408] on input "text" at bounding box center [681, 404] width 857 height 36
paste input "**********"
click at [338, 404] on input "**********" at bounding box center [681, 404] width 857 height 36
click at [349, 404] on input "**********" at bounding box center [681, 404] width 857 height 36
paste input "**********"
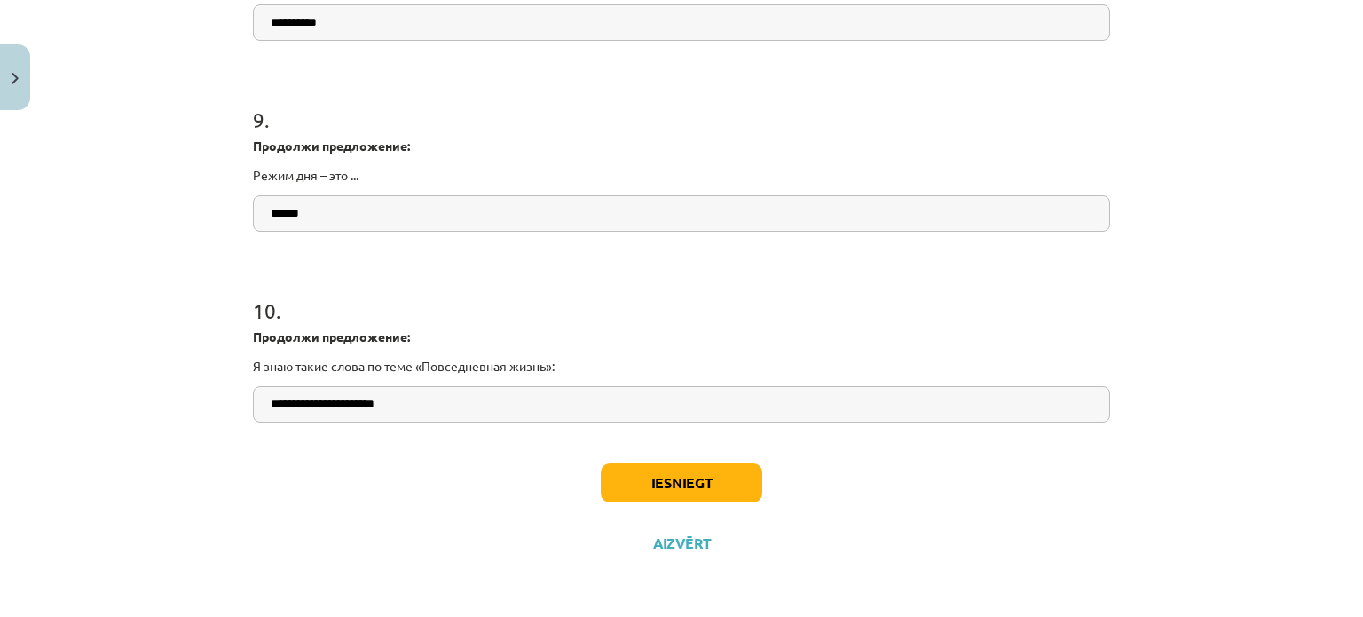
click at [366, 402] on input "**********" at bounding box center [681, 404] width 857 height 36
click at [426, 402] on input "**********" at bounding box center [681, 404] width 857 height 36
click at [430, 405] on input "**********" at bounding box center [681, 404] width 857 height 36
paste input "**********"
click at [407, 398] on input "**********" at bounding box center [681, 404] width 857 height 36
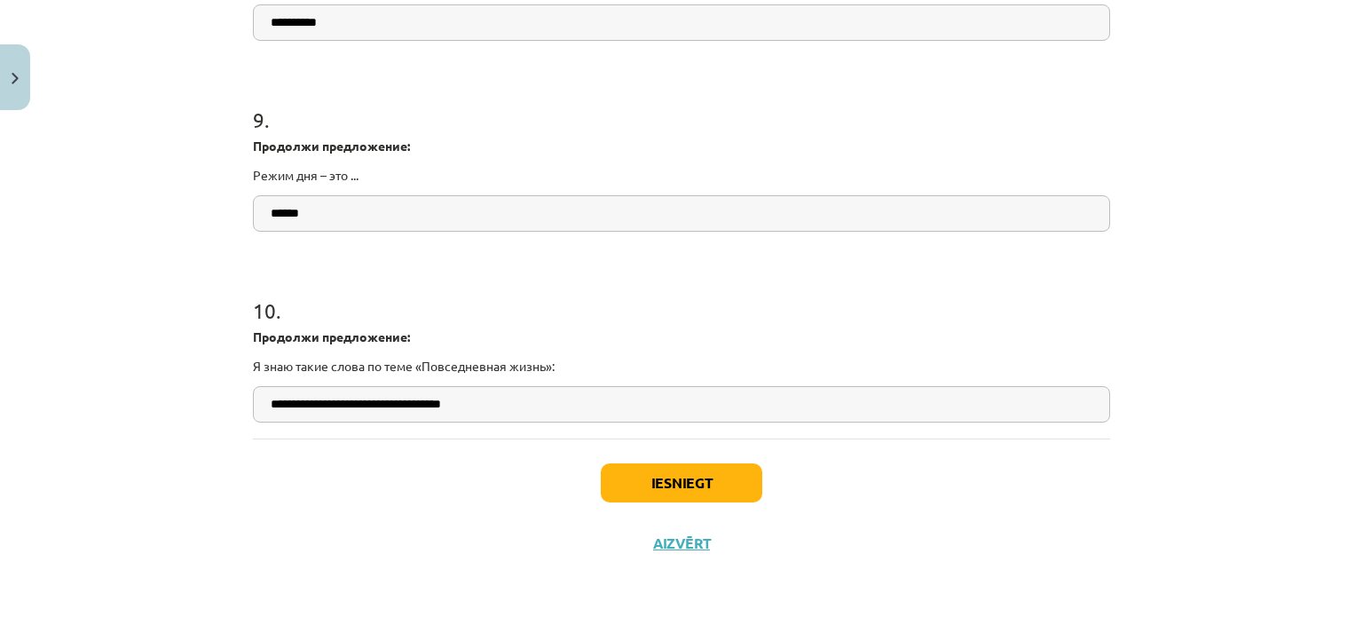
click at [525, 402] on input "**********" at bounding box center [681, 404] width 857 height 36
click at [516, 402] on input "**********" at bounding box center [681, 404] width 857 height 36
paste input "********"
click at [579, 398] on input "**********" at bounding box center [681, 404] width 857 height 36
paste input "******"
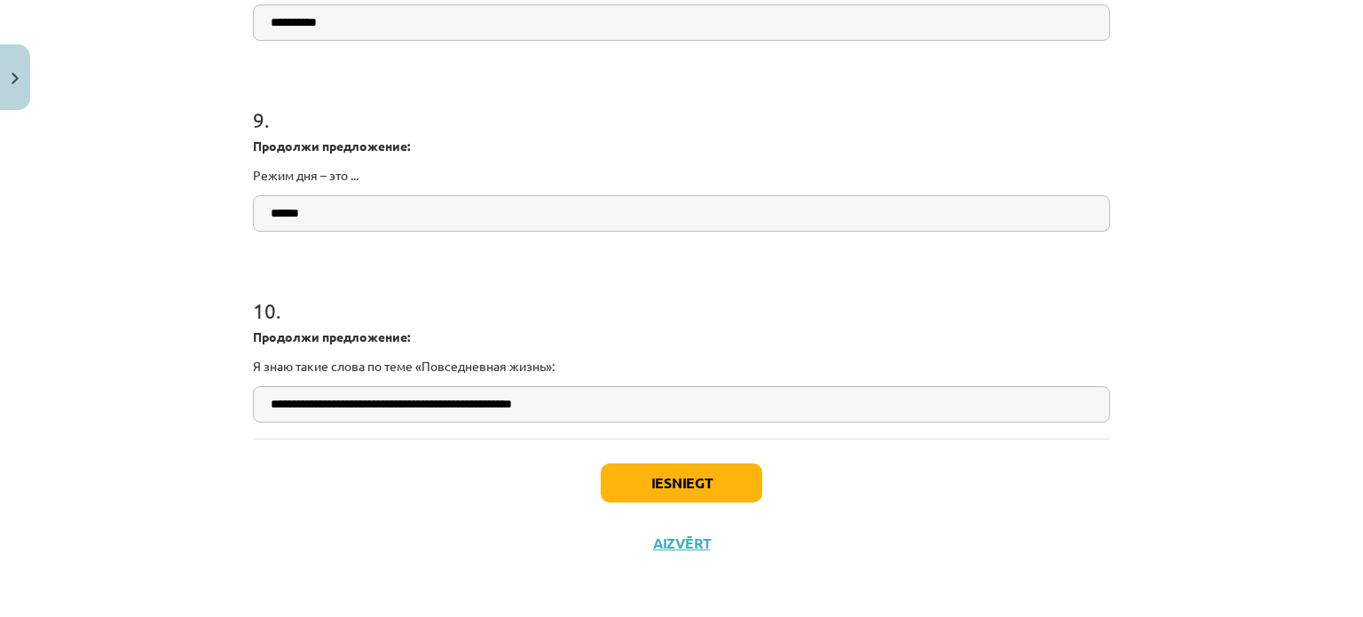
type input "**********"
click at [682, 479] on button "Iesniegt" at bounding box center [682, 482] width 162 height 39
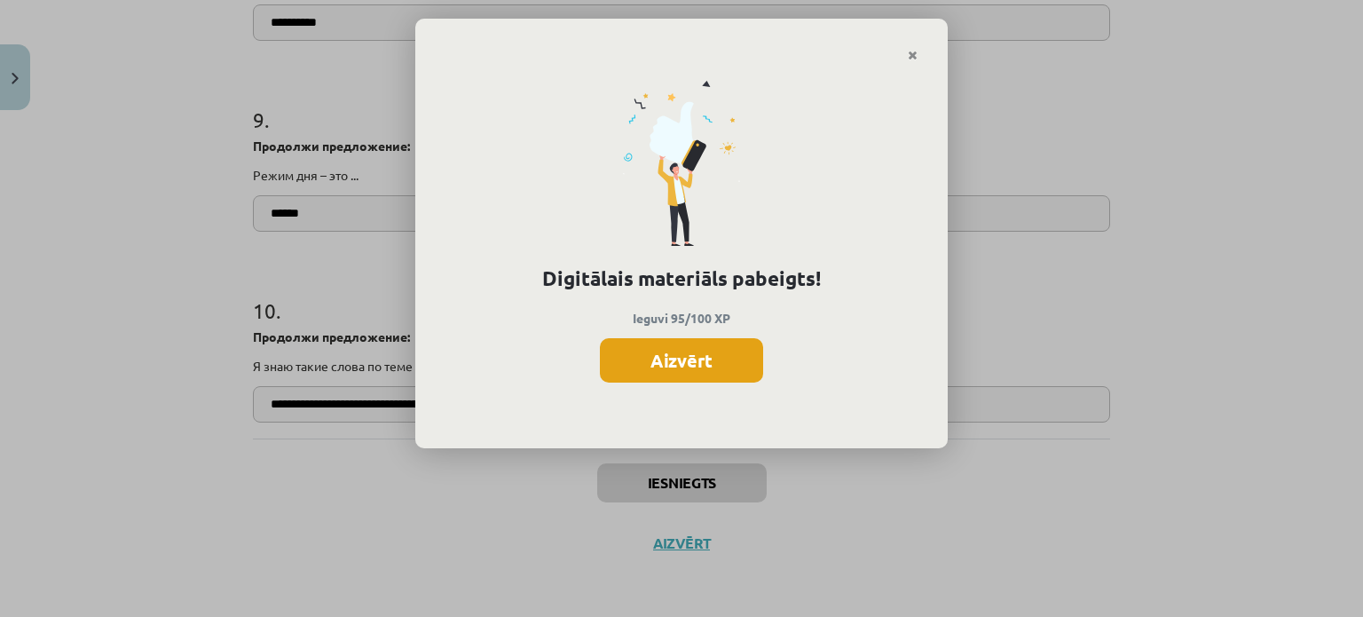
click at [676, 363] on button "Aizvērt" at bounding box center [681, 360] width 163 height 44
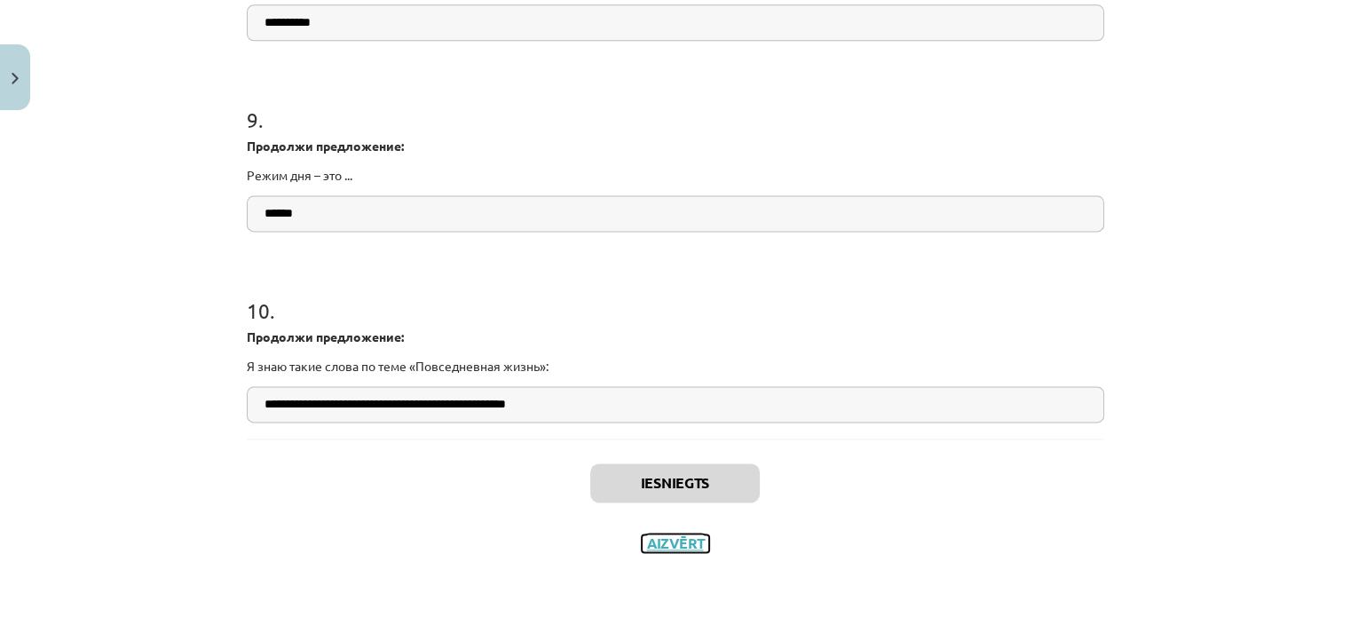
click at [653, 539] on button "Aizvērt" at bounding box center [675, 543] width 67 height 18
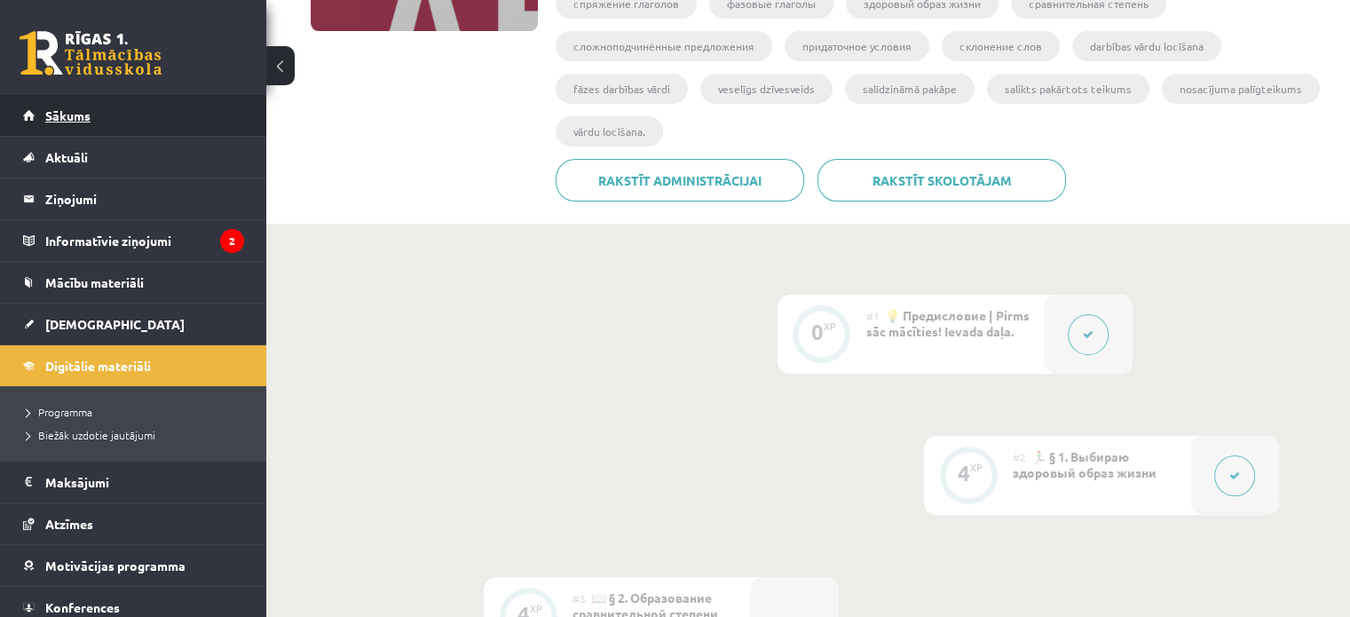
click at [87, 113] on span "Sākums" at bounding box center [67, 115] width 45 height 16
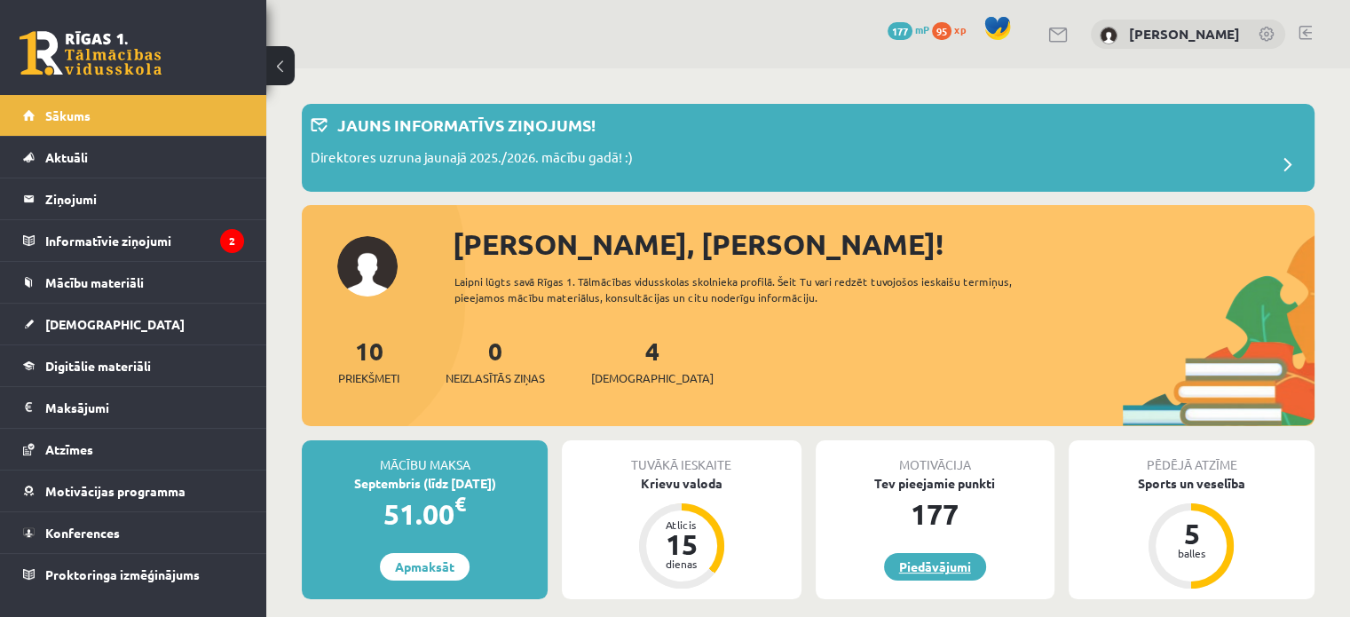
click at [931, 562] on link "Piedāvājumi" at bounding box center [935, 567] width 102 height 28
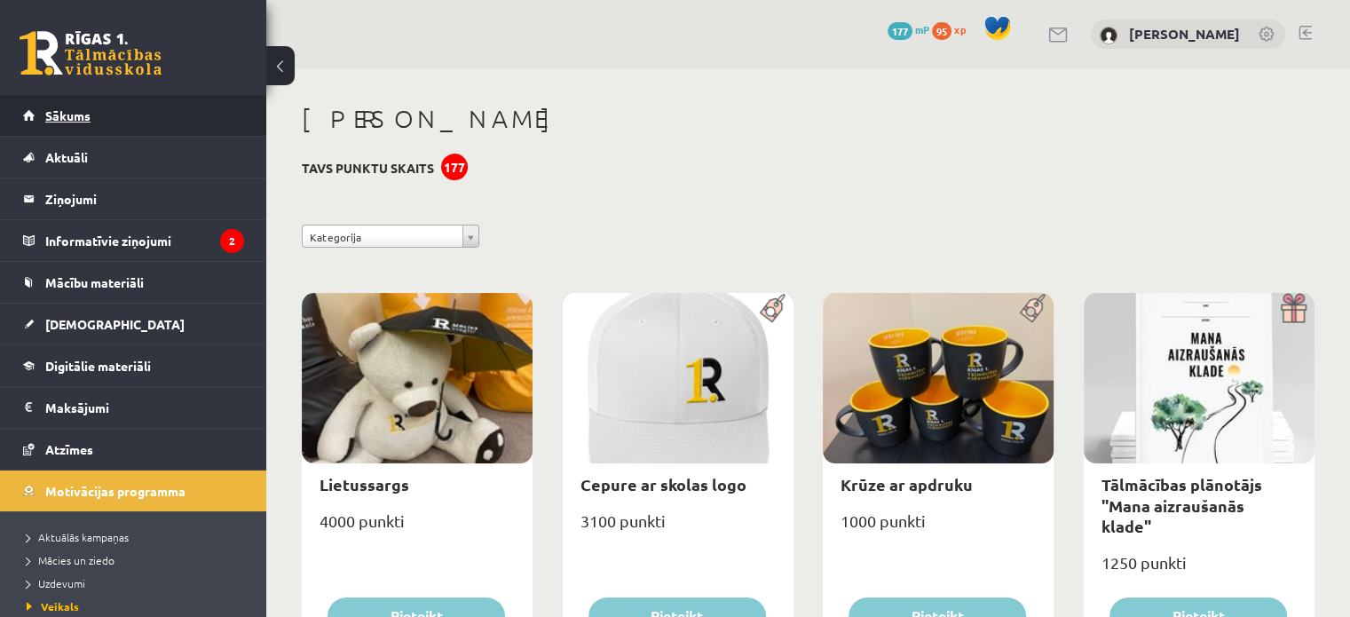
click at [70, 110] on span "Sākums" at bounding box center [67, 115] width 45 height 16
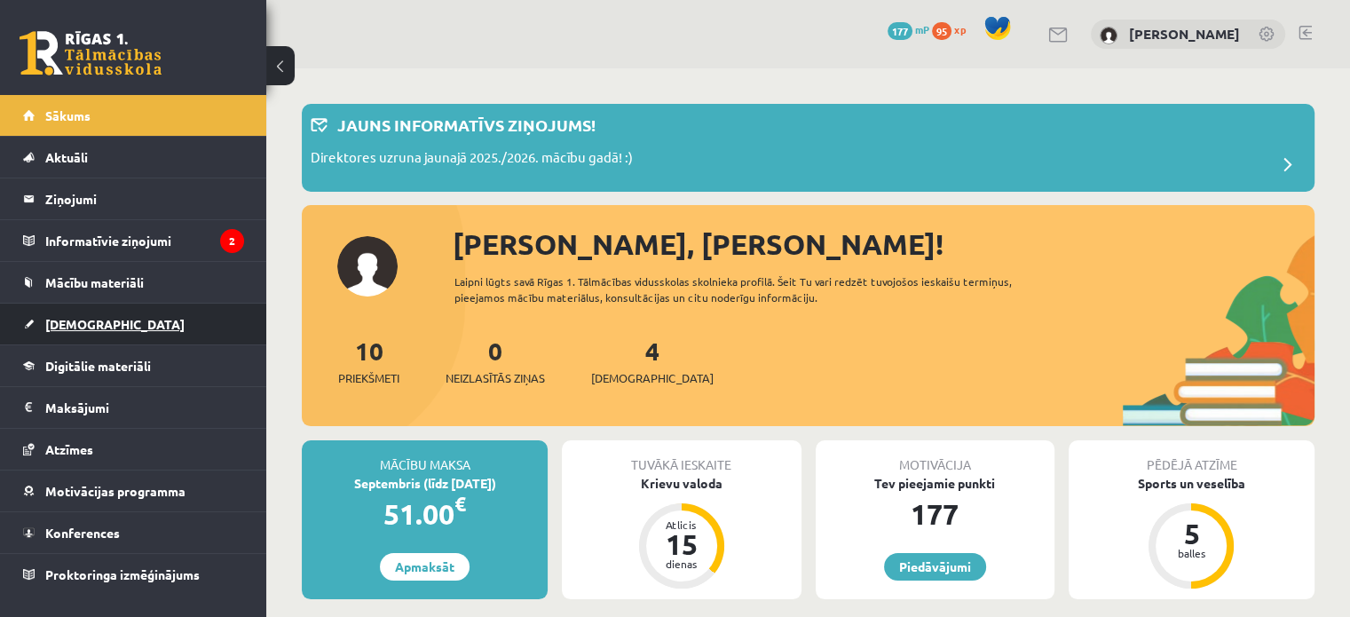
click at [67, 321] on span "[DEMOGRAPHIC_DATA]" at bounding box center [114, 324] width 139 height 16
